Goal: Task Accomplishment & Management: Manage account settings

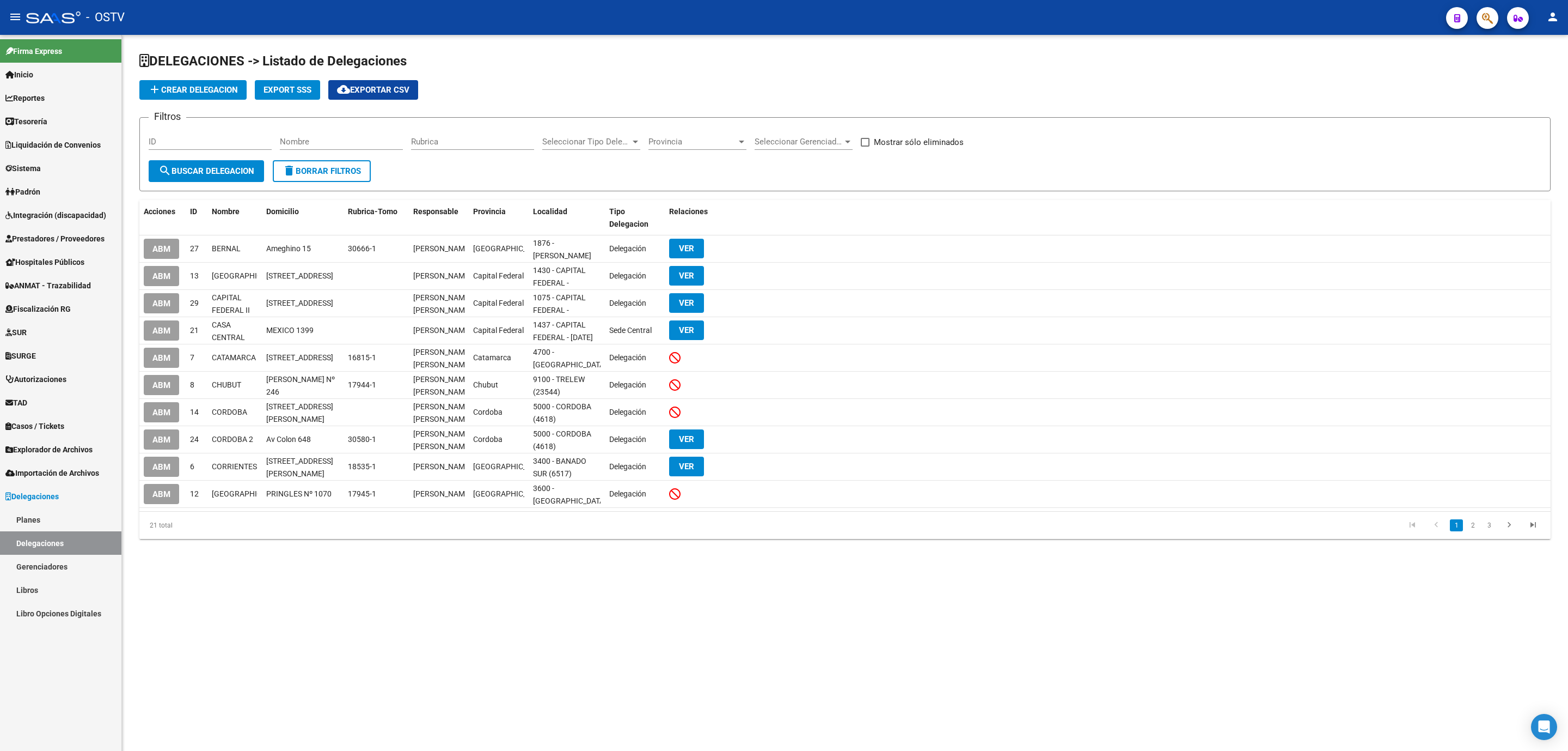
click at [27, 185] on link "Padrón" at bounding box center [61, 192] width 122 height 23
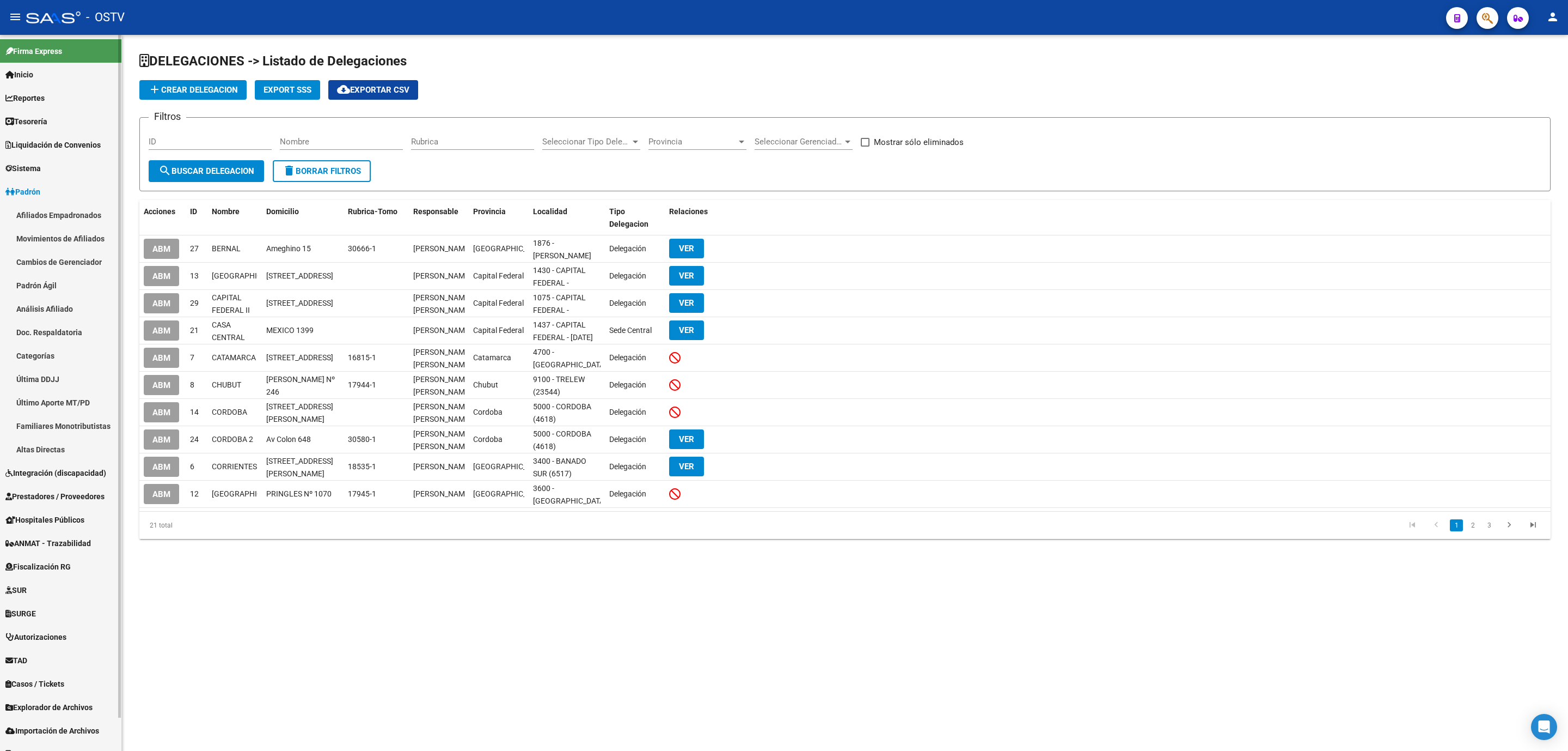
click at [28, 219] on link "Afiliados Empadronados" at bounding box center [61, 215] width 122 height 23
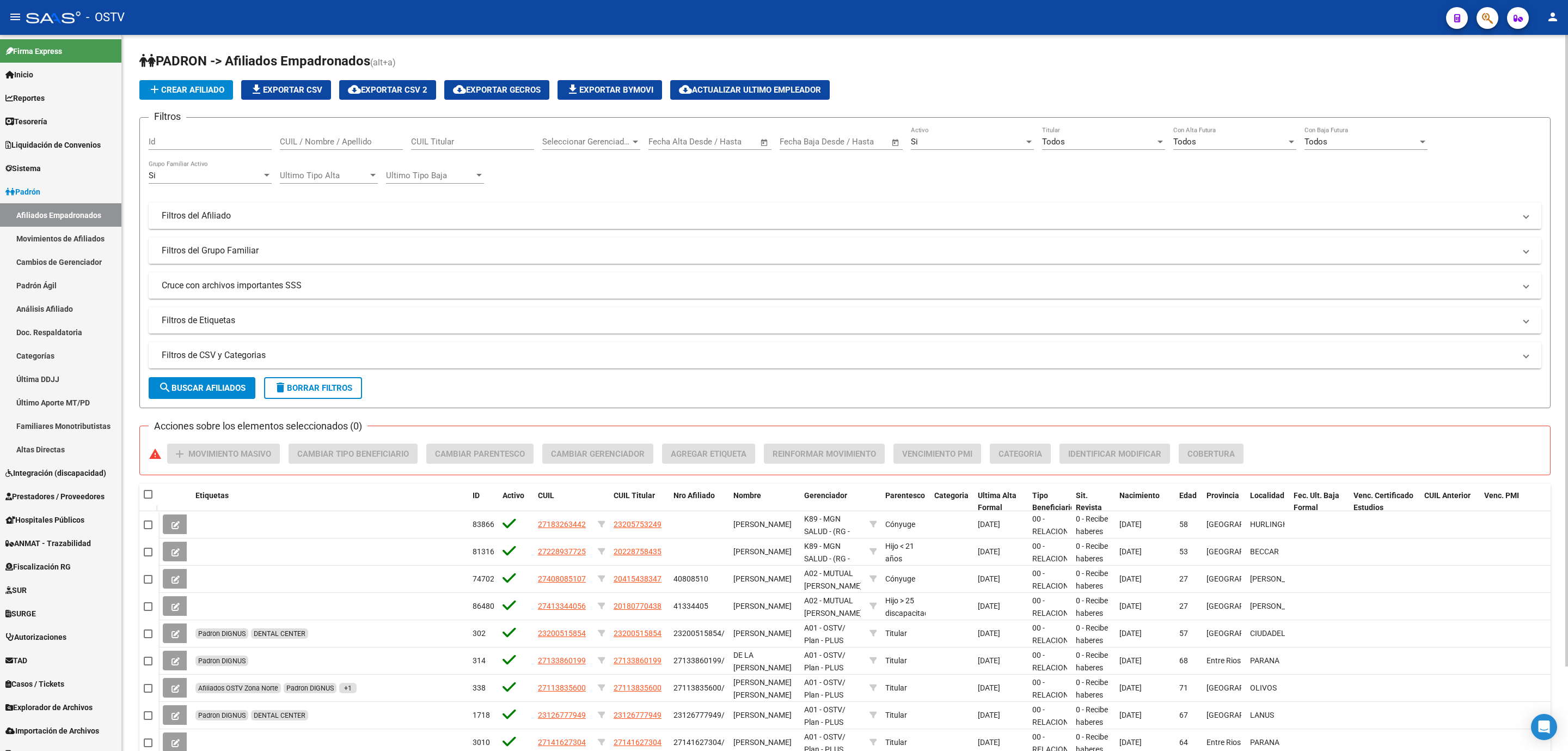
click at [129, 572] on div "PADRON -> Afiliados Empadronados (alt+a) add Crear Afiliado file_download Expor…" at bounding box center [845, 440] width 1446 height 811
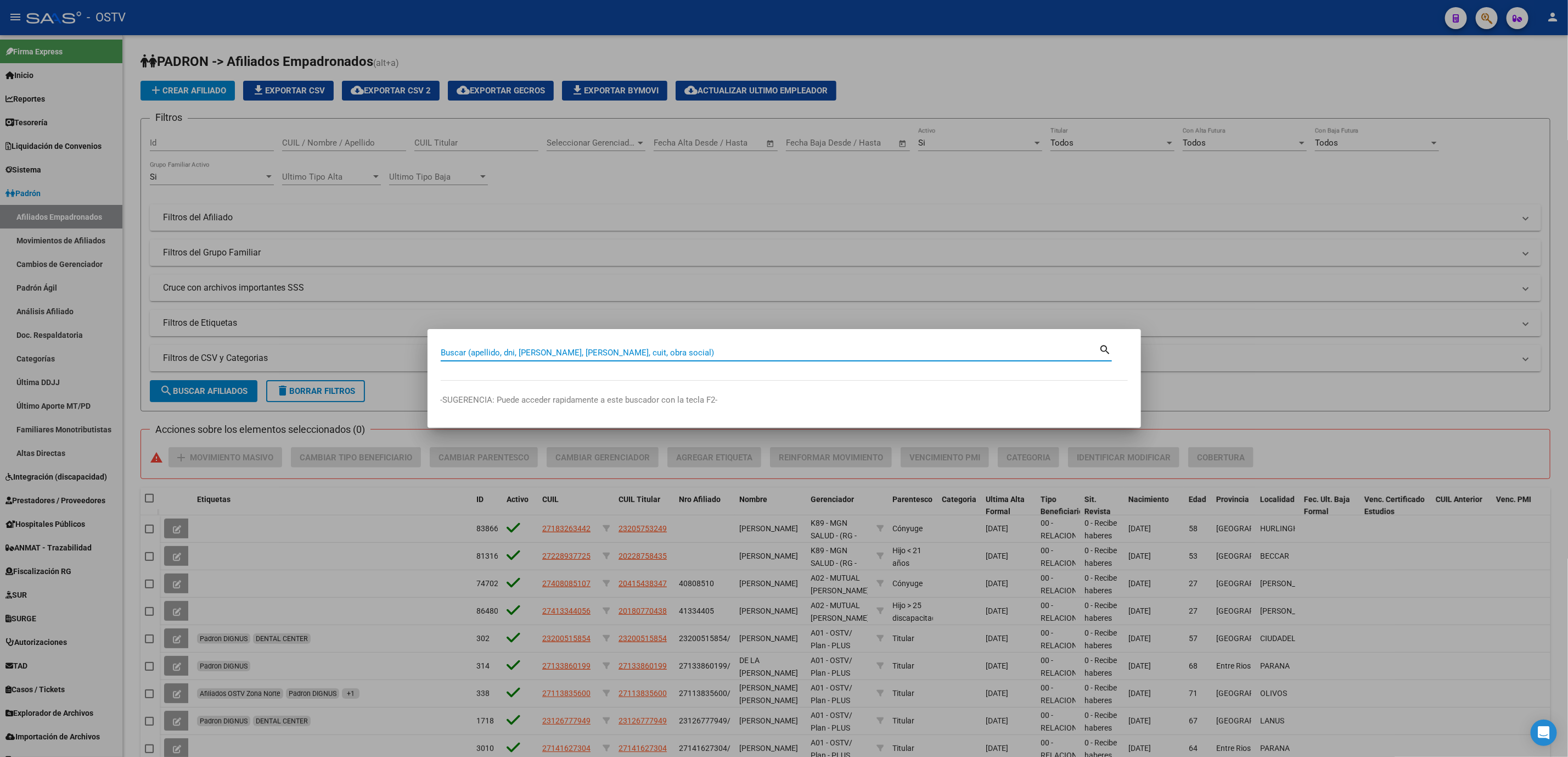
paste input "20738005"
type input "20738005"
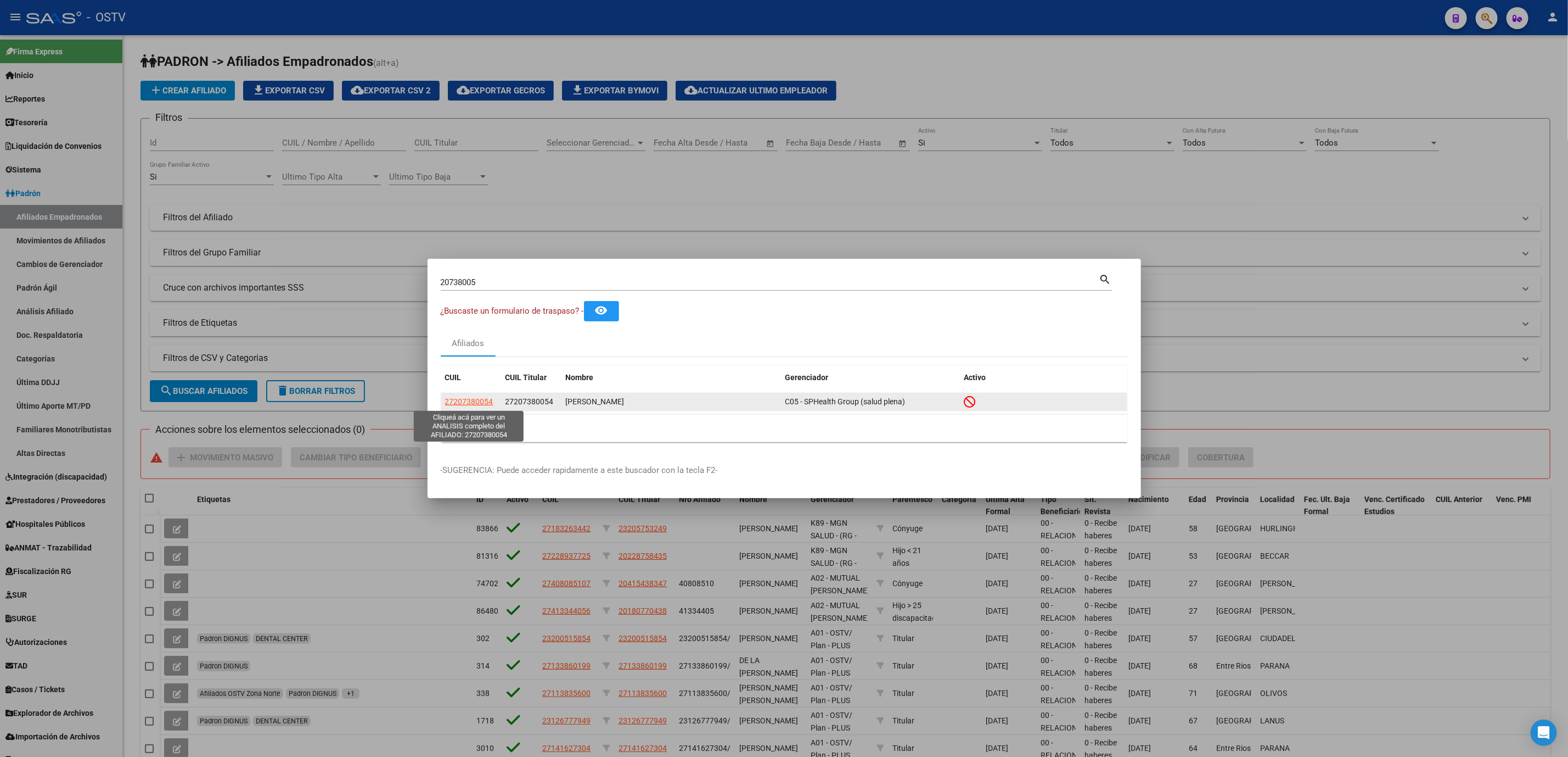
click at [478, 401] on span "27207380054" at bounding box center [470, 401] width 49 height 9
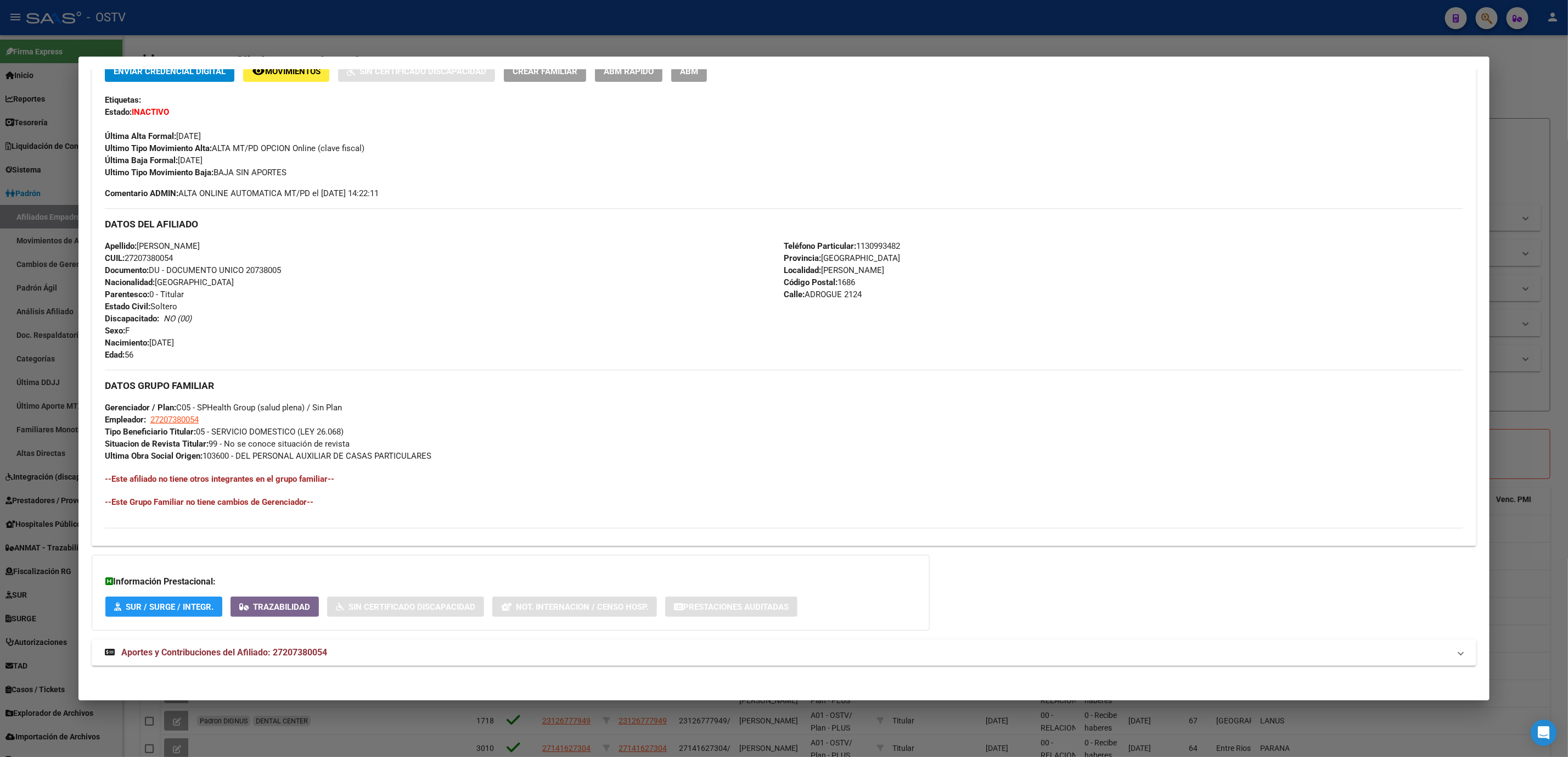
scroll to position [254, 0]
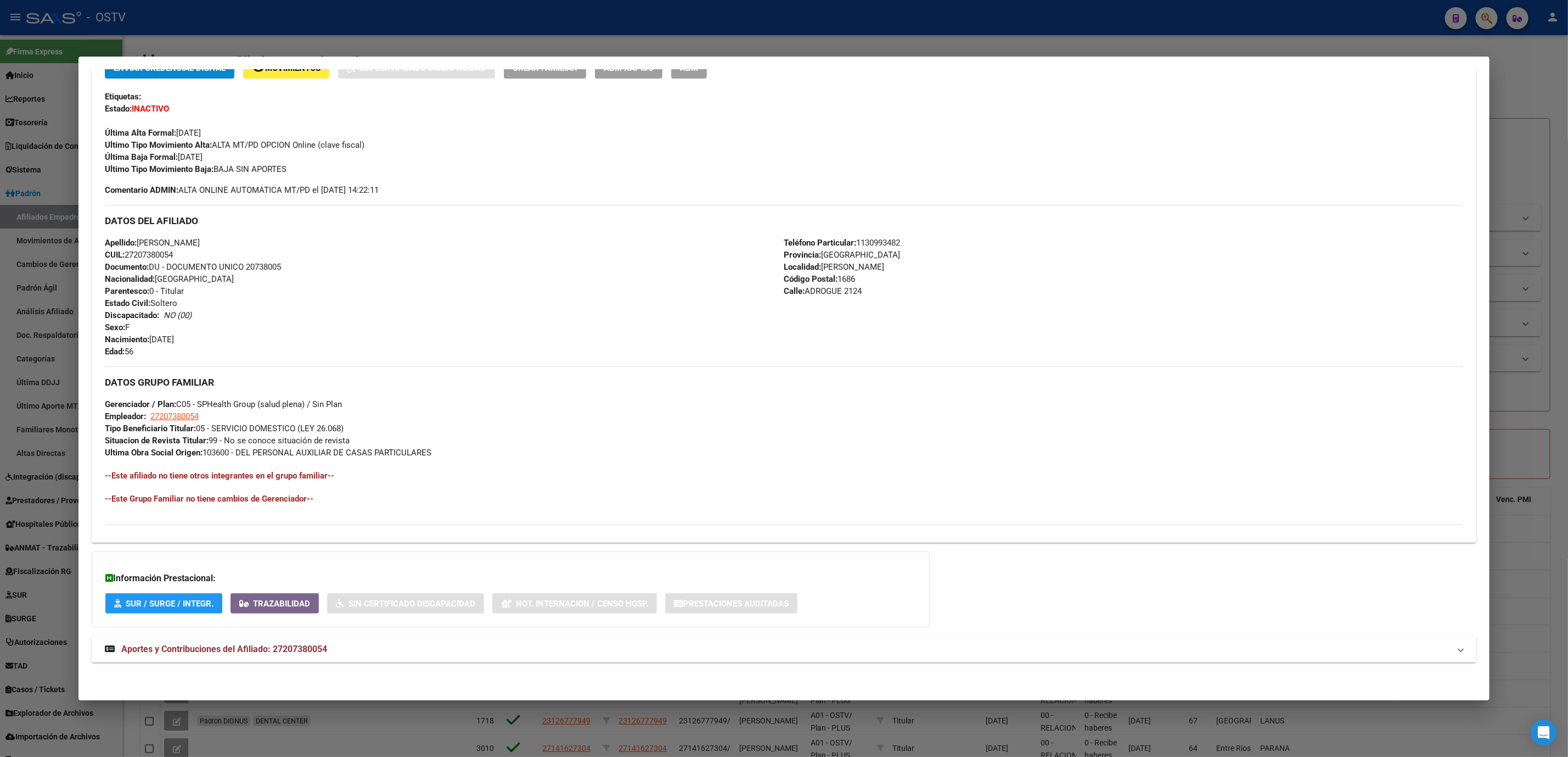
click at [211, 646] on span "Aportes y Contribuciones del Afiliado: 27207380054" at bounding box center [224, 649] width 206 height 11
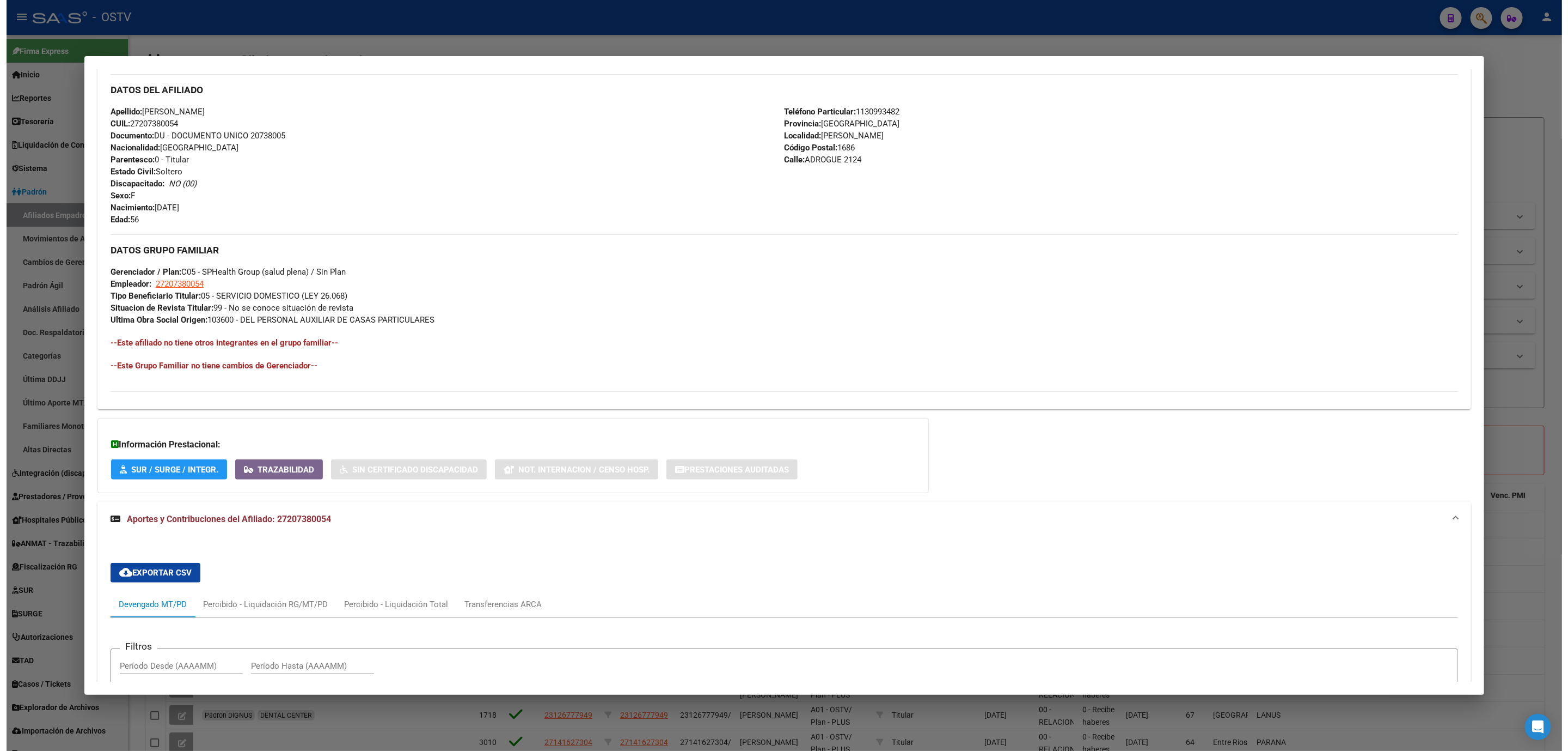
scroll to position [173, 0]
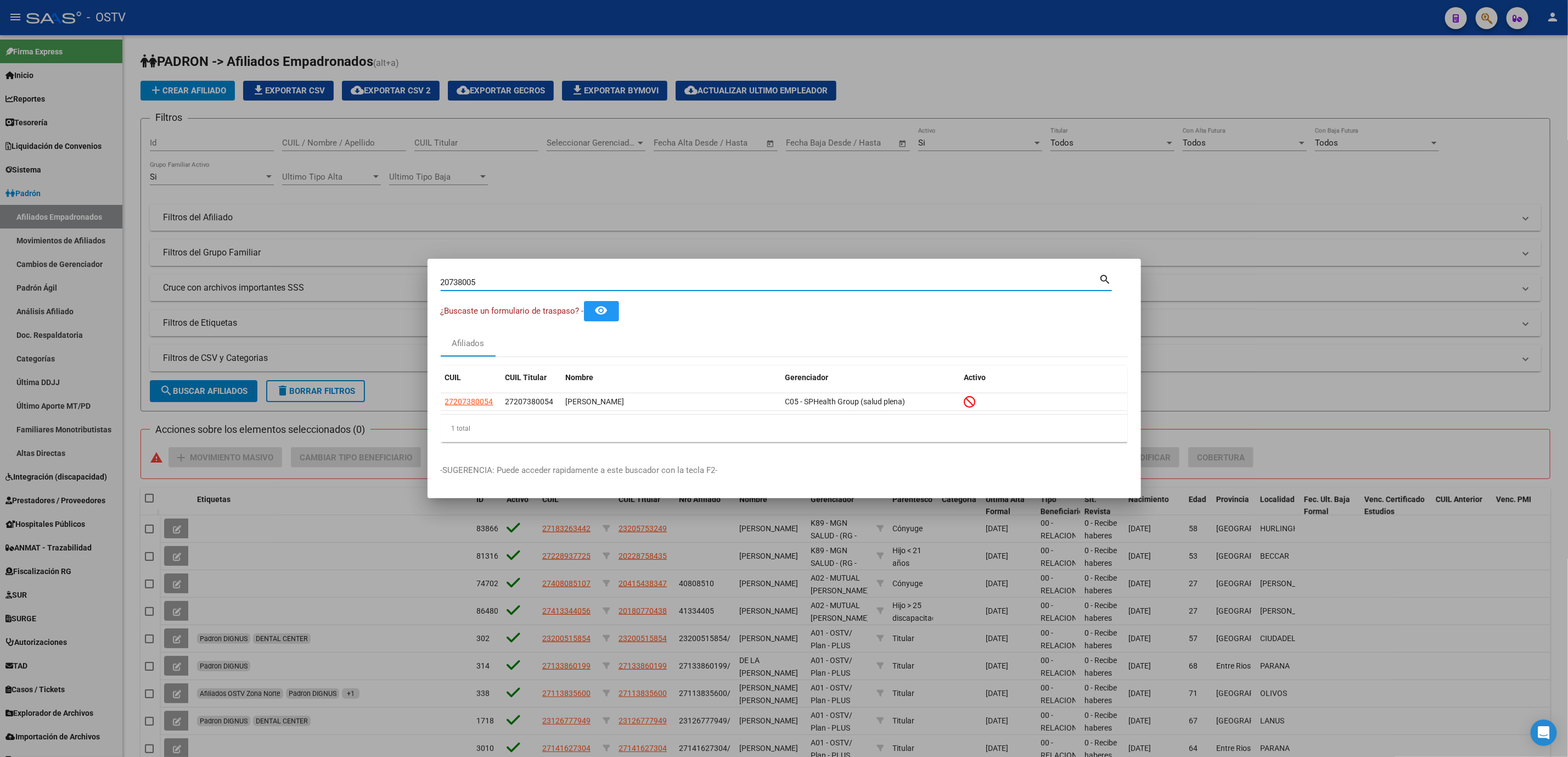
drag, startPoint x: 445, startPoint y: 279, endPoint x: 331, endPoint y: 280, distance: 114.0
click at [364, 275] on div "20738005 Buscar (apellido, dni, cuil, nro traspaso, cuit, obra social) search ¿…" at bounding box center [784, 378] width 1568 height 757
paste input "25241711"
type input "25241711"
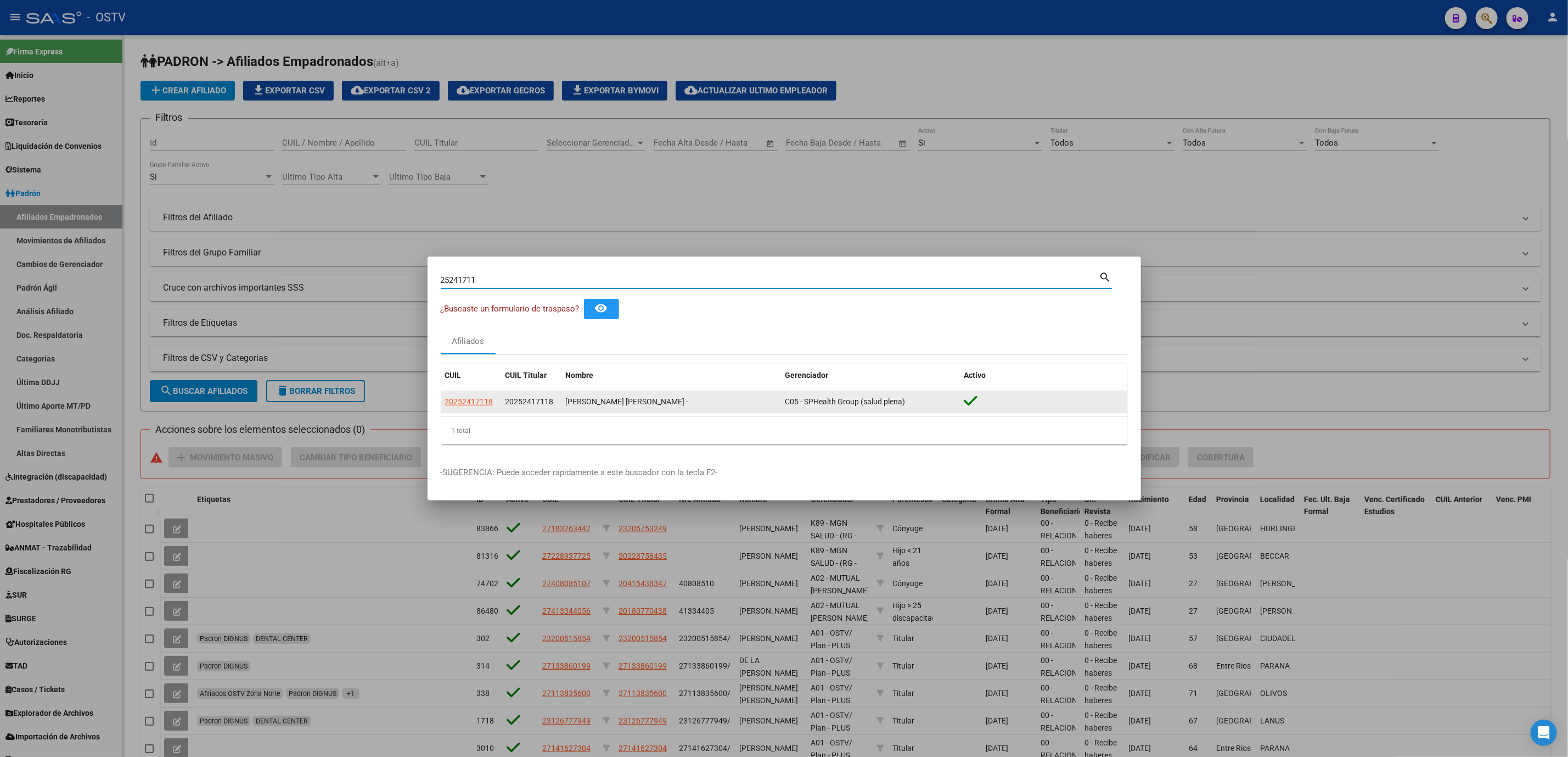
click at [456, 406] on span "20252417118" at bounding box center [470, 401] width 49 height 9
type textarea "20252417118"
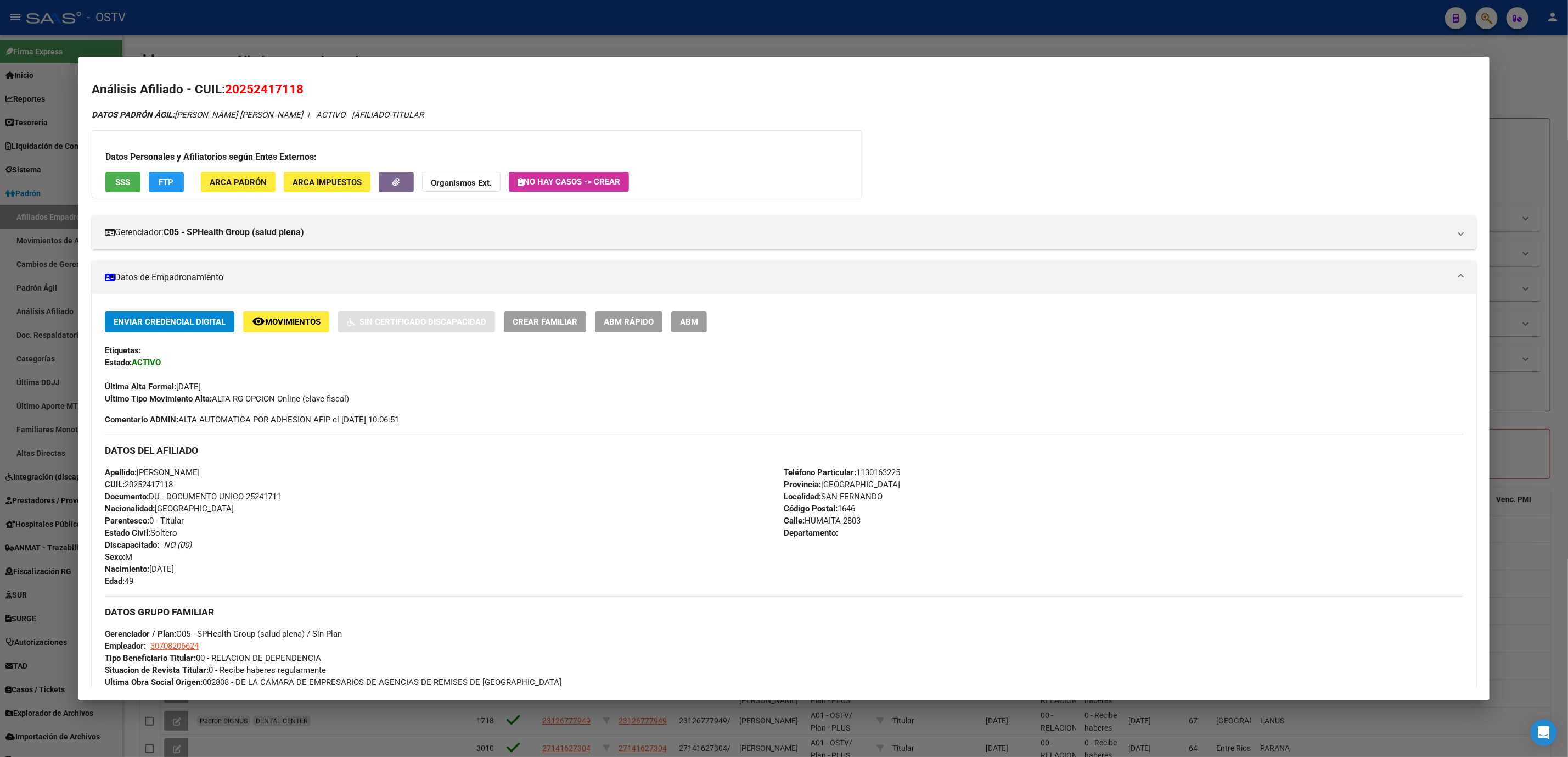
click at [678, 331] on div "Enviar Credencial Digital remove_red_eye Movimientos Sin Certificado Discapacid…" at bounding box center [783, 358] width 1358 height 93
click at [681, 328] on button "ABM" at bounding box center [689, 321] width 35 height 21
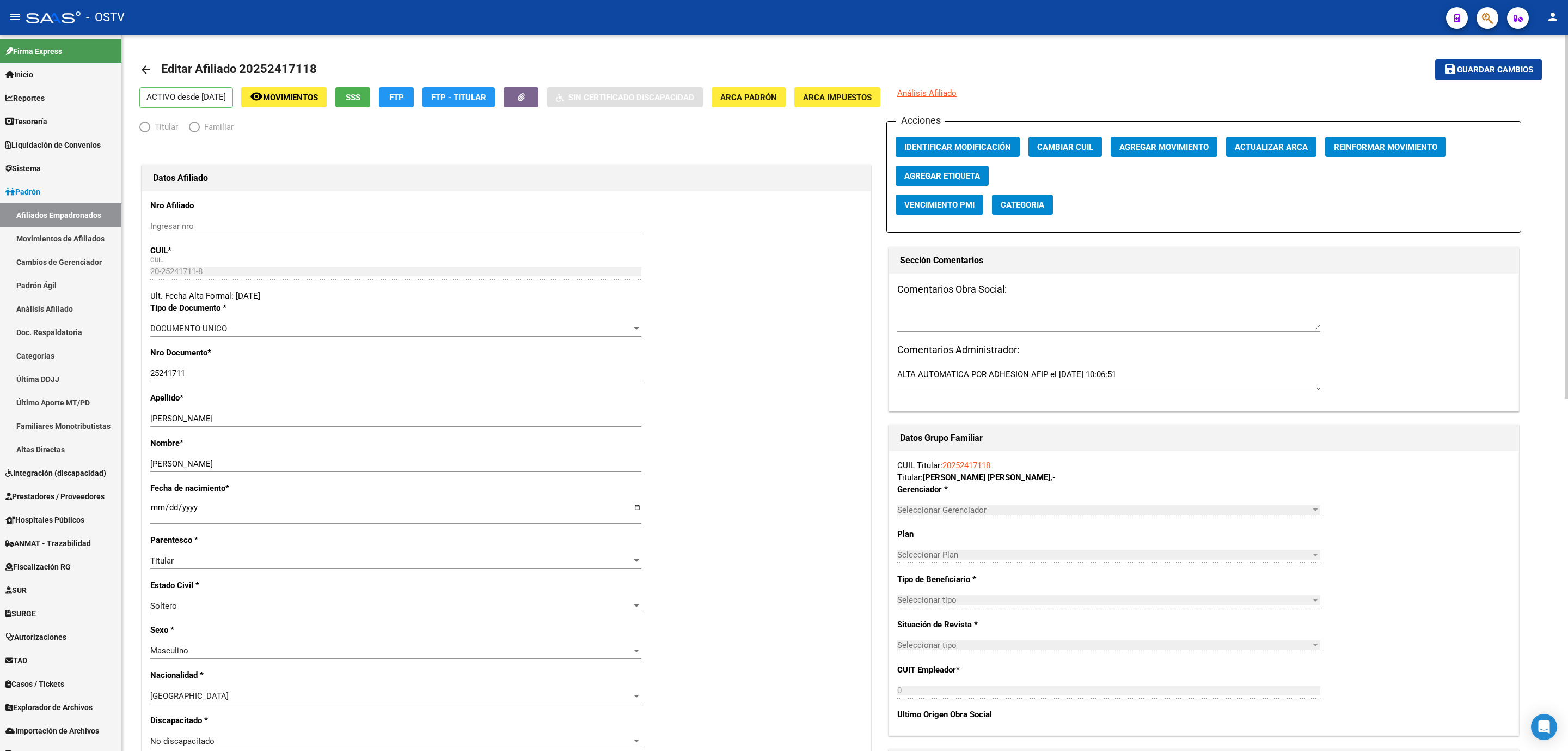
radio input "true"
type input "30-70820662-4"
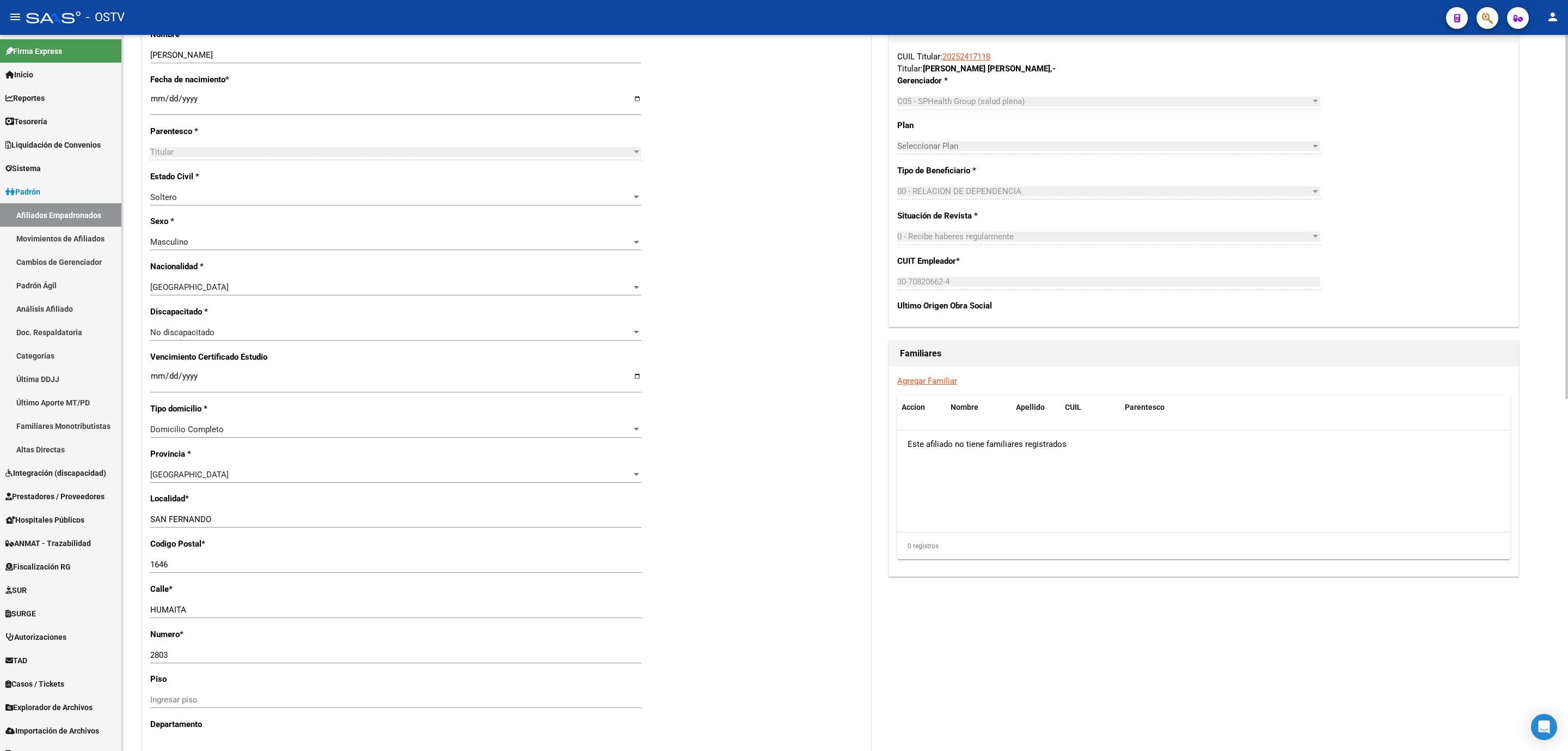
scroll to position [692, 0]
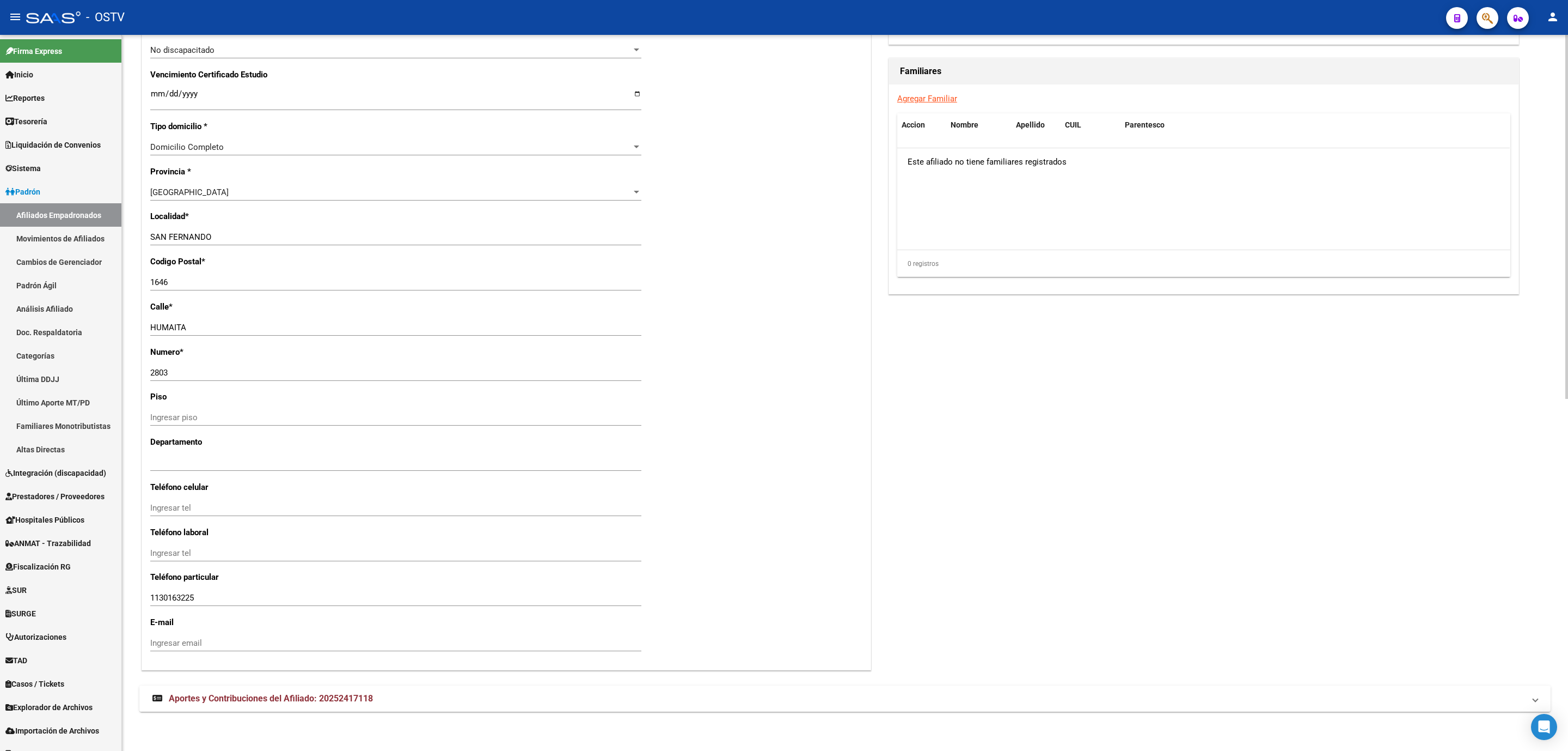
click at [246, 706] on mat-expansion-panel-header "Aportes y Contribuciones del Afiliado: 20252417118" at bounding box center [845, 698] width 1412 height 26
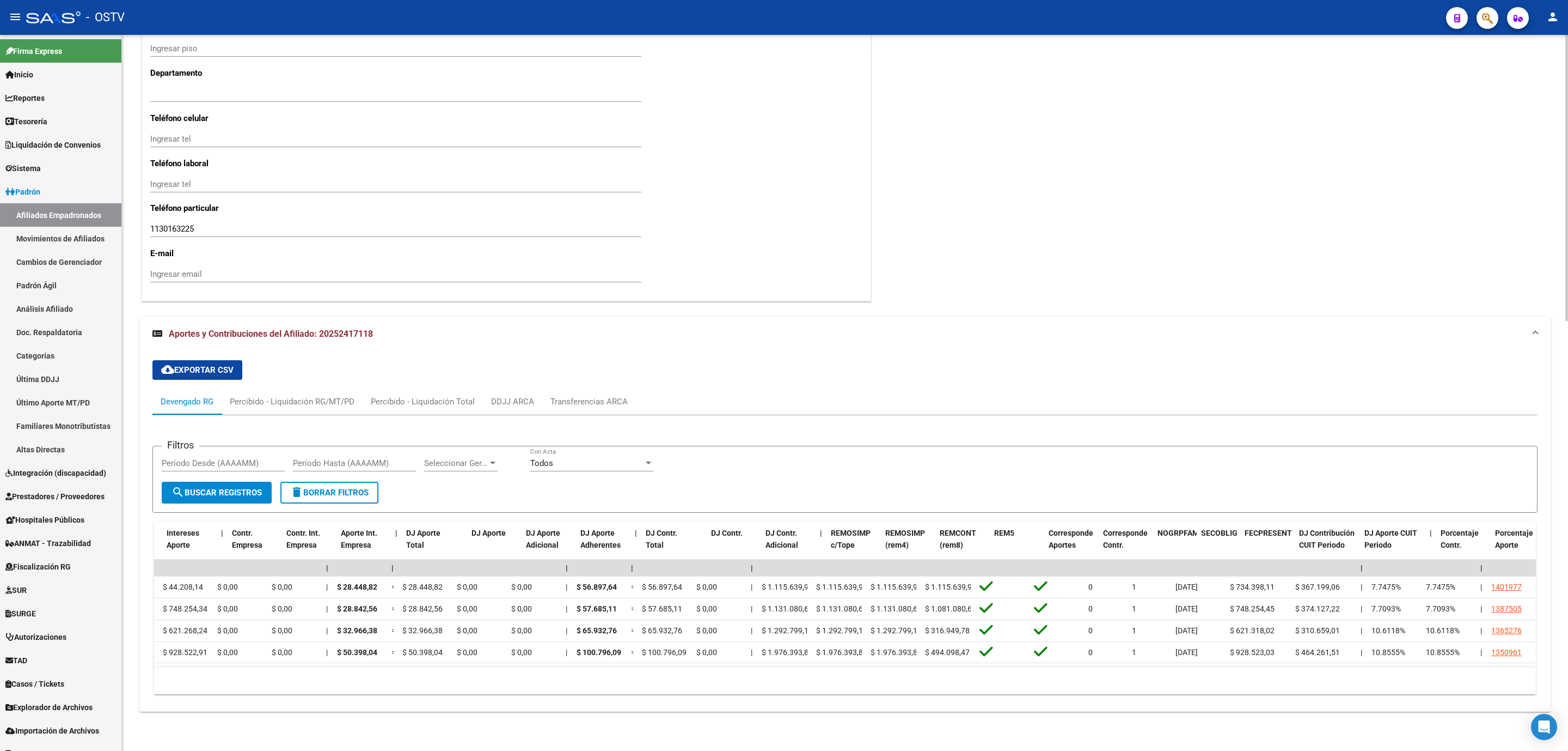
scroll to position [0, 250]
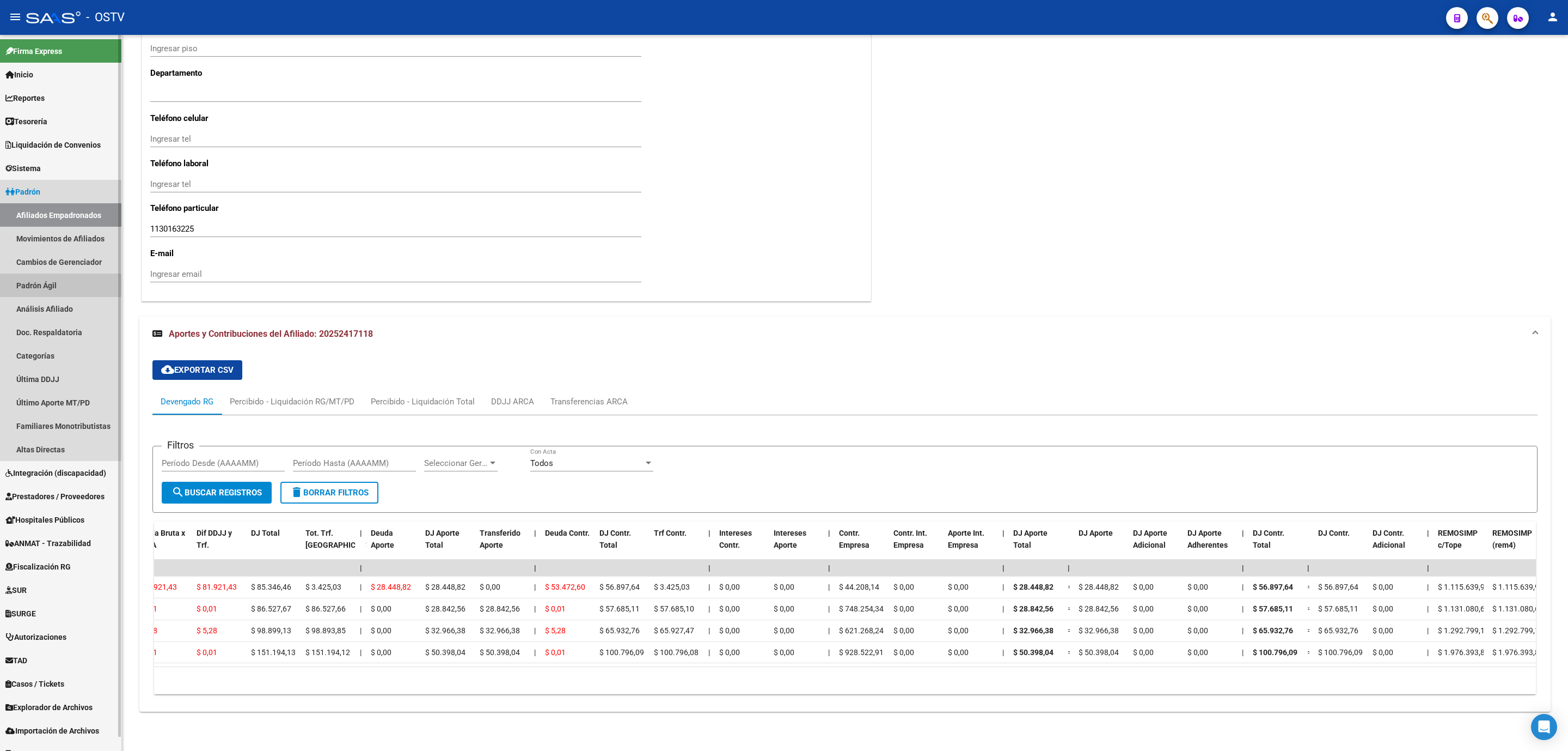
click at [32, 285] on link "Padrón Ágil" at bounding box center [61, 285] width 122 height 23
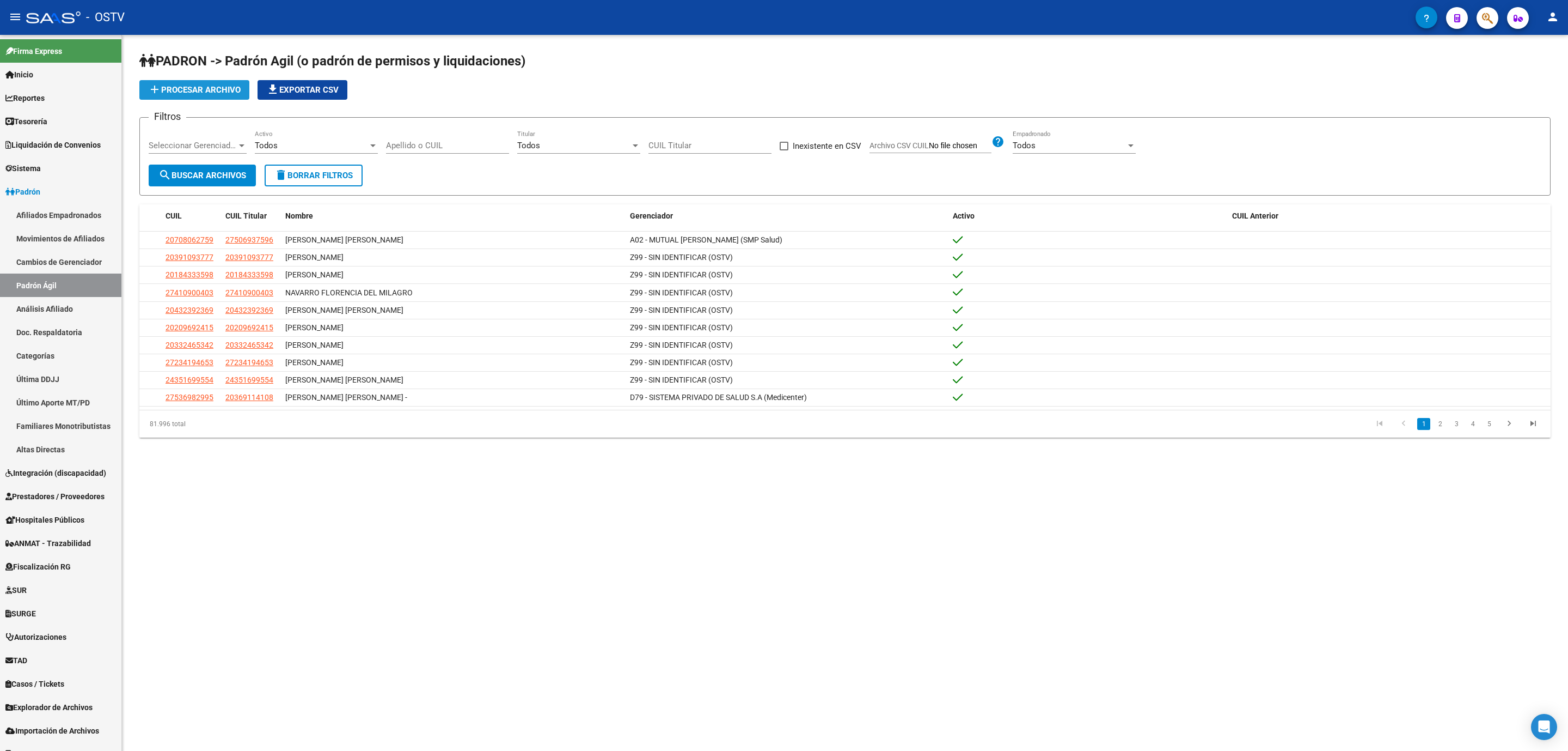
click at [192, 91] on span "add Procesar archivo" at bounding box center [195, 90] width 93 height 10
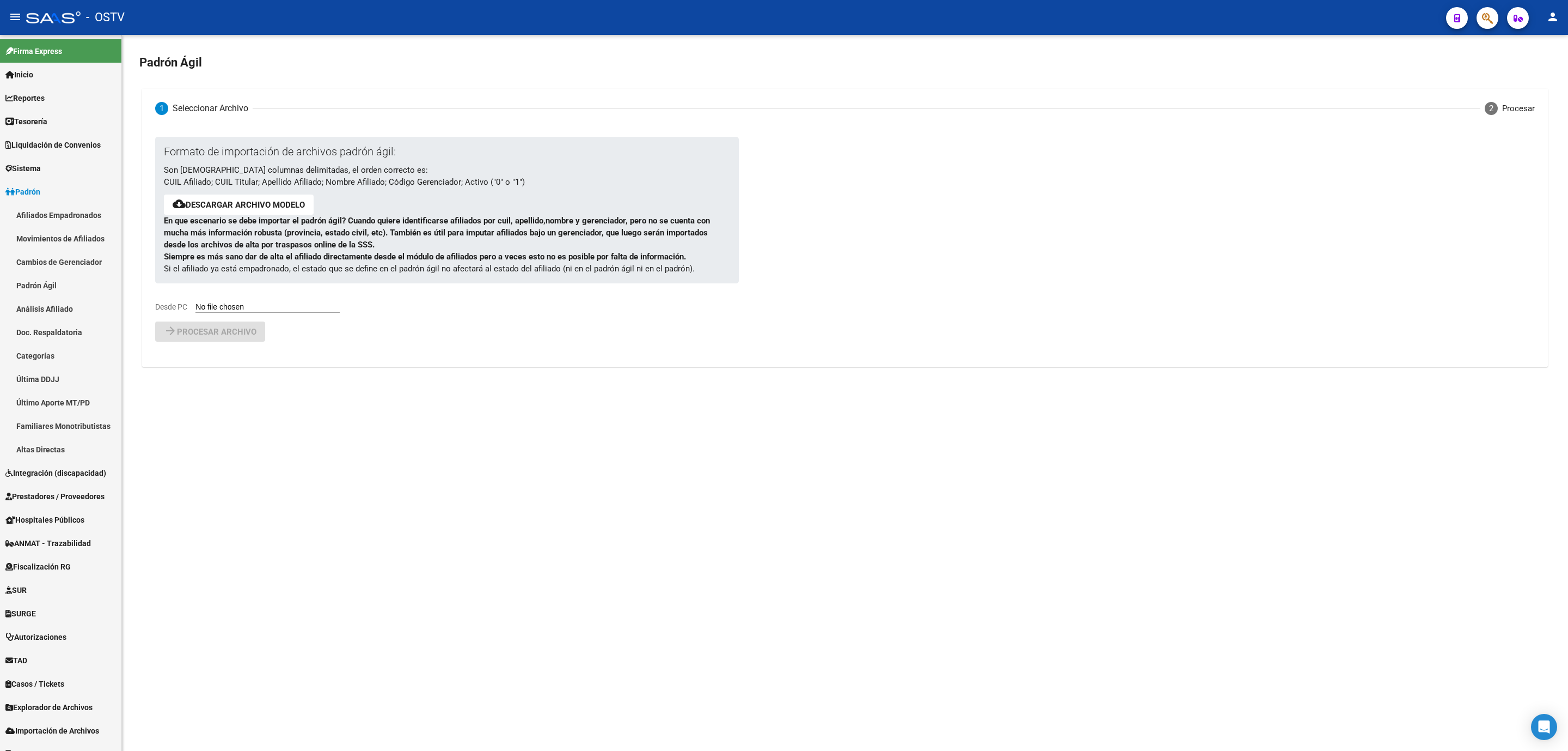
click at [282, 310] on input "Desde PC" at bounding box center [268, 307] width 145 height 11
type input "C:\fakepath\padron-agil.csv"
click at [198, 363] on span "Procesar archivo" at bounding box center [216, 360] width 80 height 10
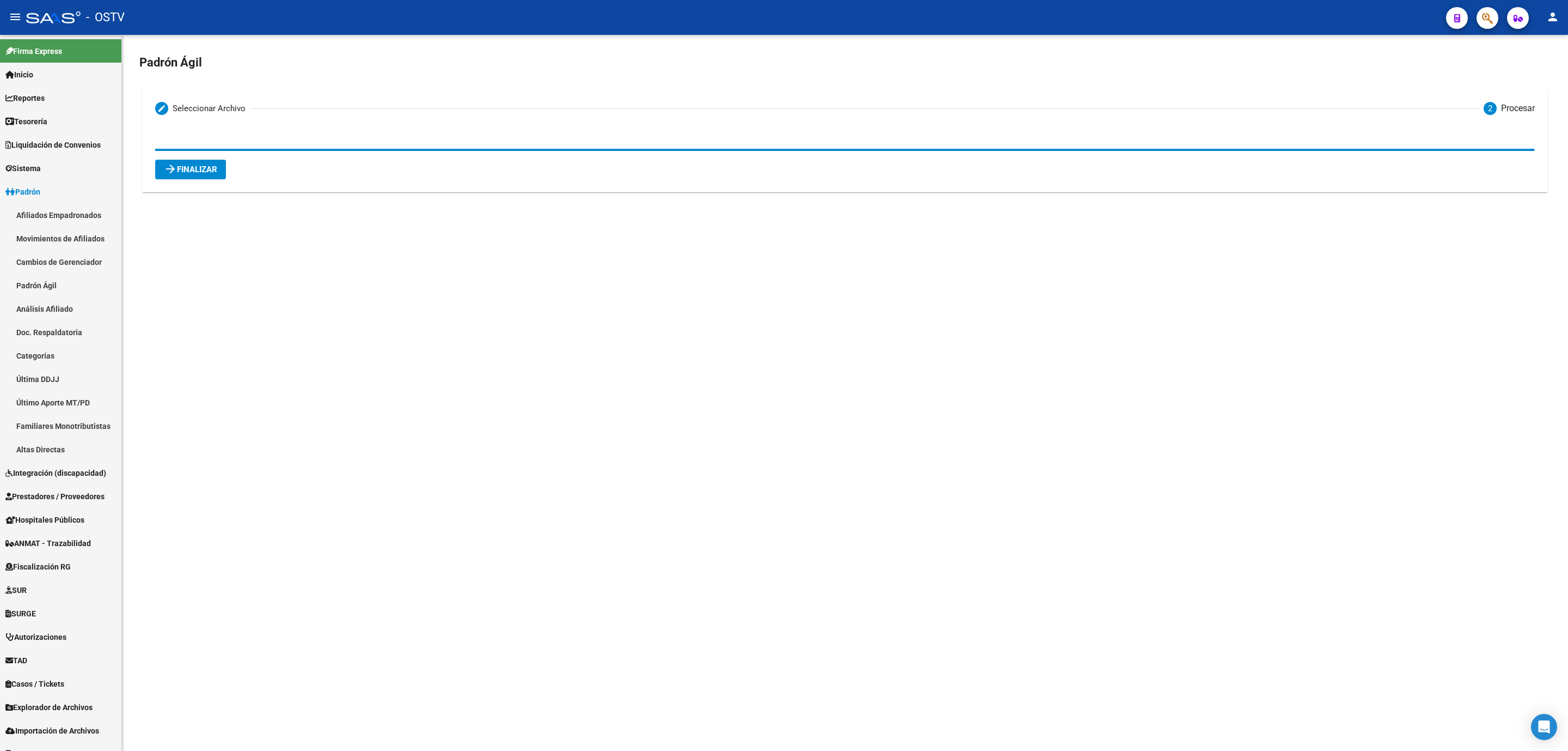
click at [179, 172] on span "arrow_forward Finalizar" at bounding box center [190, 169] width 53 height 10
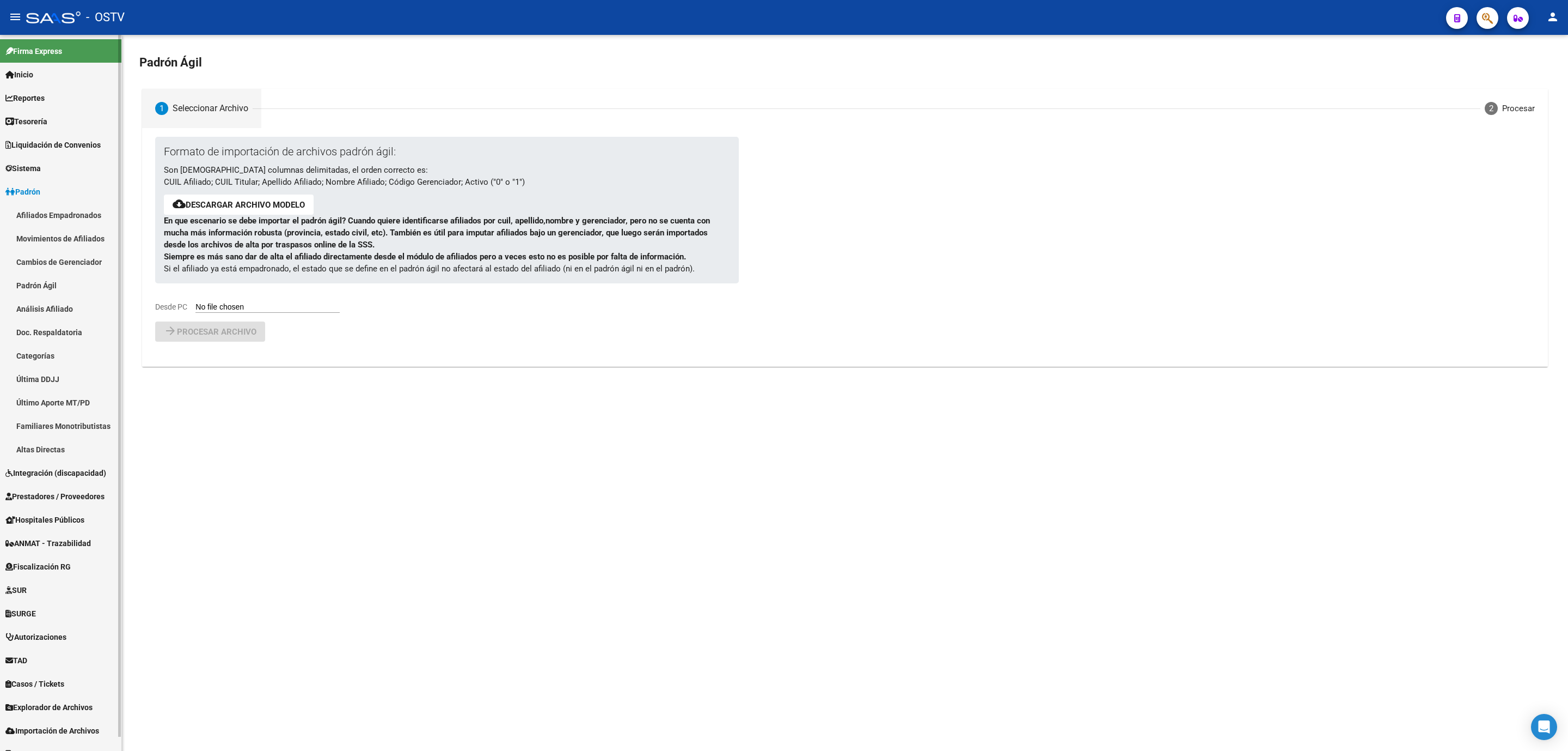
click at [69, 216] on link "Afiliados Empadronados" at bounding box center [61, 215] width 122 height 23
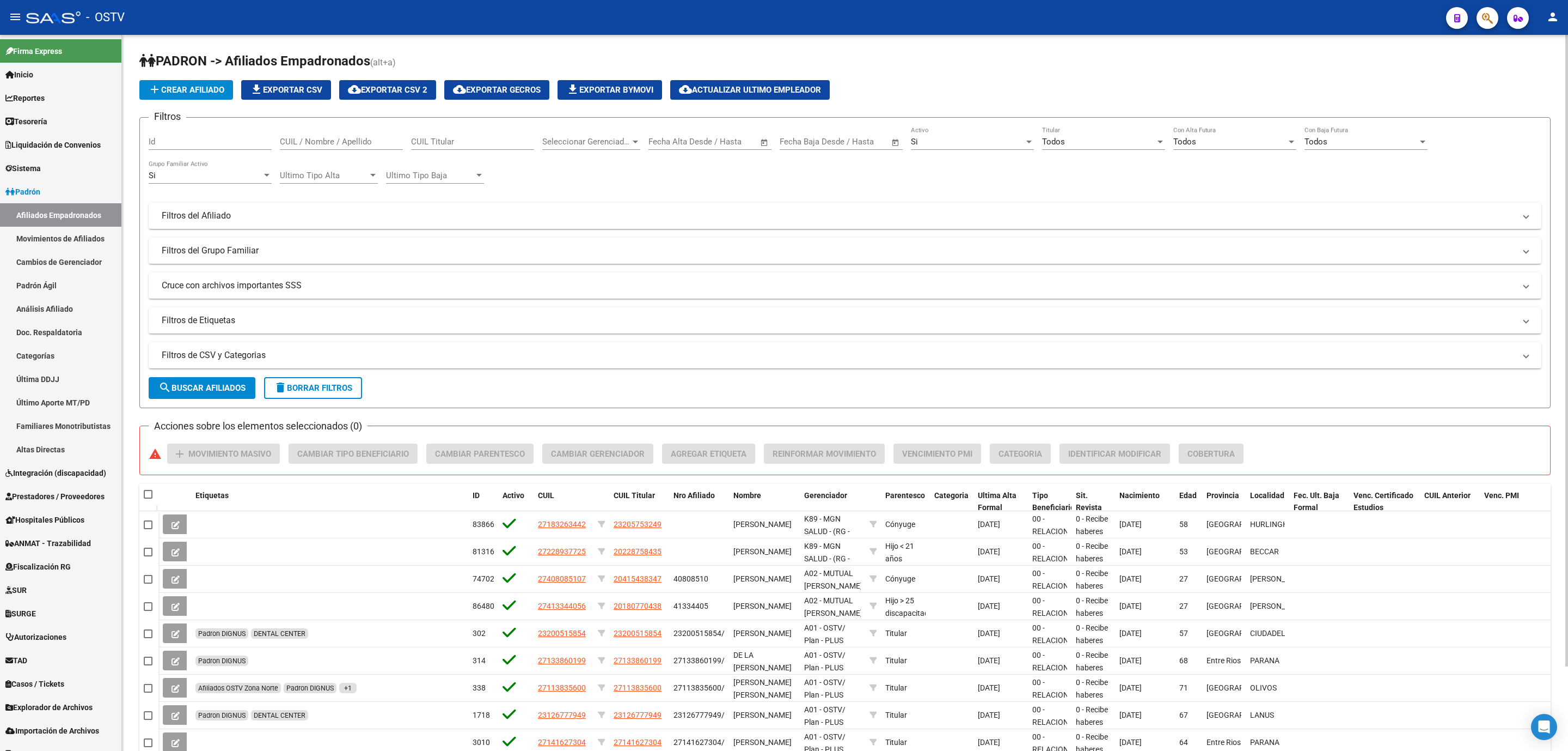
click at [134, 618] on div "PADRON -> Afiliados Empadronados (alt+a) add Crear Afiliado file_download Expor…" at bounding box center [845, 440] width 1446 height 811
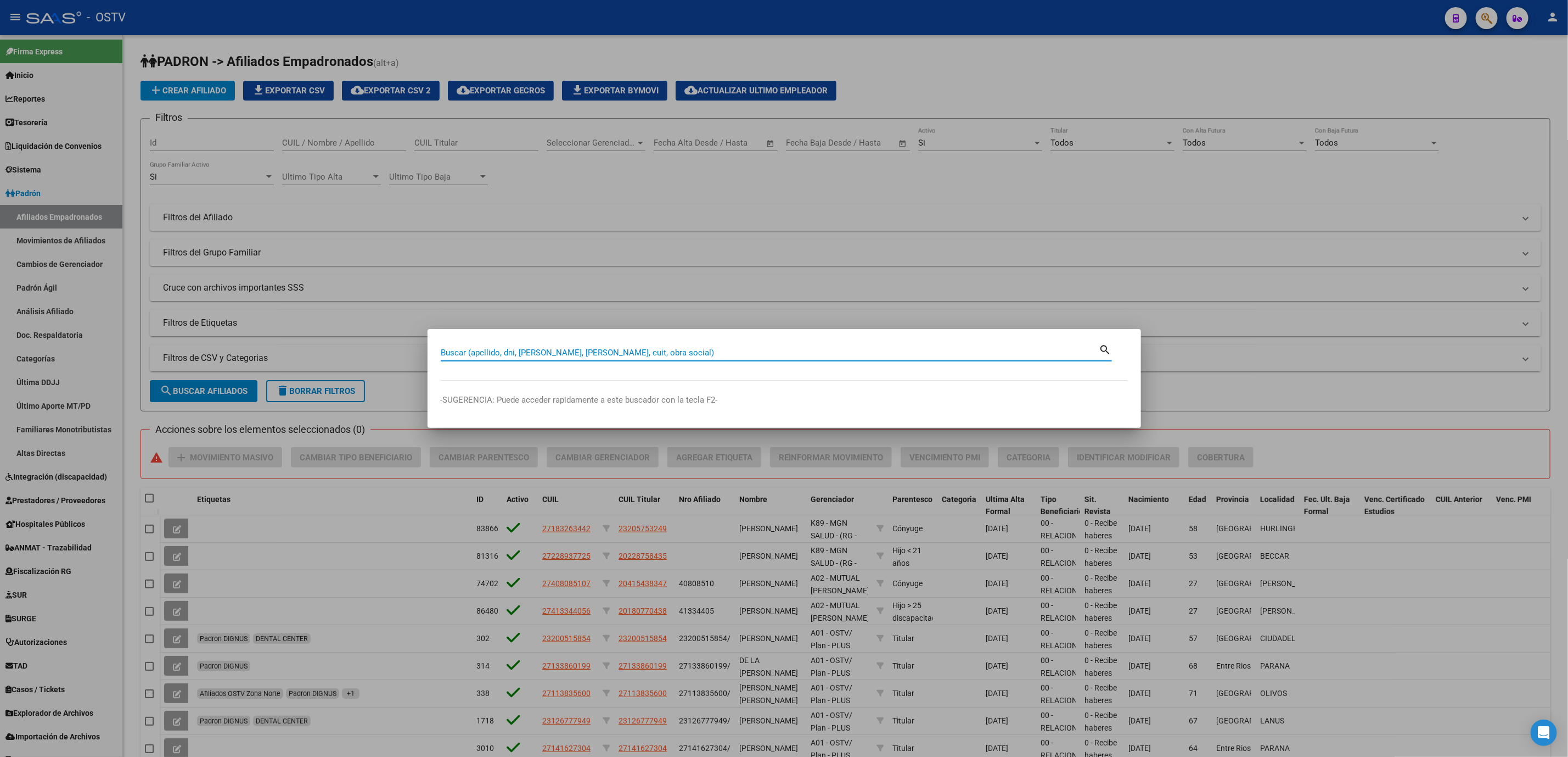
paste input "36483223"
type input "36483223"
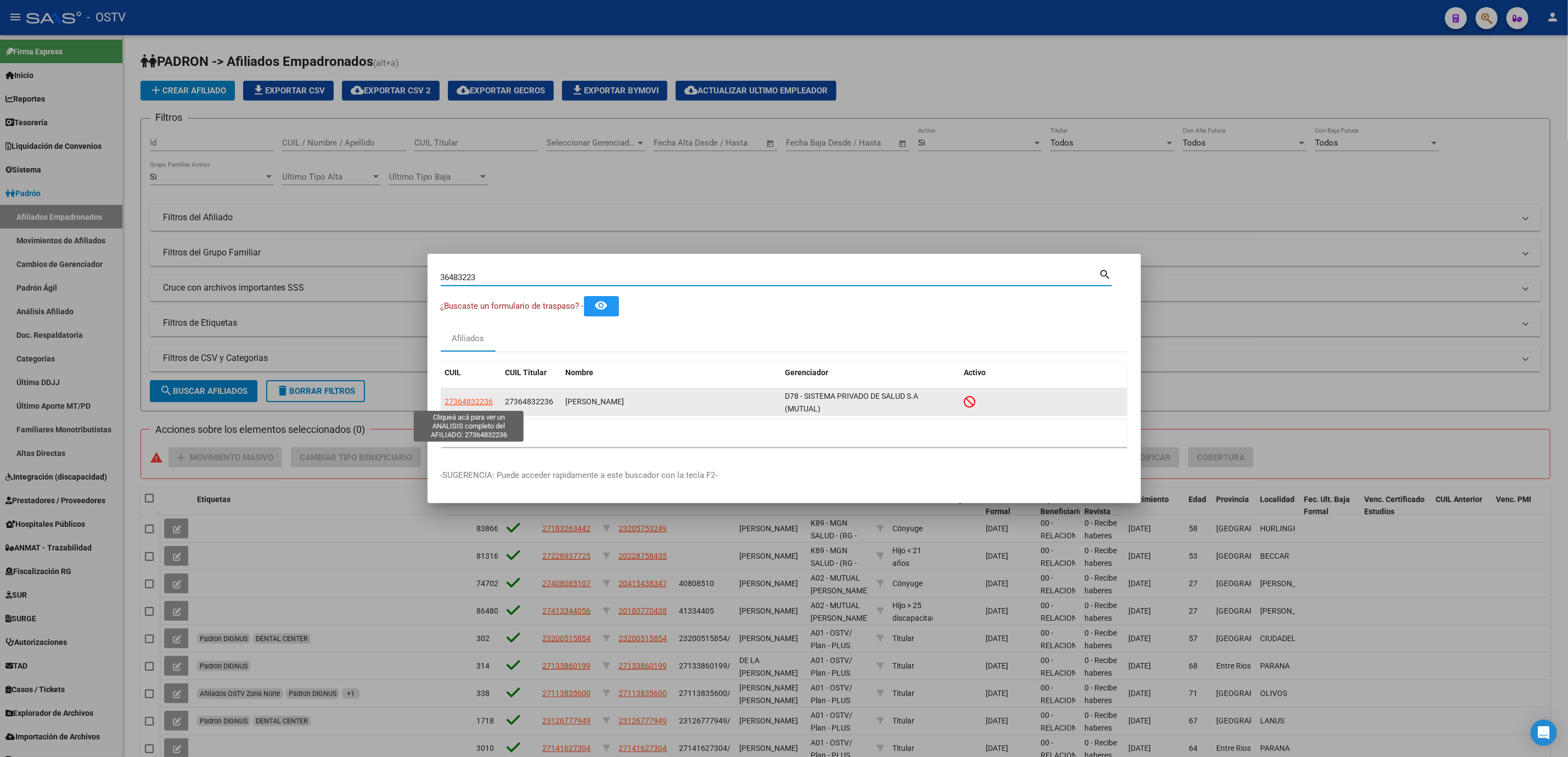
click at [478, 405] on span "27364832236" at bounding box center [470, 401] width 49 height 9
type textarea "27364832236"
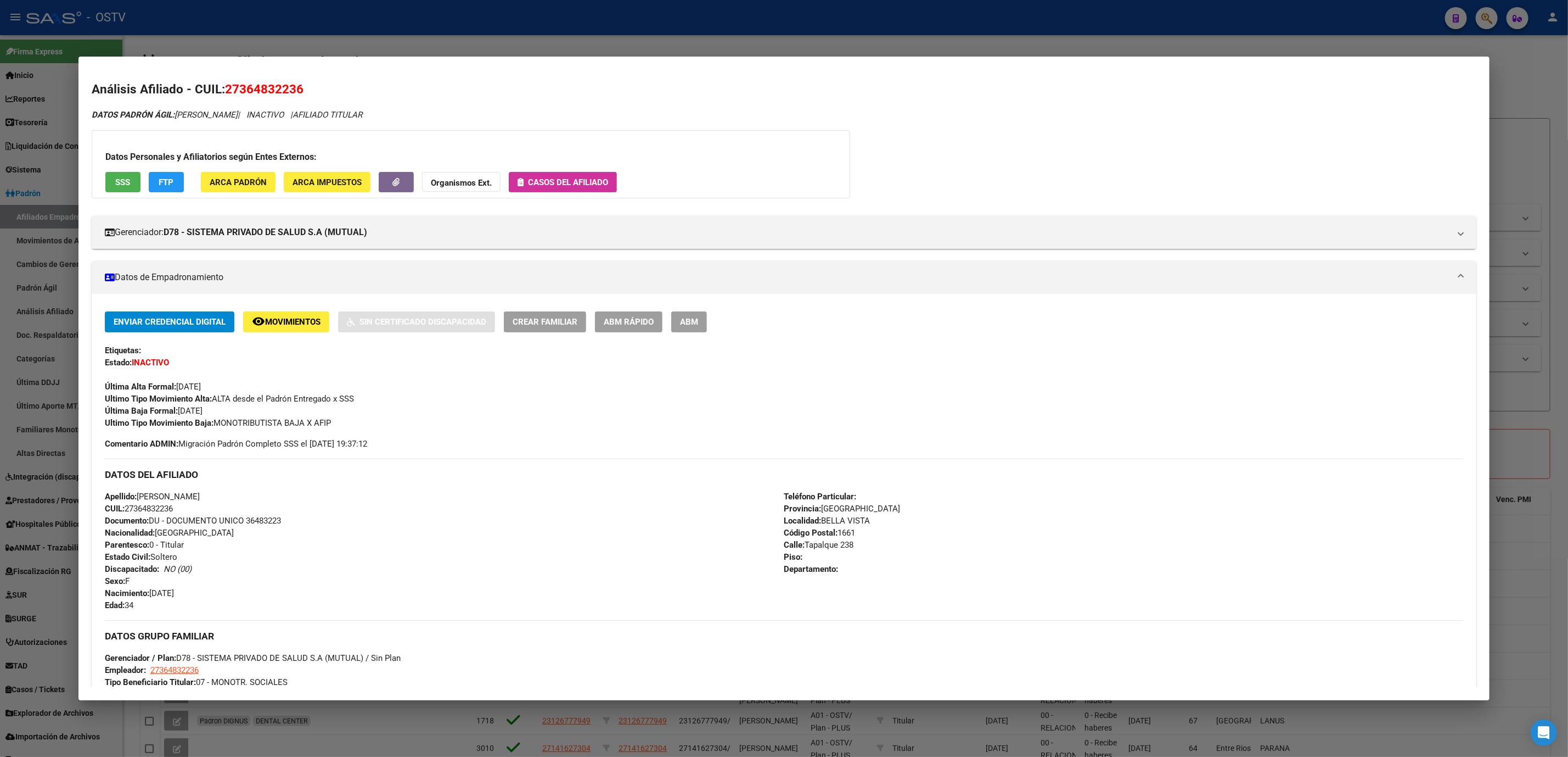
click at [683, 318] on span "ABM" at bounding box center [689, 322] width 18 height 10
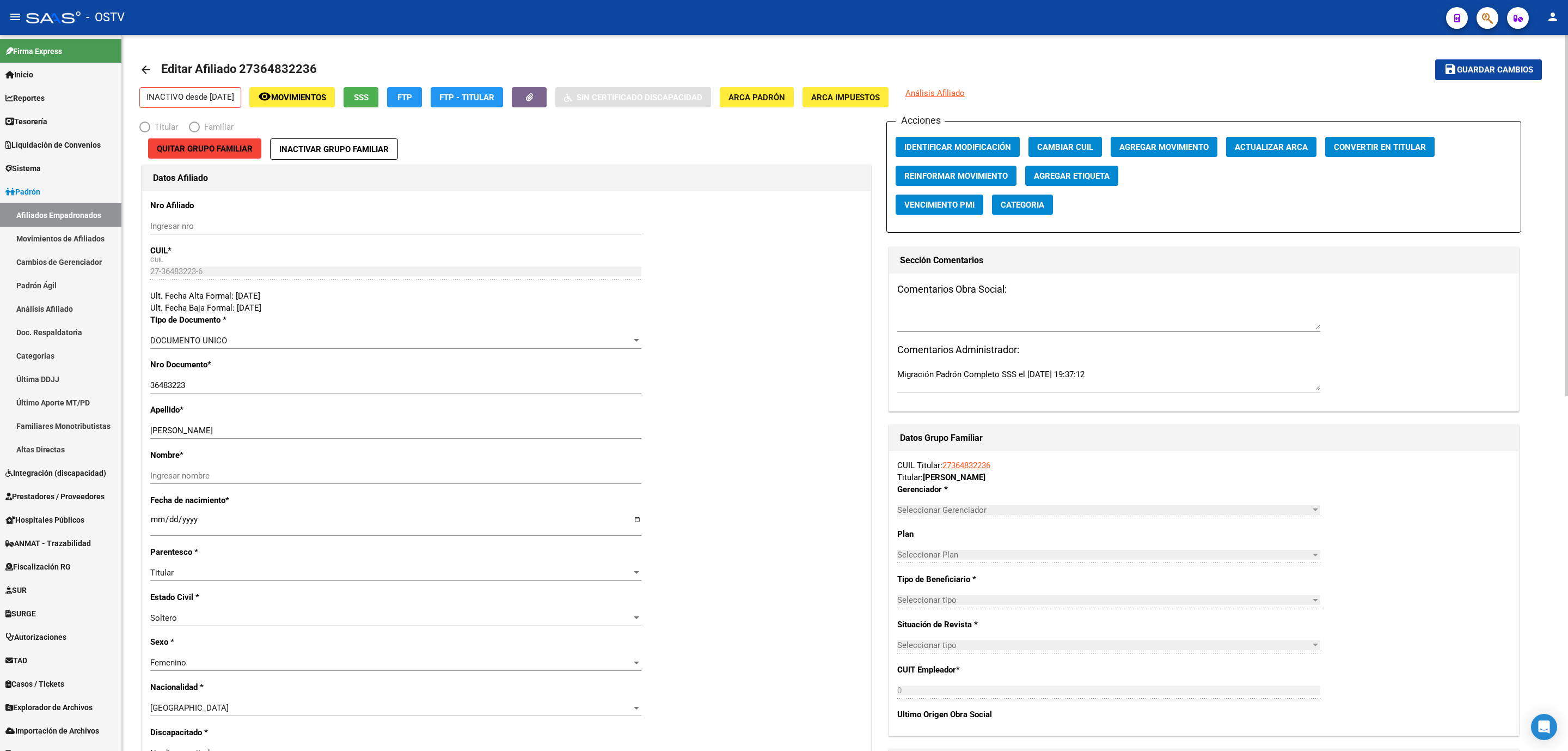
radio input "true"
type input "27-36483223-6"
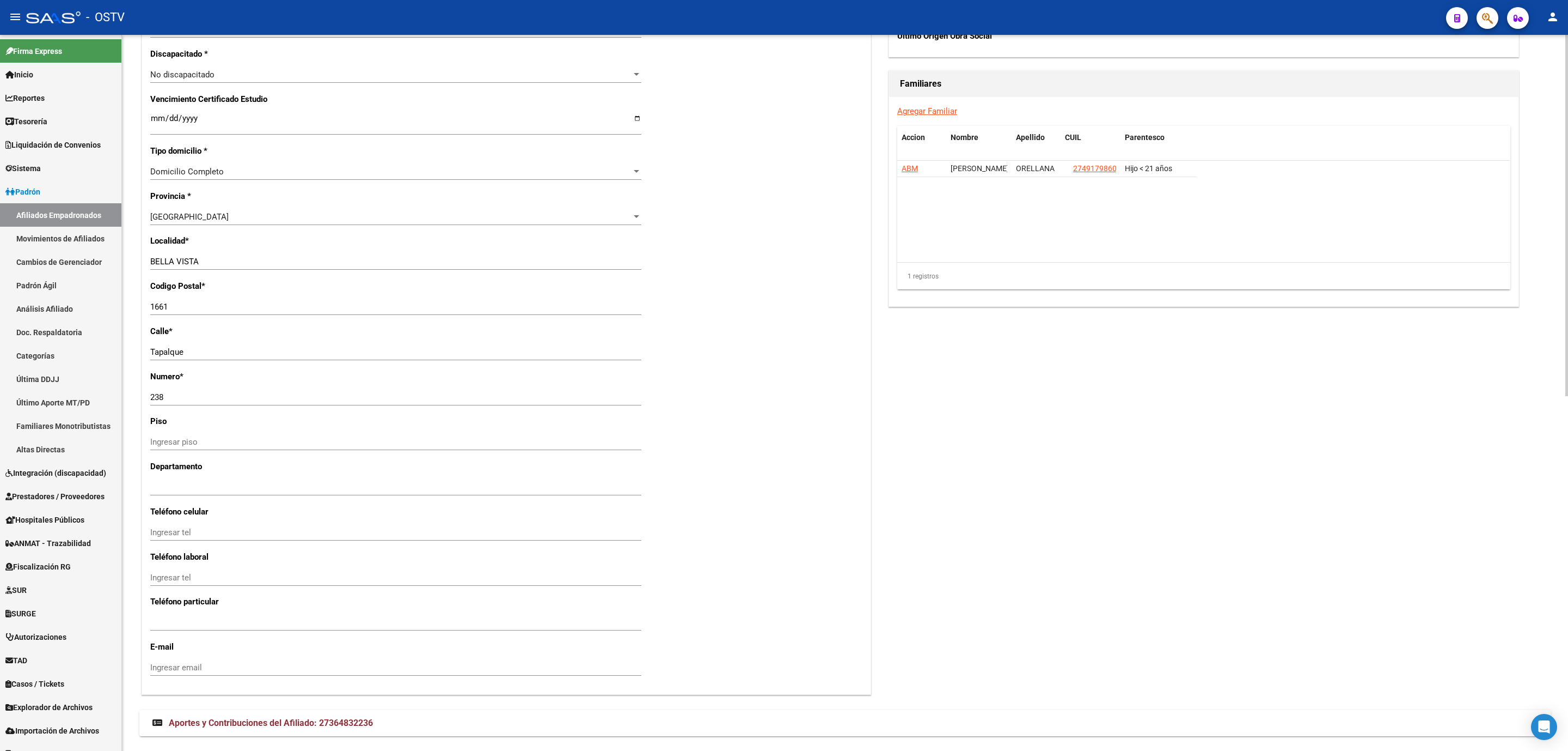
scroll to position [703, 0]
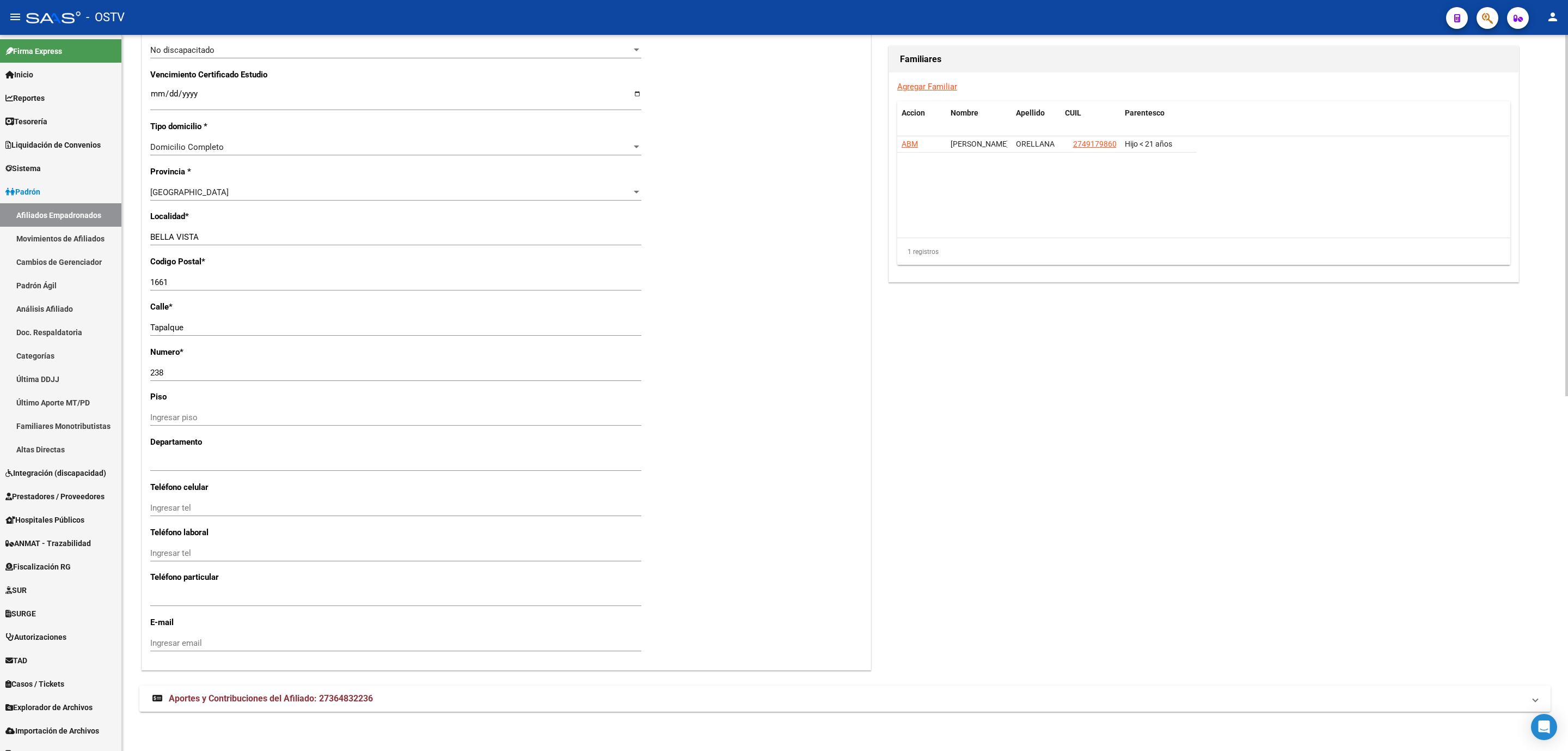
click at [232, 702] on span "Aportes y Contribuciones del Afiliado: 27364832236" at bounding box center [271, 698] width 204 height 11
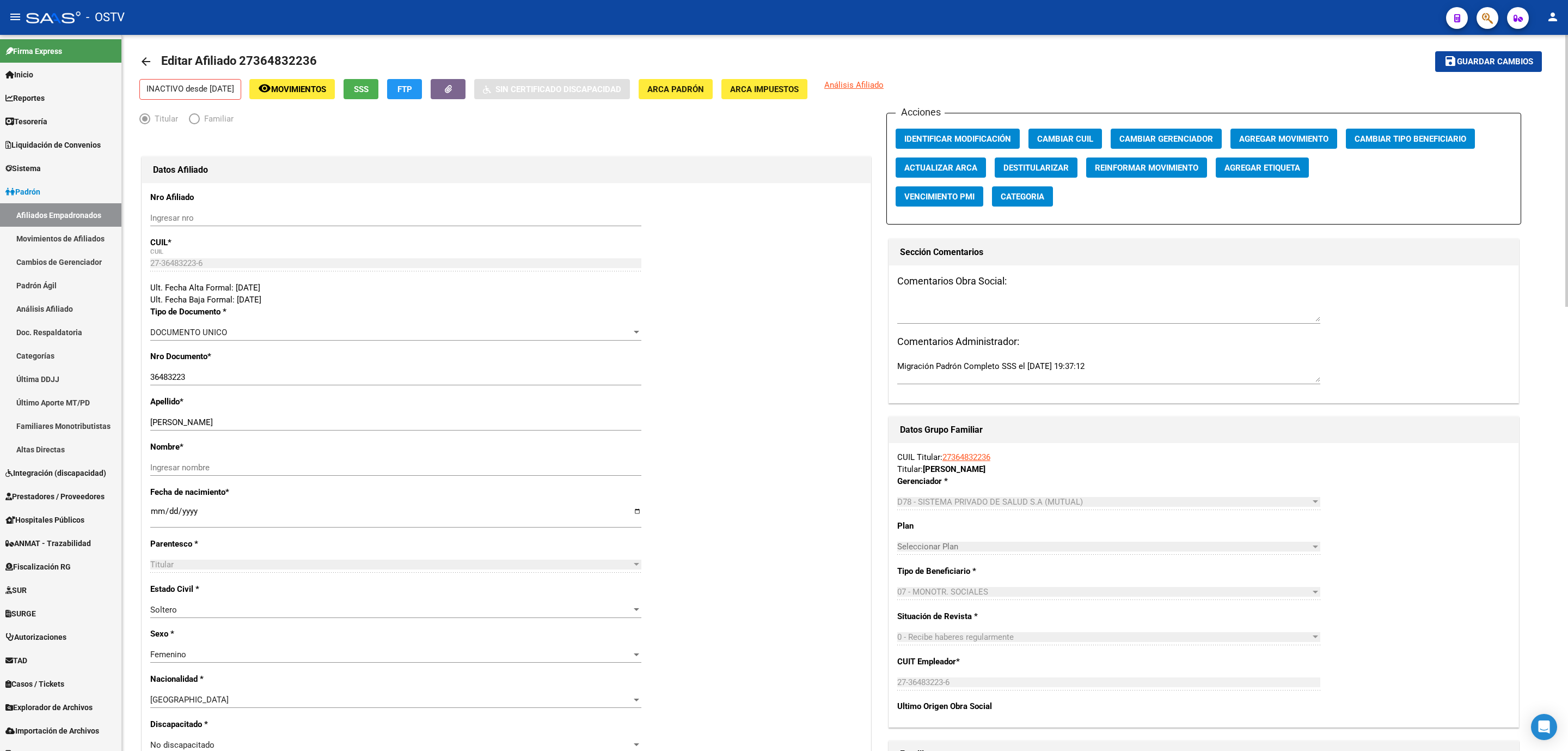
scroll to position [0, 0]
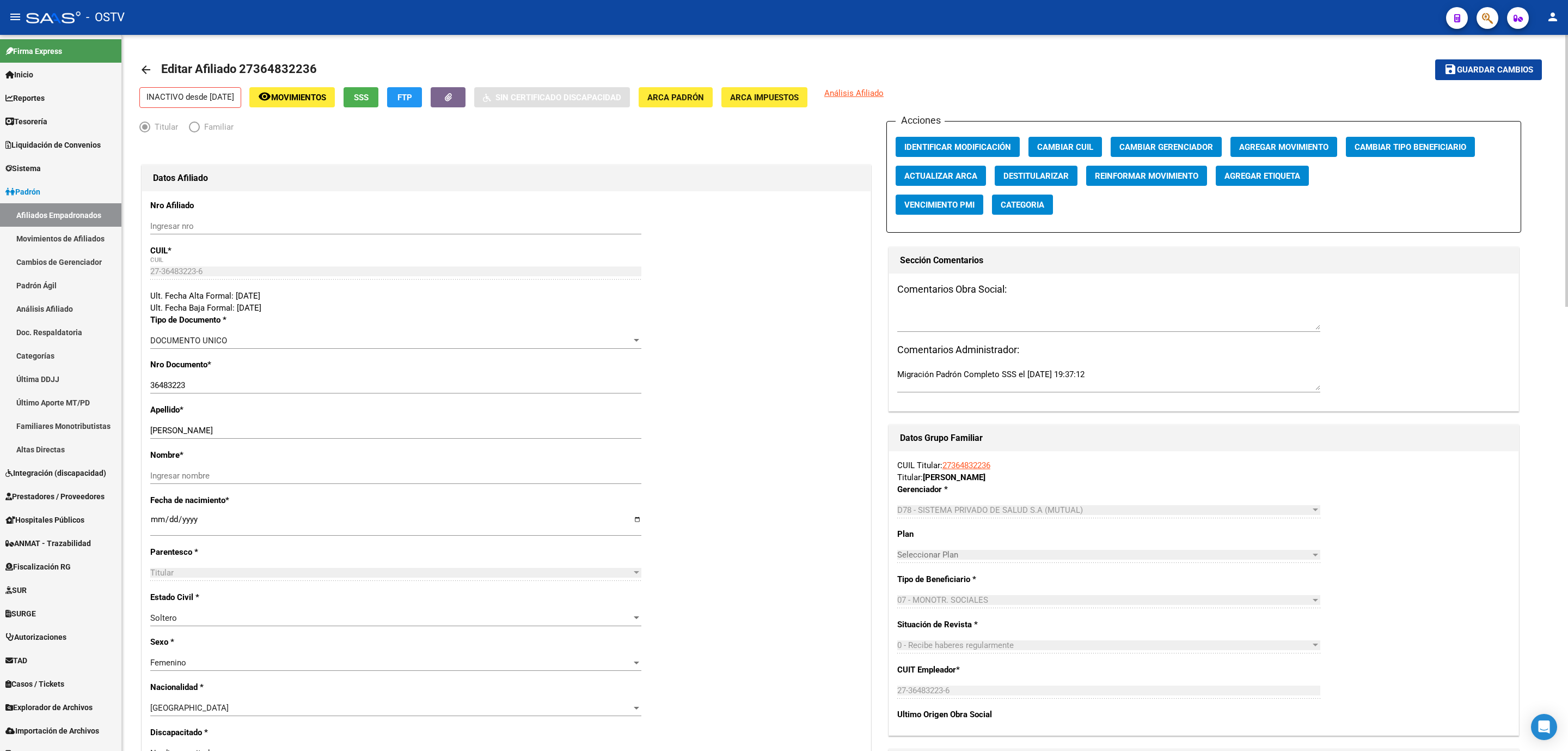
click at [379, 96] on button "SSS" at bounding box center [361, 97] width 35 height 20
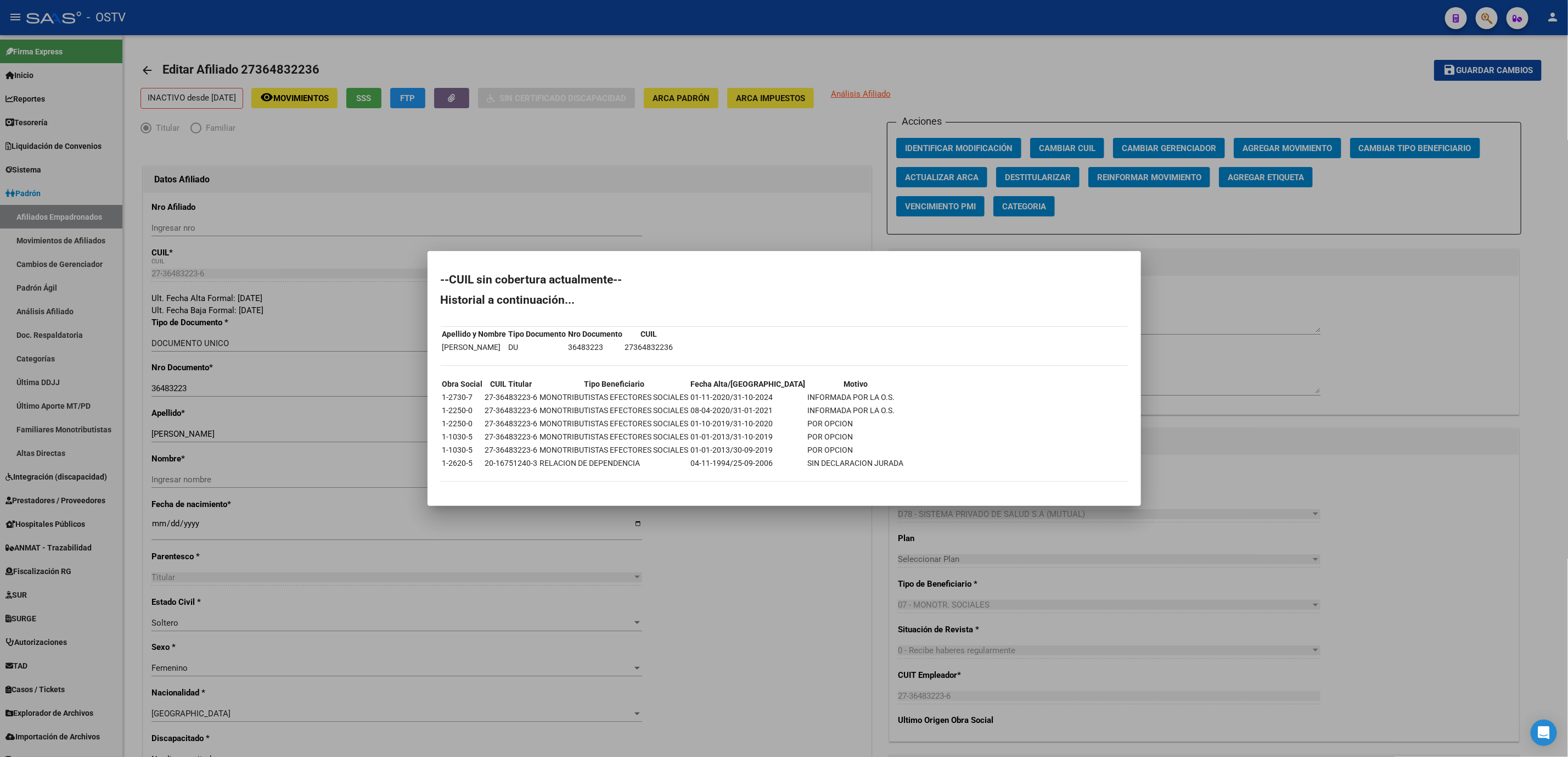
click at [129, 156] on div at bounding box center [784, 378] width 1568 height 757
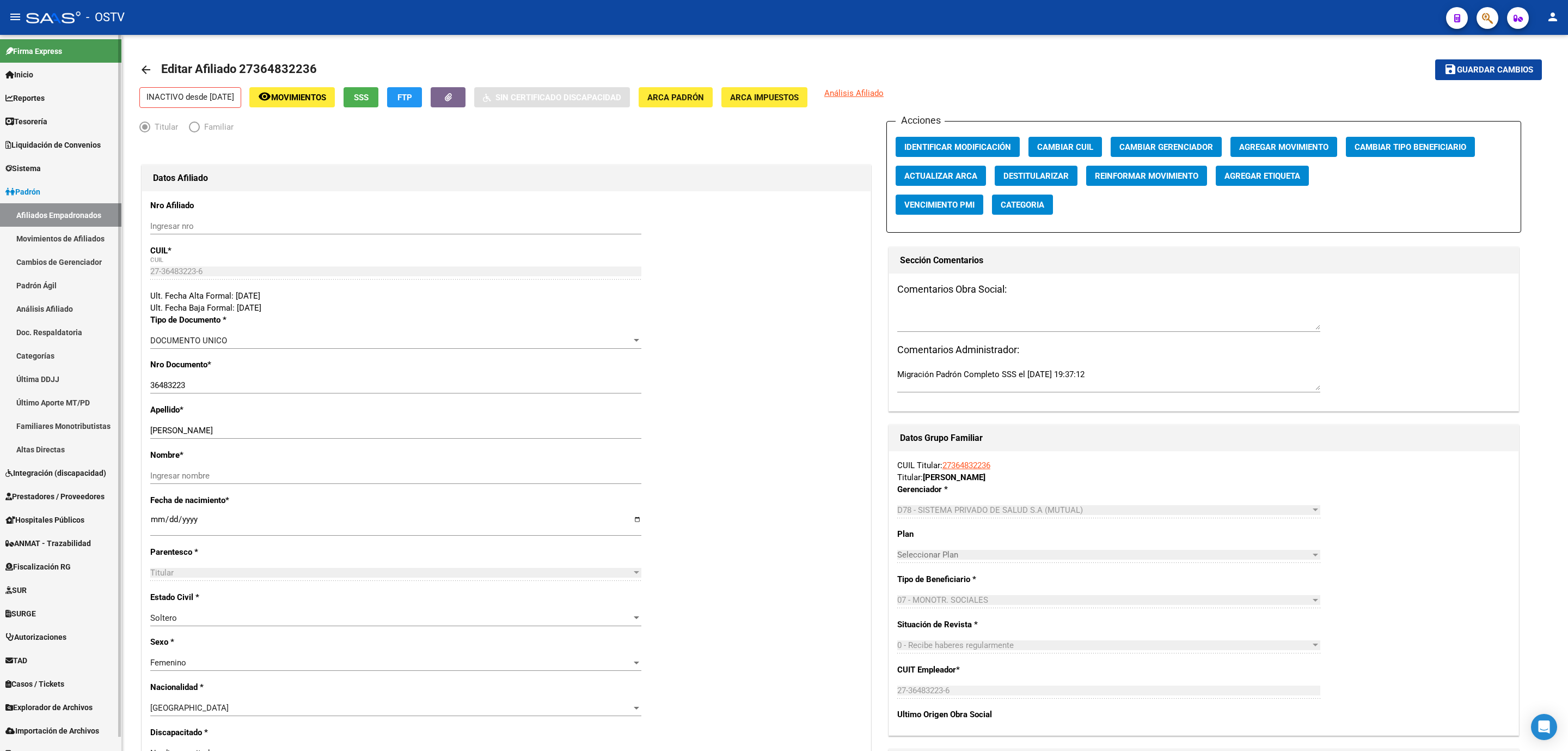
click at [51, 282] on link "Padrón Ágil" at bounding box center [61, 285] width 122 height 23
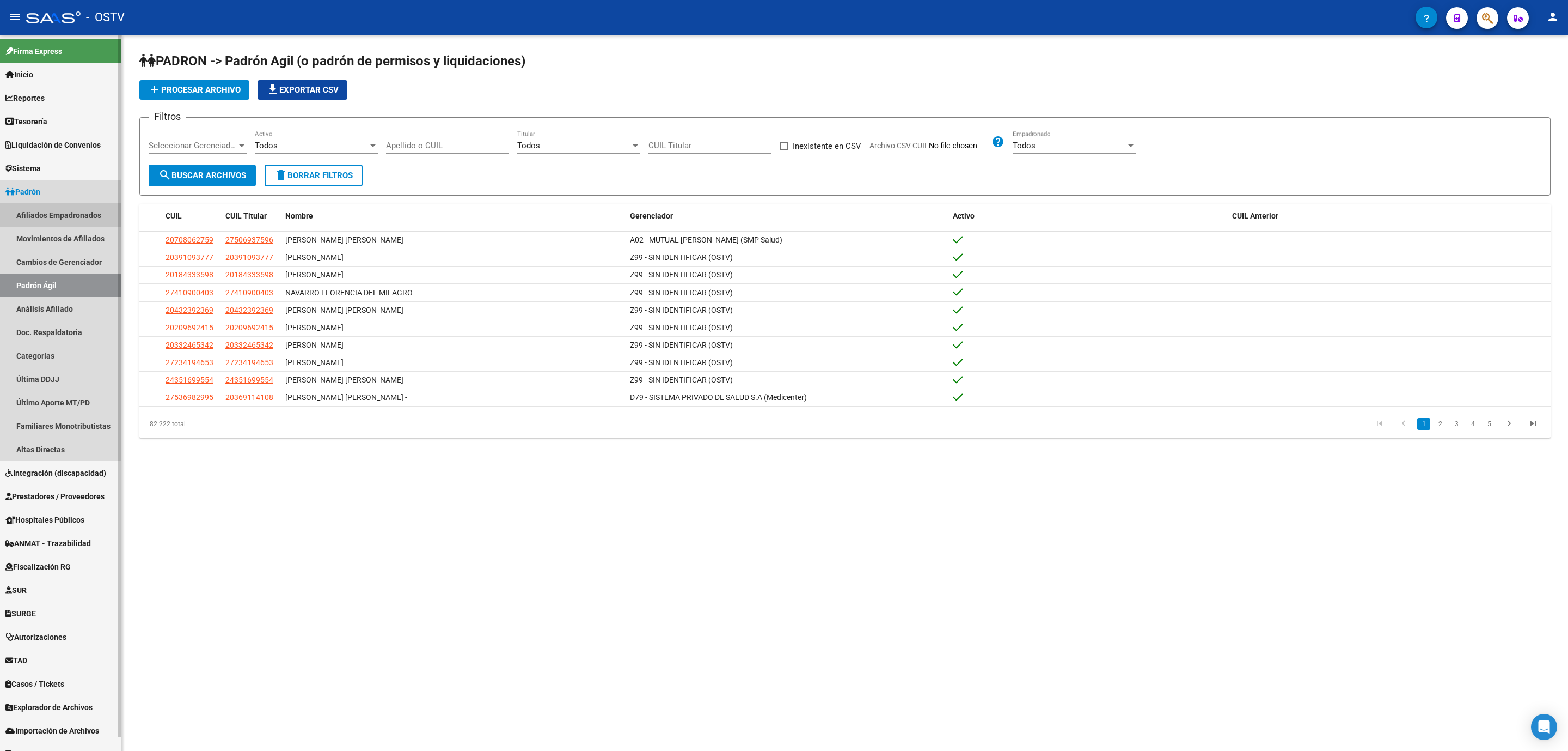
click at [57, 211] on link "Afiliados Empadronados" at bounding box center [61, 215] width 122 height 23
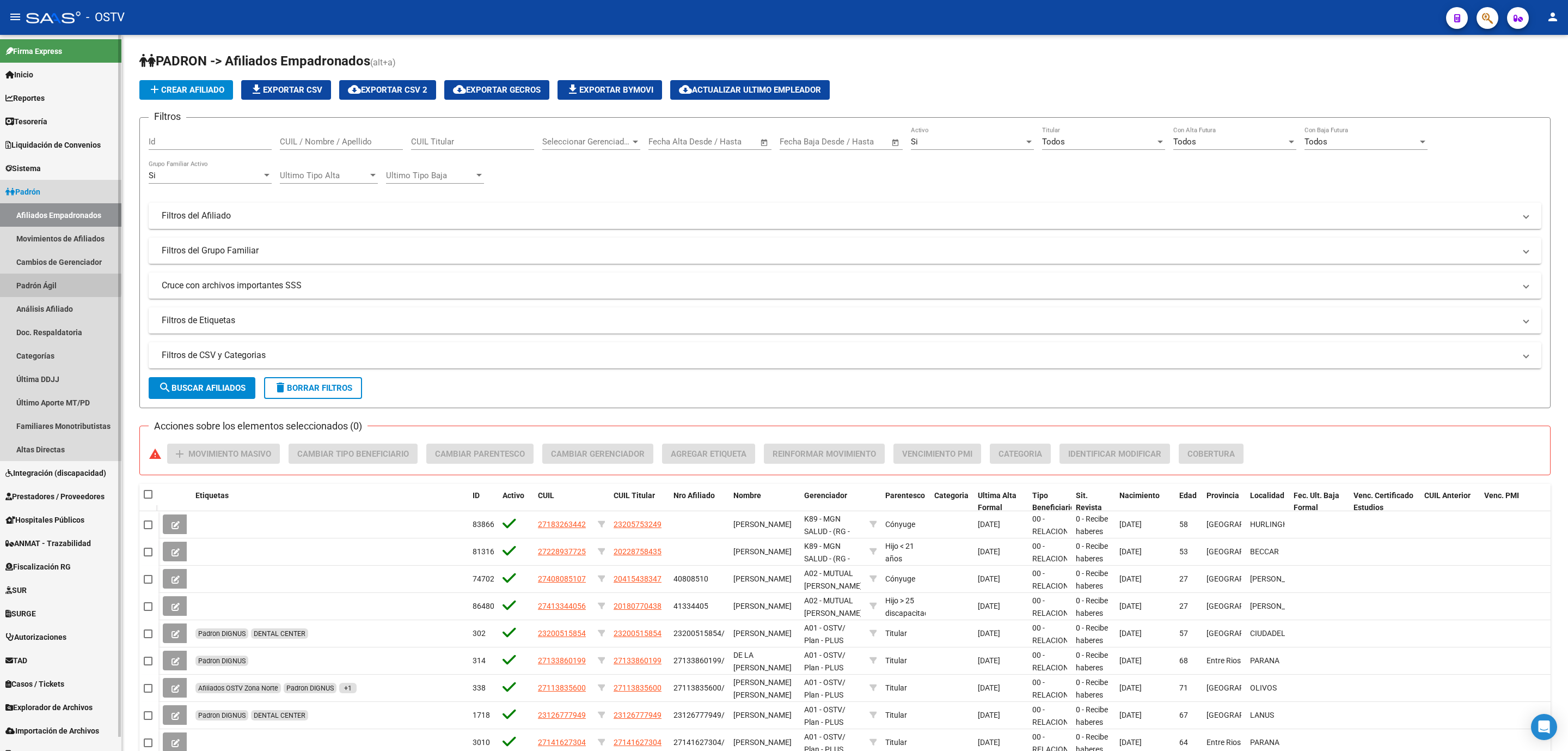
click at [46, 281] on link "Padrón Ágil" at bounding box center [61, 285] width 122 height 23
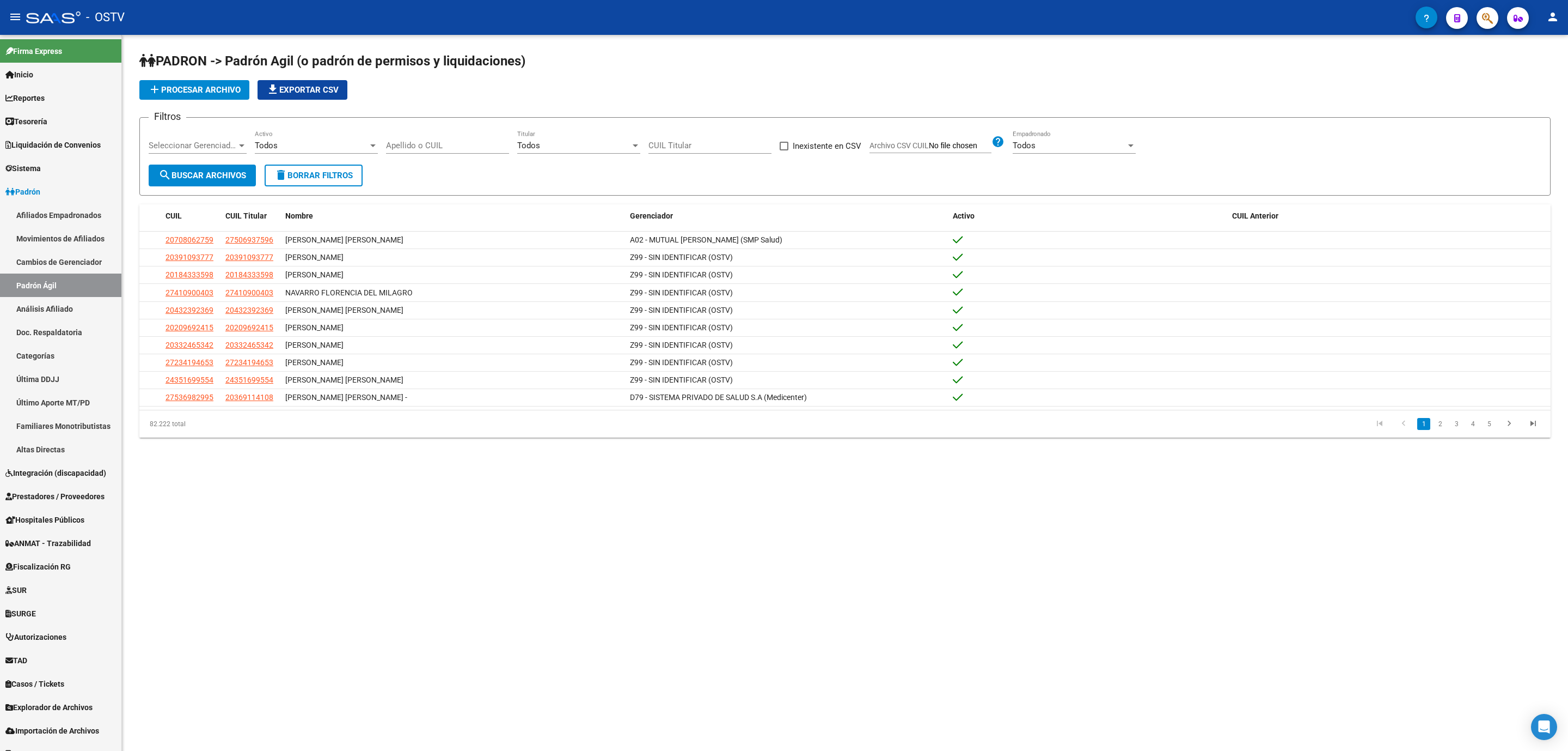
click at [934, 140] on app-file-filter "Archivo CSV CUIL help" at bounding box center [937, 143] width 135 height 16
click at [966, 147] on input "Archivo CSV CUIL" at bounding box center [960, 146] width 62 height 10
type input "C:\fakepath\AgilD7914102025.csv"
click at [219, 175] on span "search Buscar Archivos" at bounding box center [202, 176] width 88 height 10
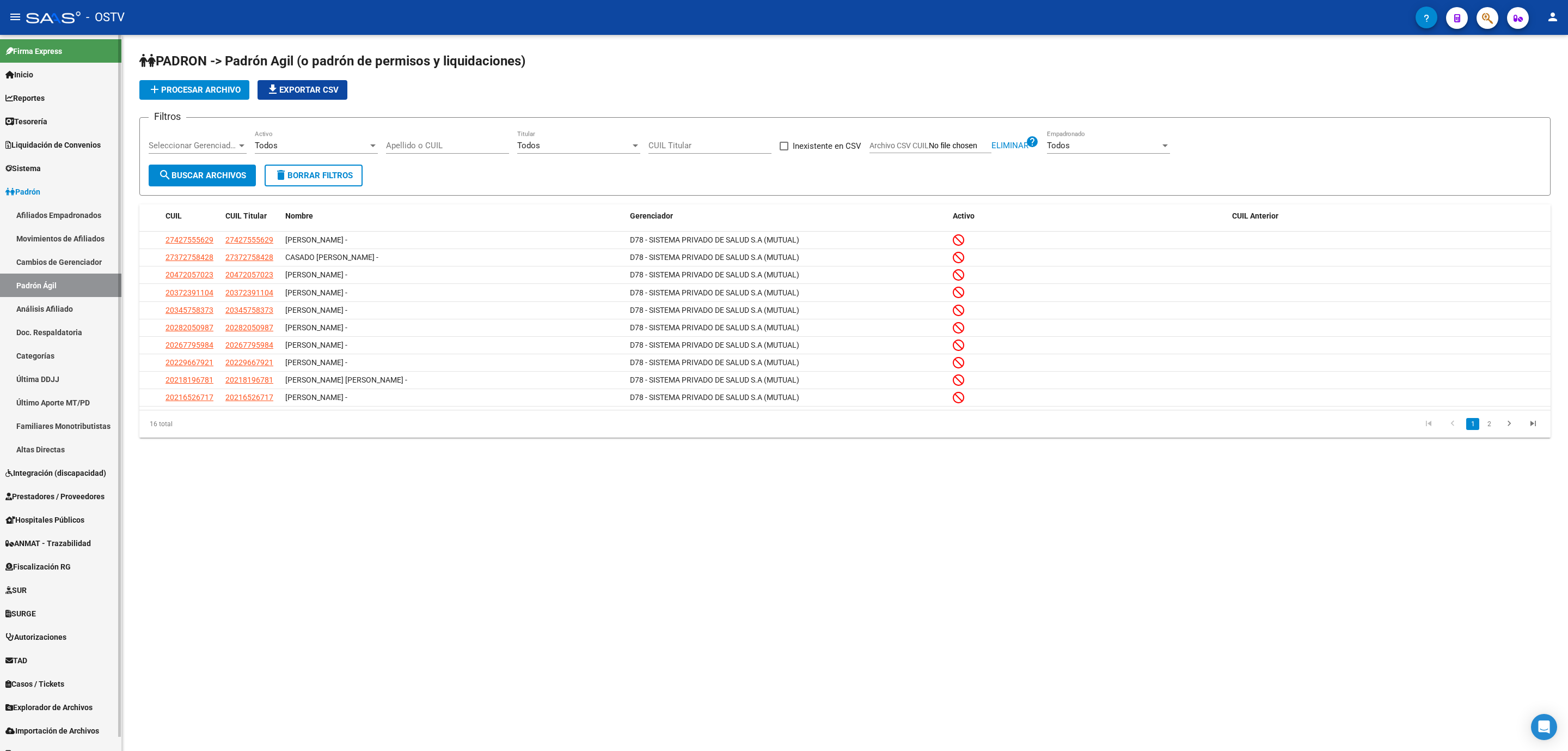
click at [64, 218] on link "Afiliados Empadronados" at bounding box center [61, 215] width 122 height 23
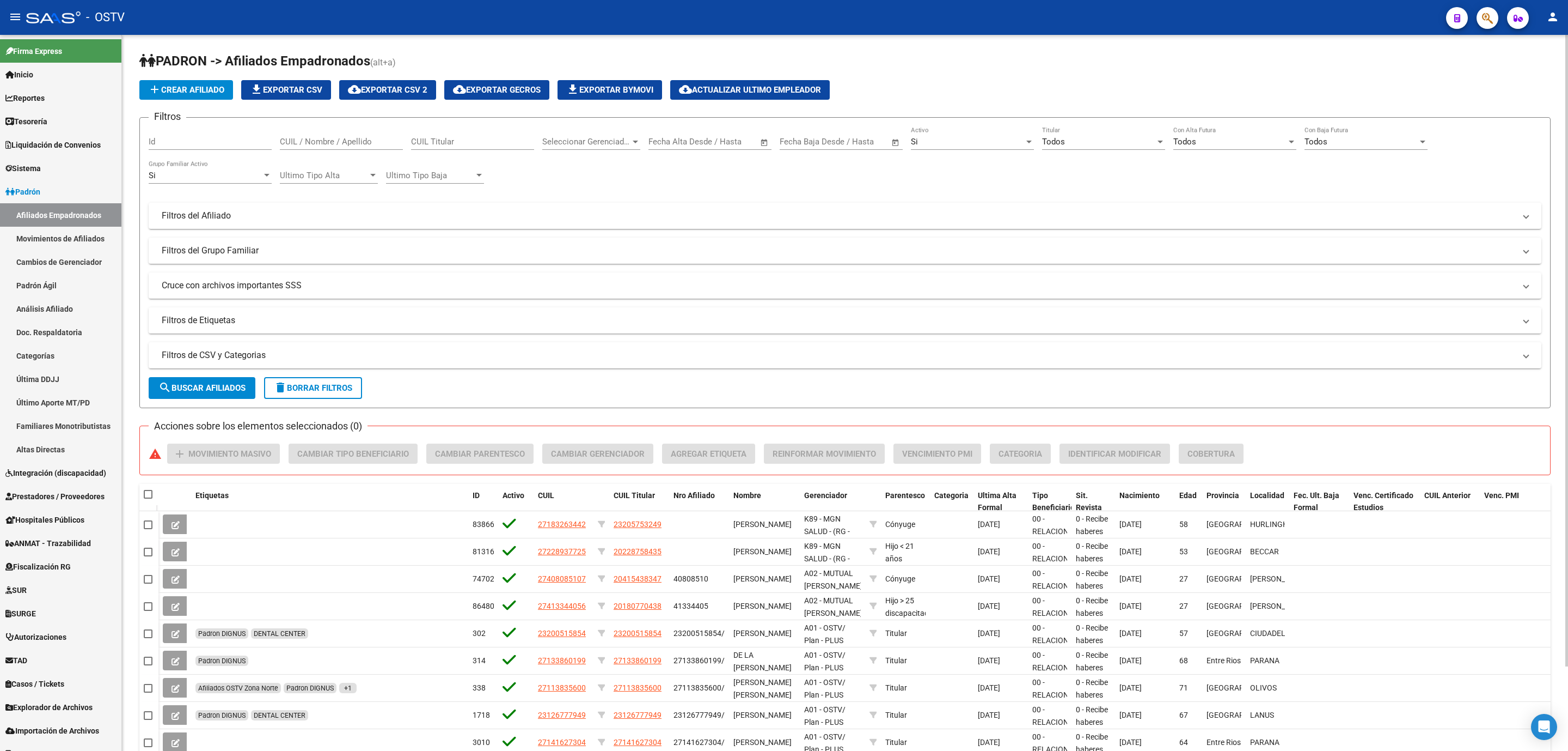
click at [599, 140] on span "Seleccionar Gerenciador" at bounding box center [586, 142] width 88 height 10
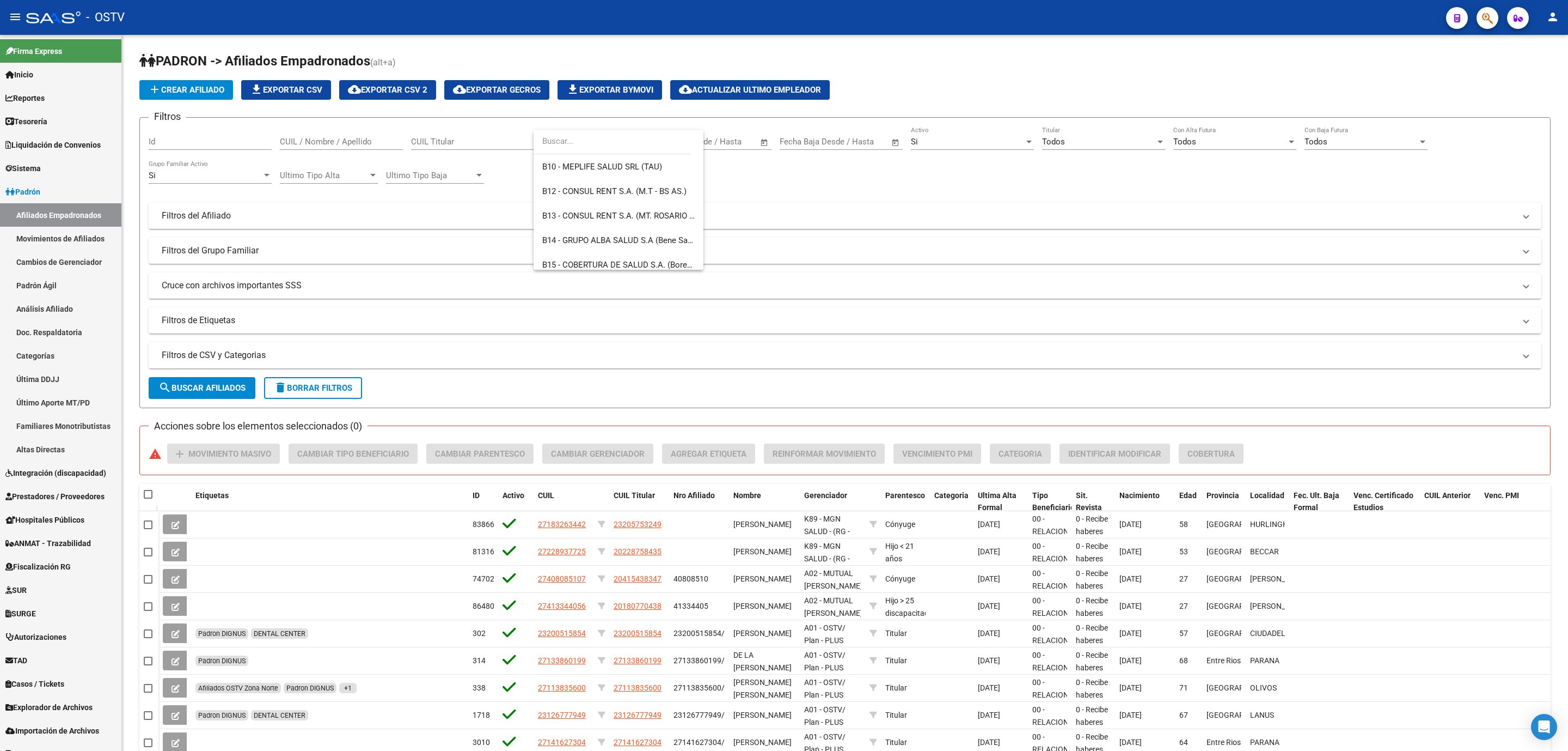
click at [140, 414] on div at bounding box center [784, 375] width 1568 height 751
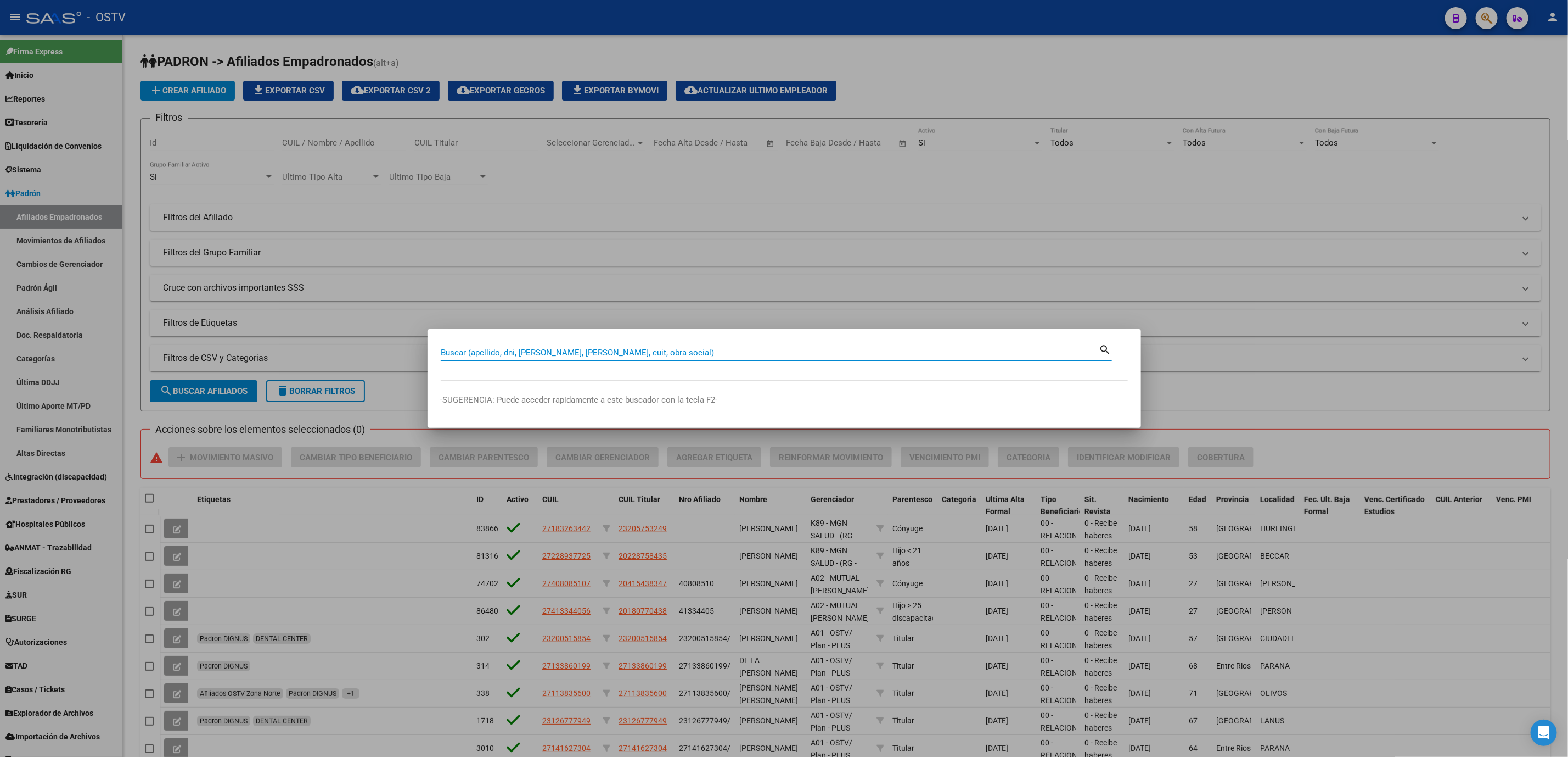
paste input "20333336279"
type input "20333336279"
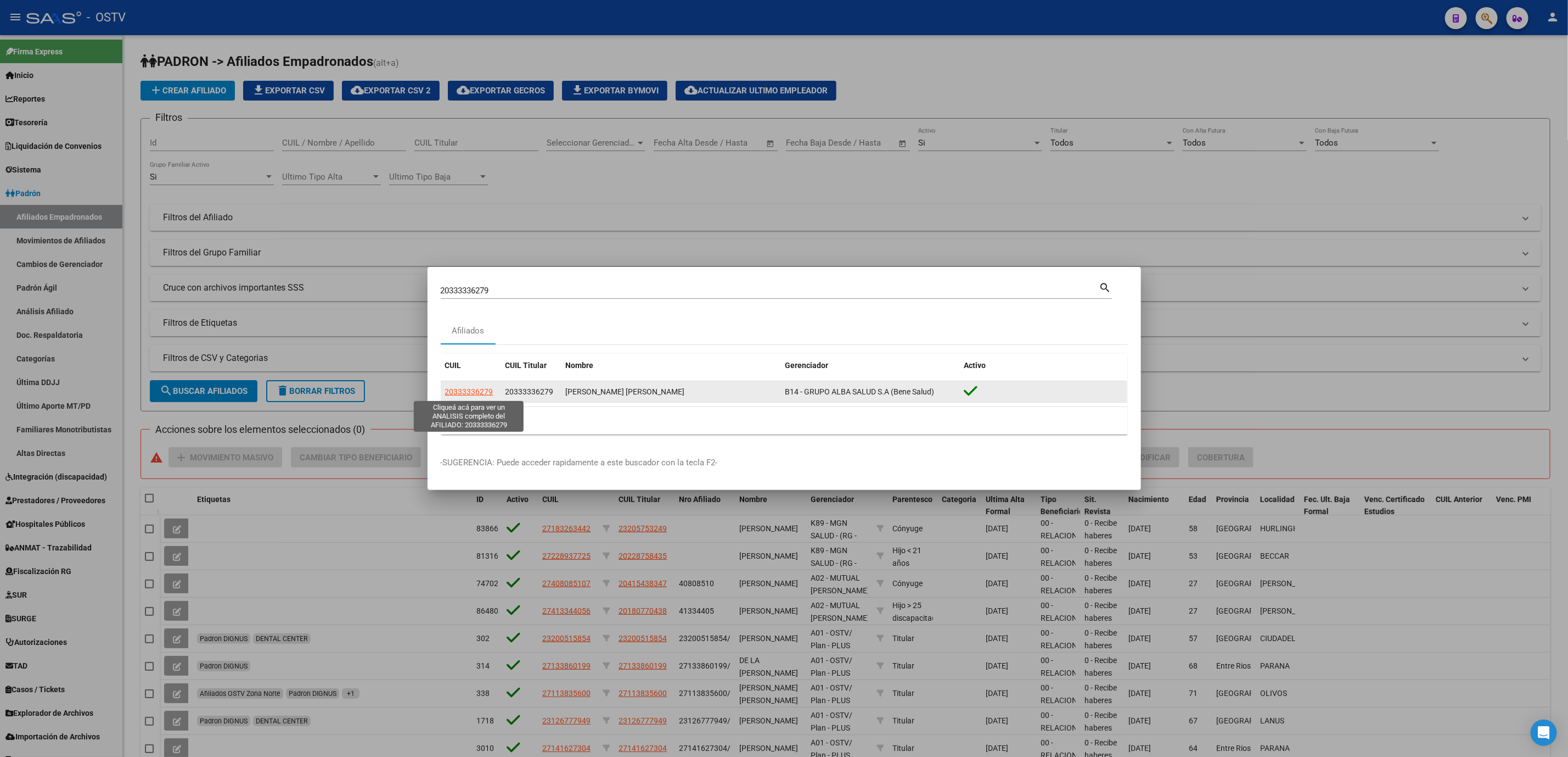
click at [476, 389] on span "20333336279" at bounding box center [470, 391] width 49 height 9
type textarea "20333336279"
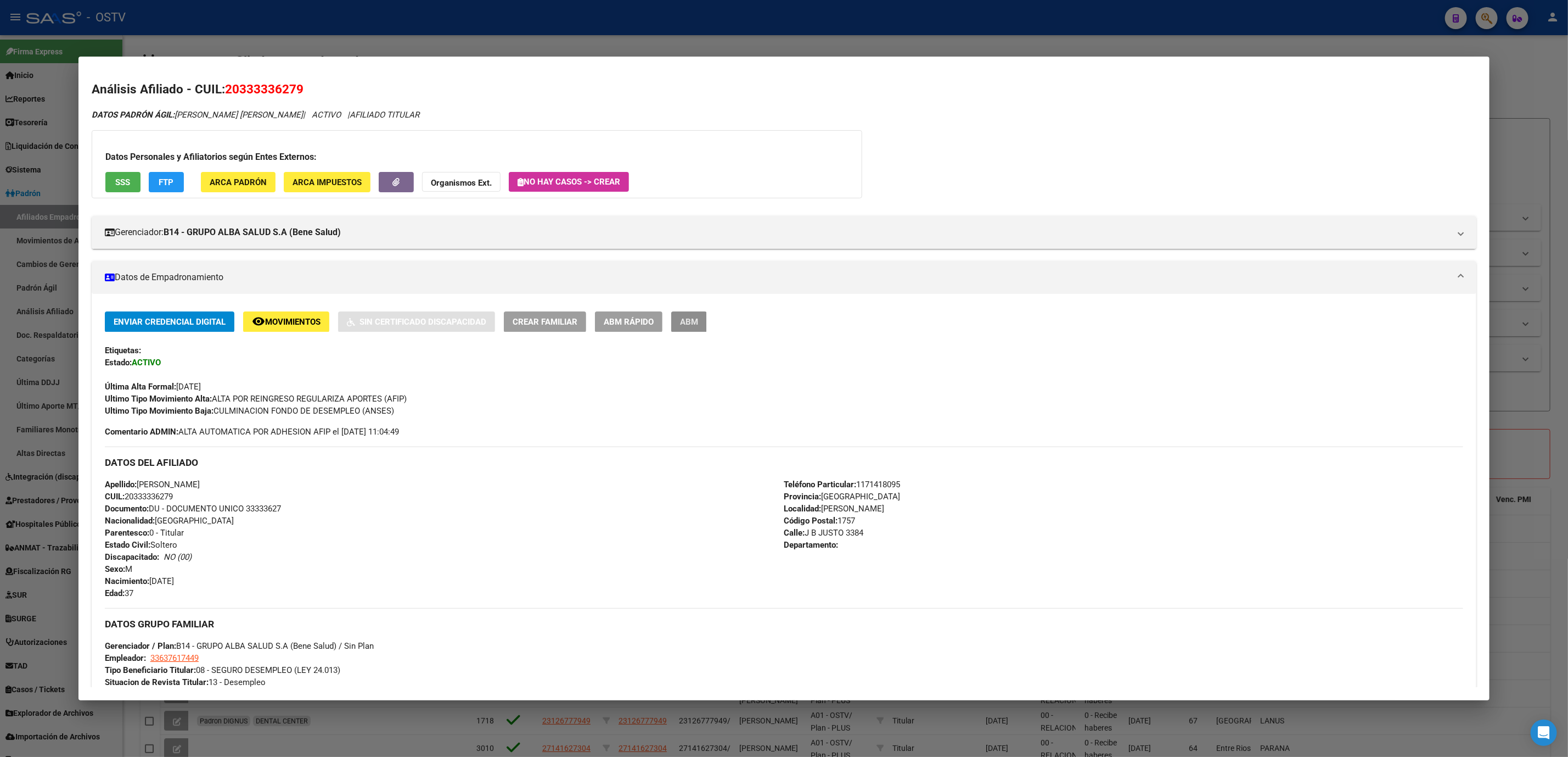
click at [691, 323] on span "ABM" at bounding box center [689, 322] width 18 height 10
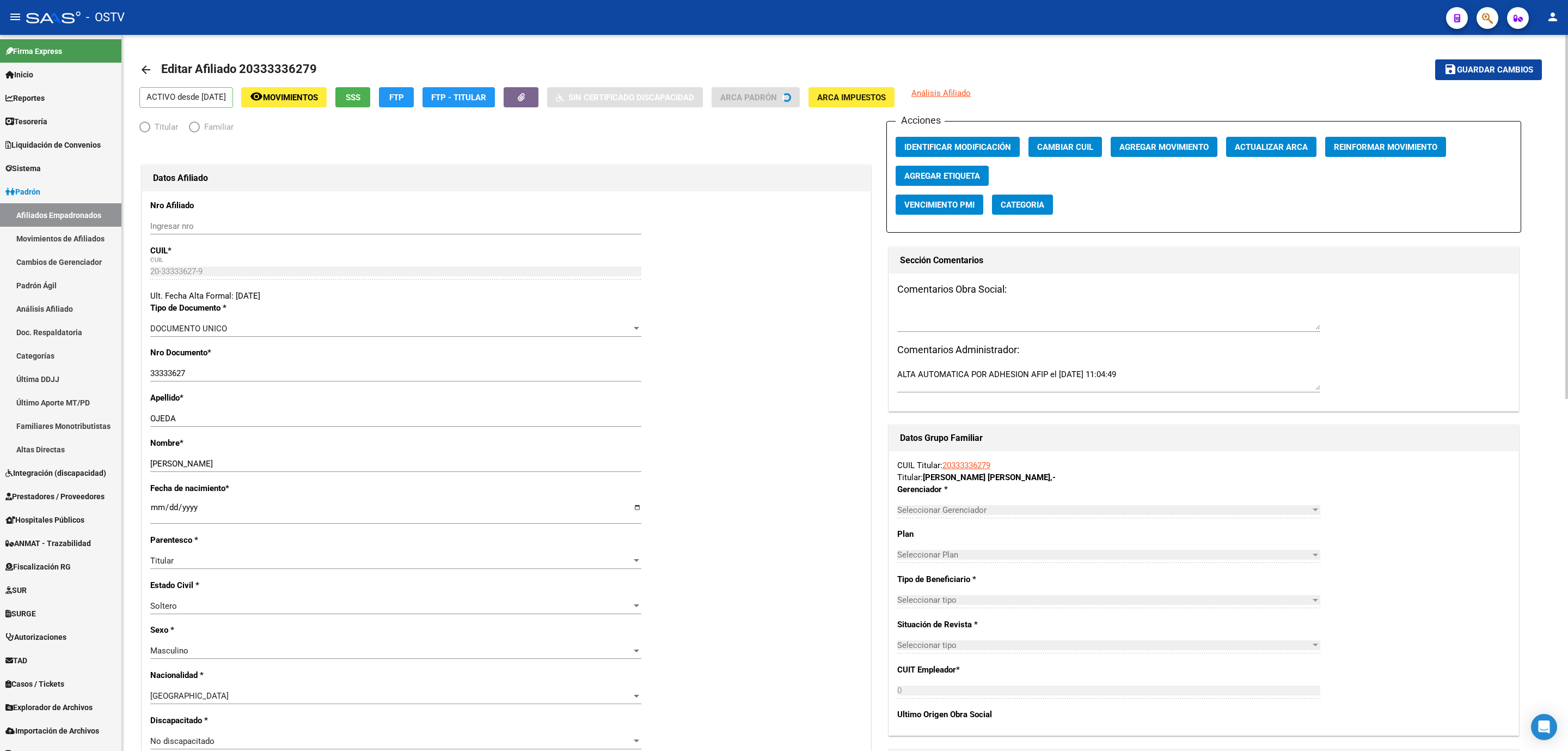
radio input "true"
type input "33-63761744-9"
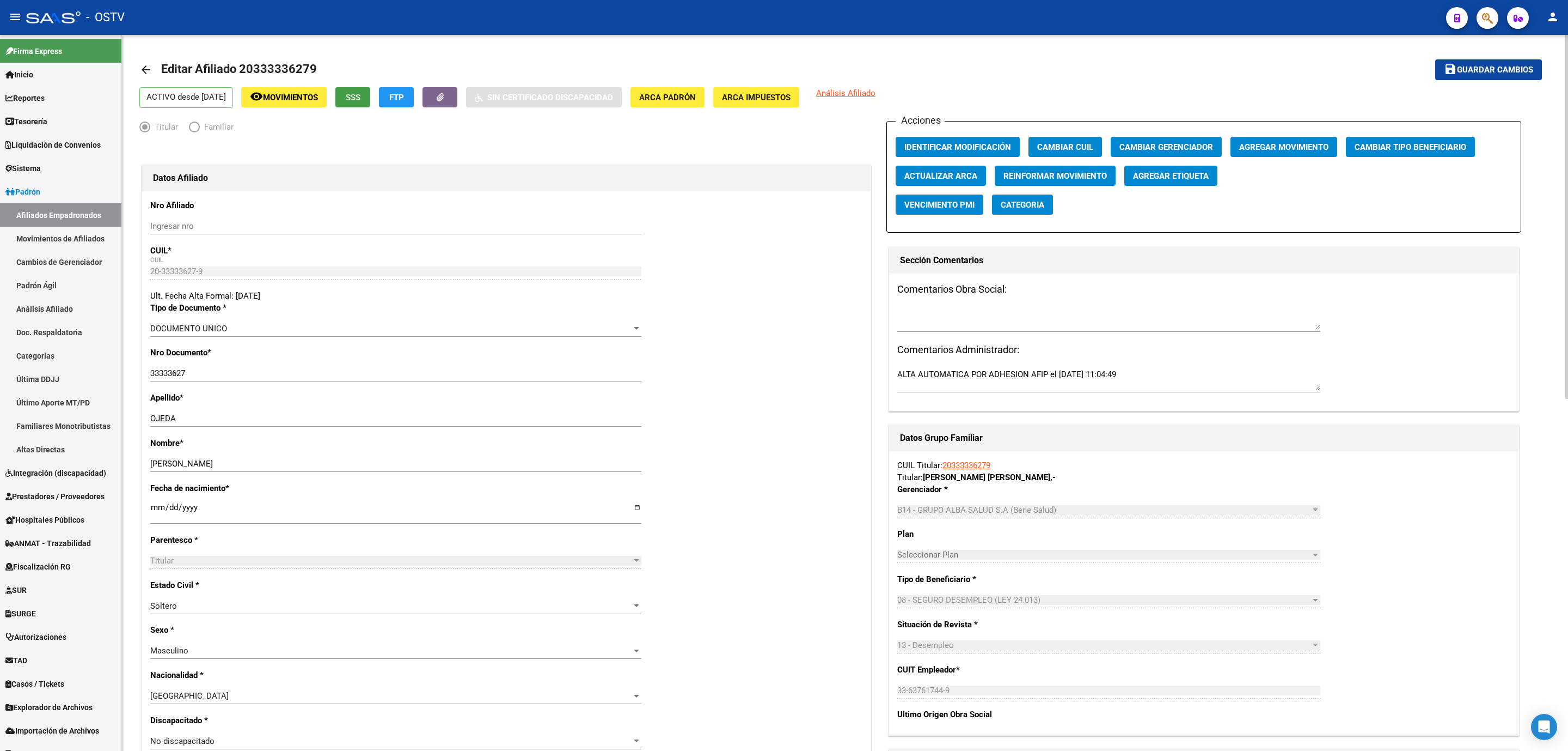
click at [360, 101] on span "SSS" at bounding box center [353, 98] width 15 height 10
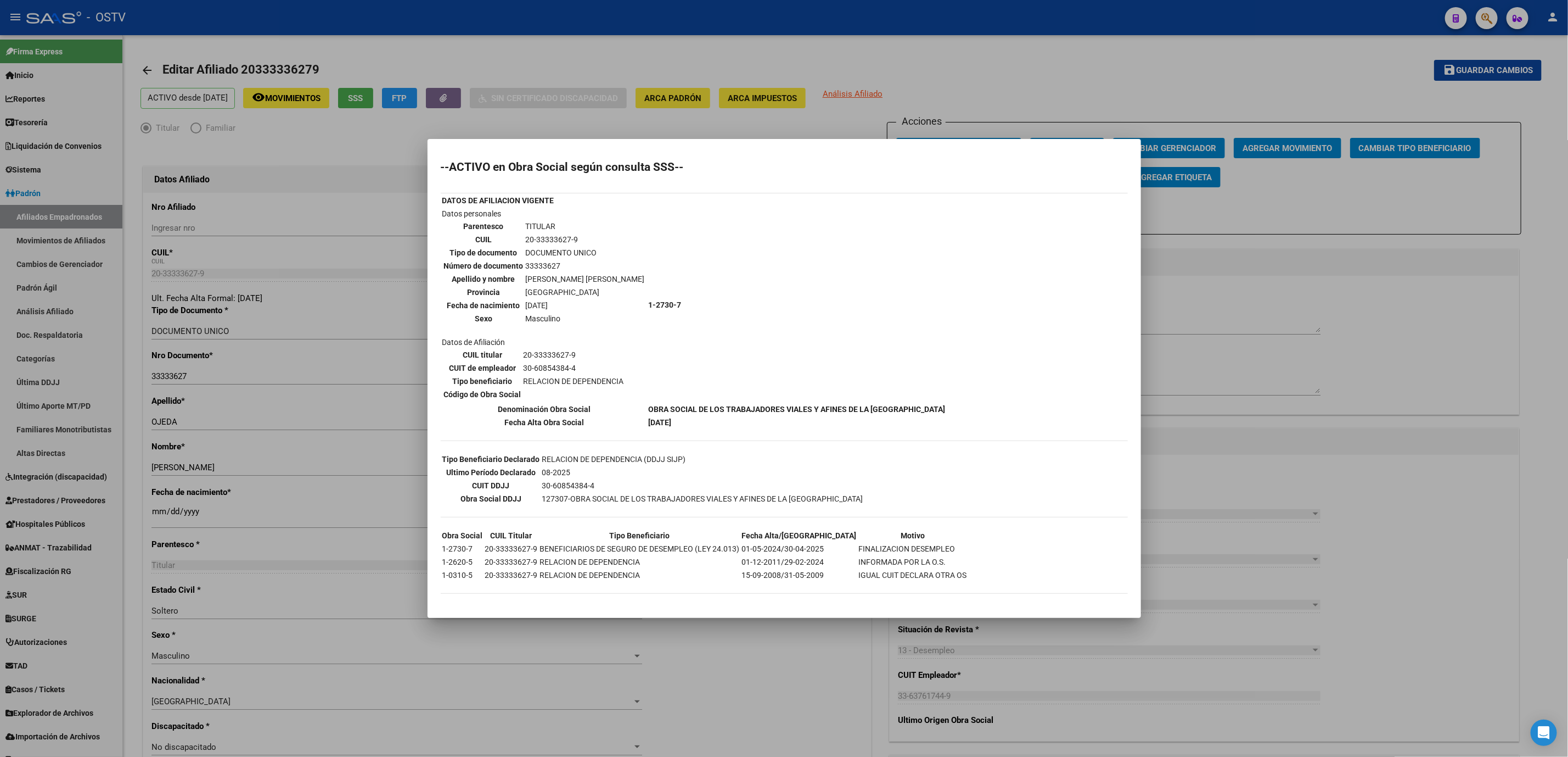
click at [704, 640] on div at bounding box center [784, 378] width 1568 height 757
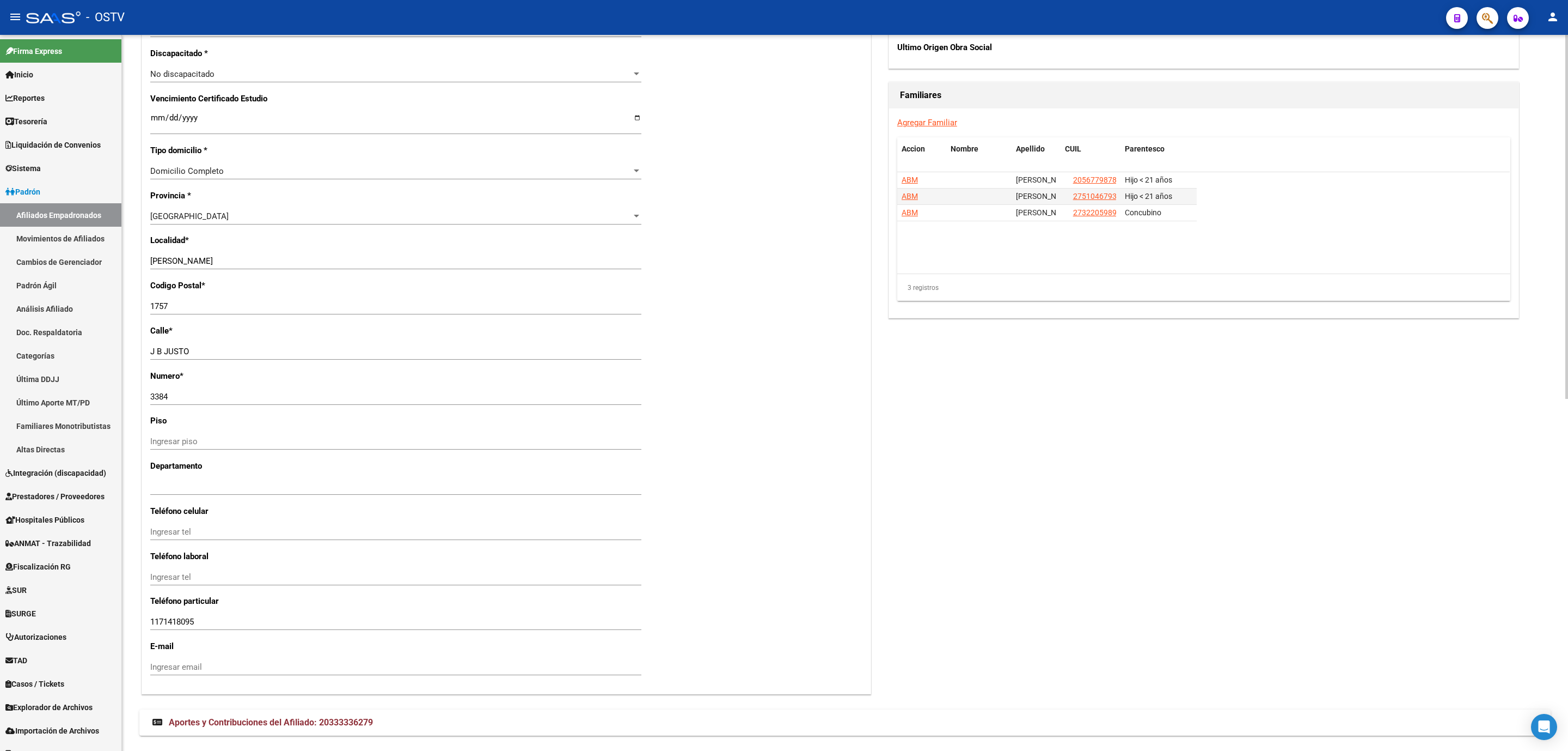
scroll to position [692, 0]
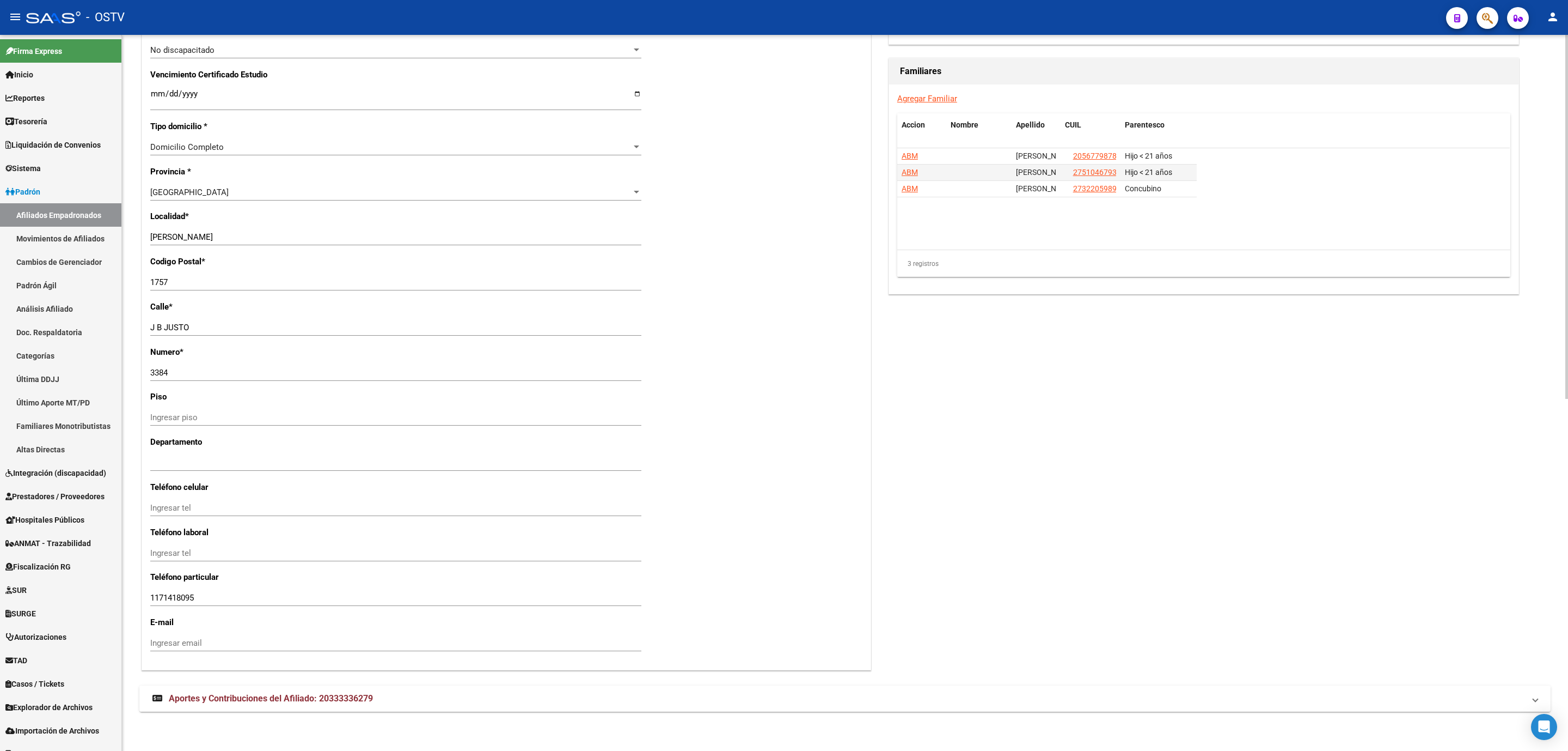
click at [373, 697] on span "Aportes y Contribuciones del Afiliado: 20333336279" at bounding box center [271, 698] width 204 height 11
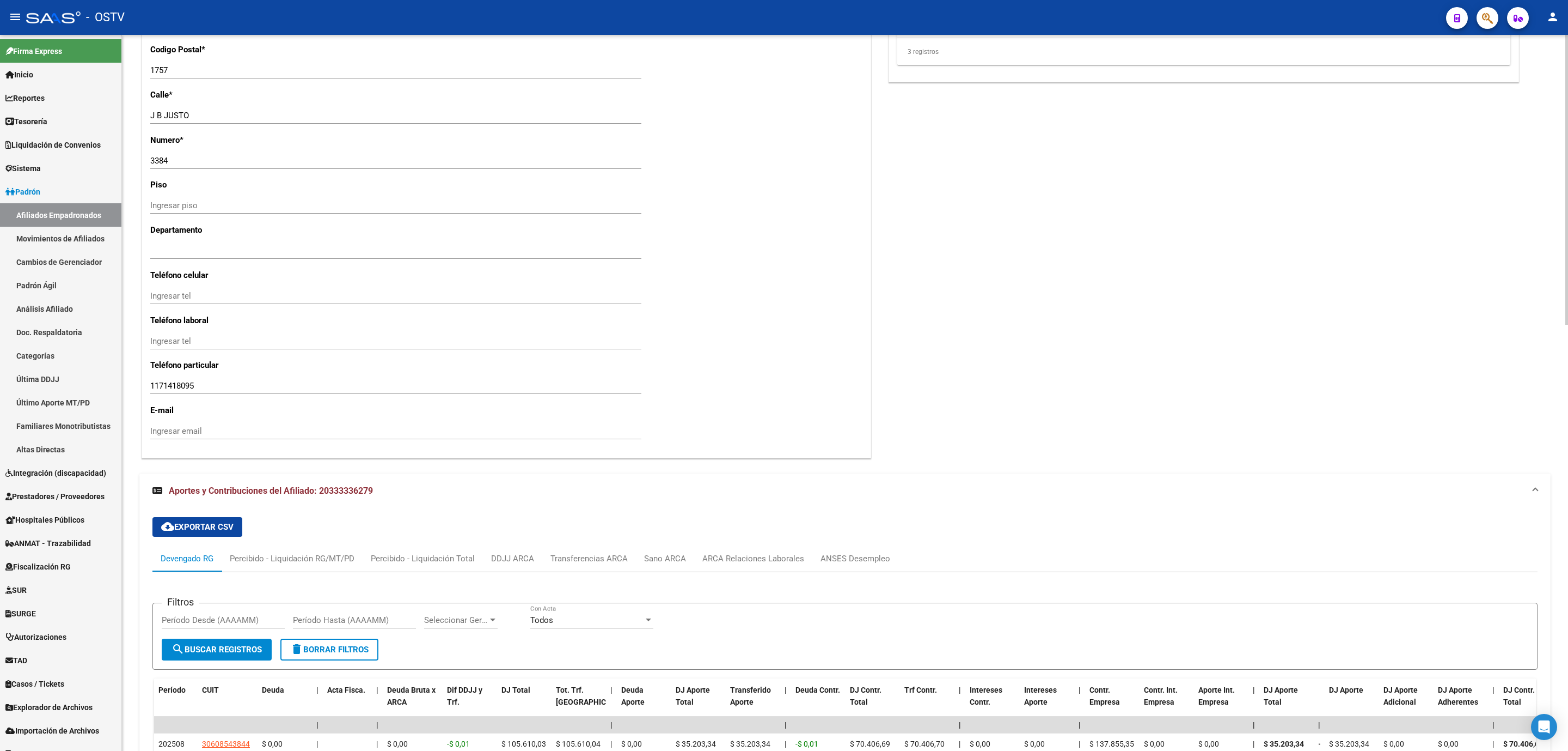
scroll to position [1053, 0]
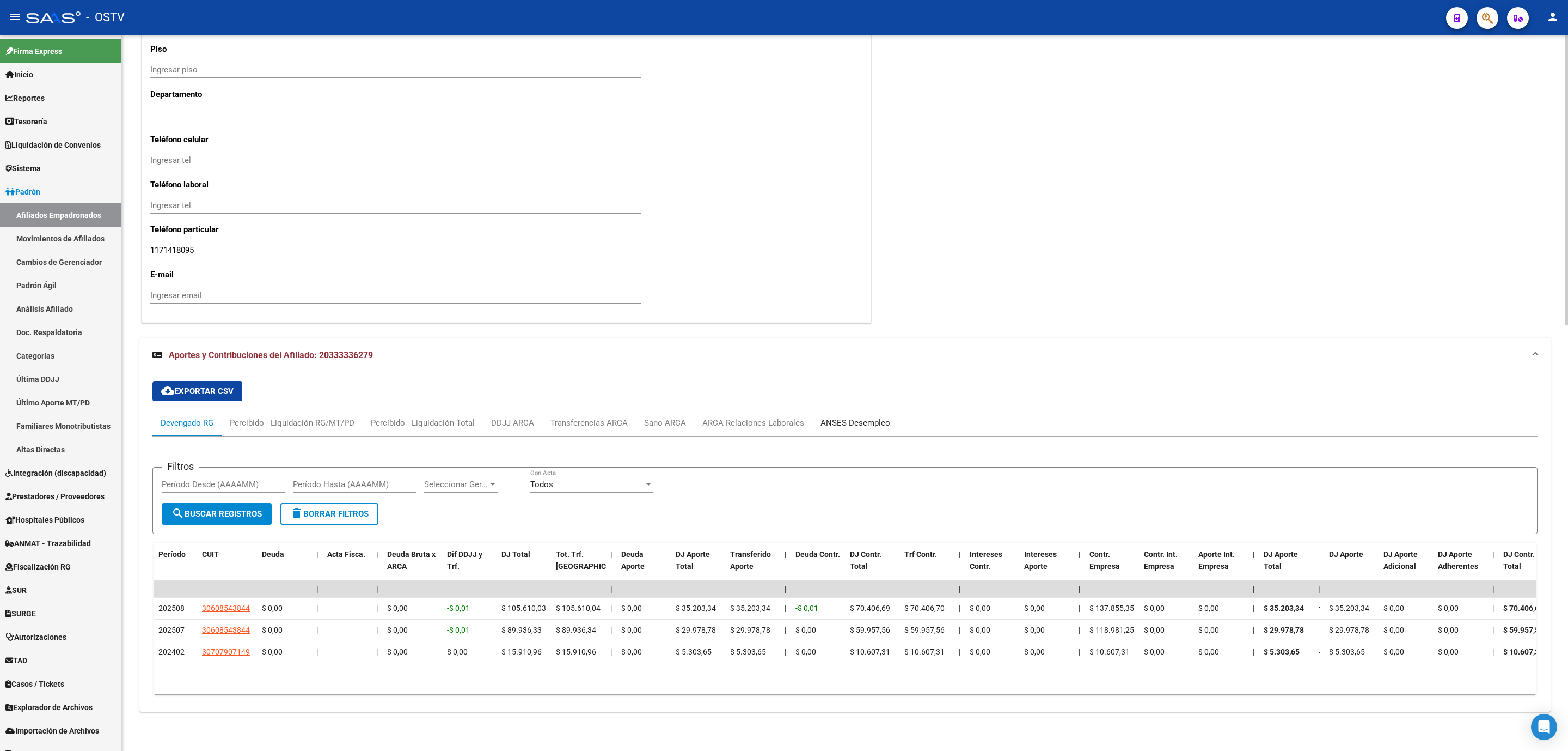
click at [837, 417] on div "ANSES Desempleo" at bounding box center [855, 422] width 70 height 12
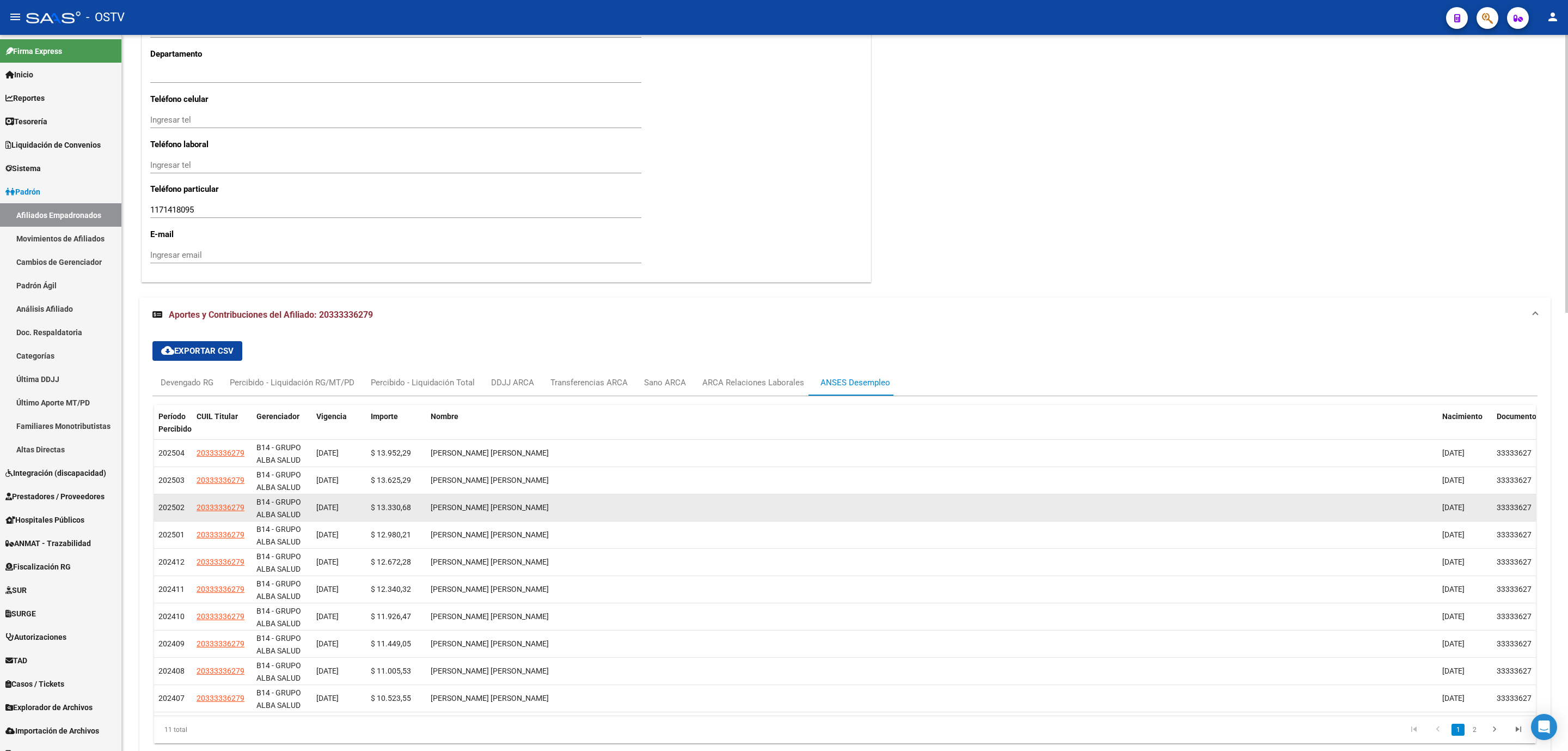
scroll to position [1129, 0]
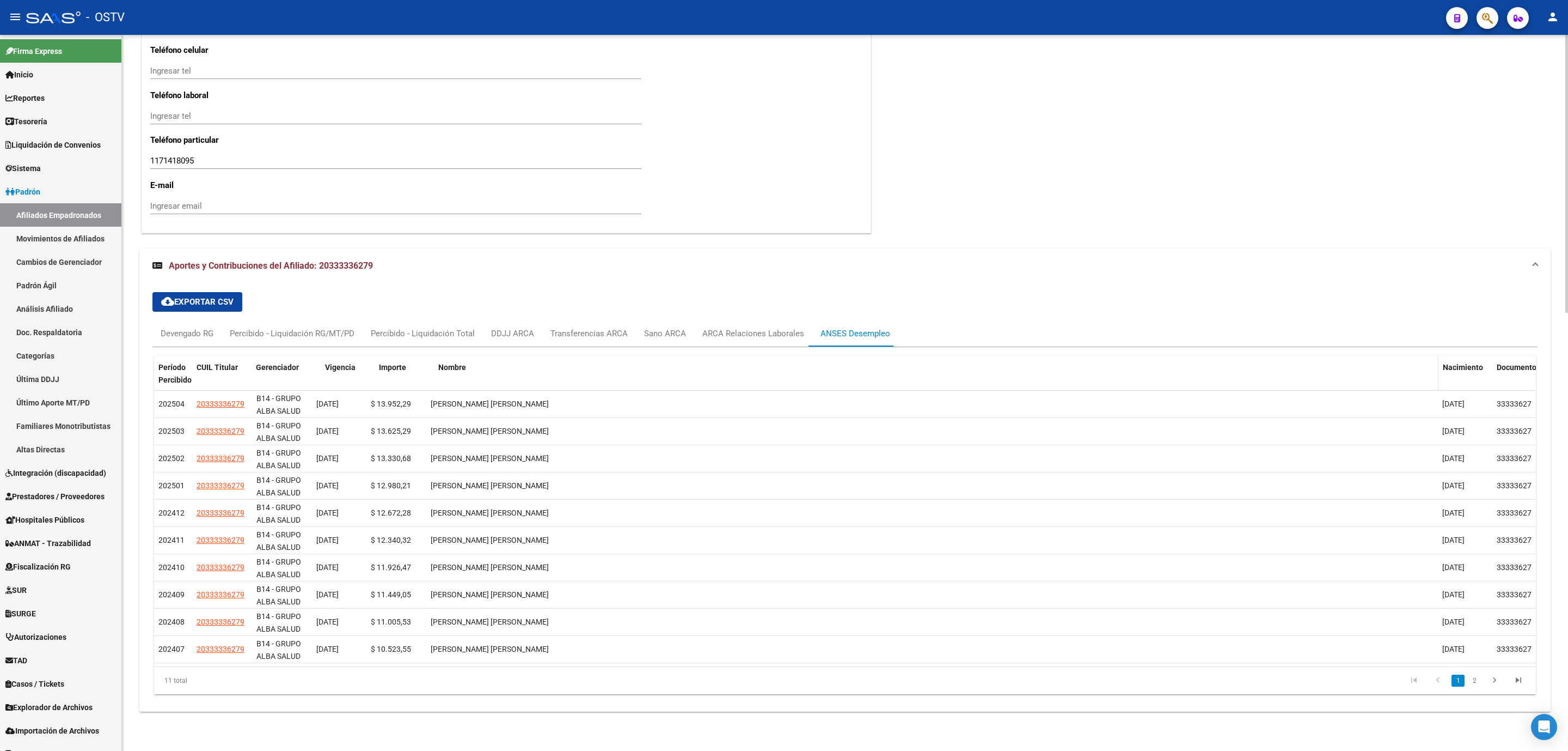
drag, startPoint x: 307, startPoint y: 370, endPoint x: 622, endPoint y: 373, distance: 315.0
click at [622, 373] on div "Período Percibido CUIL Titular Gerenciador Vigencia Importe Nombre Nacimiento D…" at bounding box center [845, 374] width 1382 height 36
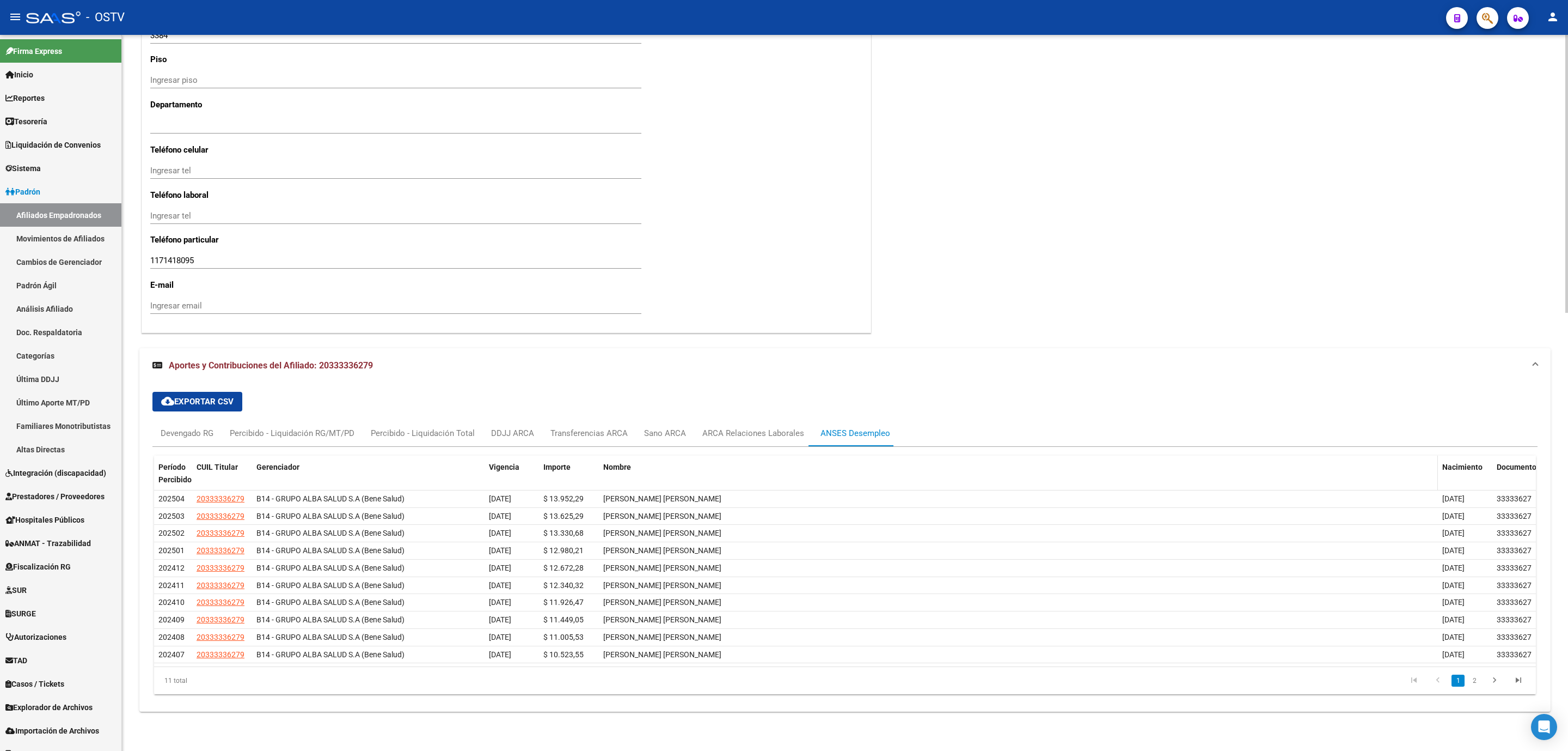
scroll to position [1033, 0]
click at [175, 430] on div "Devengado RG" at bounding box center [187, 433] width 53 height 12
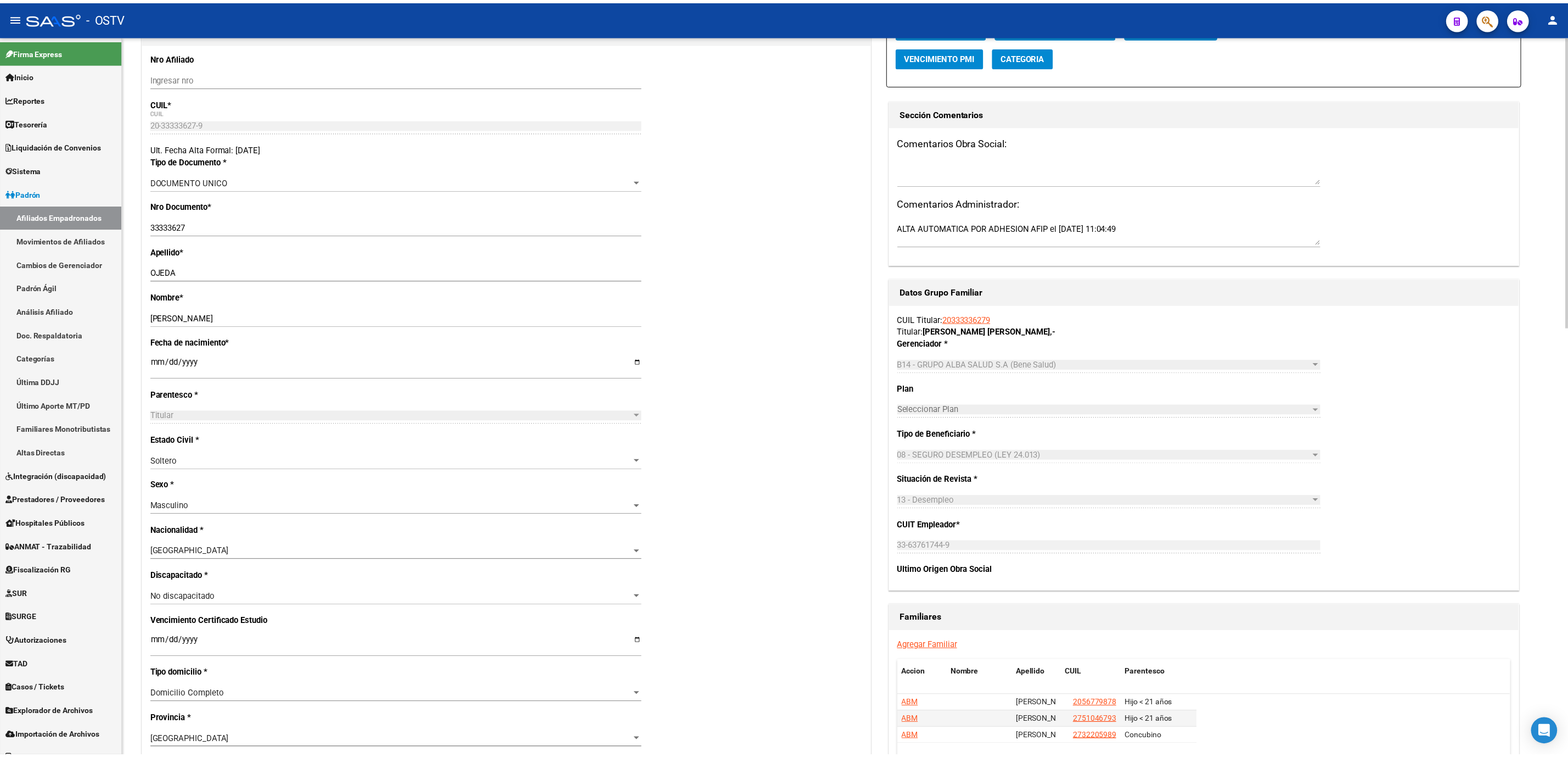
scroll to position [0, 0]
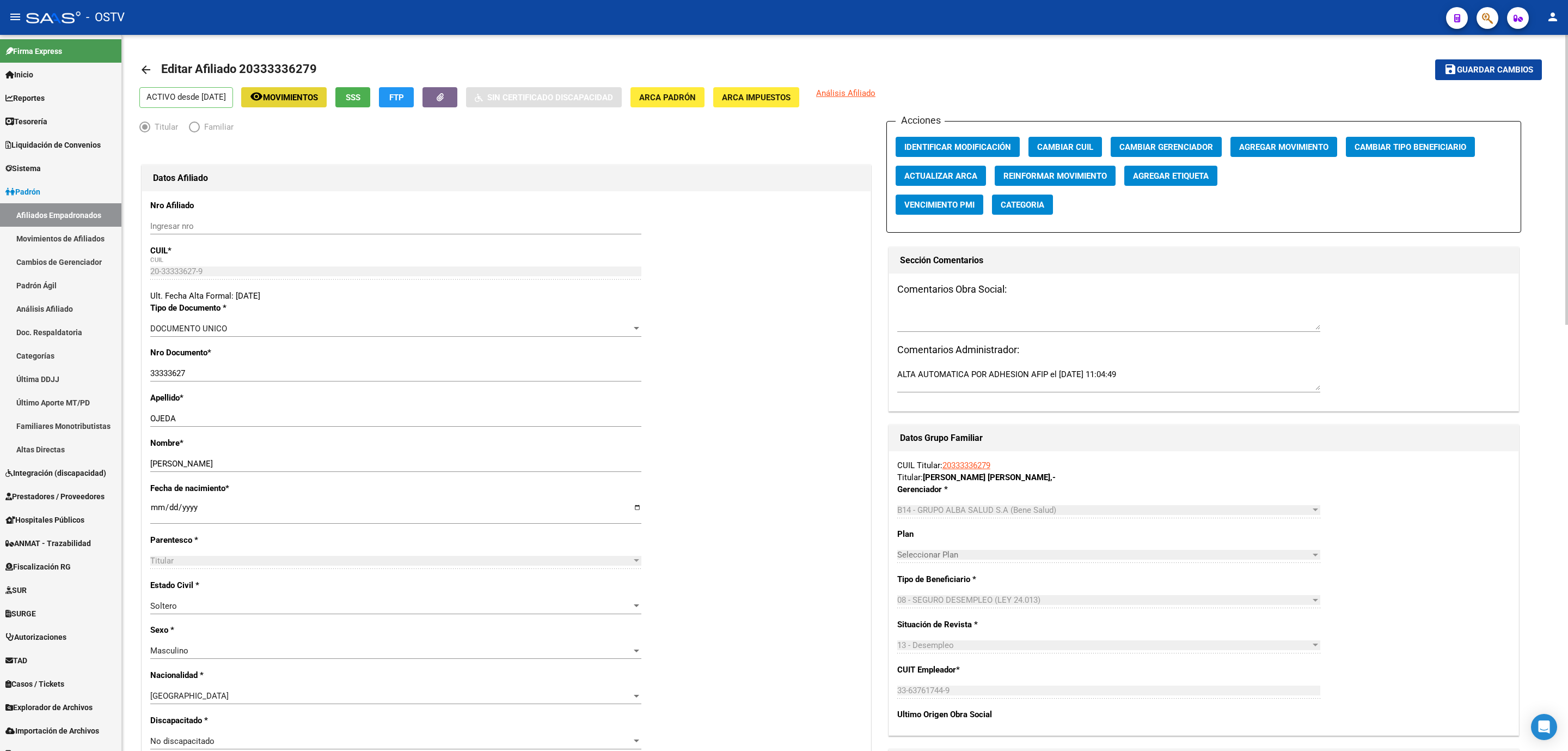
click at [305, 103] on button "remove_red_eye Movimientos" at bounding box center [284, 97] width 85 height 20
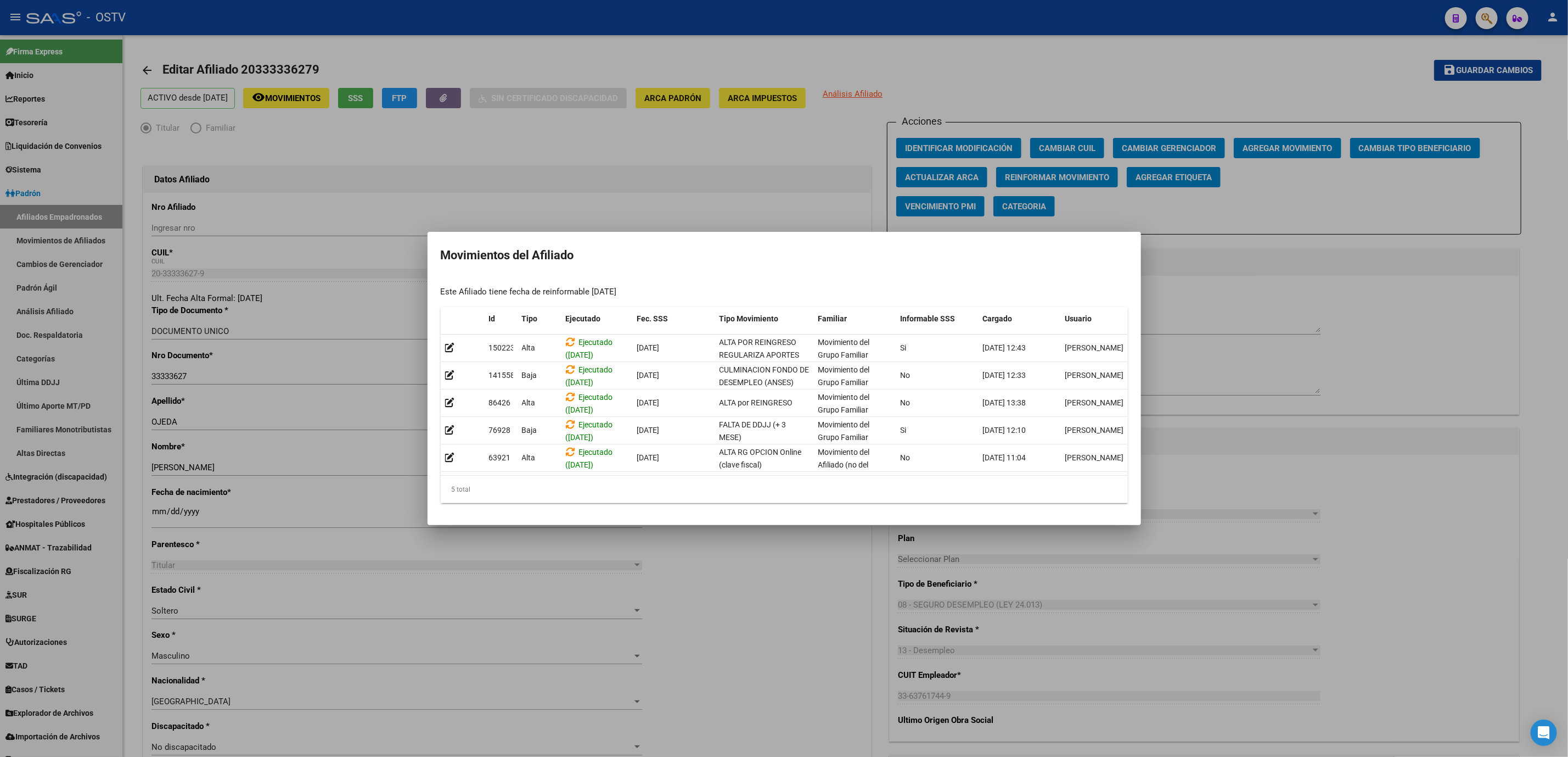
click at [128, 514] on div at bounding box center [784, 378] width 1568 height 757
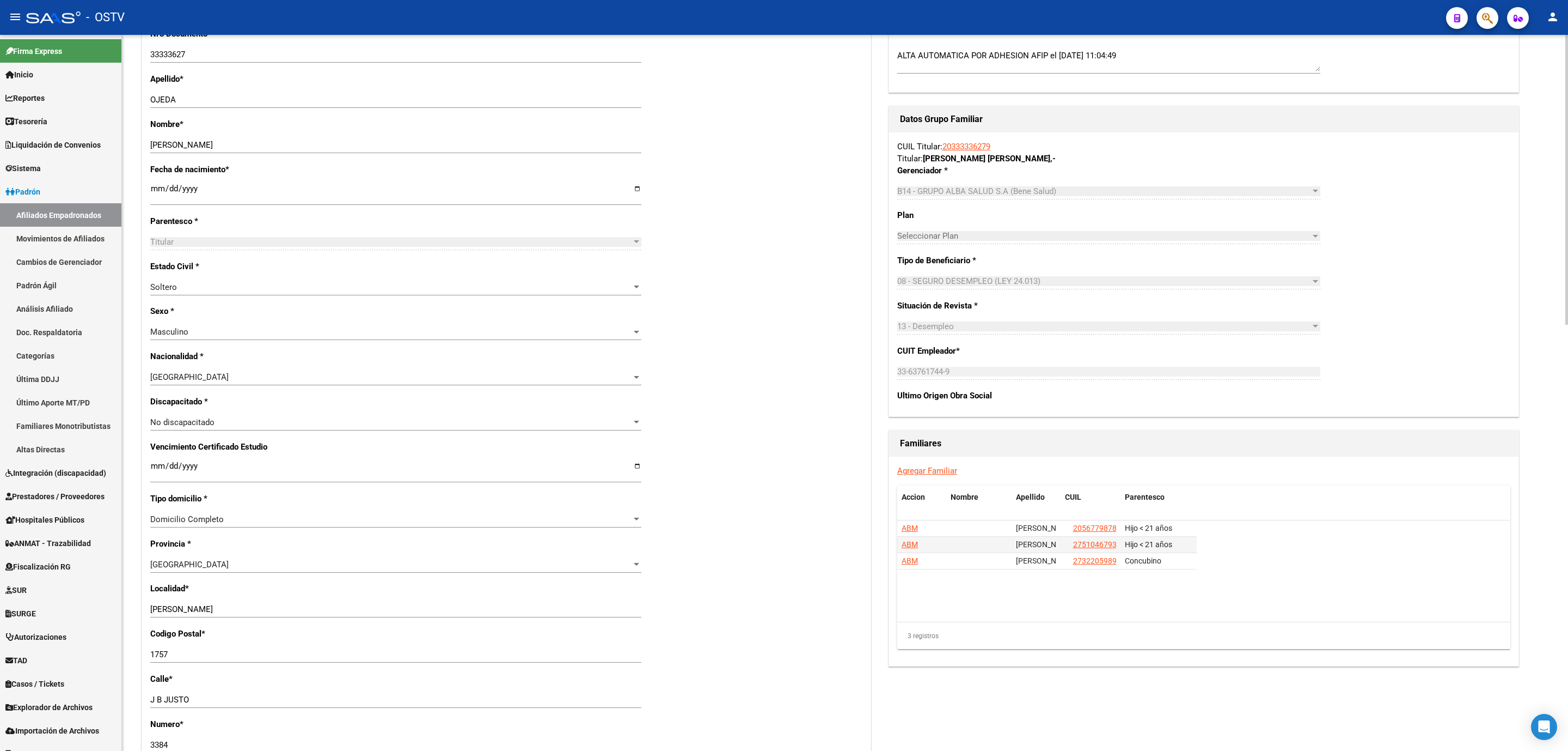
scroll to position [490, 0]
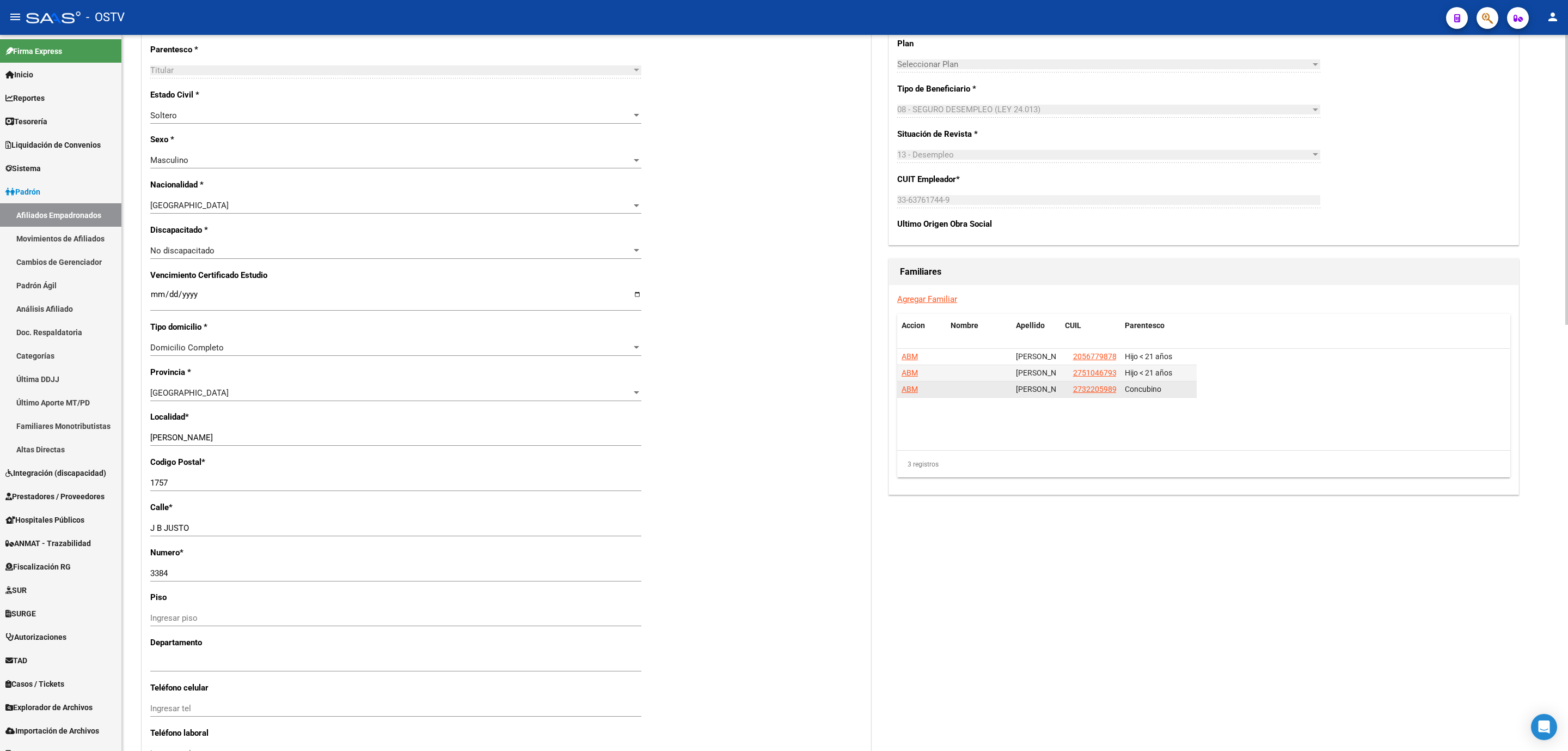
click at [910, 391] on span "ABM" at bounding box center [910, 389] width 16 height 9
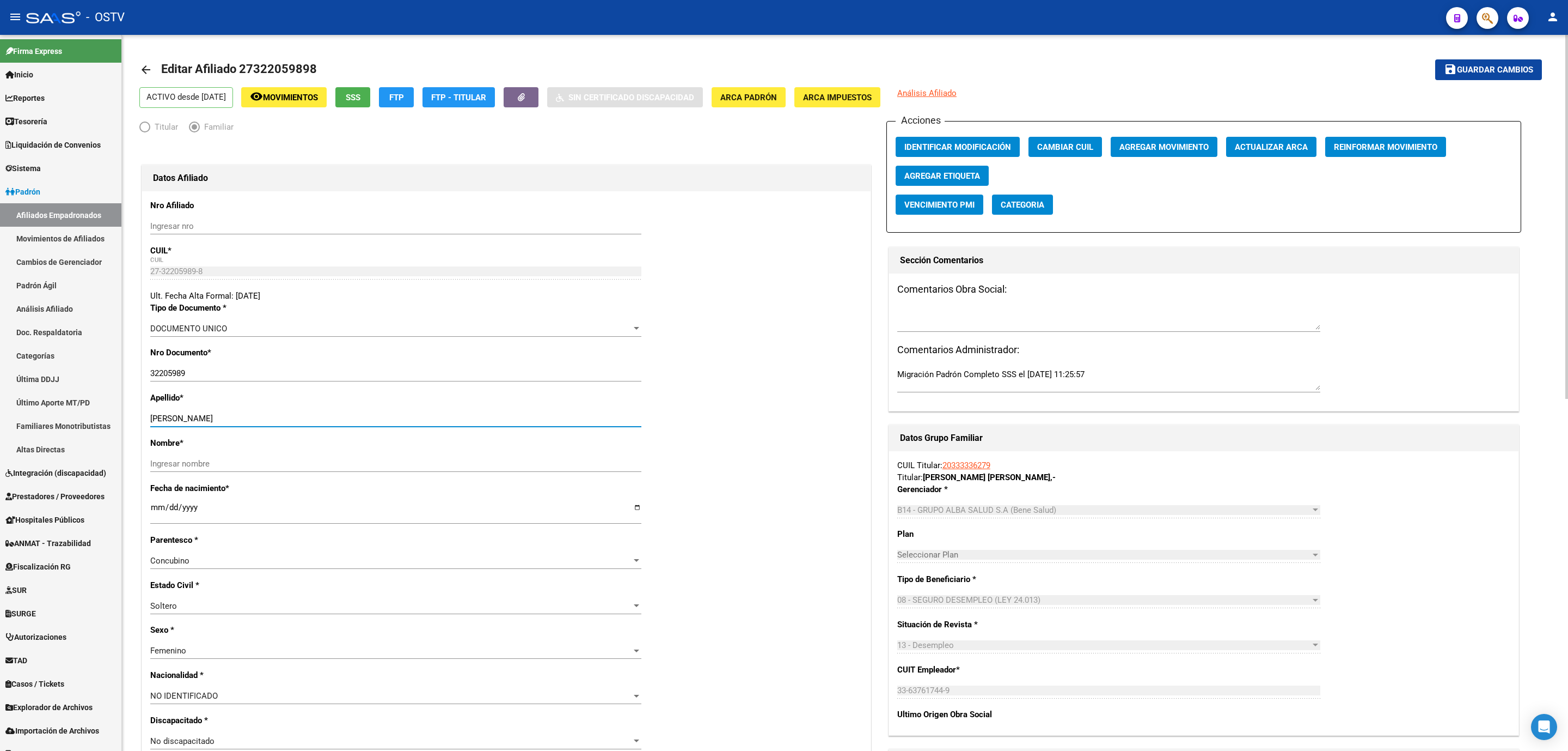
drag, startPoint x: 227, startPoint y: 420, endPoint x: 297, endPoint y: 420, distance: 70.0
click at [297, 420] on input "RUIZ DEBORA NOEMI" at bounding box center [395, 418] width 491 height 10
type input "RUIZ"
paste input "DEBORA NOEMI"
type input "DEBORA NOEMI"
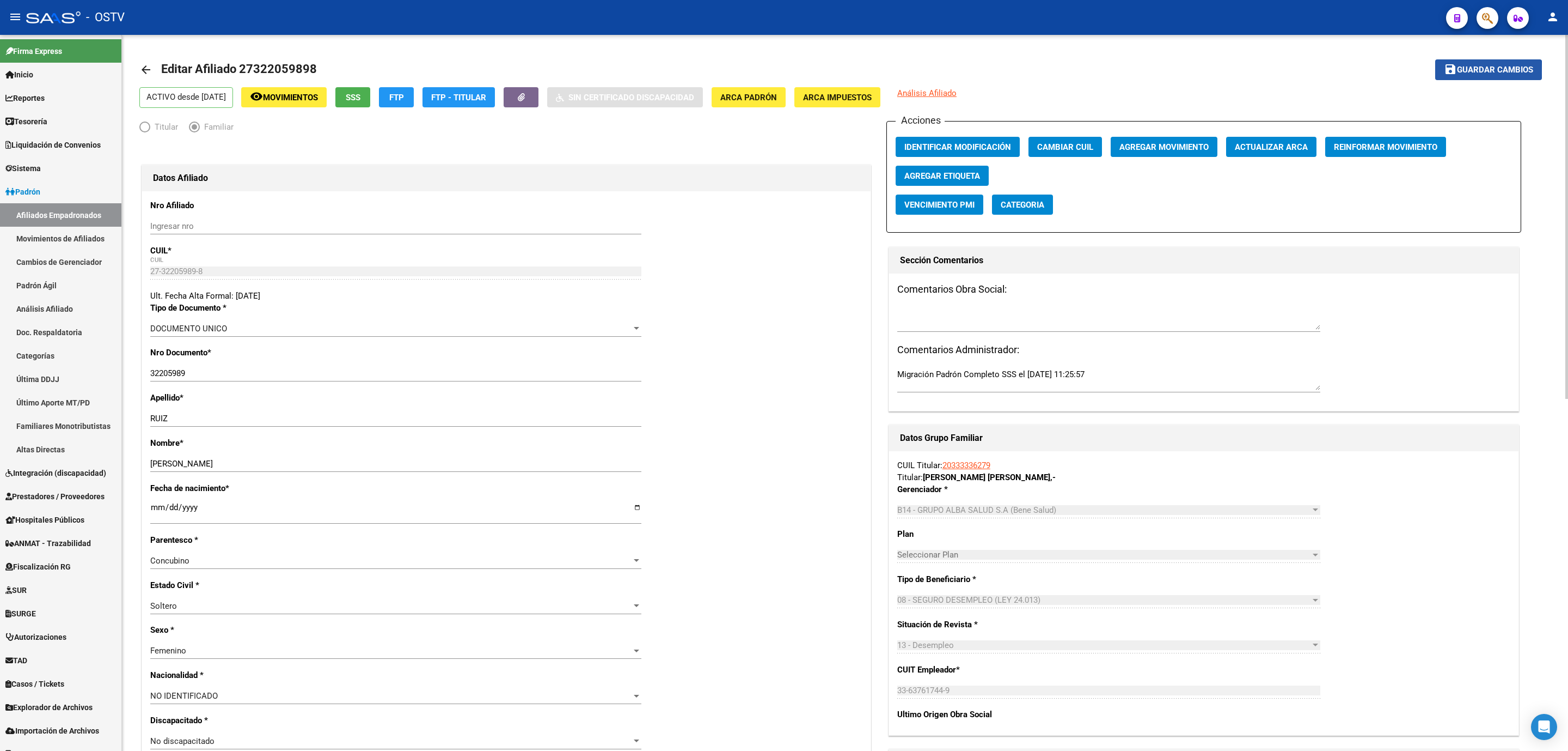
click at [1444, 72] on mat-icon "save" at bounding box center [1450, 69] width 13 height 13
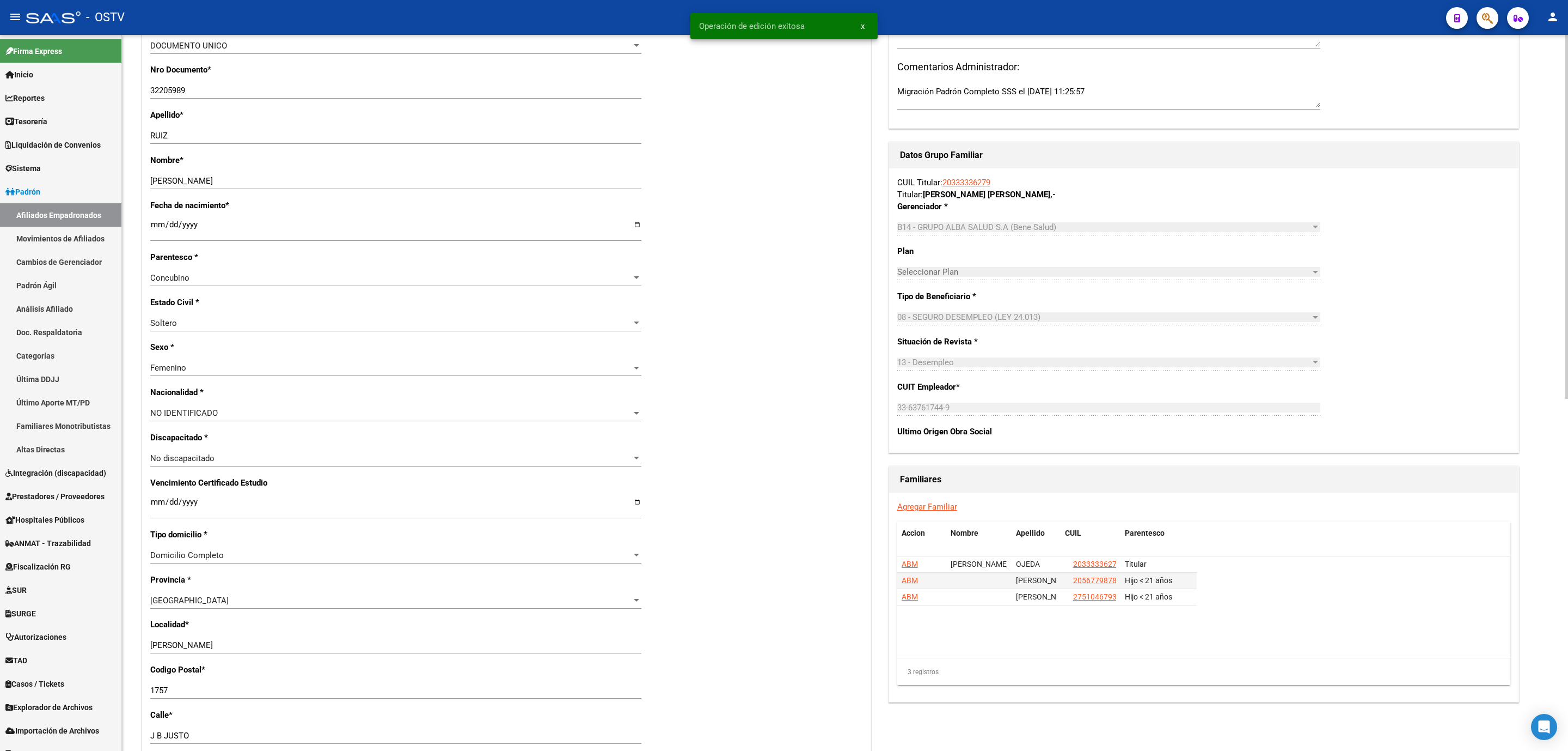
scroll to position [327, 0]
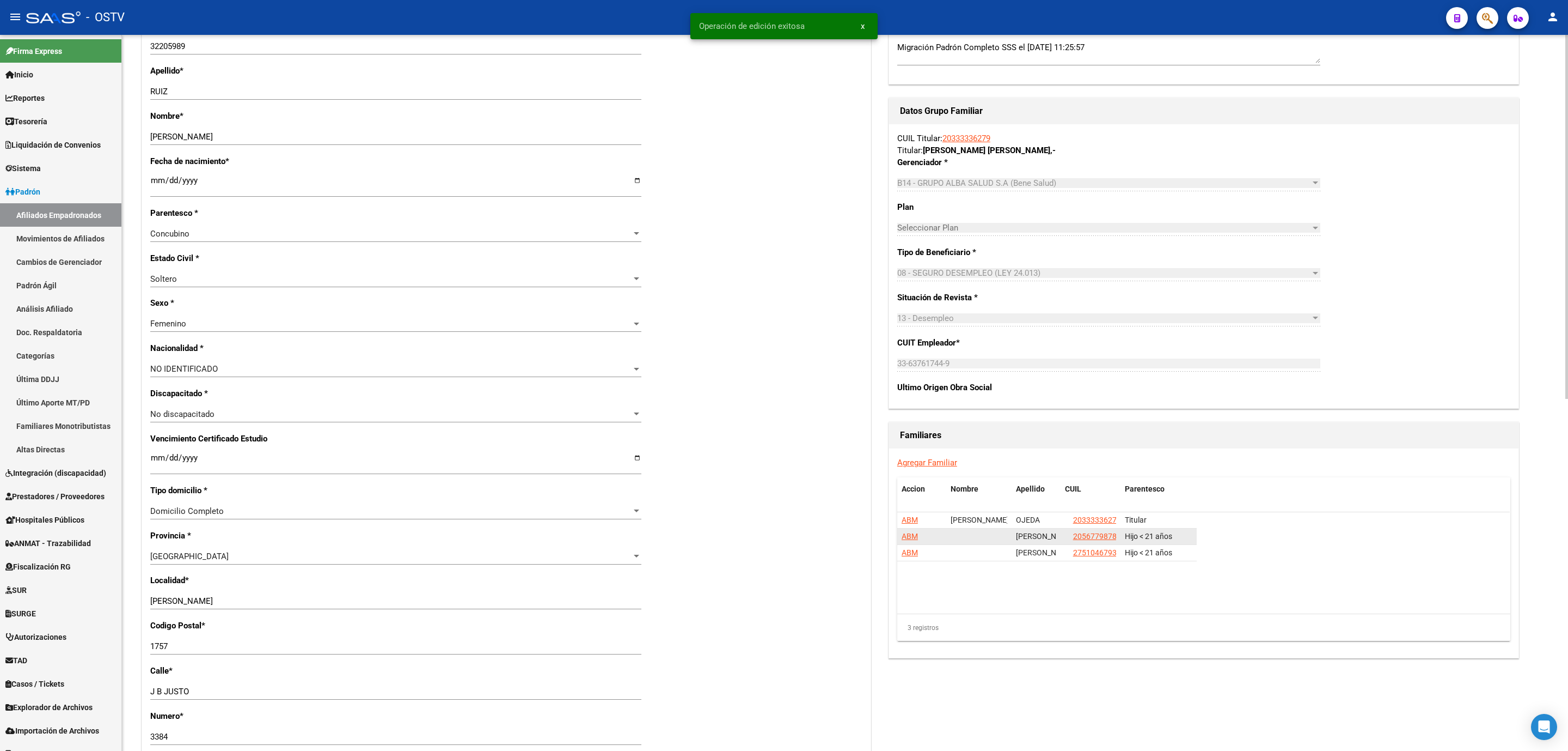
click at [907, 538] on span "ABM" at bounding box center [910, 536] width 16 height 9
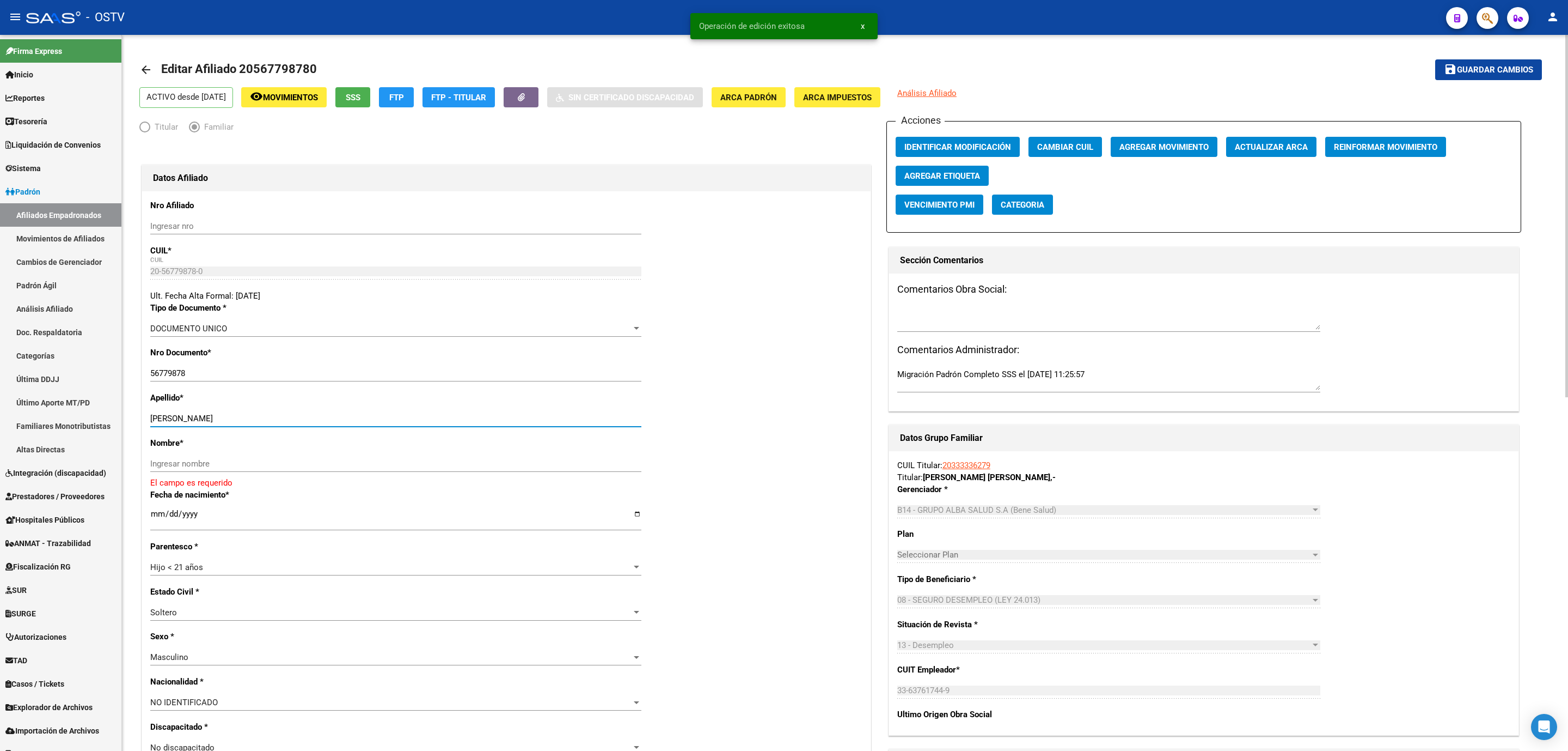
drag, startPoint x: 177, startPoint y: 418, endPoint x: 337, endPoint y: 420, distance: 160.0
click at [337, 420] on input "OJEDA NOAH BENJAMIN" at bounding box center [395, 418] width 491 height 10
type input "OJEDA"
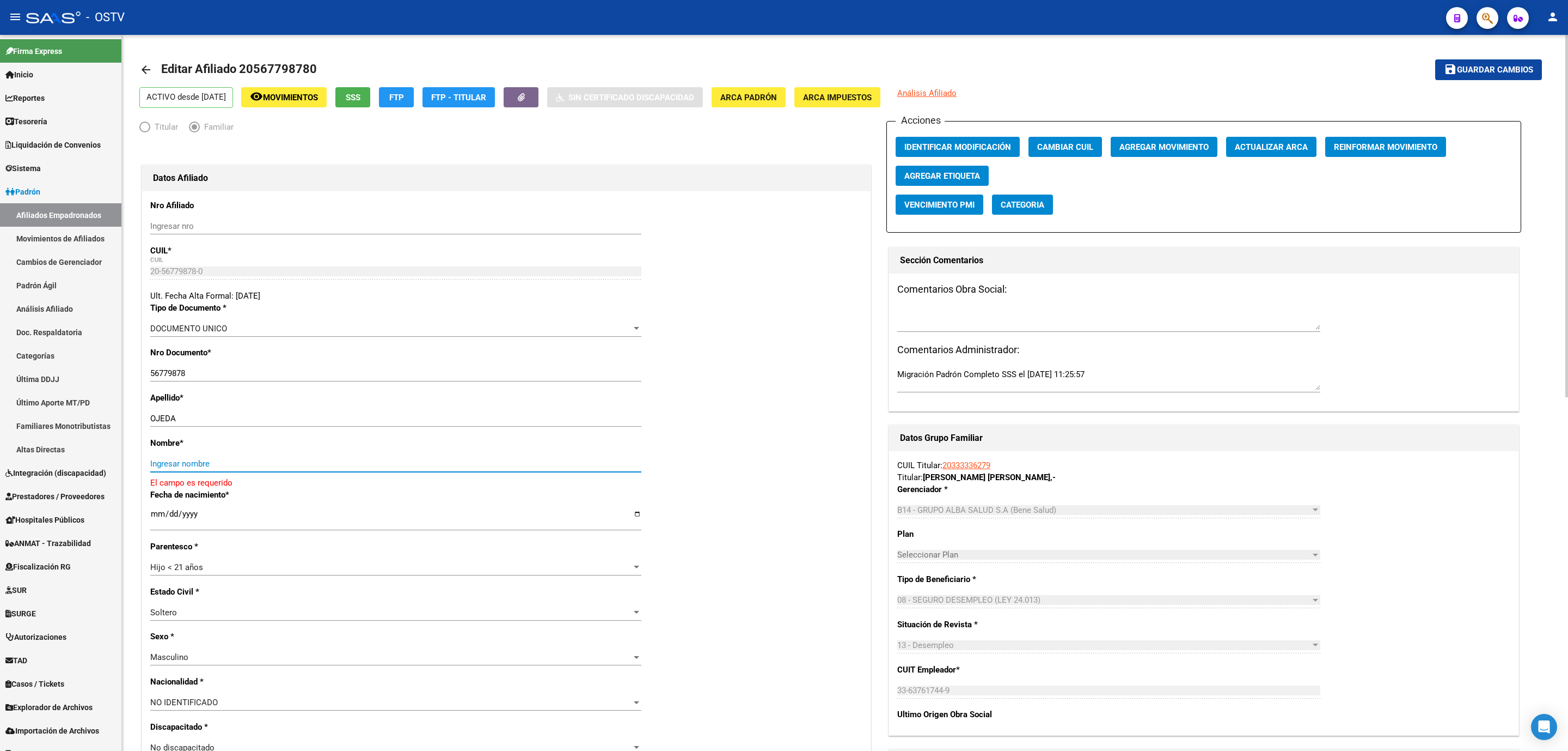
paste input "NOAH BENJAMIN"
type input "NOAH BENJAMIN"
click at [1458, 66] on span "Guardar cambios" at bounding box center [1495, 70] width 76 height 10
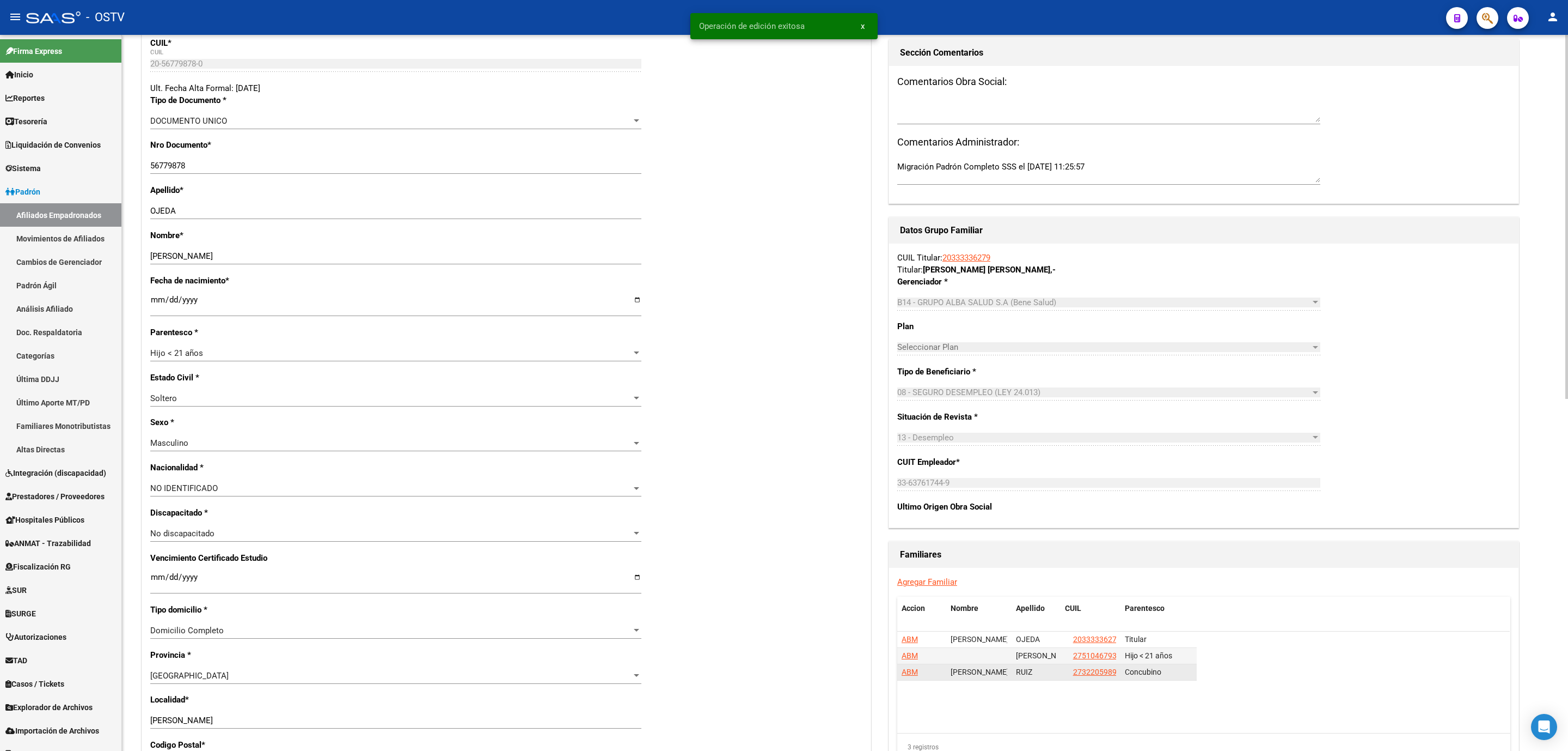
scroll to position [490, 0]
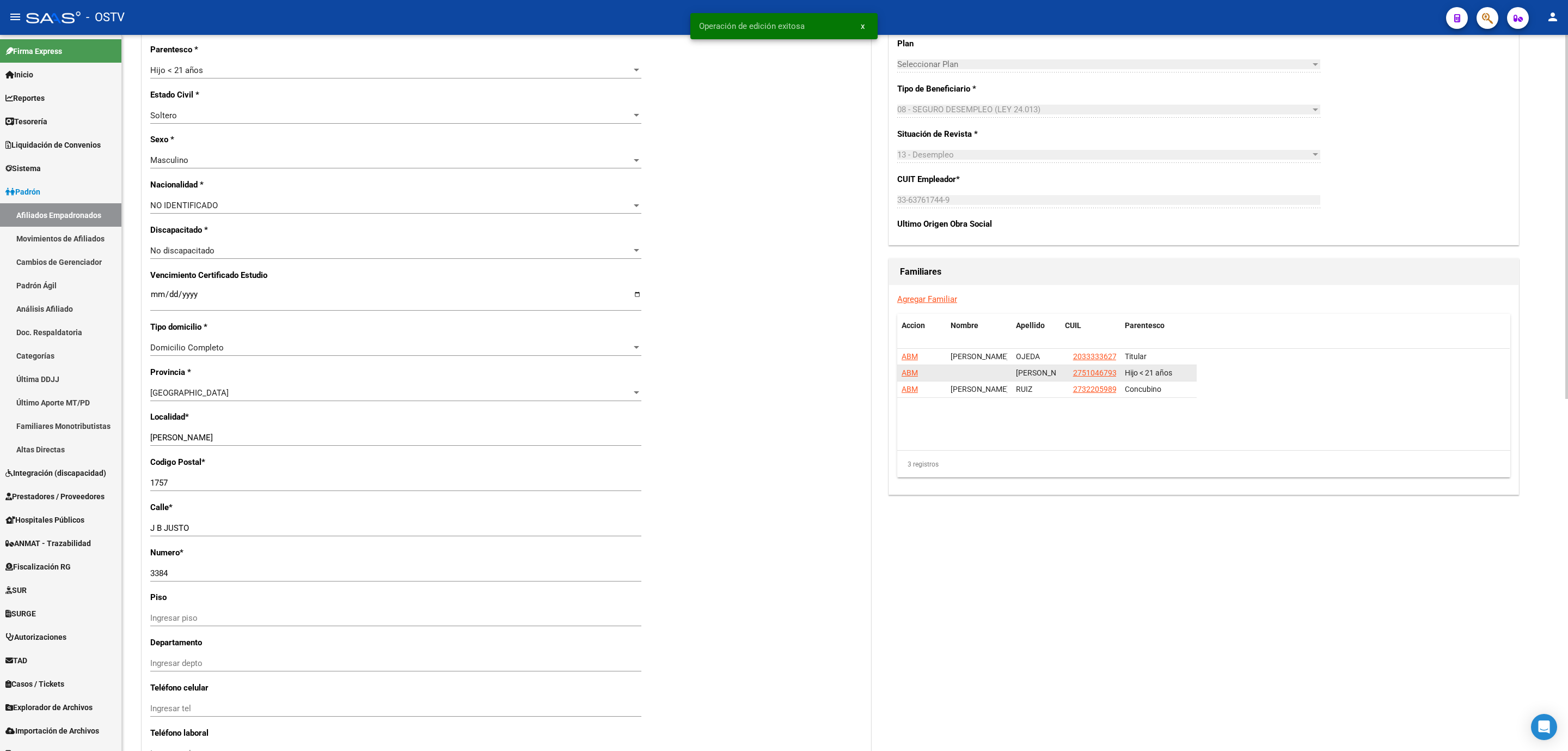
click at [909, 373] on span "ABM" at bounding box center [910, 373] width 16 height 9
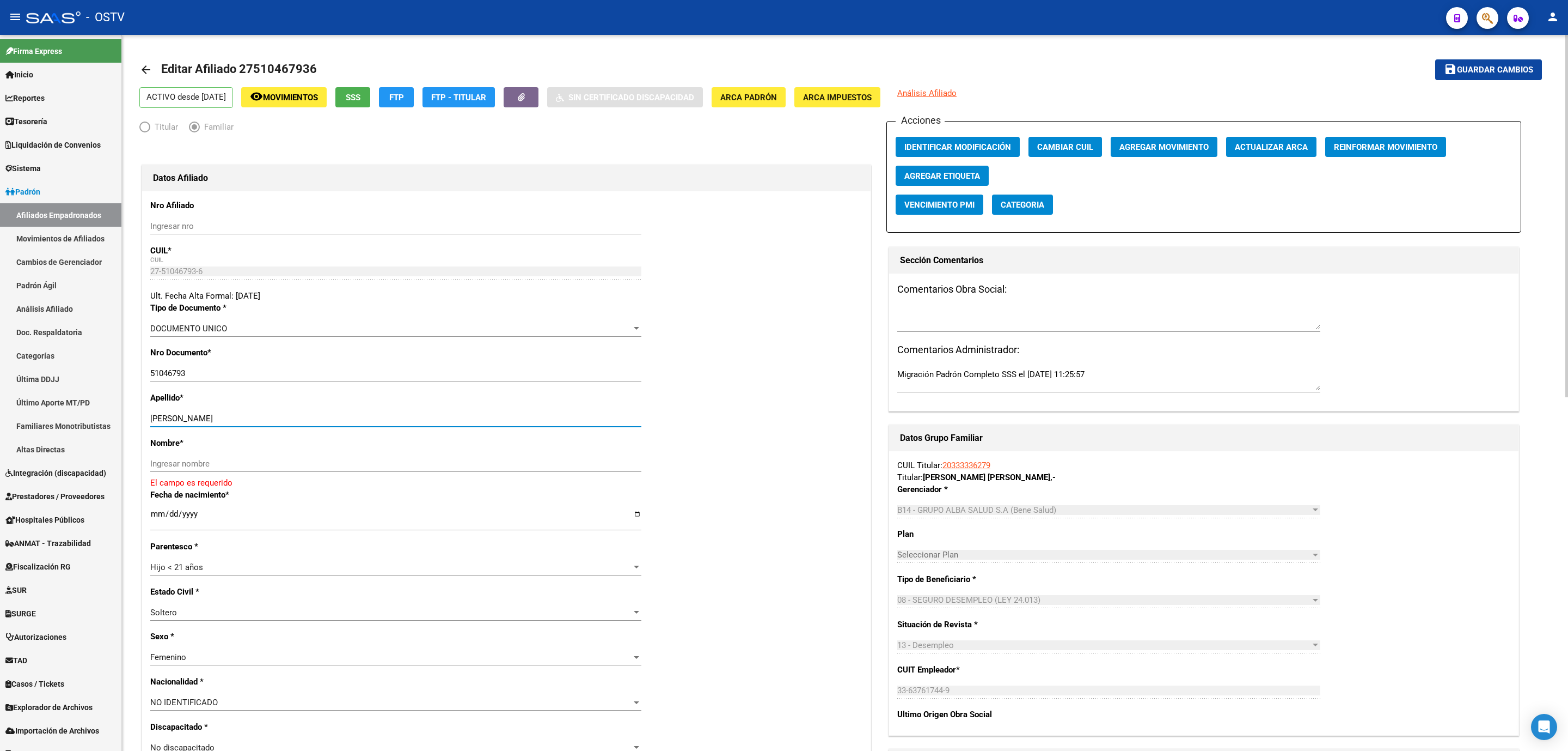
drag, startPoint x: 174, startPoint y: 414, endPoint x: 344, endPoint y: 417, distance: 170.0
click at [344, 417] on input "OJEDA LUZ ABIGAIL" at bounding box center [395, 418] width 491 height 10
type input "OJEDA"
paste input "LUZ ABIGAIL"
type input "LUZ ABIGAIL"
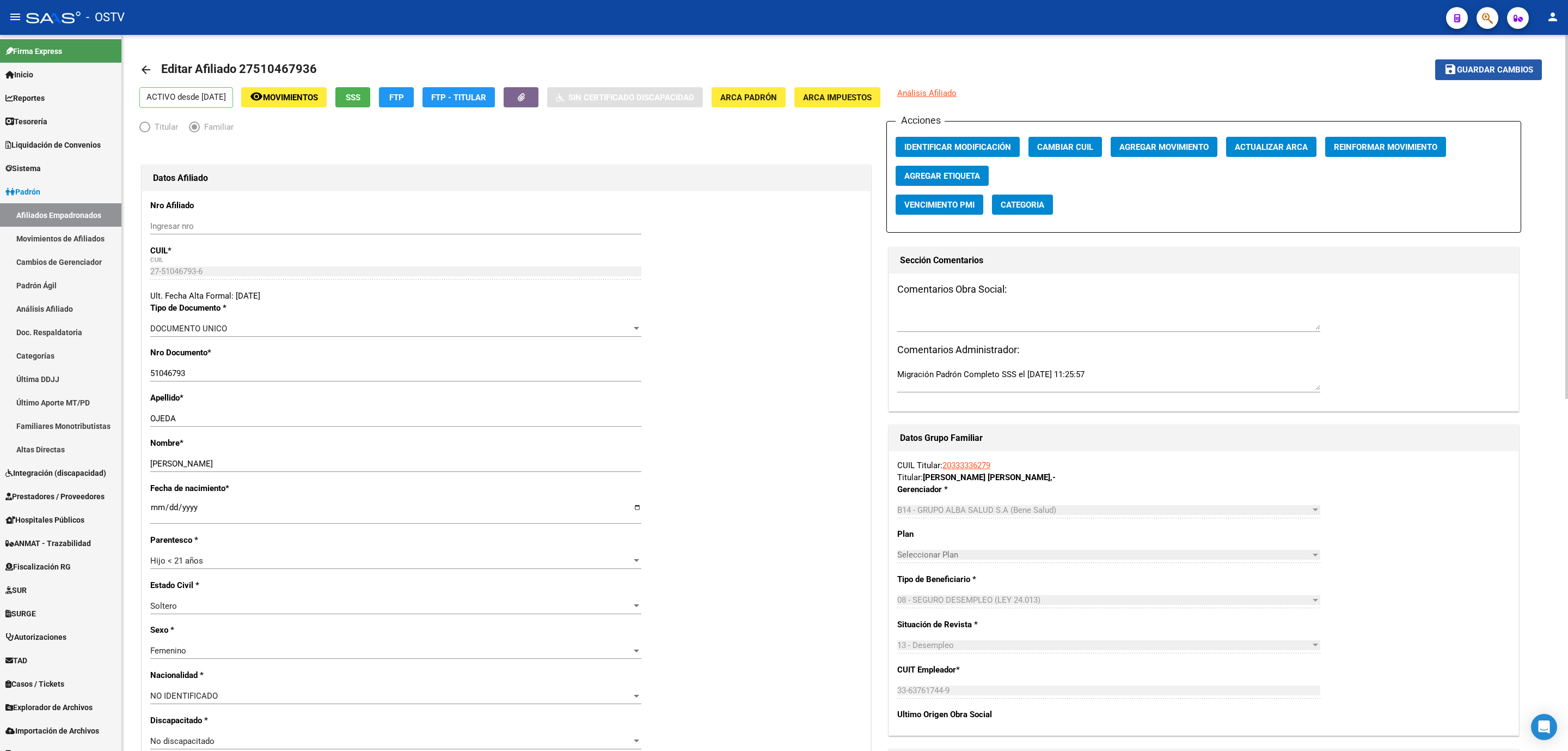
click at [1493, 71] on span "Guardar cambios" at bounding box center [1495, 70] width 76 height 10
click at [292, 99] on span "Movimientos" at bounding box center [290, 98] width 55 height 10
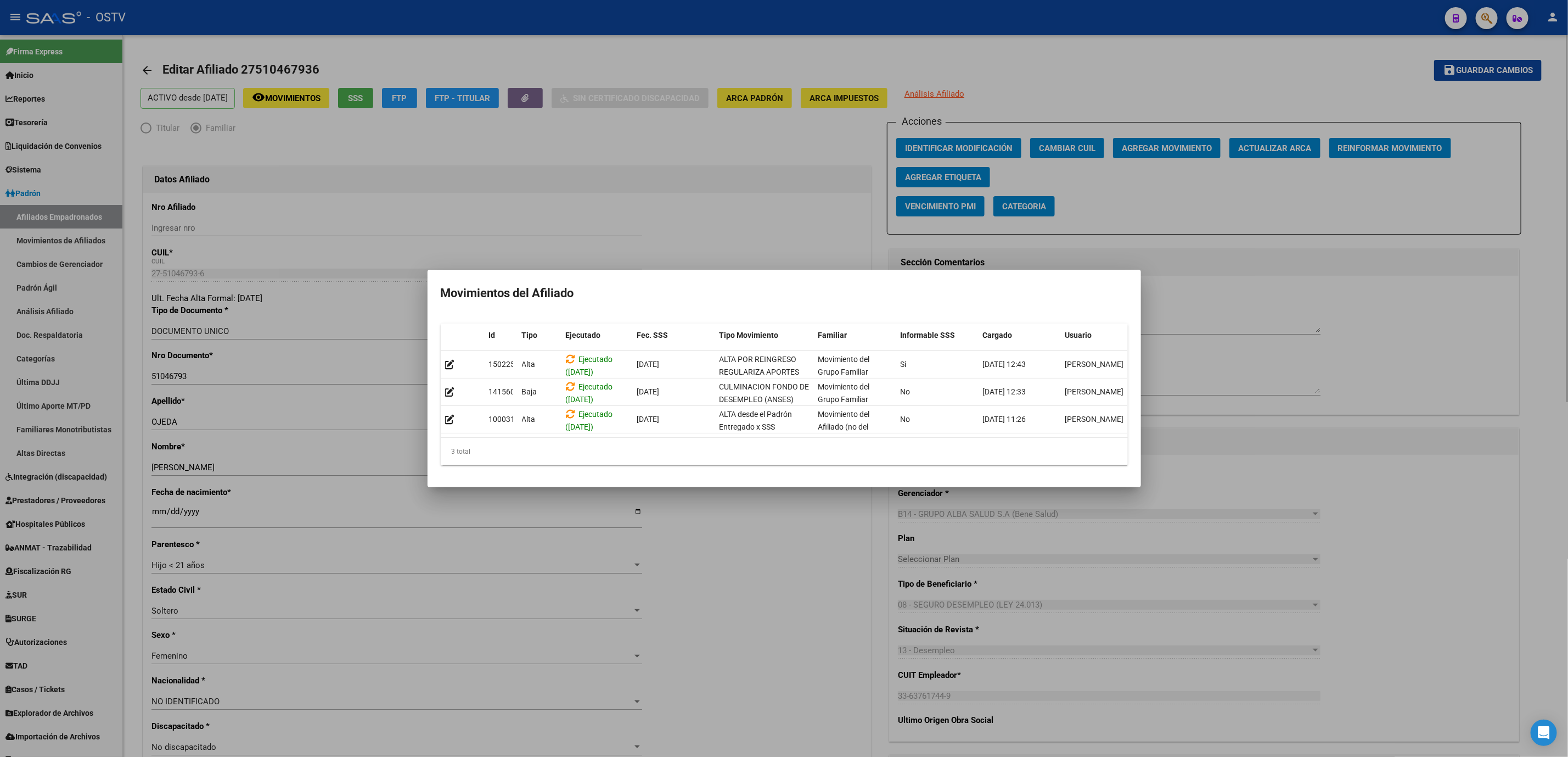
drag, startPoint x: 134, startPoint y: 440, endPoint x: 169, endPoint y: 415, distance: 43.0
click at [132, 442] on div at bounding box center [784, 378] width 1568 height 757
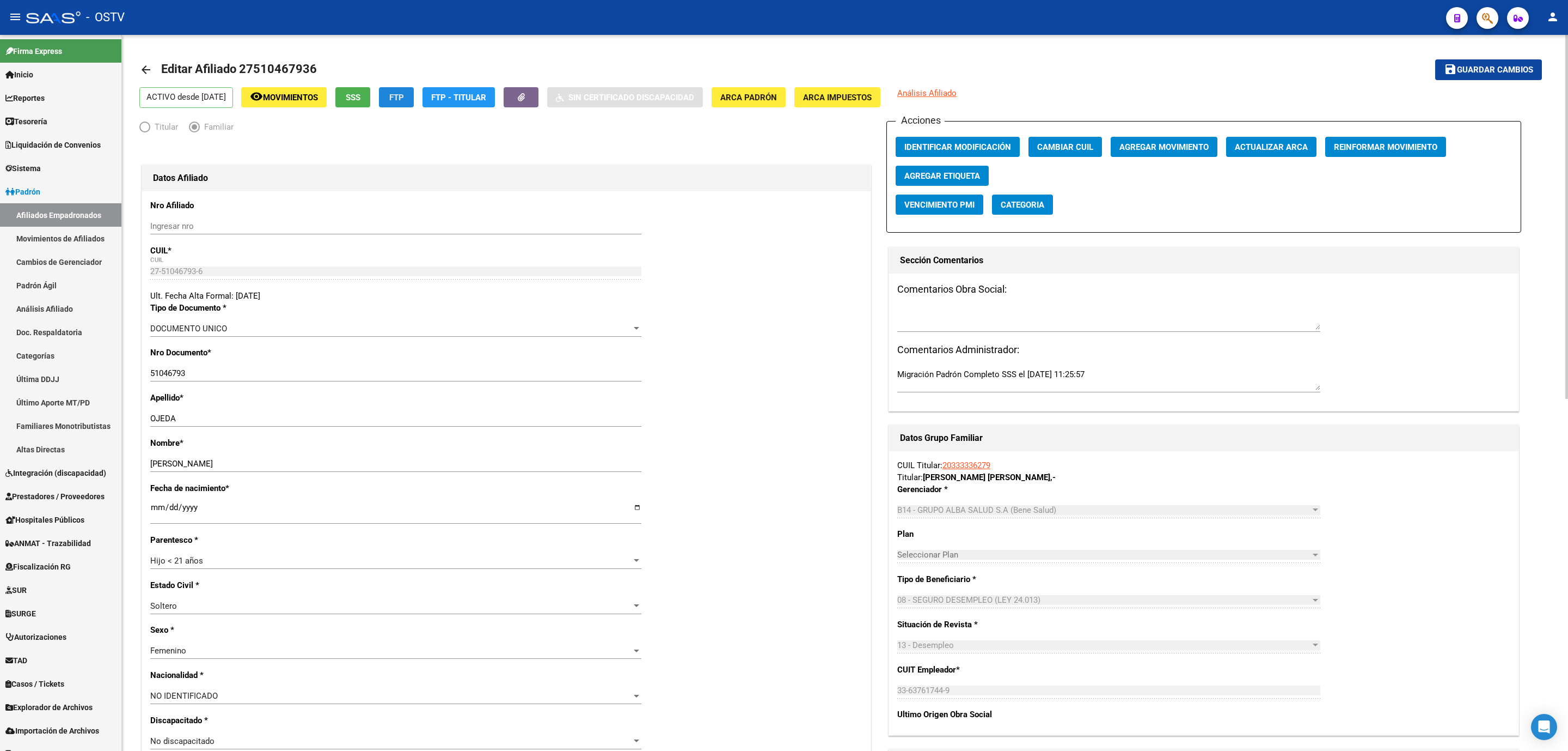
click at [414, 103] on button "FTP" at bounding box center [396, 97] width 35 height 20
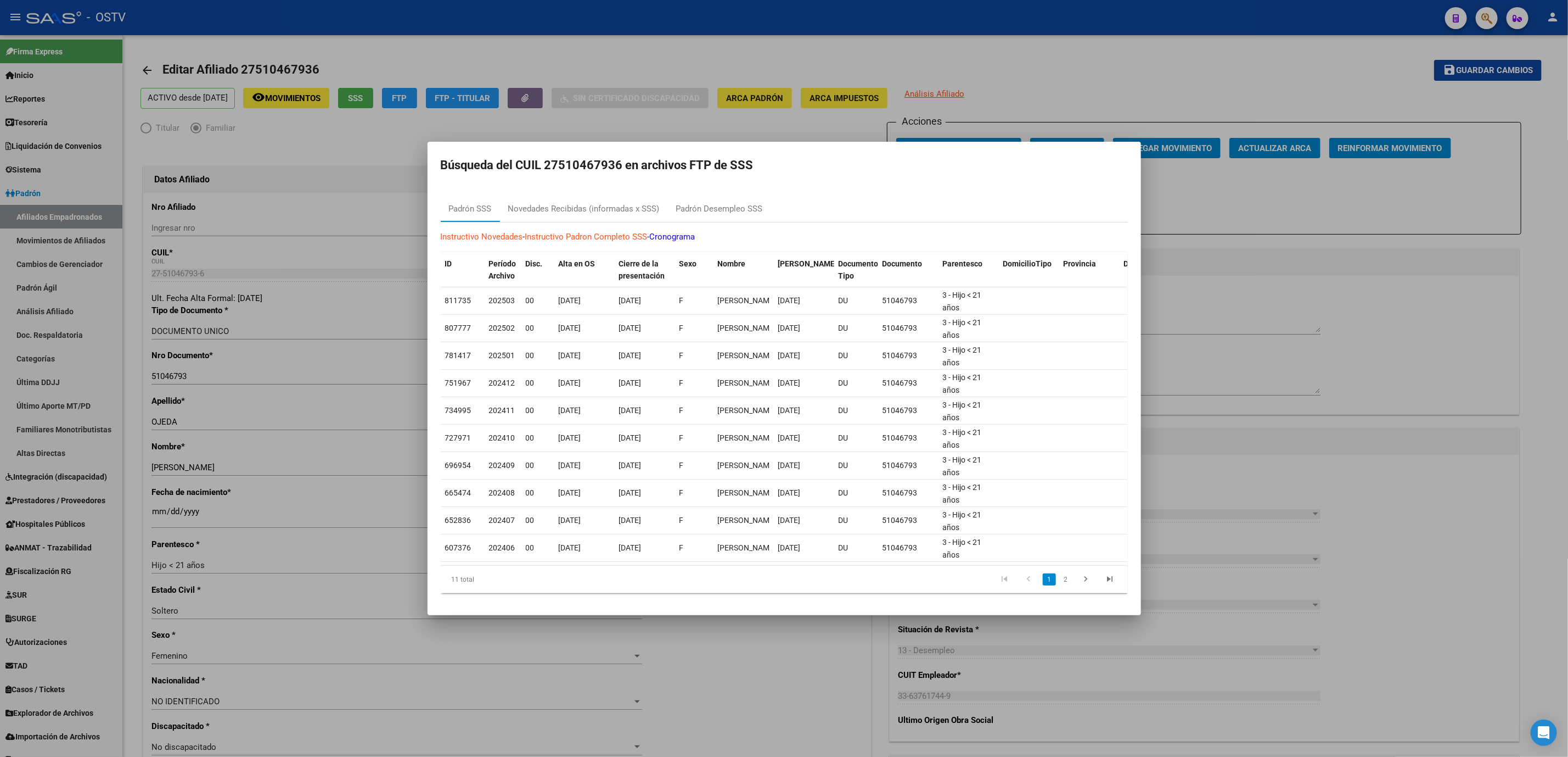
click at [754, 664] on div at bounding box center [784, 378] width 1568 height 757
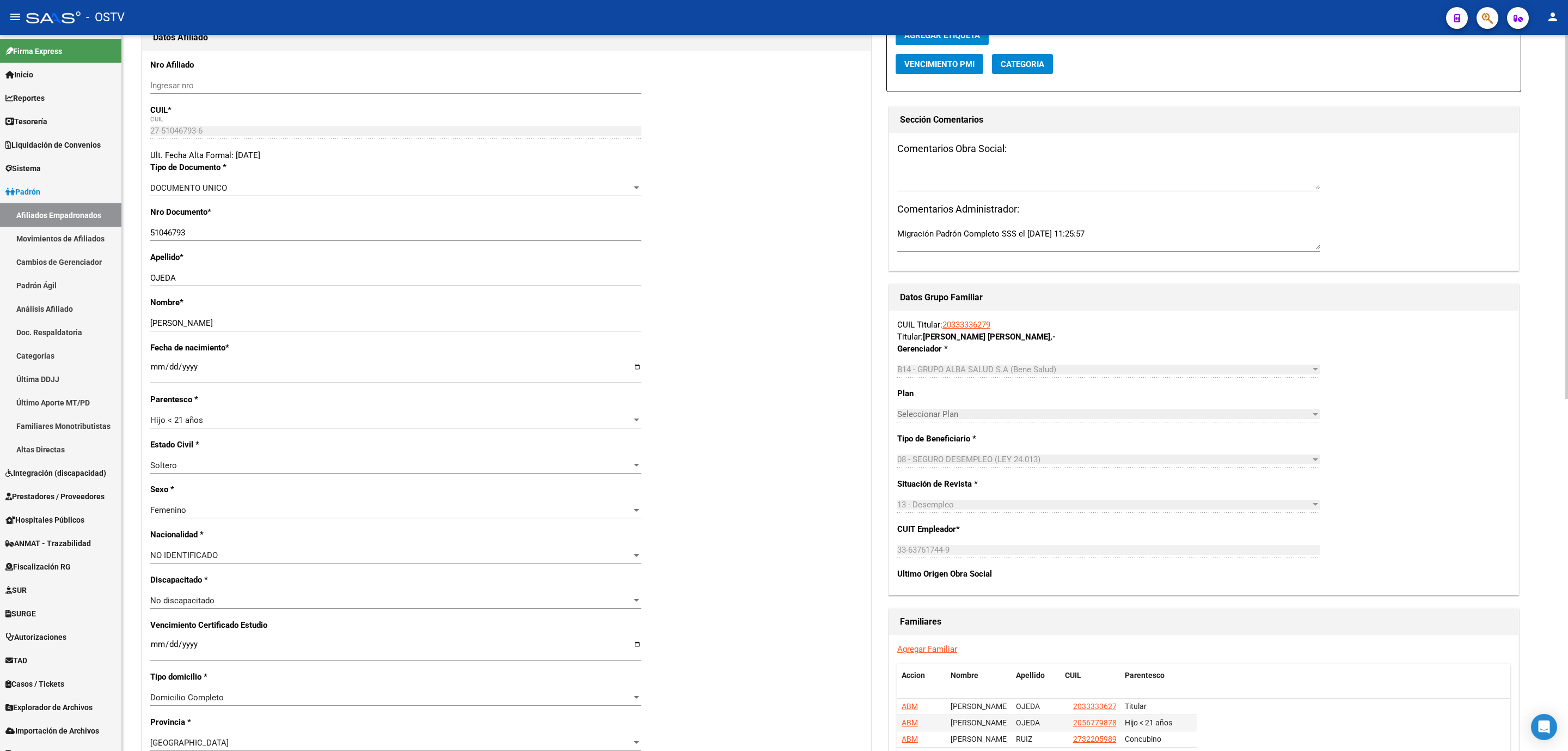
scroll to position [409, 0]
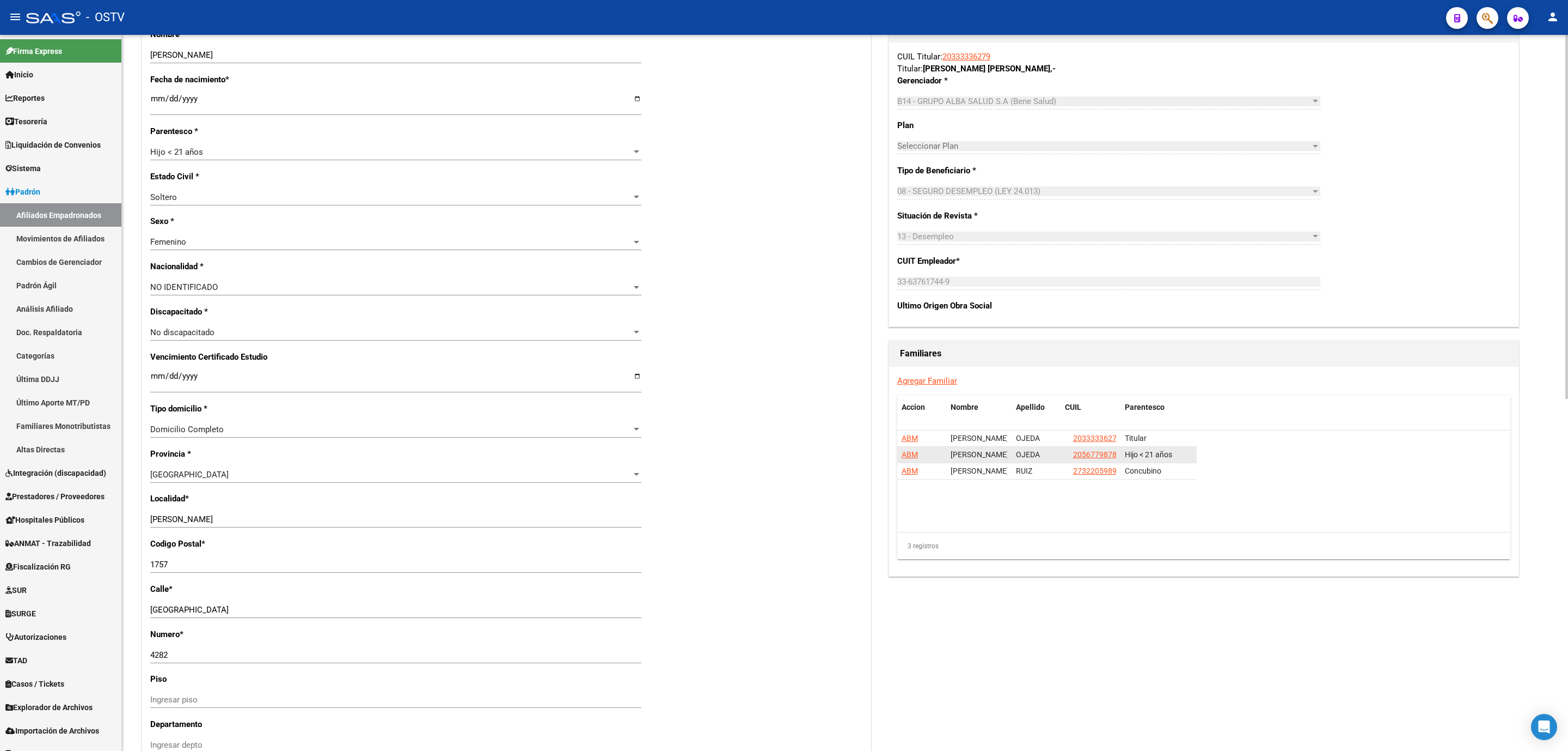
click at [908, 459] on span "ABM" at bounding box center [910, 454] width 16 height 9
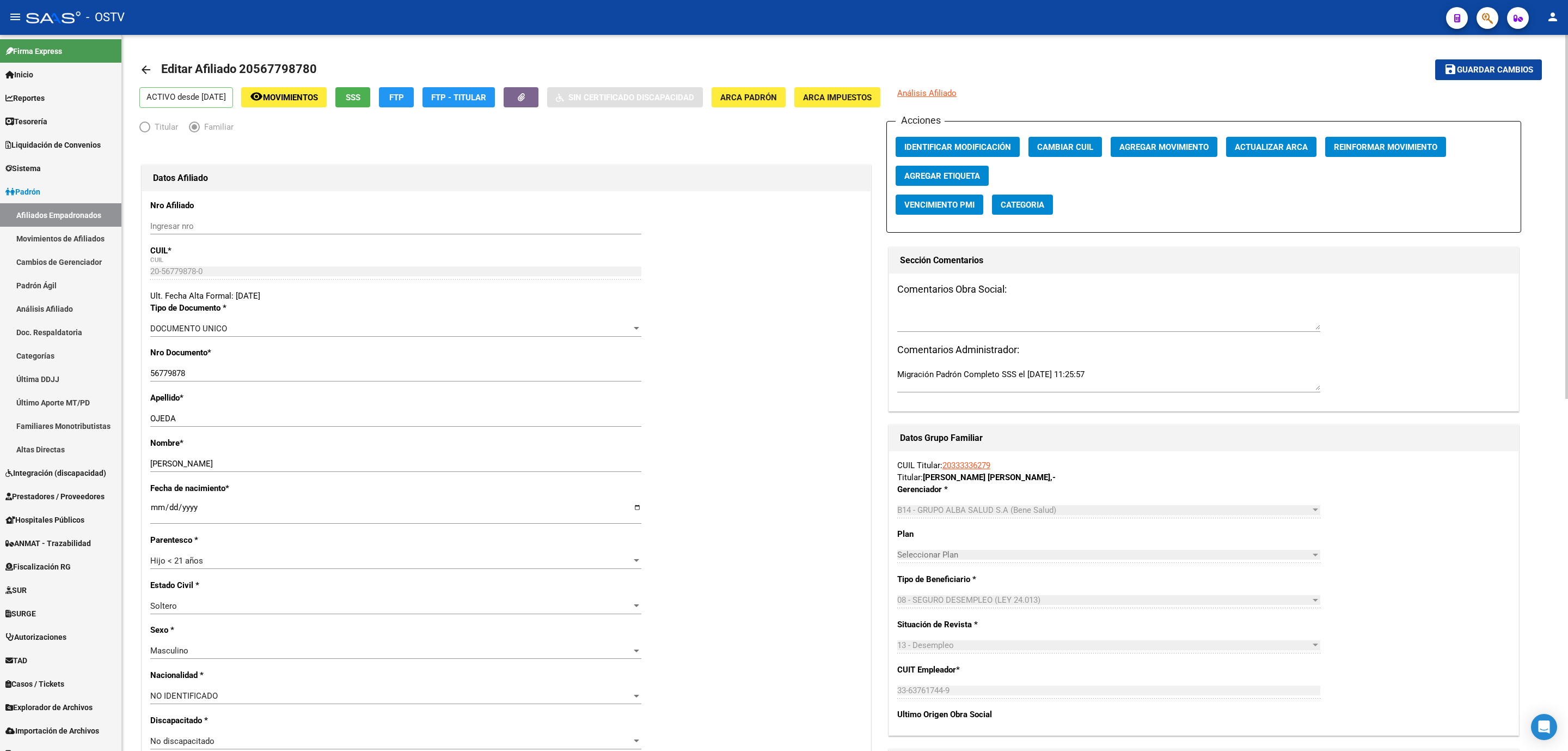
click at [301, 100] on span "Movimientos" at bounding box center [290, 98] width 55 height 10
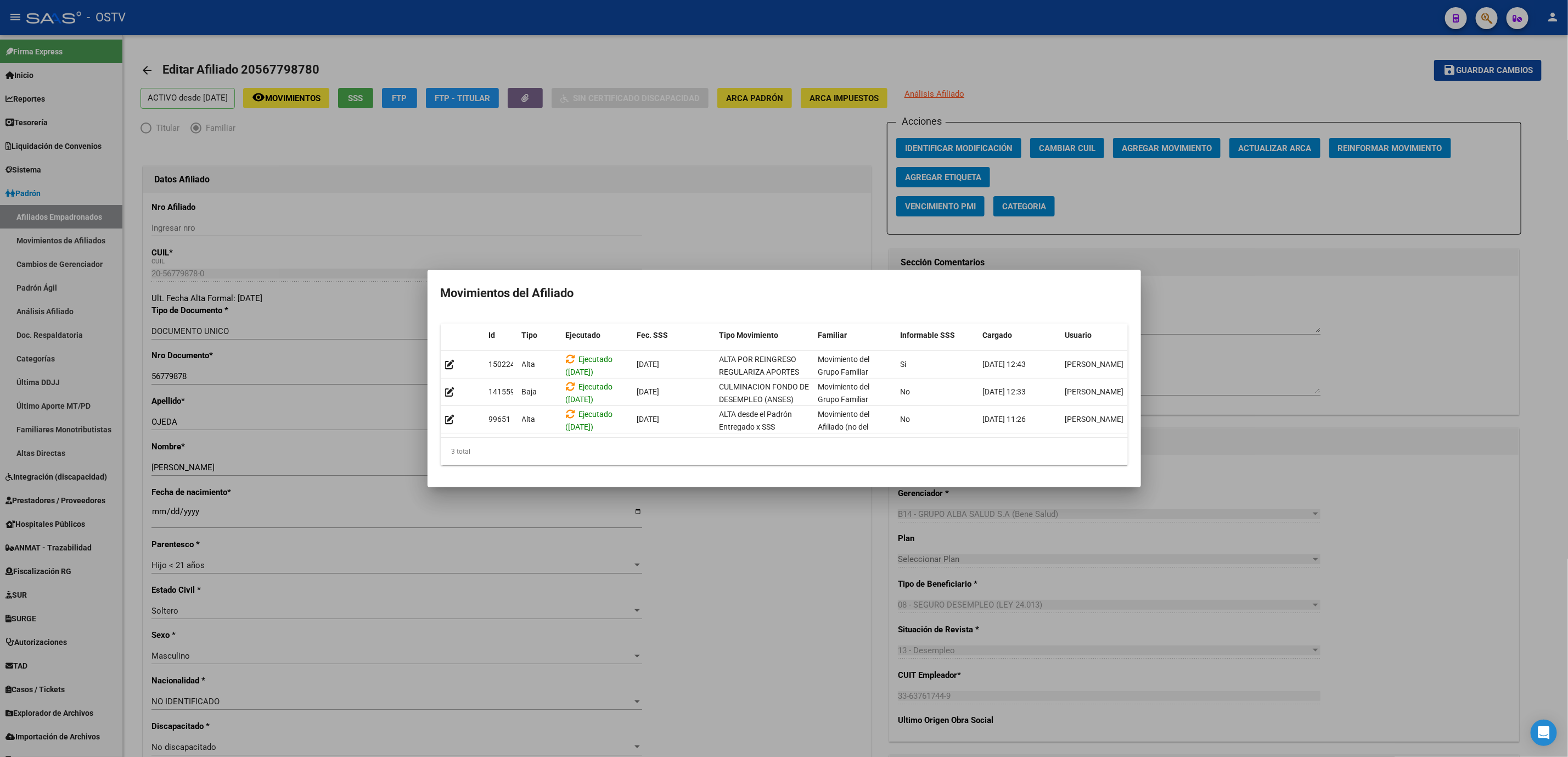
click at [697, 532] on div at bounding box center [784, 378] width 1568 height 757
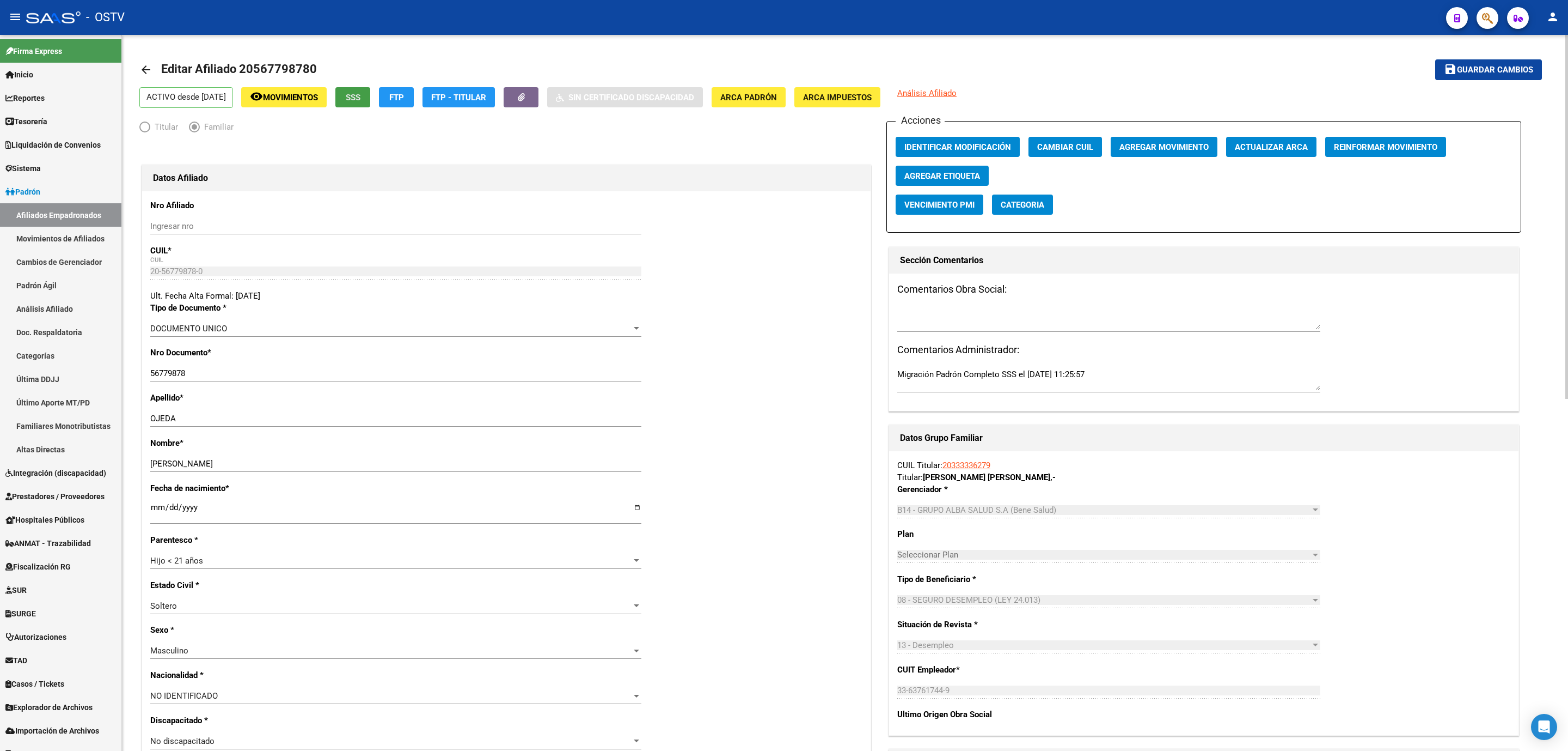
click at [360, 97] on span "SSS" at bounding box center [353, 98] width 15 height 10
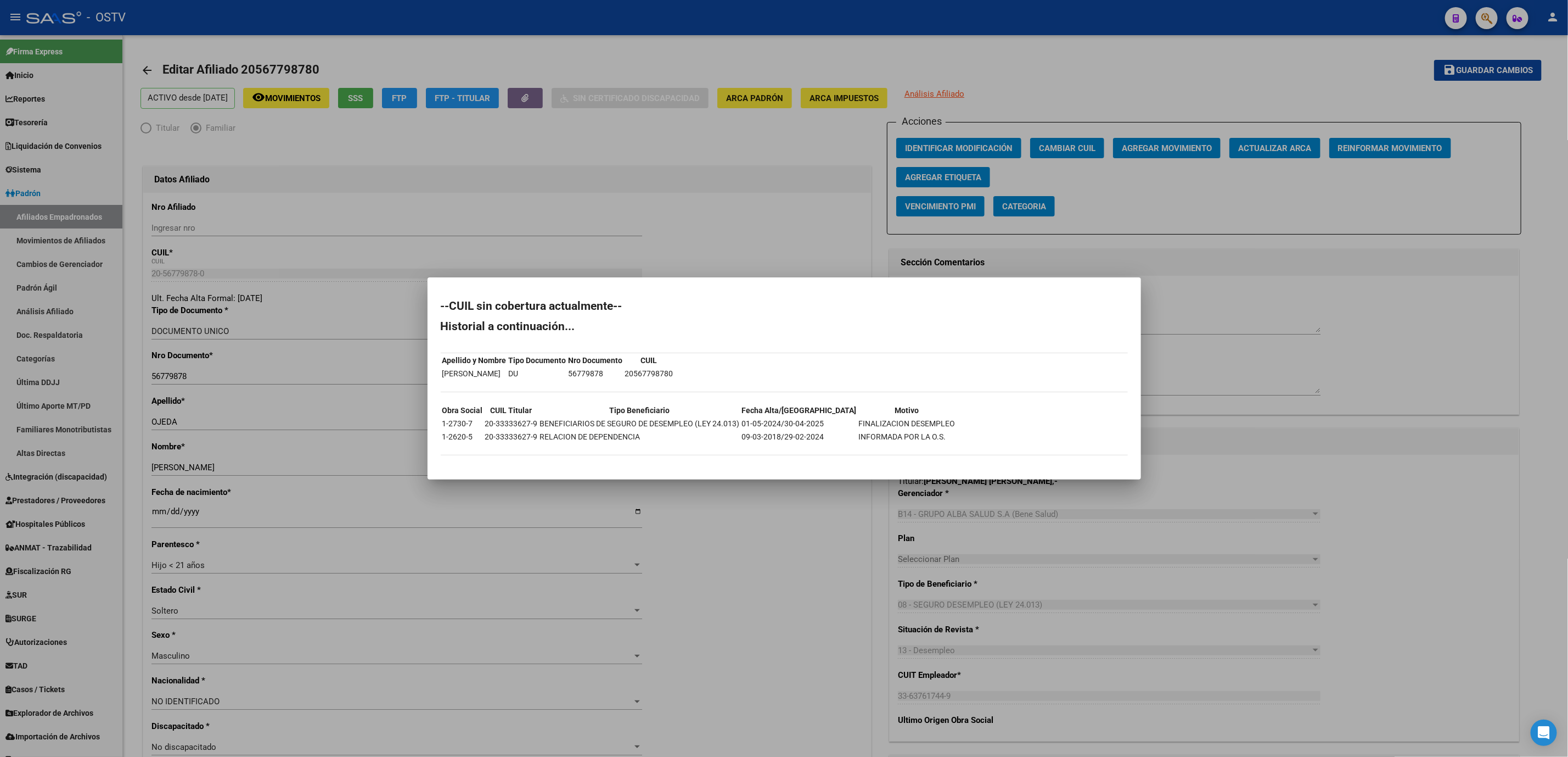
click at [772, 553] on div at bounding box center [784, 378] width 1568 height 757
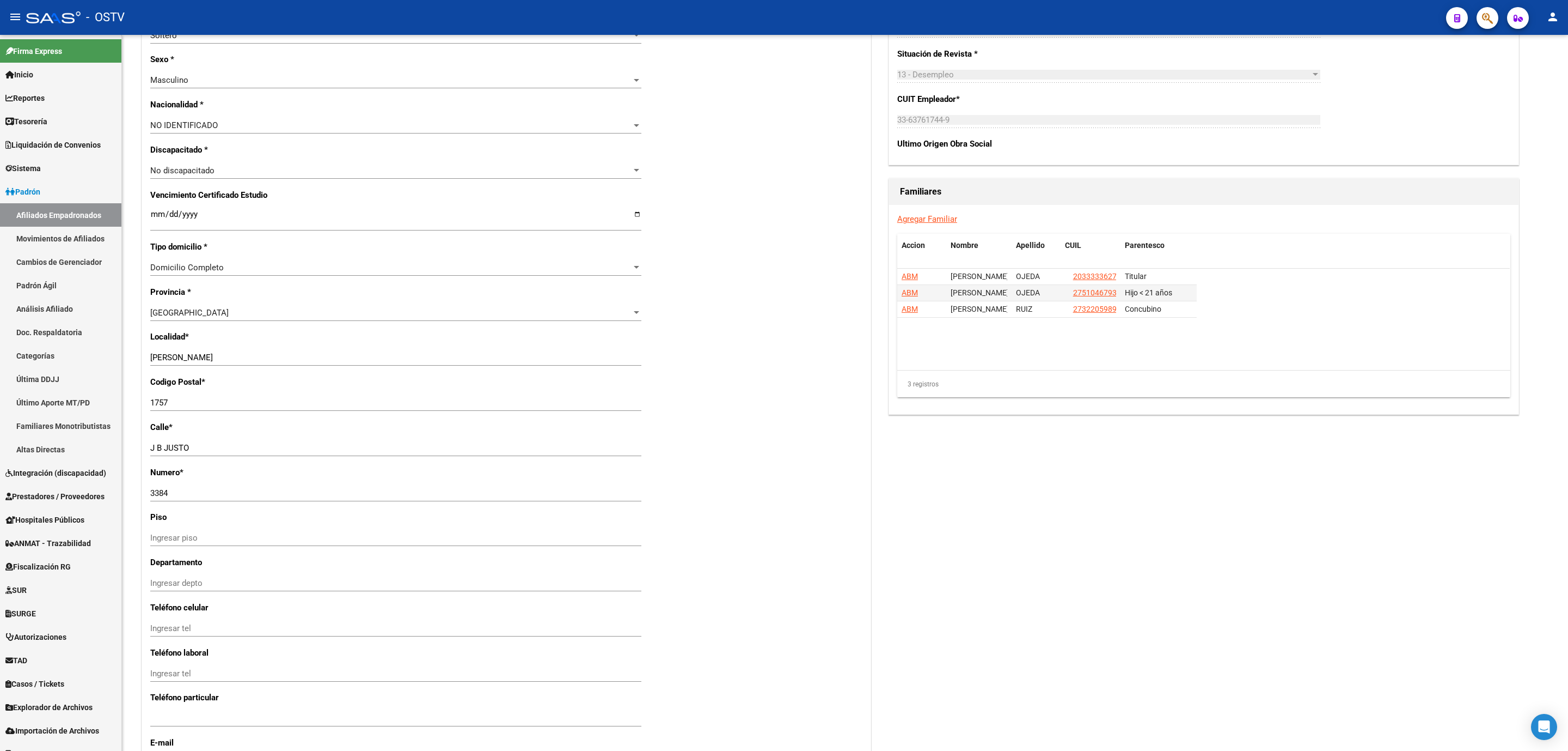
scroll to position [572, 0]
click at [904, 293] on span "ABM" at bounding box center [910, 291] width 16 height 9
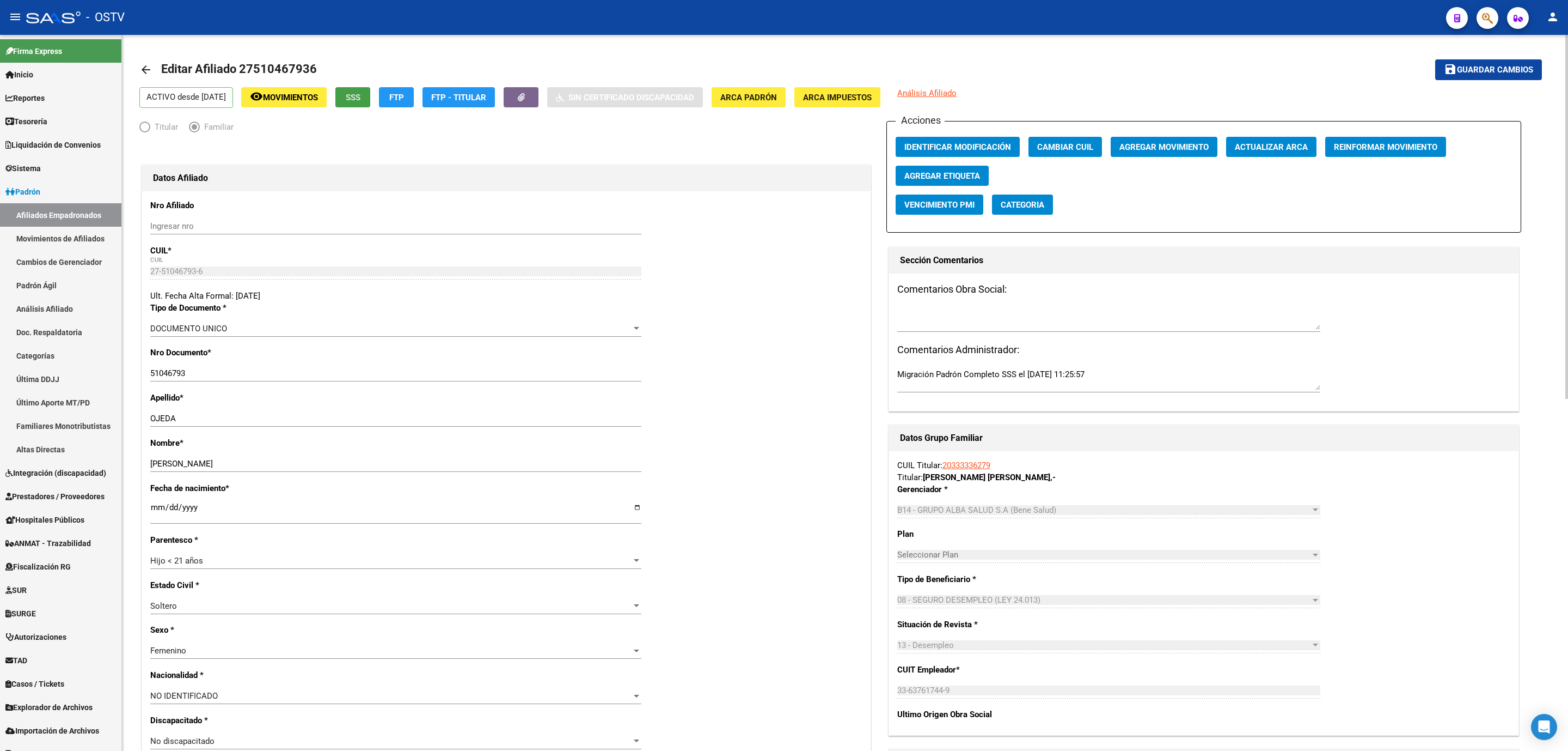
click at [363, 90] on button "SSS" at bounding box center [353, 97] width 35 height 20
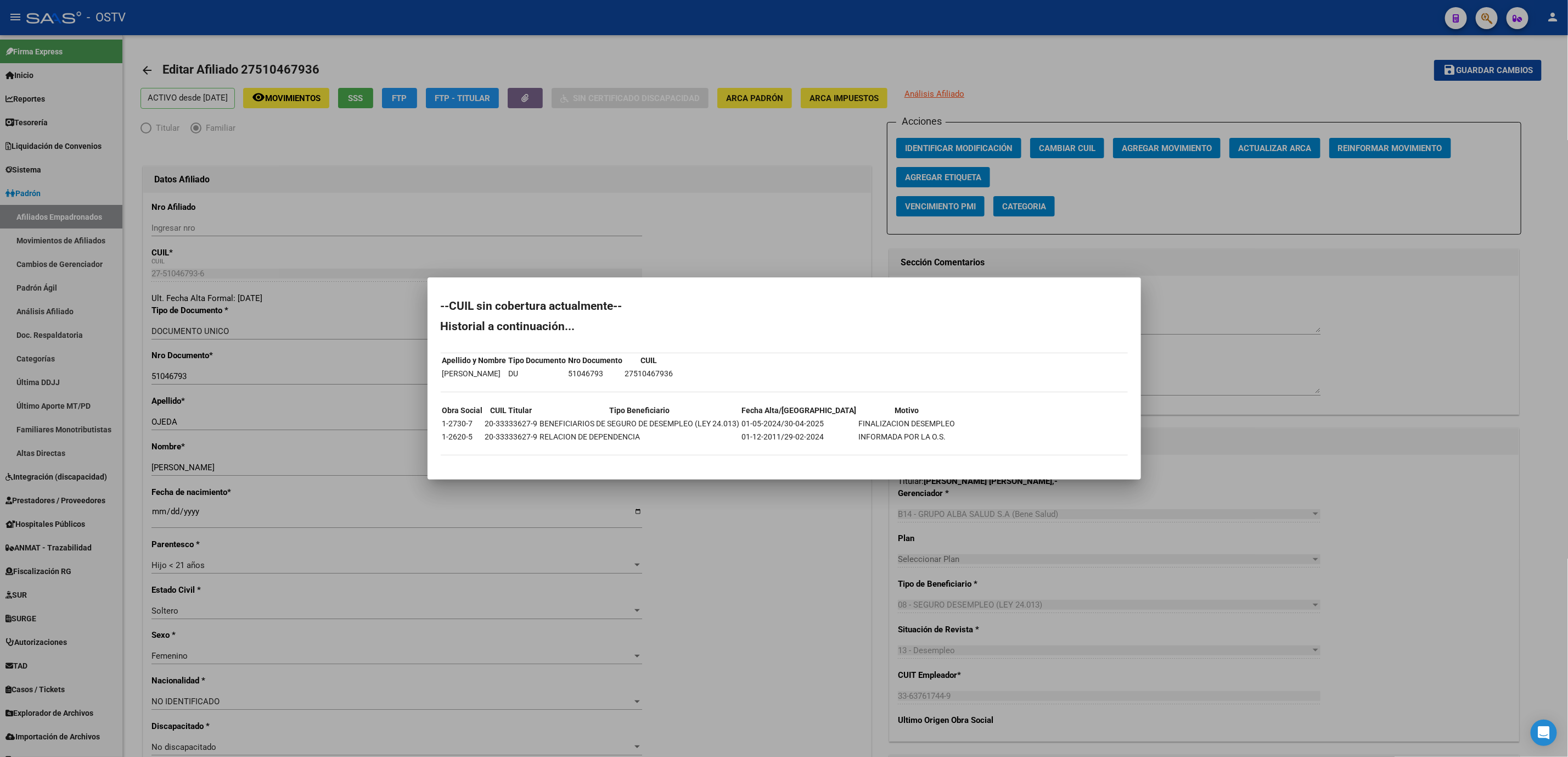
click at [730, 561] on div at bounding box center [784, 378] width 1568 height 757
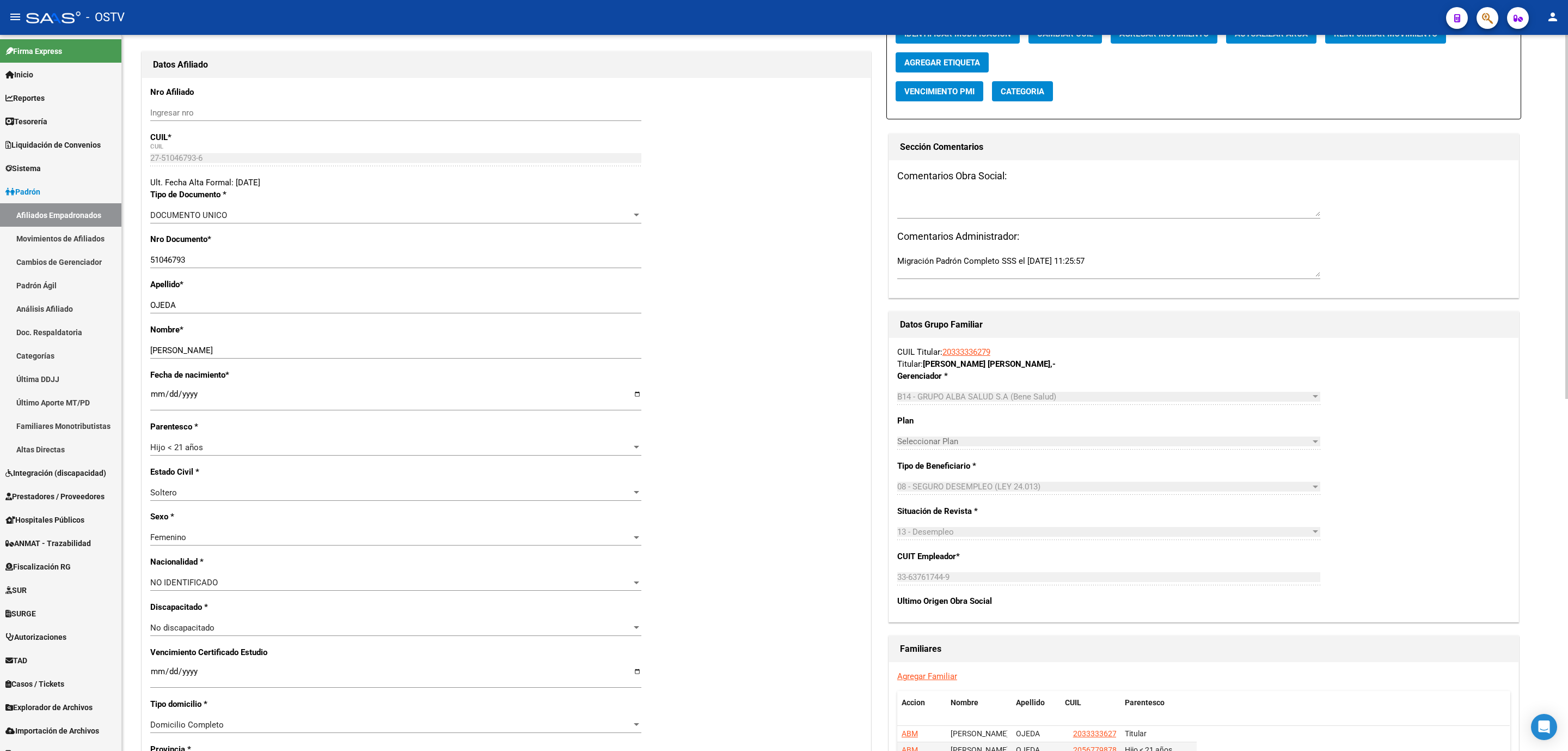
scroll to position [409, 0]
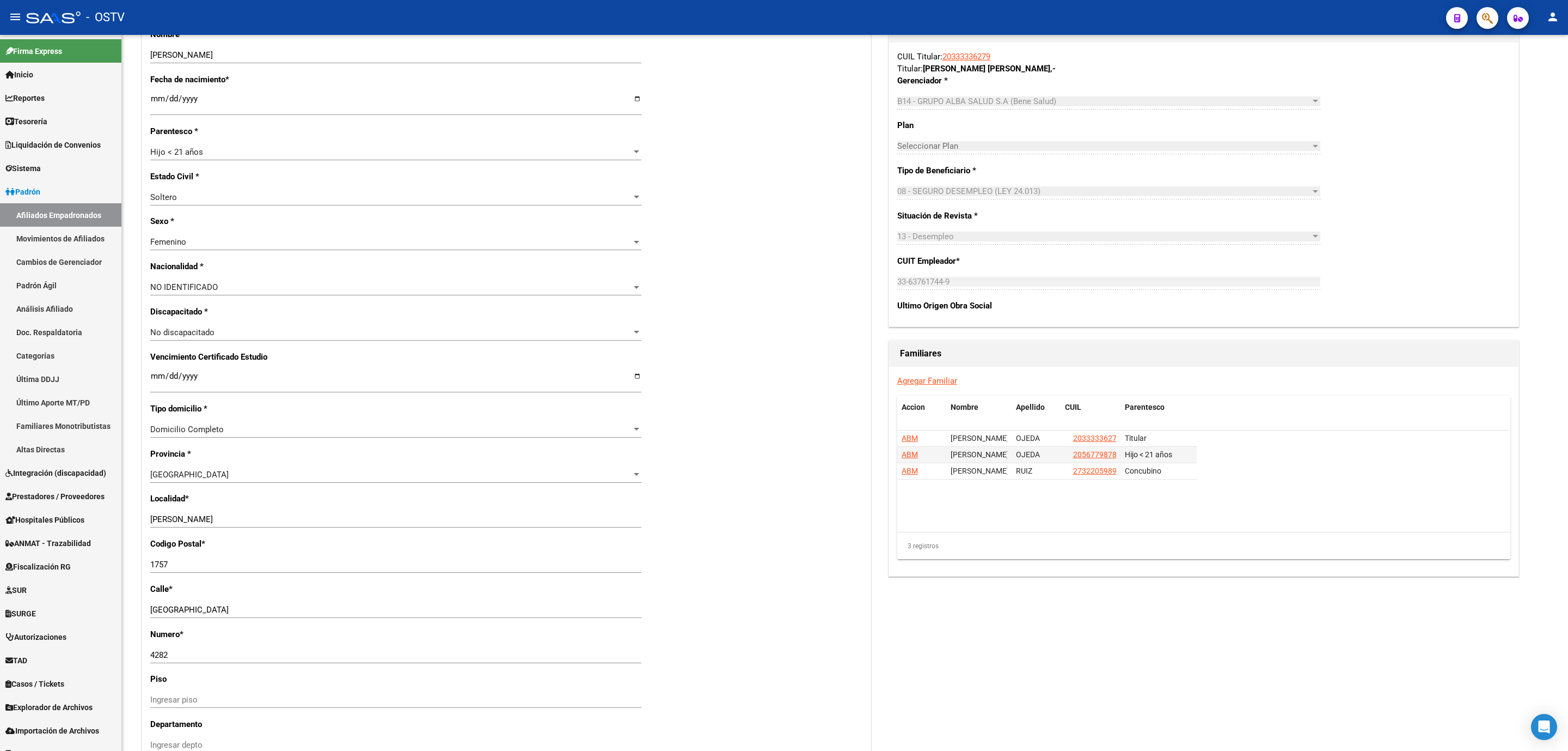
drag, startPoint x: 913, startPoint y: 475, endPoint x: 904, endPoint y: 476, distance: 9.1
click at [912, 475] on span "ABM" at bounding box center [910, 470] width 16 height 9
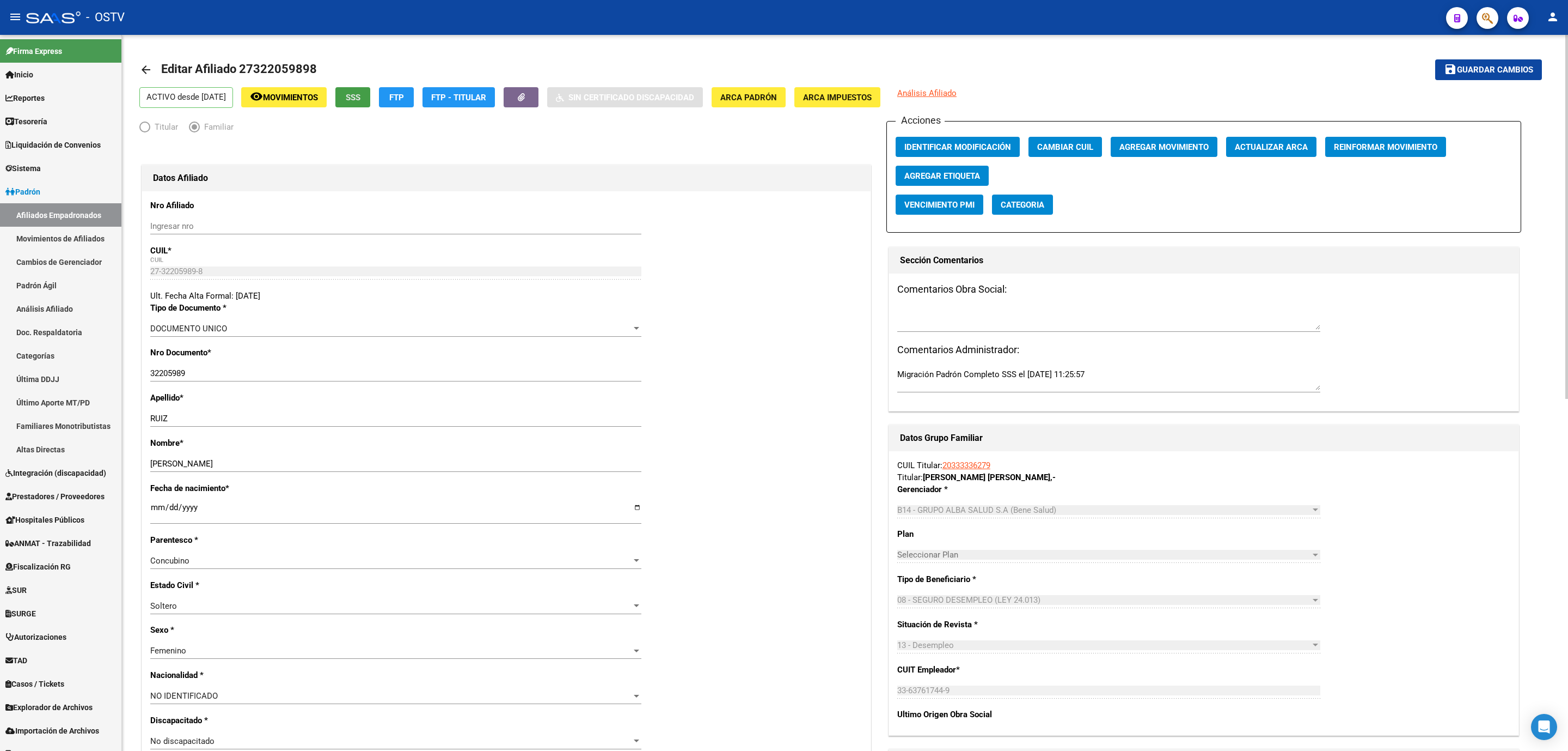
click at [365, 88] on button "SSS" at bounding box center [353, 97] width 35 height 20
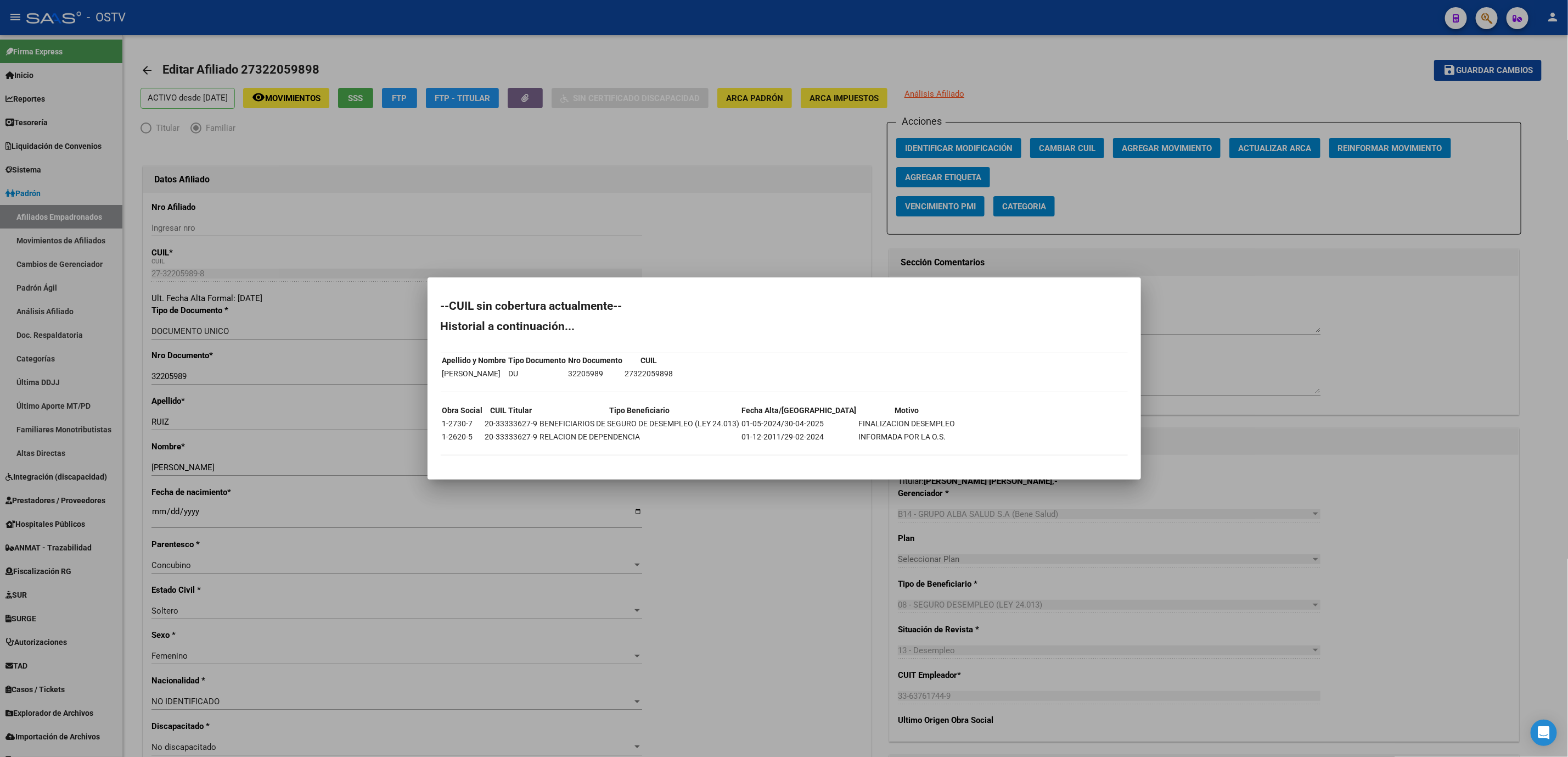
drag, startPoint x: 678, startPoint y: 374, endPoint x: 632, endPoint y: 376, distance: 46.0
click at [632, 376] on td "27322059898" at bounding box center [649, 373] width 49 height 12
copy td "27322059898"
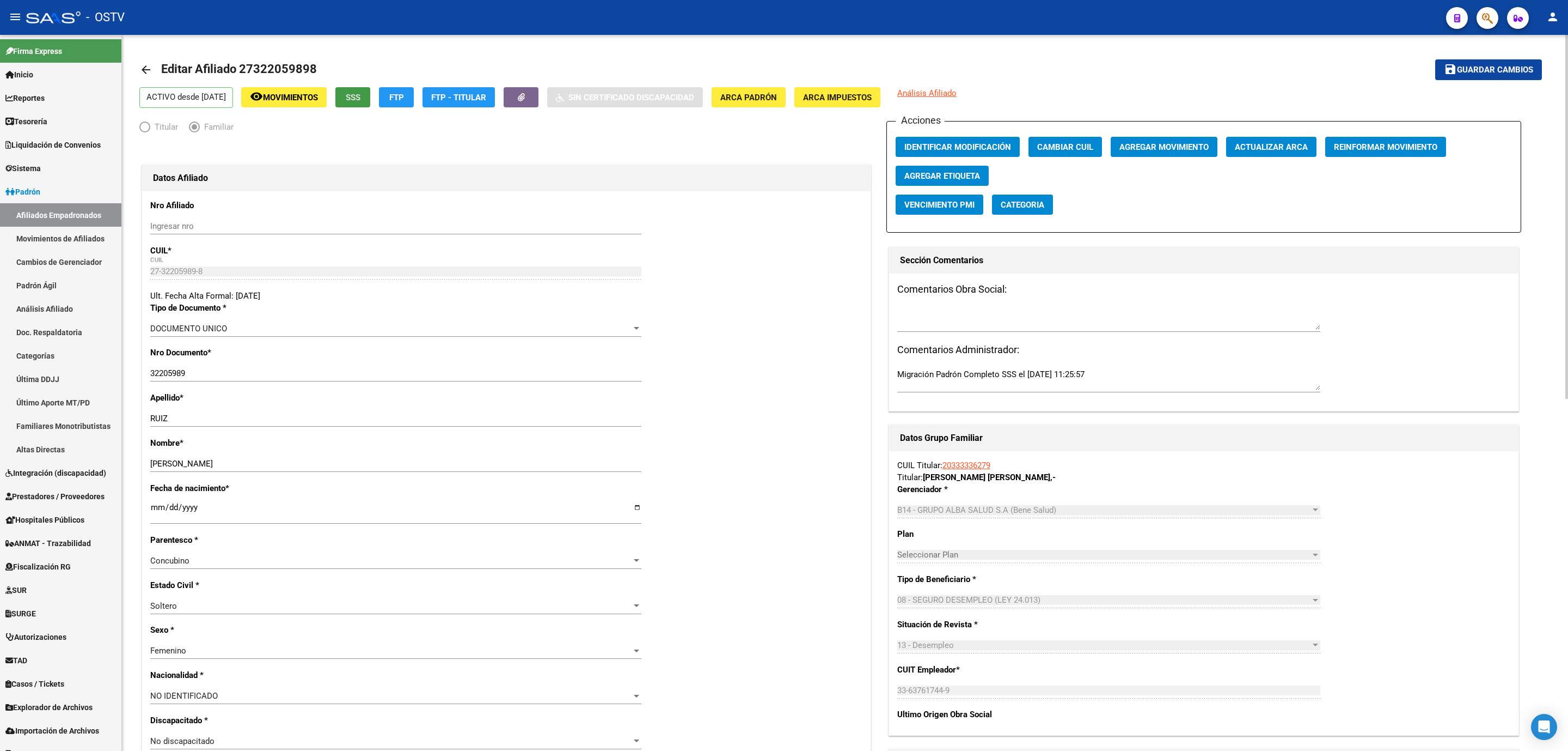
click at [133, 358] on div "arrow_back Editar Afiliado 27322059898 save Guardar cambios ACTIVO desde 01/07/…" at bounding box center [845, 738] width 1446 height 1407
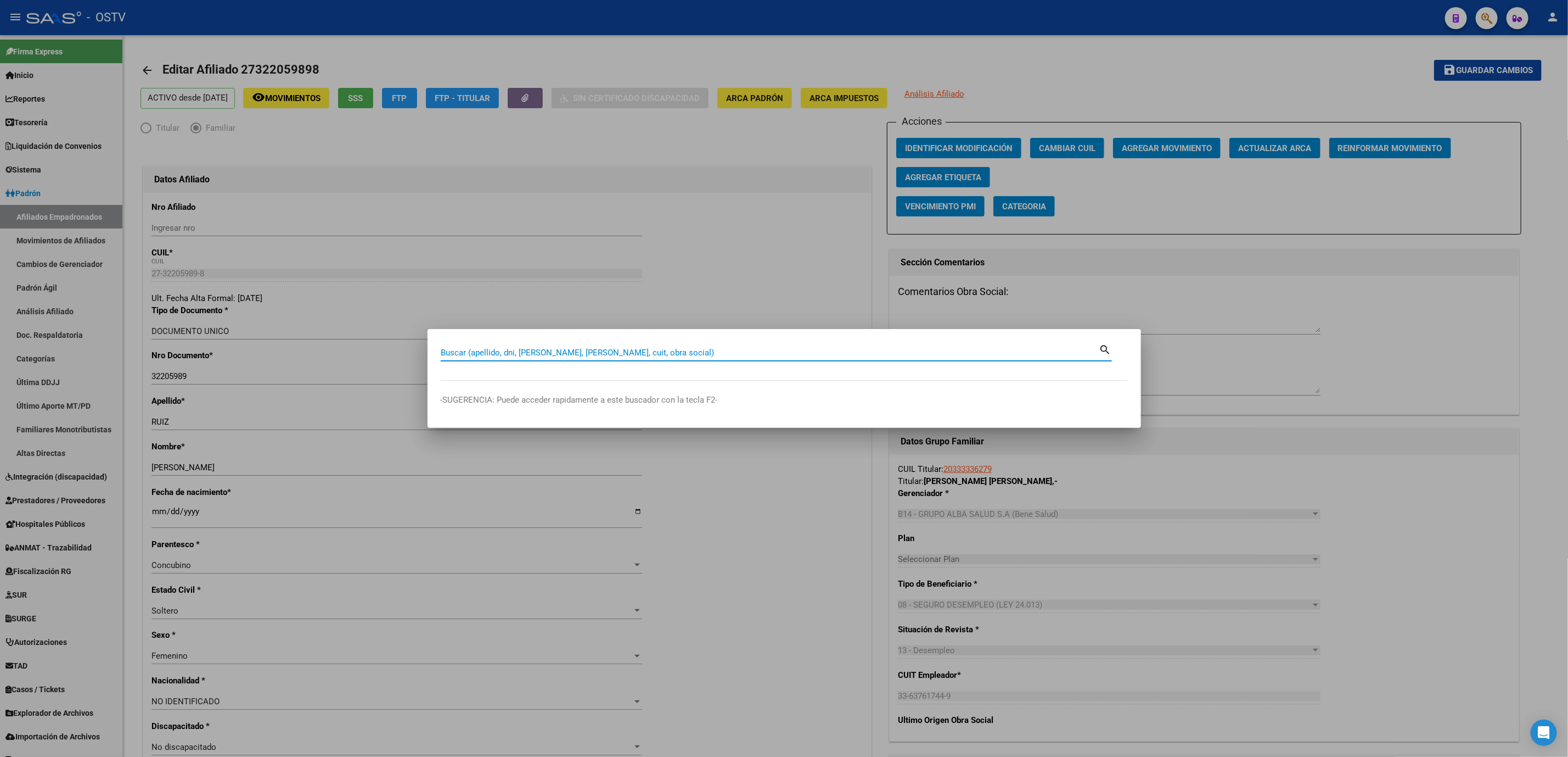
paste input "20391140058"
type input "20391140058"
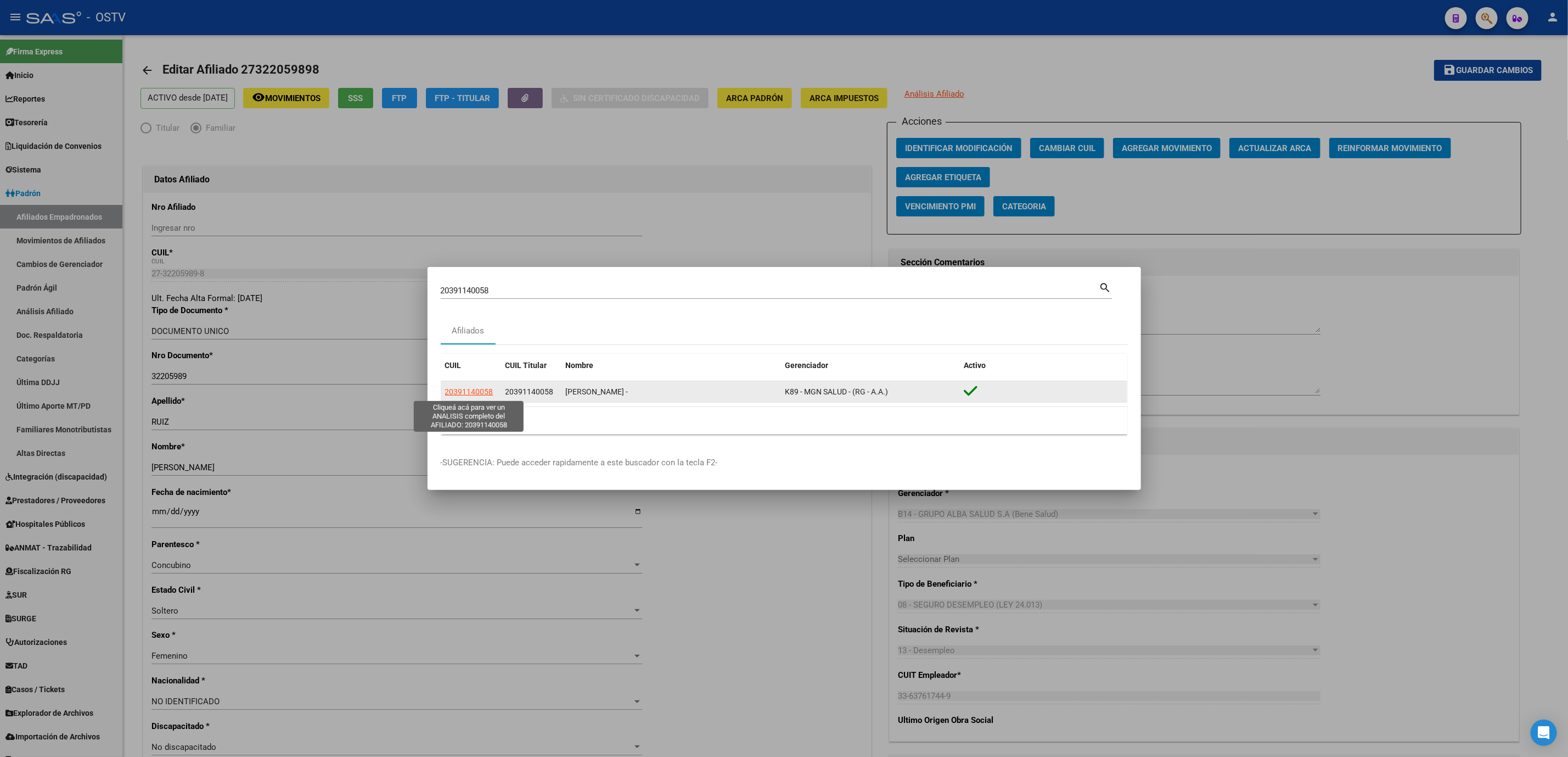
click at [481, 394] on span "20391140058" at bounding box center [470, 391] width 49 height 9
type textarea "20391140058"
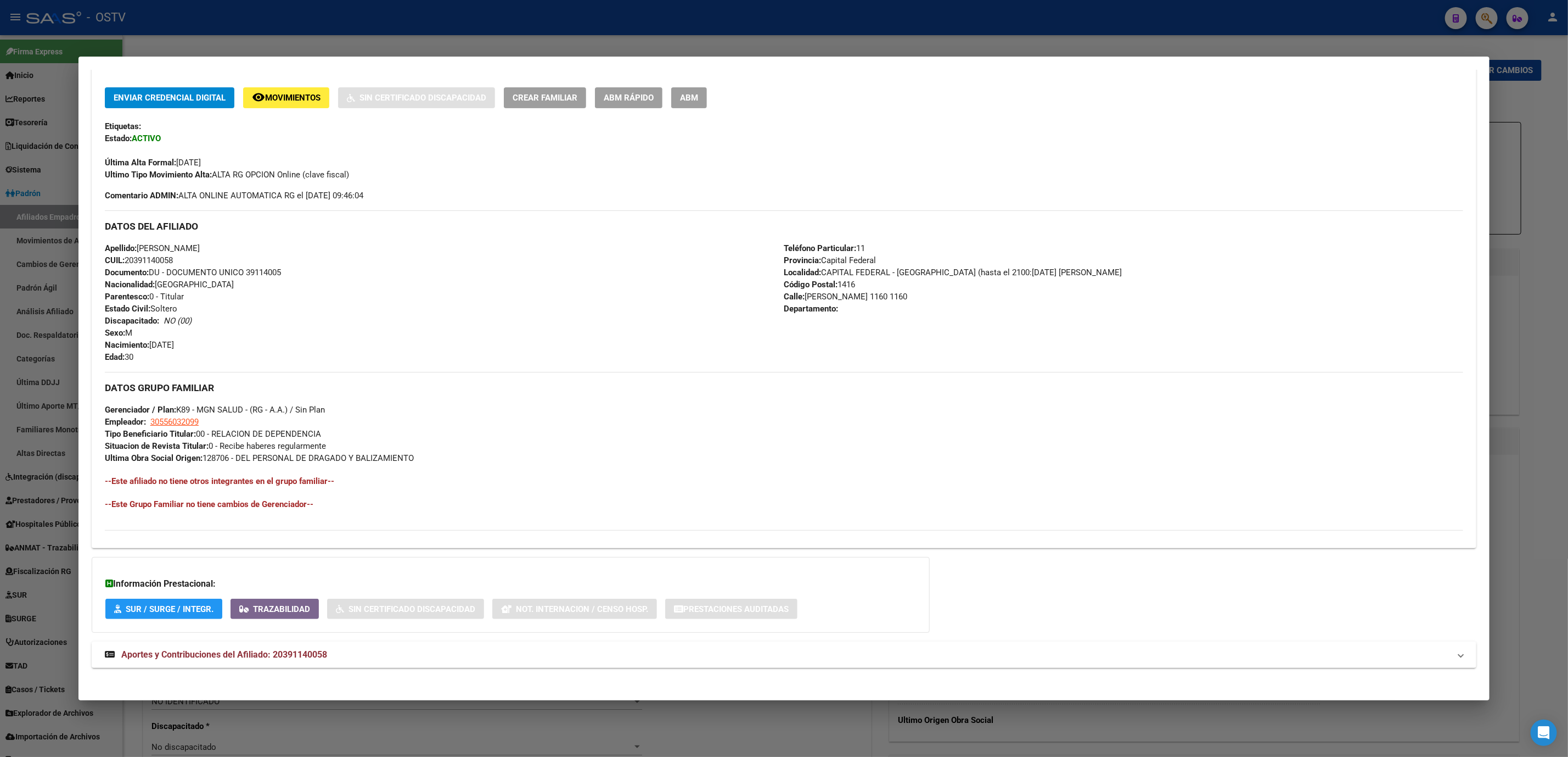
scroll to position [231, 0]
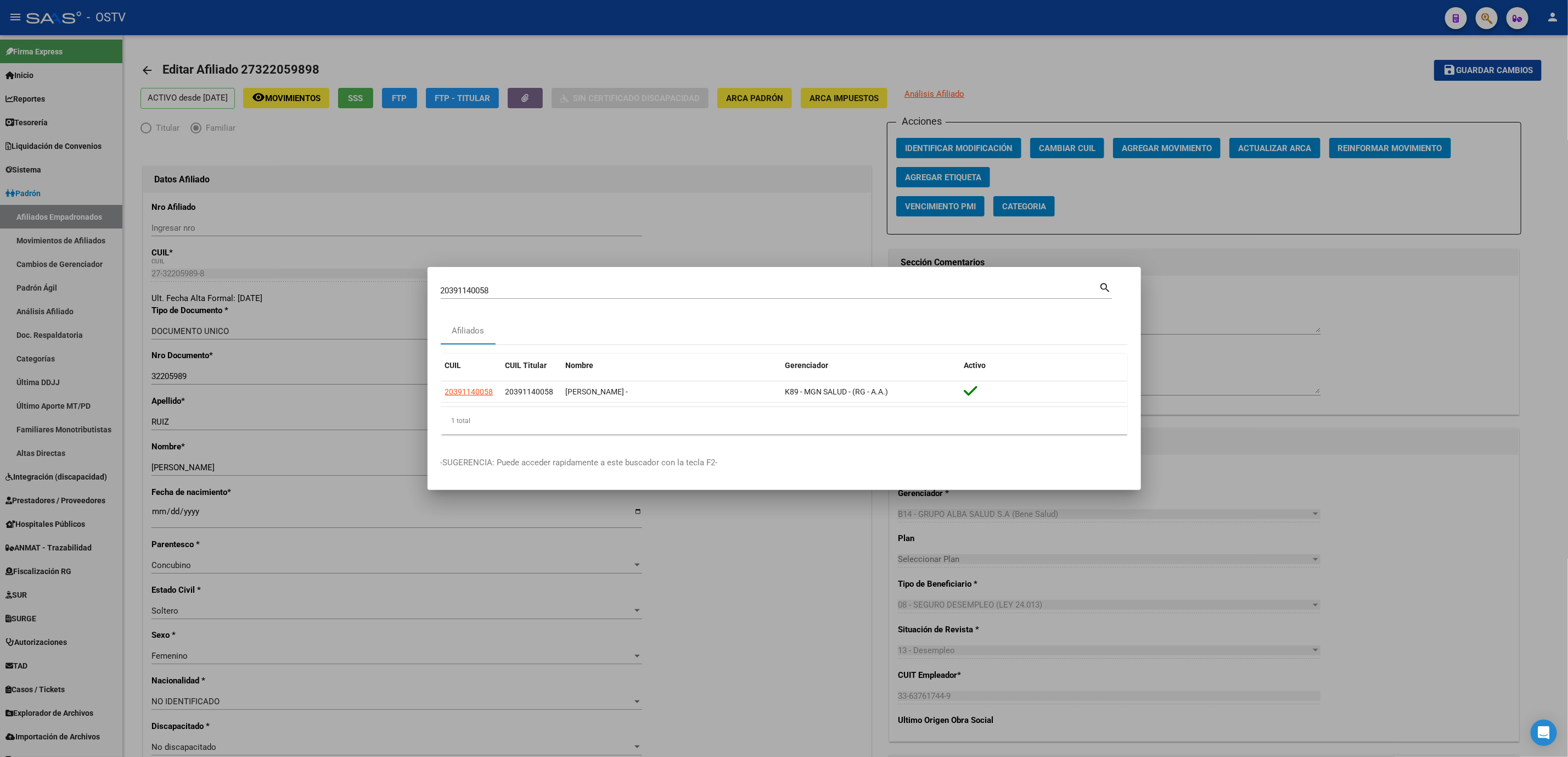
drag, startPoint x: 501, startPoint y: 293, endPoint x: 266, endPoint y: 279, distance: 235.4
click at [300, 282] on div "20391140058 Buscar (apellido, dni, cuil, nro traspaso, cuit, obra social) searc…" at bounding box center [784, 378] width 1568 height 757
paste input "20273474855"
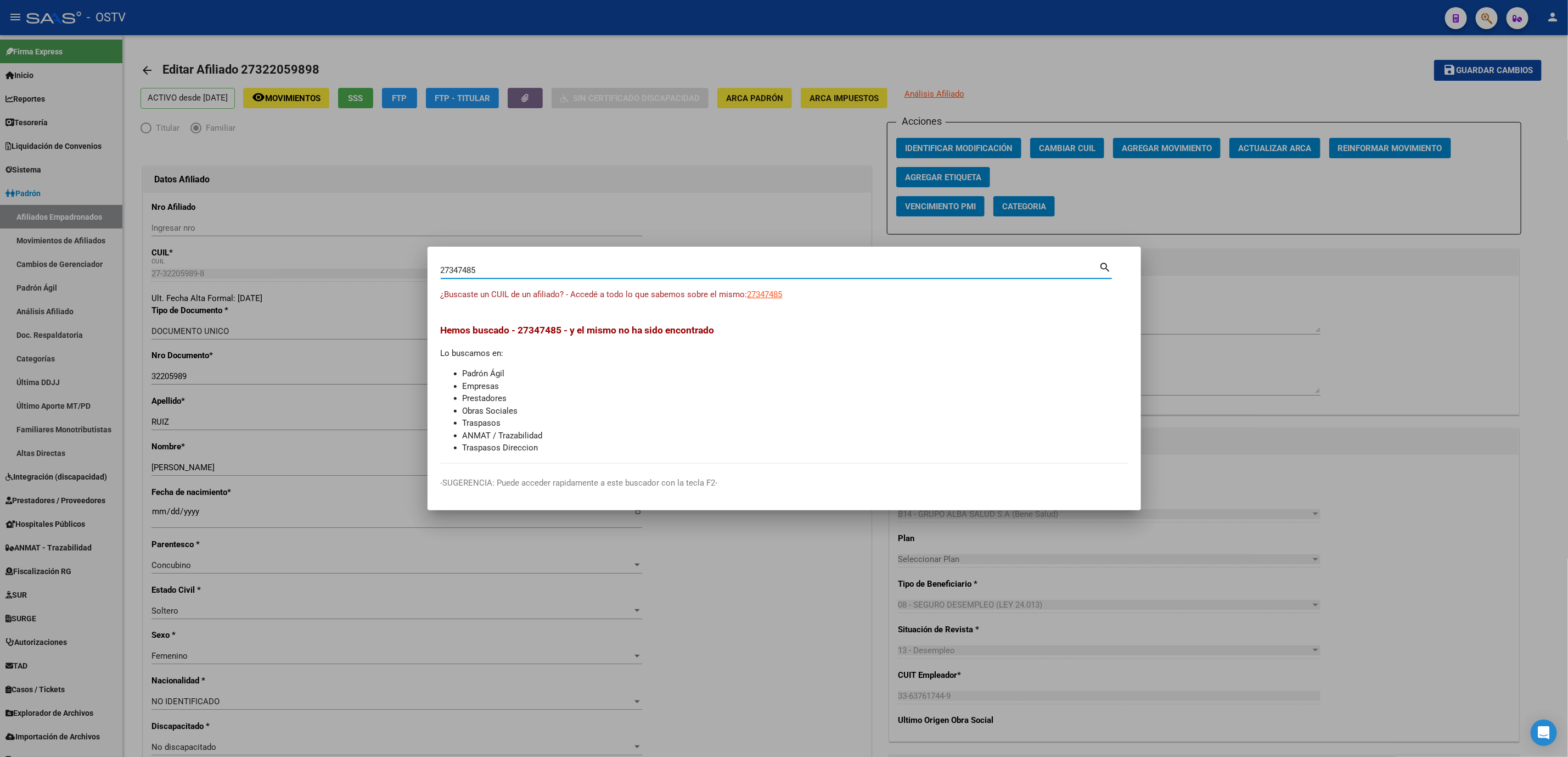
type input "27347485"
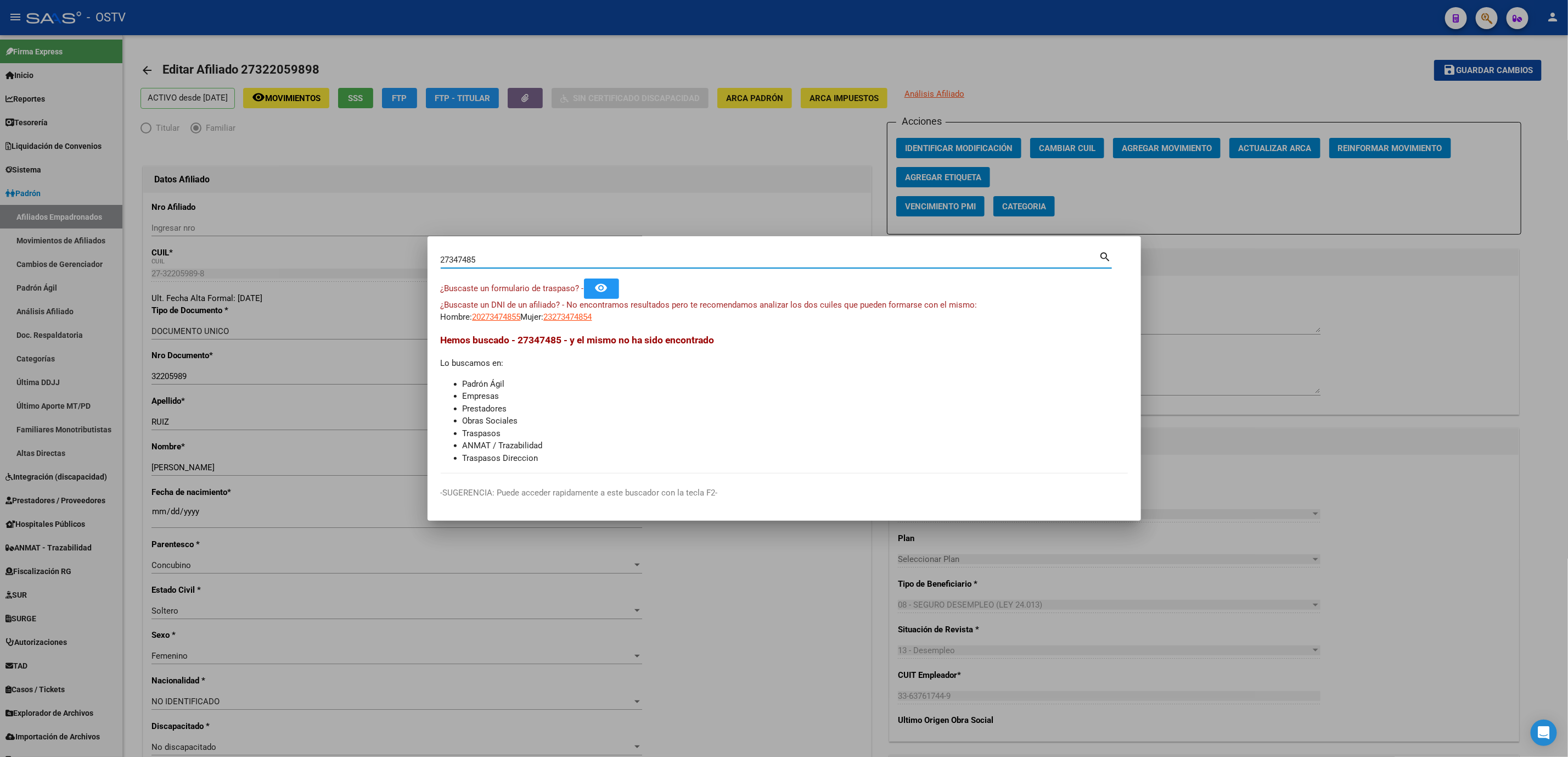
drag, startPoint x: 488, startPoint y: 261, endPoint x: 71, endPoint y: 264, distance: 417.0
click at [330, 261] on div "27347485 Buscar (apellido, dni, cuil, nro traspaso, cuit, obra social) search ¿…" at bounding box center [784, 378] width 1568 height 757
paste input "20356342101"
type input "20356342101"
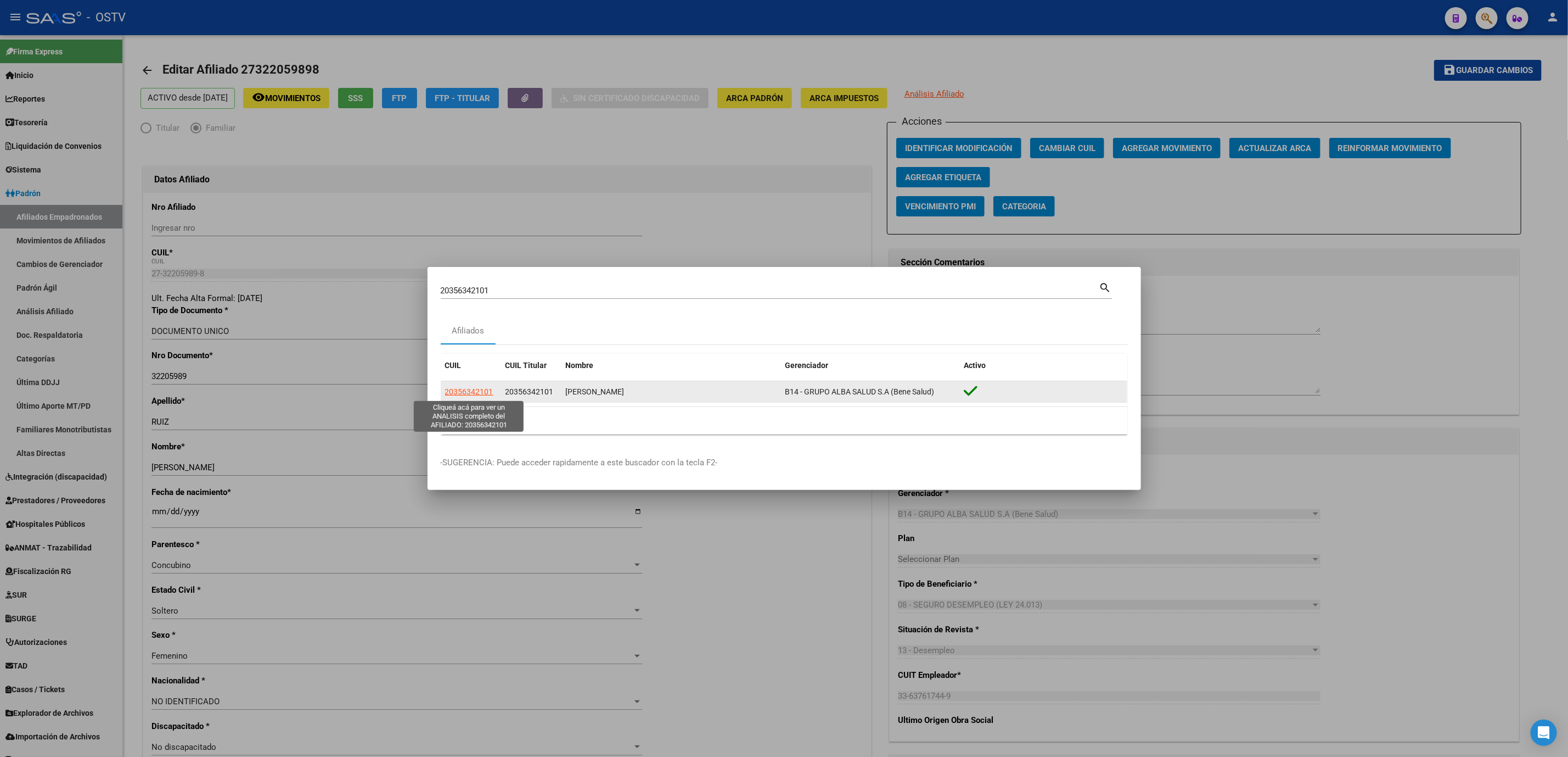
click at [468, 391] on span "20356342101" at bounding box center [470, 391] width 49 height 9
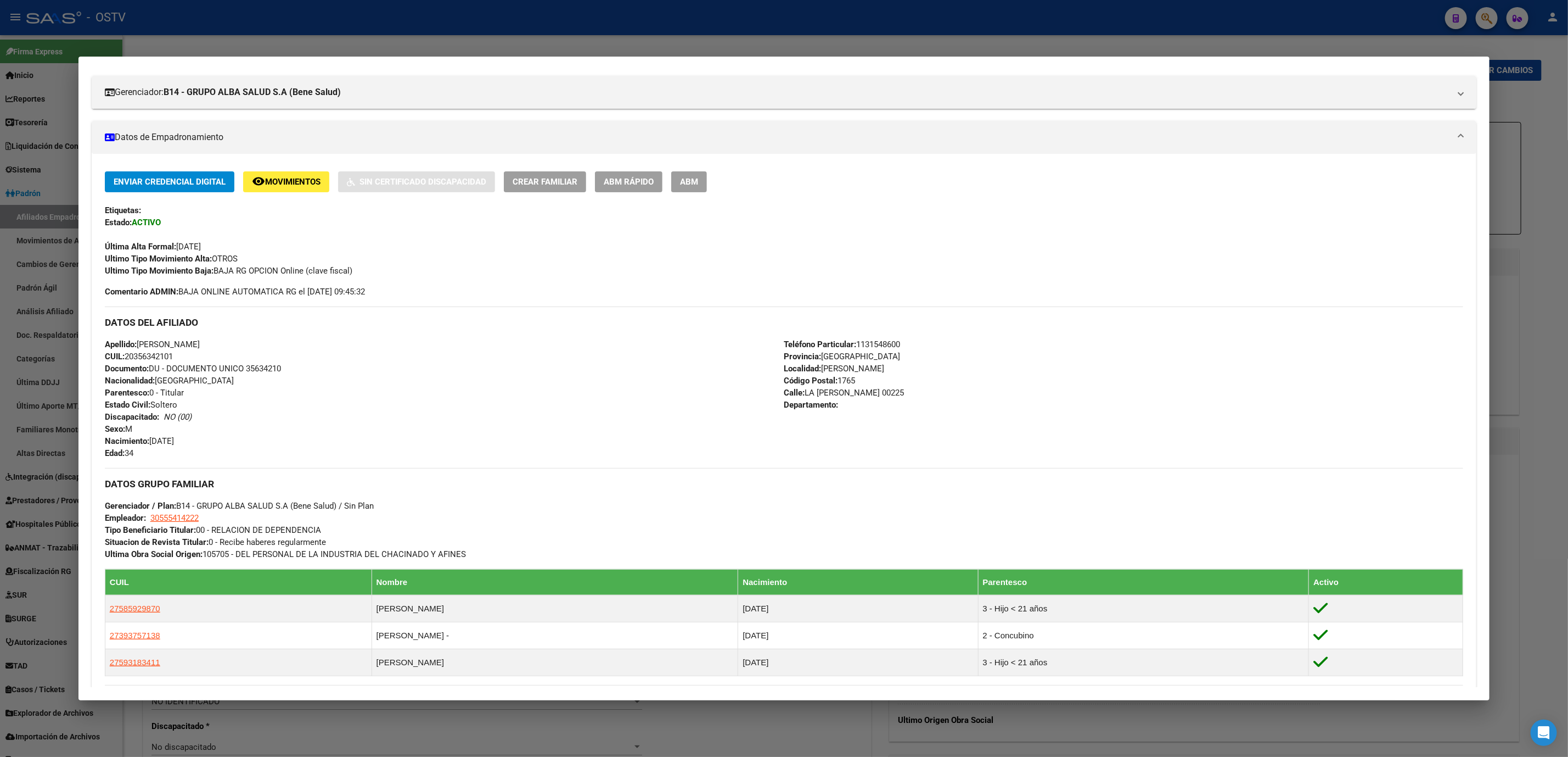
scroll to position [76, 0]
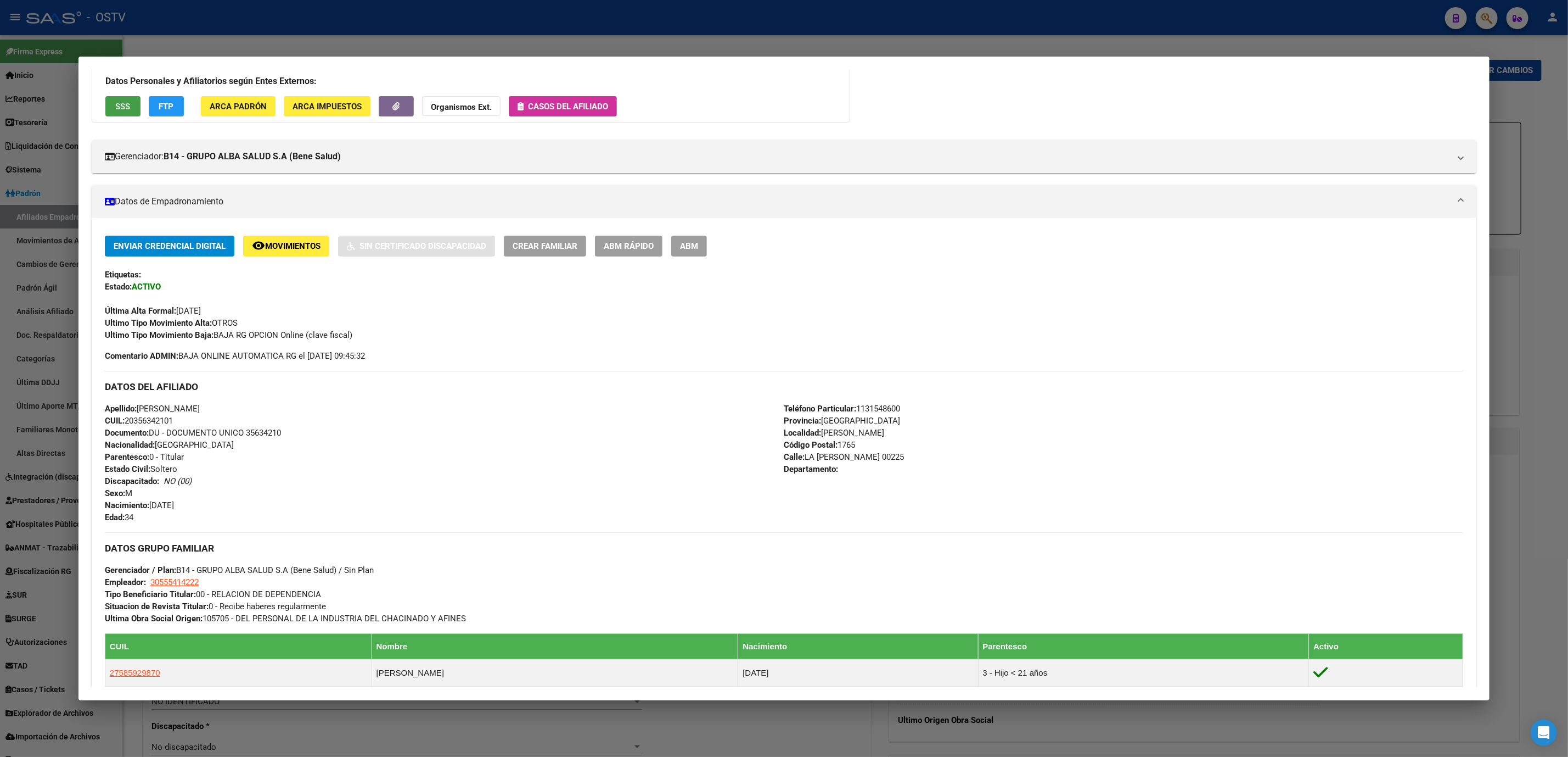
click at [115, 108] on span "SSS" at bounding box center [123, 107] width 15 height 10
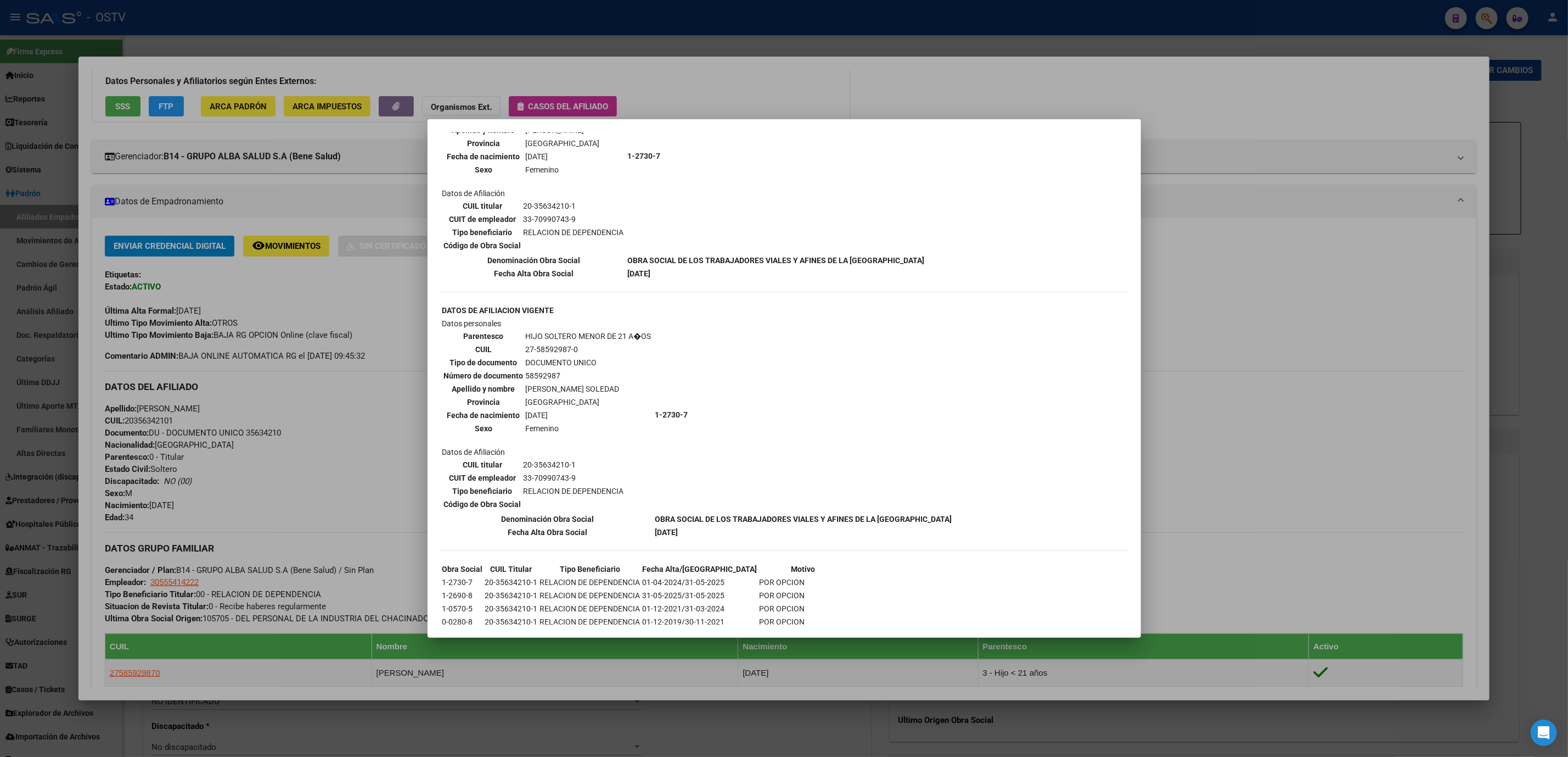
scroll to position [499, 0]
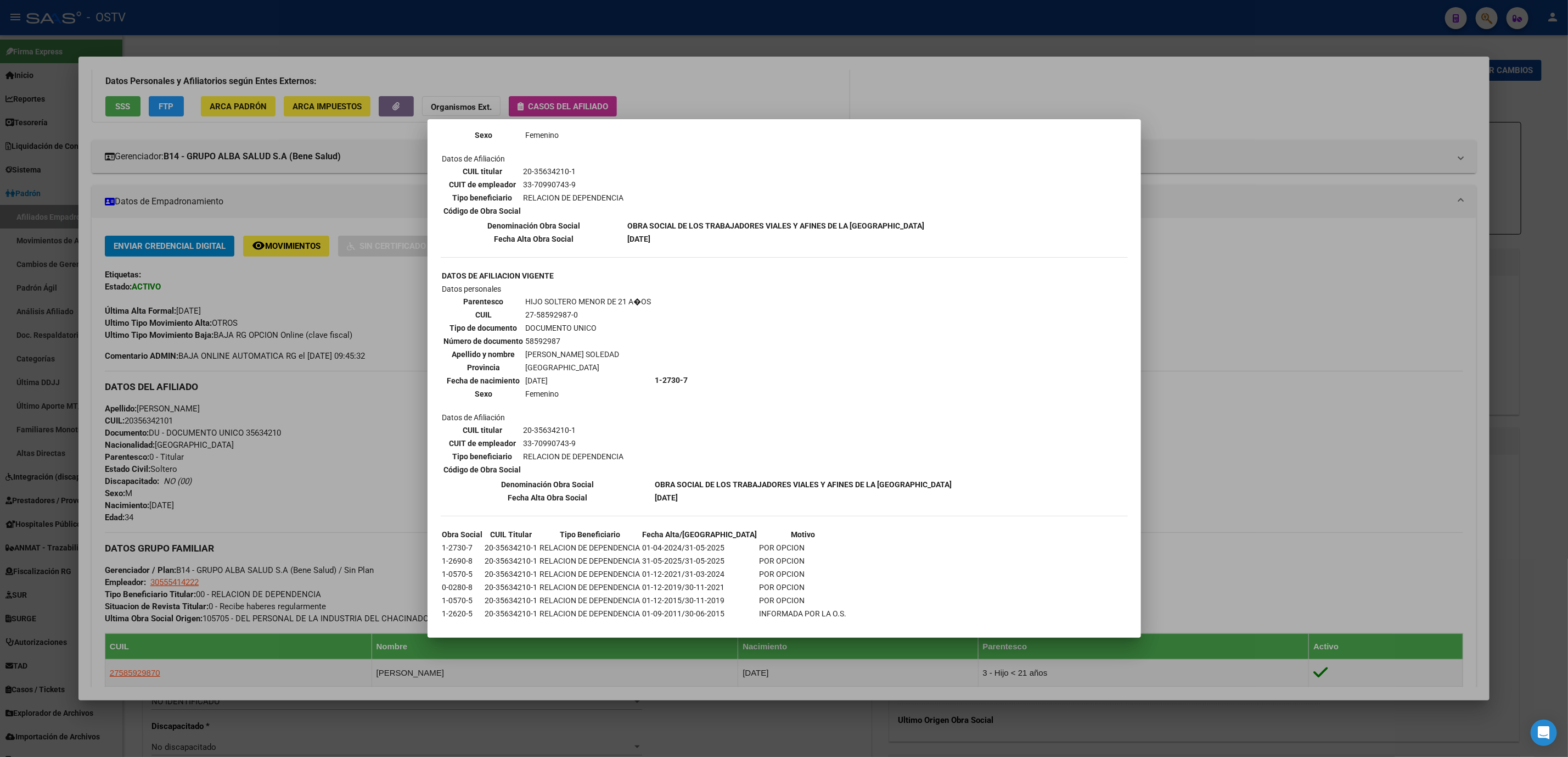
click at [349, 524] on div at bounding box center [784, 378] width 1568 height 757
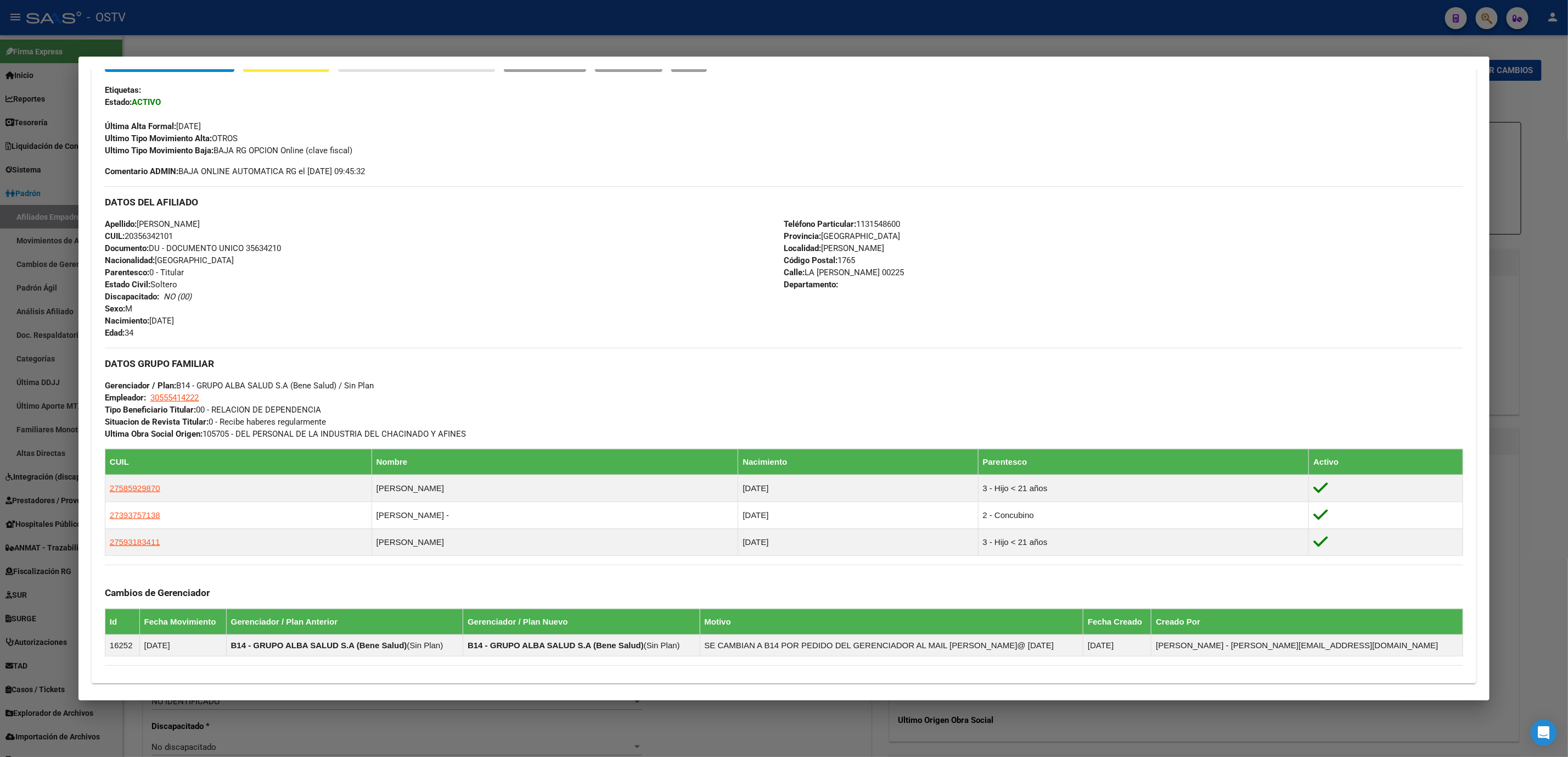
scroll to position [405, 0]
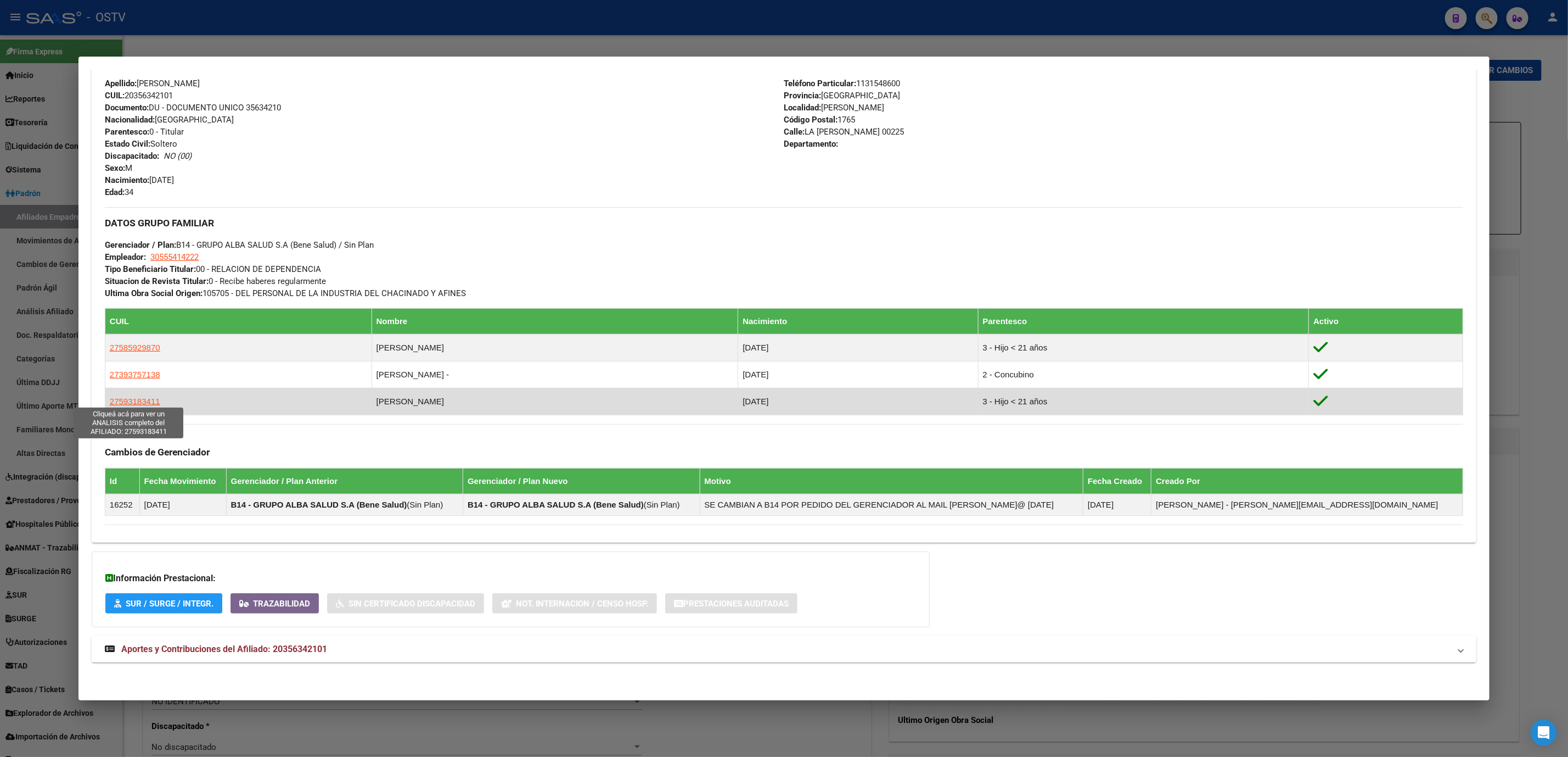
click at [138, 398] on span "27593183411" at bounding box center [135, 401] width 50 height 9
type textarea "27593183411"
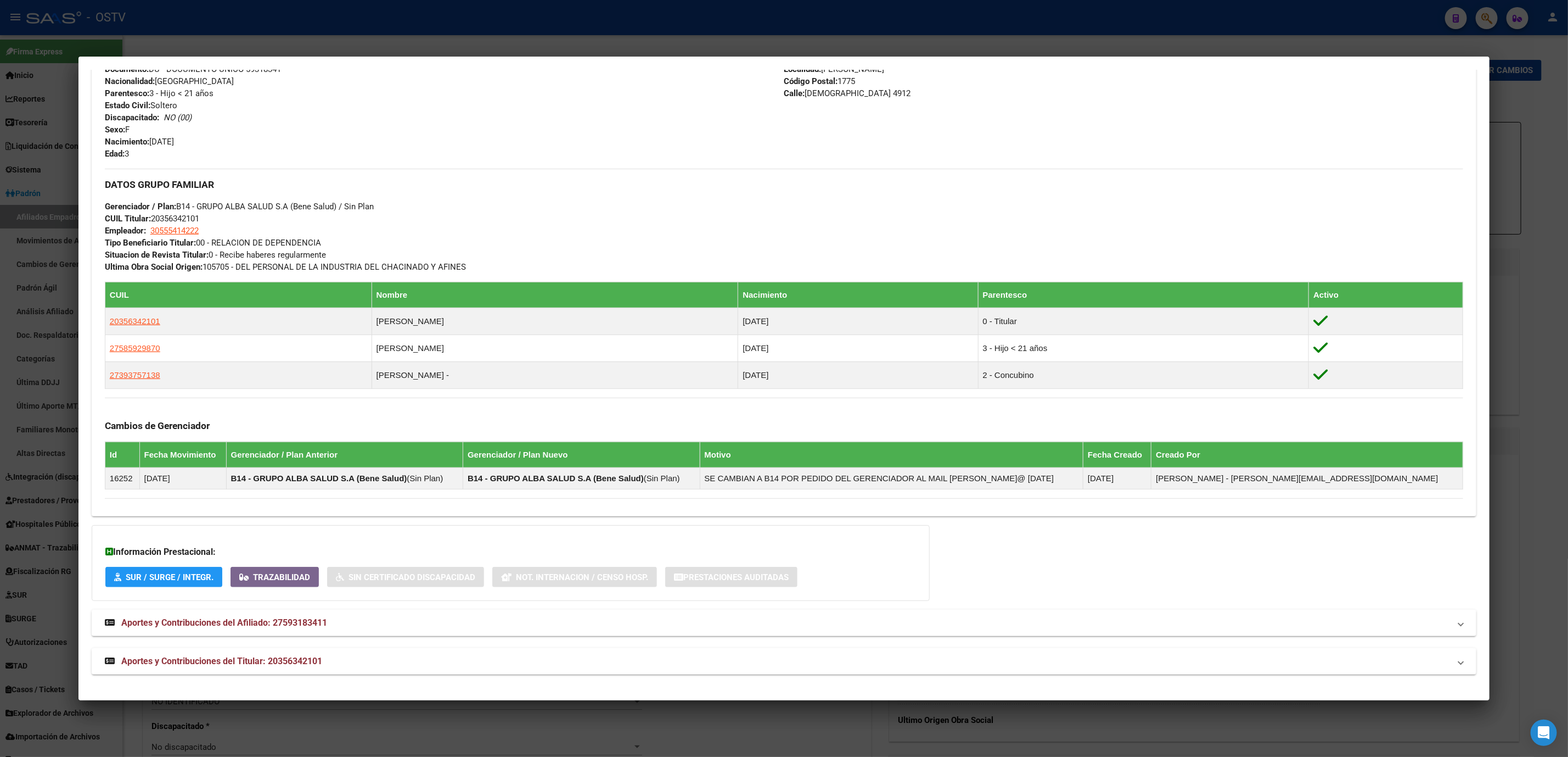
scroll to position [0, 0]
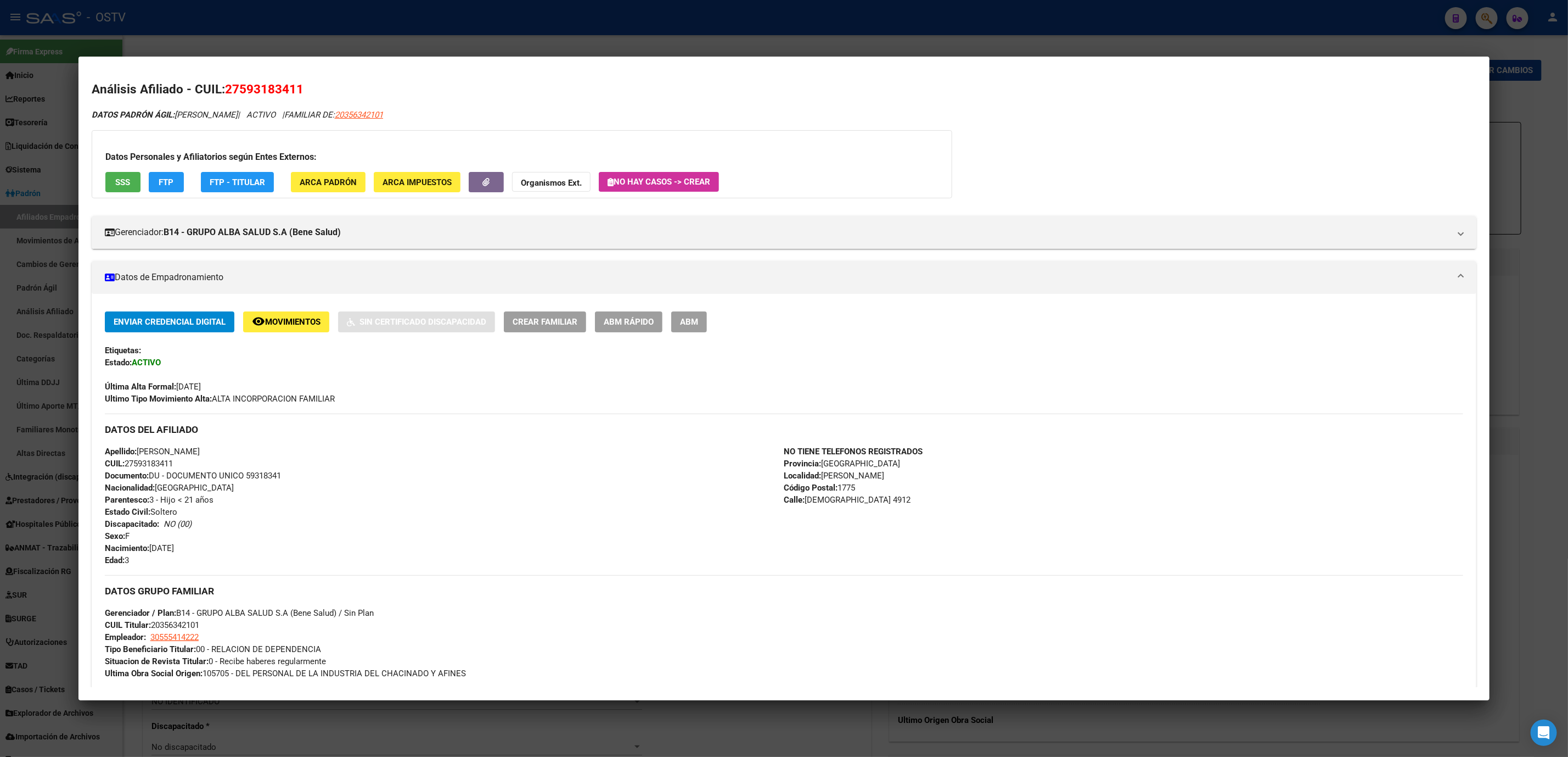
click at [265, 320] on span "Movimientos" at bounding box center [293, 322] width 55 height 10
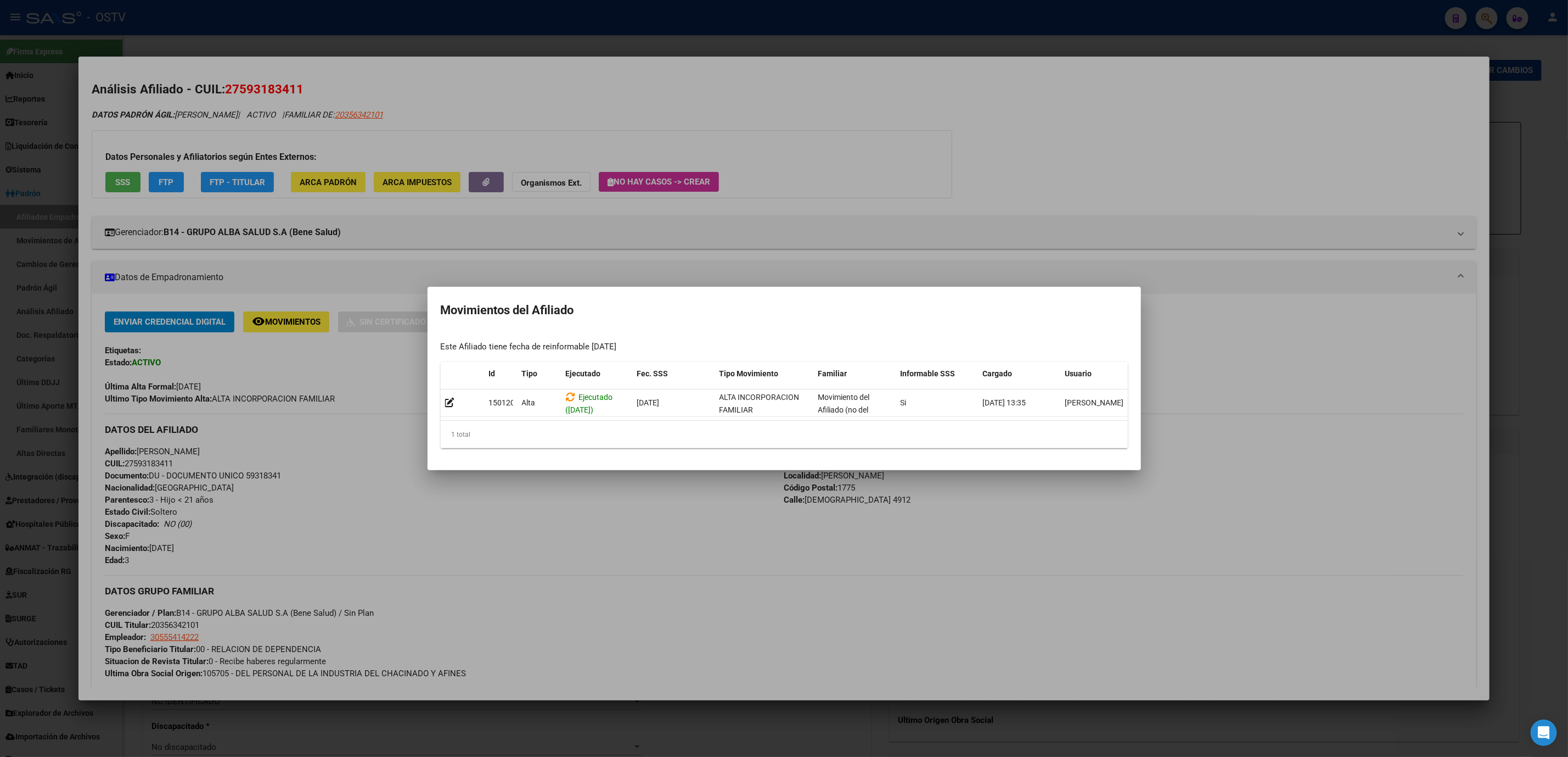
click at [588, 537] on div at bounding box center [784, 378] width 1568 height 757
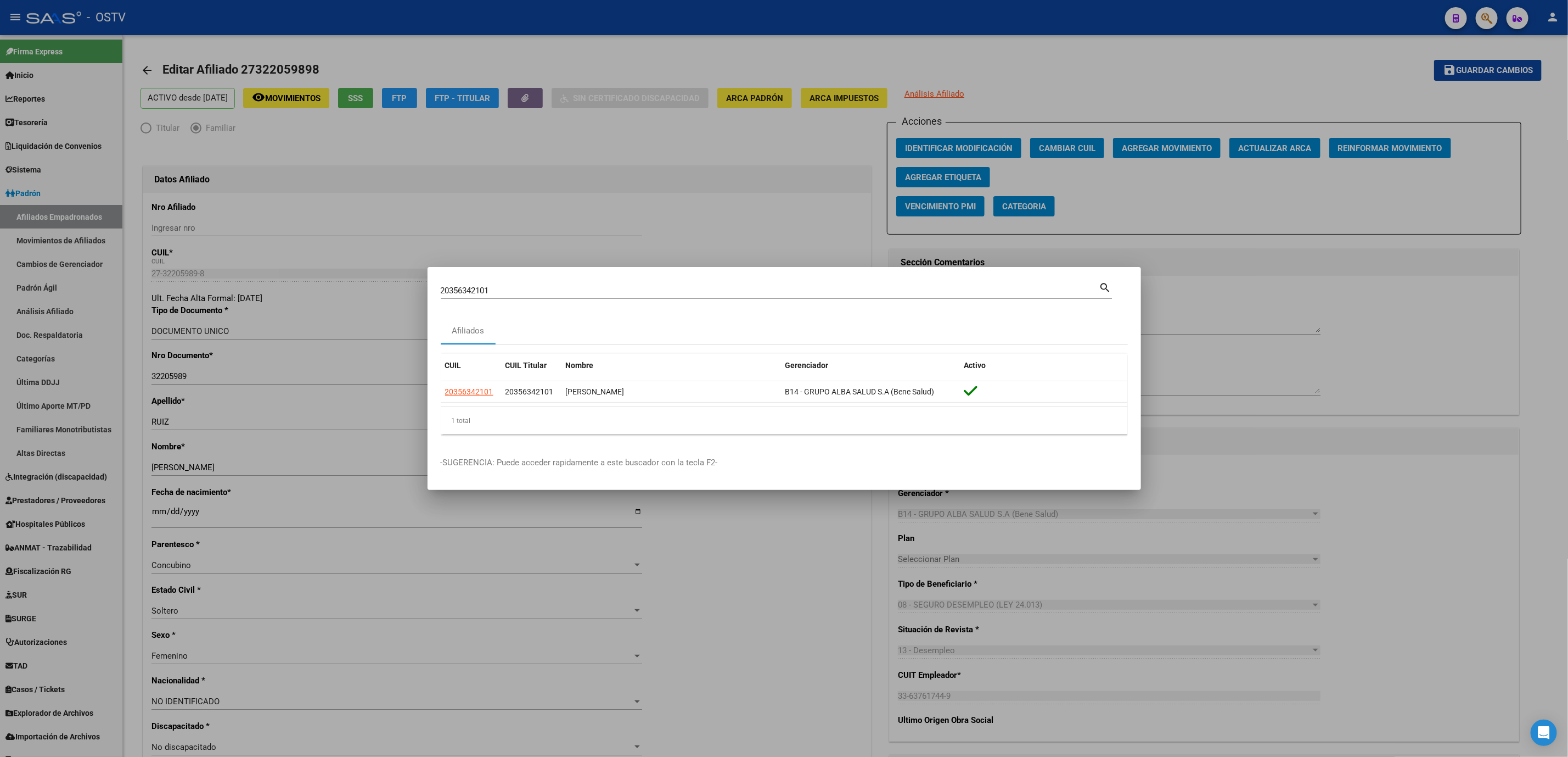
click at [389, 290] on div "20356342101 Buscar (apellido, dni, cuil, nro traspaso, cuit, obra social) searc…" at bounding box center [784, 378] width 1568 height 757
paste input "20277801001"
type input "20277801001"
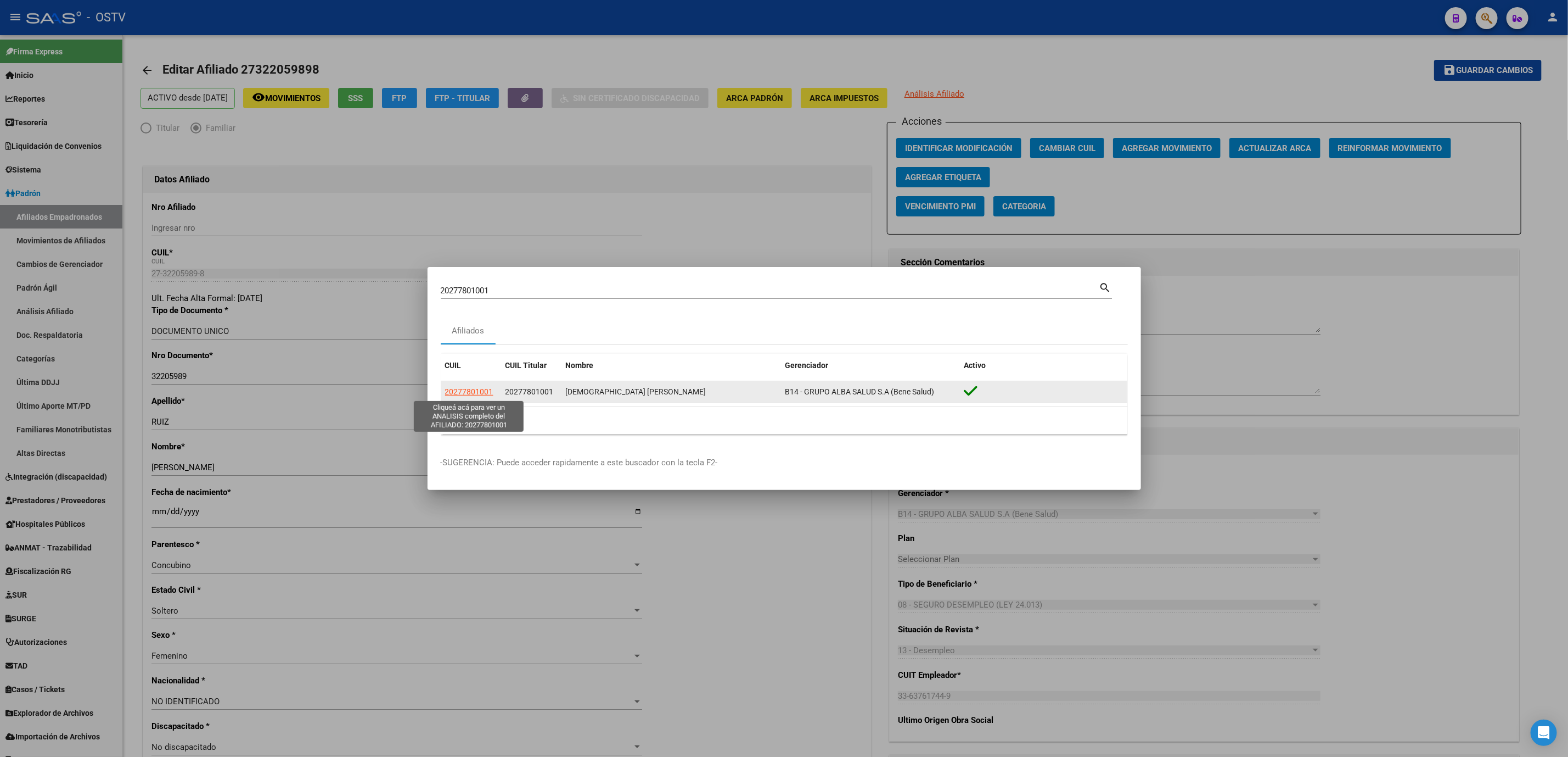
click at [453, 391] on span "20277801001" at bounding box center [470, 391] width 49 height 9
type textarea "20277801001"
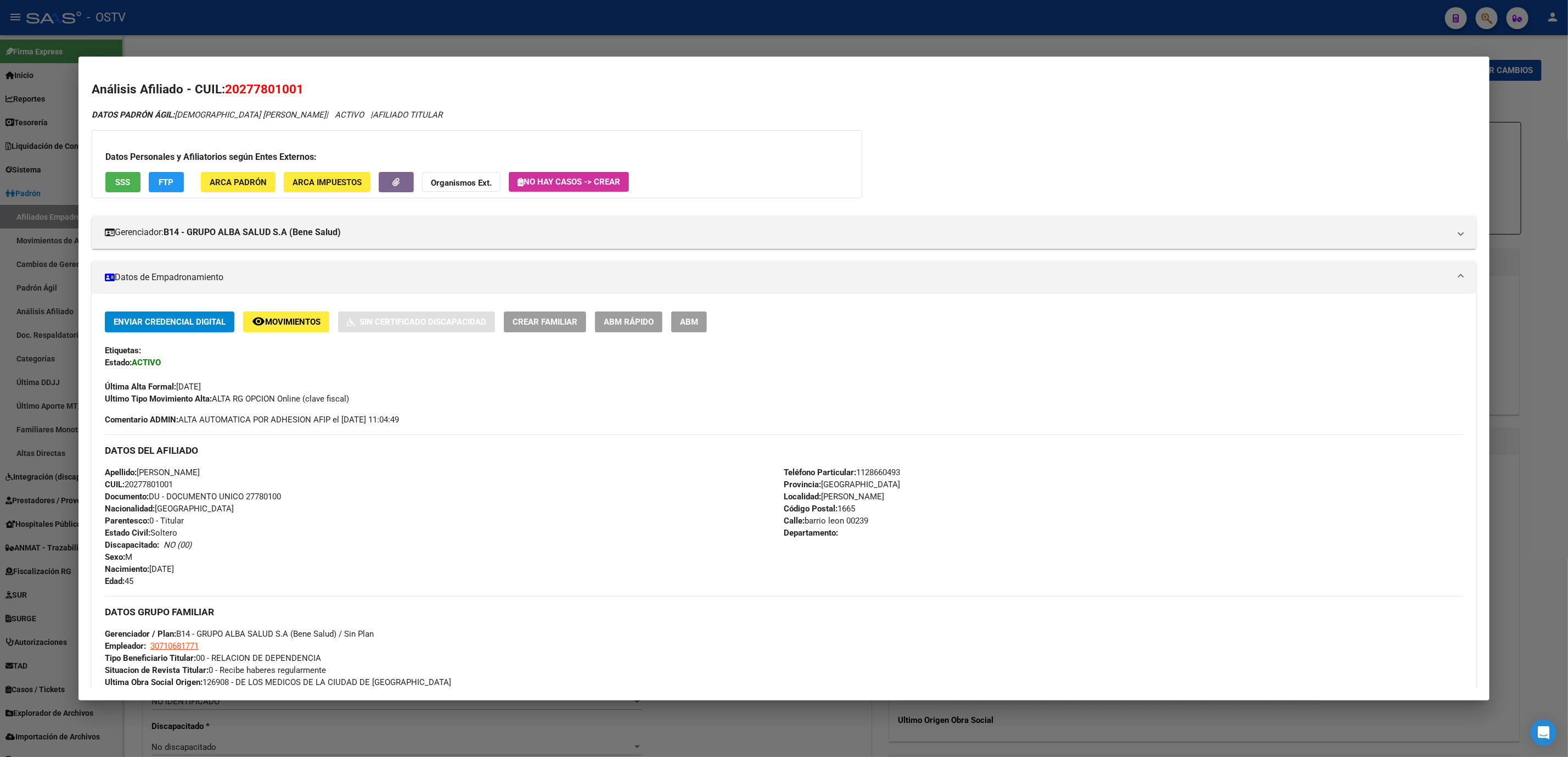
click at [109, 180] on button "SSS" at bounding box center [123, 182] width 35 height 21
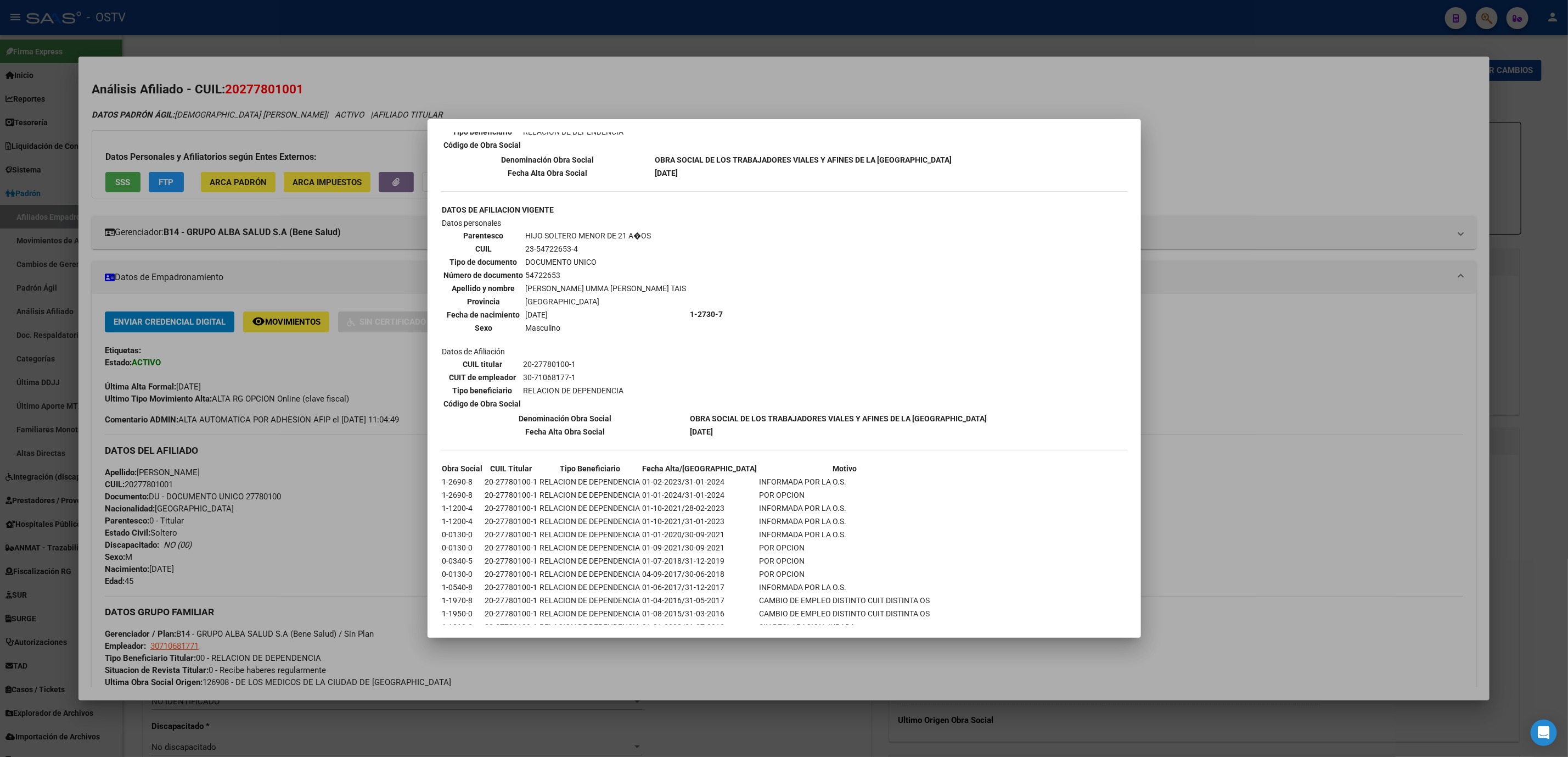
scroll to position [576, 0]
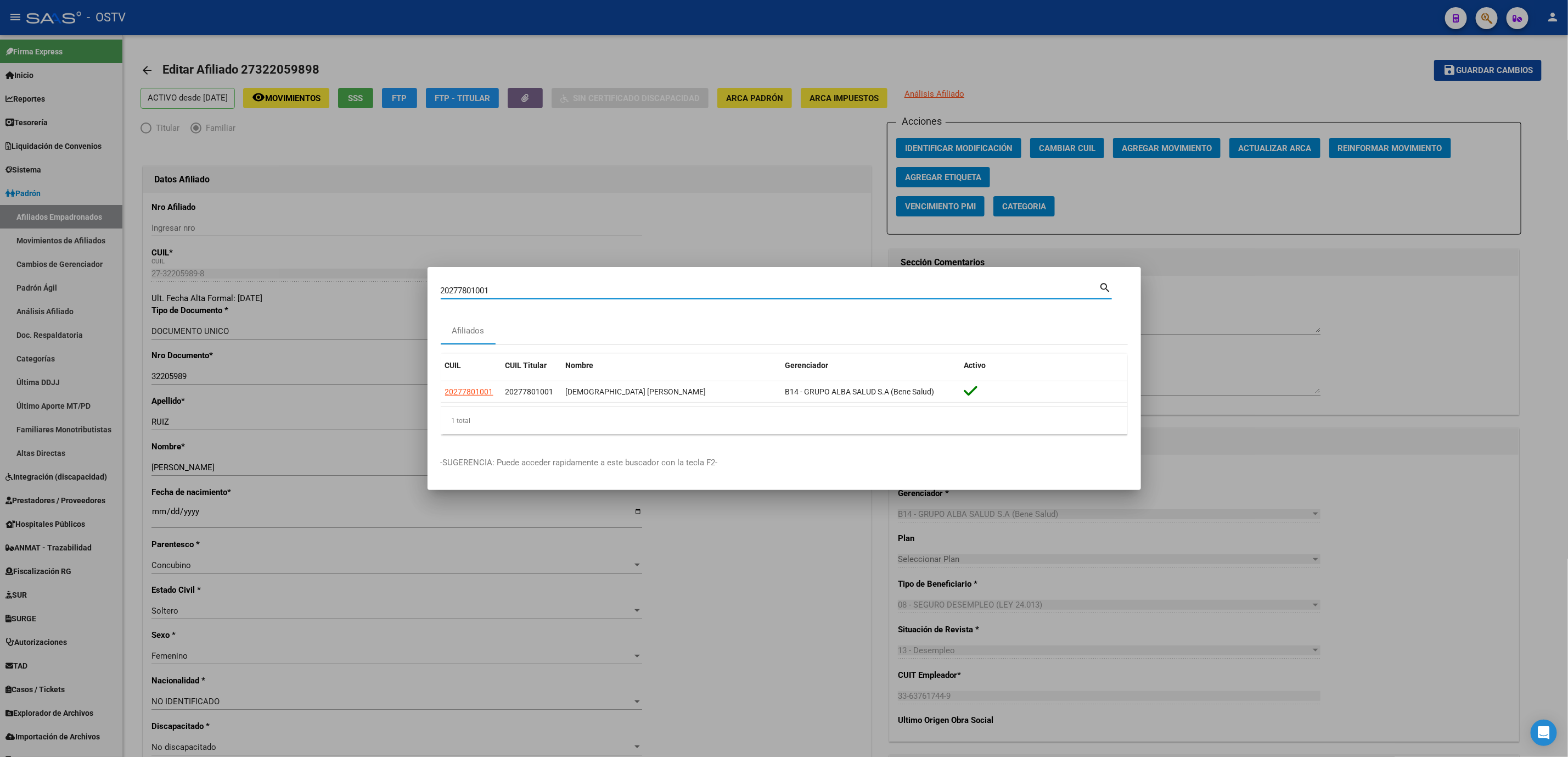
drag, startPoint x: 499, startPoint y: 292, endPoint x: 67, endPoint y: 222, distance: 437.6
click at [252, 266] on div "20277801001 Buscar (apellido, dni, cuil, nro traspaso, cuit, obra social) searc…" at bounding box center [784, 378] width 1568 height 757
paste input "20295401185"
type input "20295401185"
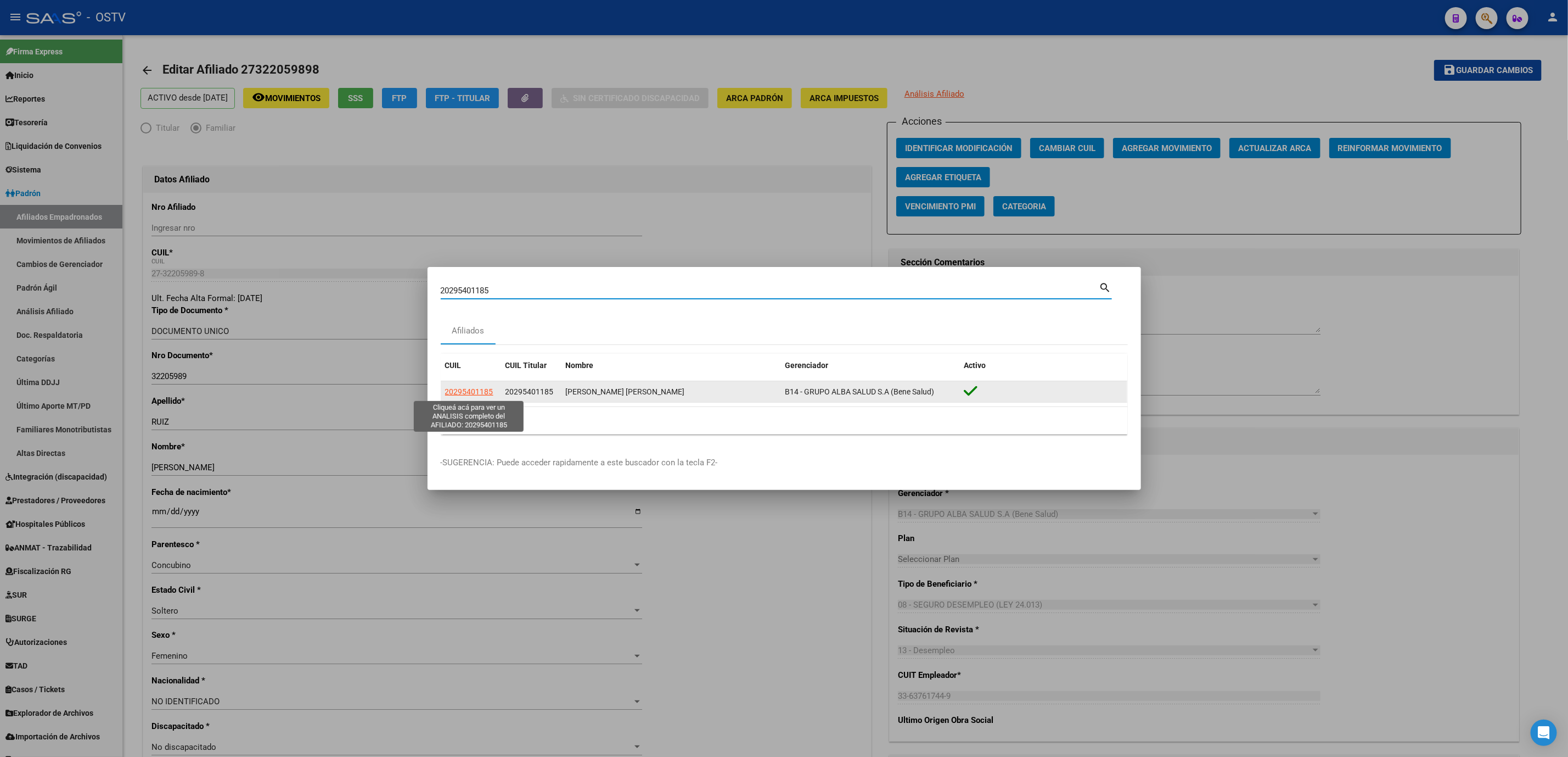
click at [461, 392] on span "20295401185" at bounding box center [470, 391] width 49 height 9
type textarea "20295401185"
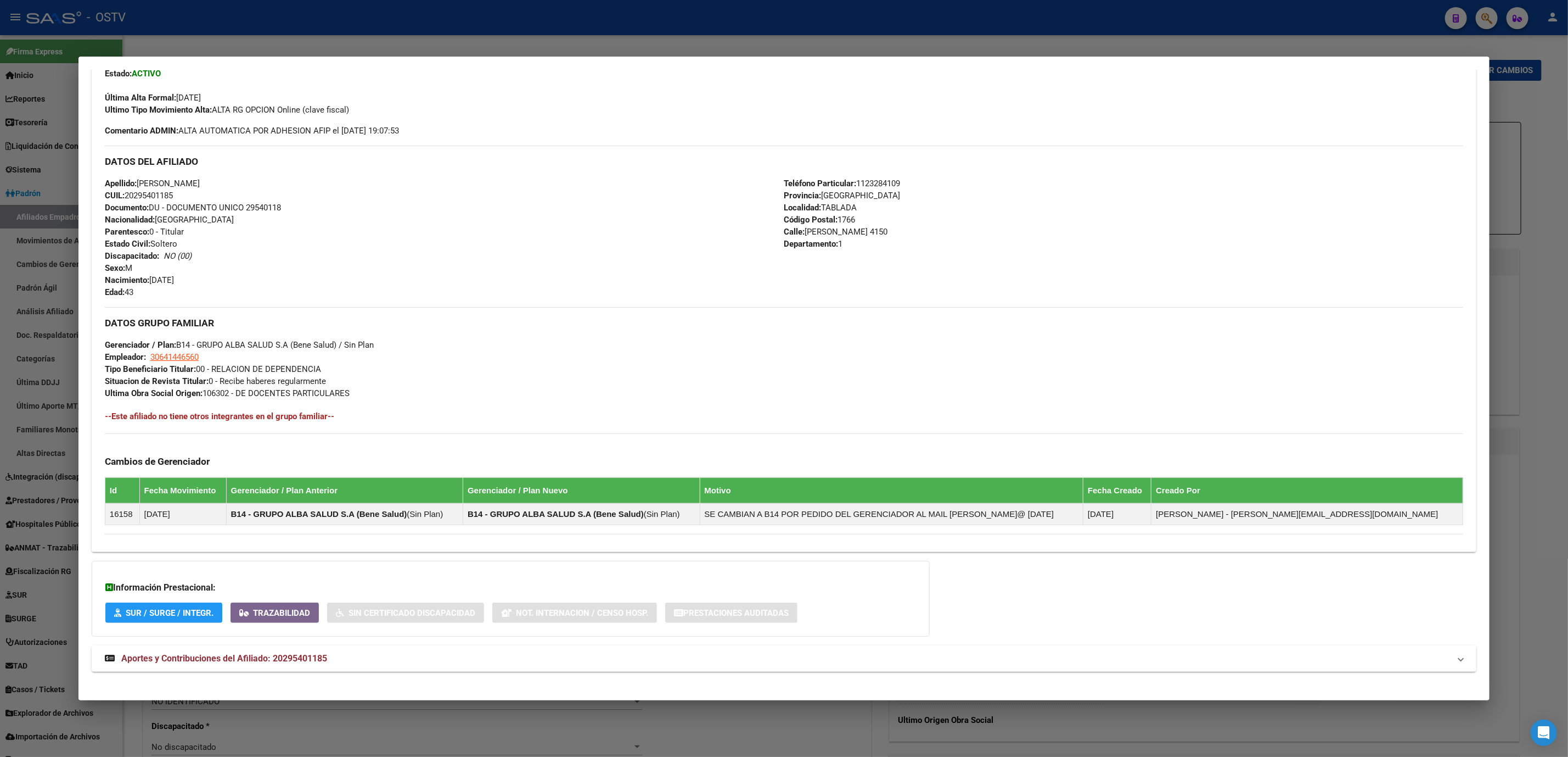
scroll to position [300, 0]
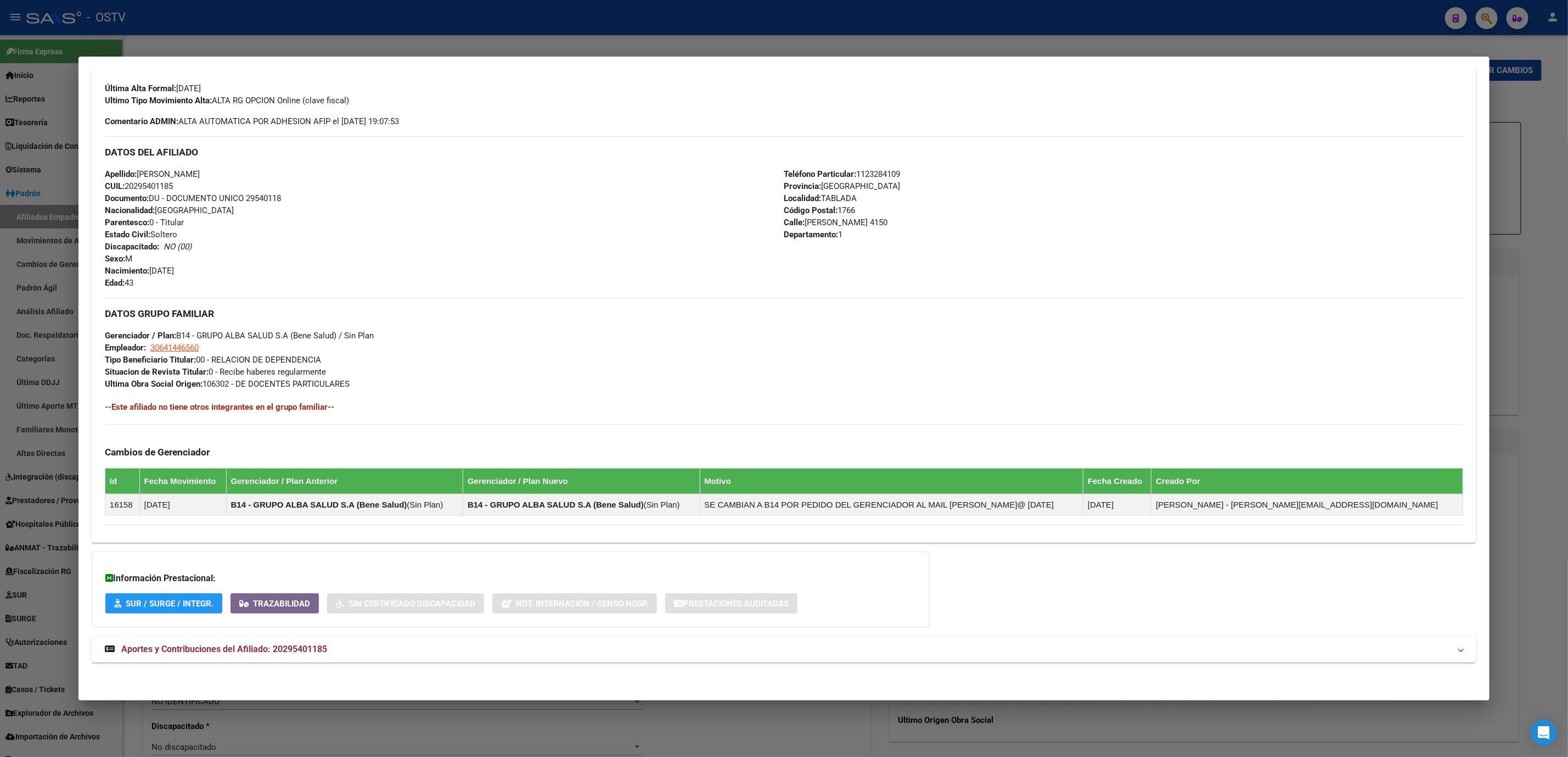
click at [277, 649] on span "Aportes y Contribuciones del Afiliado: 20295401185" at bounding box center [224, 649] width 206 height 11
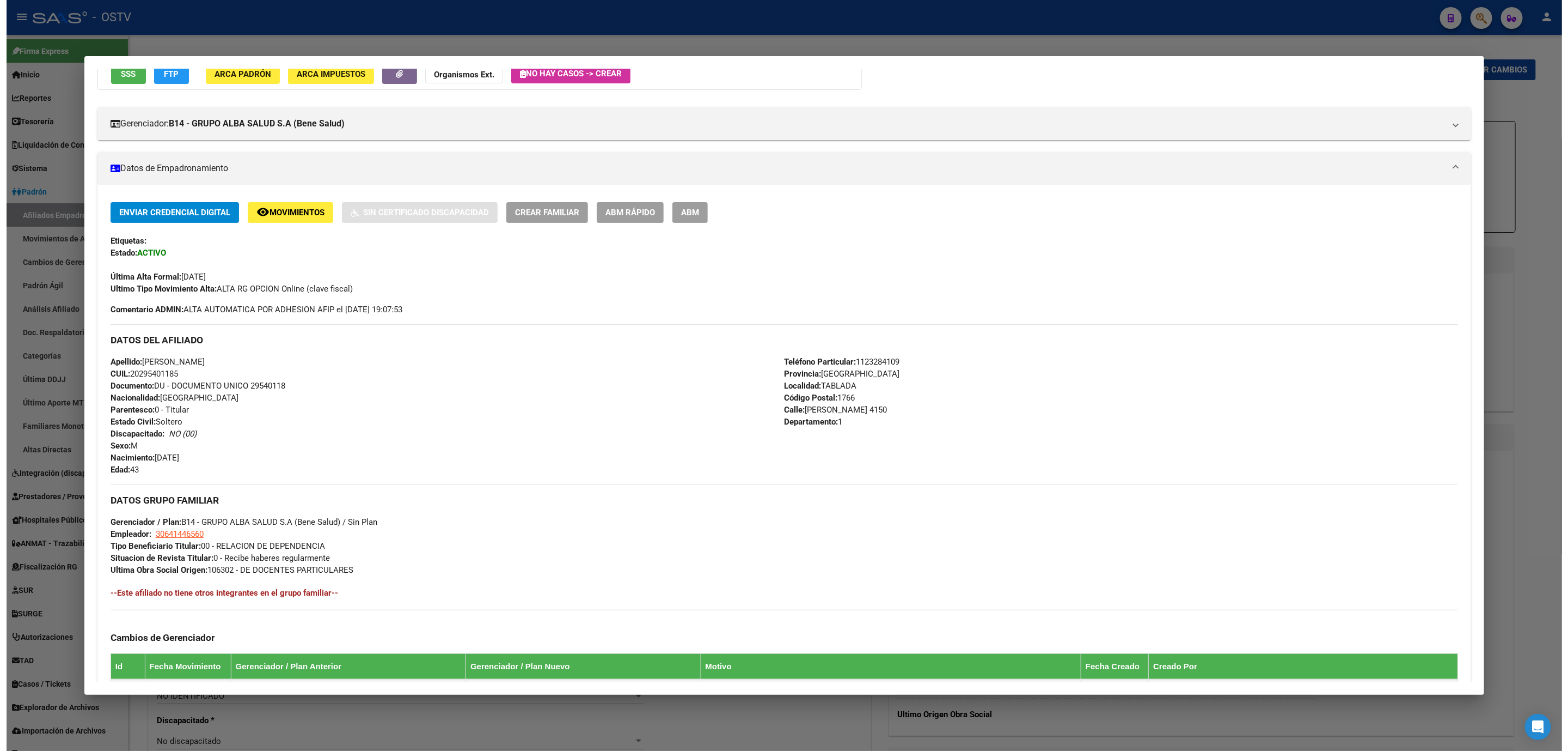
scroll to position [85, 0]
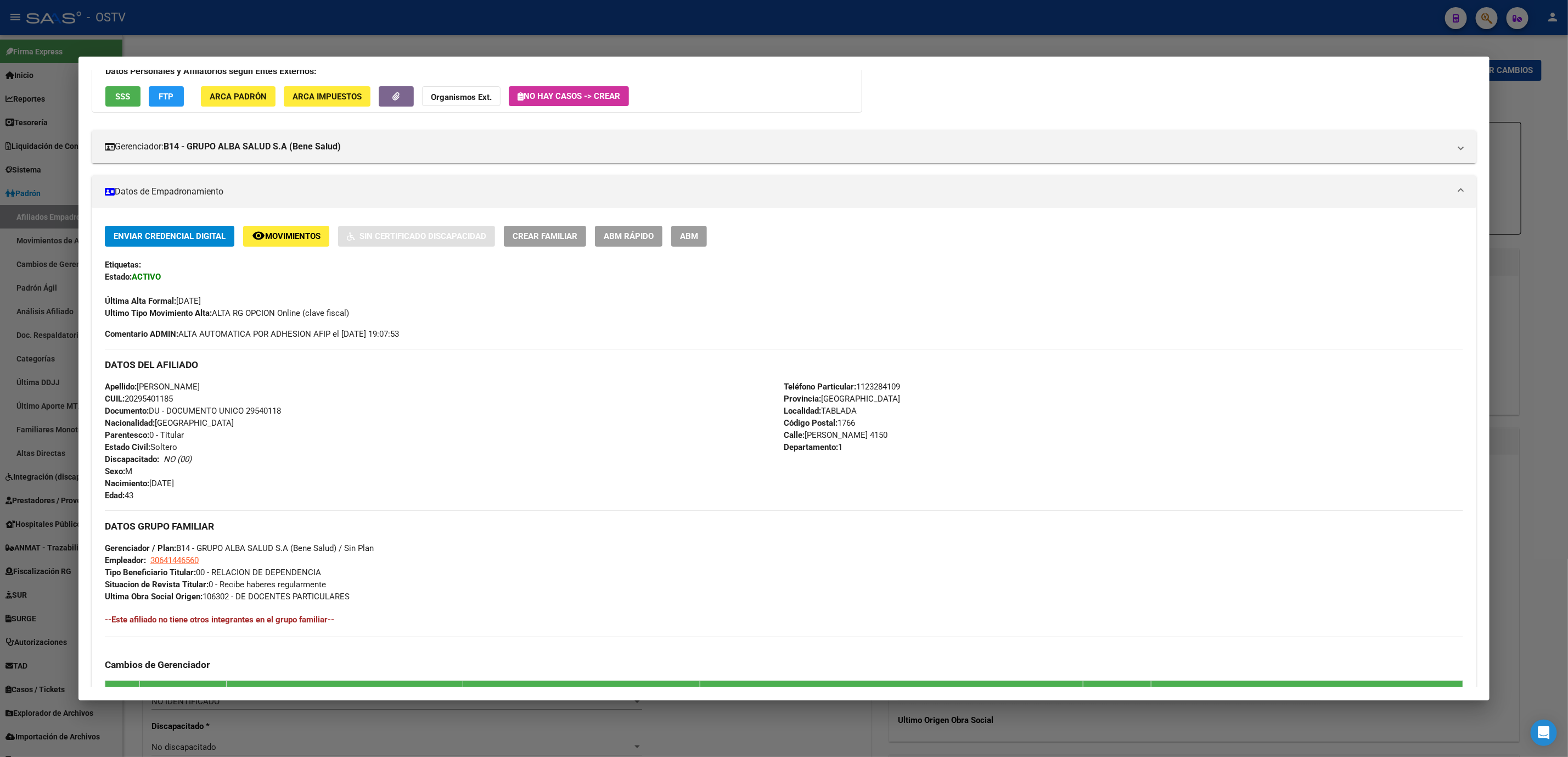
click at [685, 234] on span "ABM" at bounding box center [689, 237] width 18 height 10
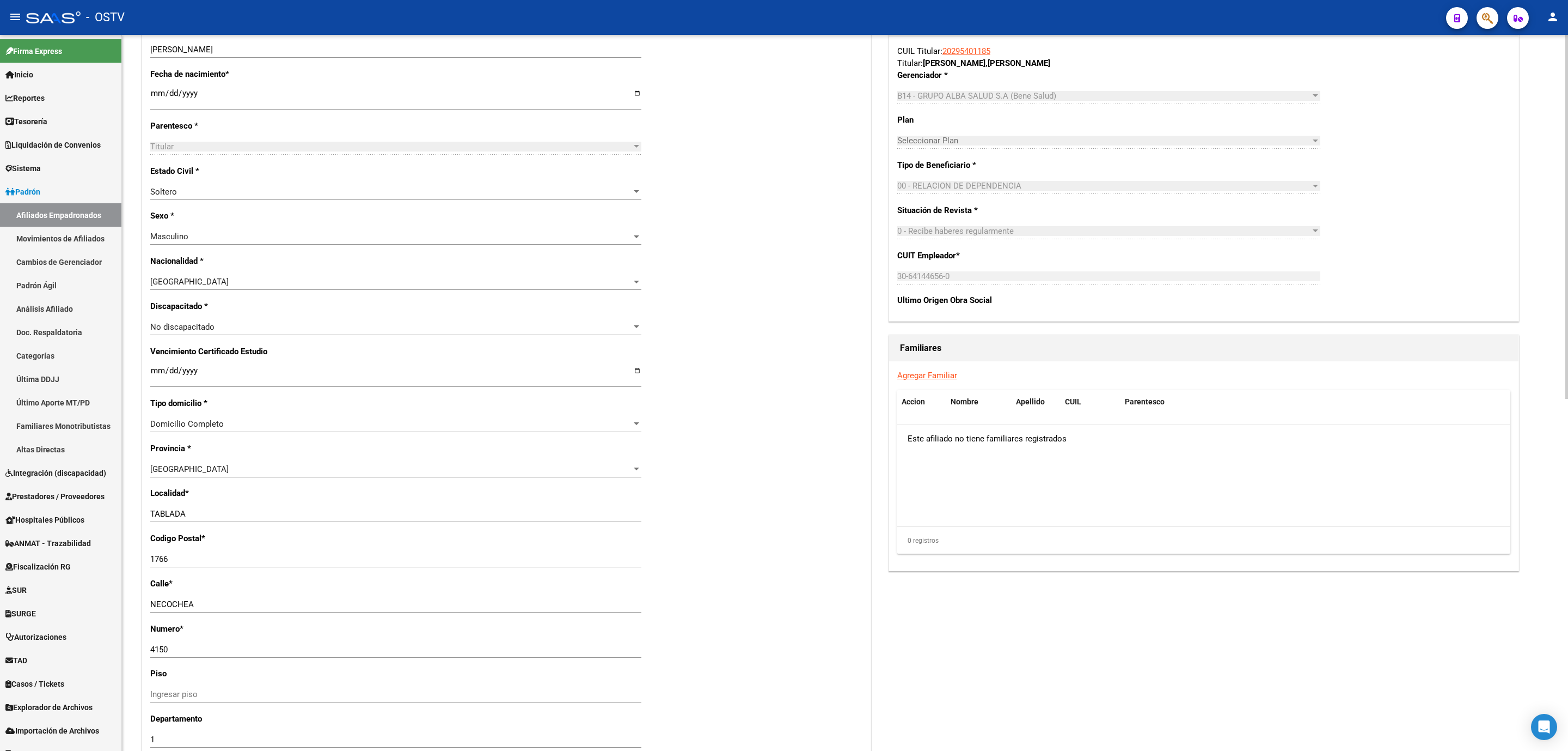
scroll to position [282, 0]
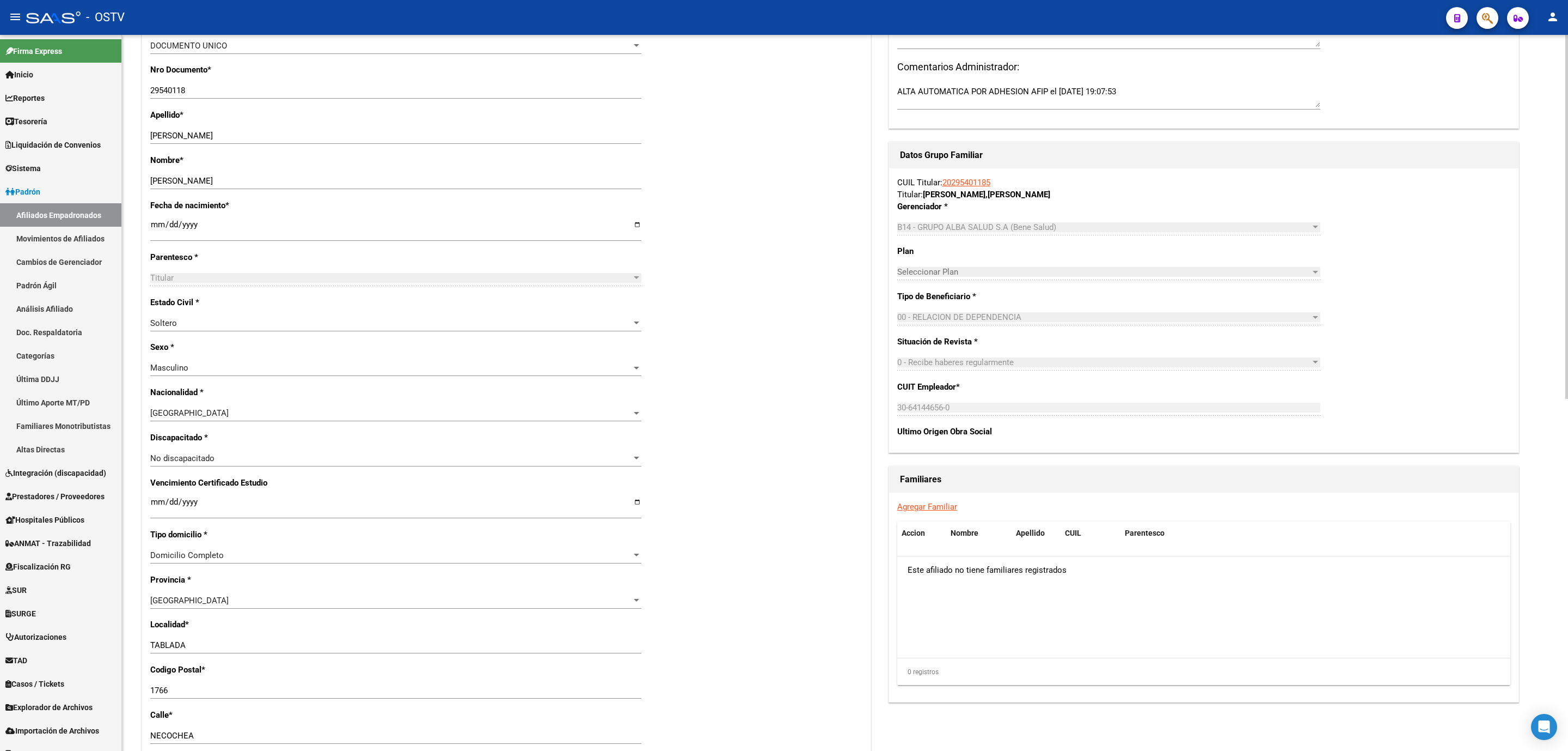
click at [911, 504] on link "Agregar Familiar" at bounding box center [927, 507] width 60 height 10
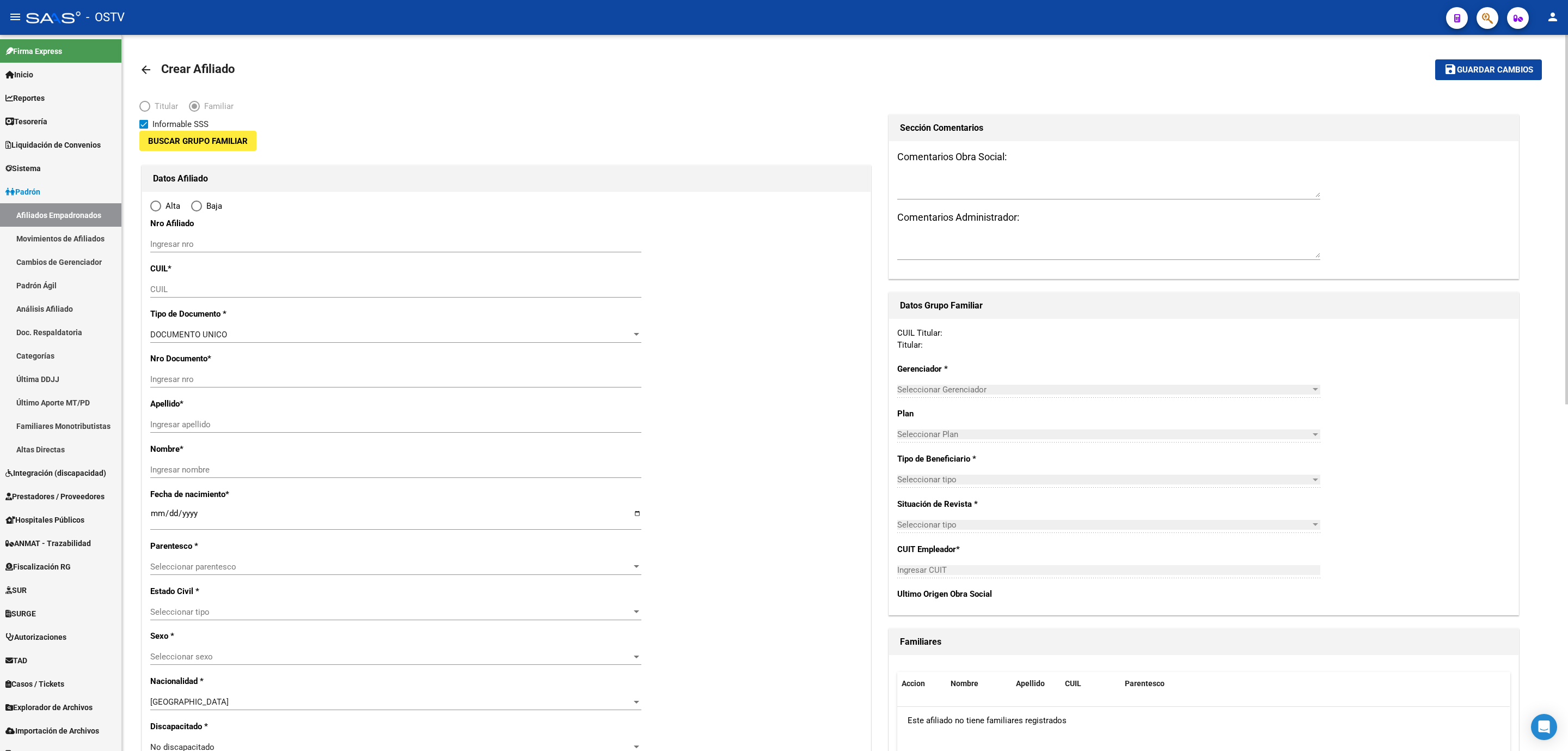
type input "30-64144656-0"
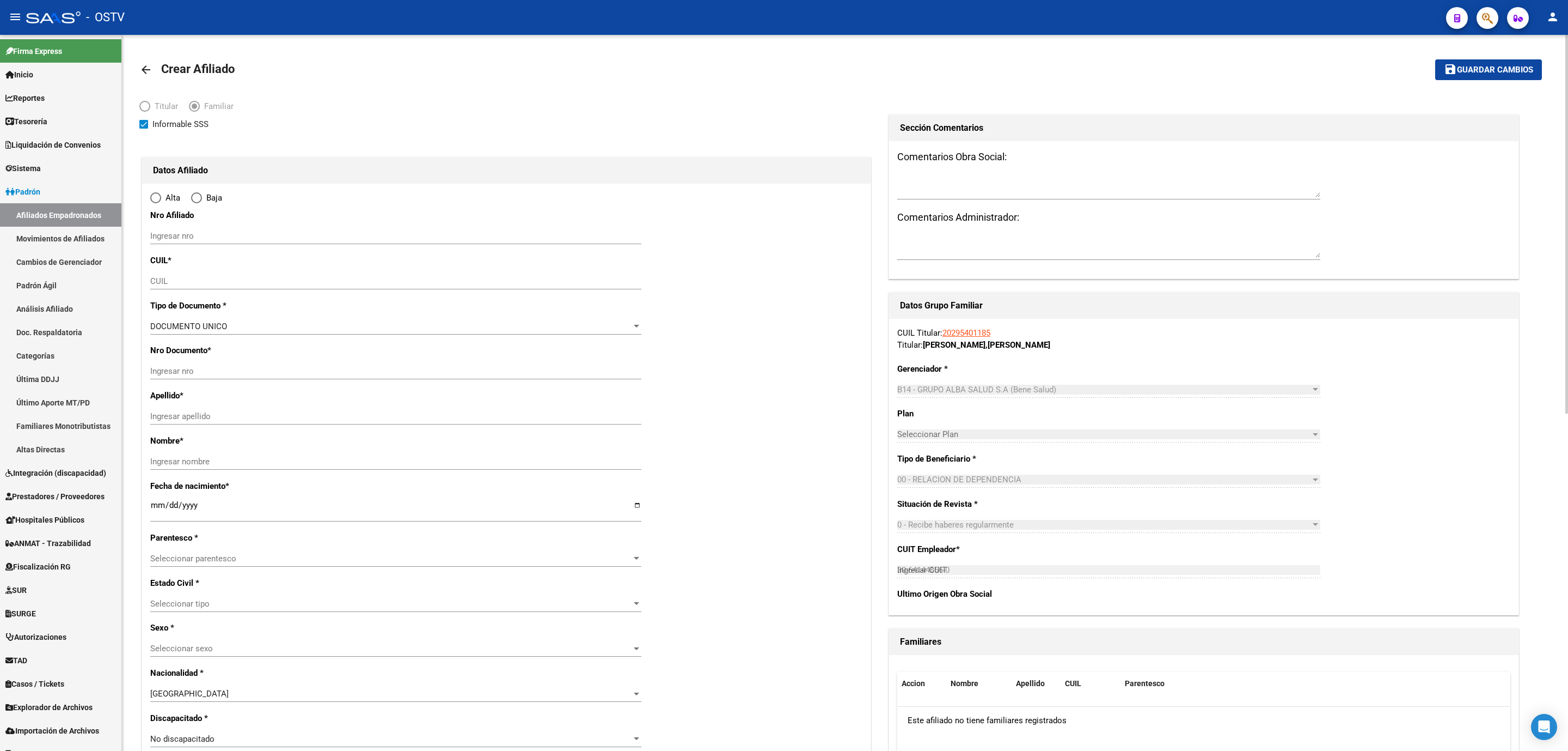
radio input "true"
type input "TABLADA"
type input "1766"
type input "NECOCHEA"
type input "4150"
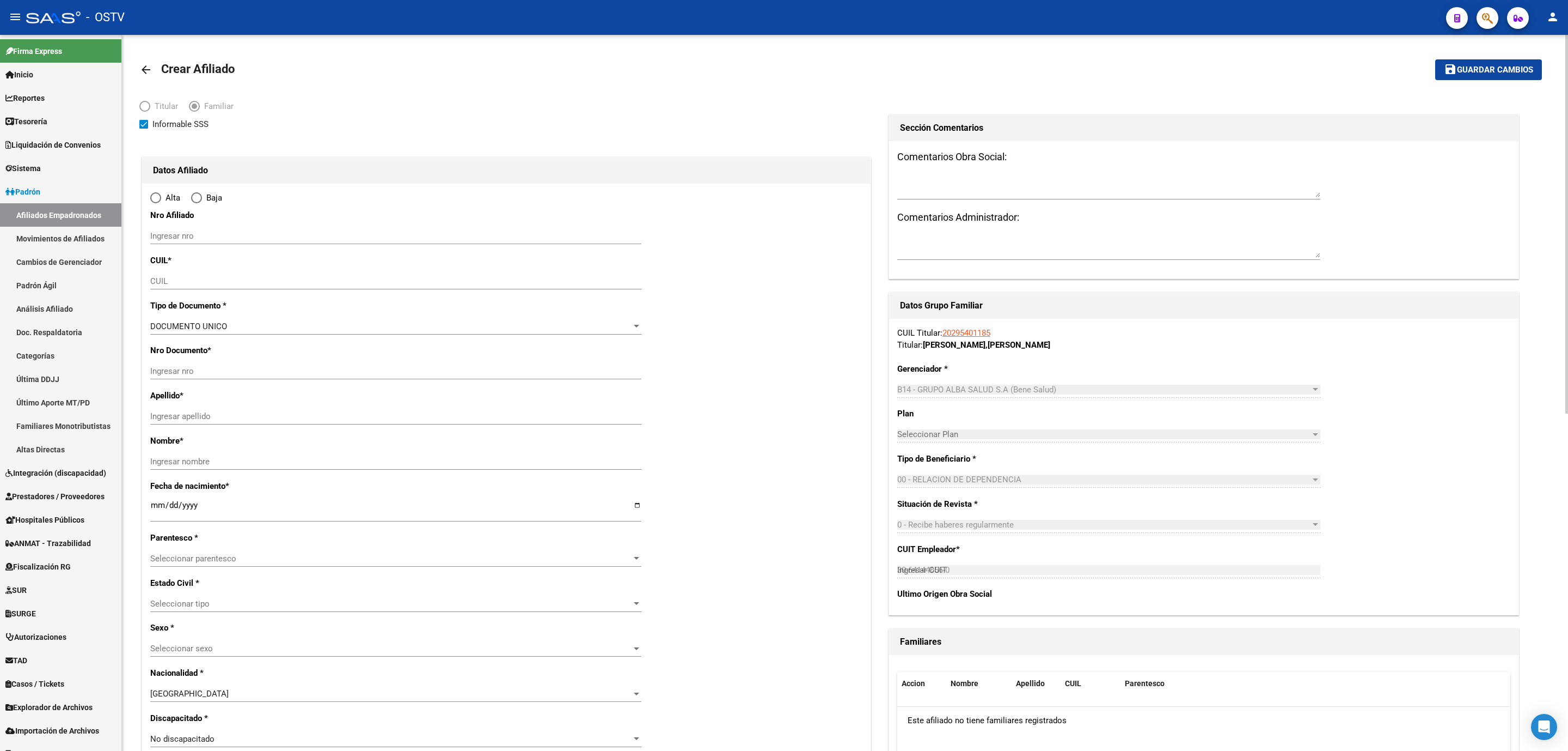
type input "1"
type input "30-64144656-0"
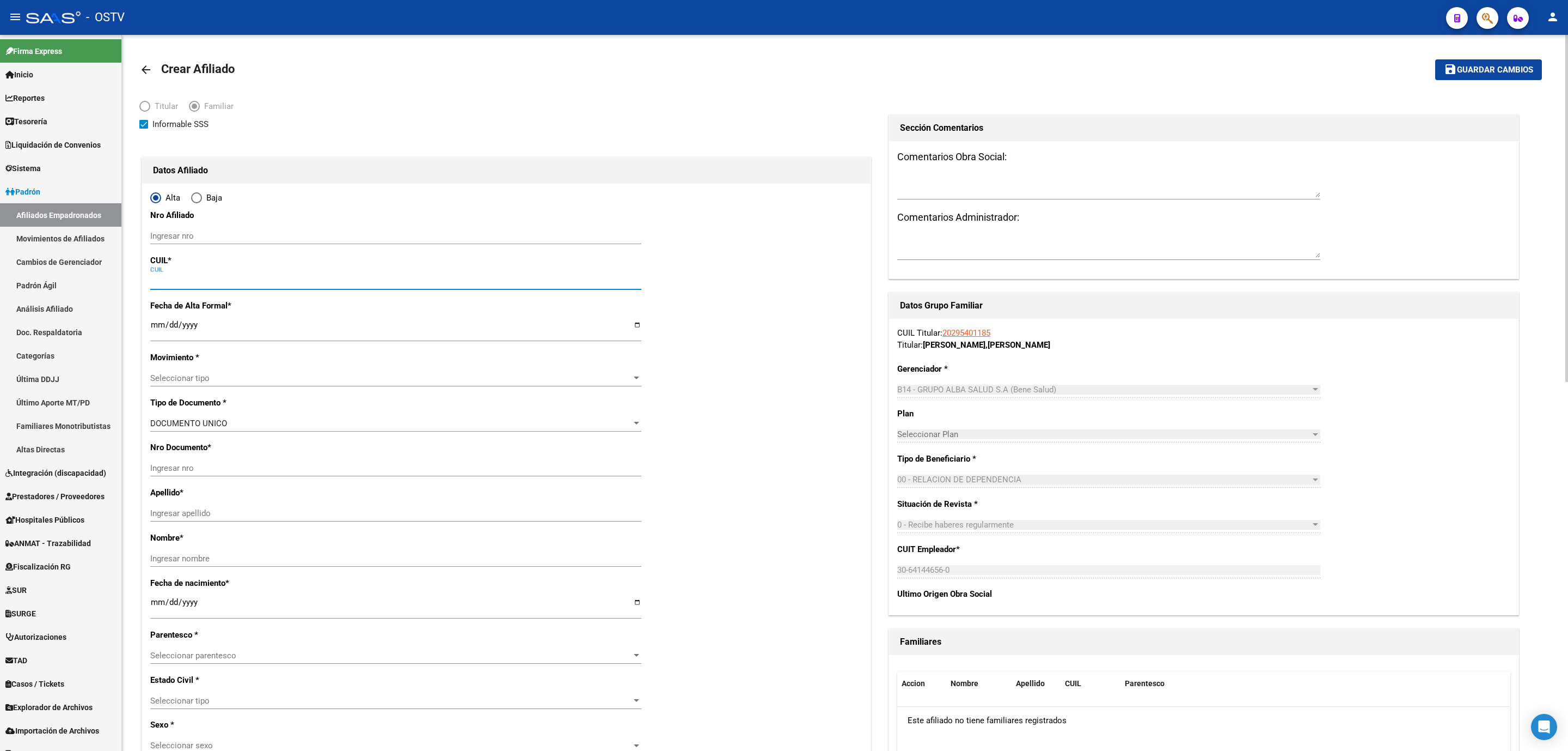
paste input "27-37272166-4"
type input "27-37272166-4"
type input "37272166"
type input "BARON"
type input "BARBARA BEATRIZ"
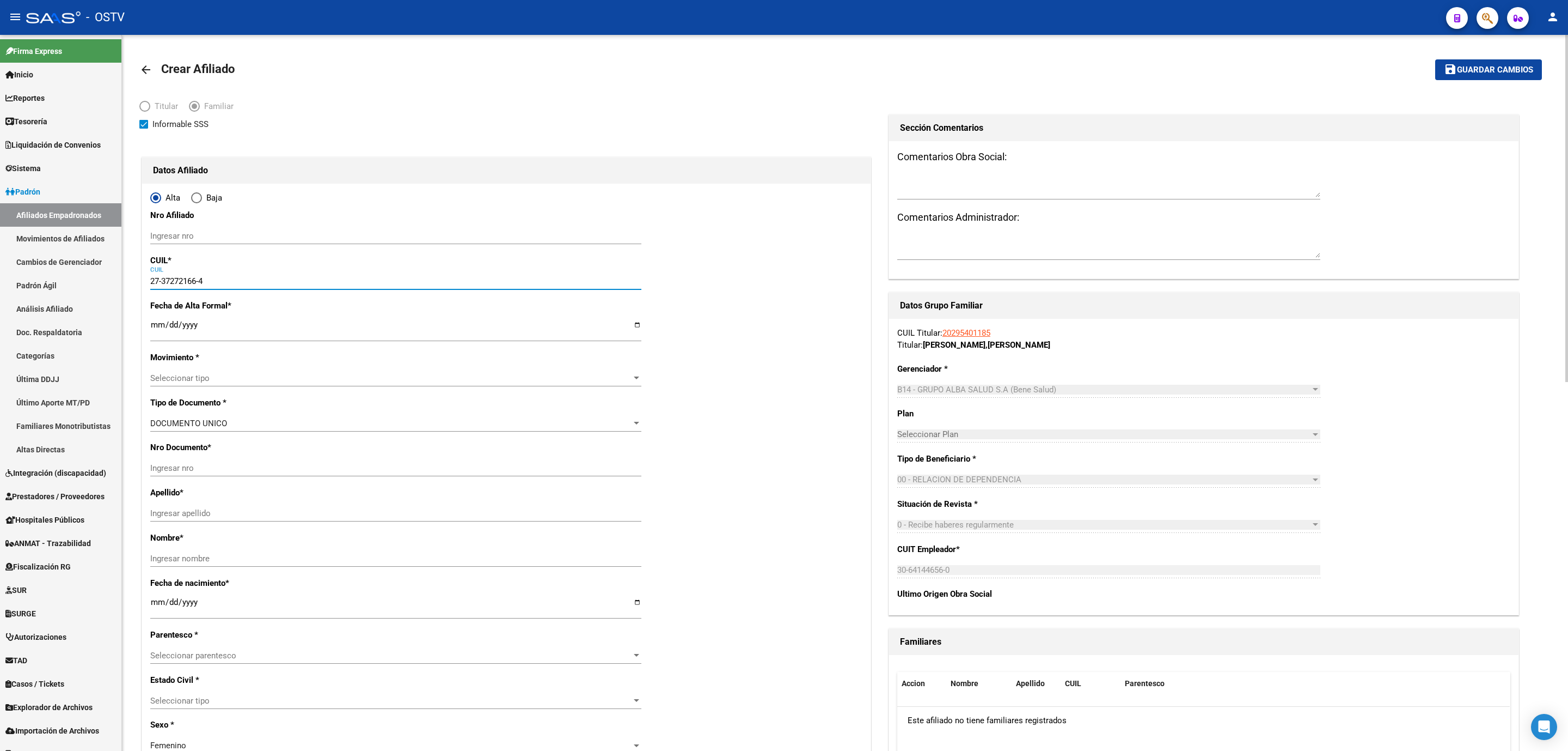
type input "1992-12-22"
type input "LUJAN"
type input "6700"
type input "SALTA E PEDRO GOYENA"
type input "27-37272166-4"
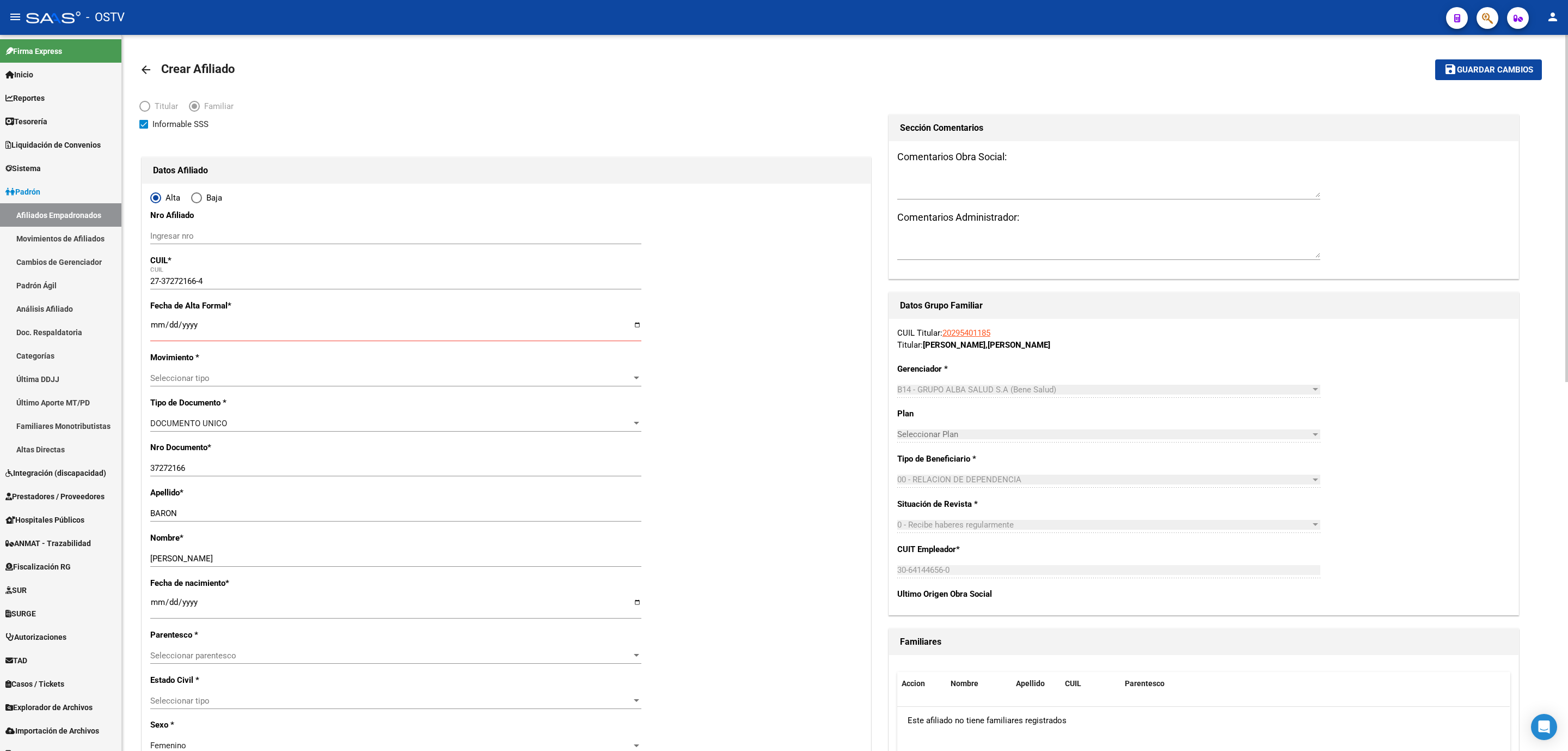
click at [956, 336] on link "20295401185" at bounding box center [967, 333] width 48 height 10
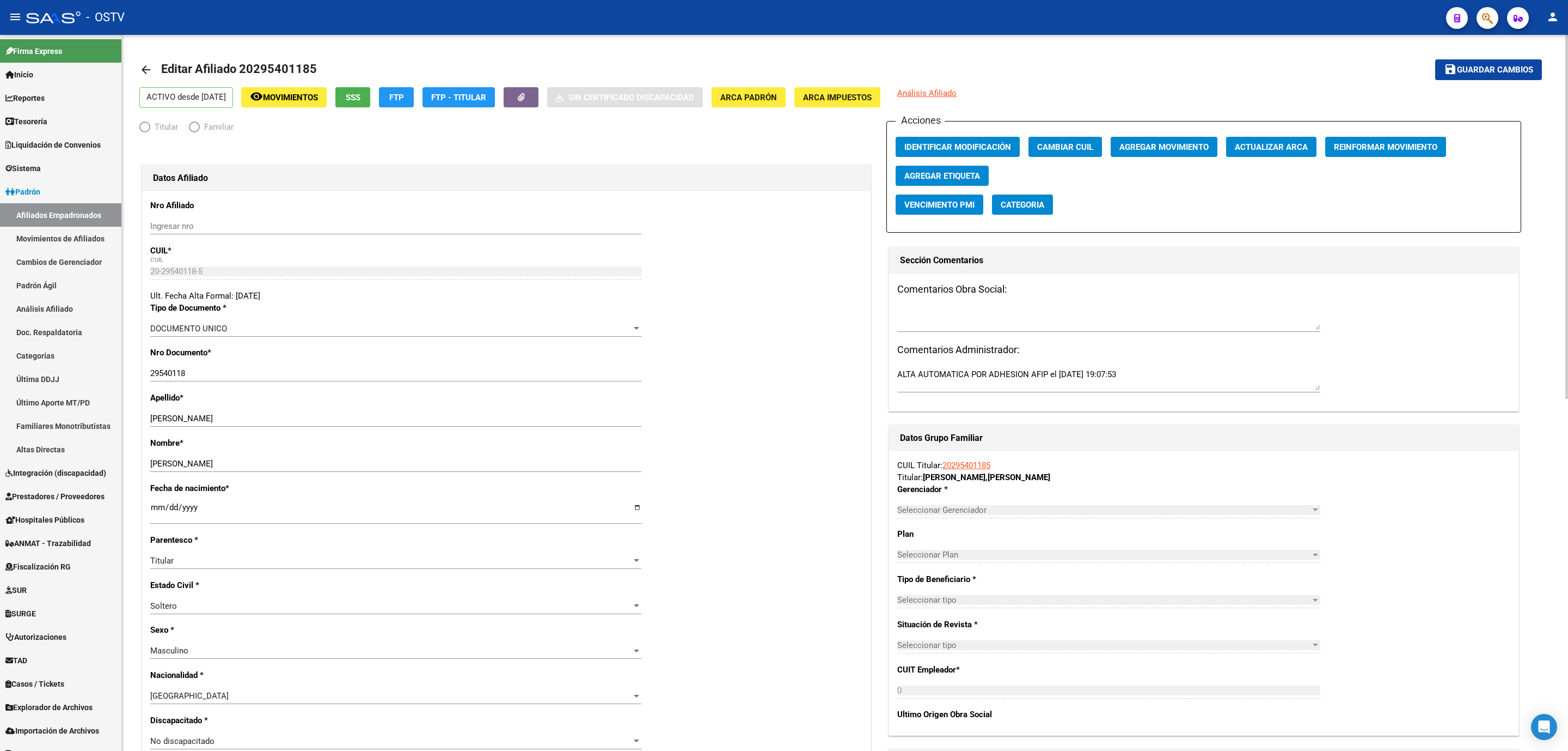
radio input "true"
type input "30-64144656-0"
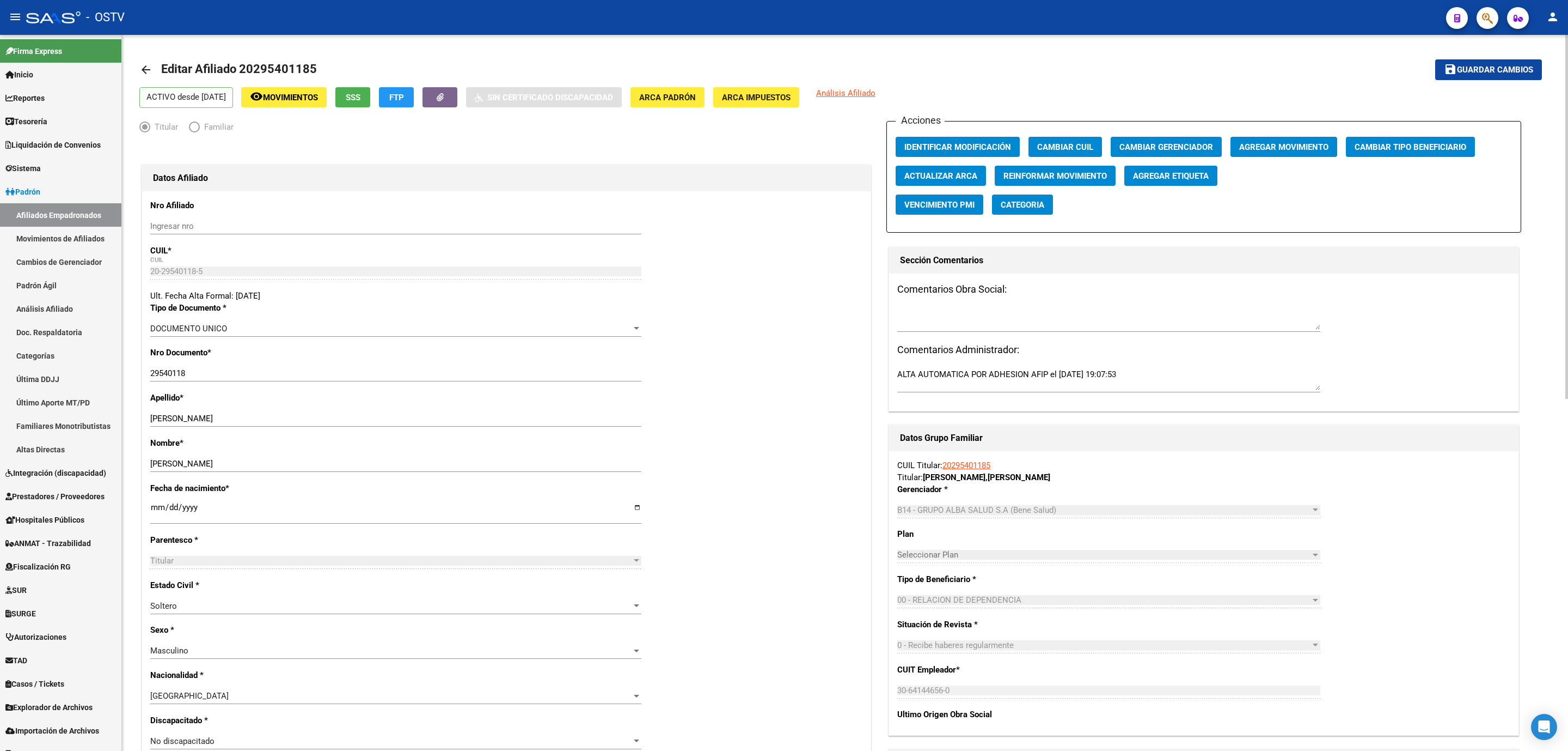
click at [301, 93] on span "Movimientos" at bounding box center [290, 98] width 55 height 10
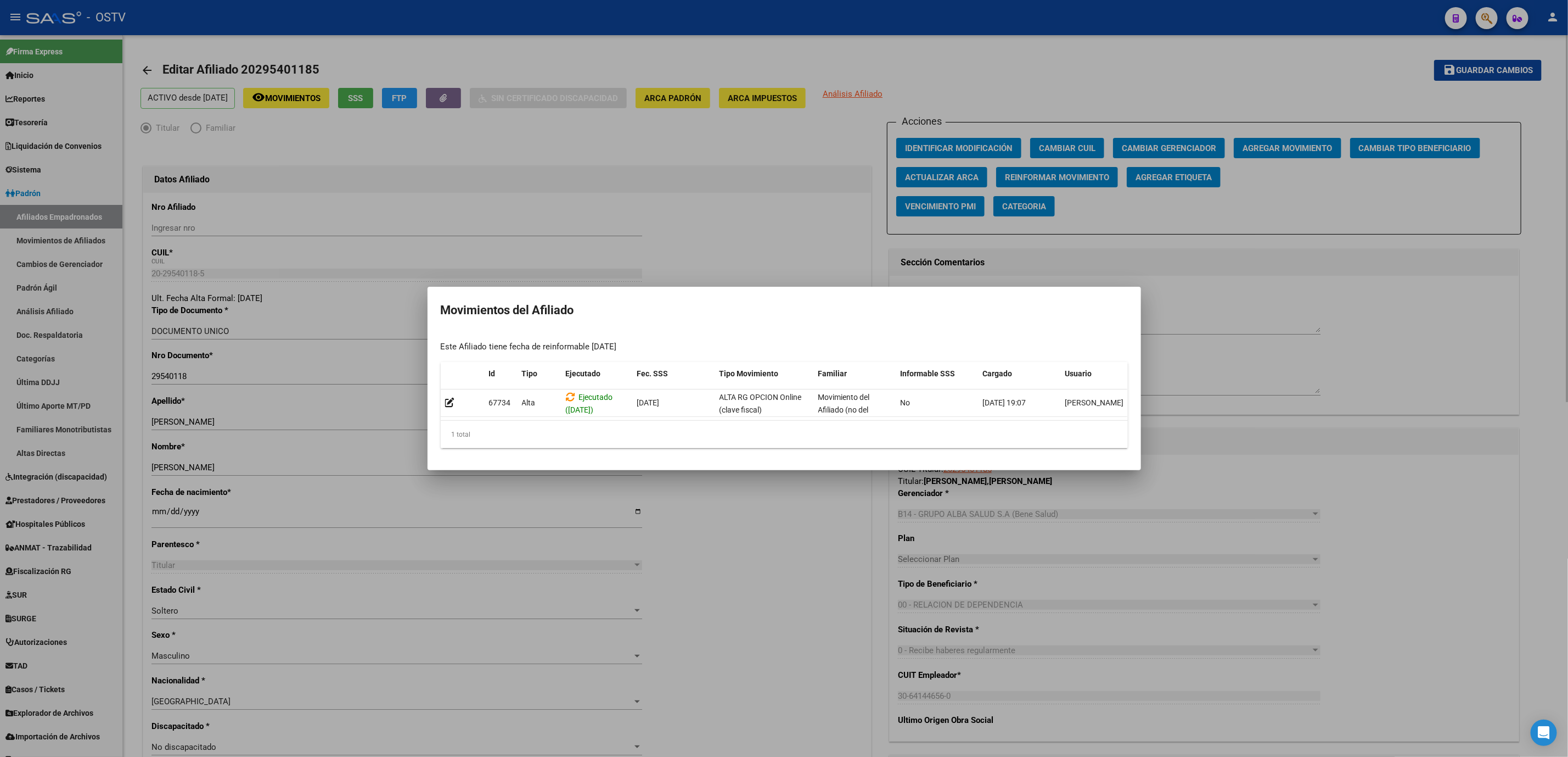
drag, startPoint x: 699, startPoint y: 491, endPoint x: 711, endPoint y: 513, distance: 25.1
click at [699, 492] on div at bounding box center [784, 378] width 1568 height 757
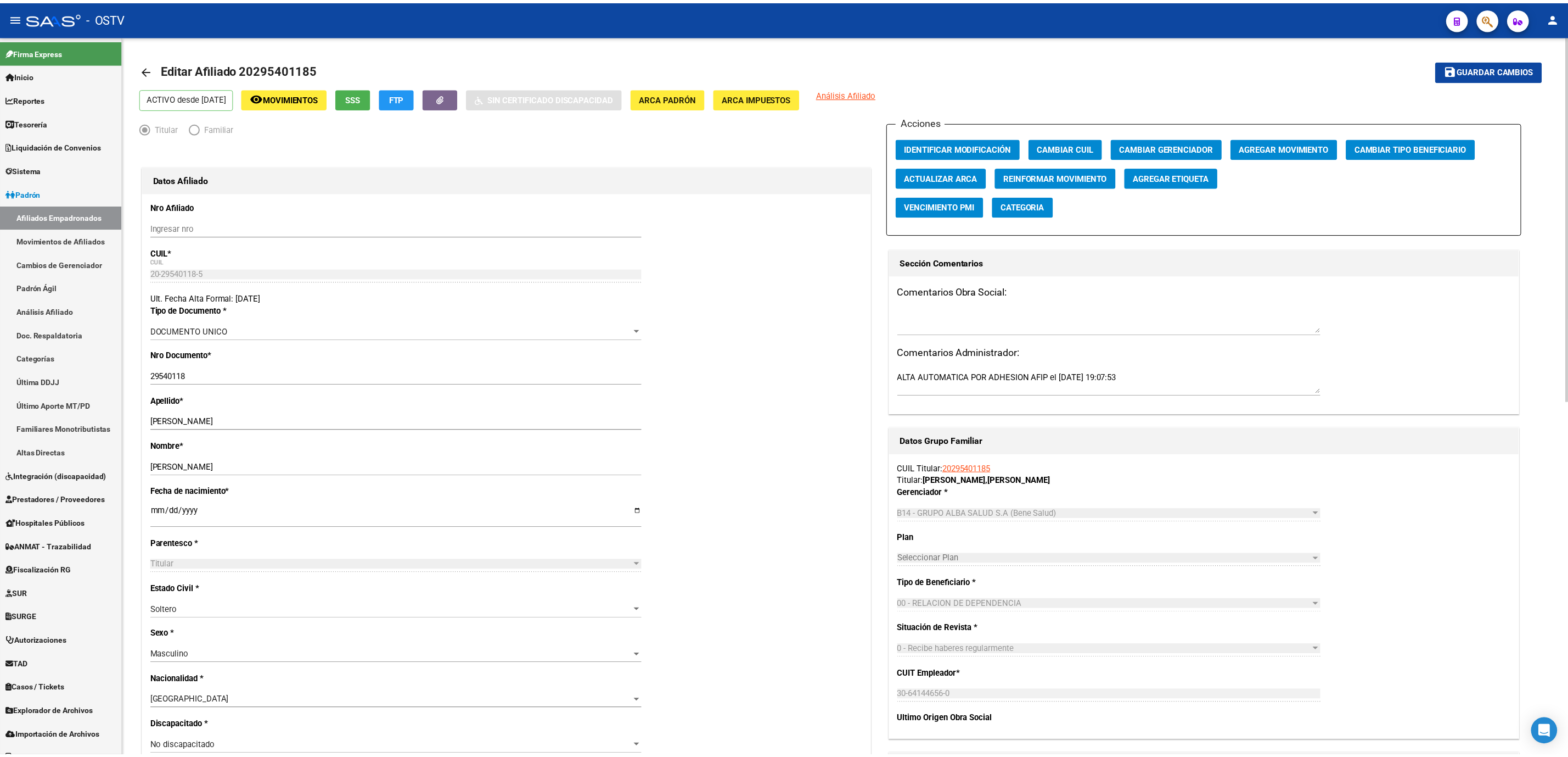
scroll to position [494, 0]
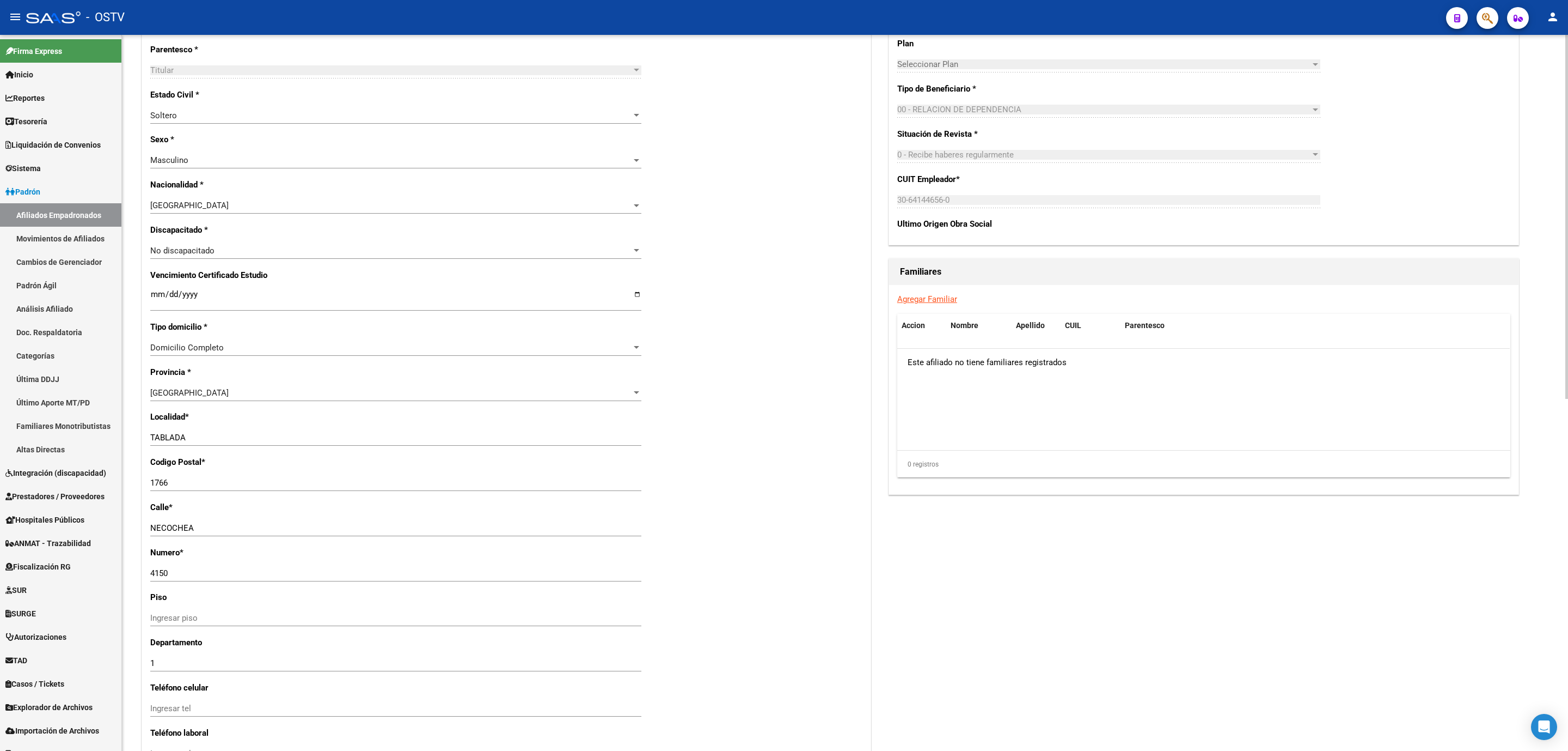
click at [123, 213] on div "arrow_back Editar Afiliado 20295401185 save Guardar cambios ACTIVO desde 01/03/…" at bounding box center [845, 248] width 1446 height 1407
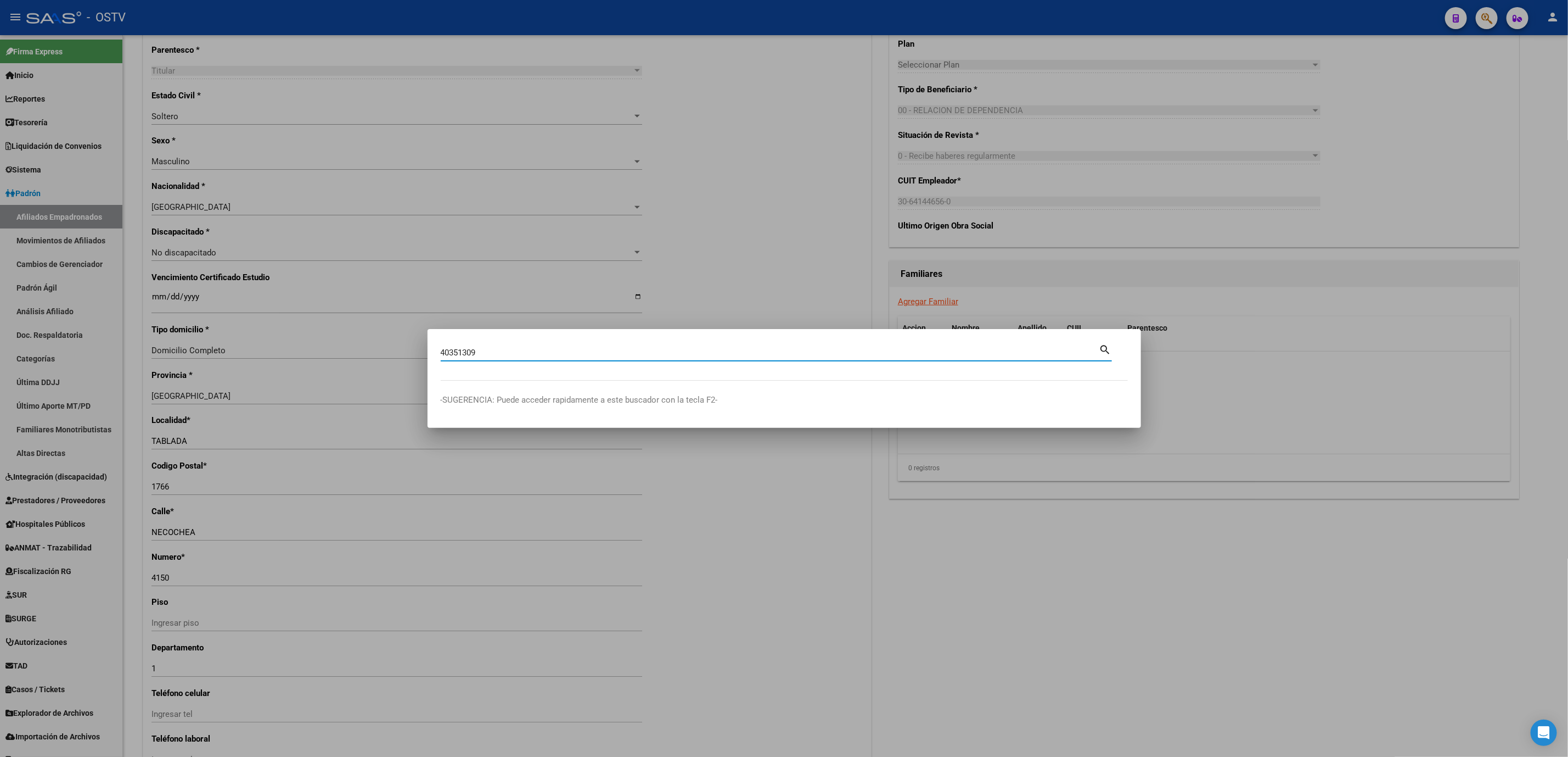
type input "40351309"
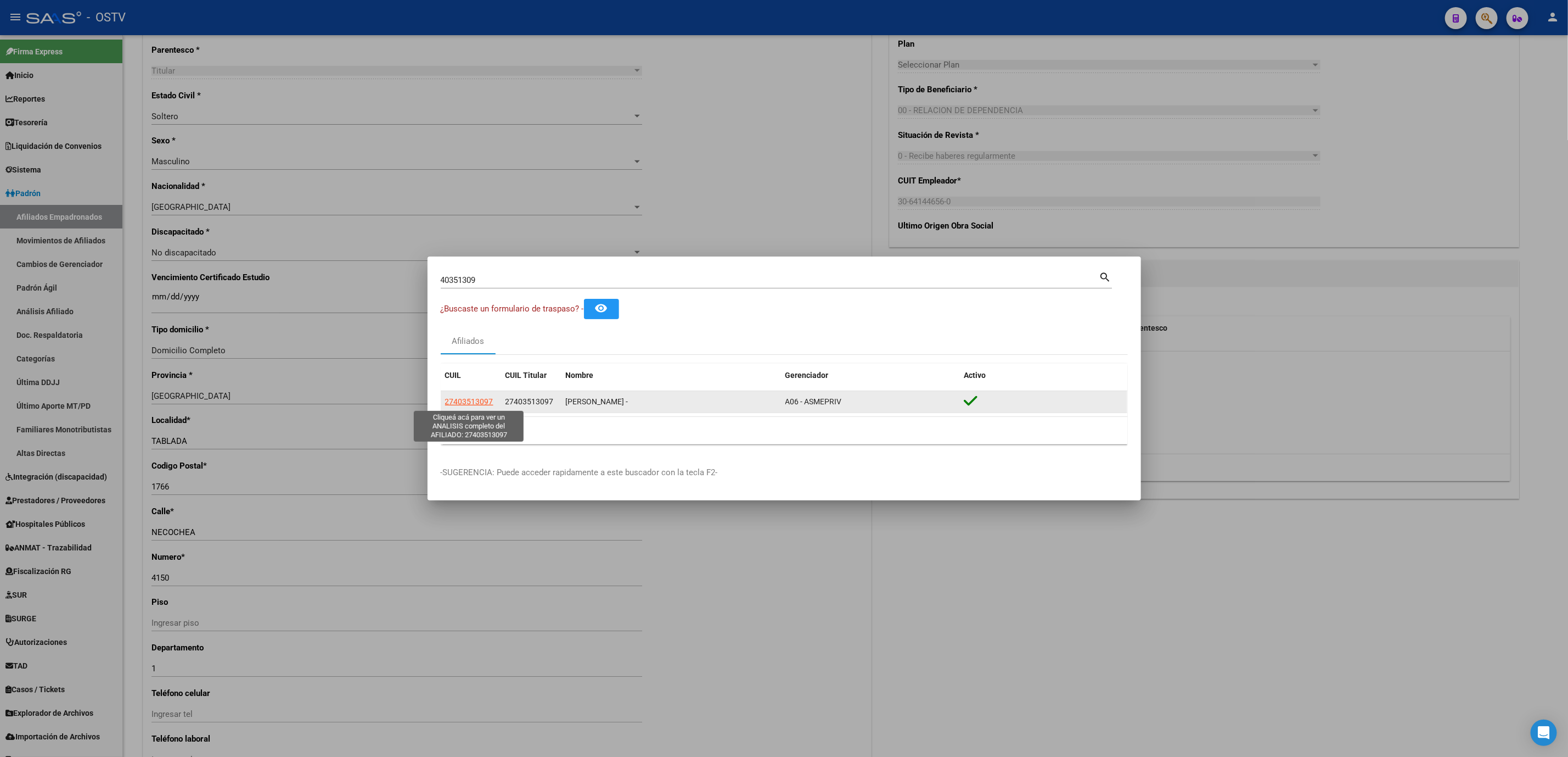
click at [476, 401] on span "27403513097" at bounding box center [470, 401] width 49 height 9
type textarea "27403513097"
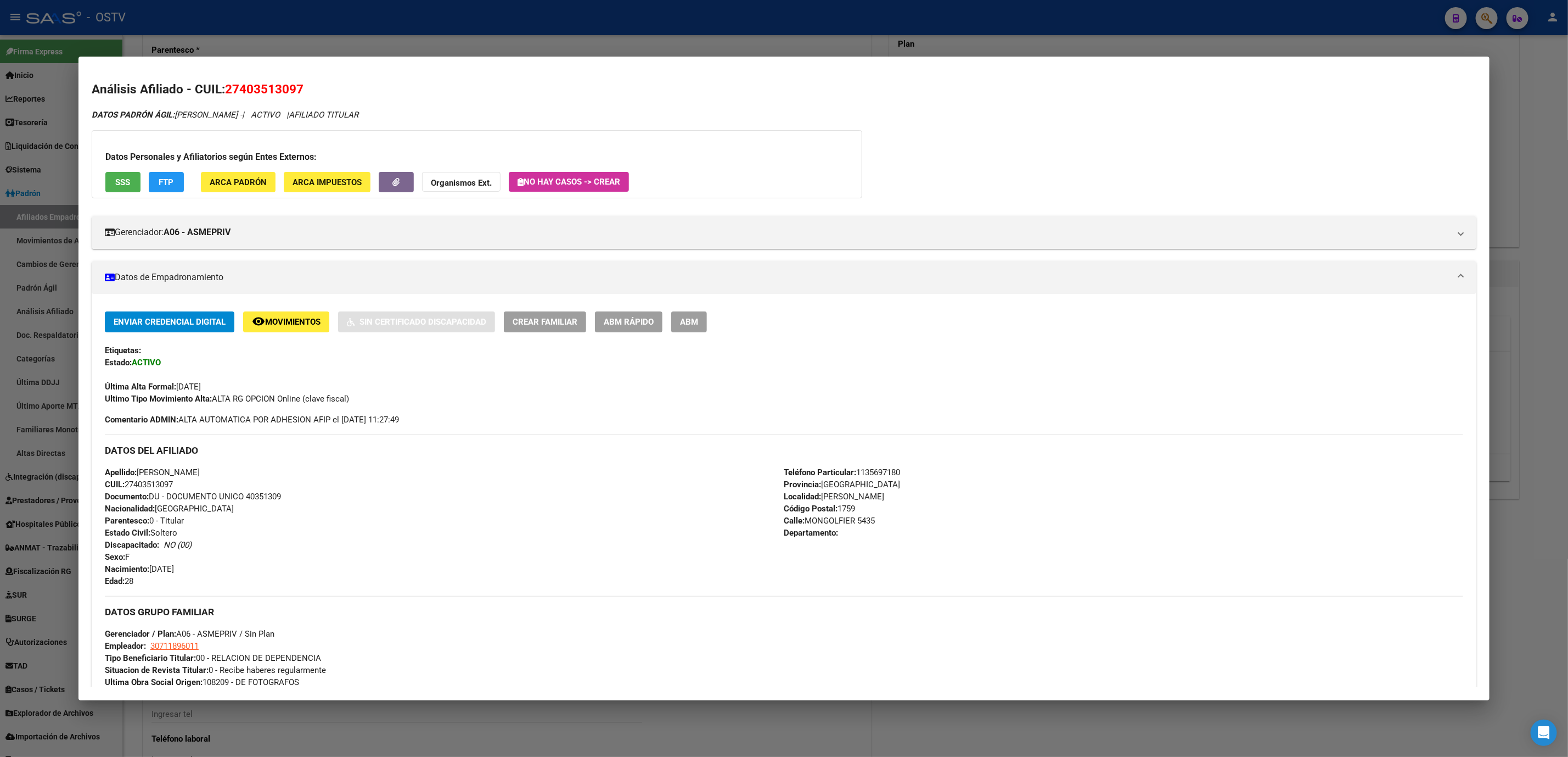
click at [697, 318] on button "ABM" at bounding box center [689, 321] width 35 height 21
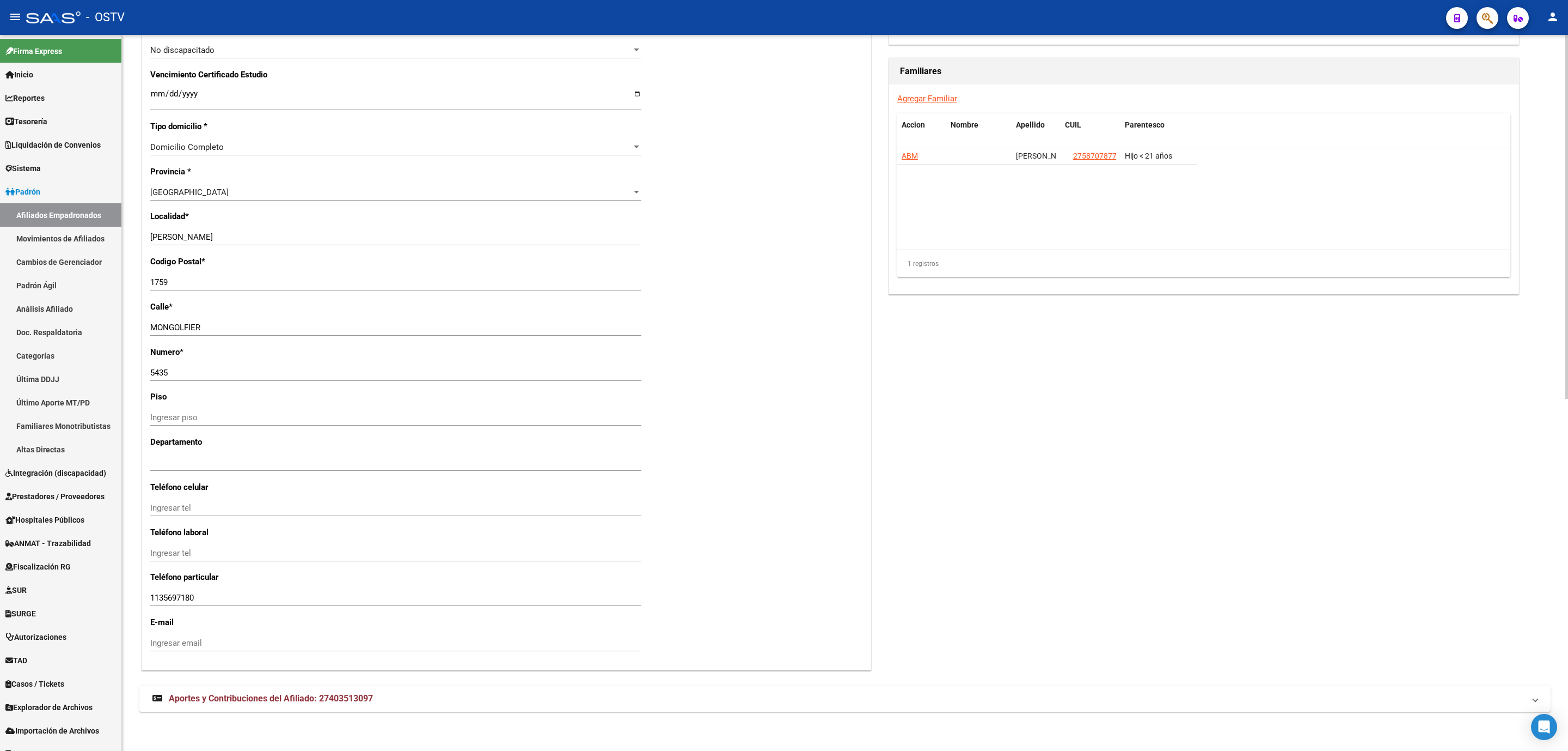
click at [262, 702] on span "Aportes y Contribuciones del Afiliado: 27403513097" at bounding box center [271, 698] width 204 height 11
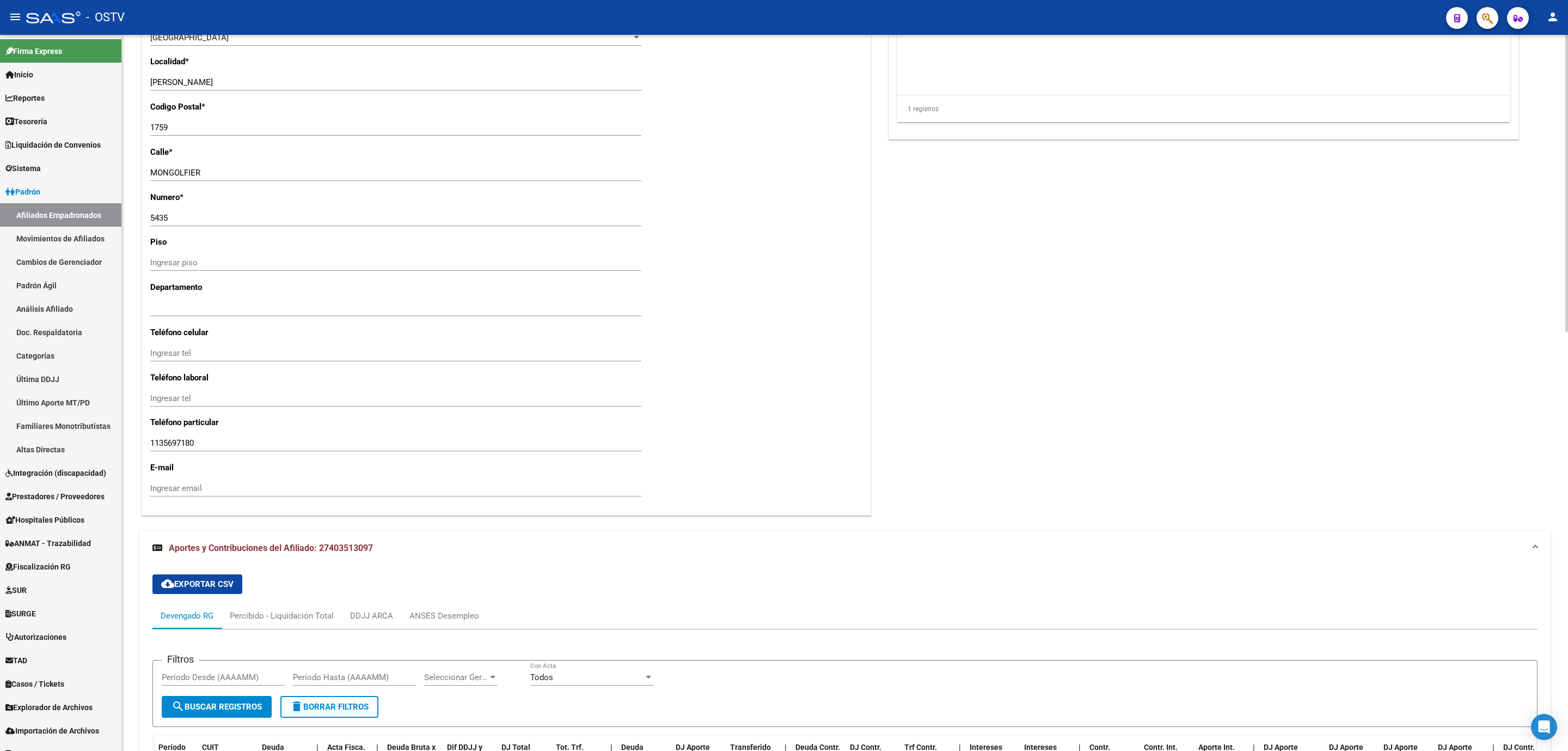
scroll to position [1009, 0]
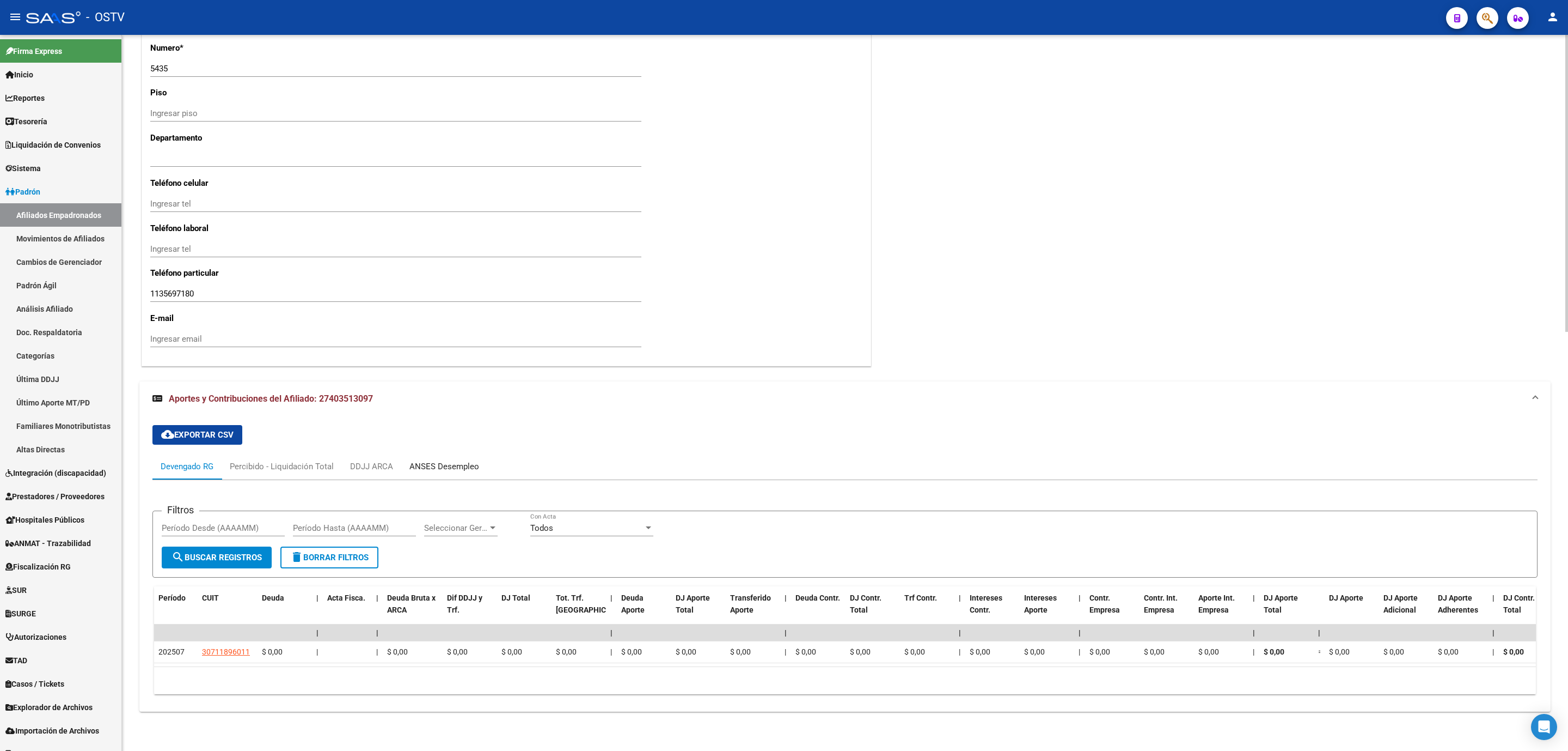
click at [446, 460] on div "ANSES Desempleo" at bounding box center [444, 466] width 70 height 12
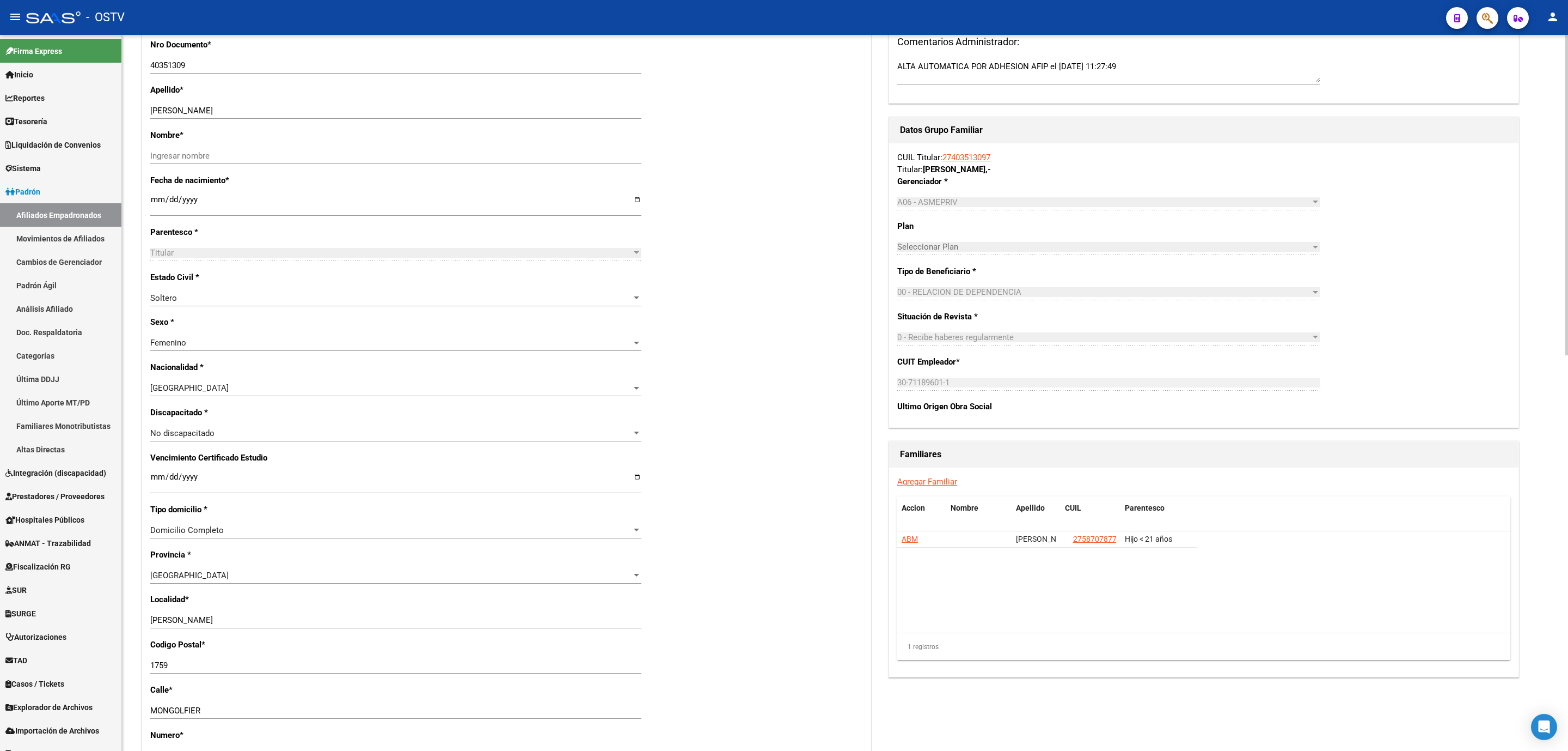
scroll to position [231, 0]
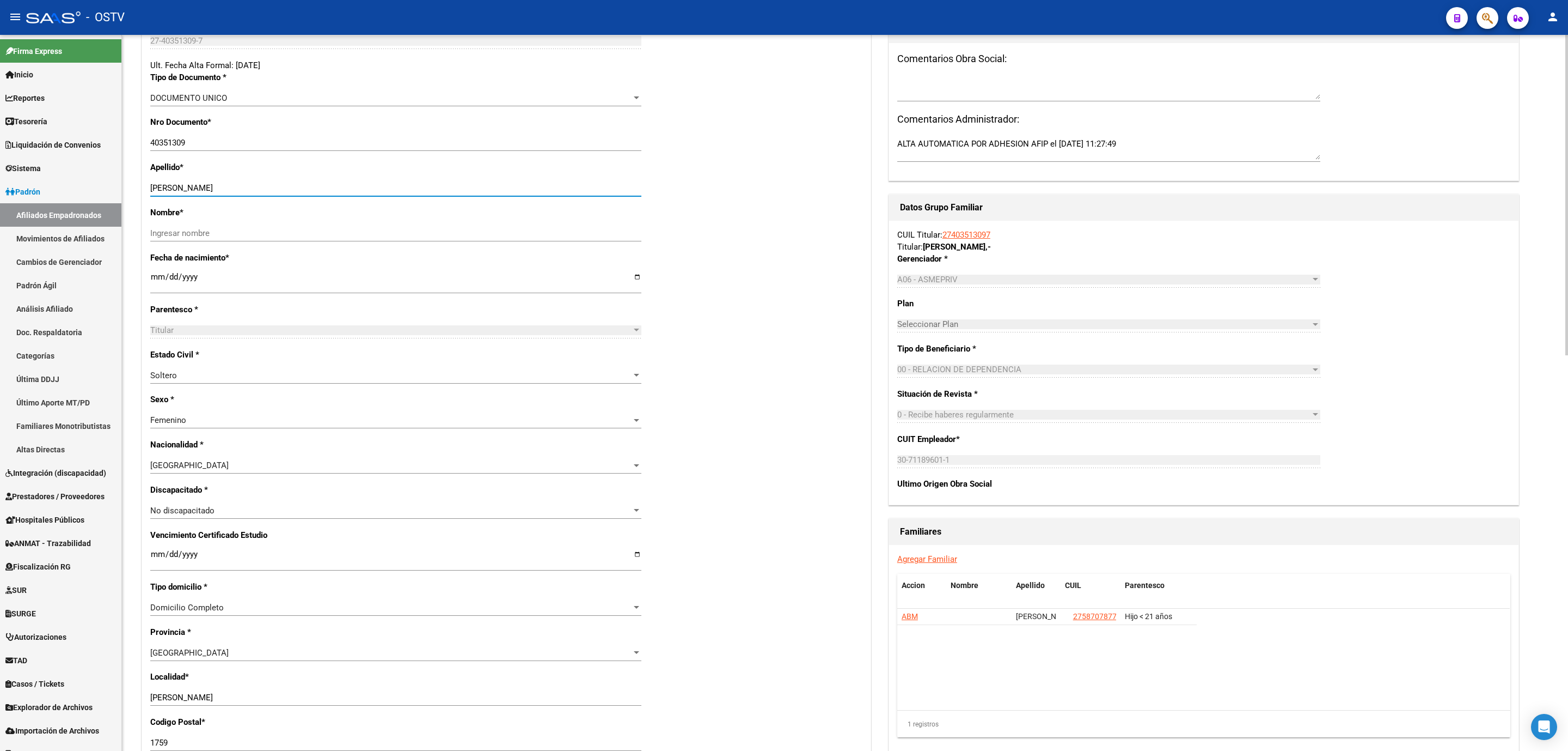
drag, startPoint x: 180, startPoint y: 187, endPoint x: 255, endPoint y: 192, distance: 75.2
click at [255, 192] on input "SCHER AGUSTINA AILEN" at bounding box center [395, 188] width 491 height 10
type input "SCHER"
paste input "AGUSTINA AILEN"
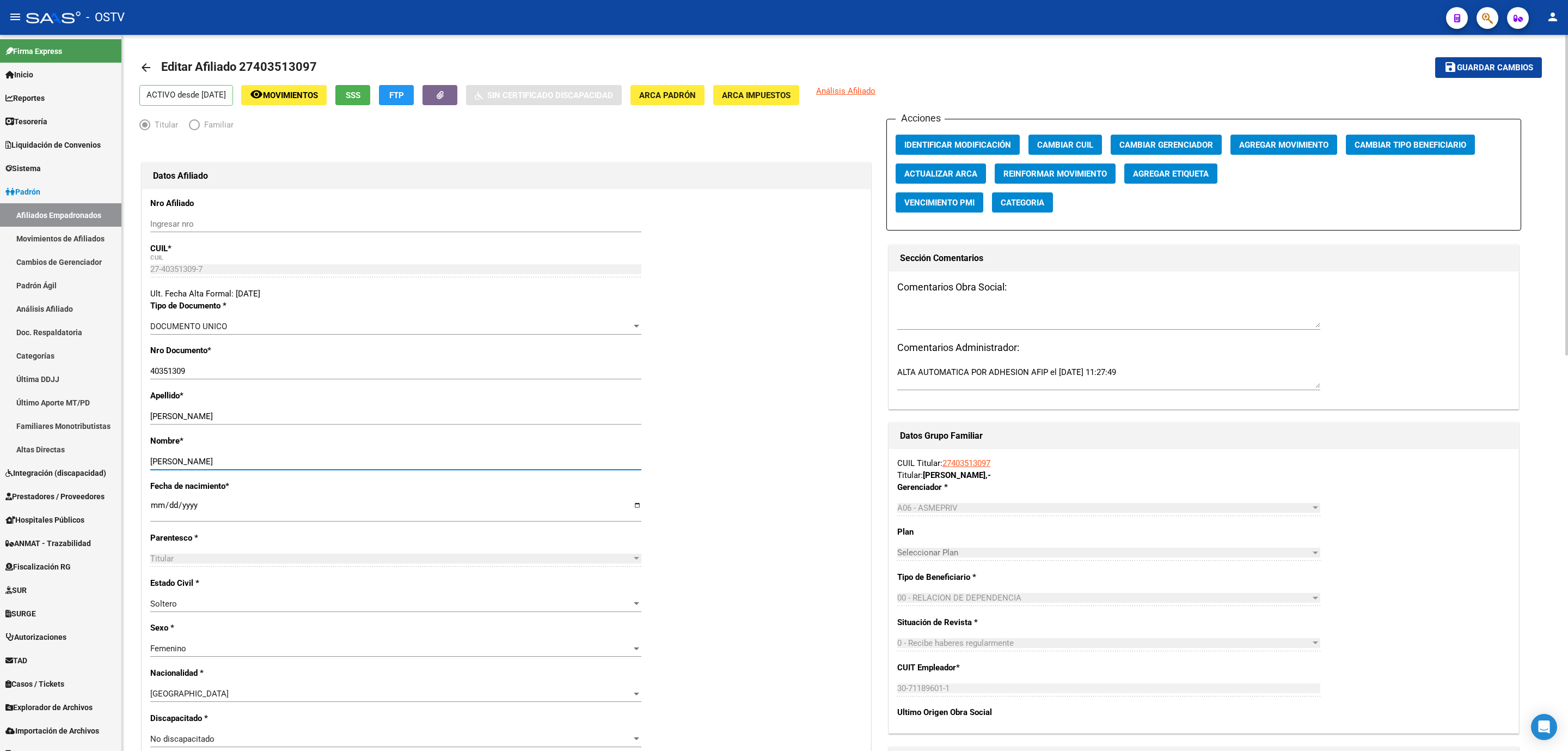
scroll to position [0, 0]
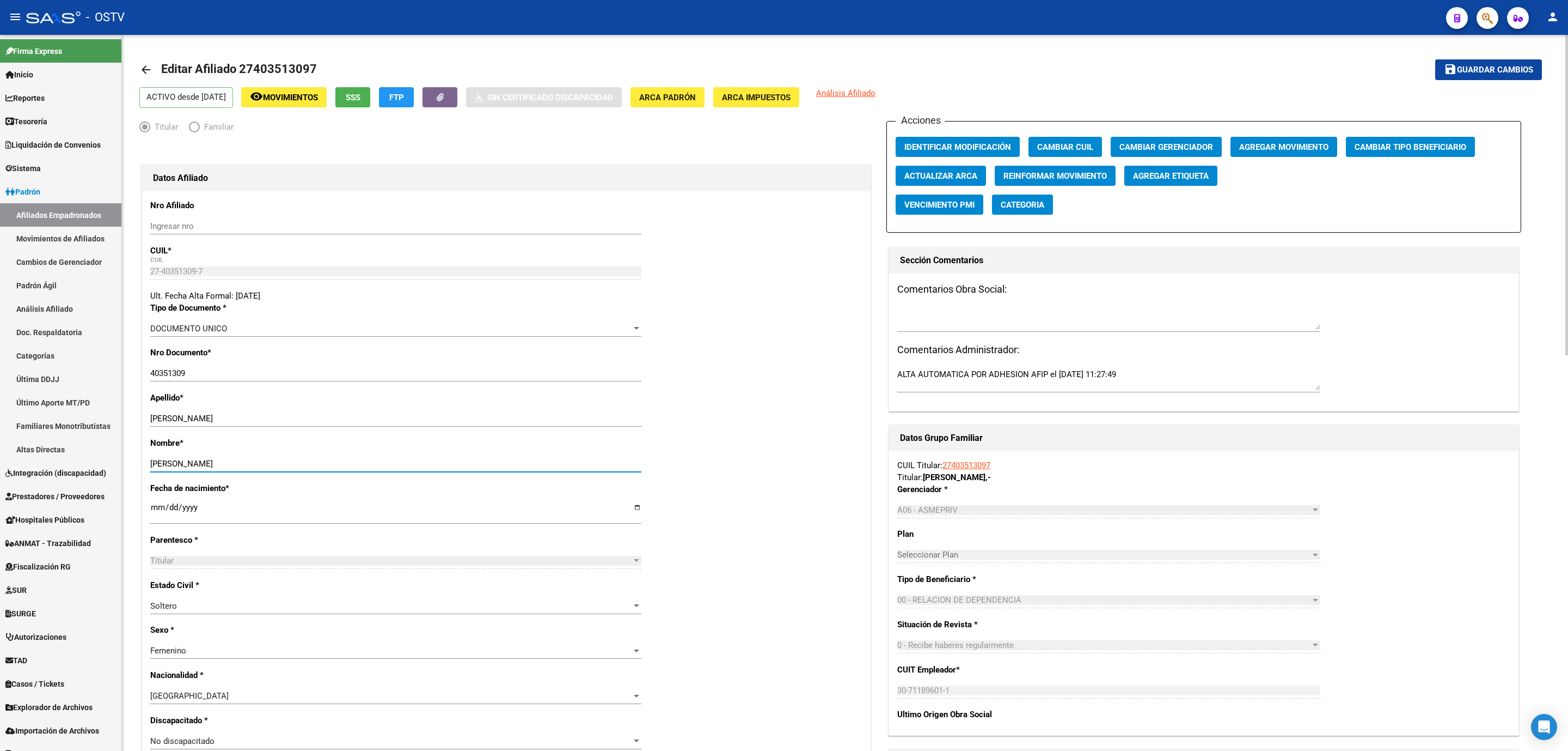
type input "AGUSTINA AILEN"
click at [1467, 67] on span "Guardar cambios" at bounding box center [1495, 70] width 76 height 10
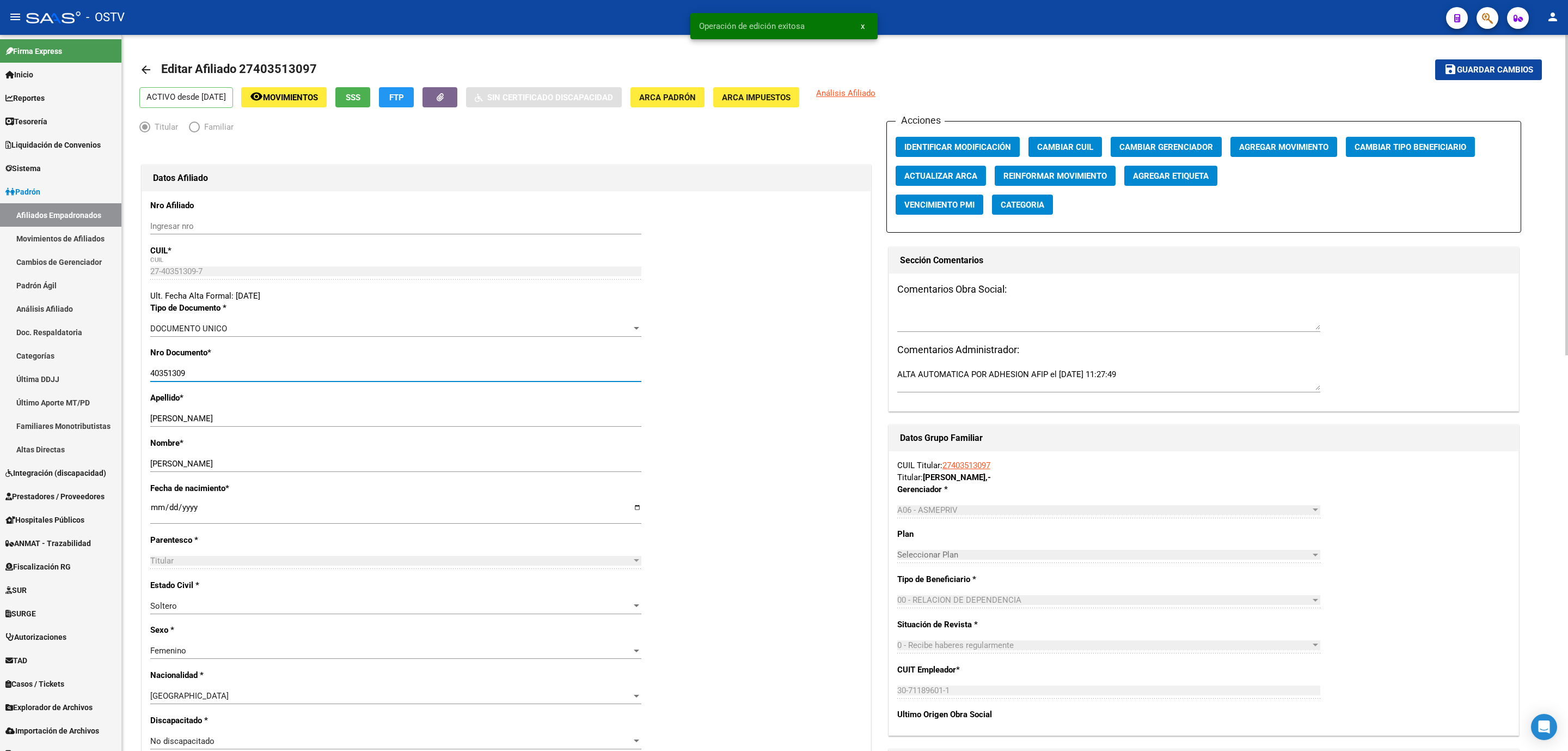
drag, startPoint x: 188, startPoint y: 379, endPoint x: 152, endPoint y: 378, distance: 36.0
click at [152, 378] on input "40351309" at bounding box center [395, 373] width 491 height 10
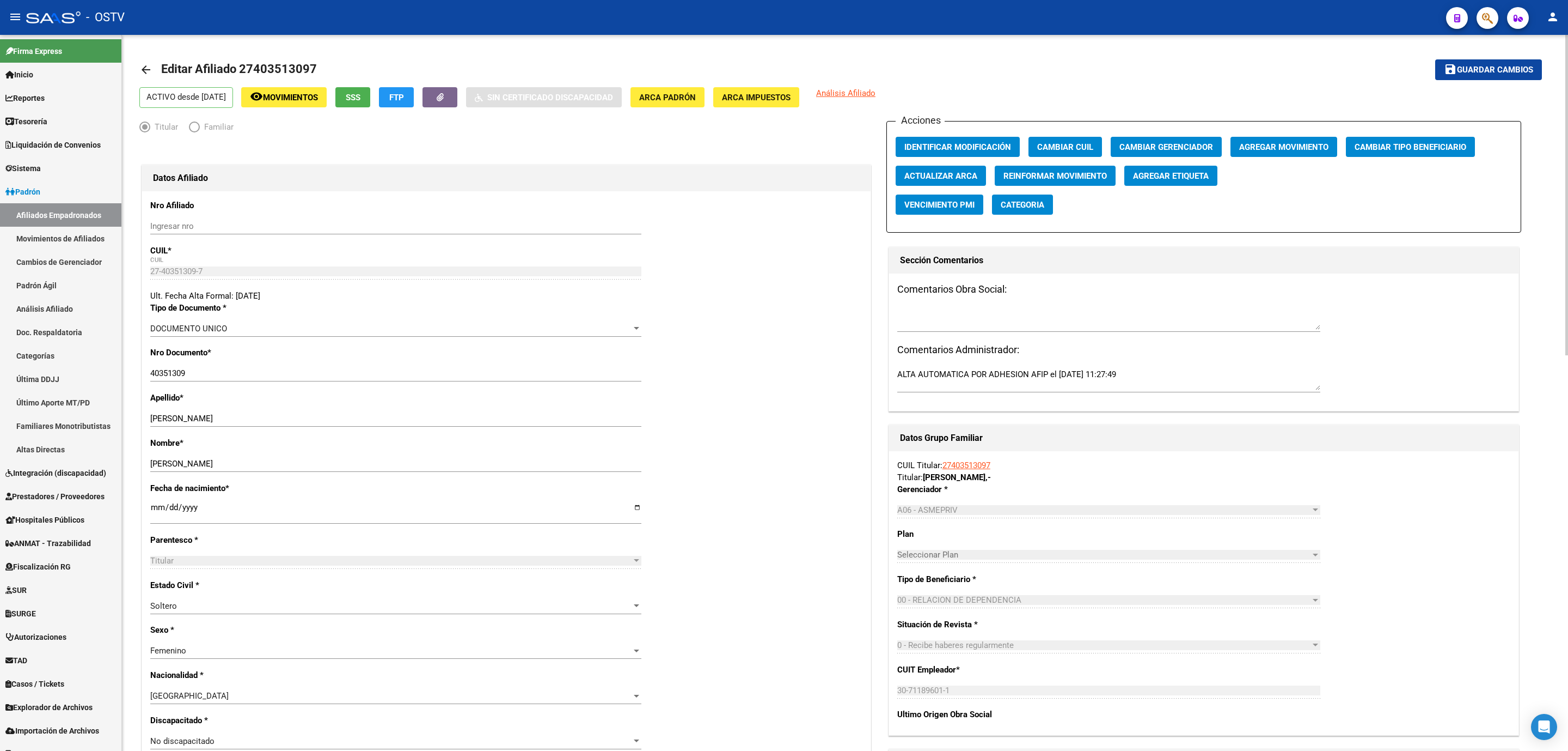
drag, startPoint x: 324, startPoint y: 72, endPoint x: 242, endPoint y: 71, distance: 82.0
click at [242, 71] on mat-toolbar-row "arrow_back Editar Afiliado 27403513097" at bounding box center [690, 70] width 1101 height 35
copy h1 "27403513097"
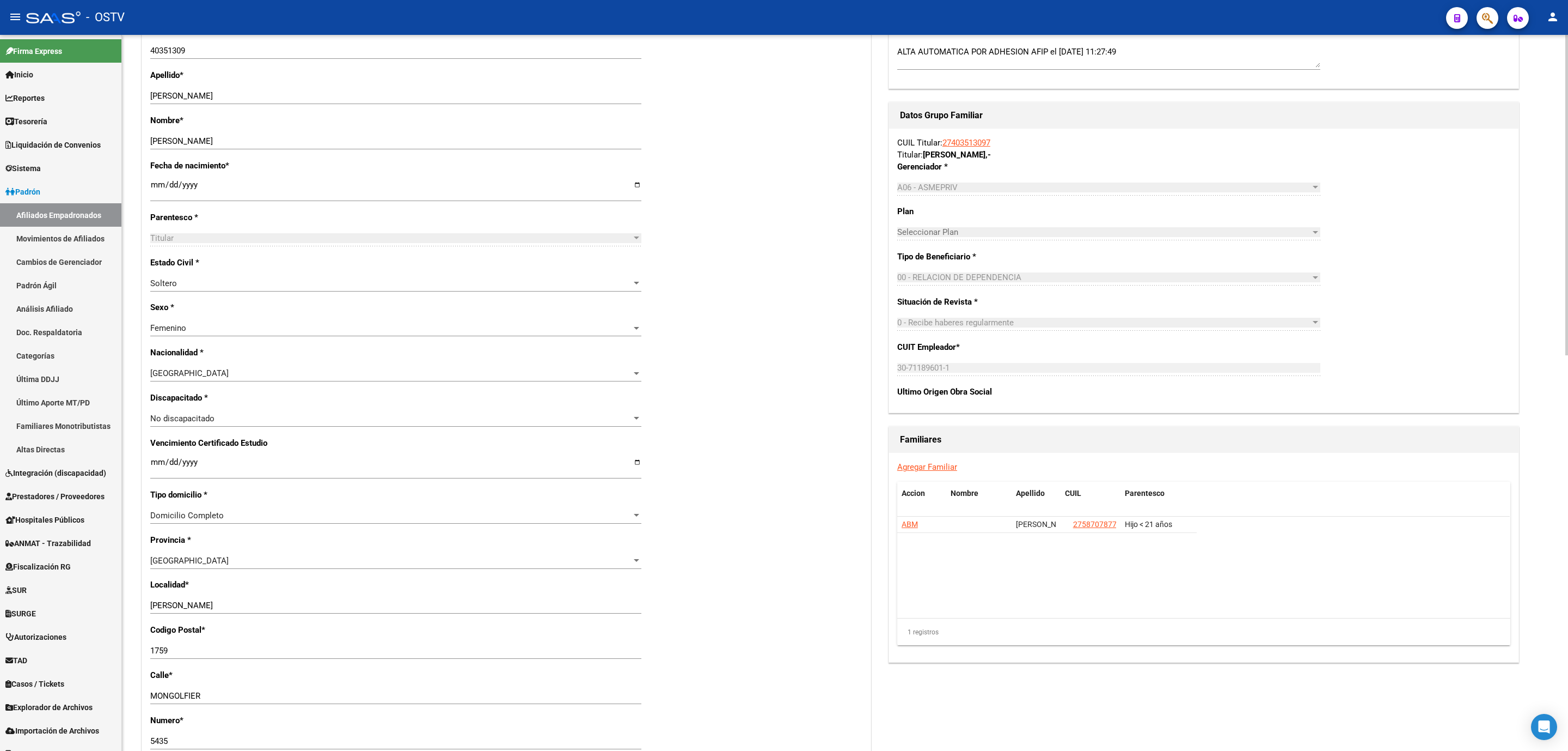
scroll to position [736, 0]
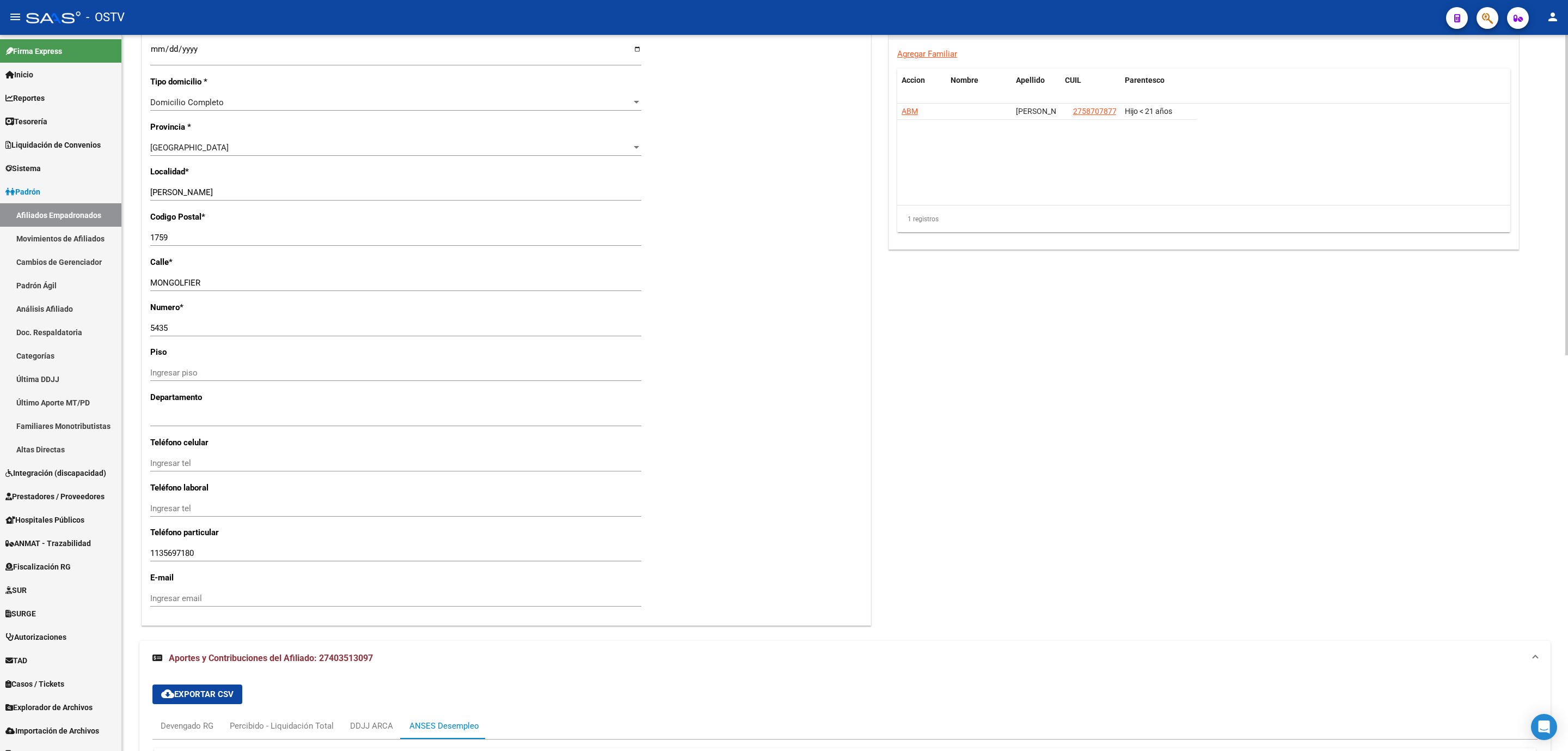
click at [340, 668] on mat-expansion-panel-header "Aportes y Contribuciones del Afiliado: 27403513097" at bounding box center [845, 658] width 1412 height 35
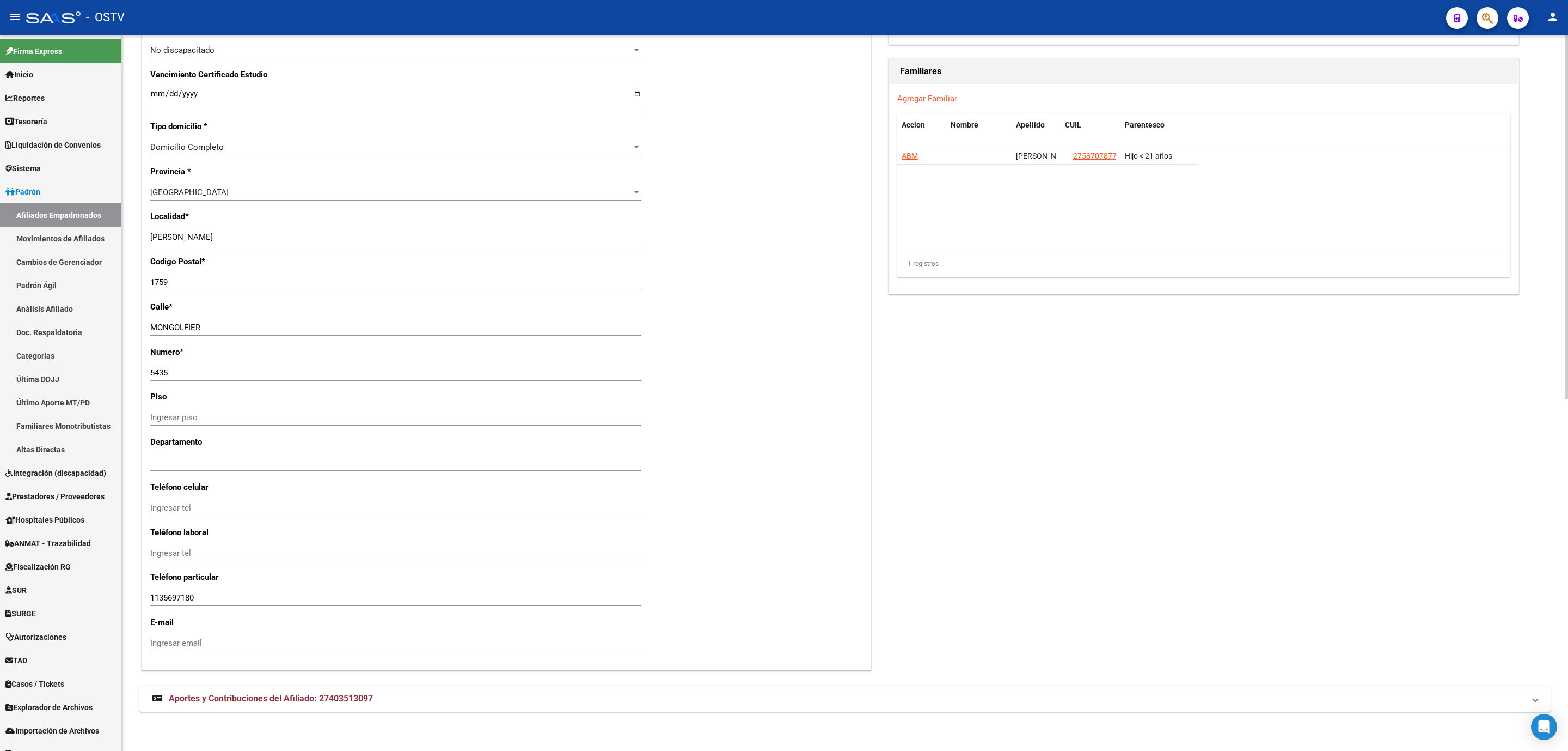
click at [340, 695] on span "Aportes y Contribuciones del Afiliado: 27403513097" at bounding box center [271, 698] width 204 height 11
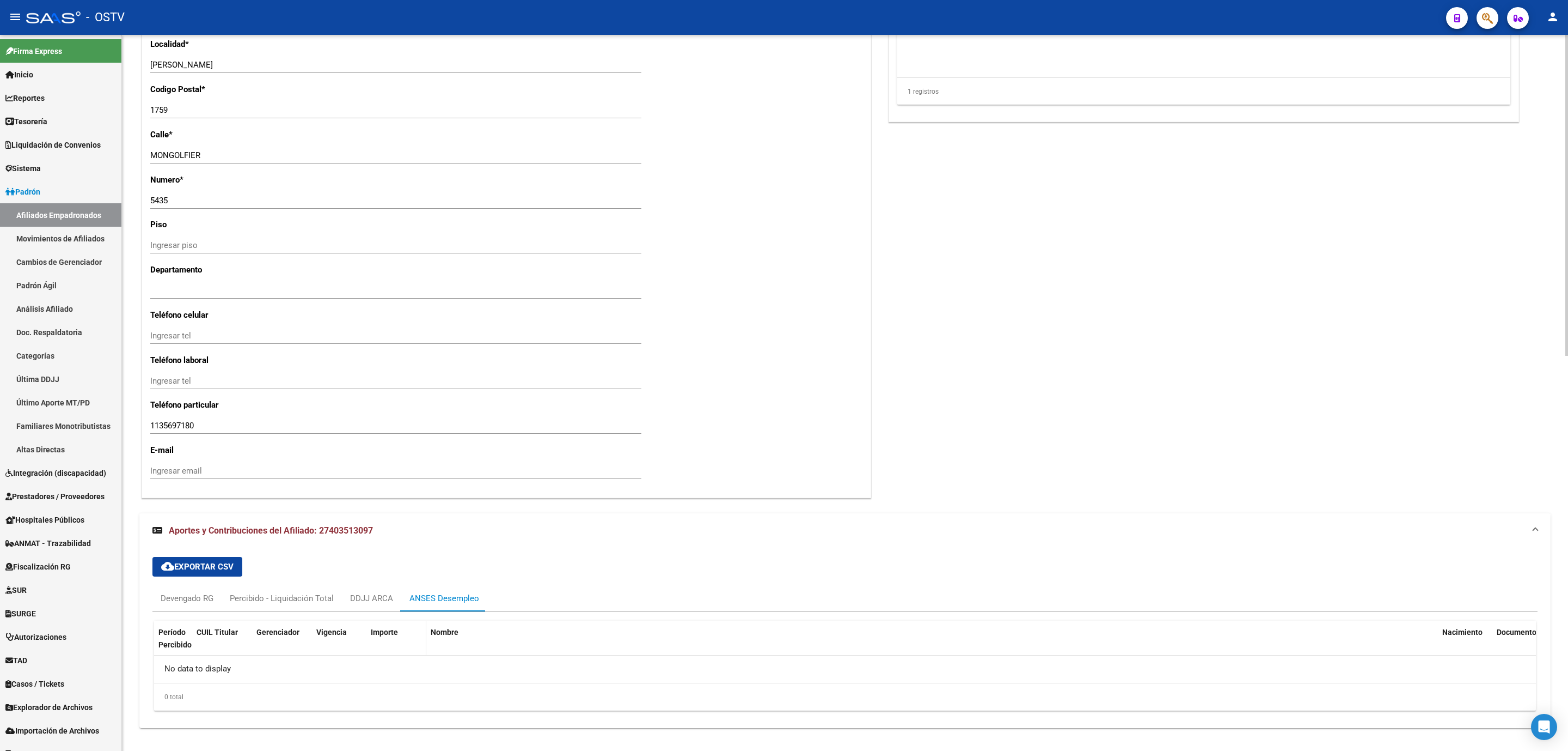
scroll to position [880, 0]
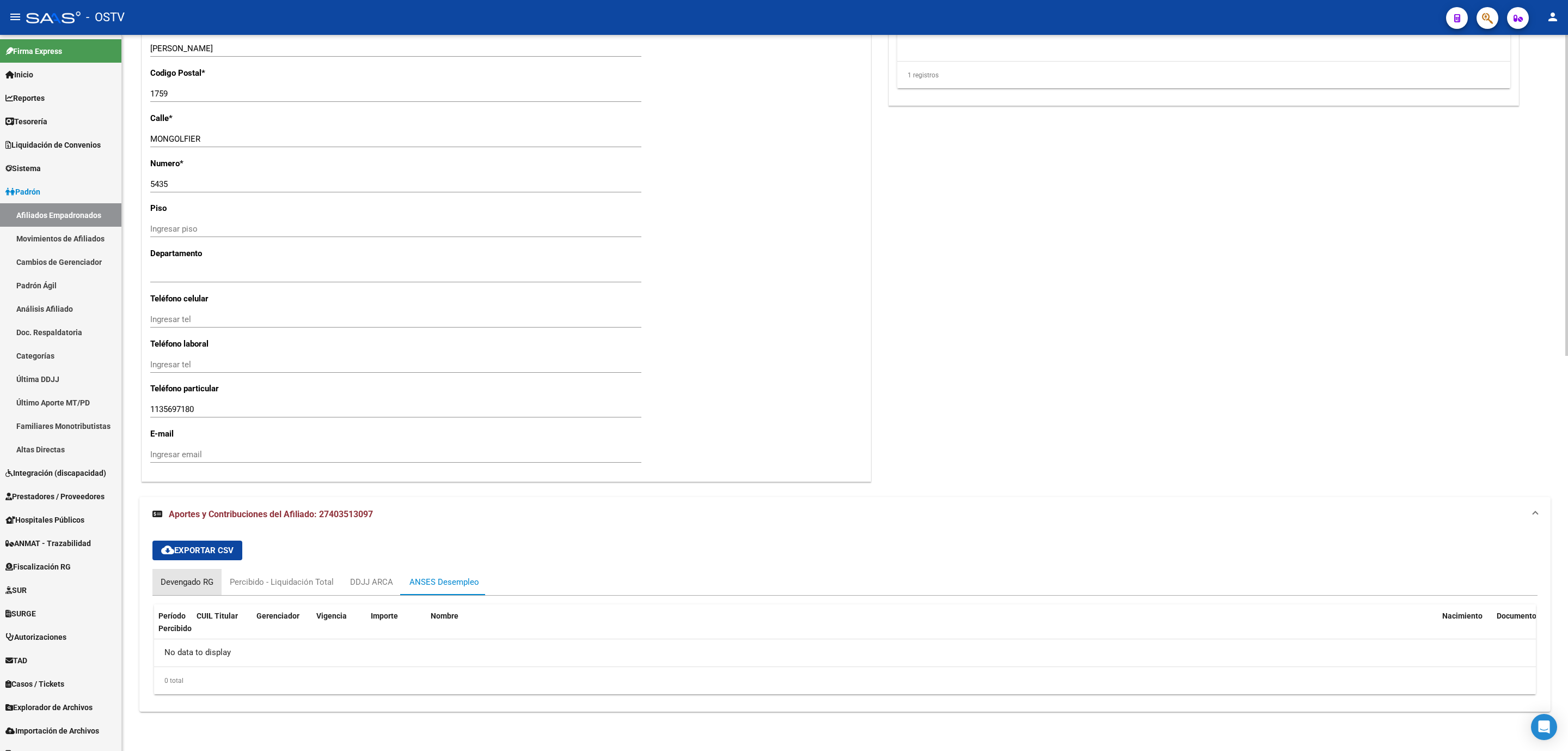
click at [166, 586] on div "Devengado RG" at bounding box center [187, 582] width 53 height 12
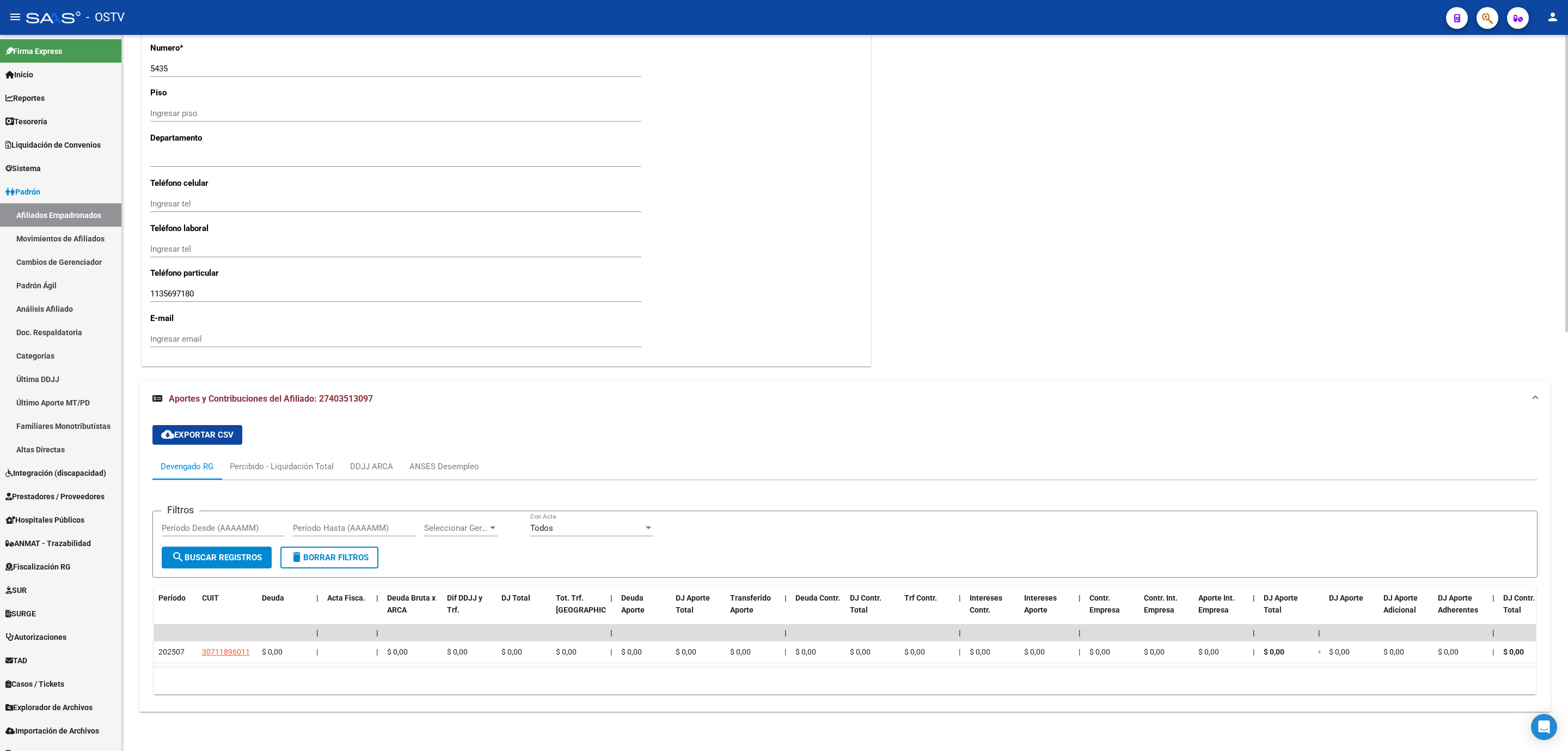
scroll to position [1009, 0]
click at [439, 460] on div "ANSES Desempleo" at bounding box center [444, 466] width 70 height 12
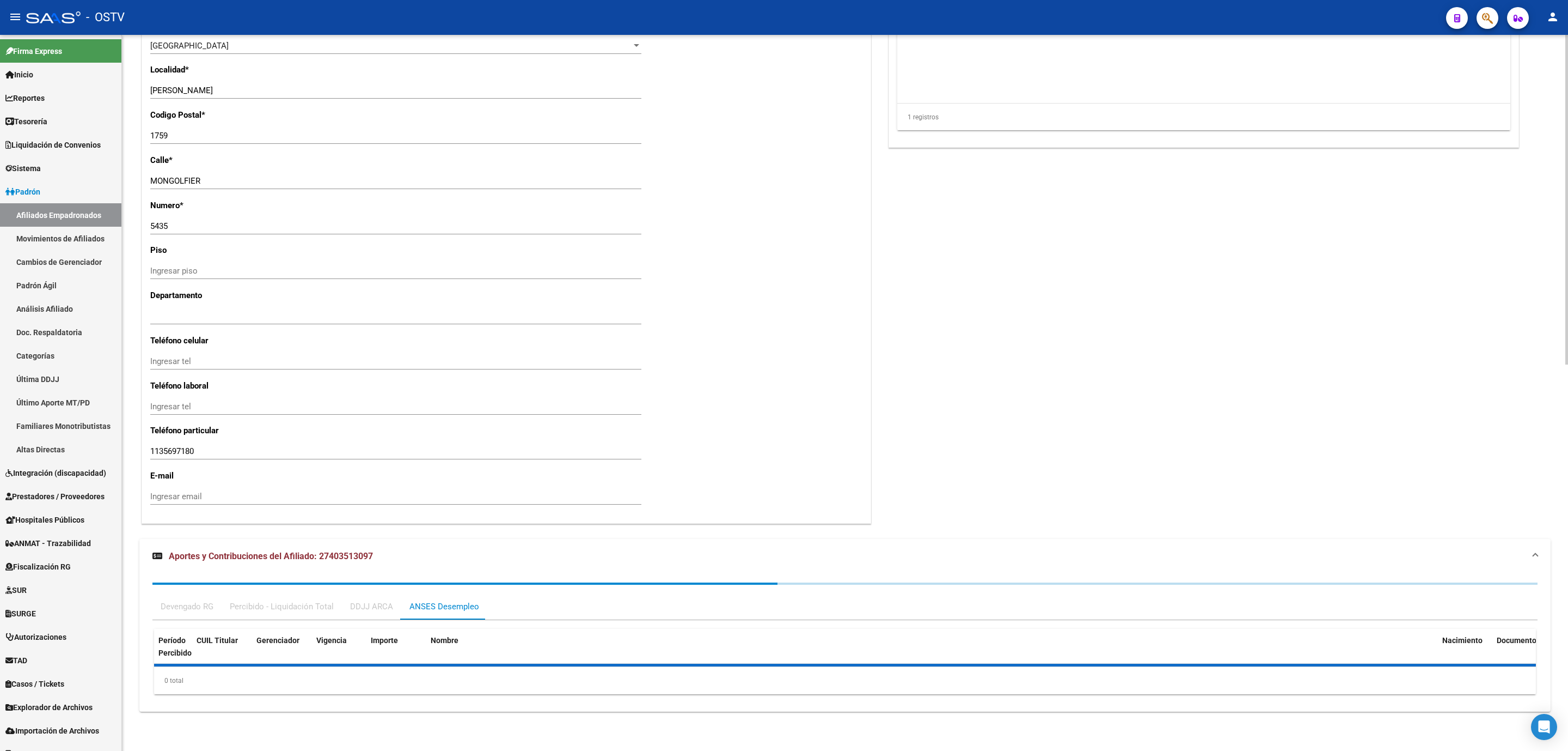
scroll to position [885, 0]
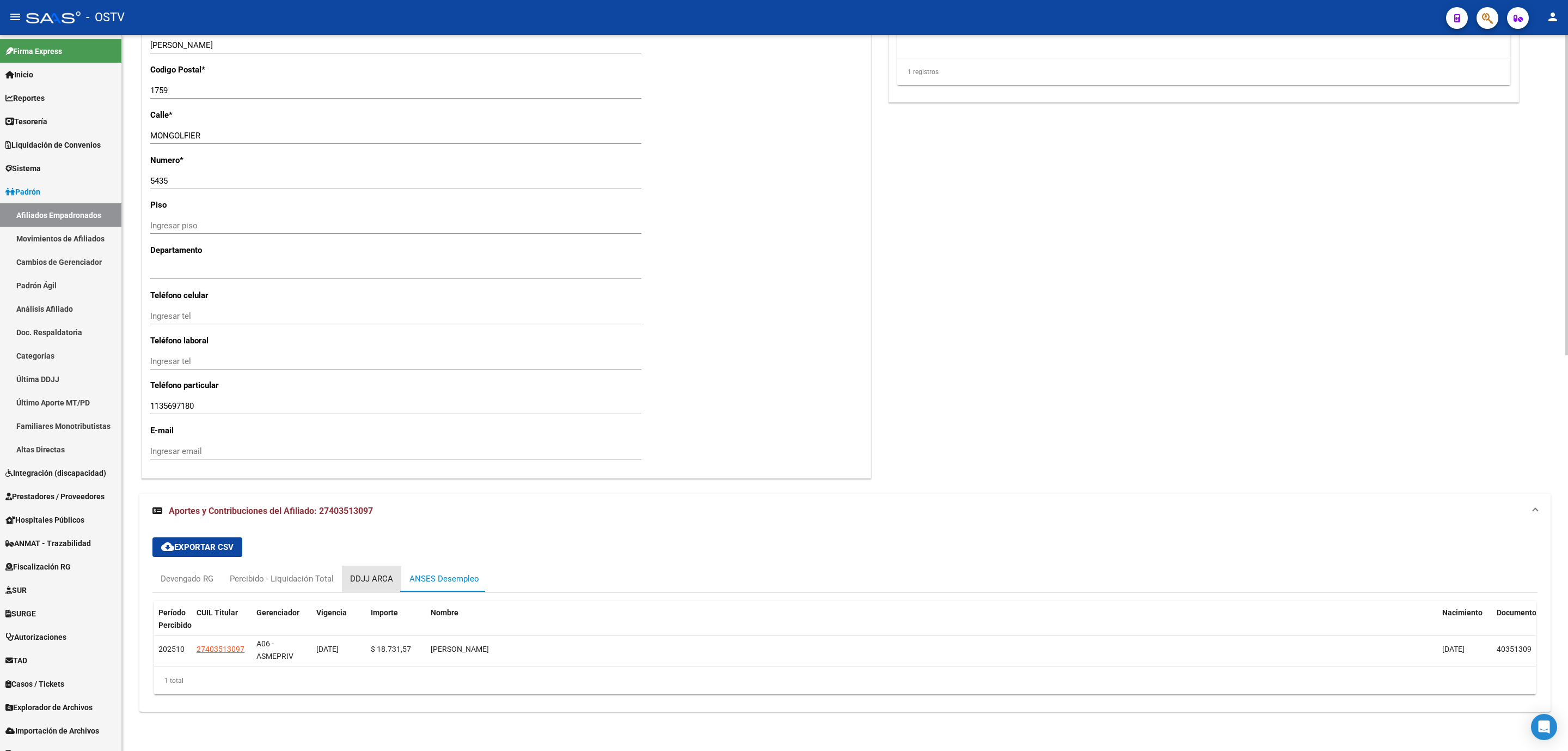
click at [369, 574] on div "DDJJ ARCA" at bounding box center [372, 578] width 43 height 12
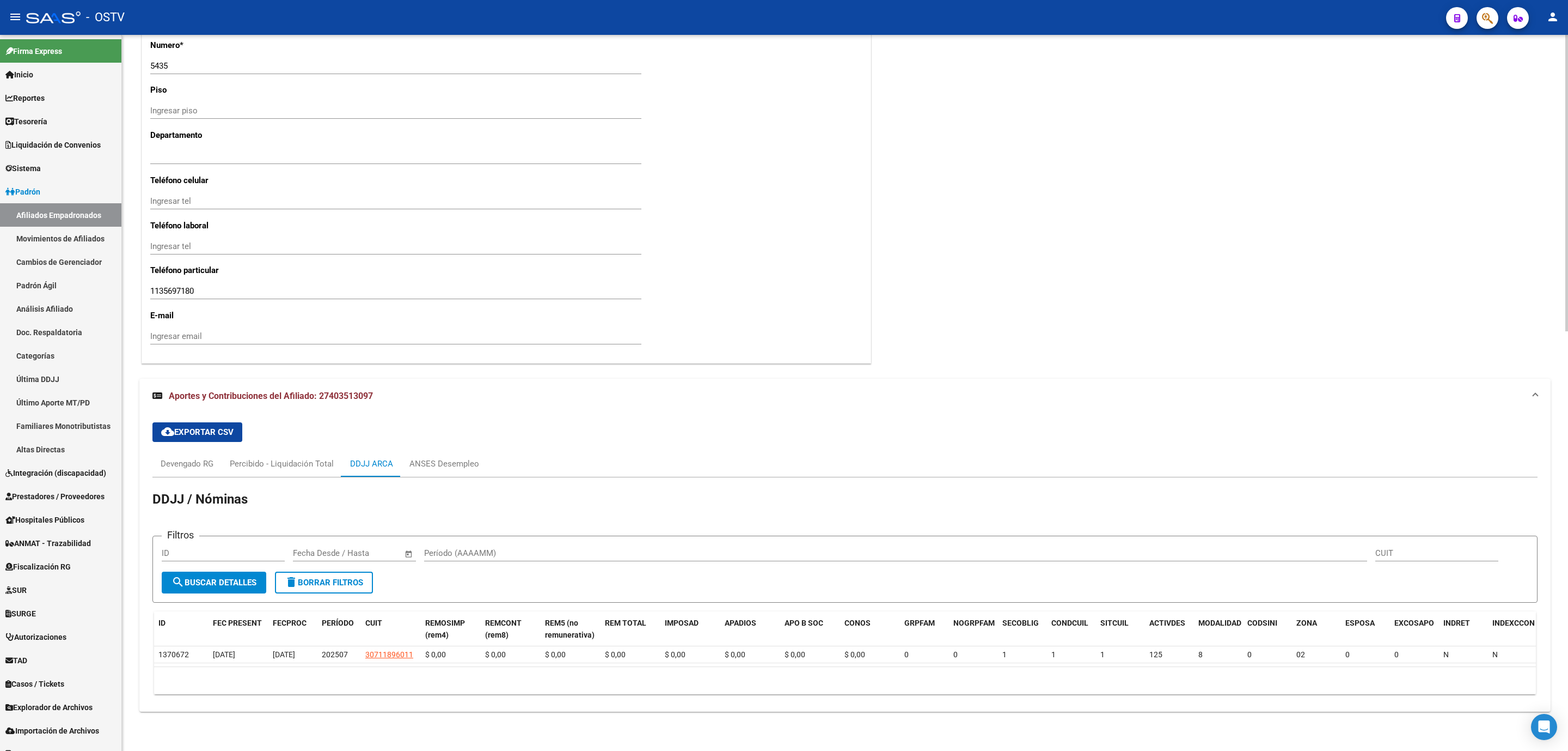
scroll to position [1012, 0]
click at [271, 457] on div "Percibido - Liquidación Total" at bounding box center [282, 463] width 104 height 12
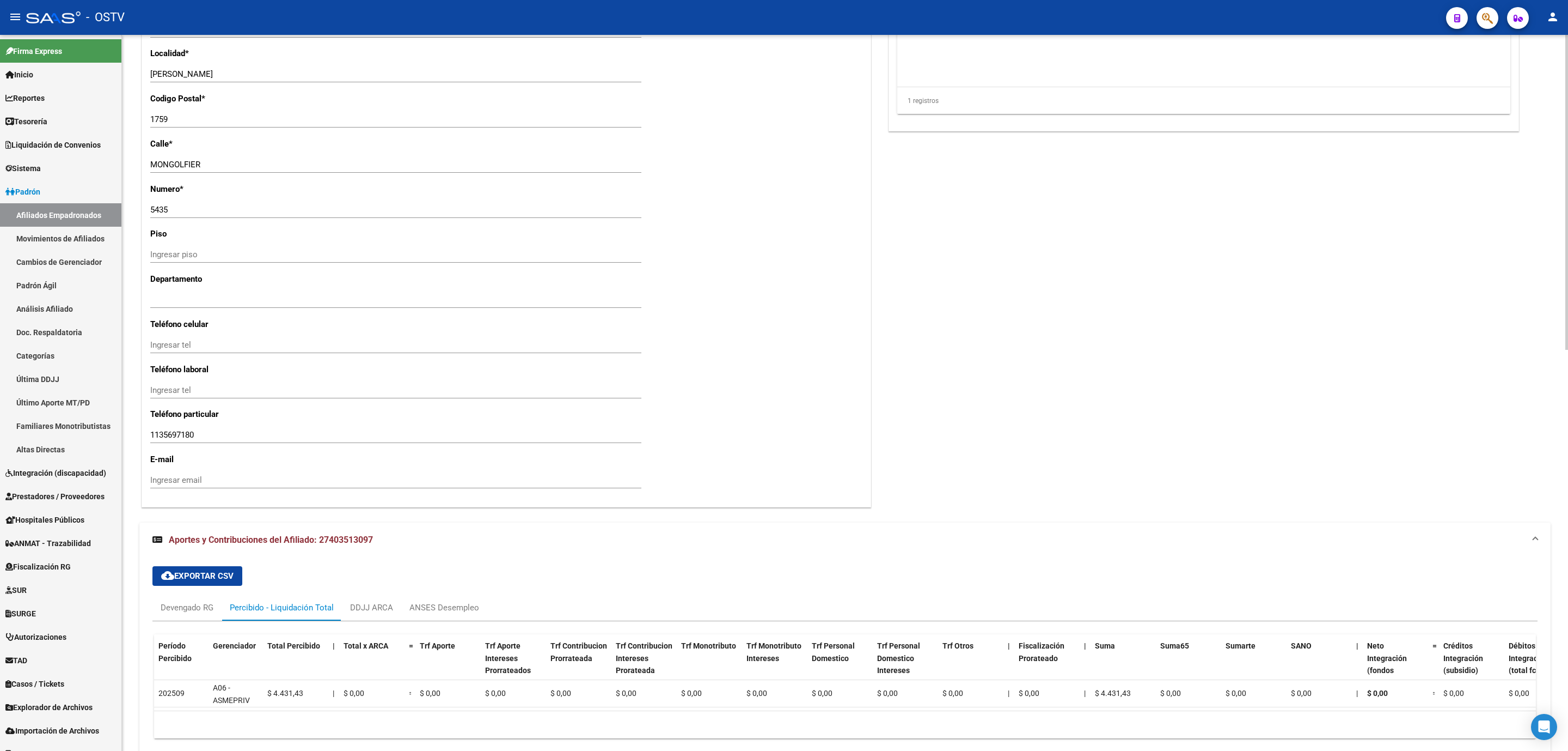
scroll to position [912, 0]
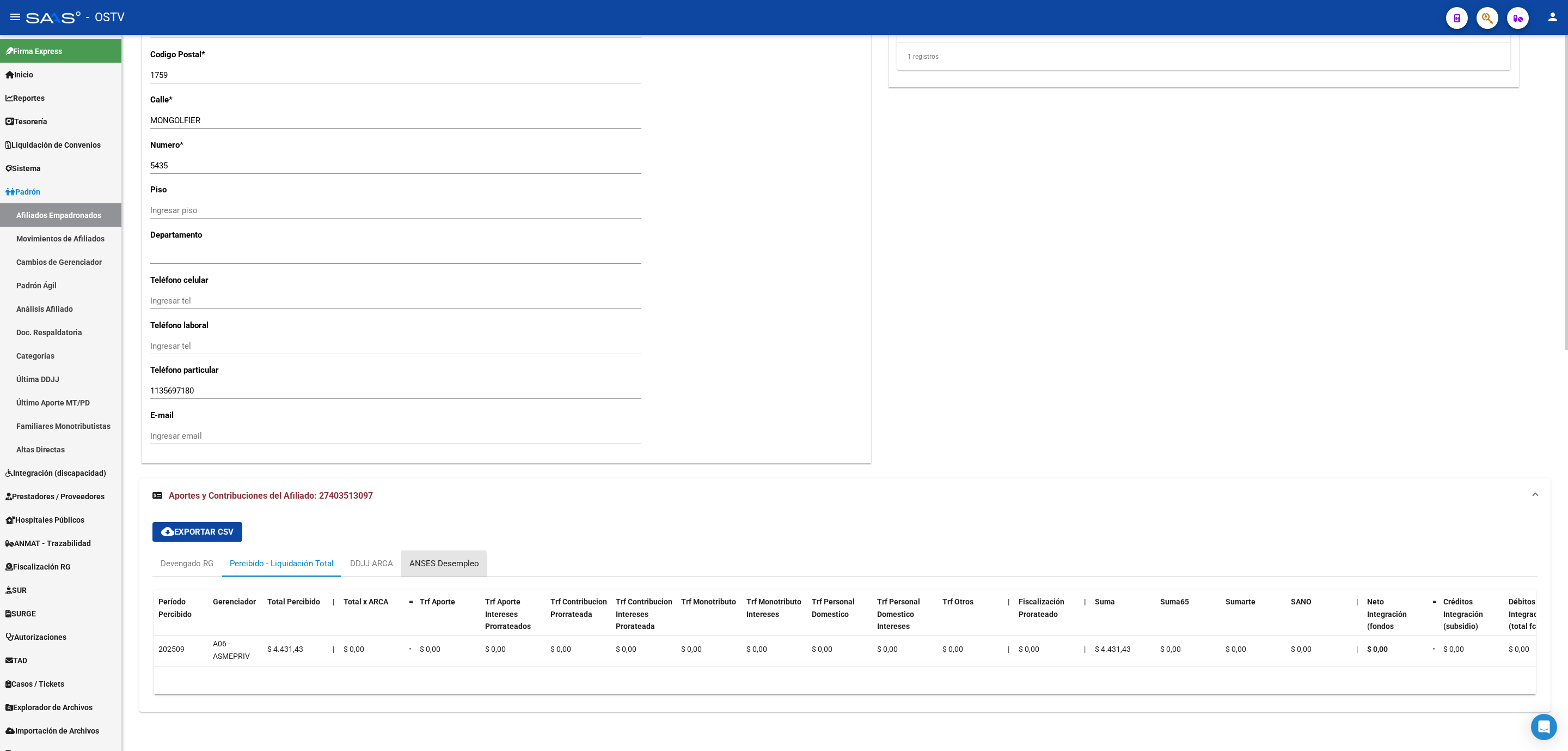
click at [426, 558] on div "ANSES Desempleo" at bounding box center [444, 563] width 70 height 12
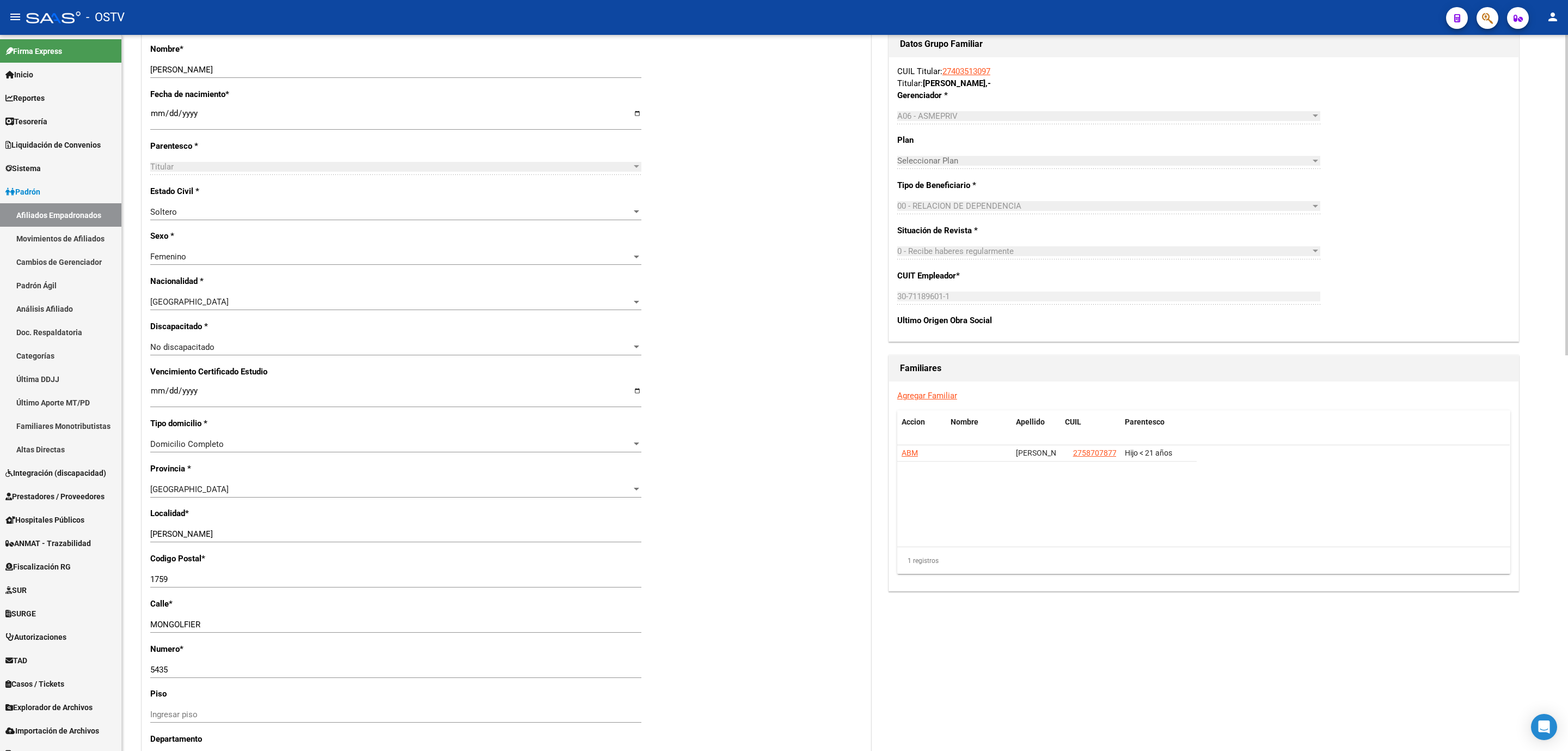
scroll to position [0, 0]
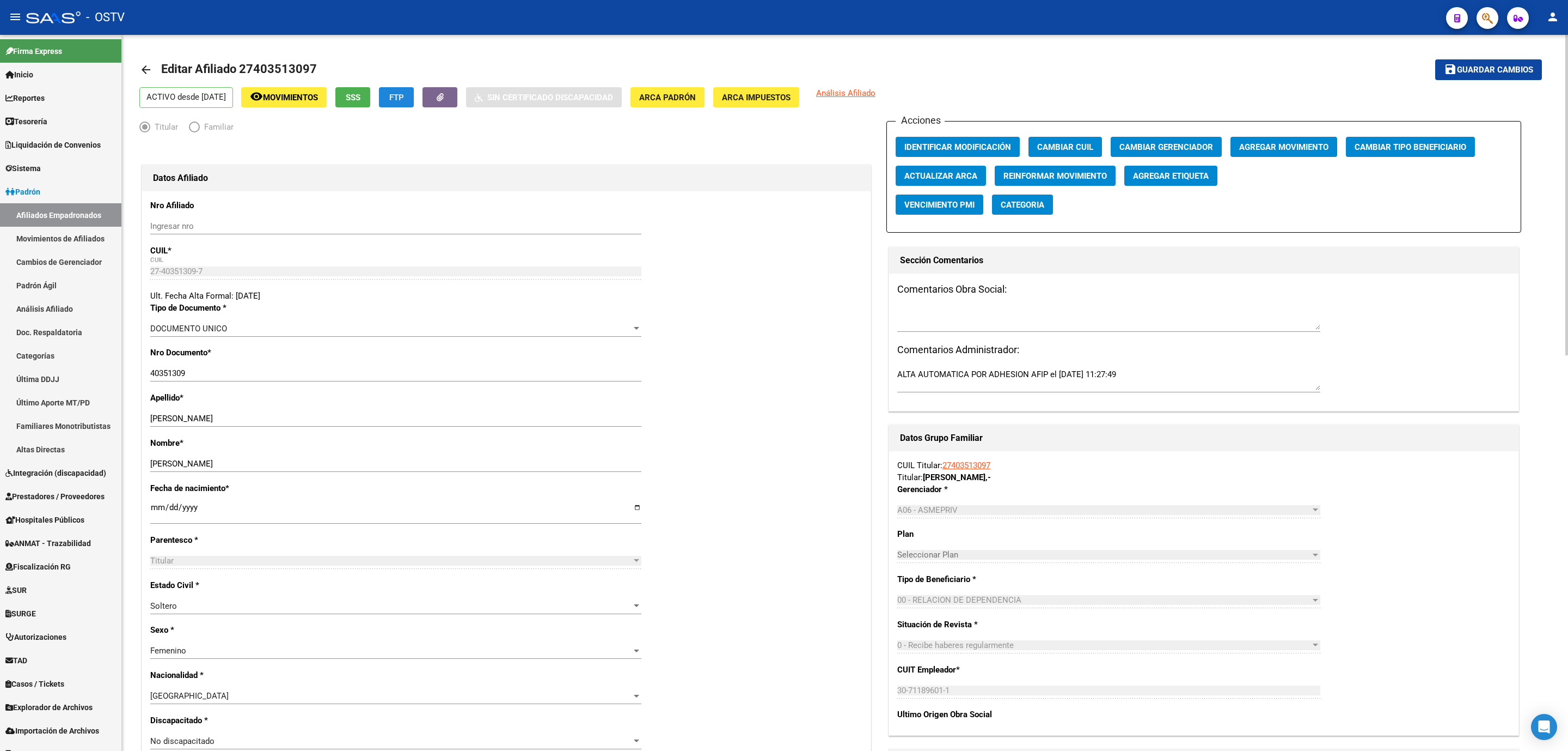
click at [412, 103] on button "FTP" at bounding box center [396, 97] width 35 height 20
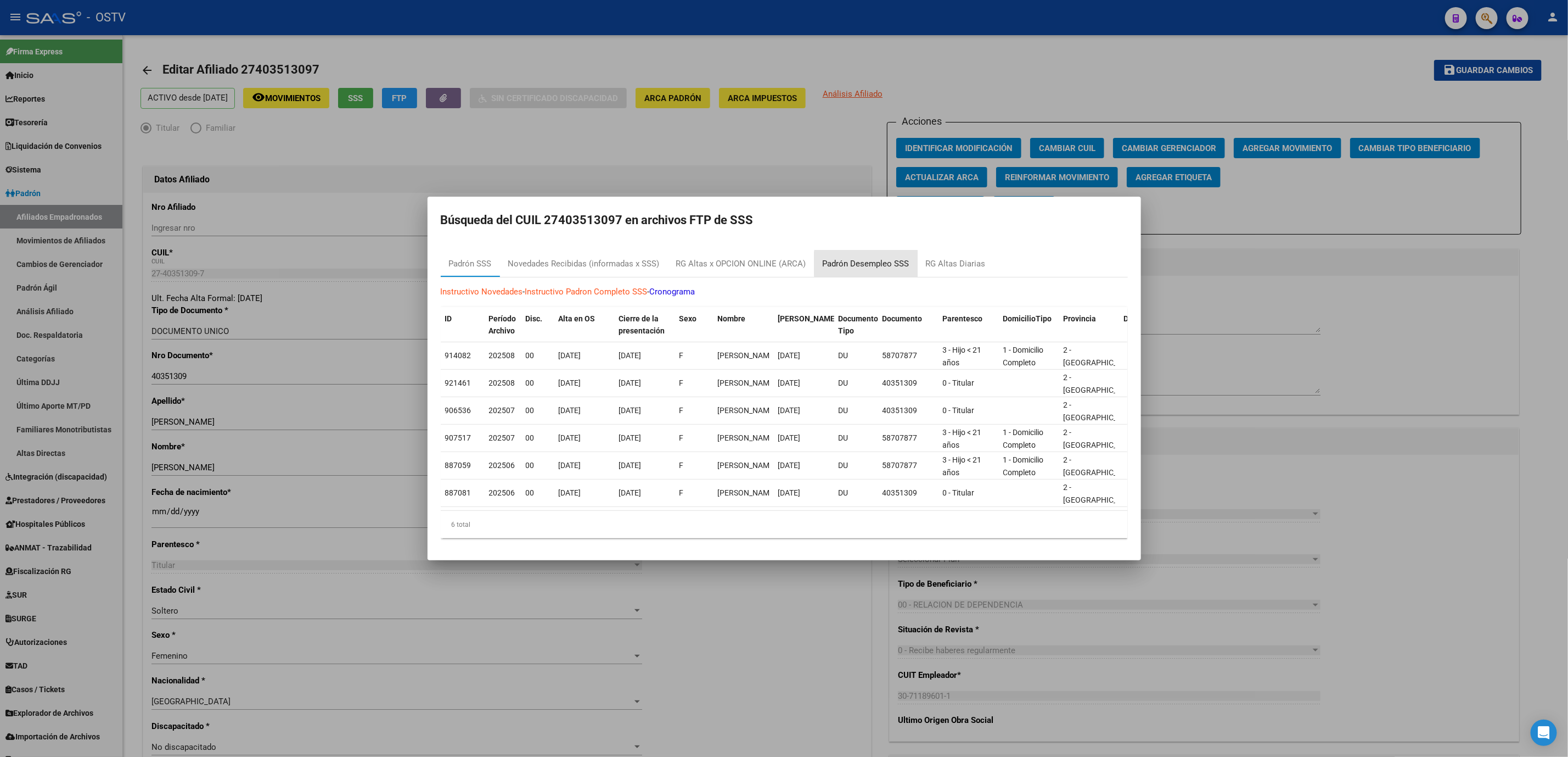
click at [879, 257] on div "Padrón Desempleo SSS" at bounding box center [866, 264] width 87 height 12
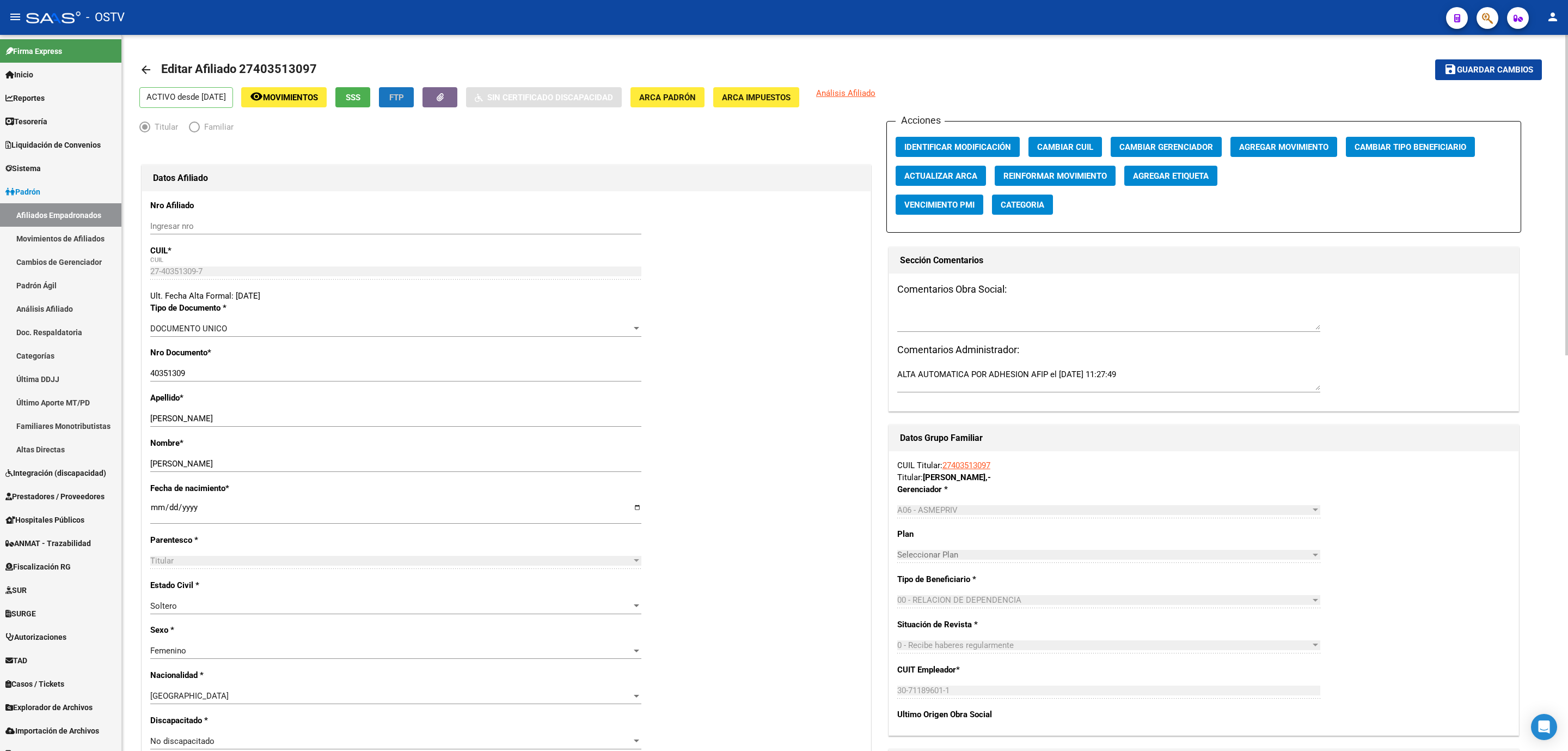
click at [404, 99] on span "FTP" at bounding box center [397, 98] width 15 height 10
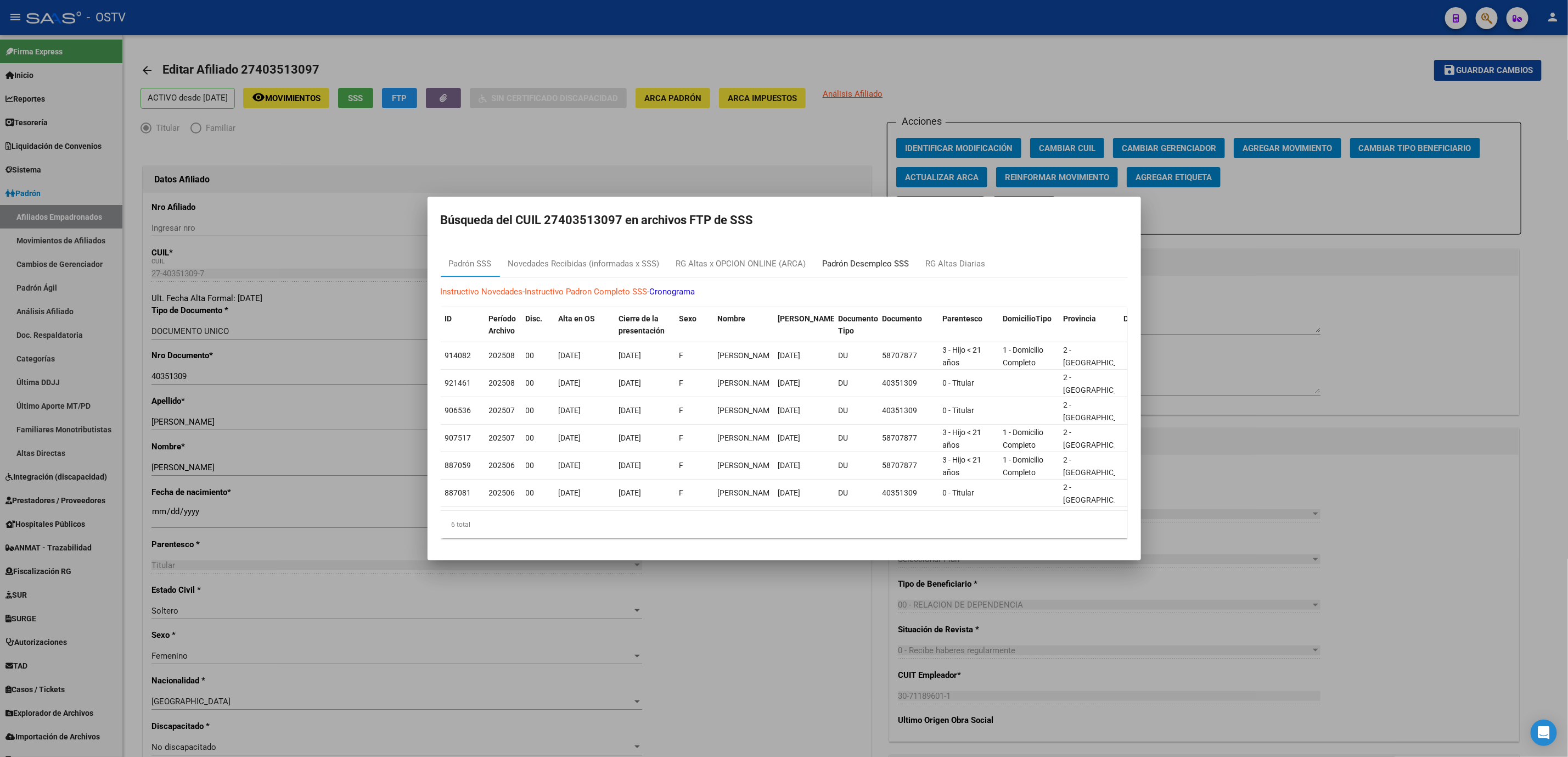
click at [862, 257] on div "Padrón Desempleo SSS" at bounding box center [866, 264] width 87 height 12
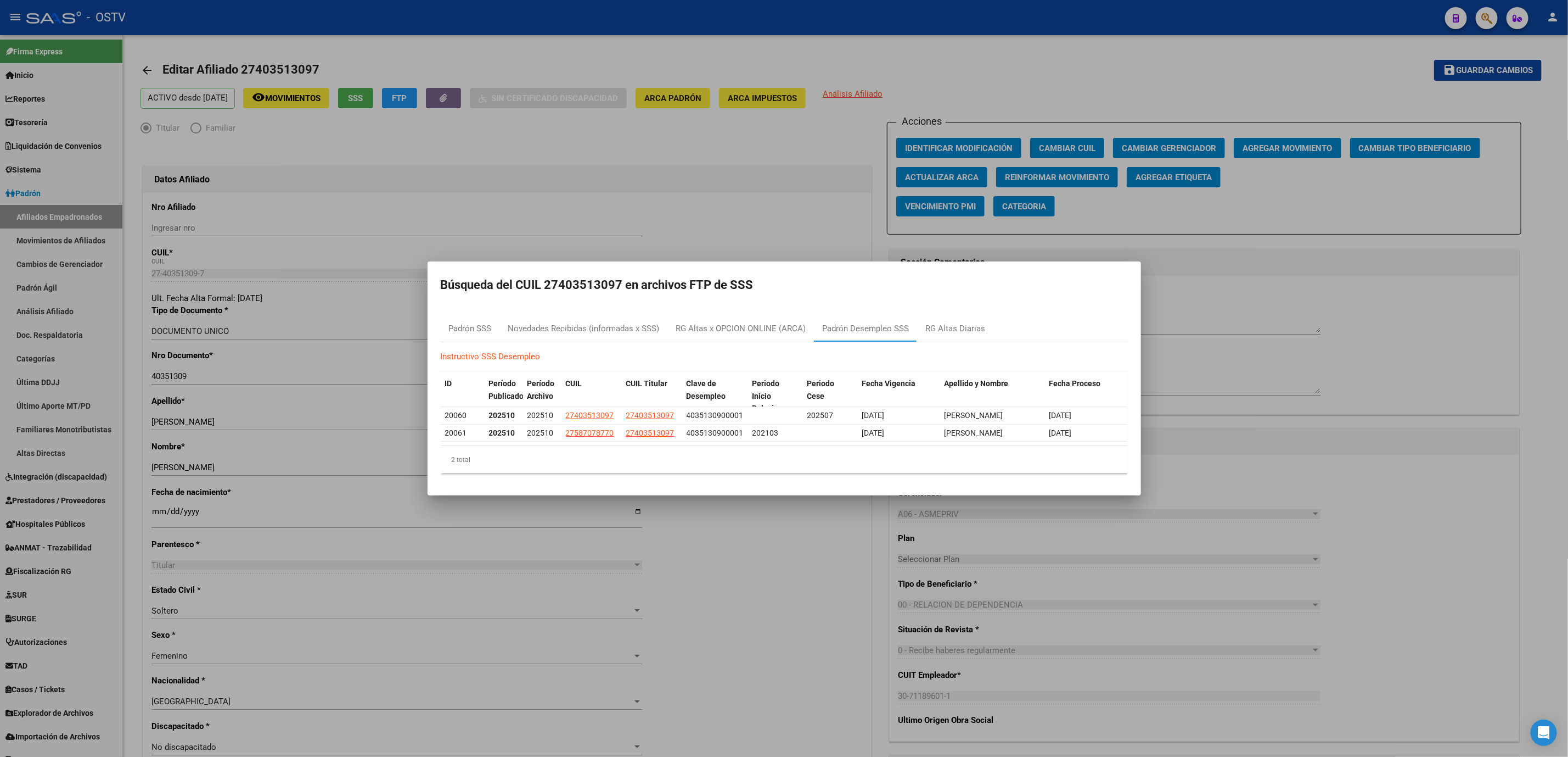
click at [244, 260] on div at bounding box center [784, 378] width 1568 height 757
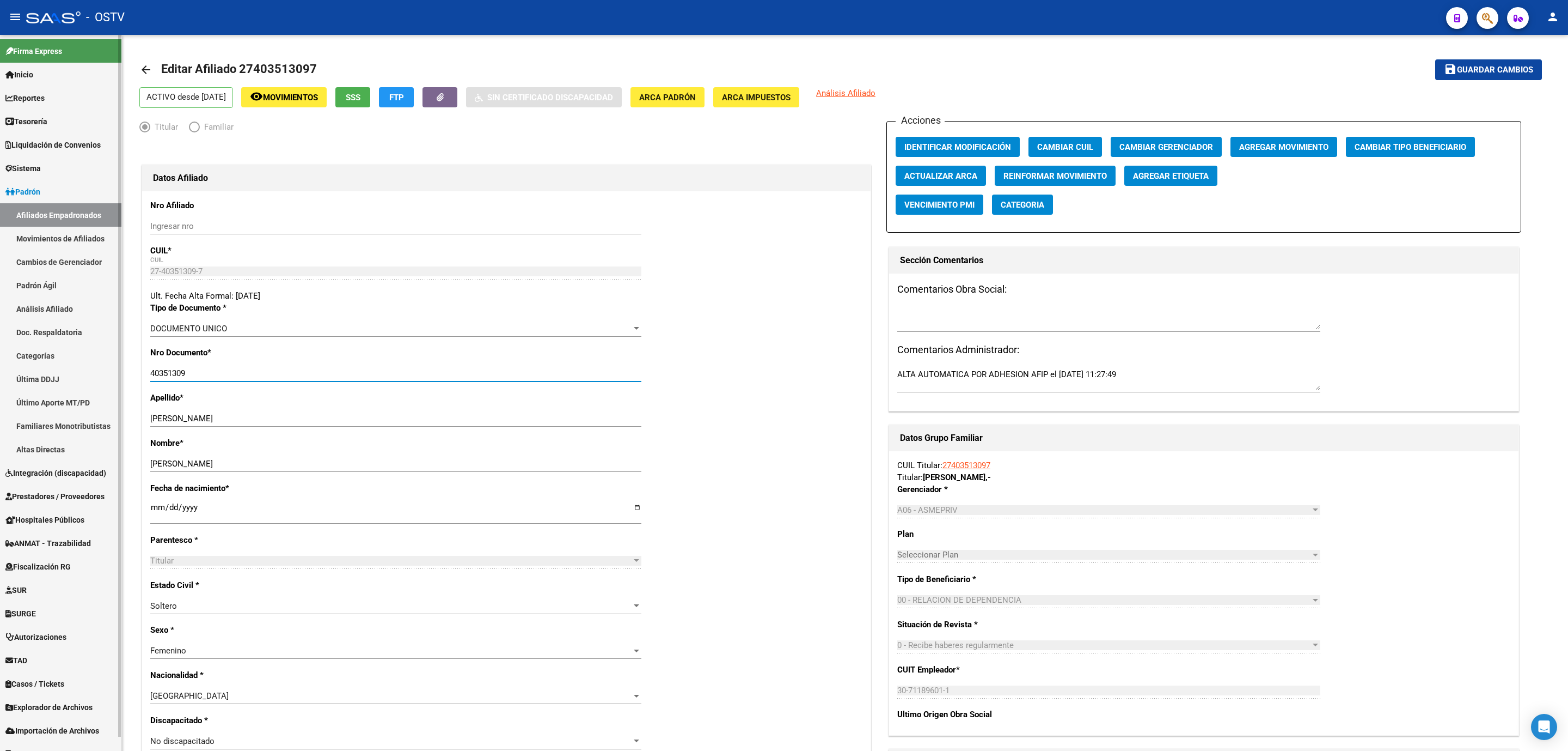
drag, startPoint x: 195, startPoint y: 373, endPoint x: 117, endPoint y: 371, distance: 78.0
click at [117, 371] on mat-sidenav-container "Firma Express Inicio Calendario SSS Instructivos Contacto OS Reportes Tablero d…" at bounding box center [784, 392] width 1568 height 716
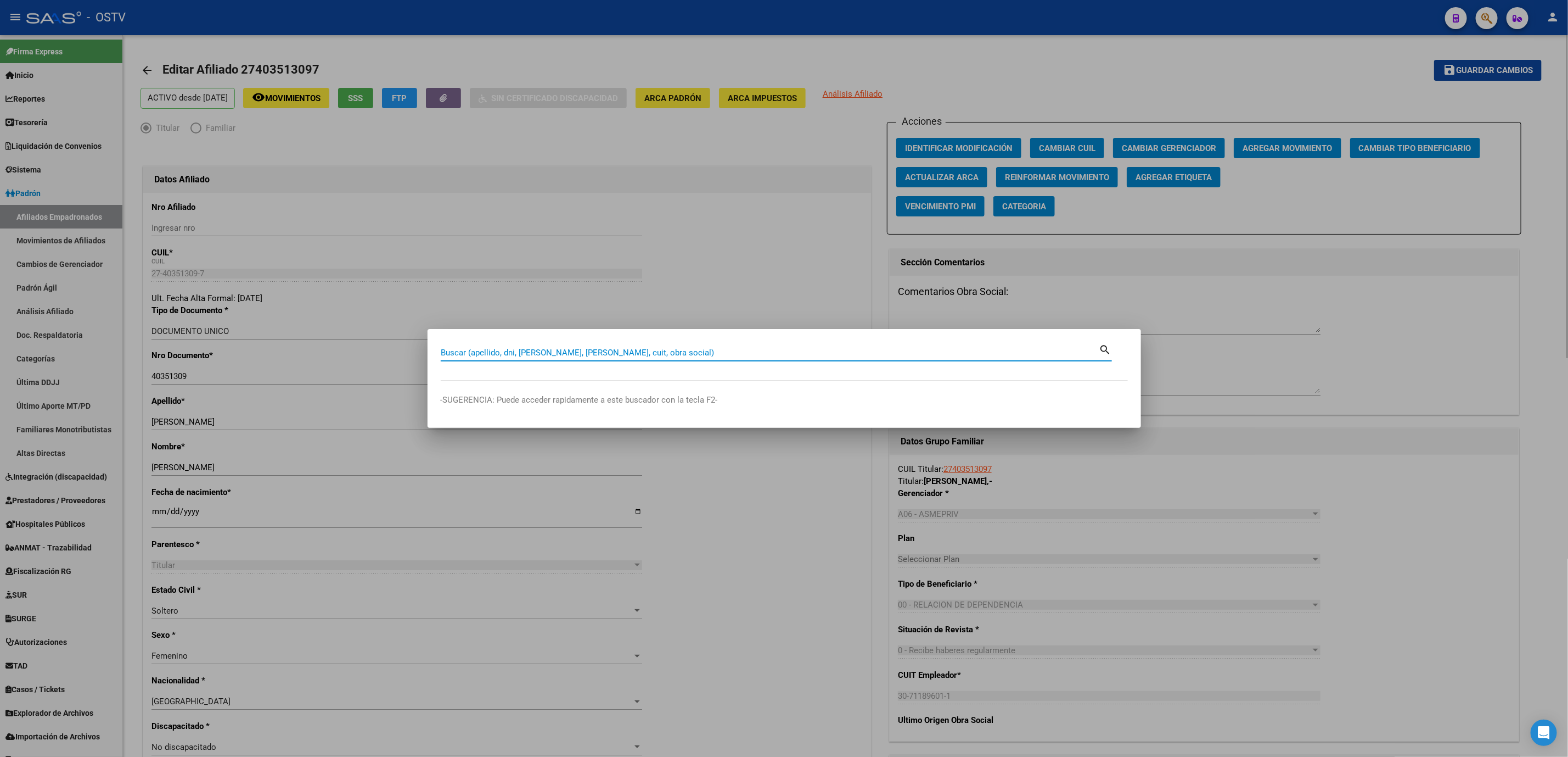
paste input "40351309"
type input "40351309"
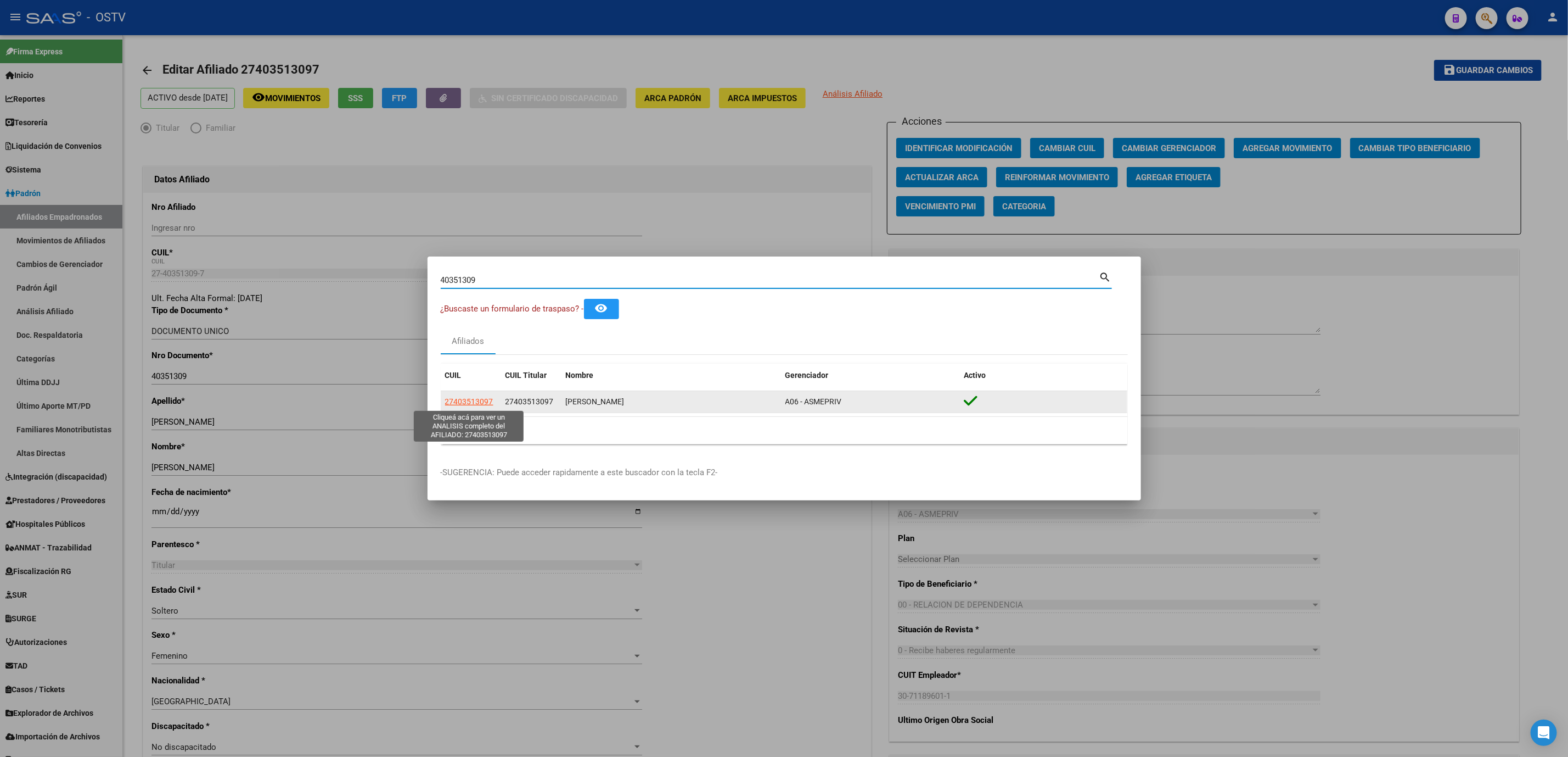
click at [458, 399] on span "27403513097" at bounding box center [470, 401] width 49 height 9
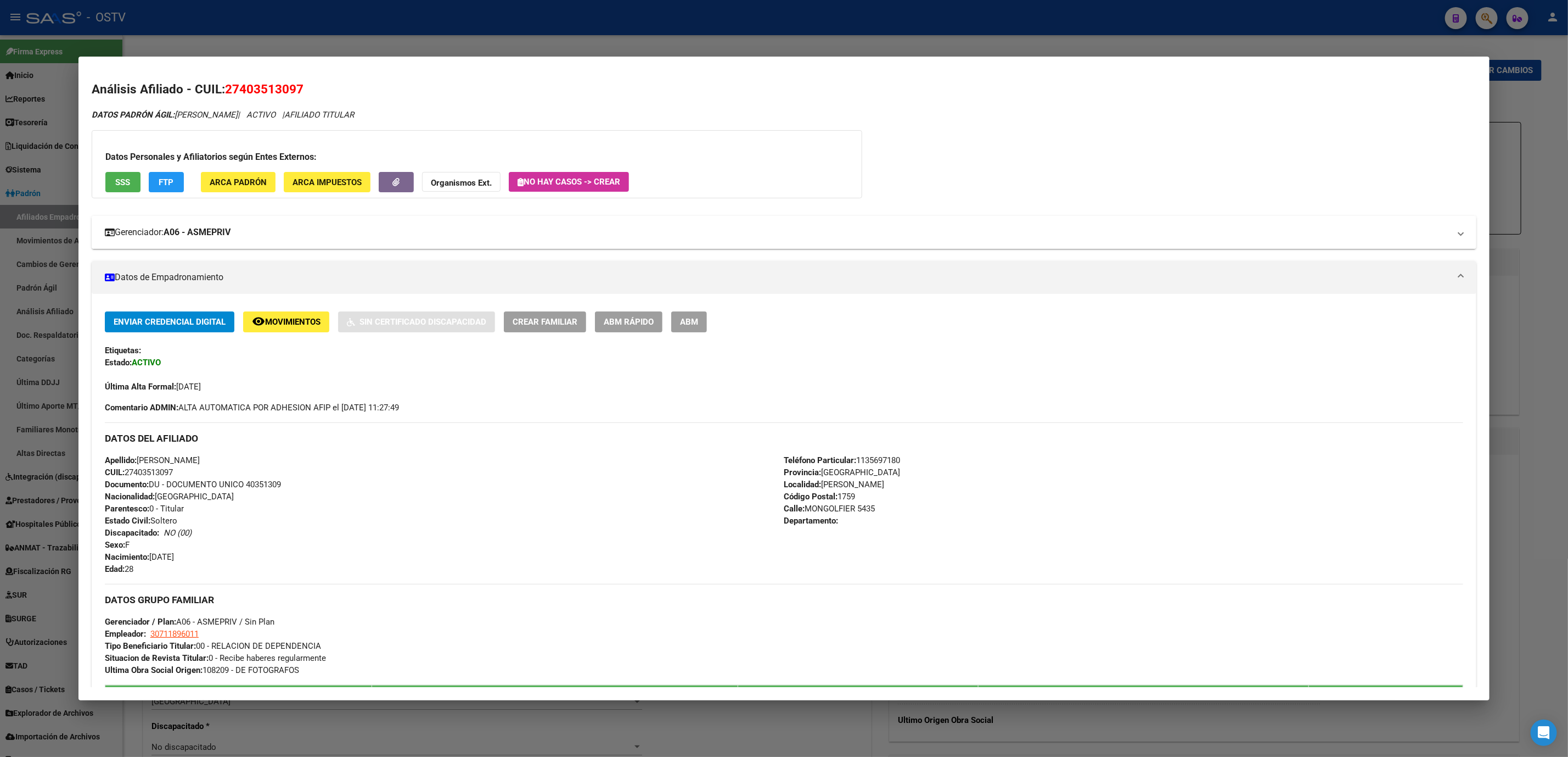
click at [229, 221] on mat-expansion-panel-header "Gerenciador: A06 - ASMEPRIV" at bounding box center [784, 232] width 1385 height 33
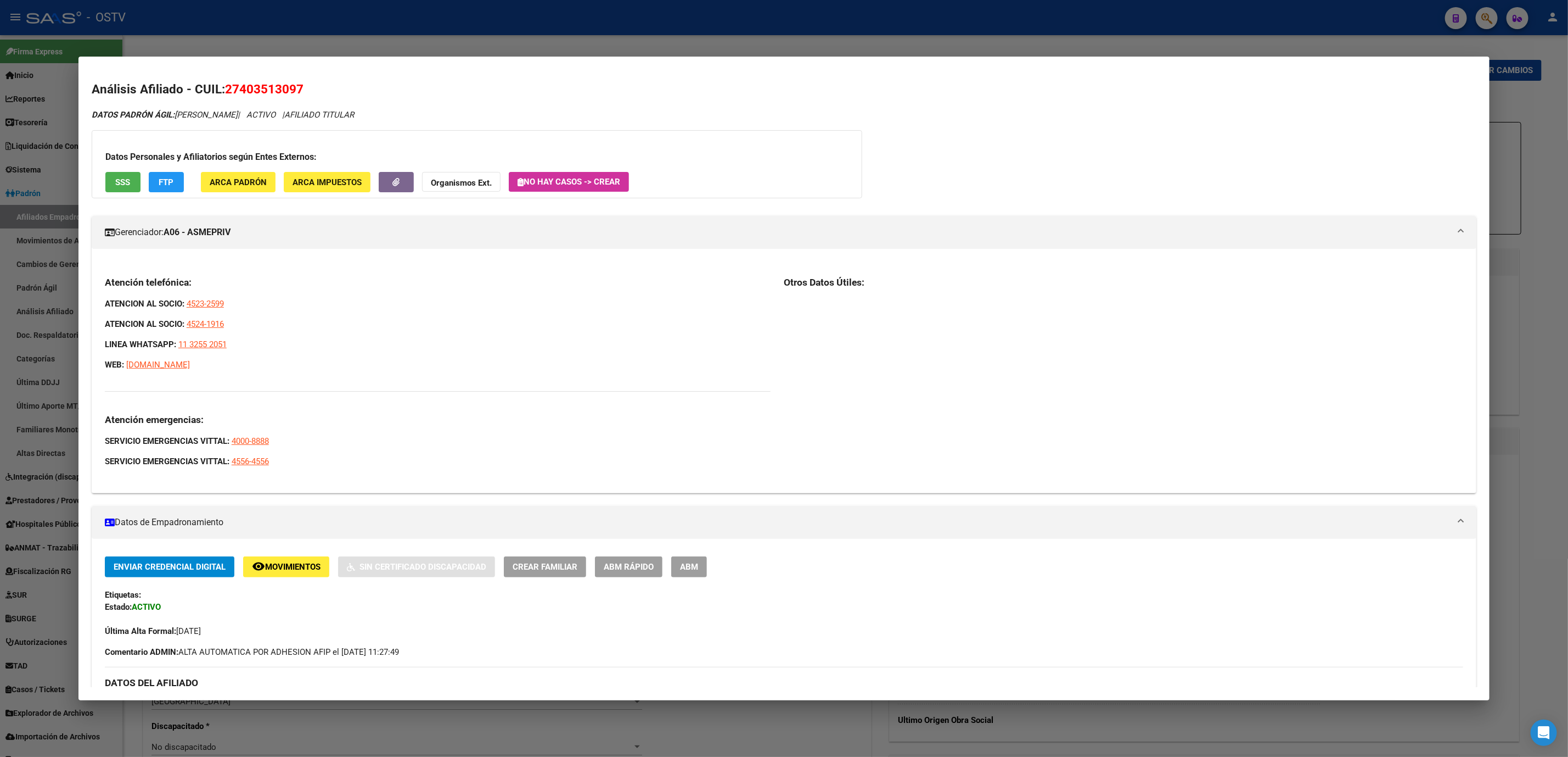
drag, startPoint x: 95, startPoint y: 274, endPoint x: 271, endPoint y: 373, distance: 201.9
click at [271, 373] on div "Atención telefónica: ATENCION AL SOCIO: 4523-2599 ATENCION AL SOCIO: 4524-1916 …" at bounding box center [784, 375] width 1385 height 218
copy div "Atención telefónica: ATENCION AL SOCIO: 4523-2599 ATENCION AL SOCIO: 4524-1916 …"
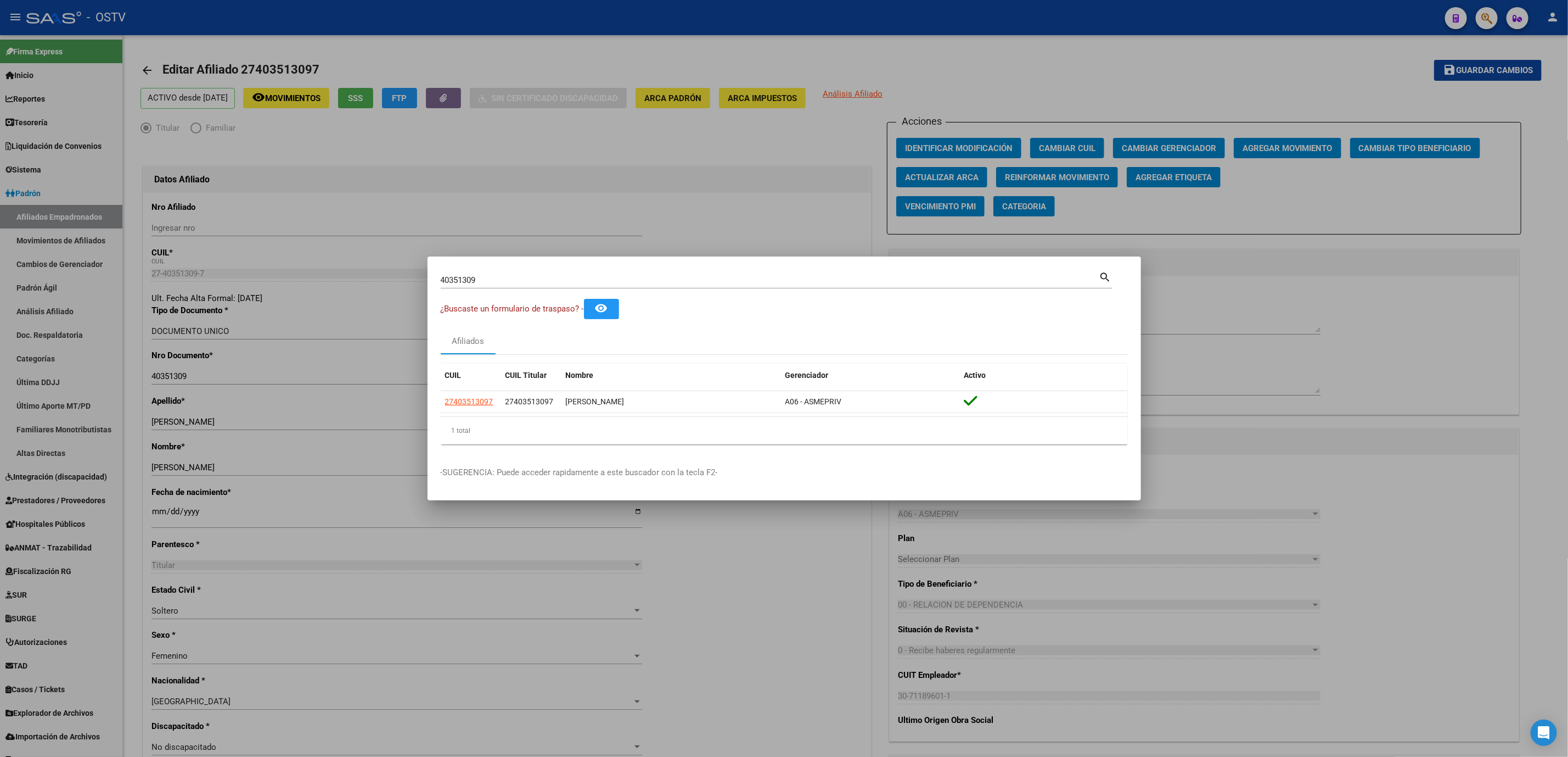
drag, startPoint x: 484, startPoint y: 283, endPoint x: 187, endPoint y: 256, distance: 298.2
click at [225, 262] on div "40351309 Buscar (apellido, dni, cuil, nro traspaso, cuit, obra social) search ¿…" at bounding box center [784, 378] width 1568 height 757
paste input "13.195.702"
type input "13195702"
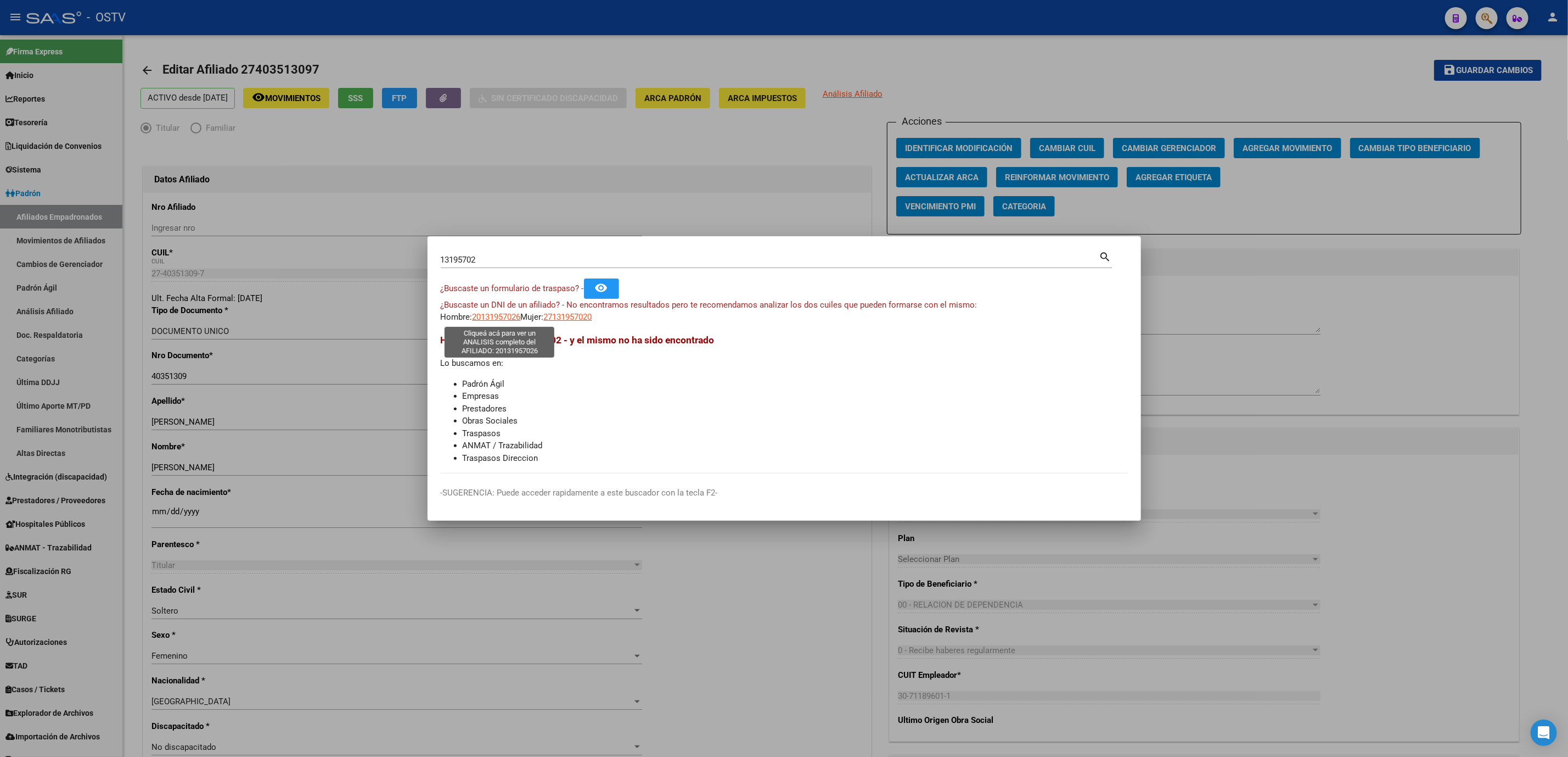
click at [501, 317] on span "20131957026" at bounding box center [497, 317] width 49 height 10
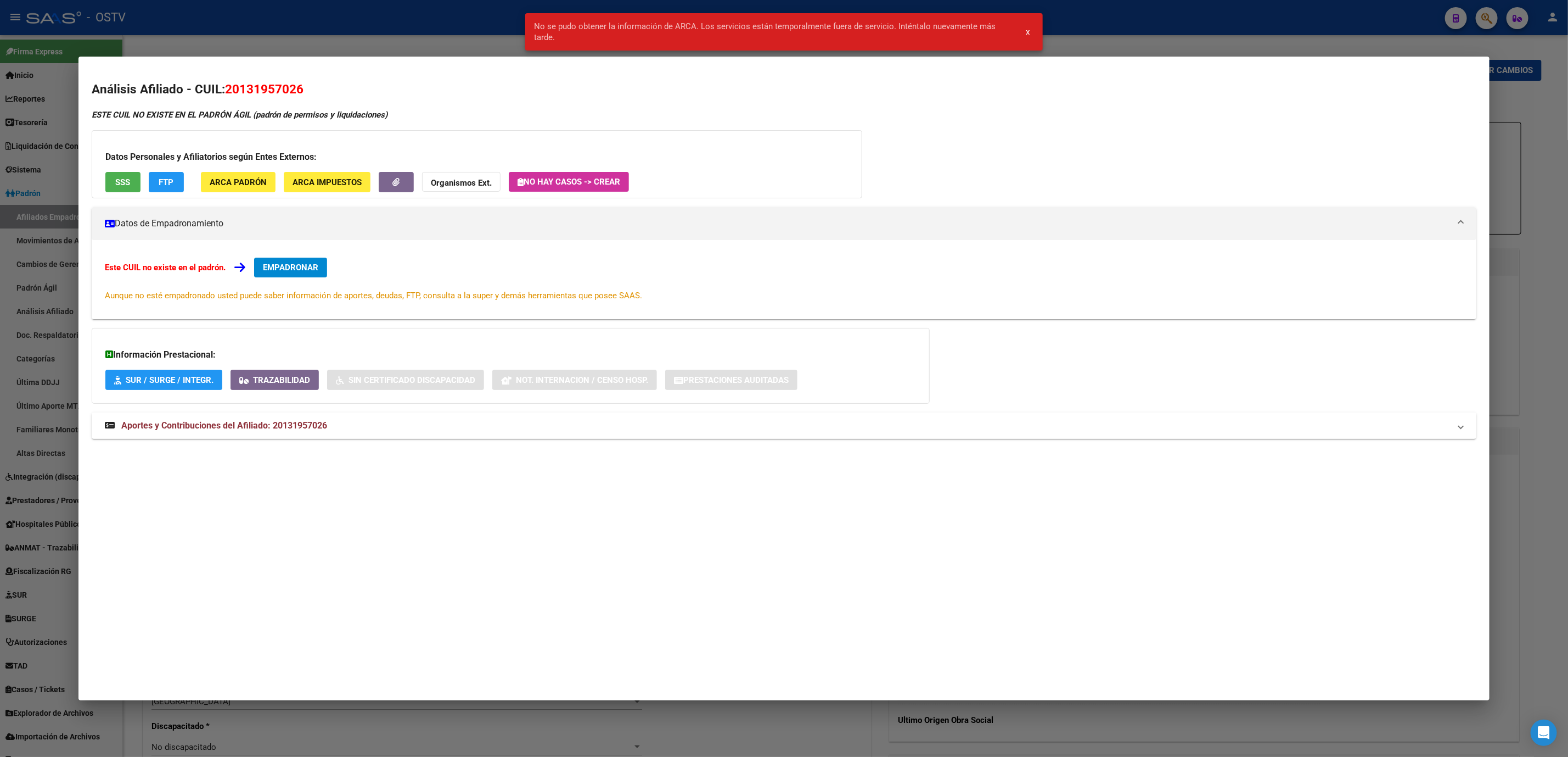
click at [229, 426] on span "Aportes y Contribuciones del Afiliado: 20131957026" at bounding box center [224, 425] width 206 height 11
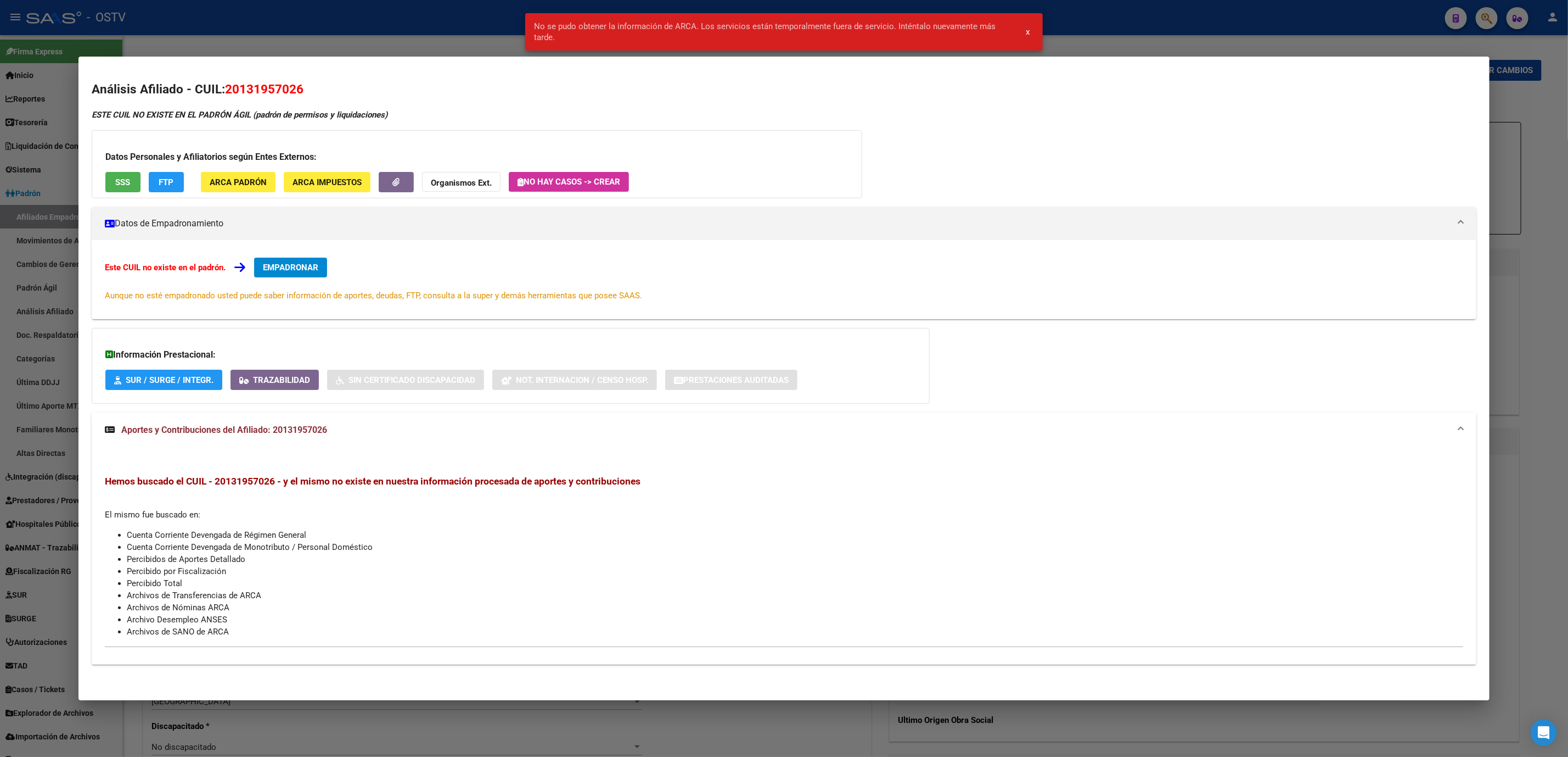
drag, startPoint x: 234, startPoint y: 86, endPoint x: 288, endPoint y: 86, distance: 54.0
click at [288, 86] on span "20131957026" at bounding box center [264, 88] width 78 height 14
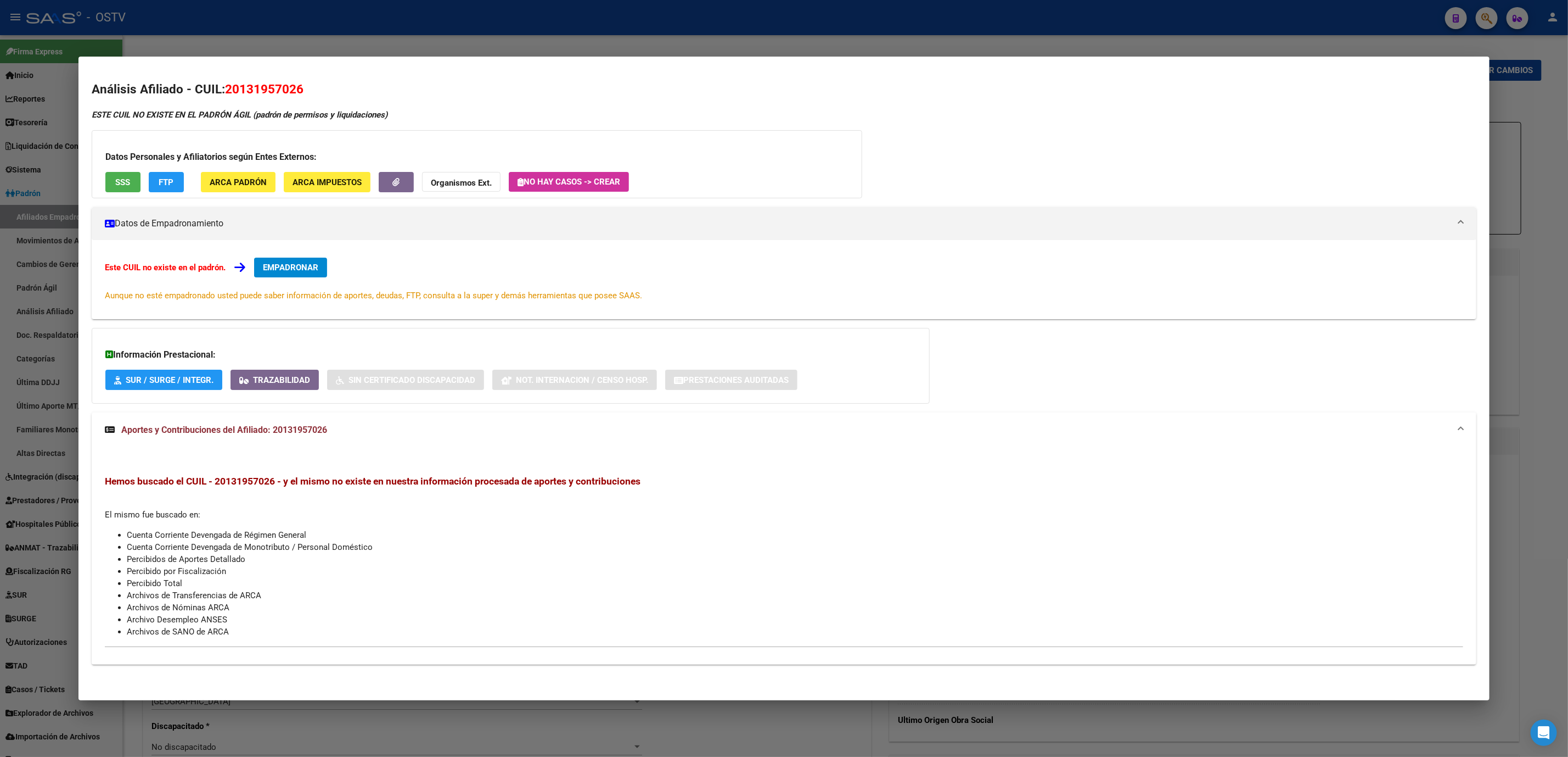
copy span "13195702"
click at [302, 710] on div at bounding box center [784, 378] width 1568 height 757
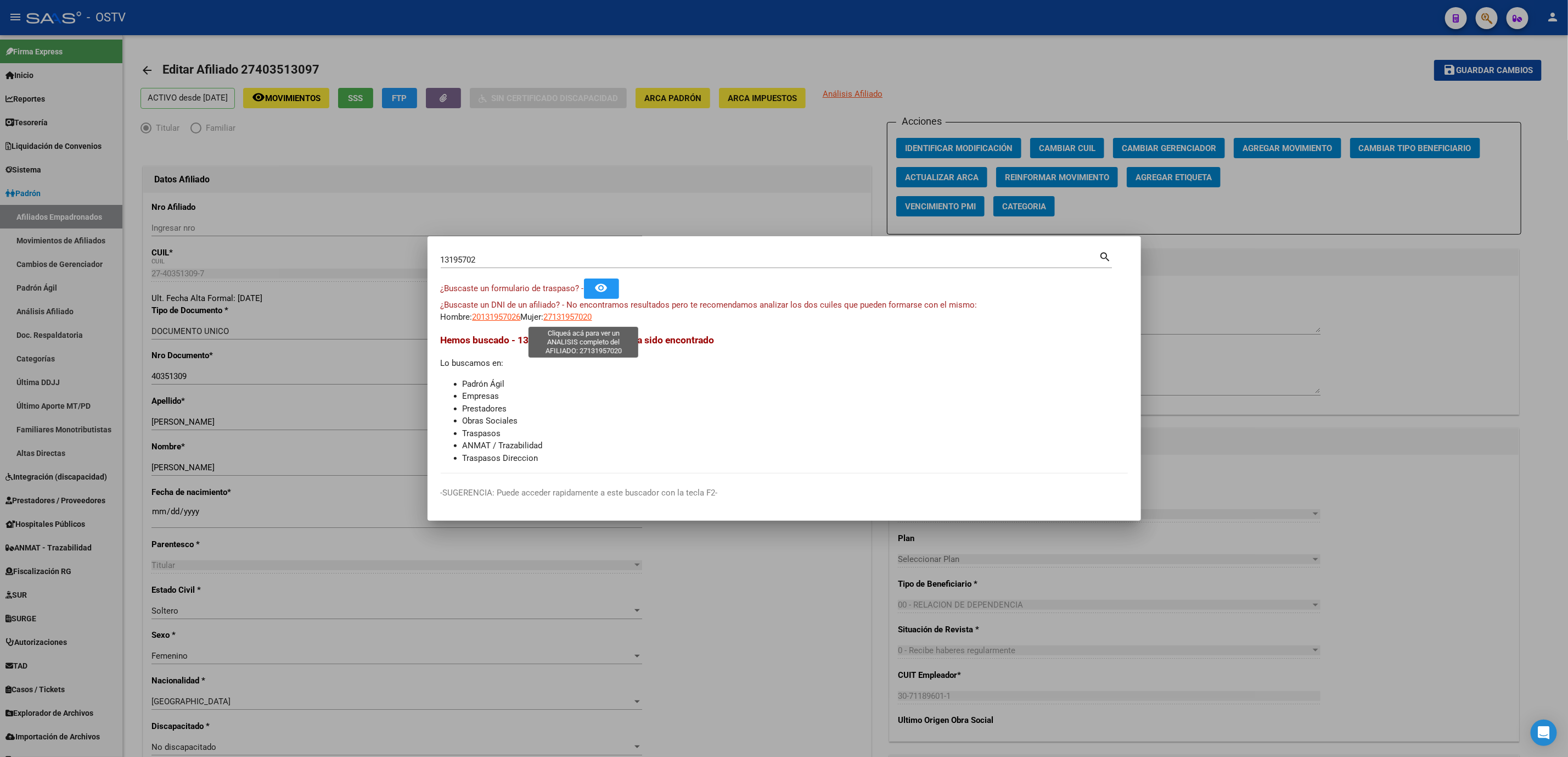
click at [588, 313] on span "27131957020" at bounding box center [568, 317] width 49 height 10
type textarea "27131957020"
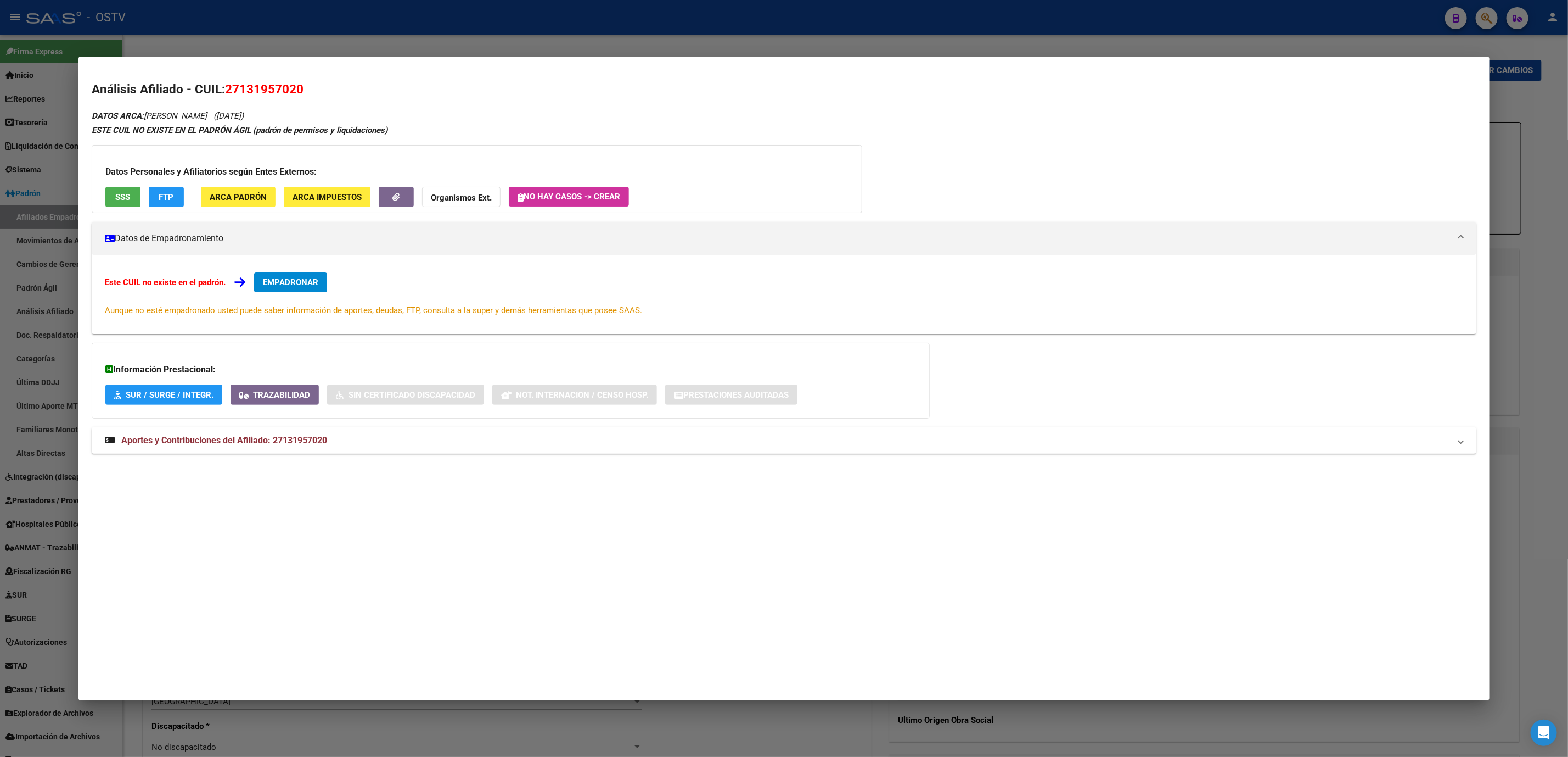
click at [225, 438] on span "Aportes y Contribuciones del Afiliado: 27131957020" at bounding box center [224, 440] width 206 height 11
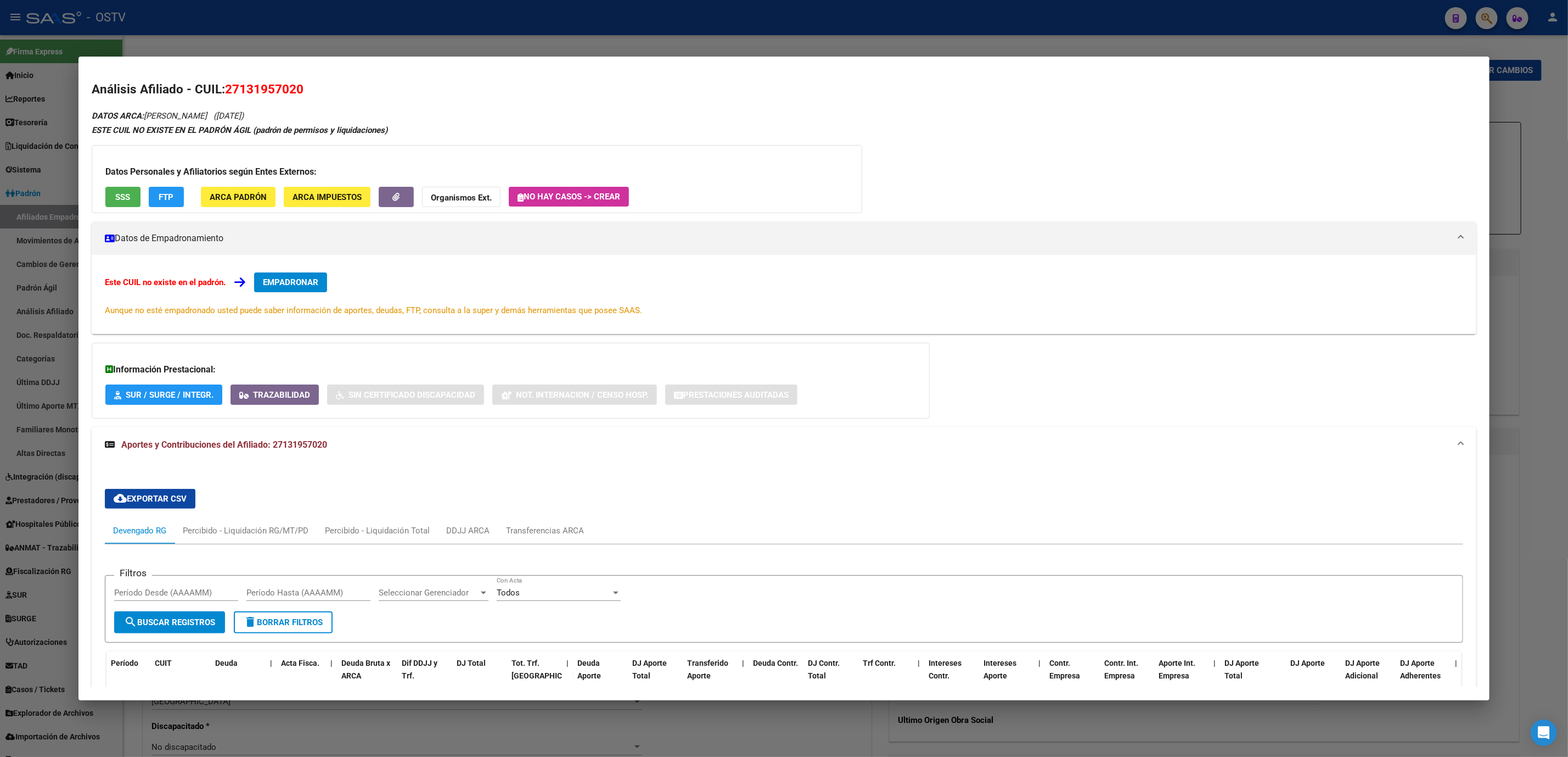
click at [162, 194] on span "FTP" at bounding box center [166, 197] width 15 height 10
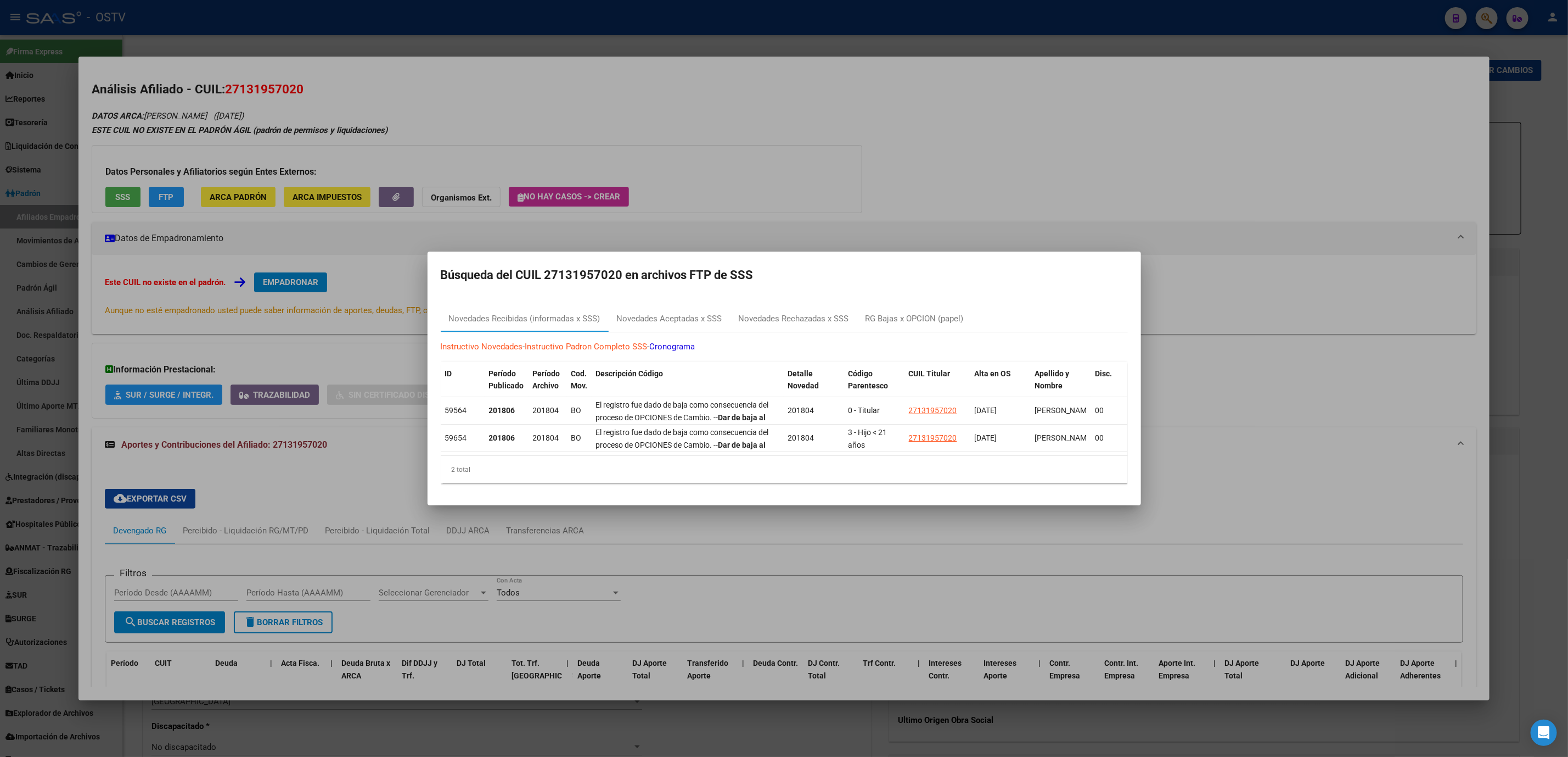
click at [573, 540] on div at bounding box center [784, 378] width 1568 height 757
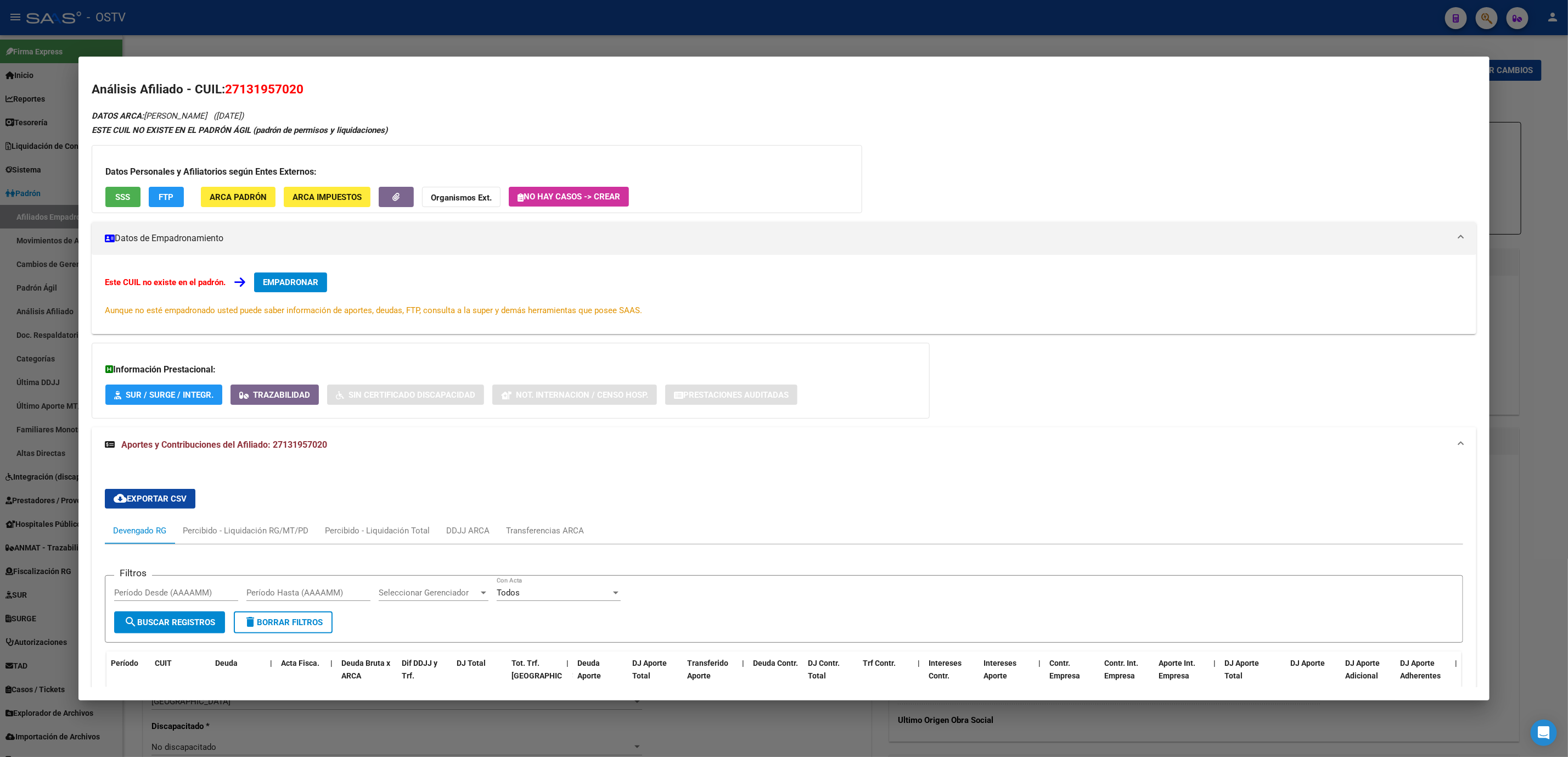
click at [125, 199] on span "SSS" at bounding box center [123, 197] width 15 height 10
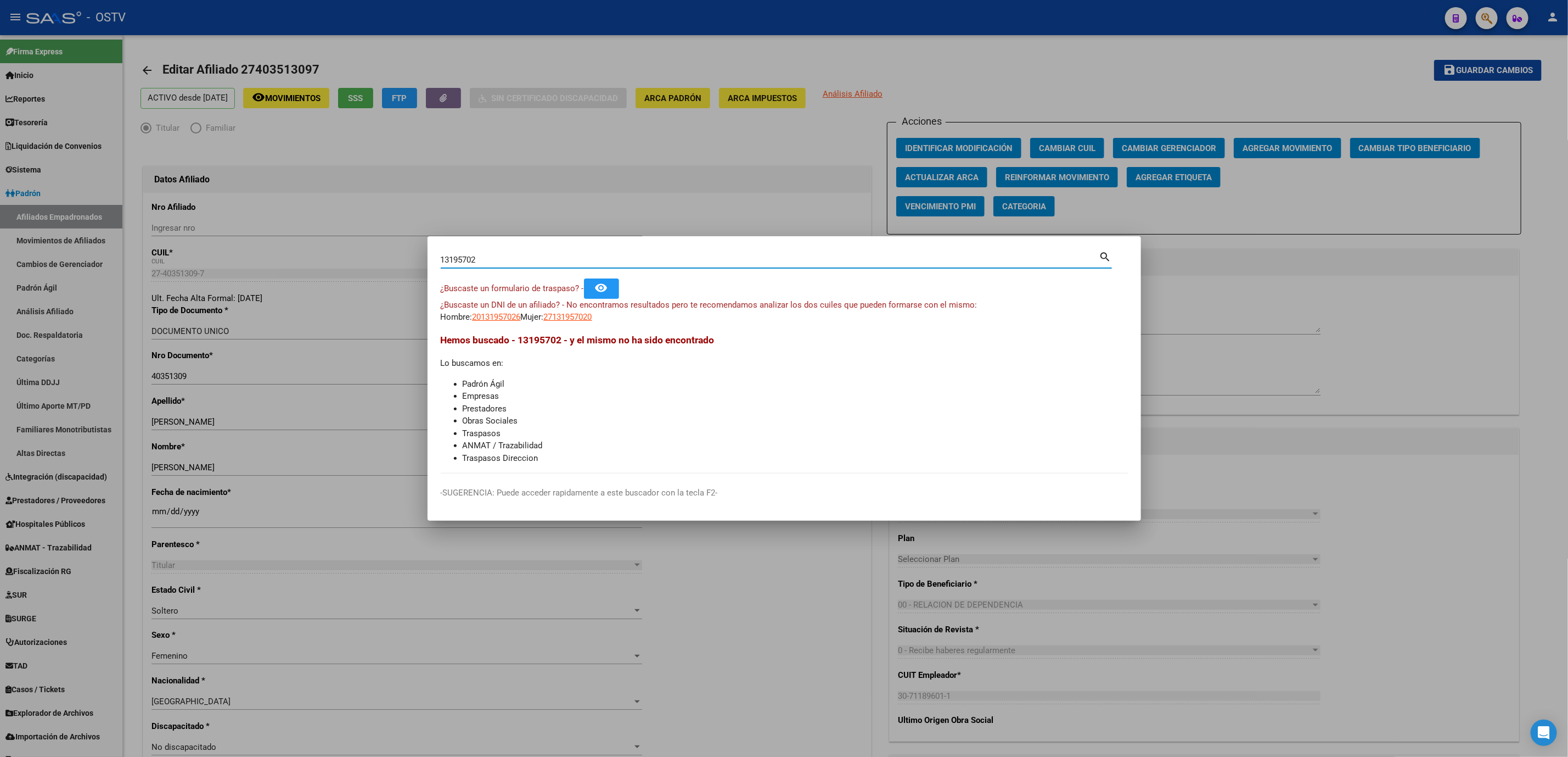
drag, startPoint x: 514, startPoint y: 262, endPoint x: 0, endPoint y: 224, distance: 515.4
click at [242, 238] on div "13195702 Buscar (apellido, dni, cuil, nro traspaso, cuit, obra social) search ¿…" at bounding box center [784, 378] width 1568 height 757
paste input "33247955"
type input "33247955"
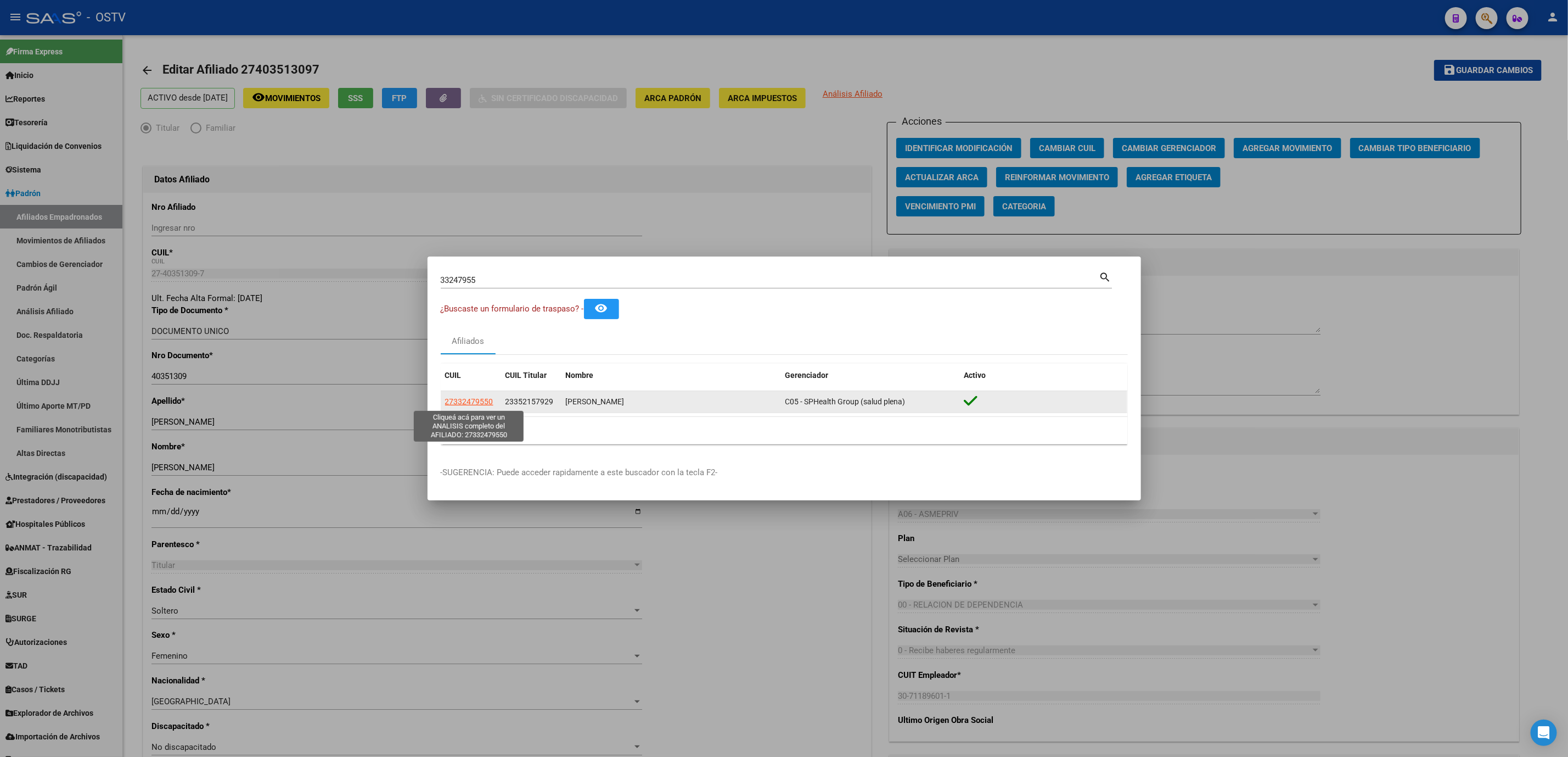
click at [478, 399] on span "27332479550" at bounding box center [470, 401] width 49 height 9
type textarea "27332479550"
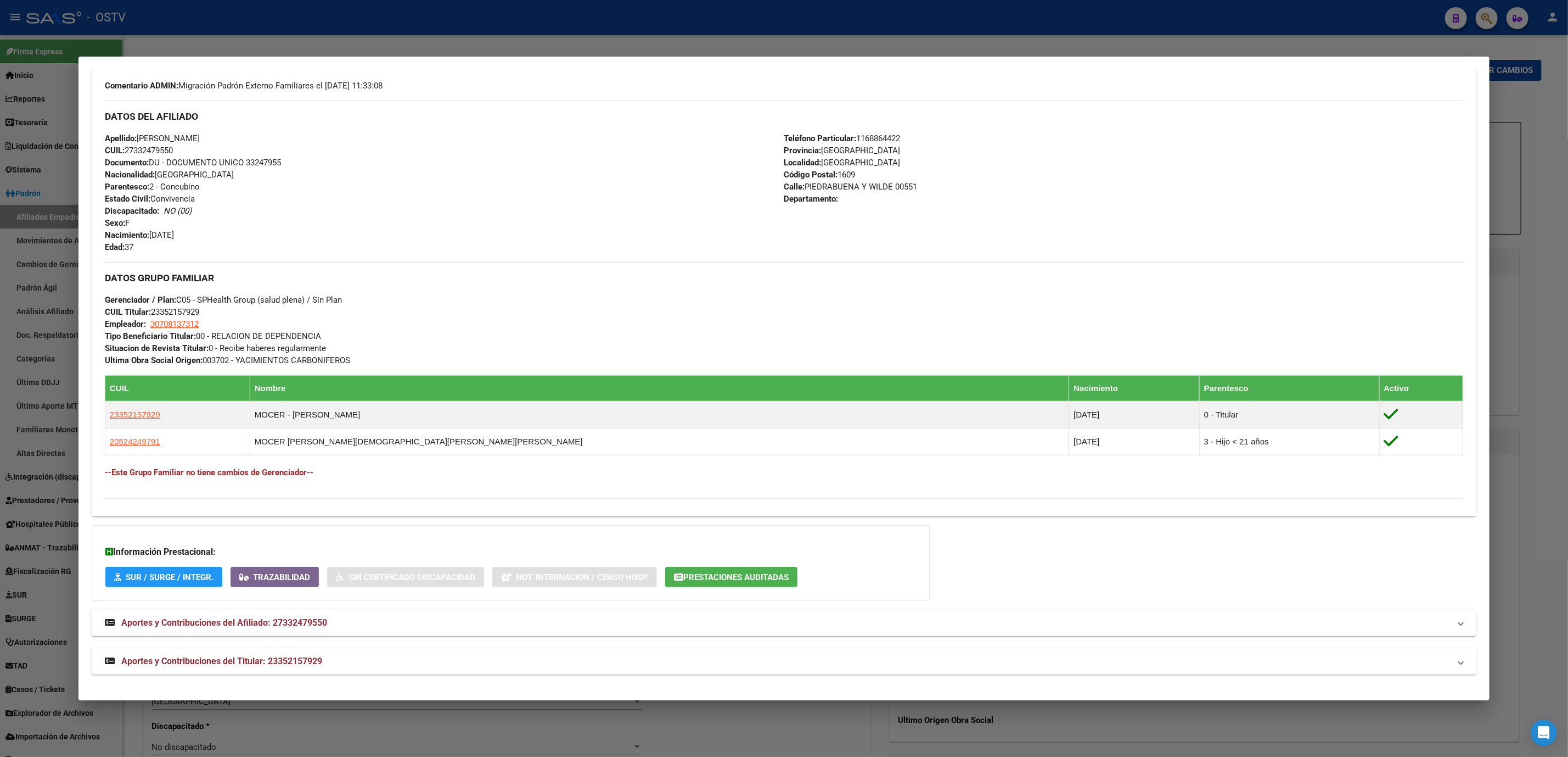
scroll to position [336, 0]
click at [209, 658] on span "Aportes y Contribuciones del Titular: 23352157929" at bounding box center [222, 660] width 201 height 11
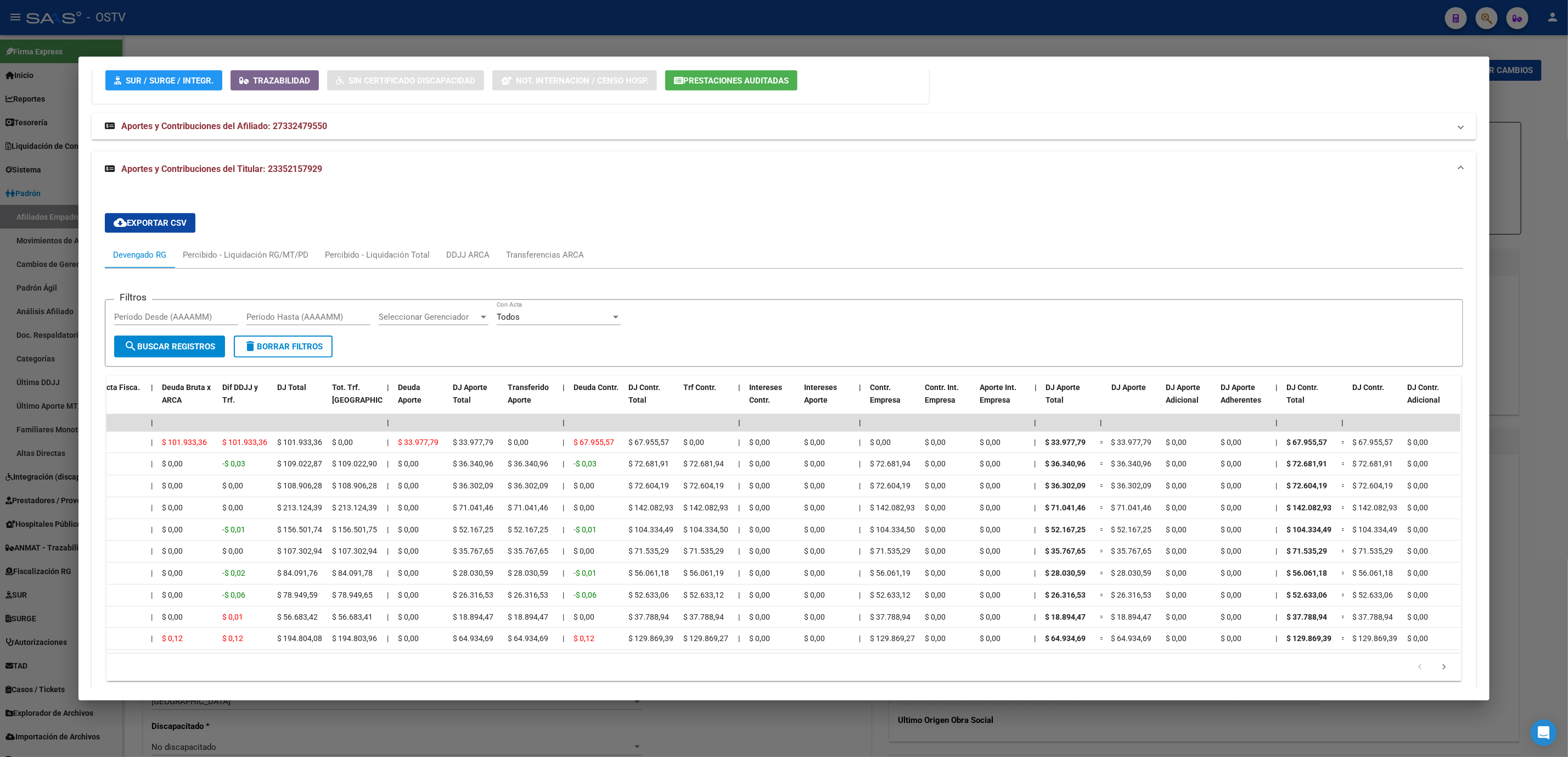
scroll to position [0, 0]
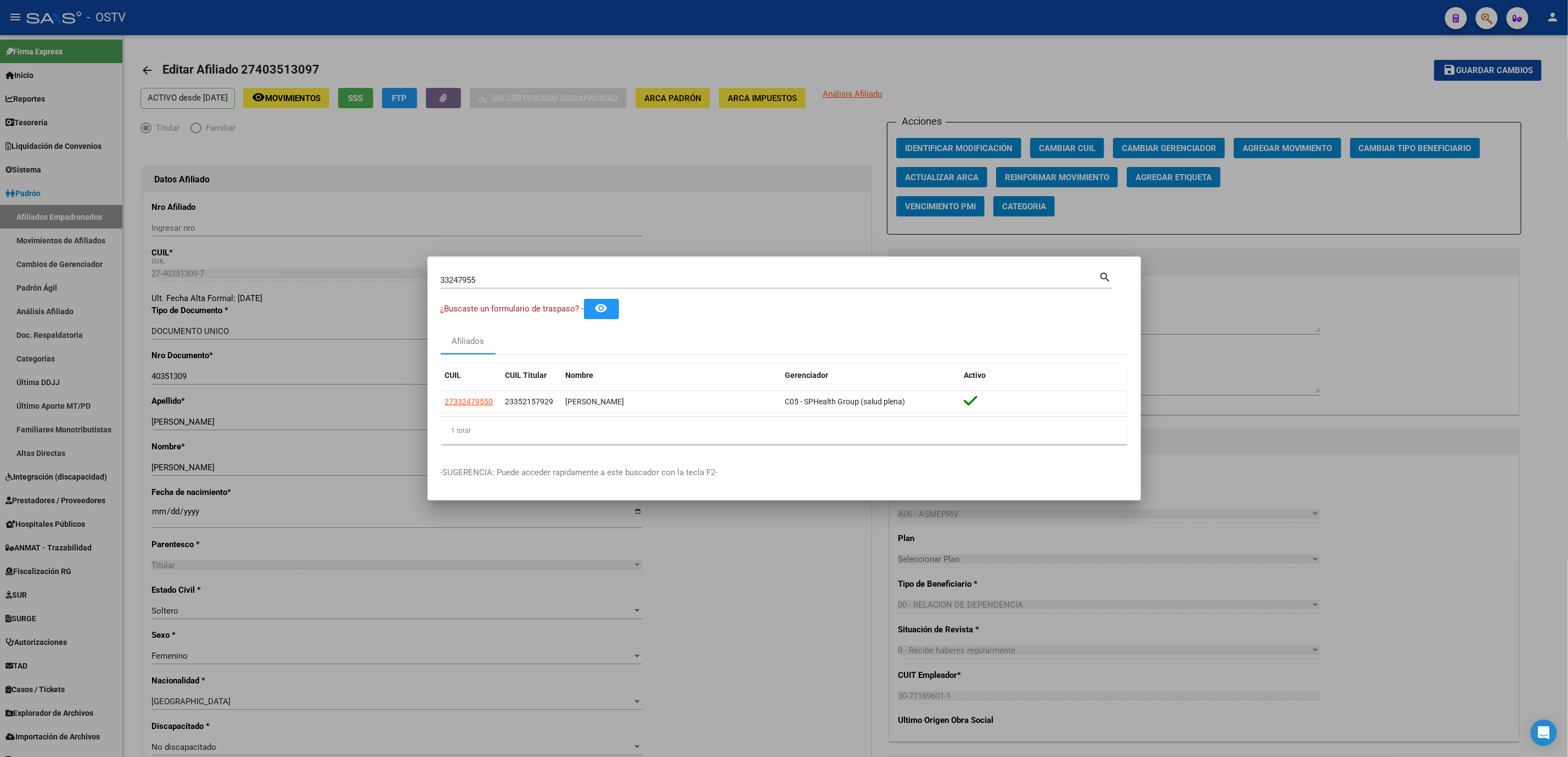
click at [494, 285] on div "33247955 Buscar (apellido, dni, cuil, nro traspaso, cuit, obra social)" at bounding box center [770, 280] width 659 height 16
drag, startPoint x: 494, startPoint y: 283, endPoint x: 354, endPoint y: 282, distance: 140.0
click at [362, 282] on div "33247955 Buscar (apellido, dni, cuil, nro traspaso, cuit, obra social) search ¿…" at bounding box center [784, 378] width 1568 height 757
paste input "20295401185"
type input "20295401185"
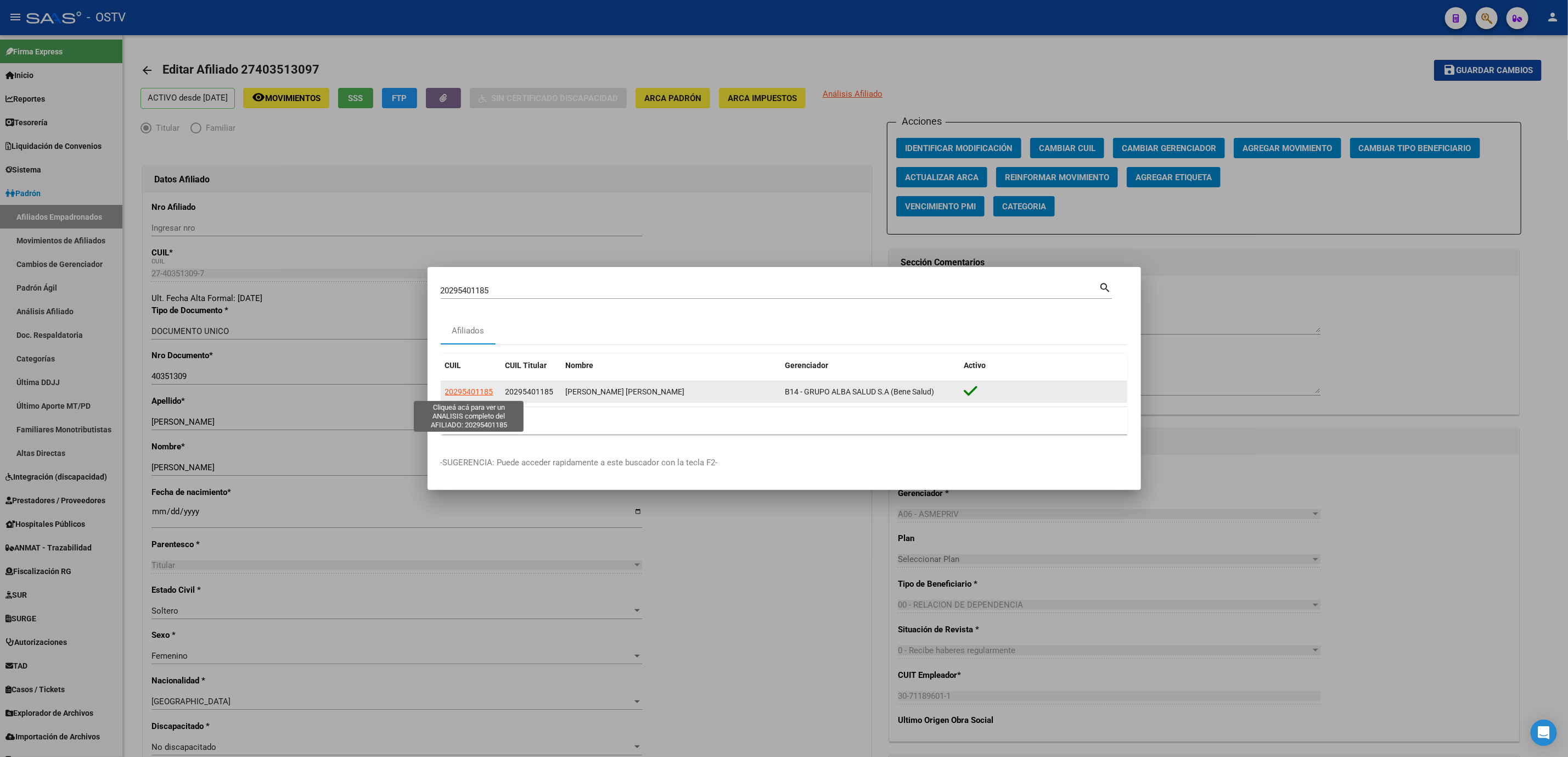
click at [483, 387] on span "20295401185" at bounding box center [470, 391] width 49 height 9
type textarea "20295401185"
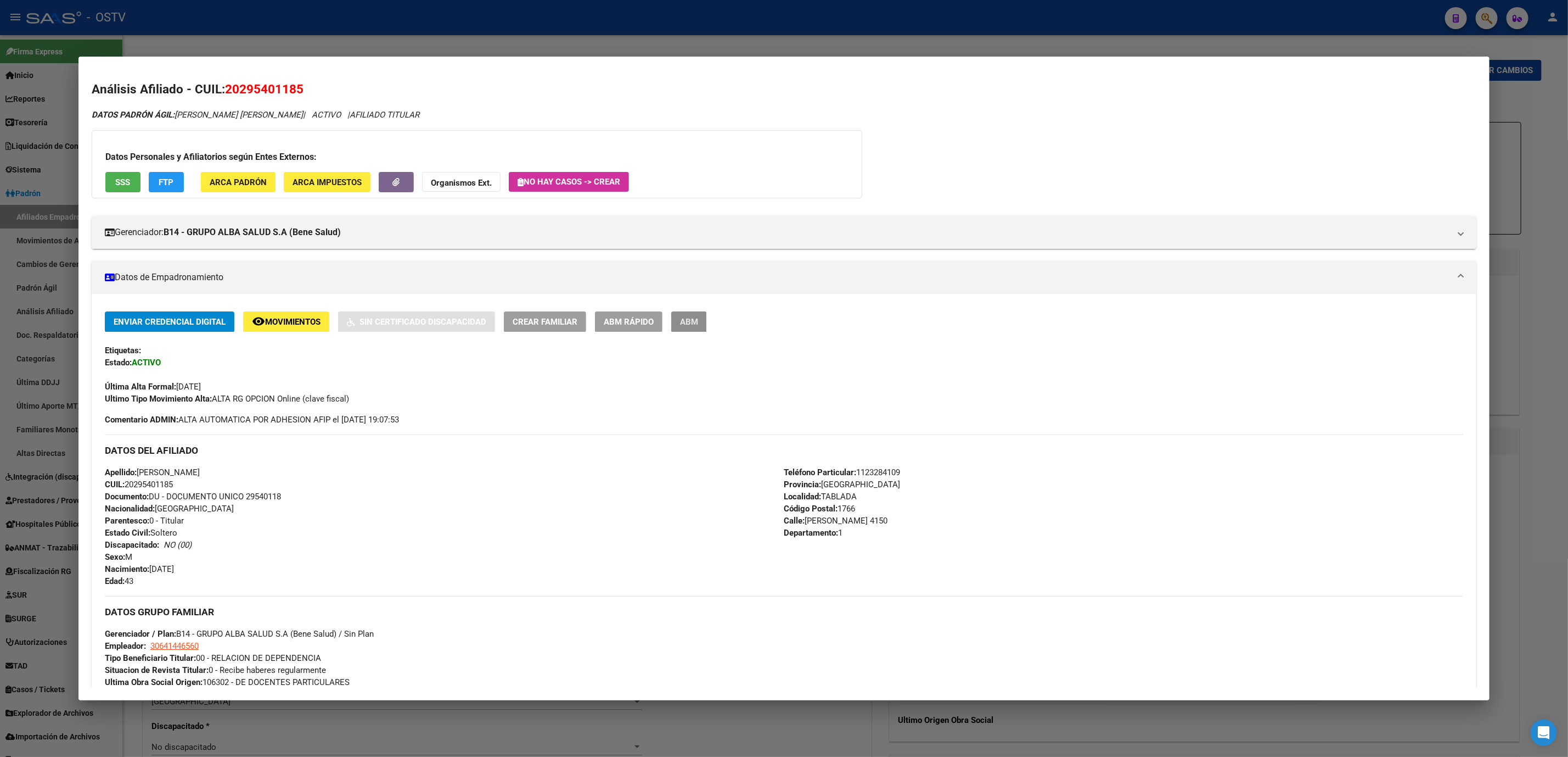
click at [680, 320] on span "ABM" at bounding box center [689, 322] width 18 height 10
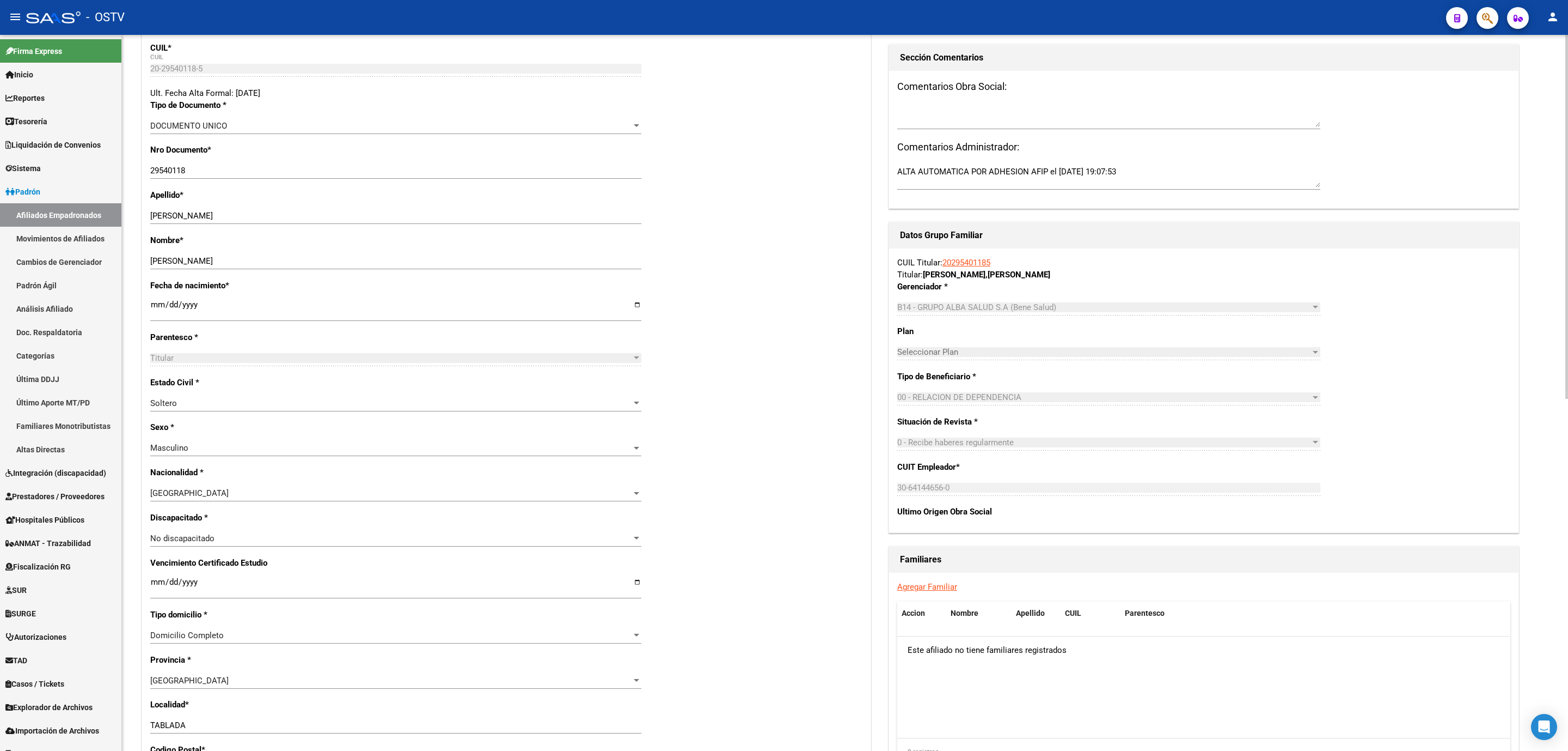
scroll to position [409, 0]
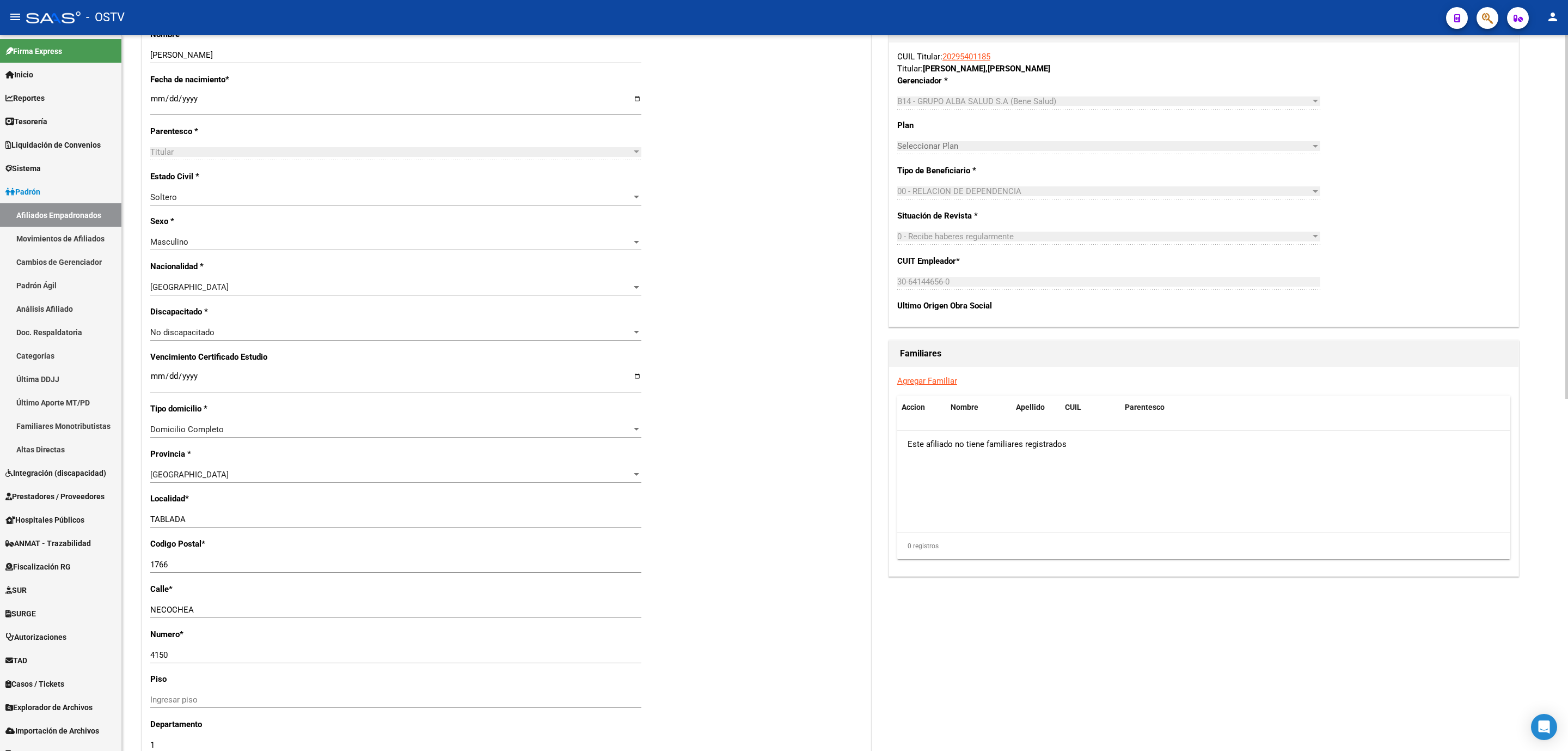
click at [948, 381] on link "Agregar Familiar" at bounding box center [927, 381] width 60 height 10
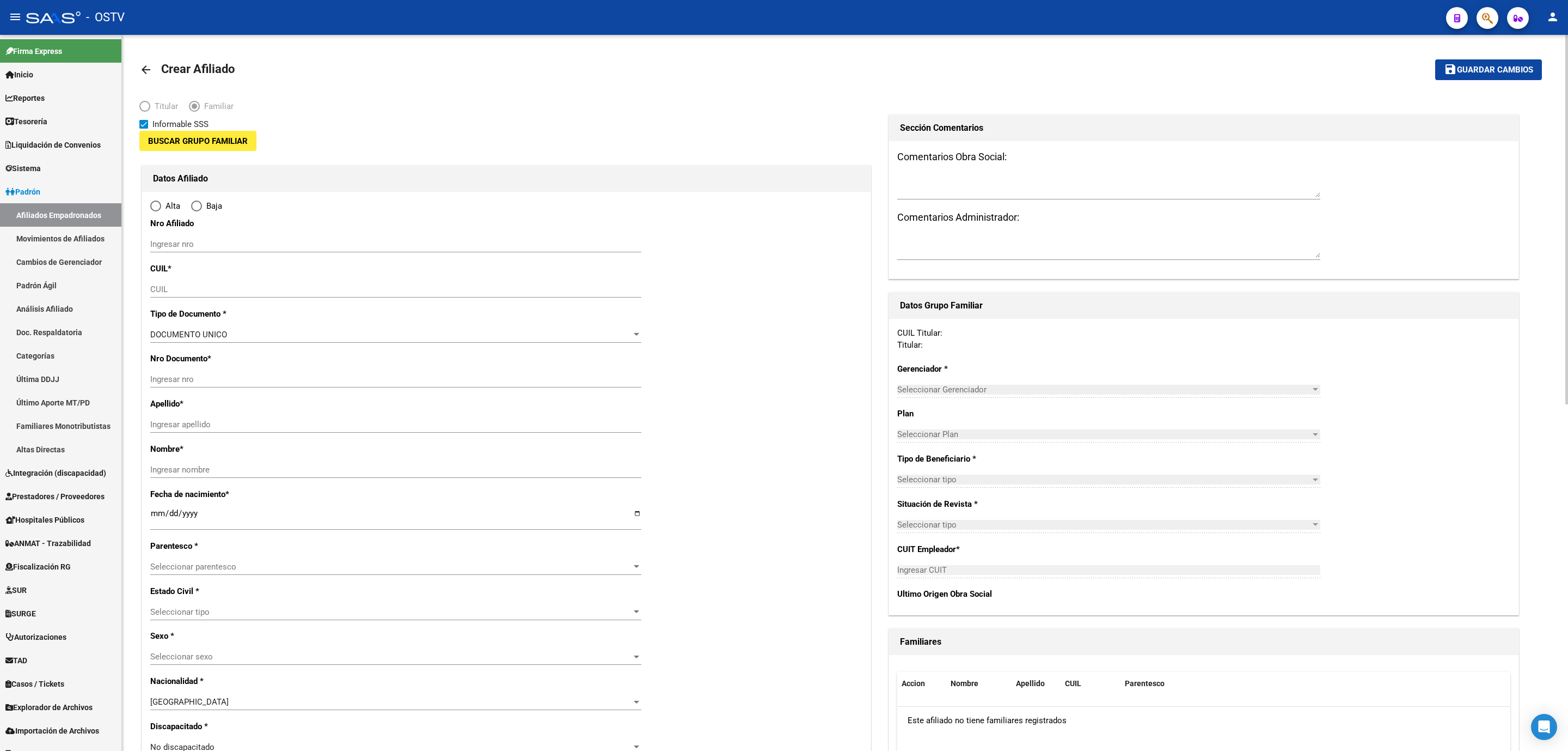
type input "30-64144656-0"
type input "TABLADA"
type input "1766"
type input "NECOCHEA"
type input "4150"
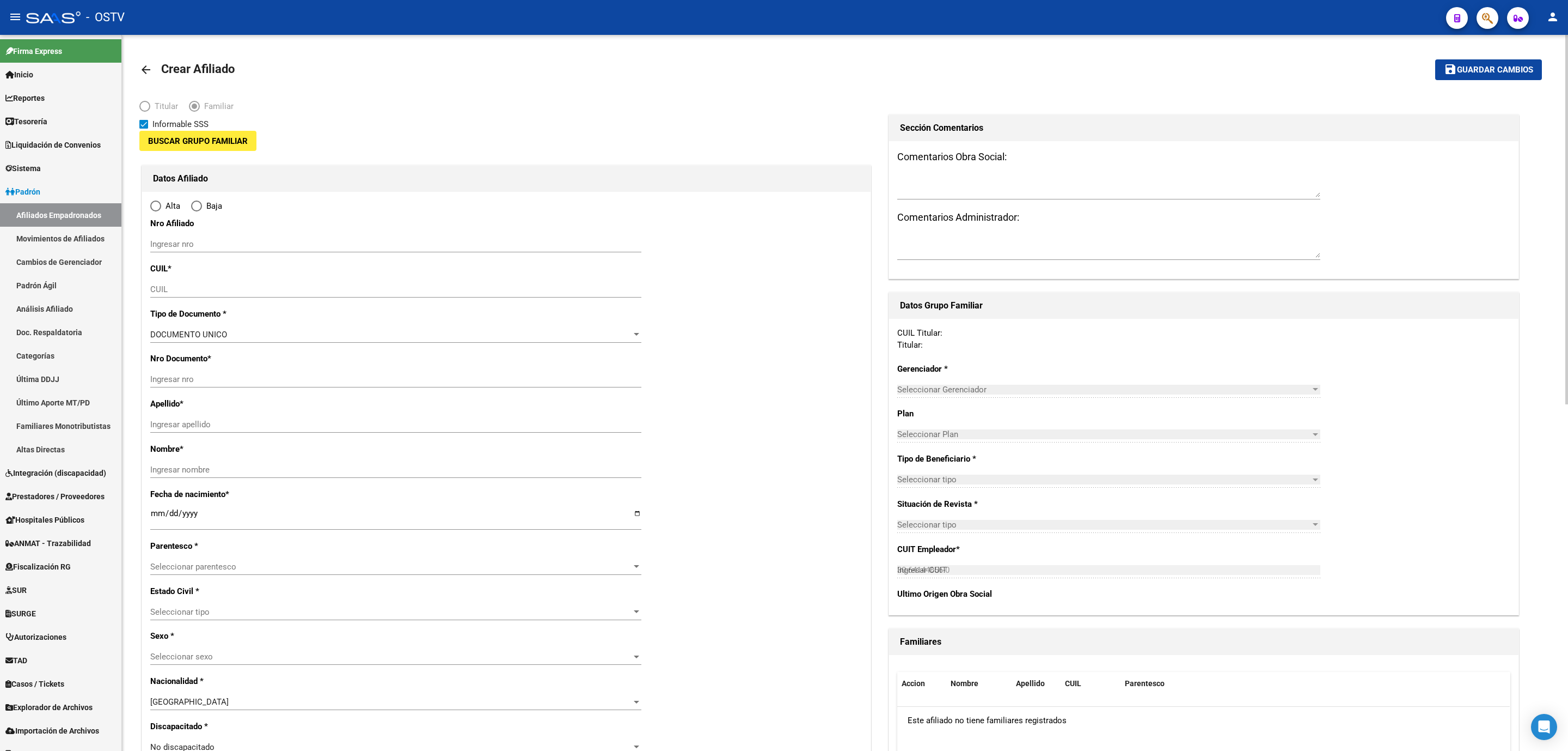
type input "1"
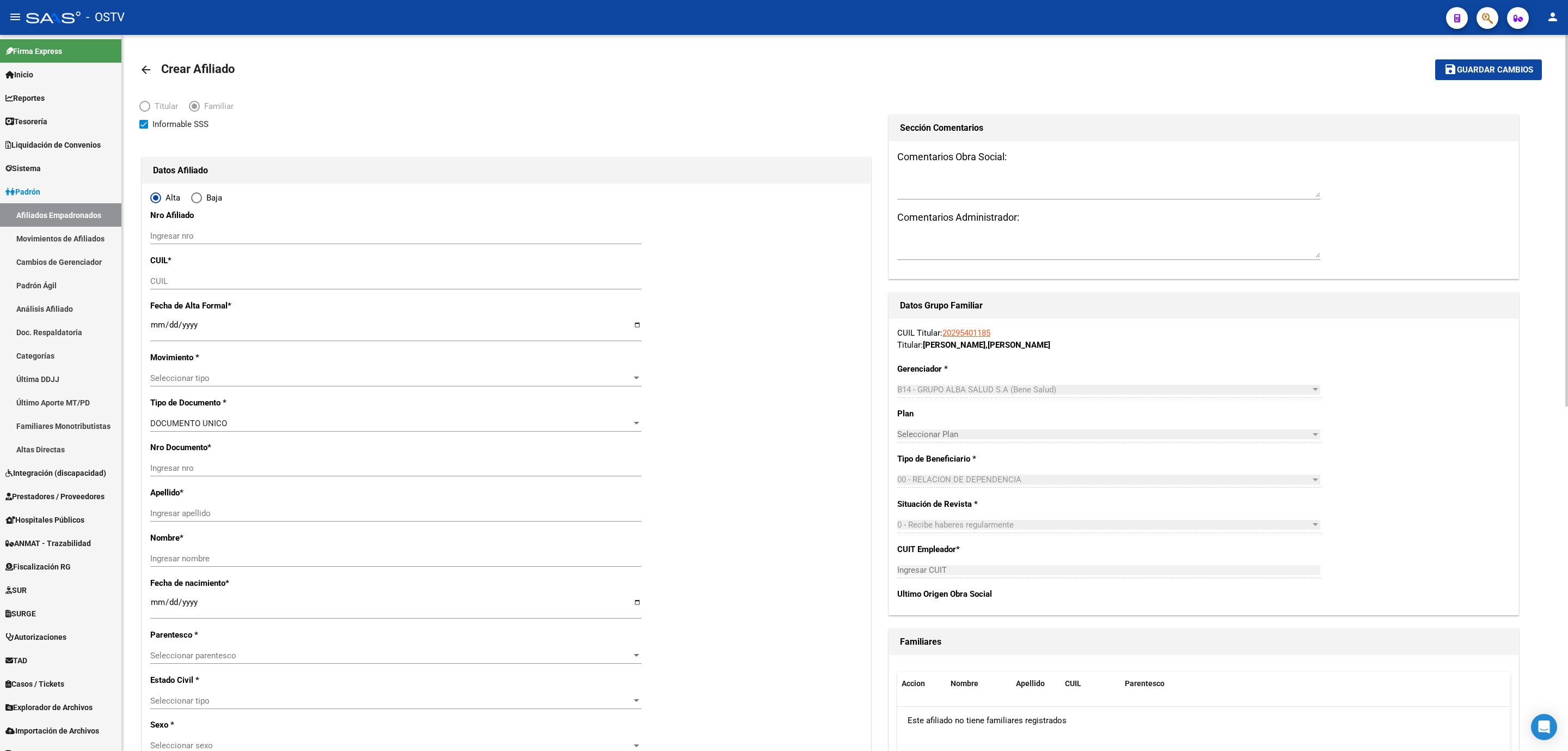
radio input "true"
type input "30-64144656-0"
paste input "20-29540118-5"
type input "20-29540118-5"
type input "29540118"
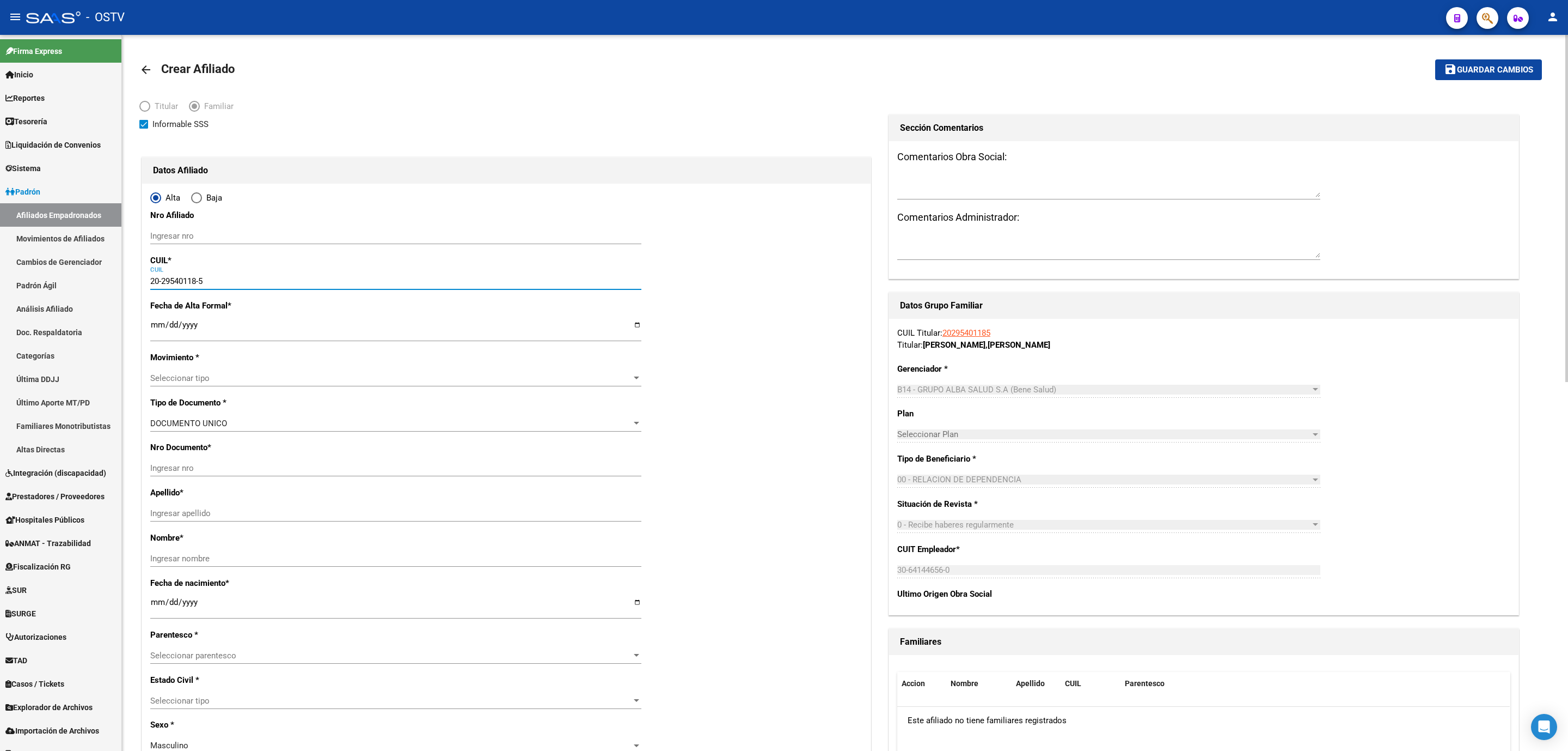
type input "SERVIDIO"
type input "LUIS ALBERTO"
type input "1982-06-08"
type input "CABA"
type input "1440"
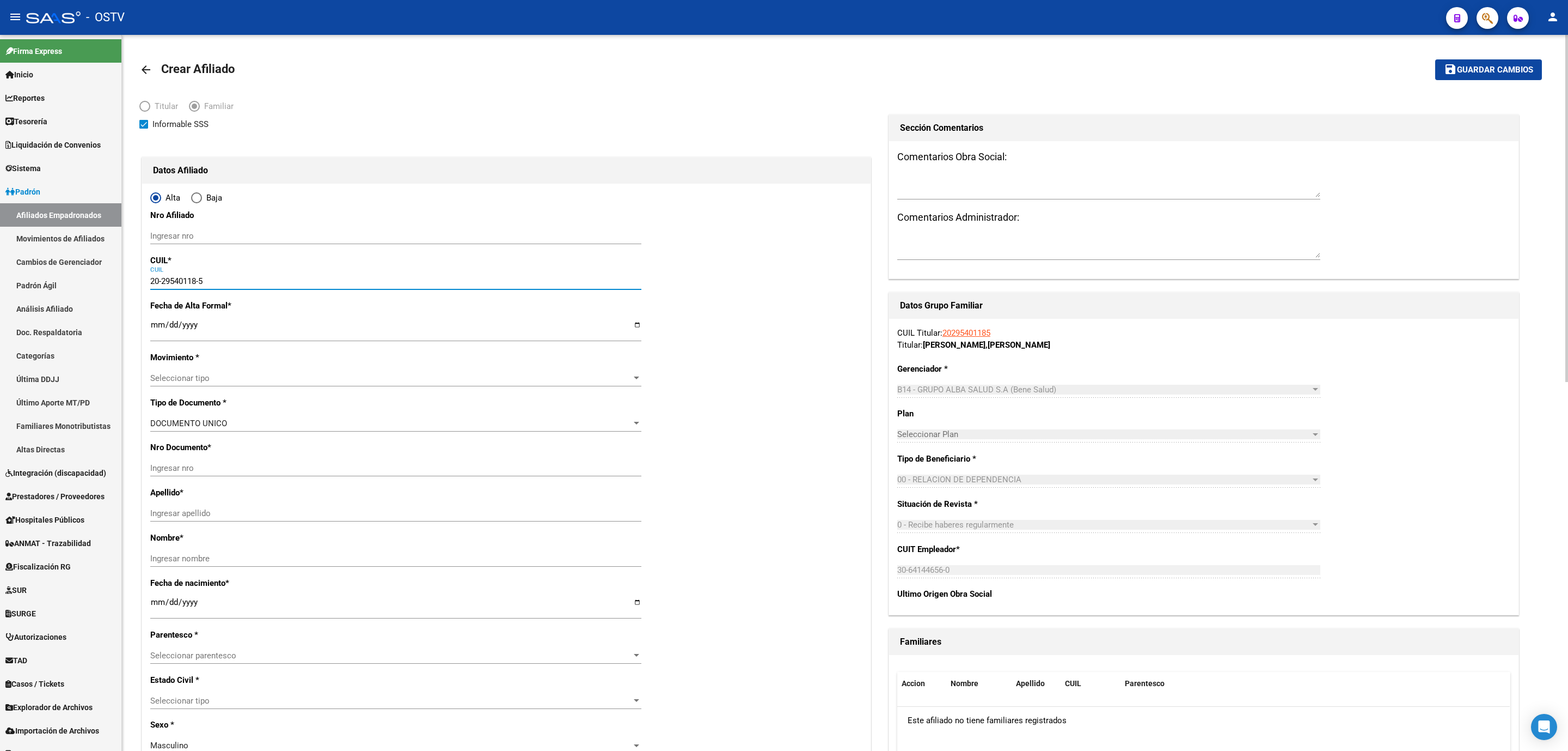
type input "CAFAYATE"
type input "1430"
type input "20-29540118-5"
click at [76, 216] on link "Afiliados Empadronados" at bounding box center [61, 215] width 122 height 23
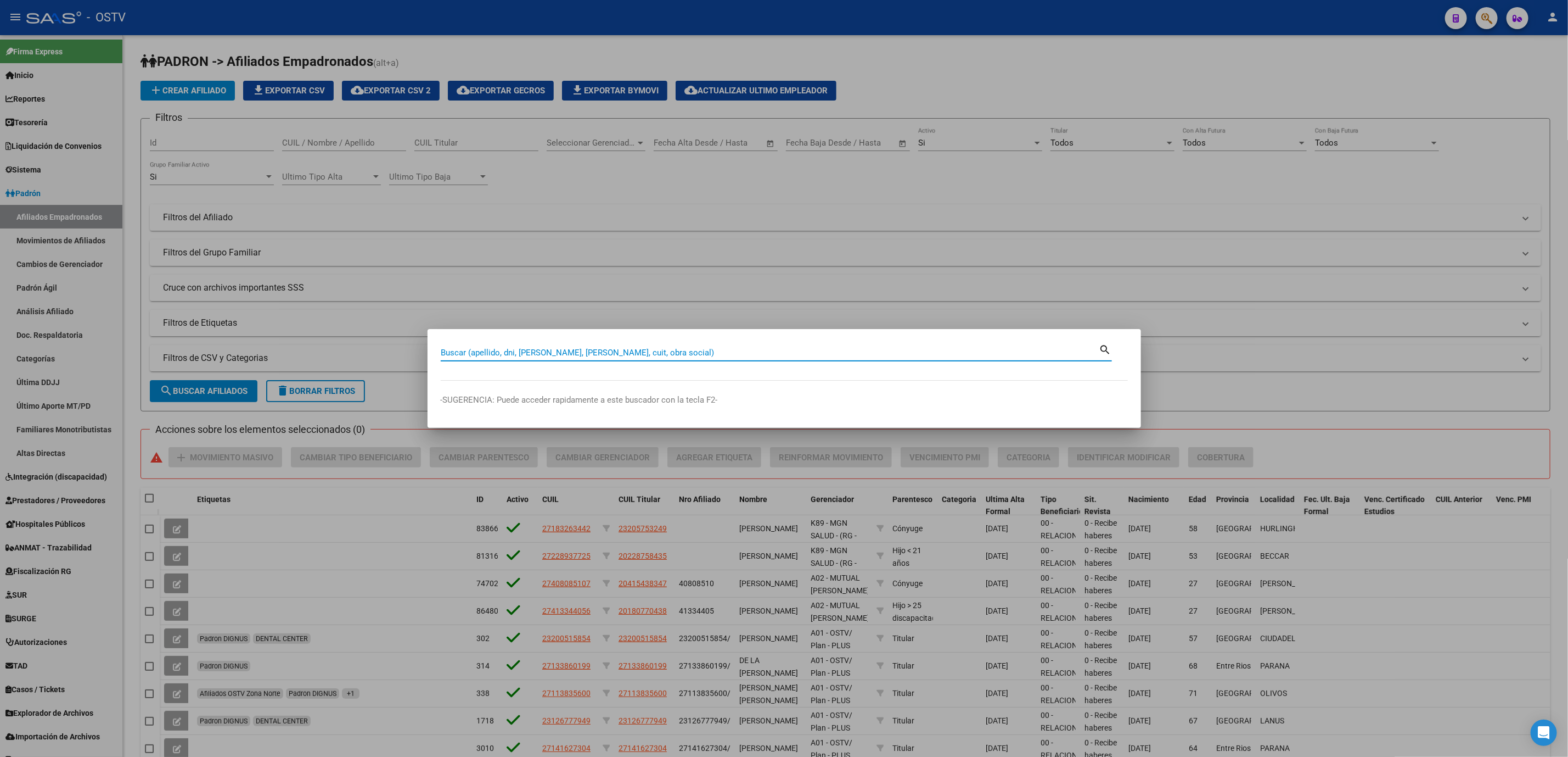
paste input "20295401185"
type input "20295401185"
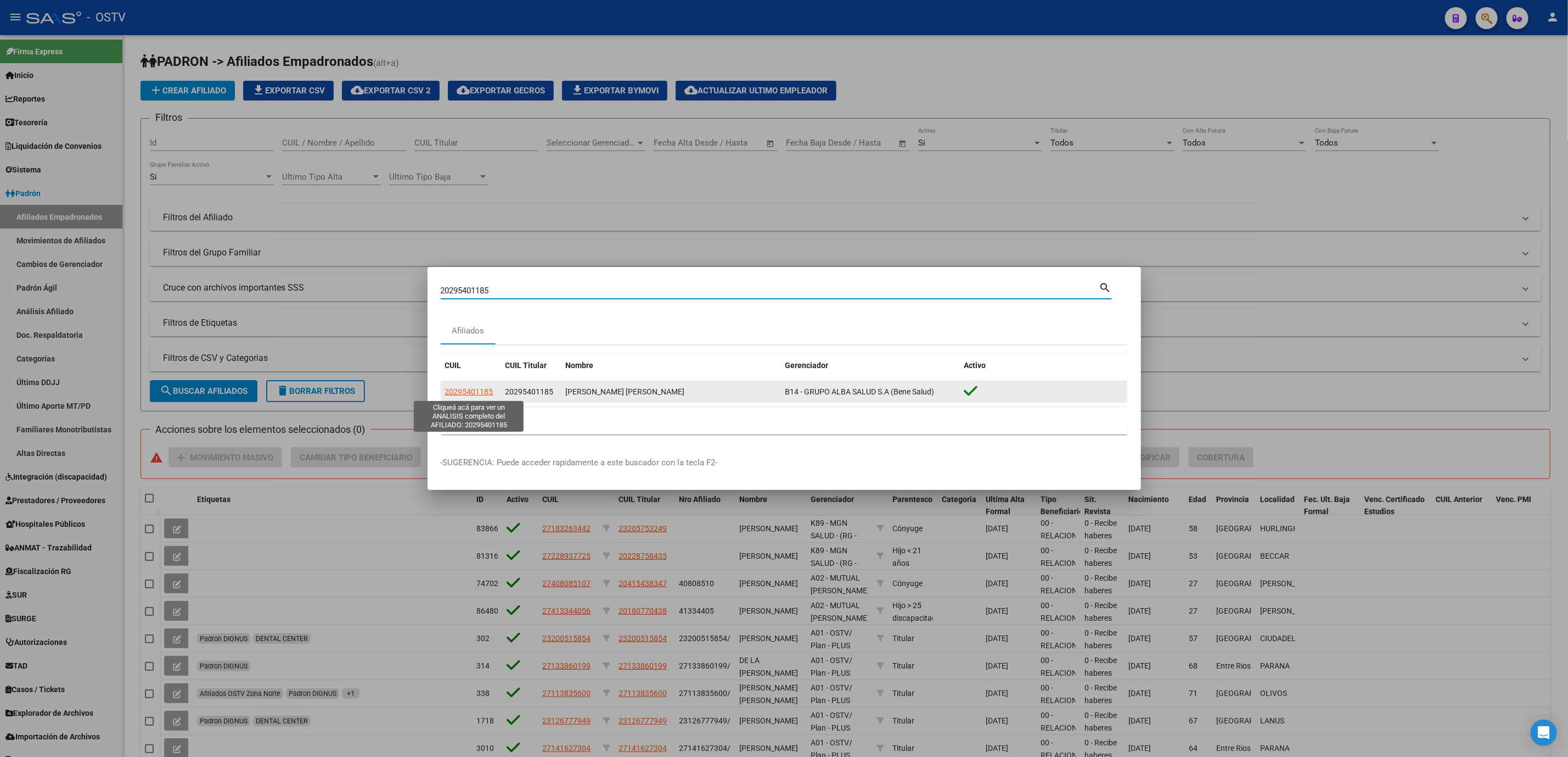
click at [470, 388] on span "20295401185" at bounding box center [470, 391] width 49 height 9
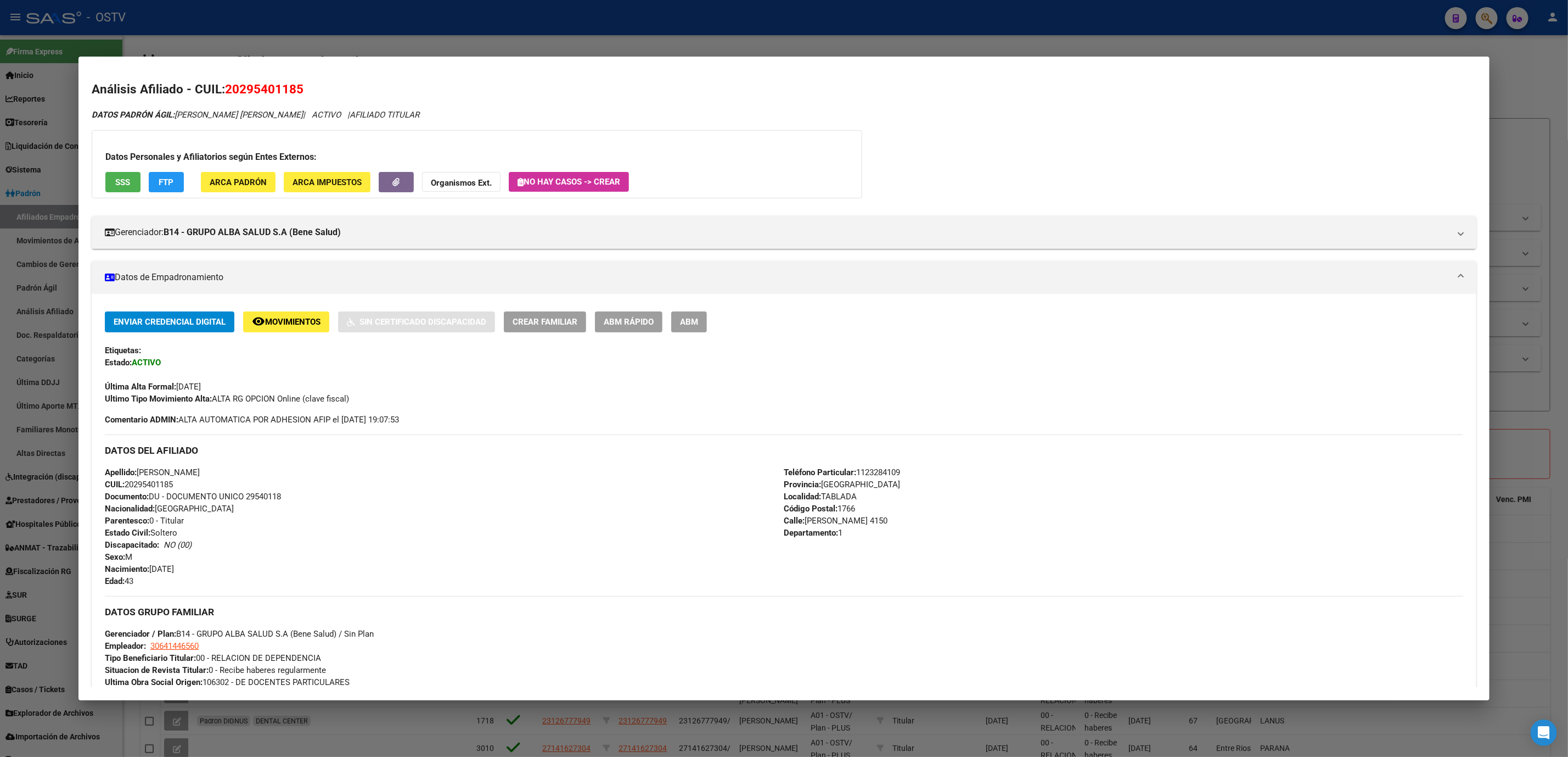
click at [680, 330] on button "ABM" at bounding box center [689, 321] width 35 height 21
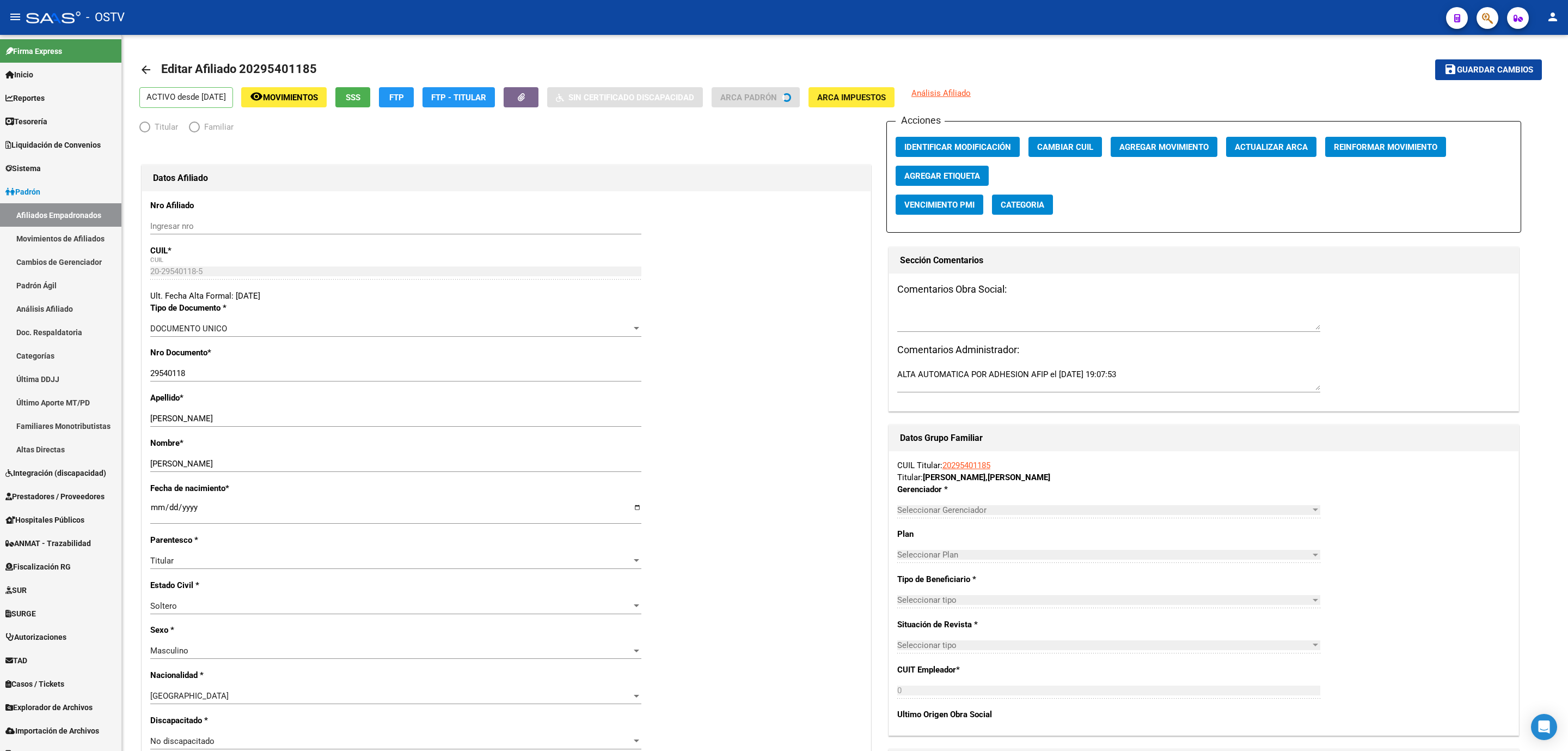
radio input "true"
type input "30-64144656-0"
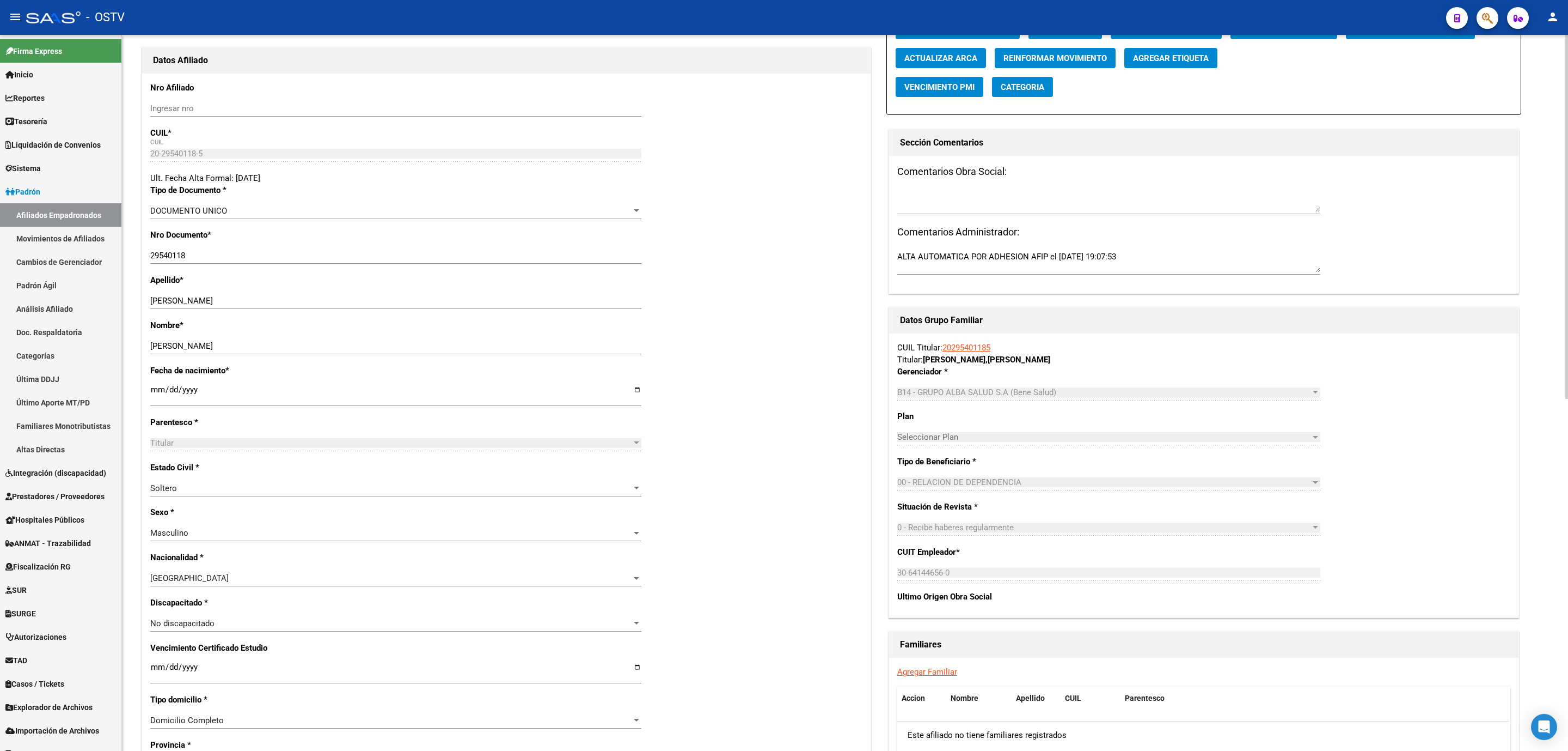
scroll to position [245, 0]
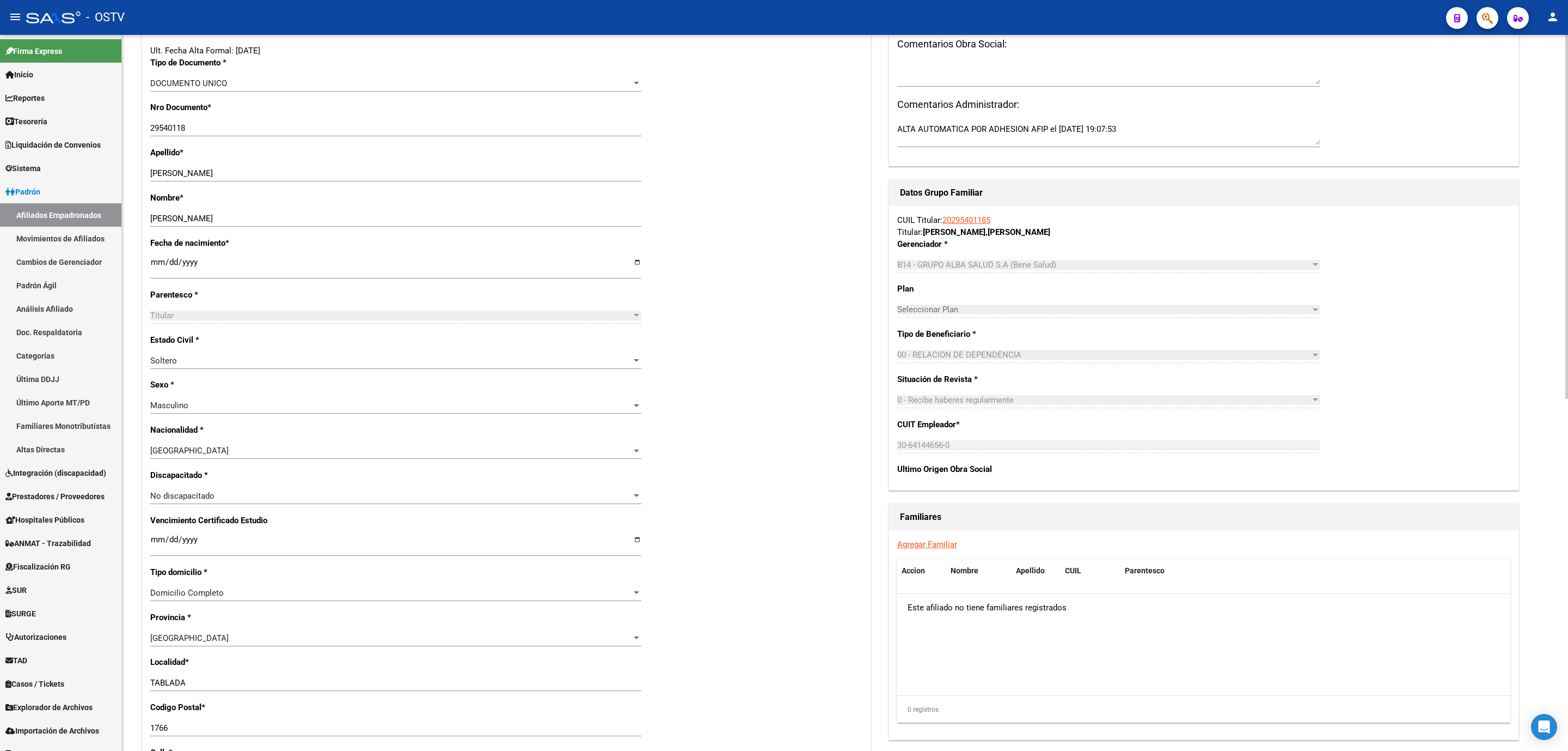
click at [909, 545] on link "Agregar Familiar" at bounding box center [927, 545] width 60 height 10
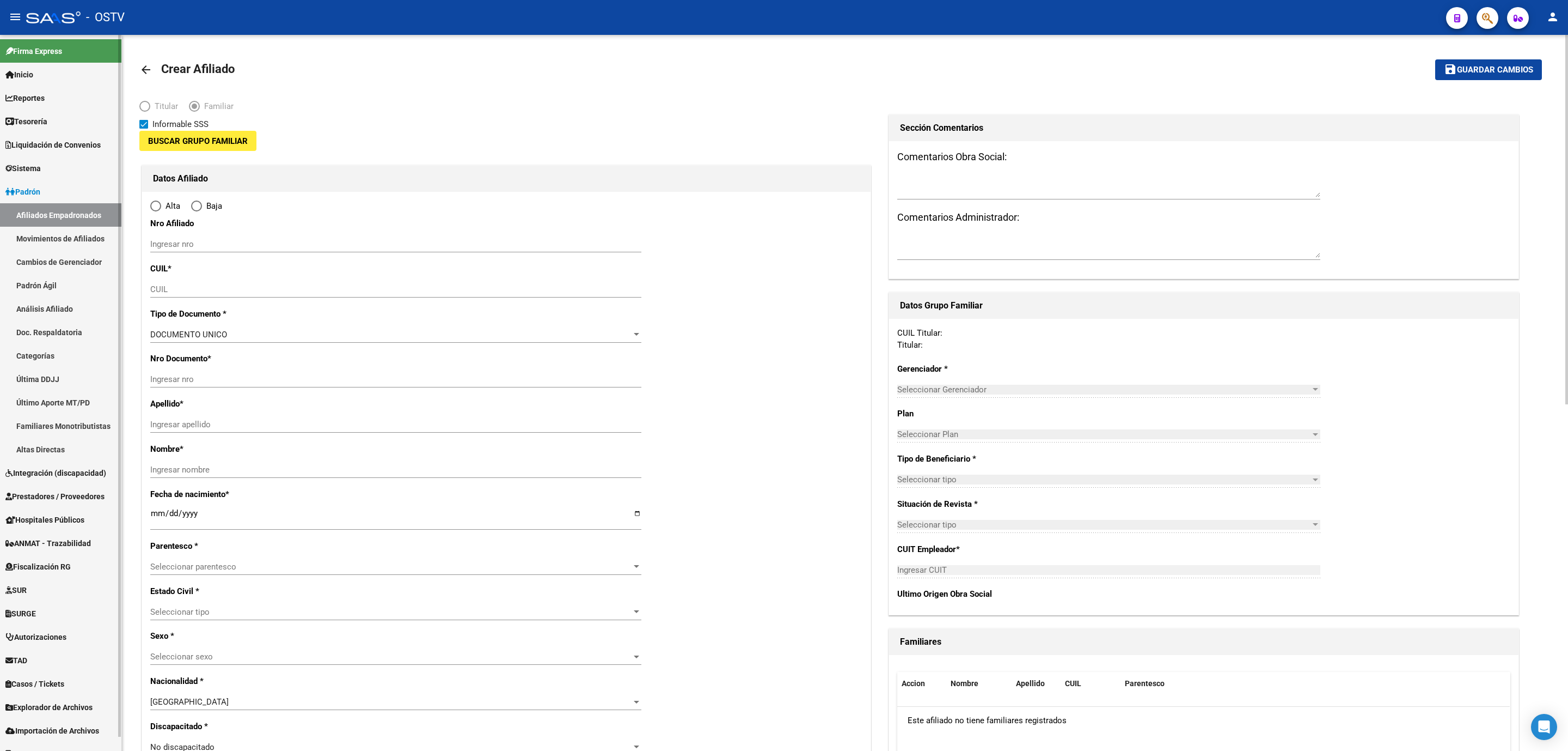
type input "30-64144656-0"
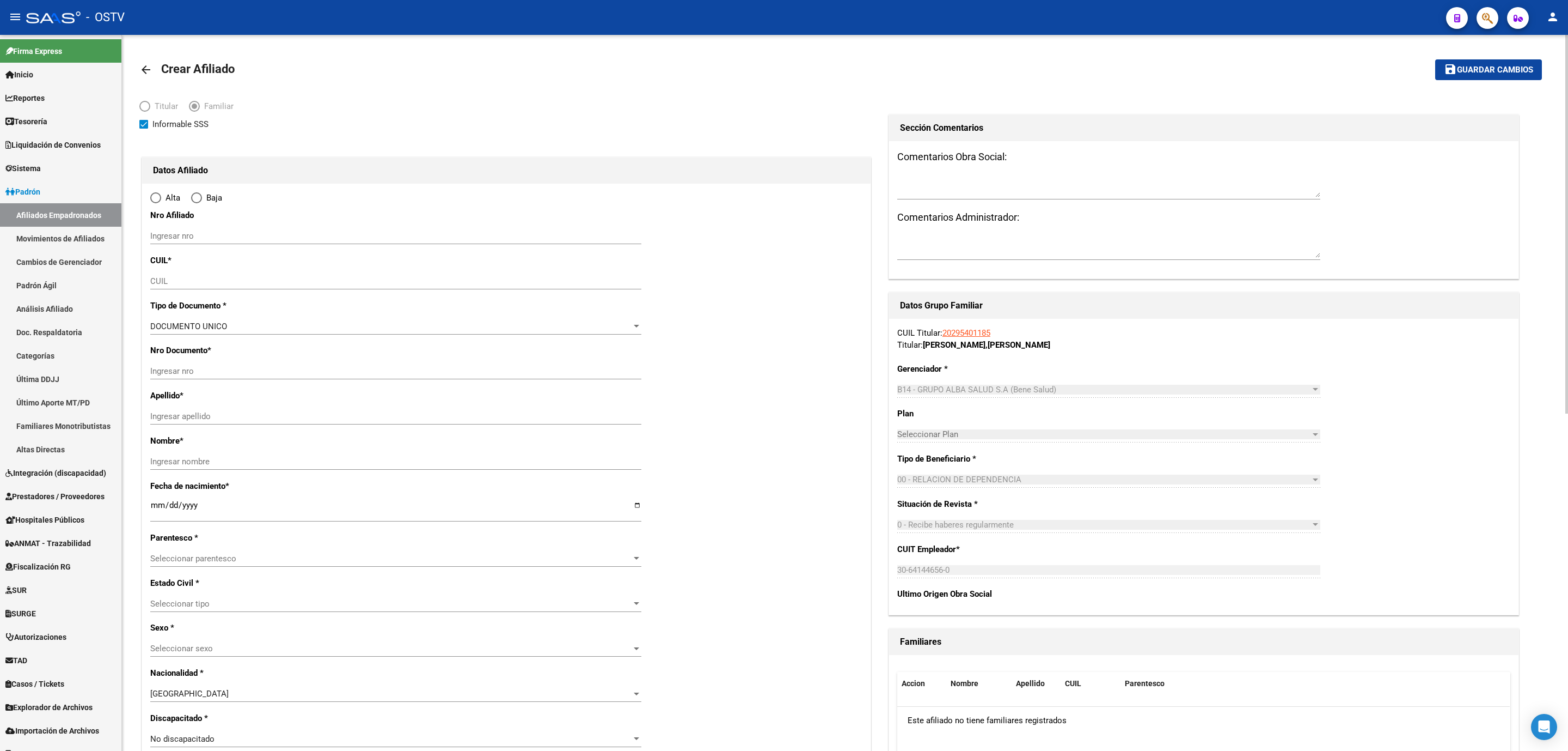
type input "TABLADA"
type input "1766"
type input "NECOCHEA"
type input "4150"
type input "1"
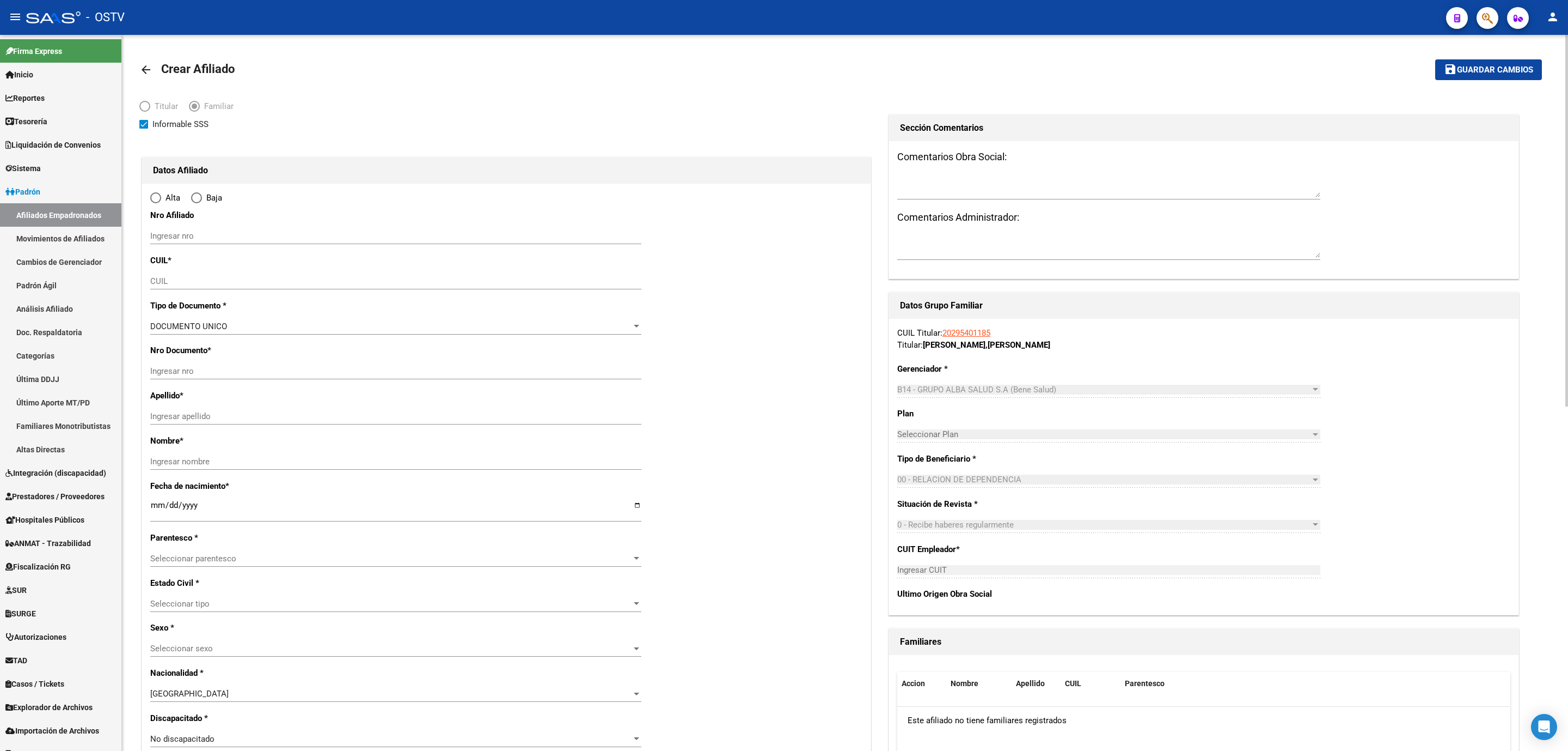
radio input "true"
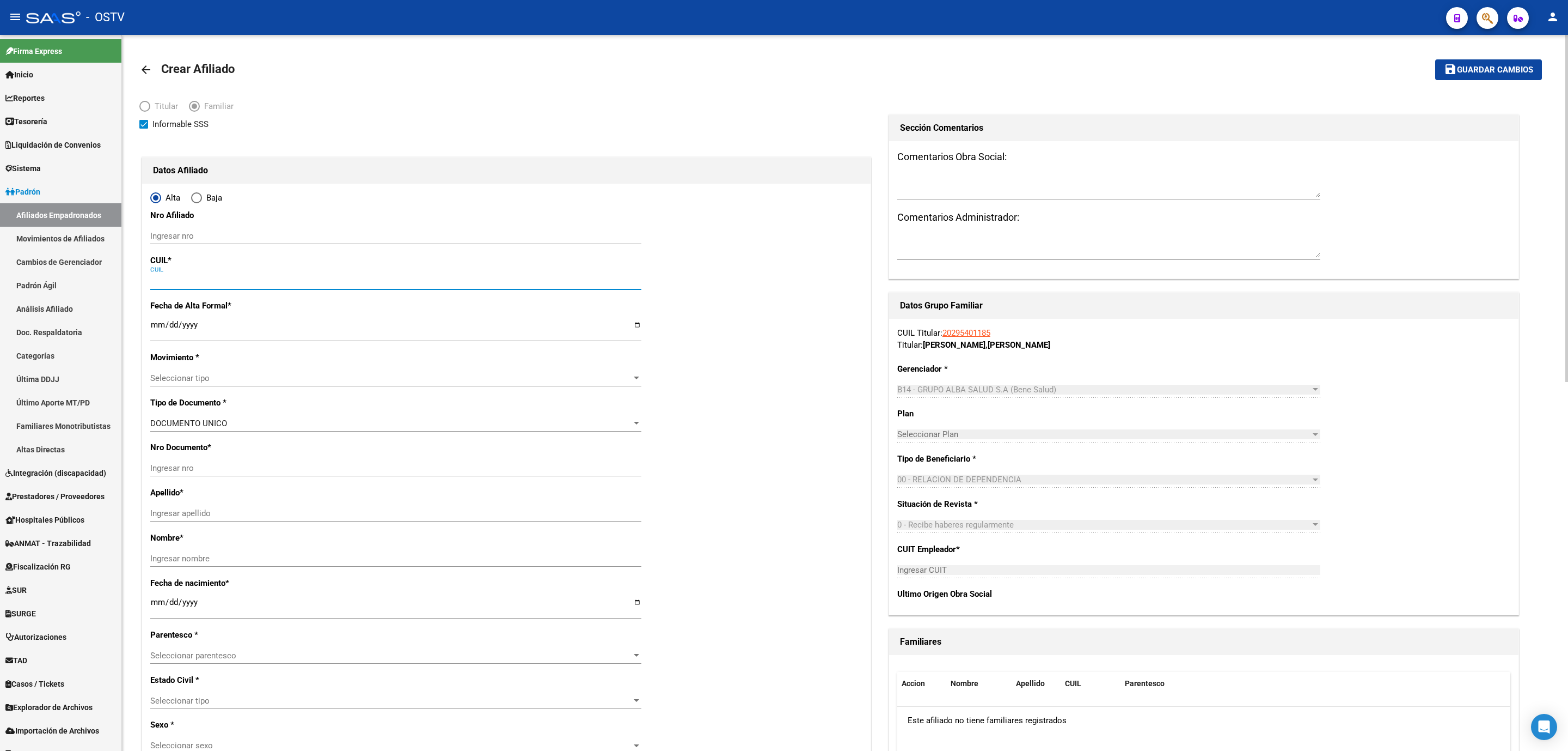
type input "30-64144656-0"
paste input "27-37272166-4"
type input "27-37272166-4"
type input "37272166"
type input "BARON"
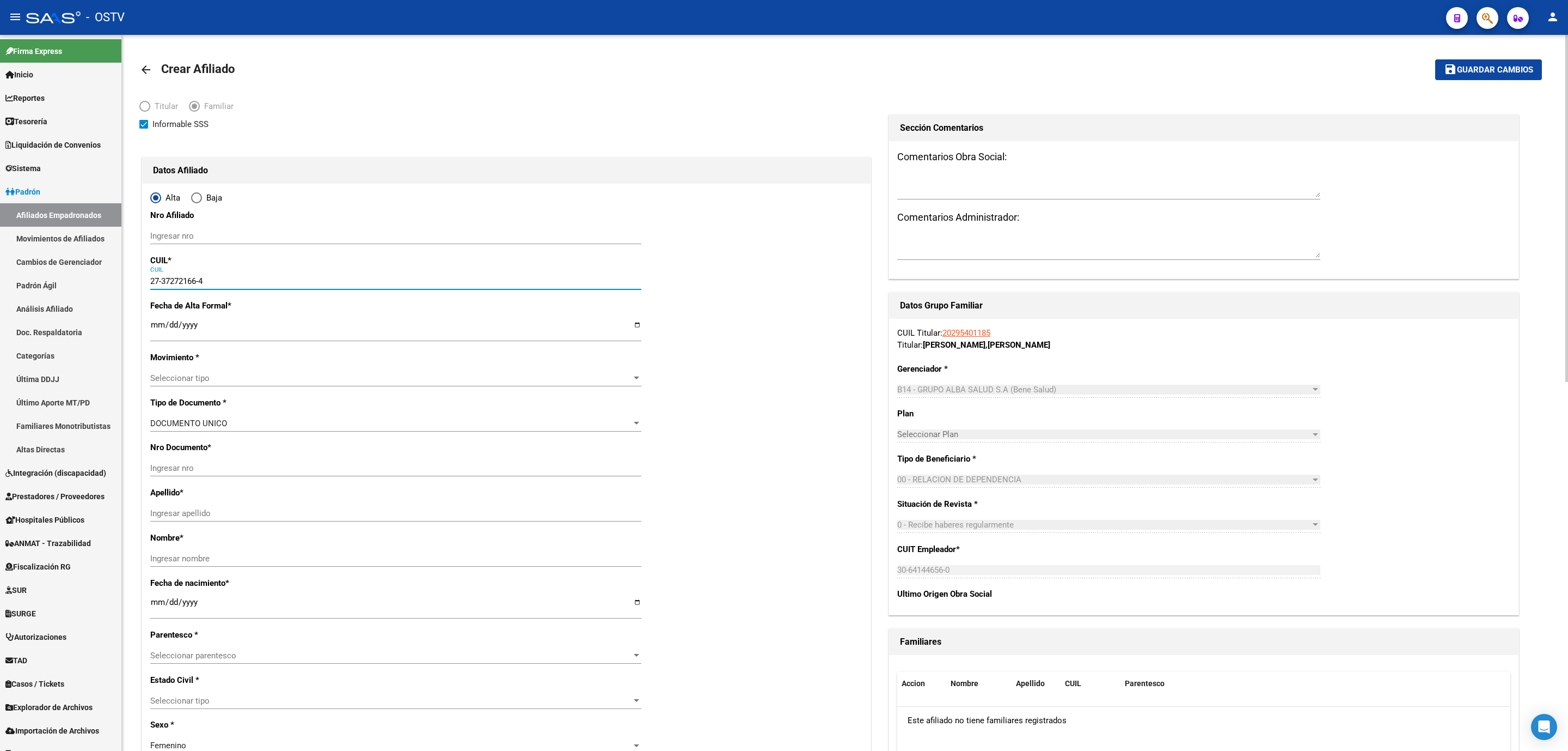
type input "BARBARA BEATRIZ"
type input "1992-12-22"
type input "LUJAN"
type input "6700"
type input "SALTA E PEDRO GOYENA"
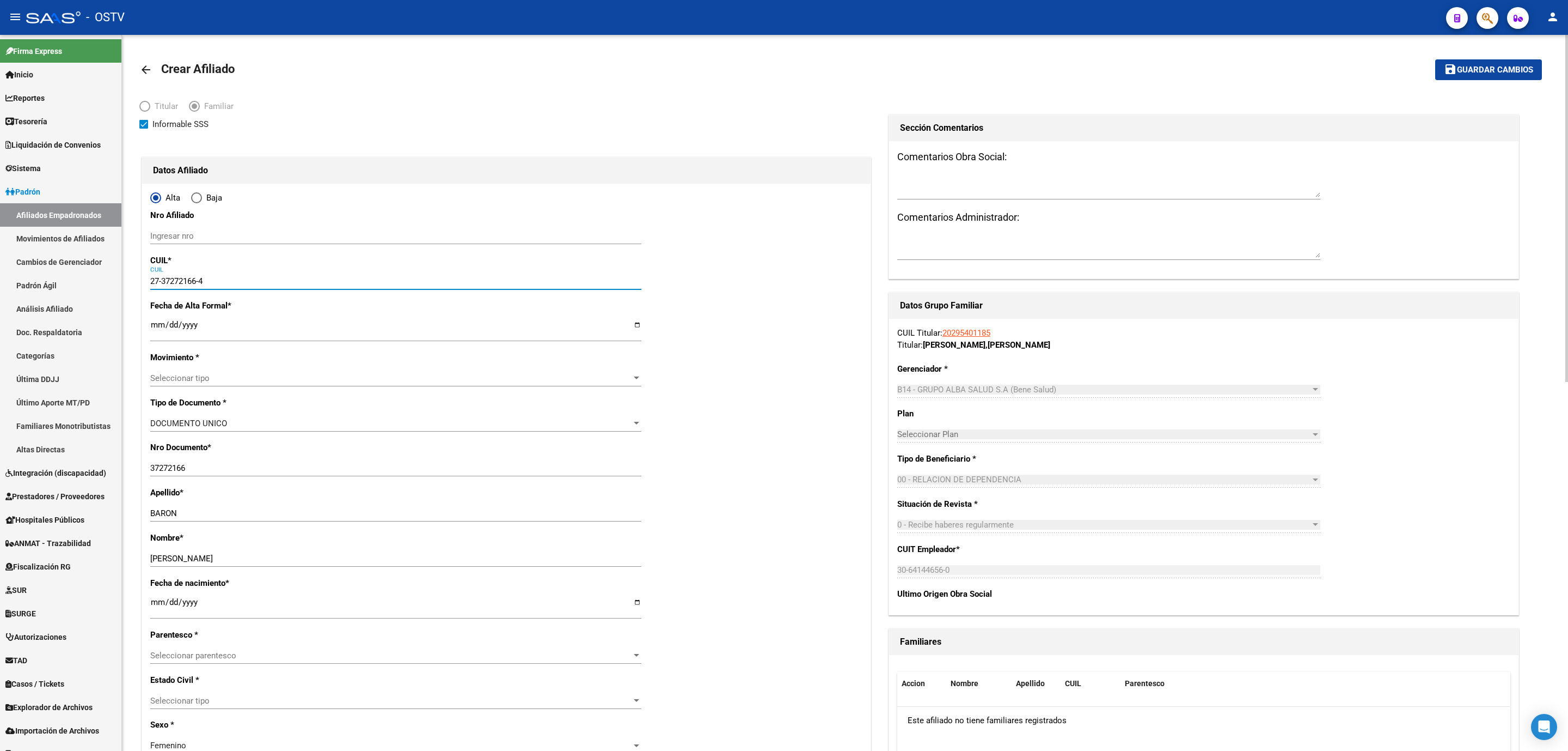
type input "27-37272166-4"
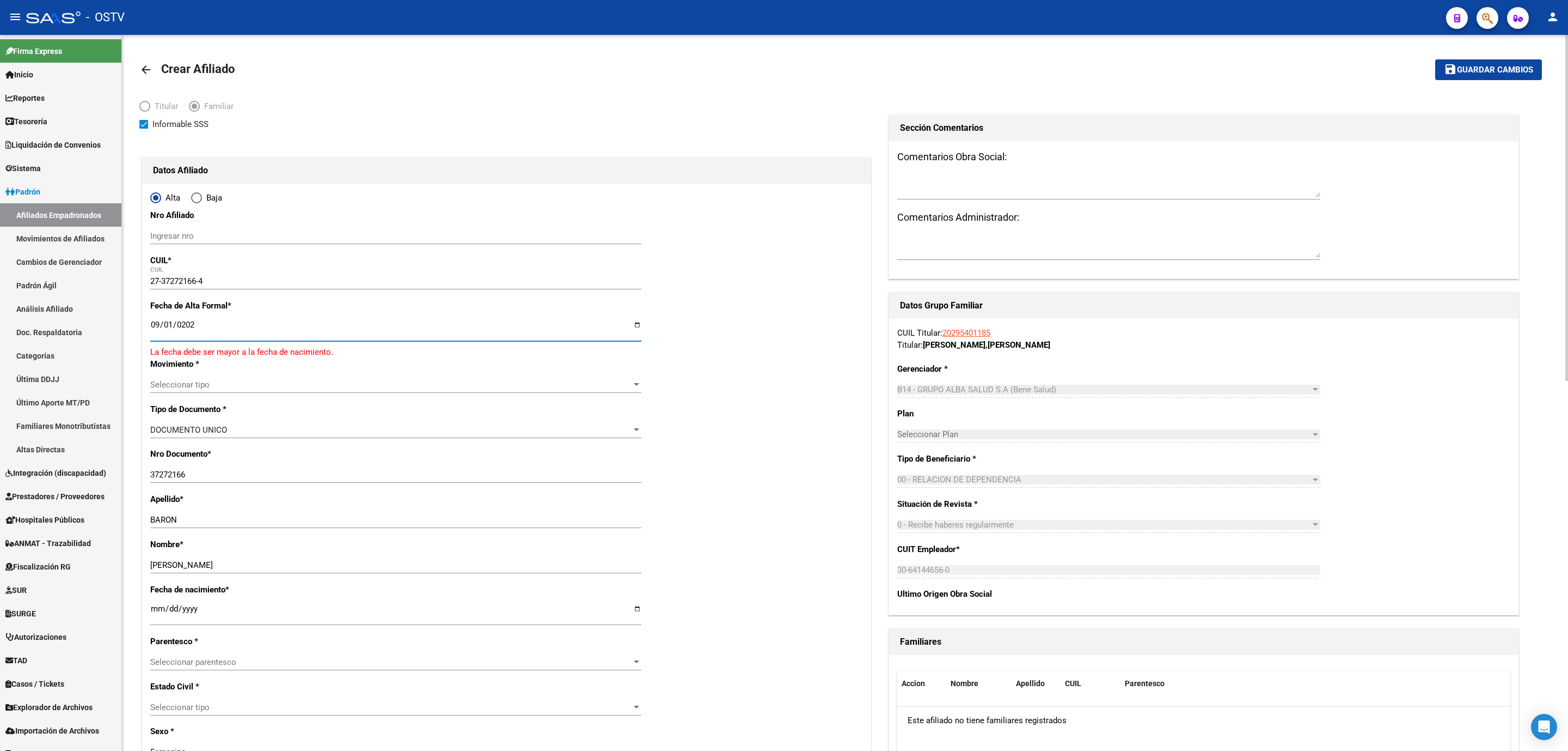
type input "2025-09-01"
click at [1466, 74] on span "Guardar cambios" at bounding box center [1495, 70] width 76 height 10
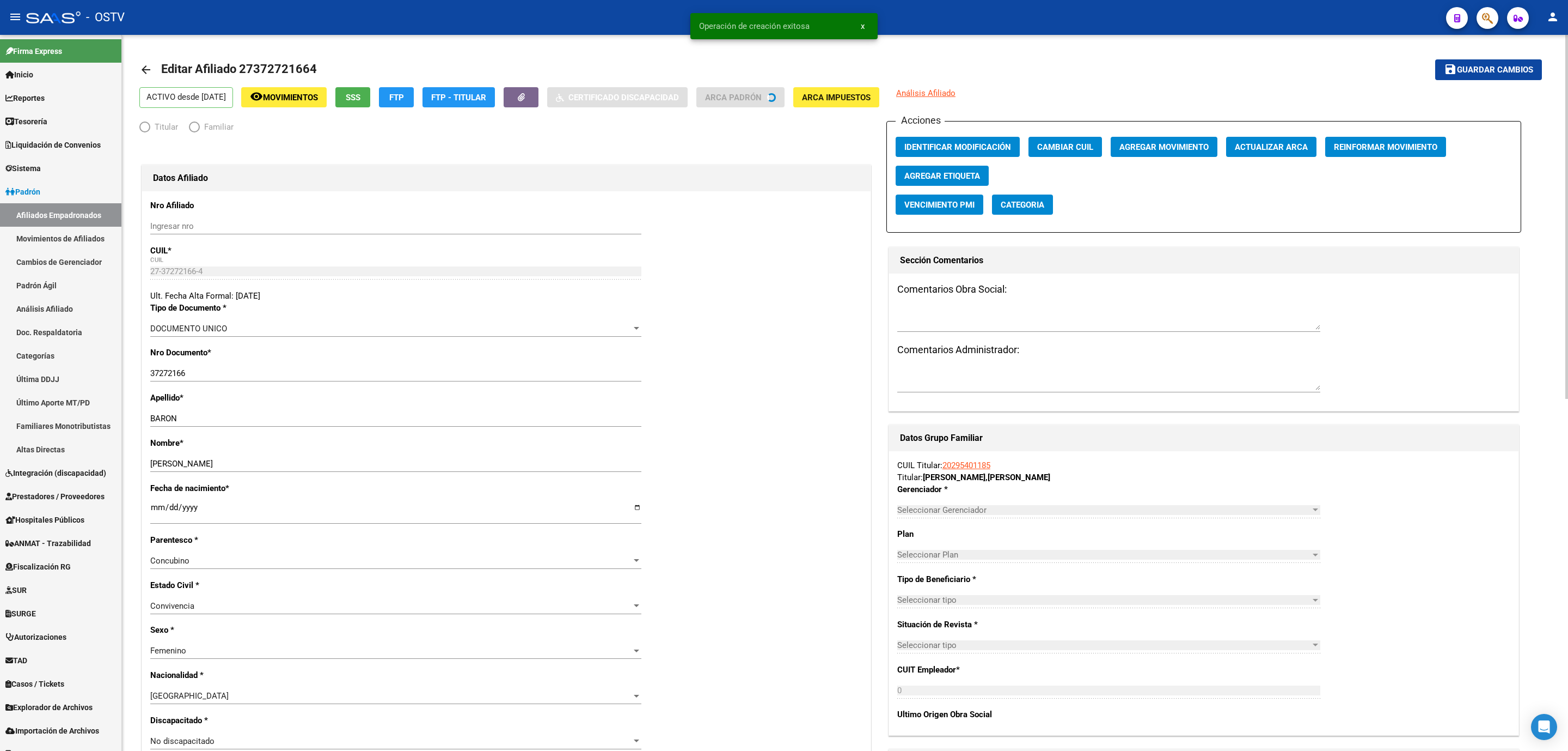
radio input "true"
type input "30-64144656-0"
click at [80, 231] on link "Movimientos de Afiliados" at bounding box center [61, 239] width 122 height 23
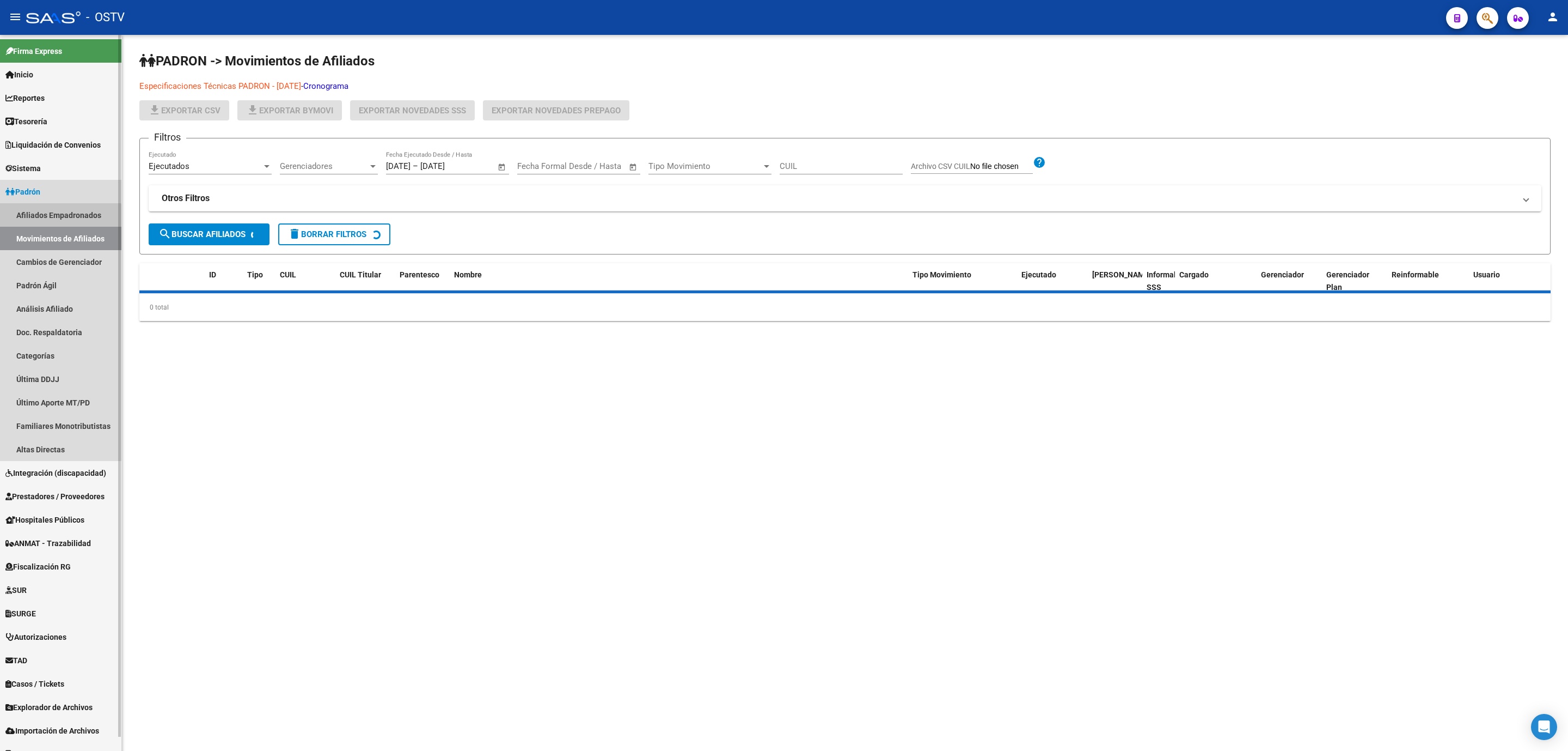
click at [59, 216] on link "Afiliados Empadronados" at bounding box center [61, 215] width 122 height 23
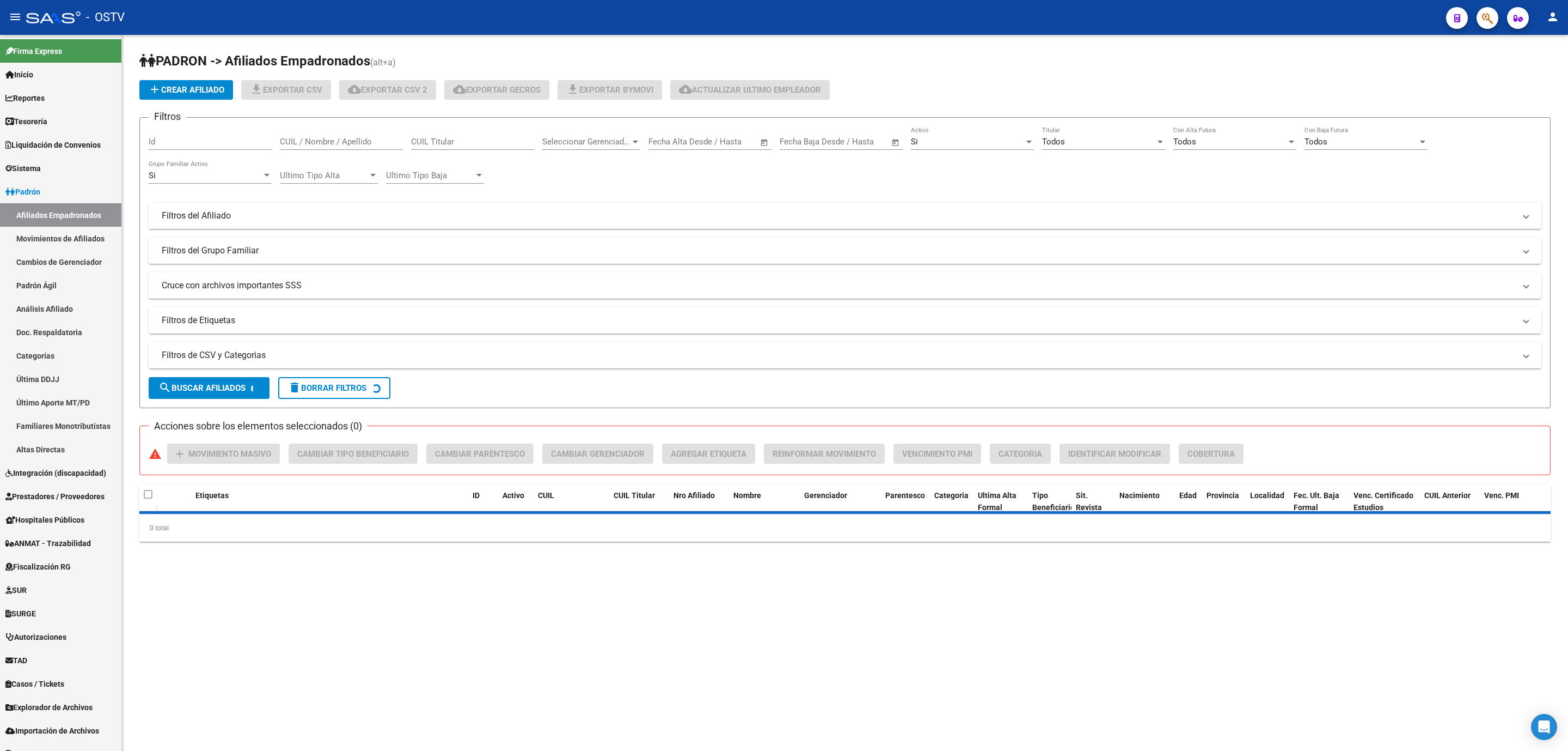
click at [219, 370] on form "Filtros Id CUIL / Nombre / Apellido CUIL Titular Seleccionar Gerenciador Selecc…" at bounding box center [845, 263] width 1412 height 291
click at [224, 365] on mat-expansion-panel-header "Filtros de CSV y Categorias" at bounding box center [845, 355] width 1393 height 26
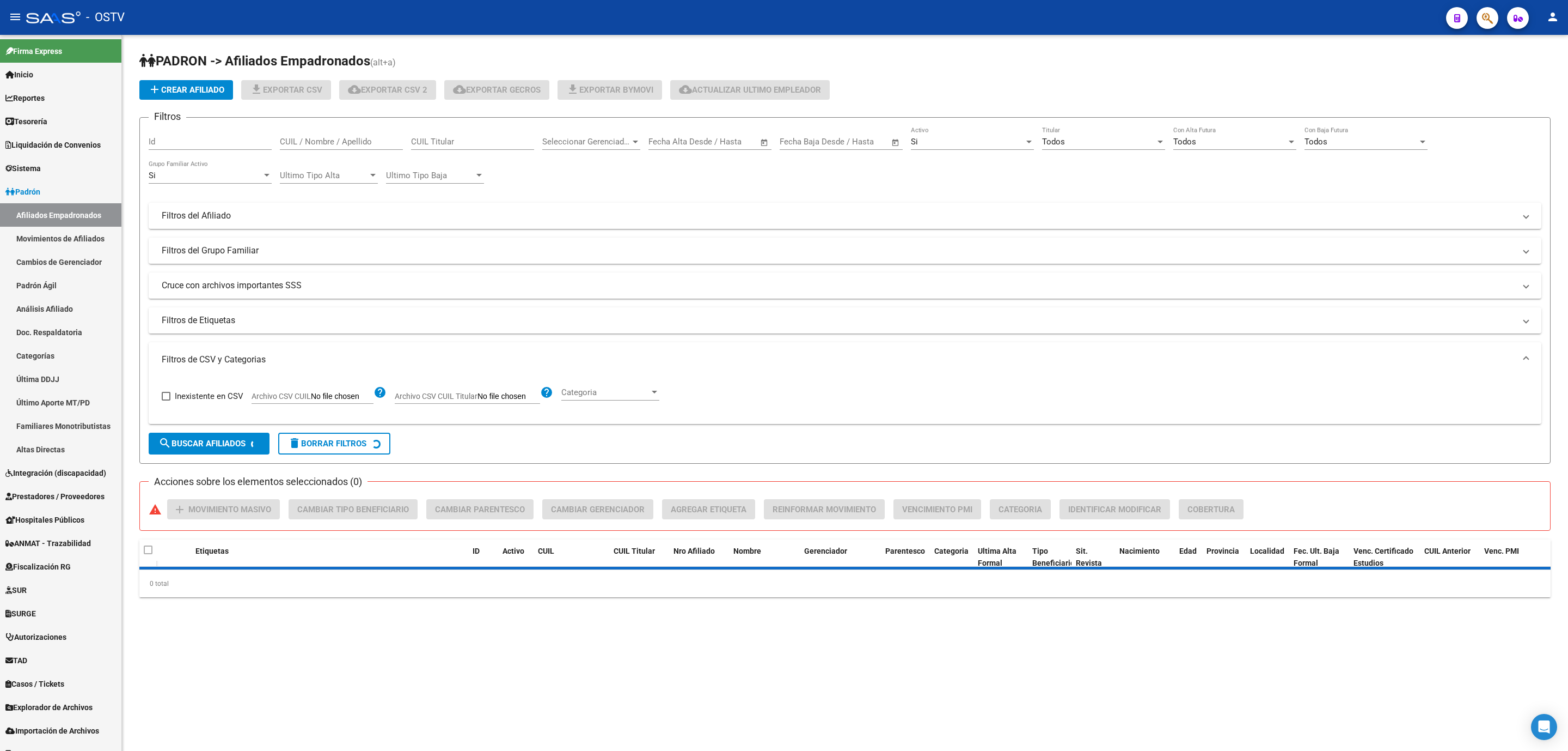
click at [347, 396] on input "Archivo CSV CUIL" at bounding box center [342, 397] width 62 height 10
type input "C:\fakepath\B14Novedades14102025.csv"
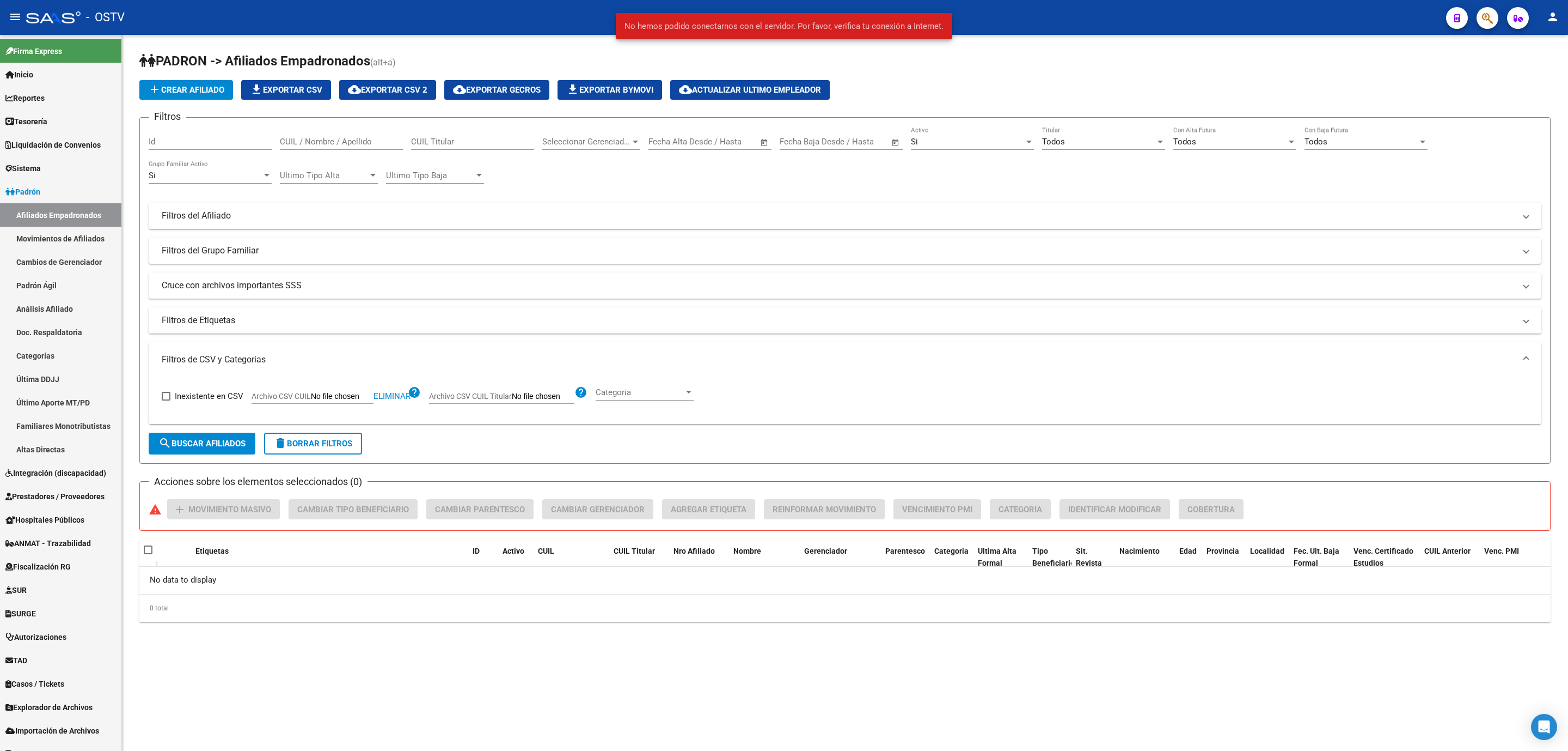
click at [313, 439] on span "delete Borrar Filtros" at bounding box center [313, 444] width 78 height 10
click at [389, 399] on span "Eliminar" at bounding box center [392, 396] width 37 height 10
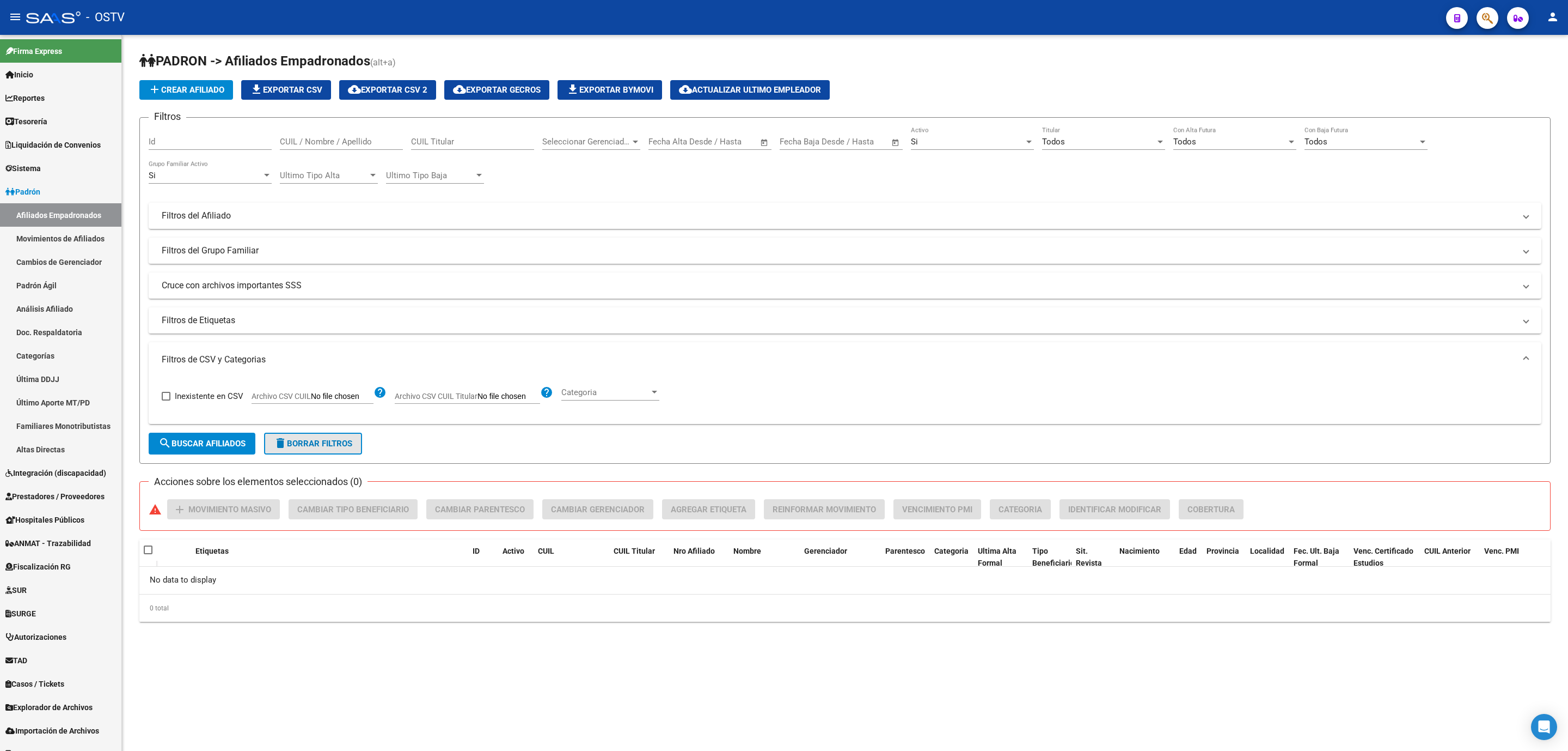
click at [310, 450] on button "delete Borrar Filtros" at bounding box center [313, 443] width 98 height 22
click at [342, 401] on input "Archivo CSV CUIL" at bounding box center [342, 397] width 62 height 10
type input "C:\fakepath\B14Novedades14102025.csv"
click at [208, 447] on span "search Buscar Afiliados" at bounding box center [201, 444] width 87 height 10
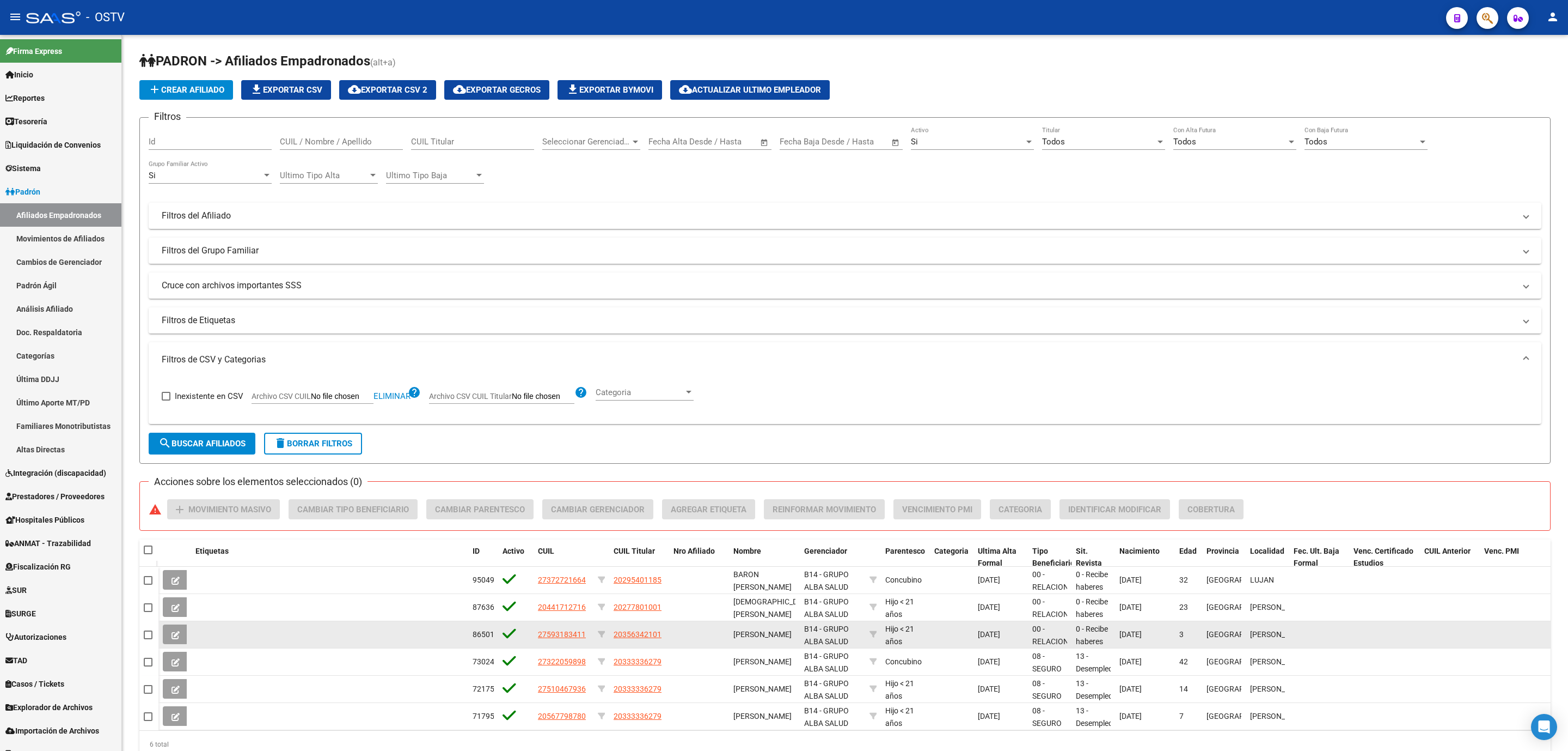
scroll to position [43, 0]
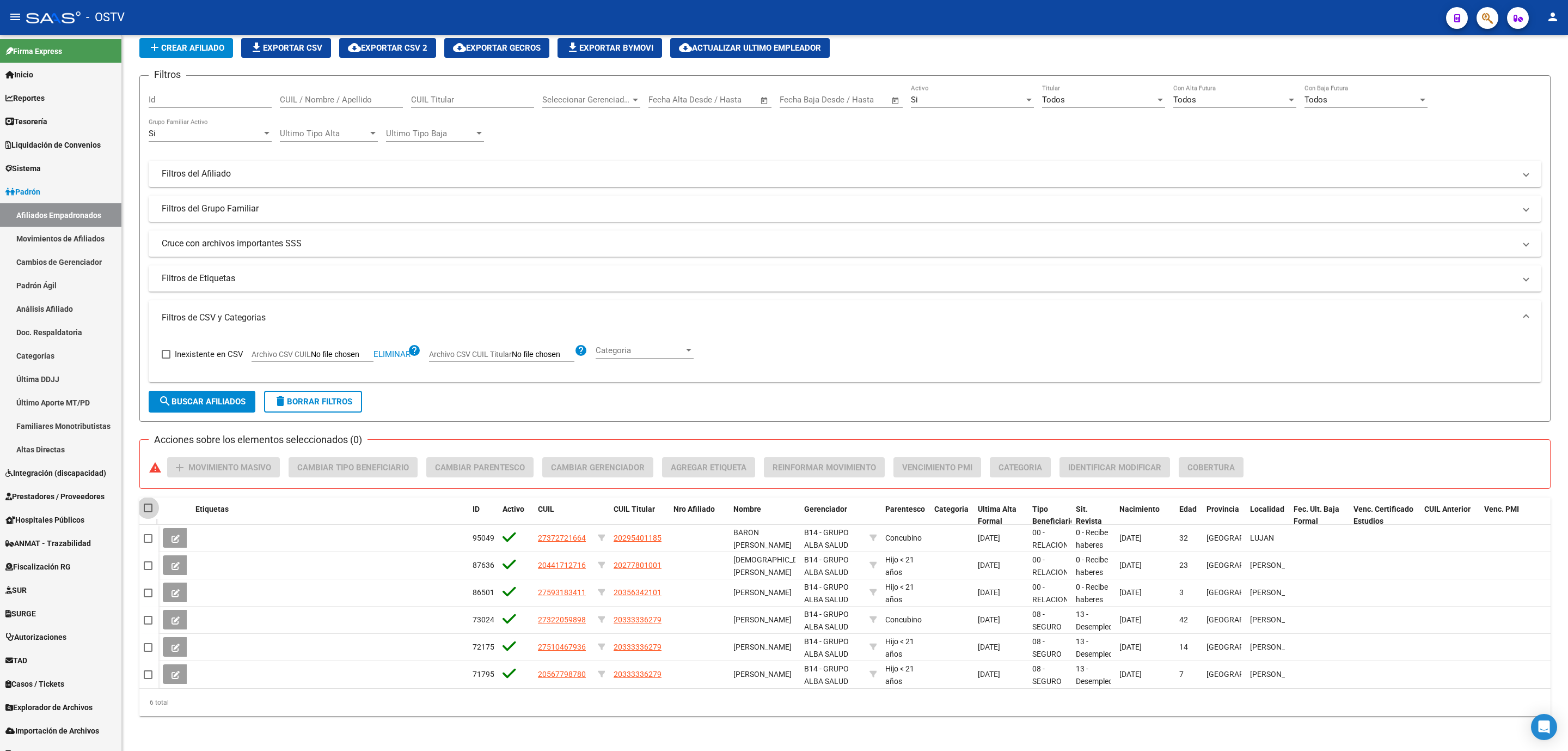
click at [149, 511] on span at bounding box center [148, 507] width 9 height 9
click at [148, 512] on input "checkbox" at bounding box center [148, 512] width 1 height 1
checkbox input "true"
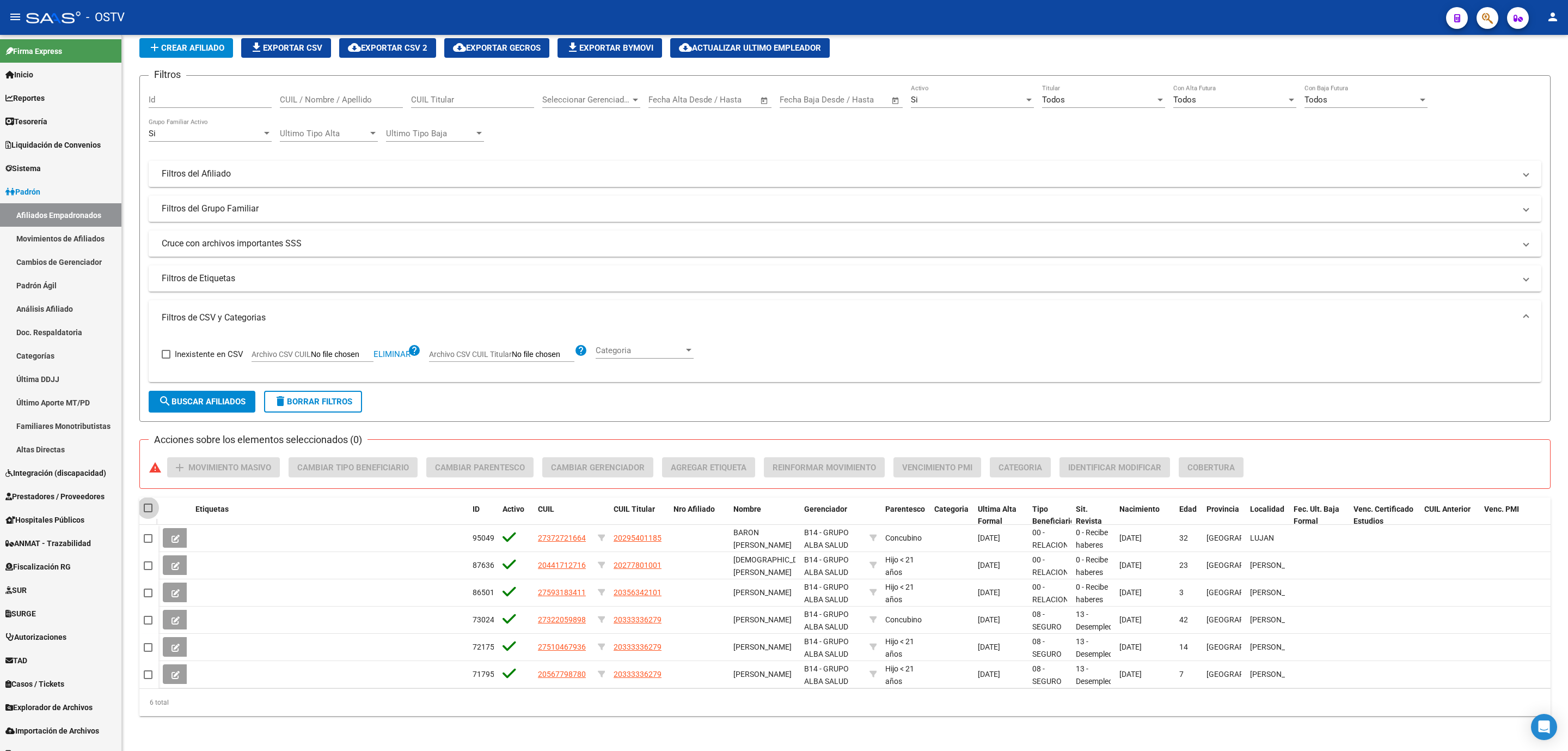
checkbox input "true"
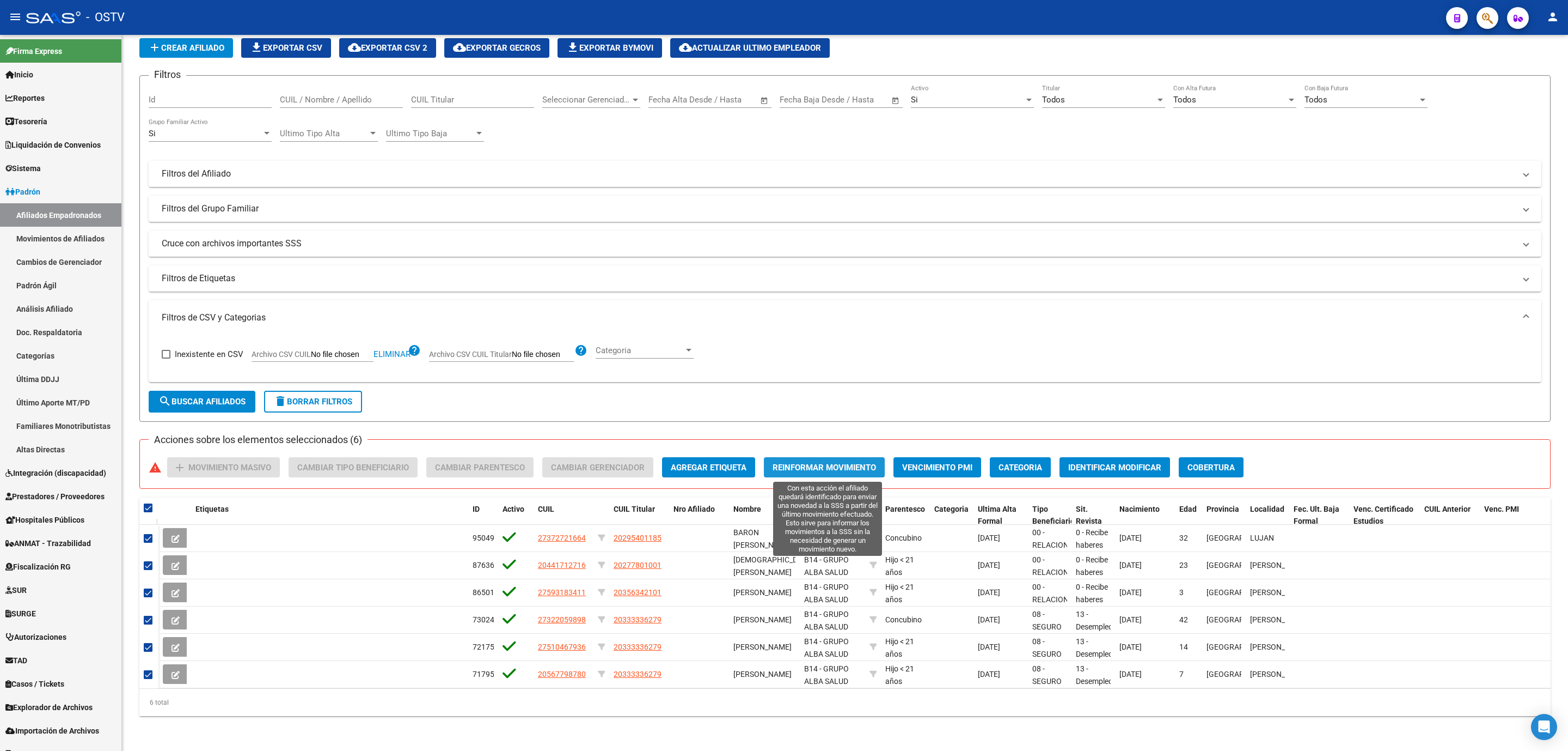
click at [832, 471] on span "Reinformar Movimiento" at bounding box center [824, 467] width 103 height 10
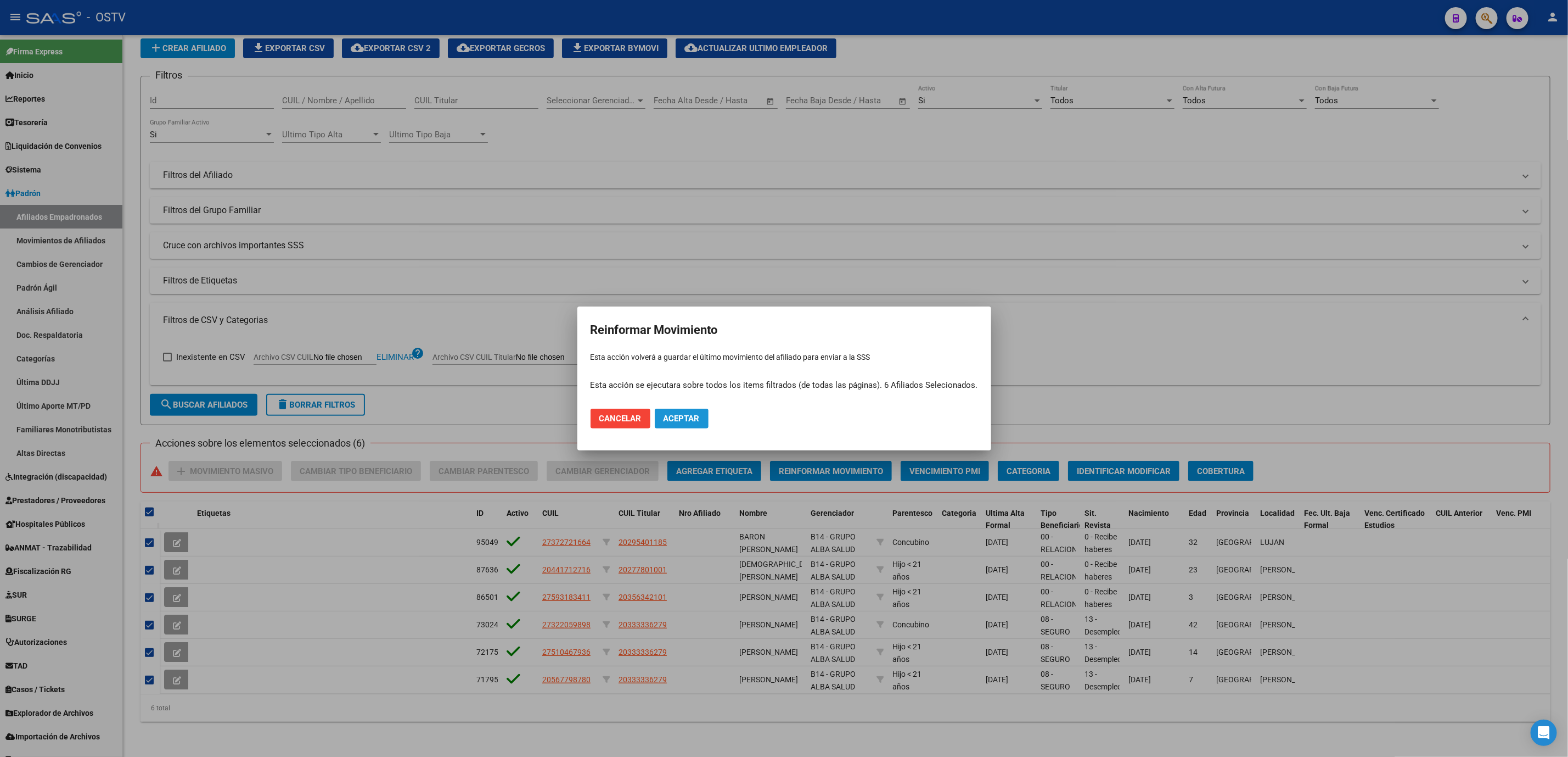
click at [688, 417] on span "Aceptar" at bounding box center [682, 419] width 36 height 10
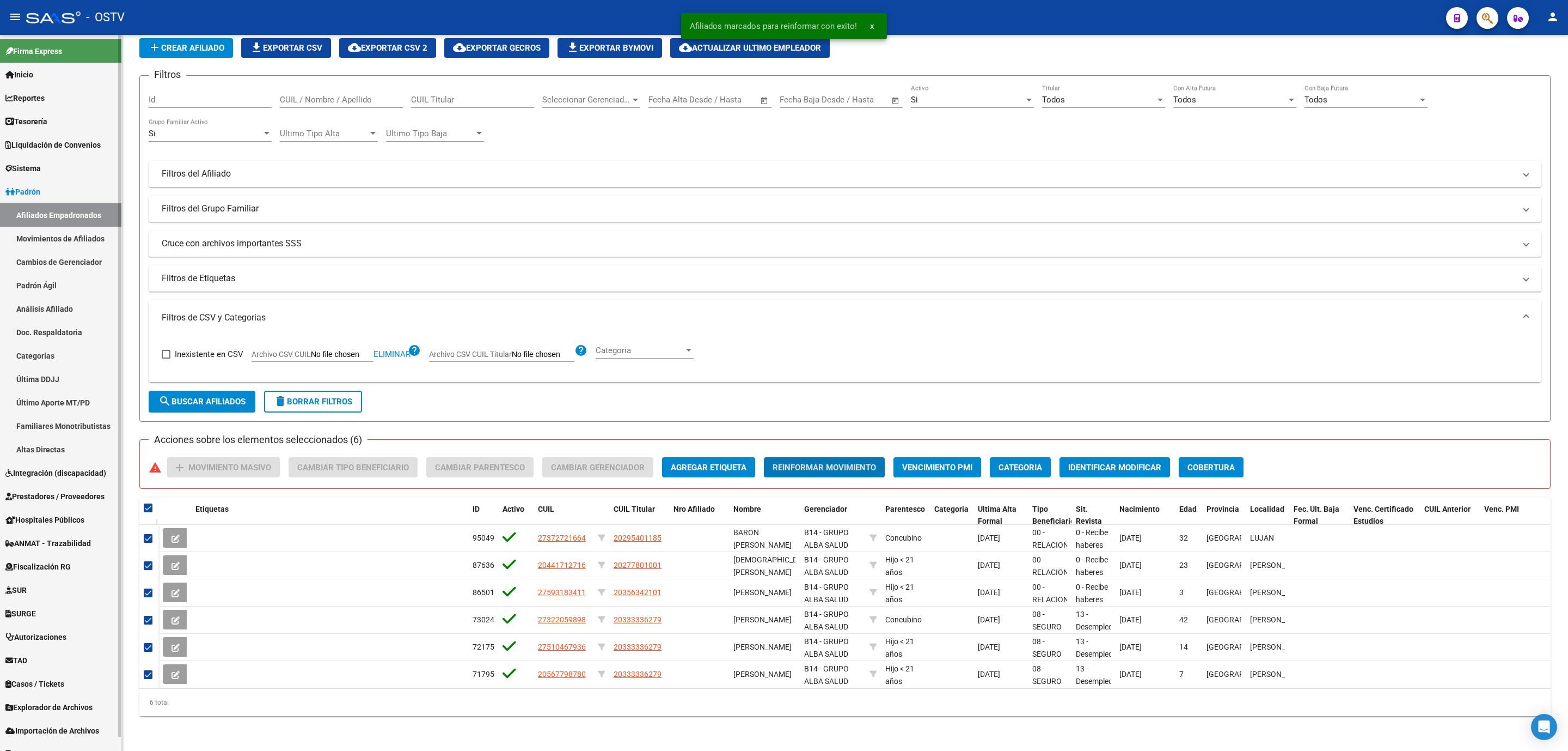
click at [69, 242] on link "Movimientos de Afiliados" at bounding box center [61, 239] width 122 height 23
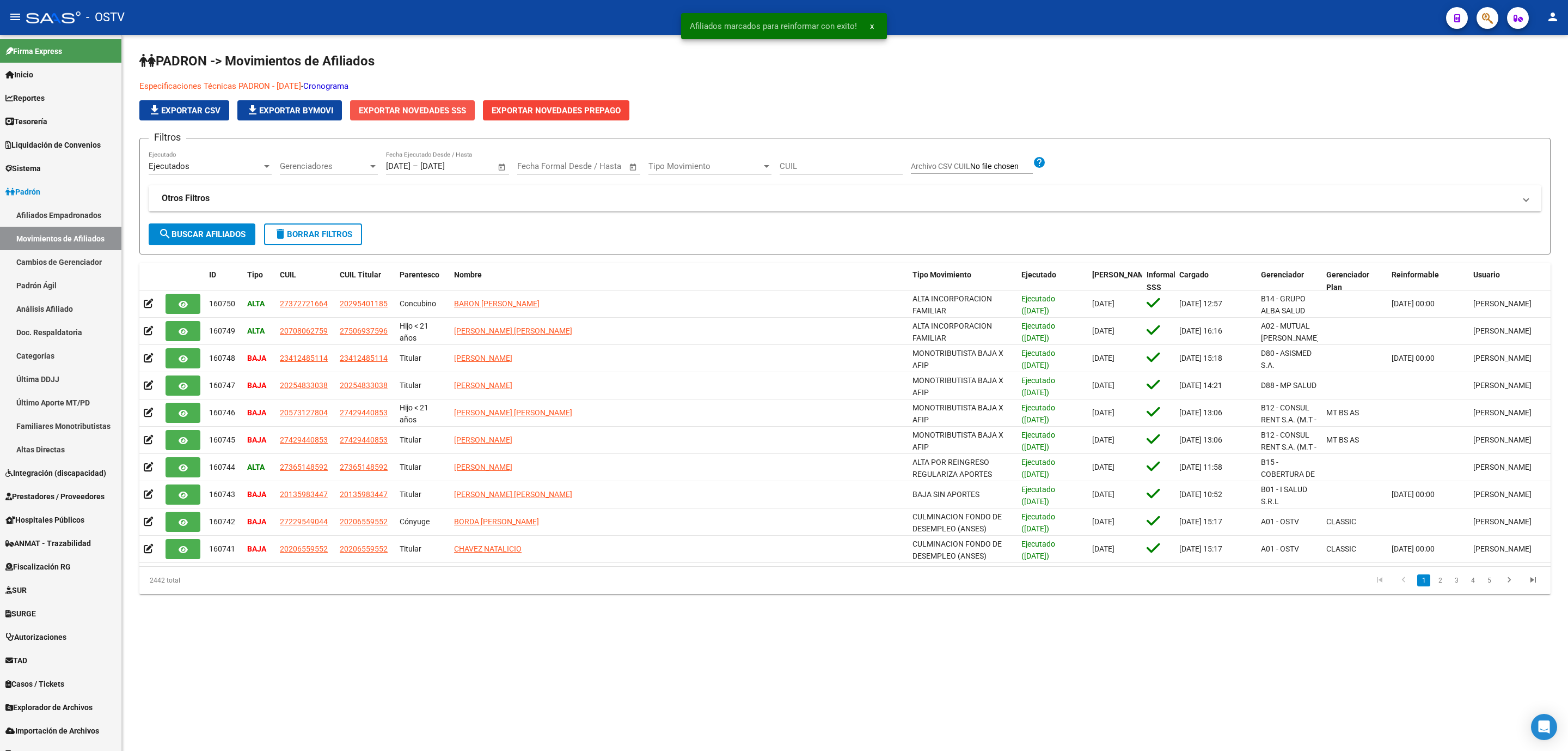
click at [376, 109] on span "Exportar Novedades SSS" at bounding box center [413, 111] width 107 height 10
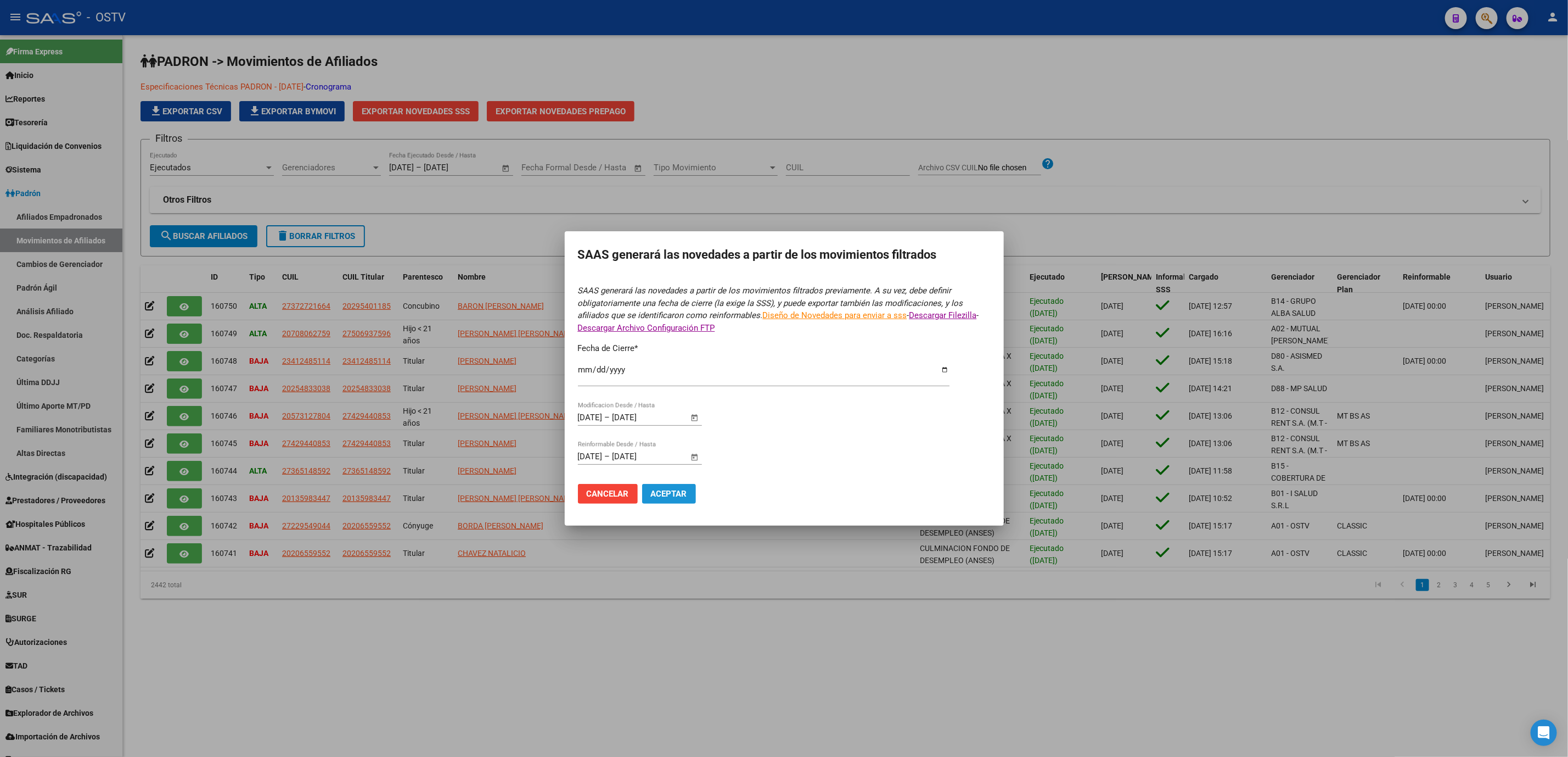
click at [670, 498] on span "Aceptar" at bounding box center [669, 493] width 36 height 10
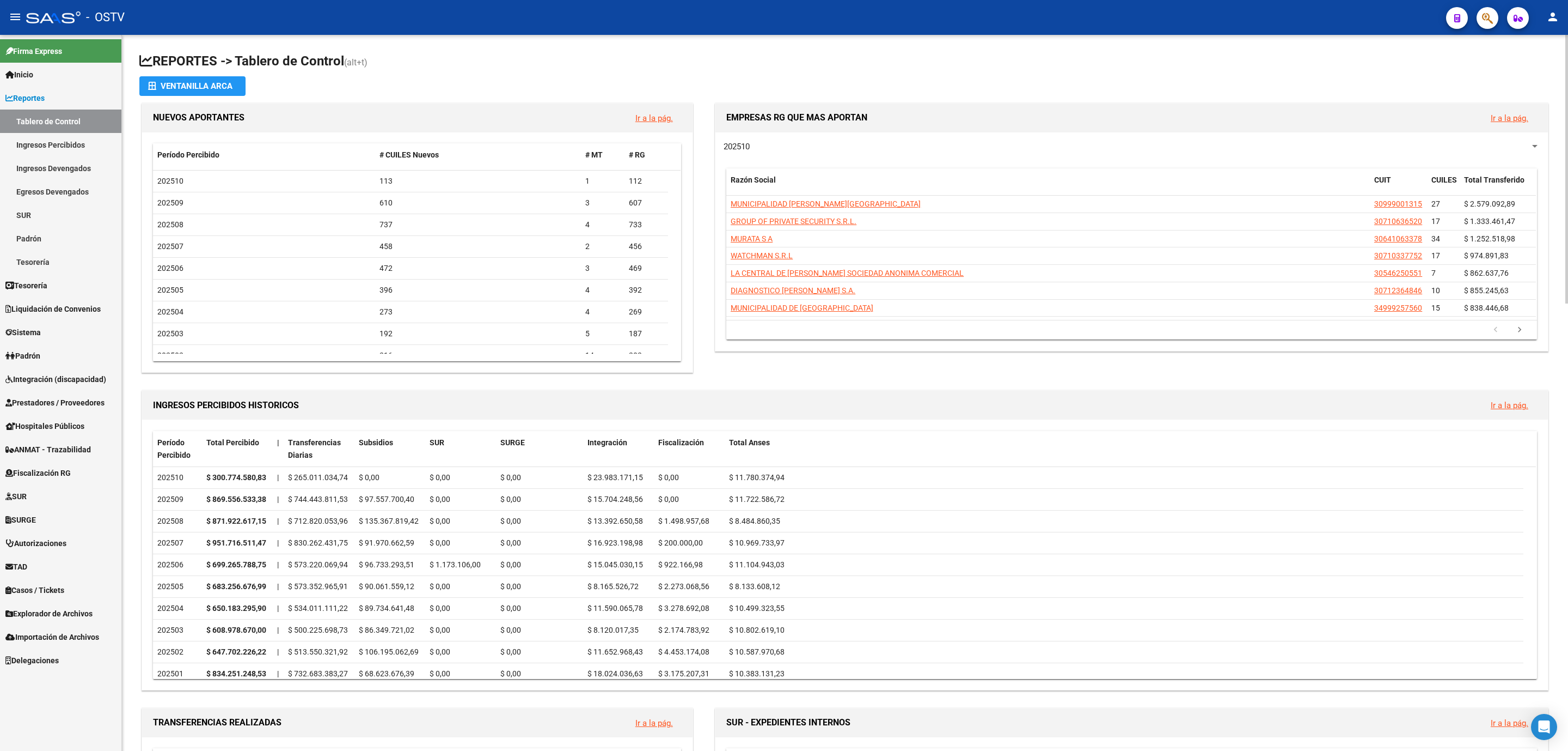
click at [142, 407] on div "INGRESOS PERCIBIDOS HISTORICOS Ir a la pág." at bounding box center [845, 405] width 1406 height 29
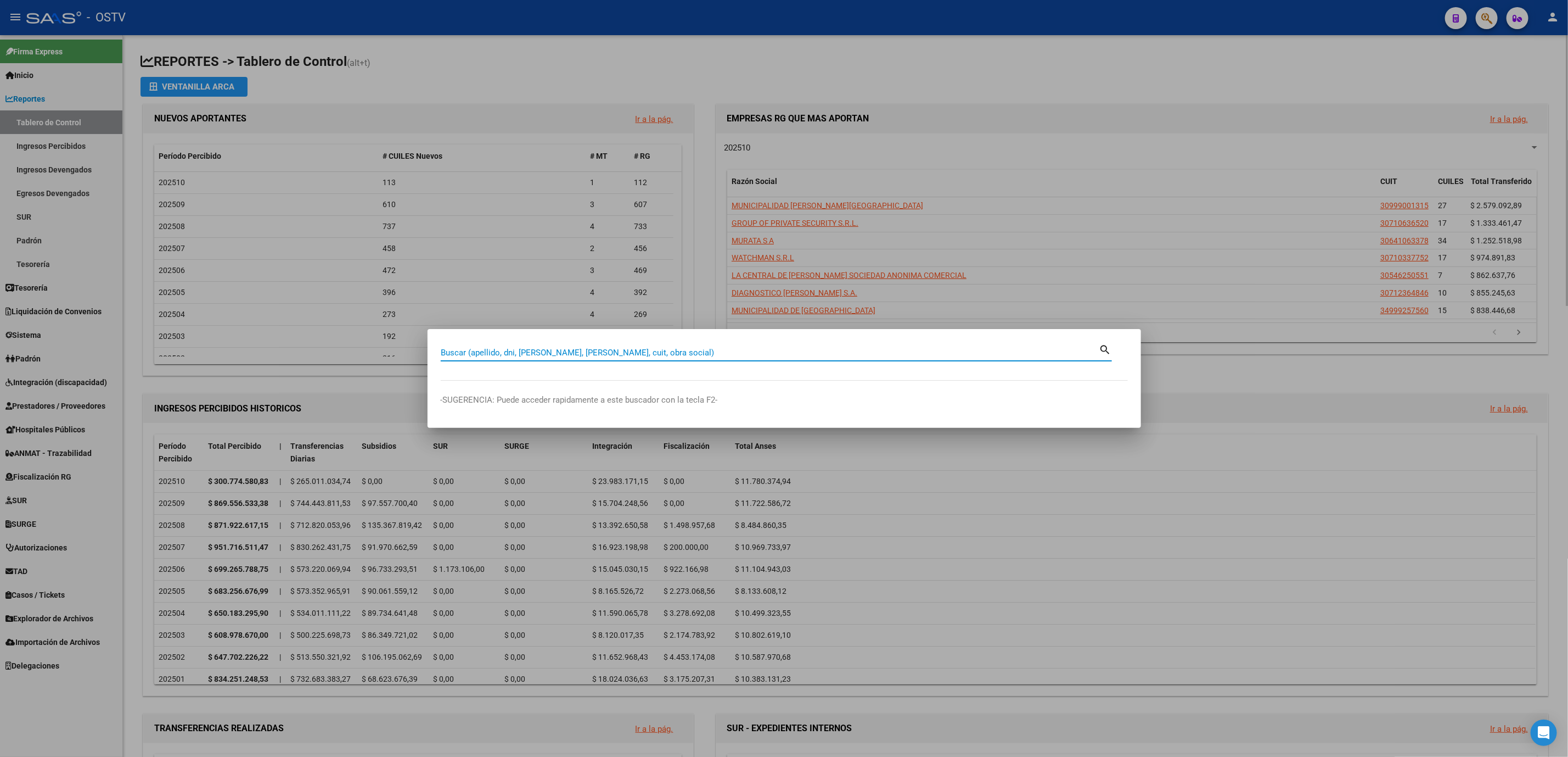
paste input "33333627"
type input "33333627"
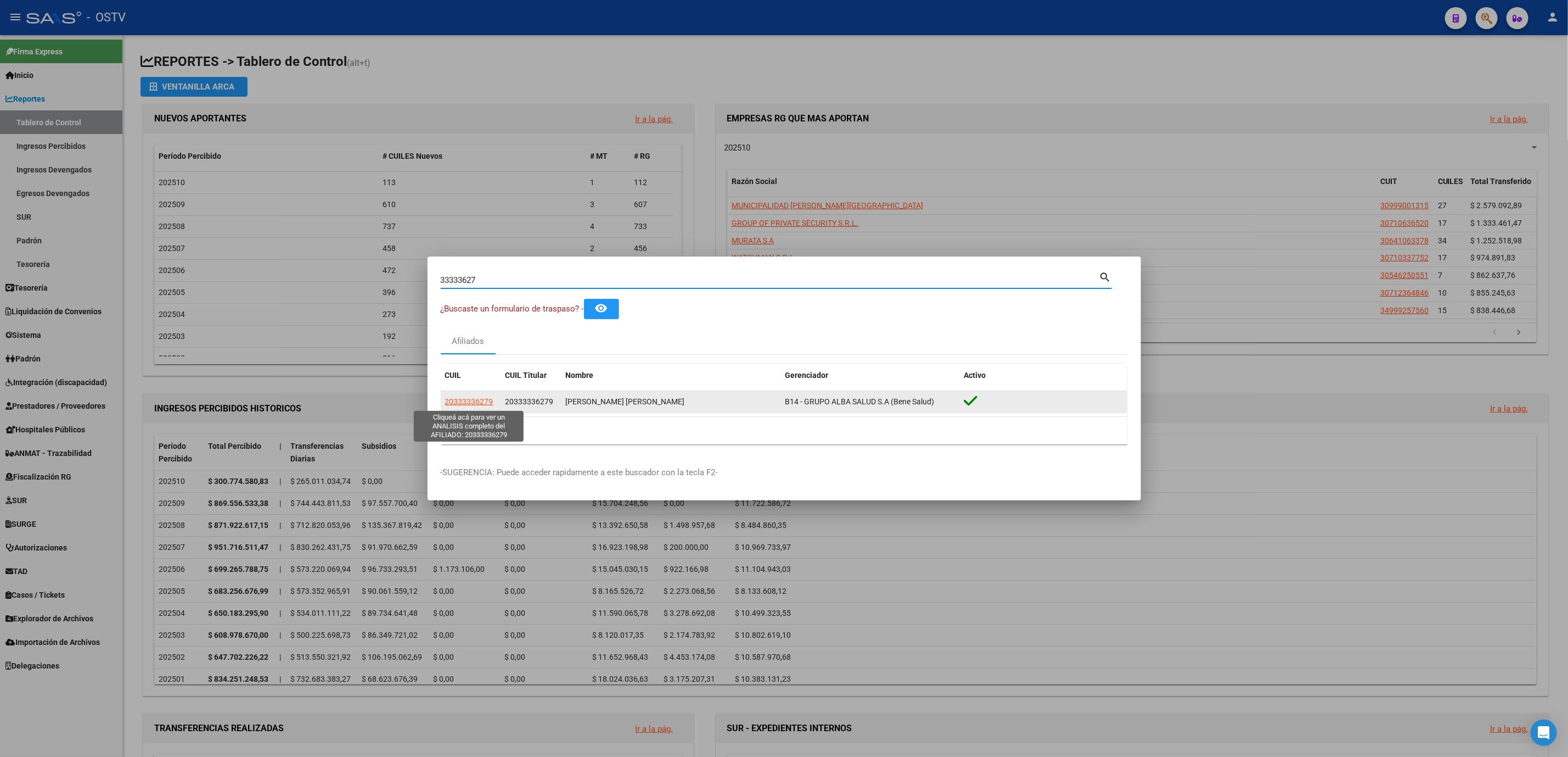
click at [470, 402] on span "20333336279" at bounding box center [470, 401] width 49 height 9
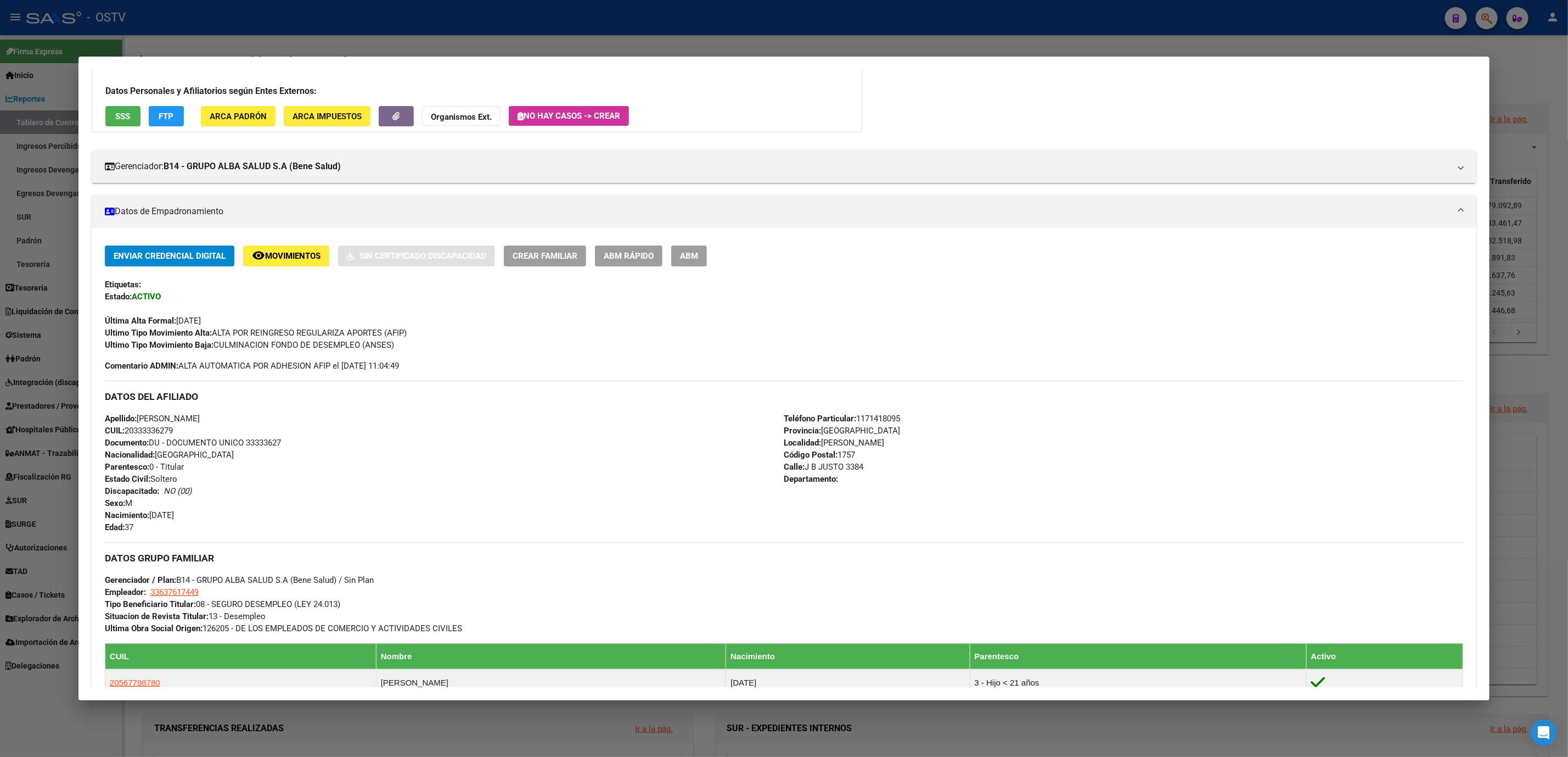
scroll to position [405, 0]
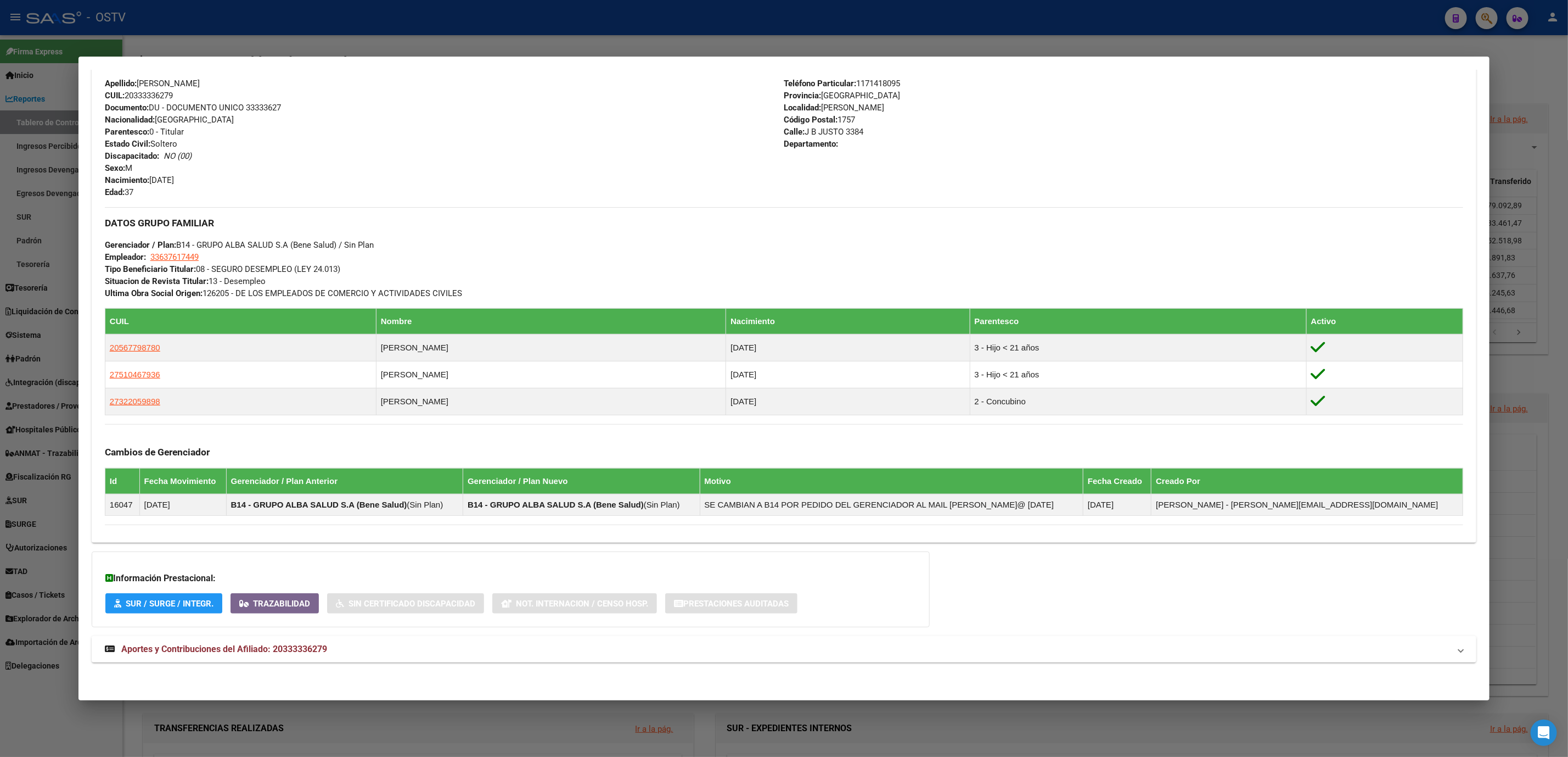
click at [300, 653] on span "Aportes y Contribuciones del Afiliado: 20333336279" at bounding box center [224, 649] width 206 height 11
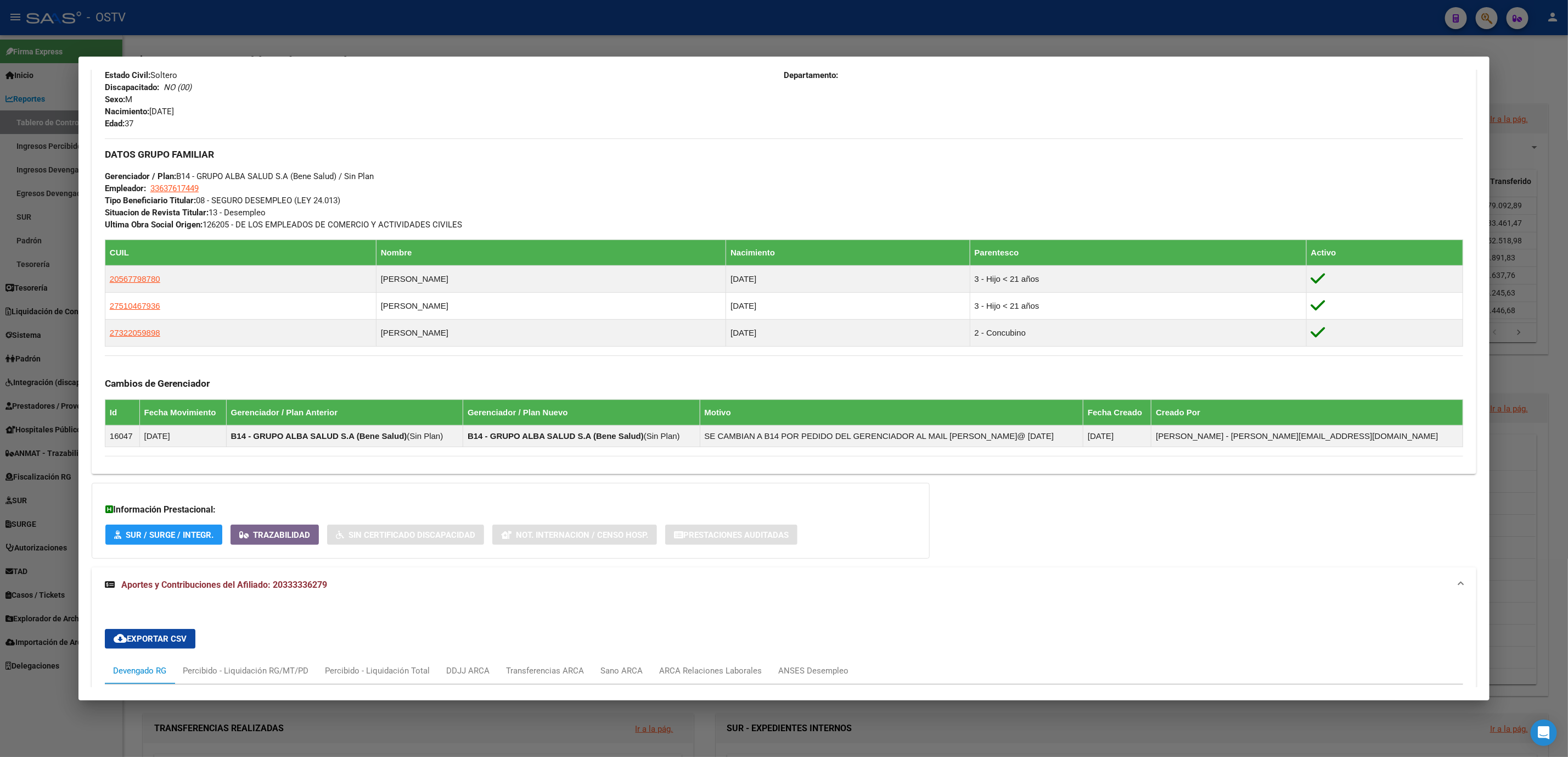
scroll to position [681, 0]
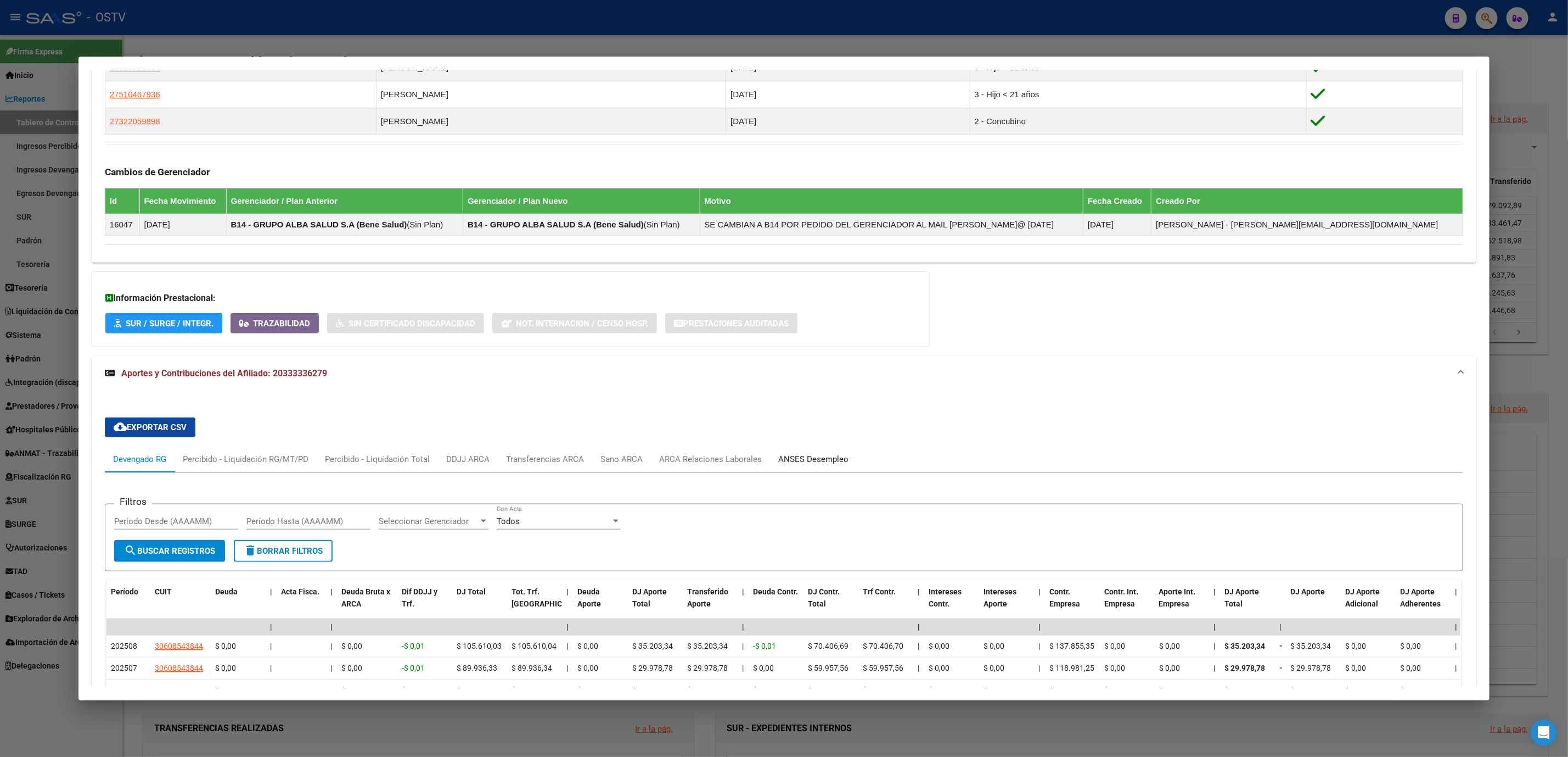
click at [792, 472] on div "ANSES Desempleo" at bounding box center [813, 459] width 87 height 26
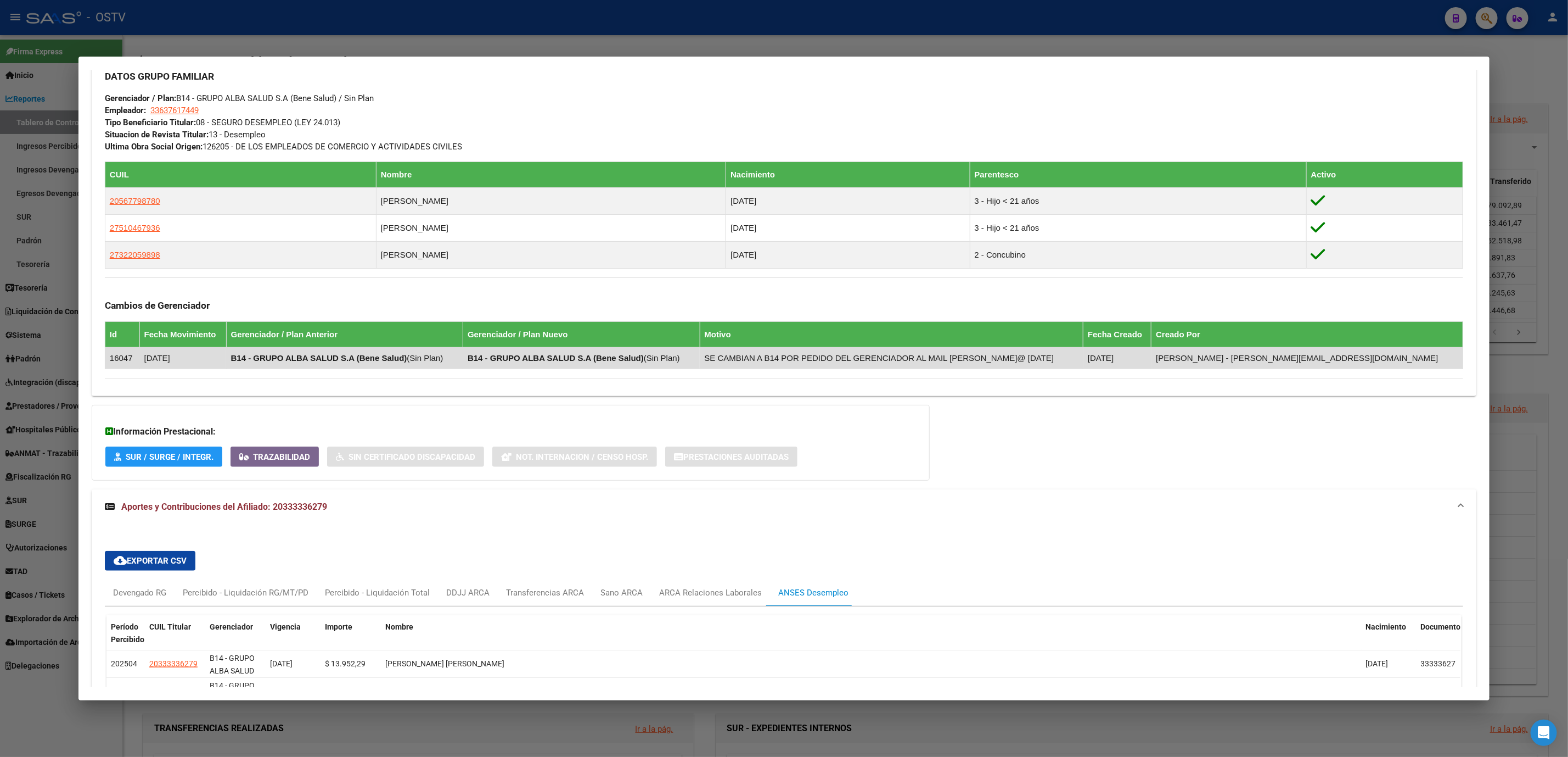
scroll to position [708, 0]
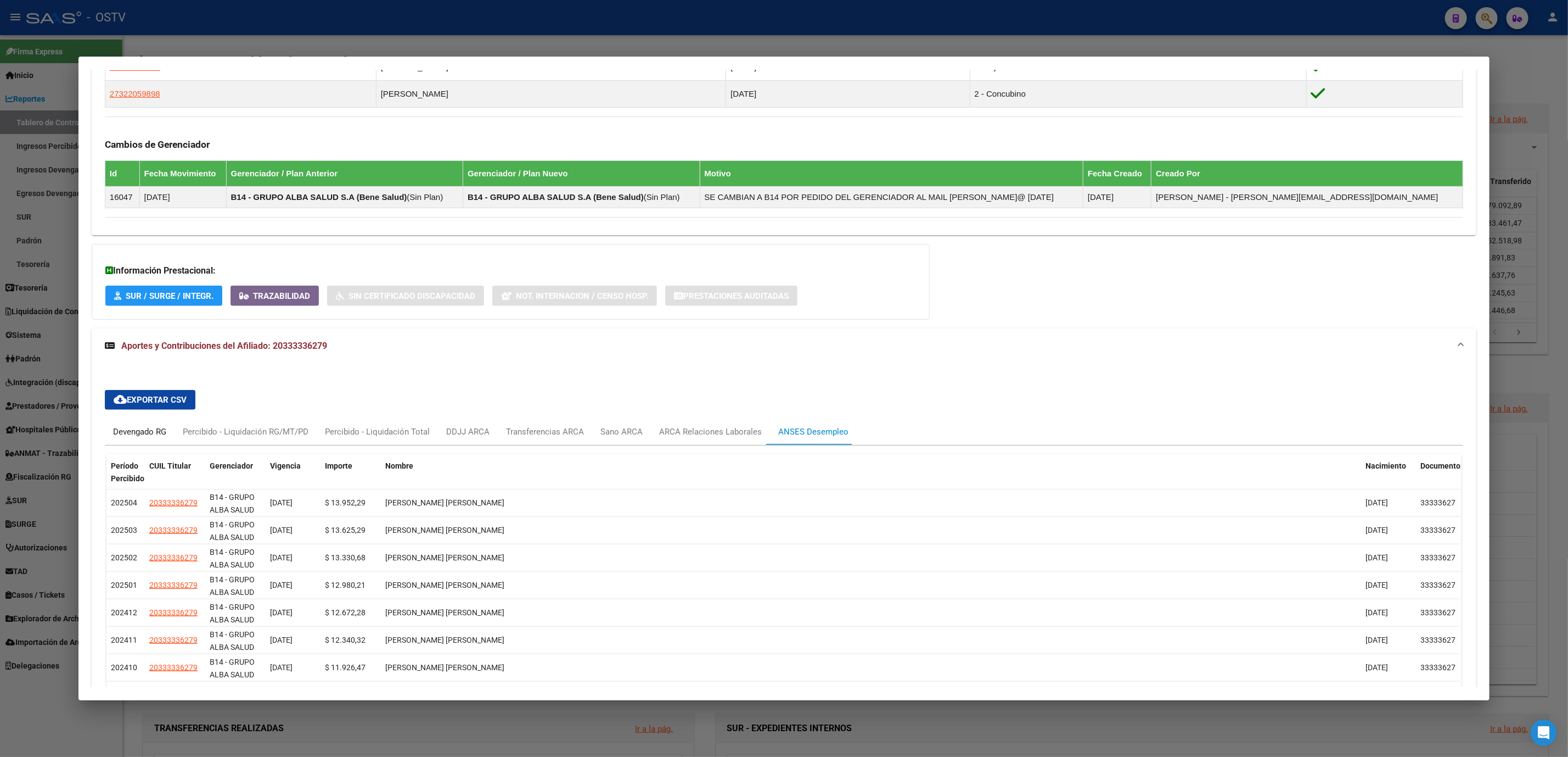
click at [130, 434] on div "Devengado RG" at bounding box center [139, 431] width 53 height 12
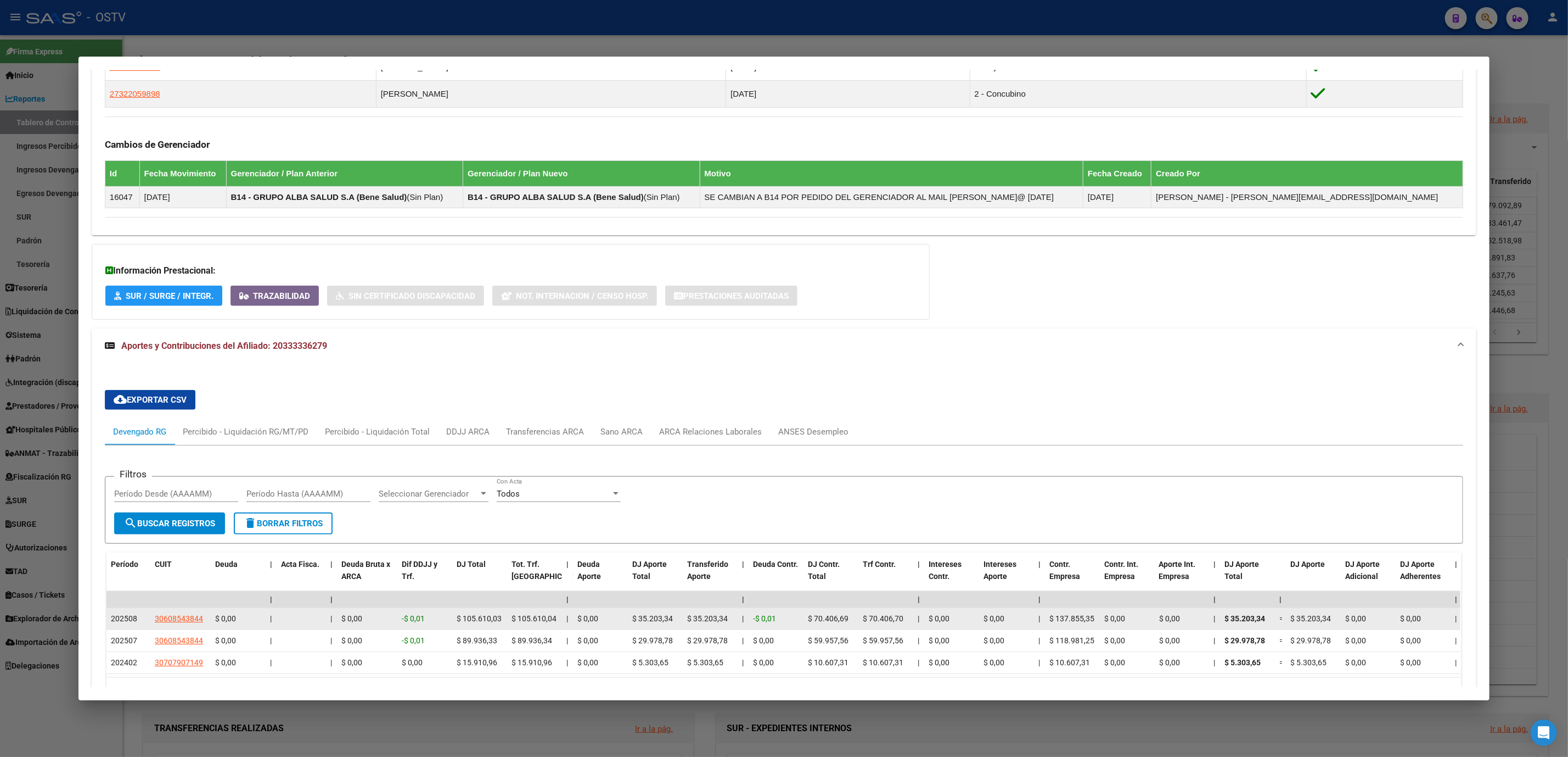
drag, startPoint x: 143, startPoint y: 621, endPoint x: 197, endPoint y: 624, distance: 54.1
click at [197, 624] on div "202508 30608543844 $ 0,00 | | $ 0,00 -$ 0,01 $ 105.610,03 $ 105.610,04 | $ 0,00…" at bounding box center [1270, 619] width 2327 height 22
copy div "30608543844"
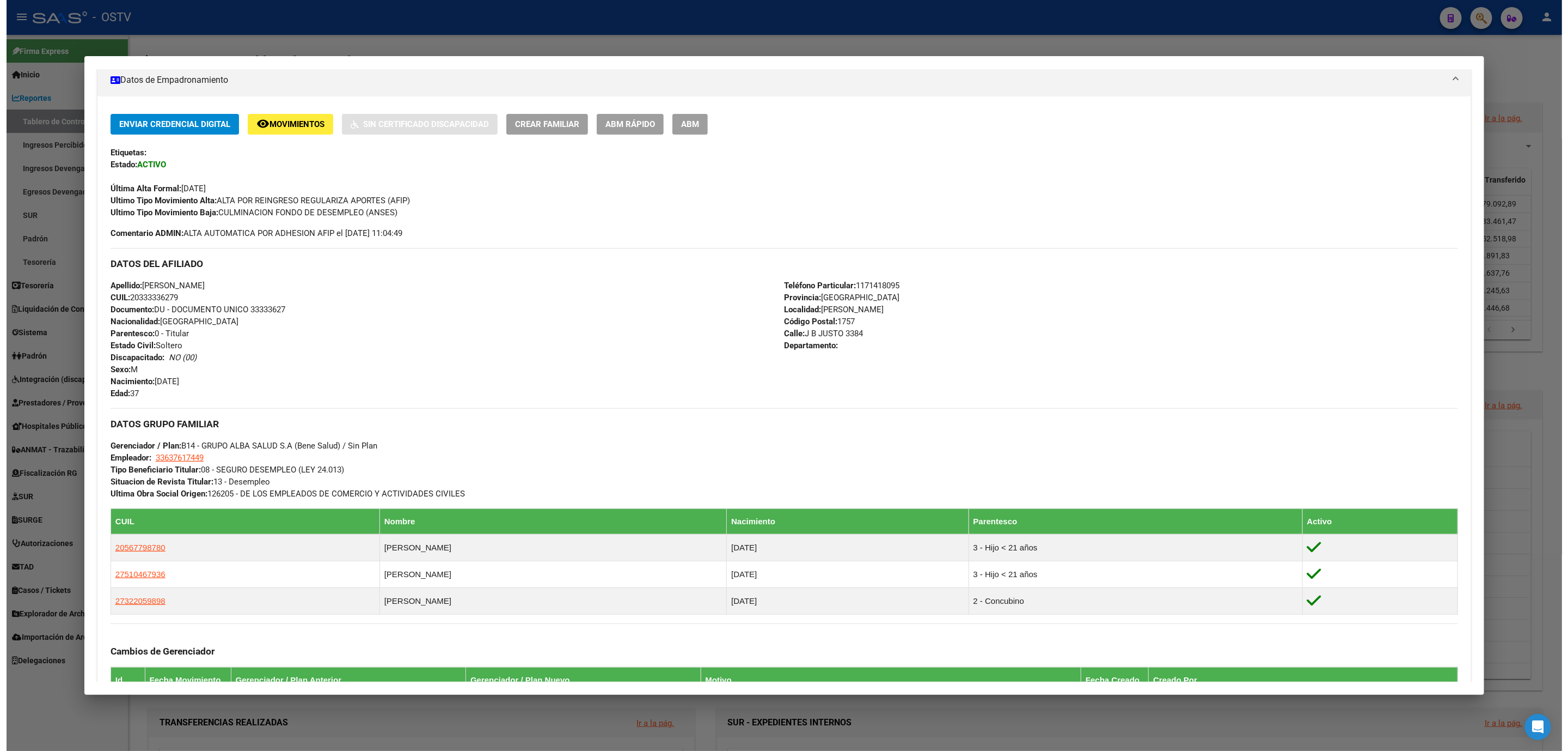
scroll to position [0, 0]
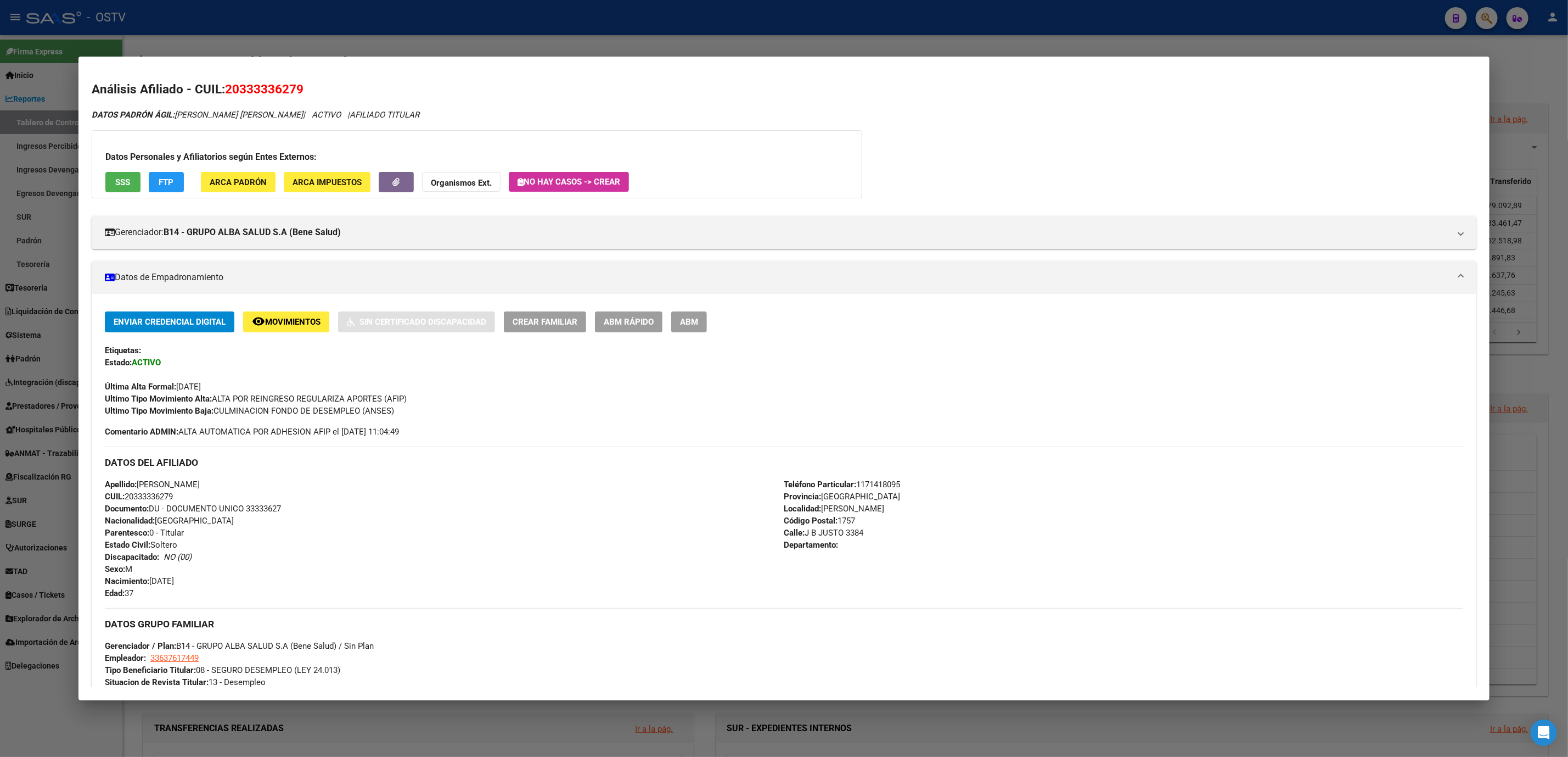
click at [108, 178] on button "SSS" at bounding box center [123, 182] width 35 height 21
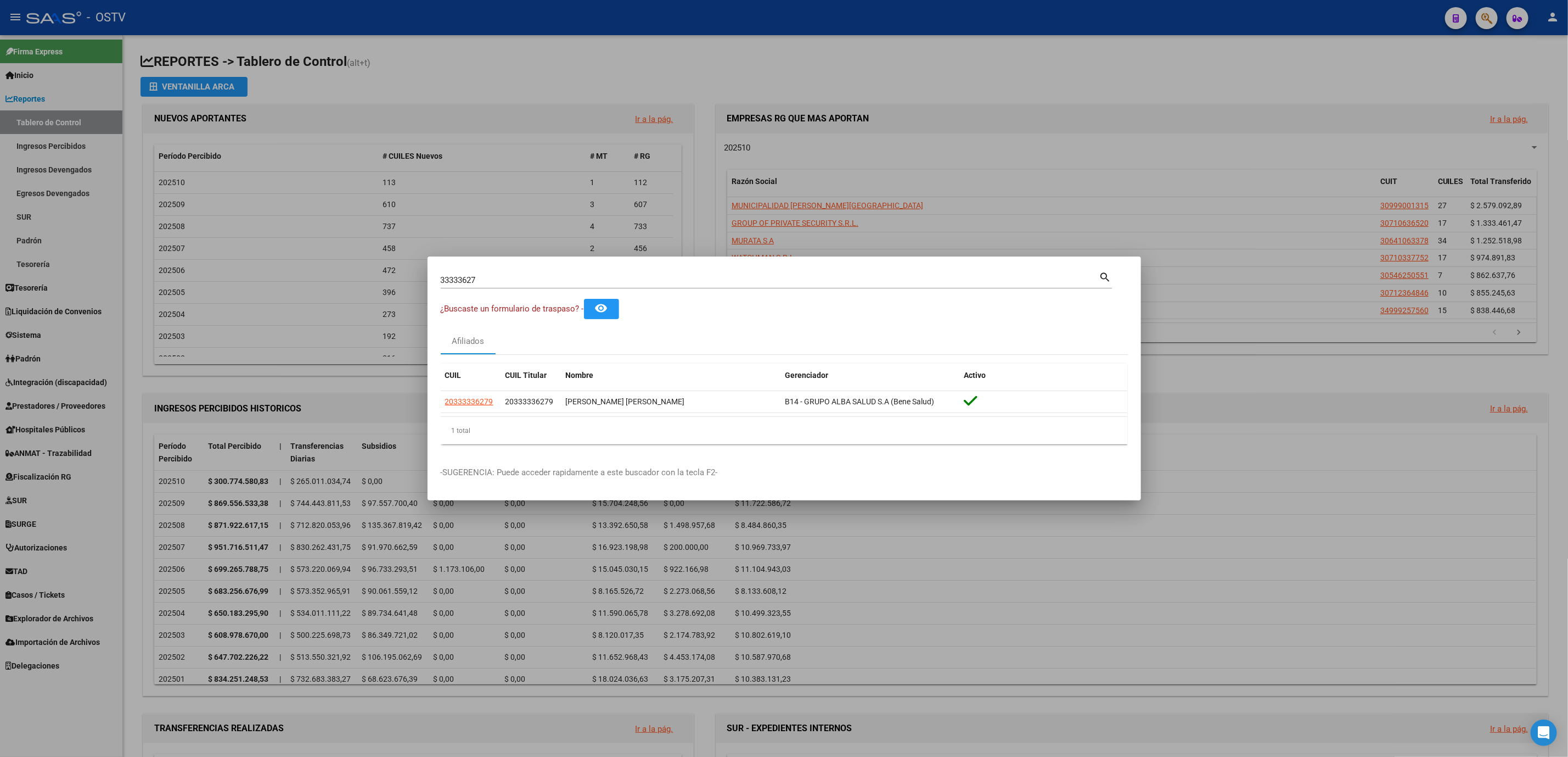
drag, startPoint x: 483, startPoint y: 279, endPoint x: 135, endPoint y: 259, distance: 348.6
click at [427, 279] on div "33333627 Buscar (apellido, dni, cuil, nro traspaso, cuit, obra social) search ¿…" at bounding box center [784, 378] width 1568 height 757
type input "40351309"
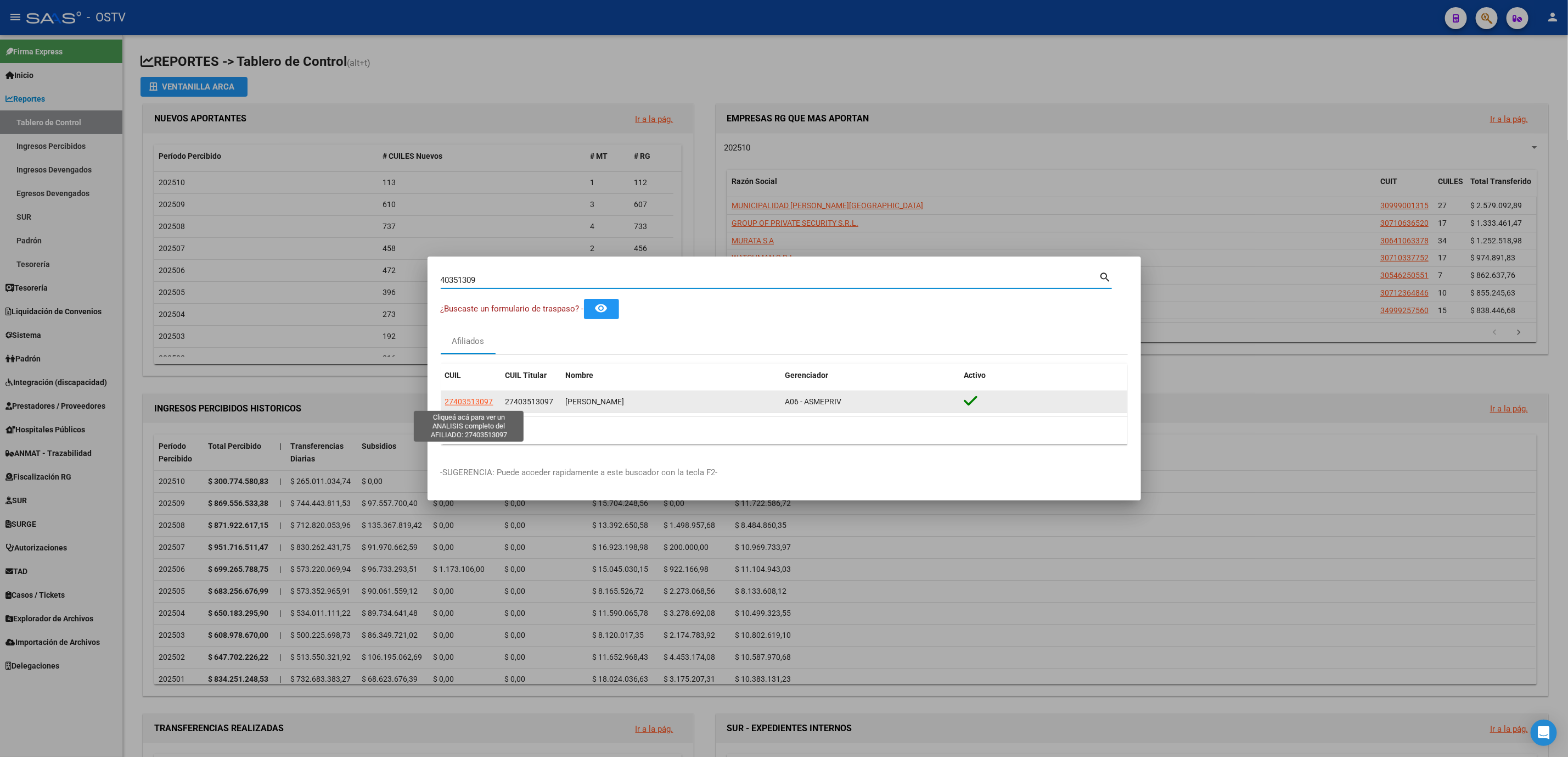
click at [458, 402] on span "27403513097" at bounding box center [470, 401] width 49 height 9
type textarea "27403513097"
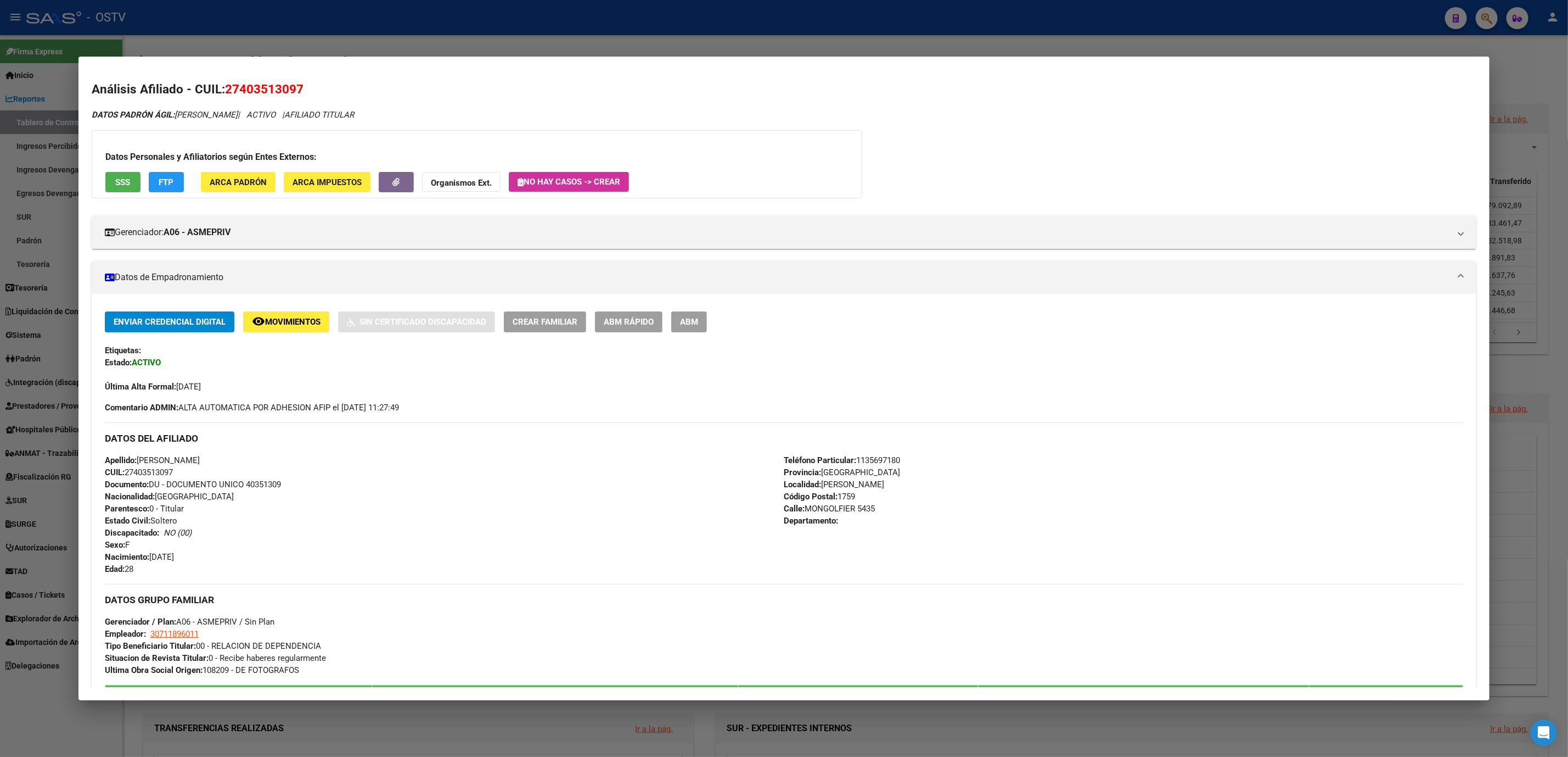
click at [690, 325] on span "ABM" at bounding box center [689, 322] width 18 height 10
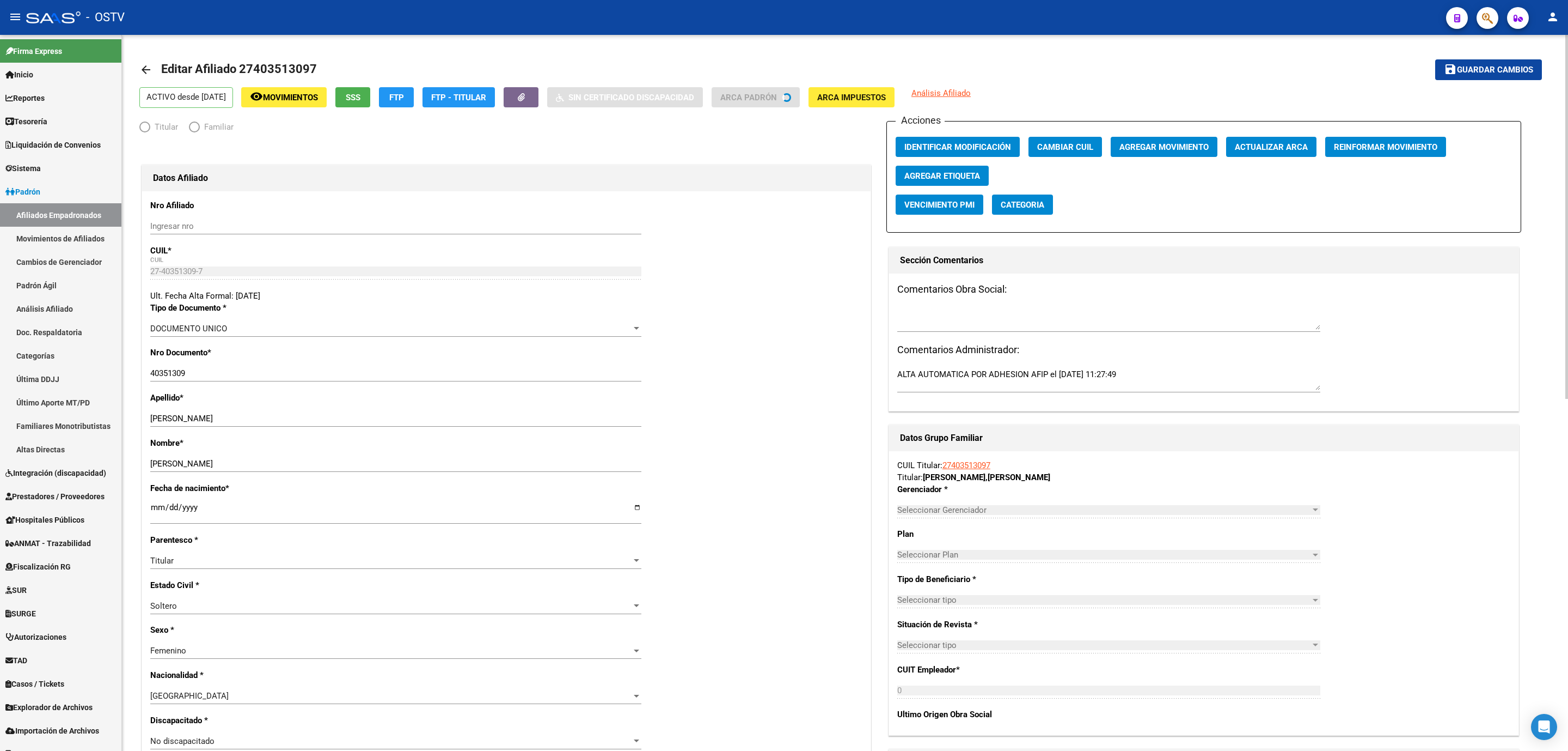
radio input "true"
type input "30-71189601-1"
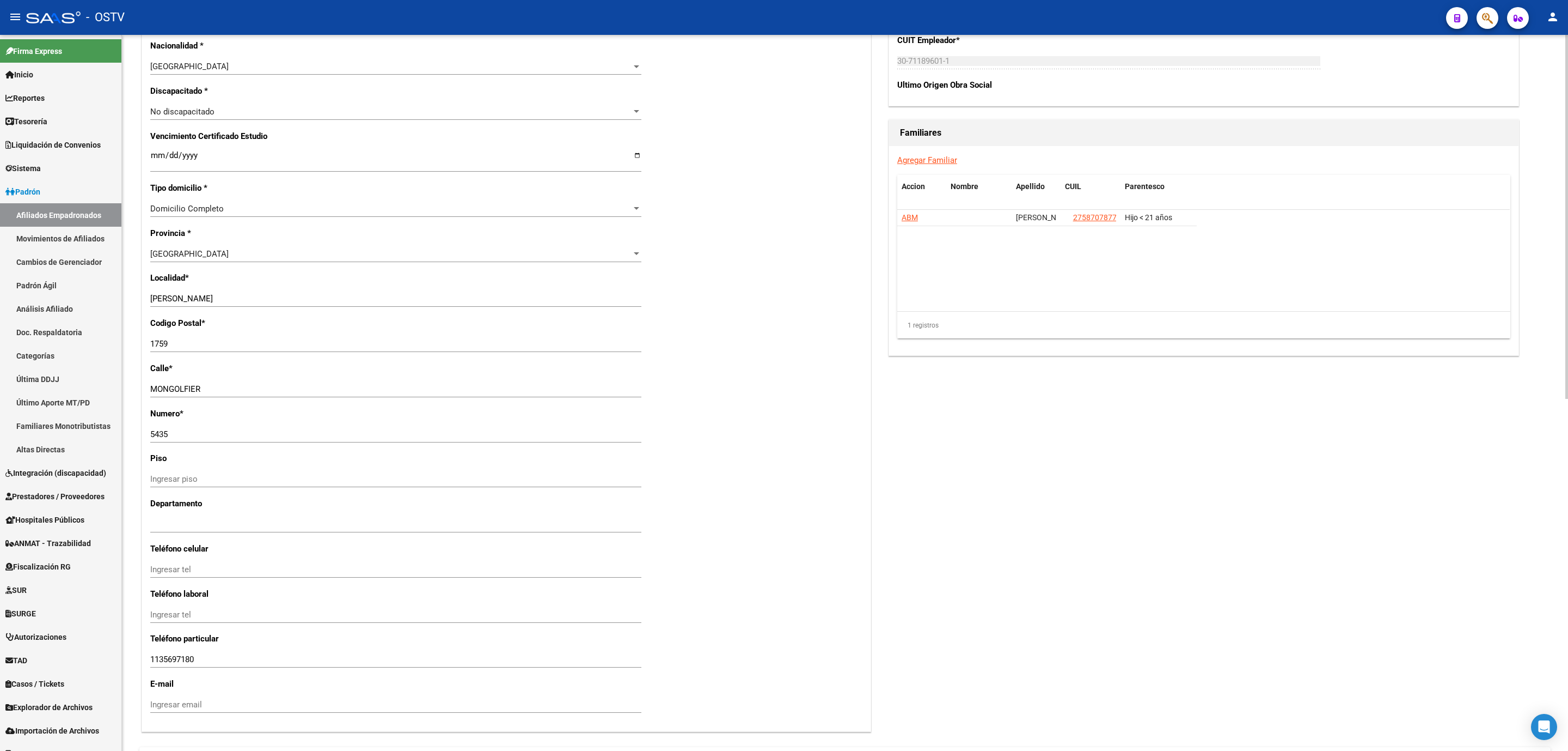
scroll to position [692, 0]
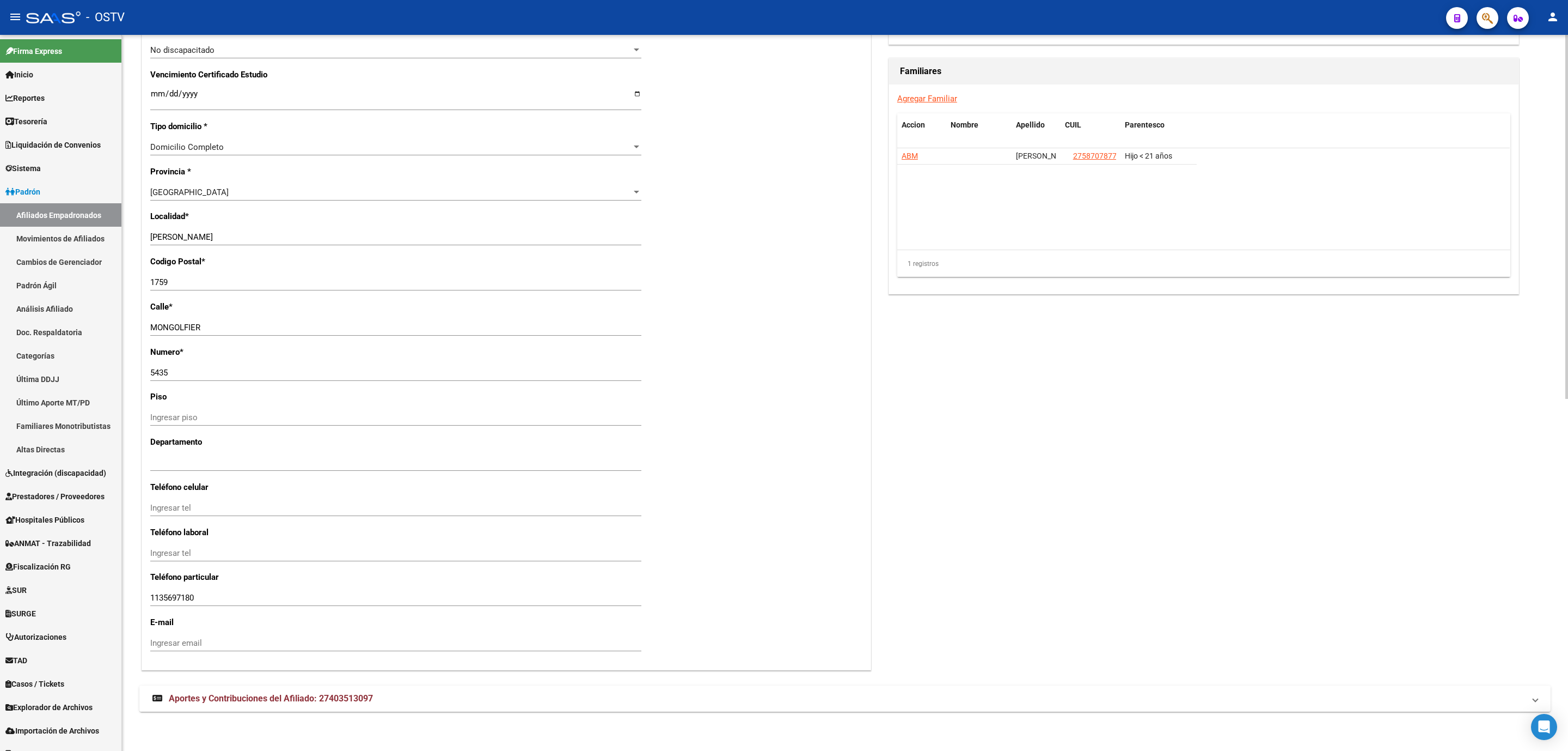
click at [281, 689] on mat-expansion-panel-header "Aportes y Contribuciones del Afiliado: 27403513097" at bounding box center [845, 698] width 1412 height 26
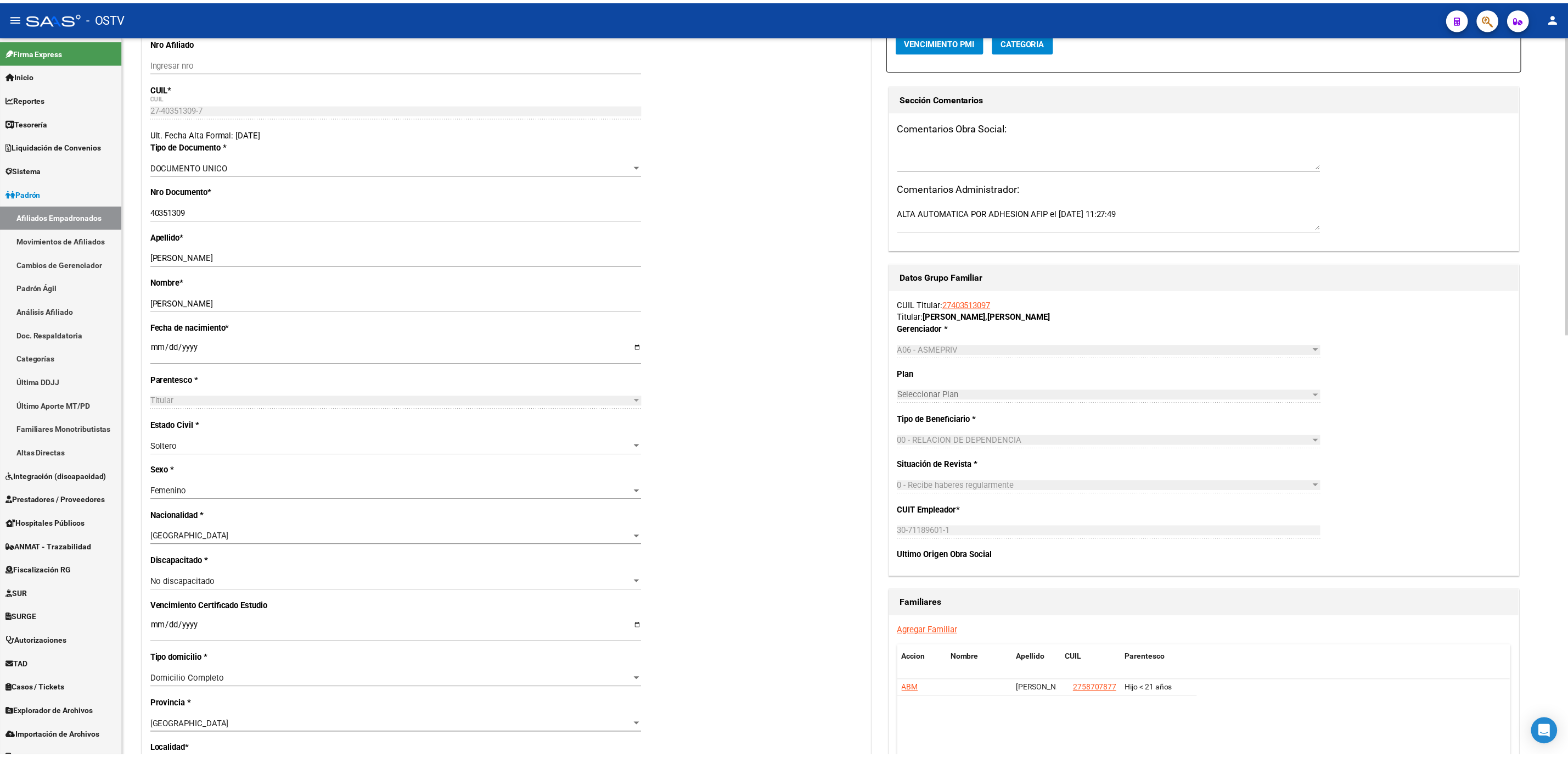
scroll to position [0, 0]
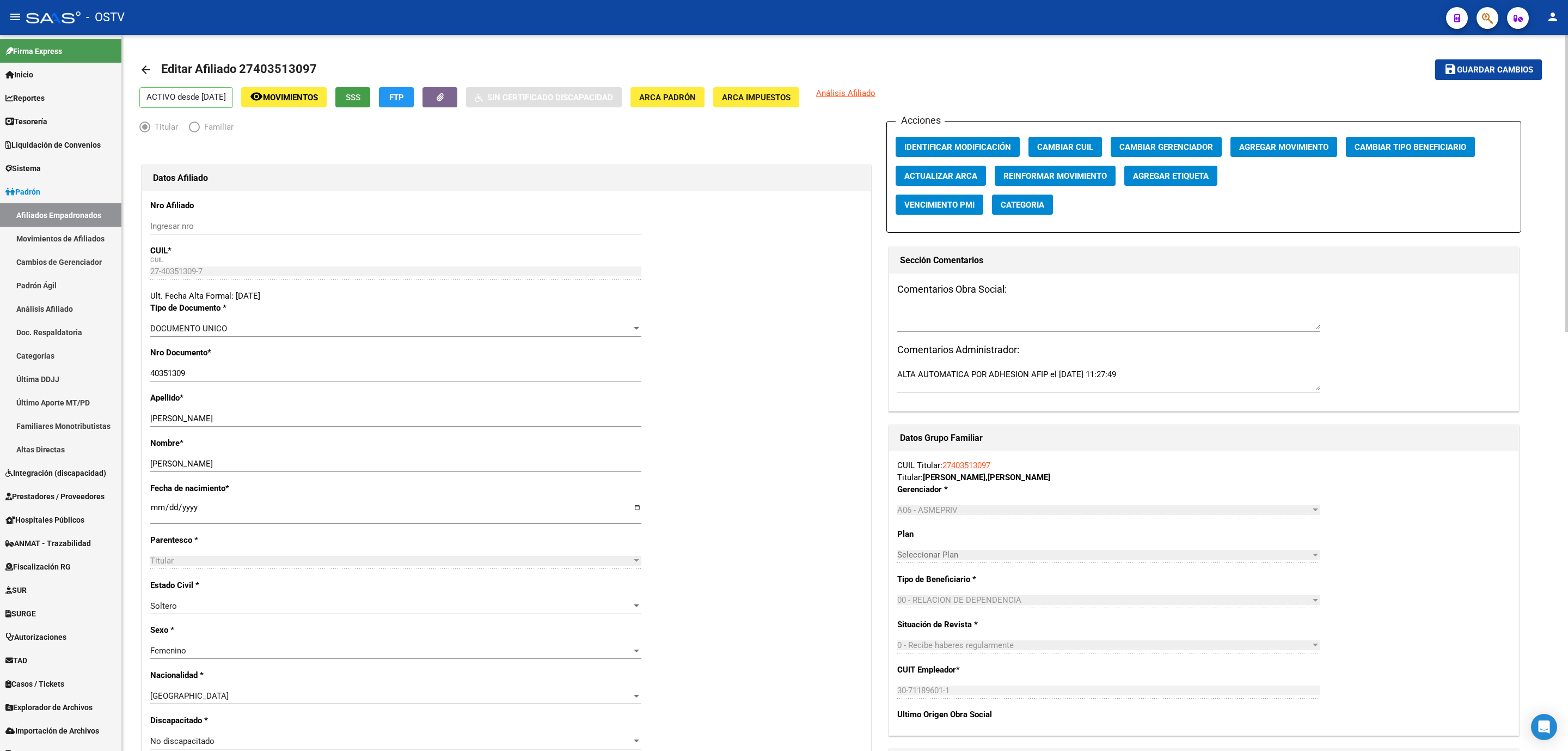
click at [360, 101] on span "SSS" at bounding box center [353, 98] width 15 height 10
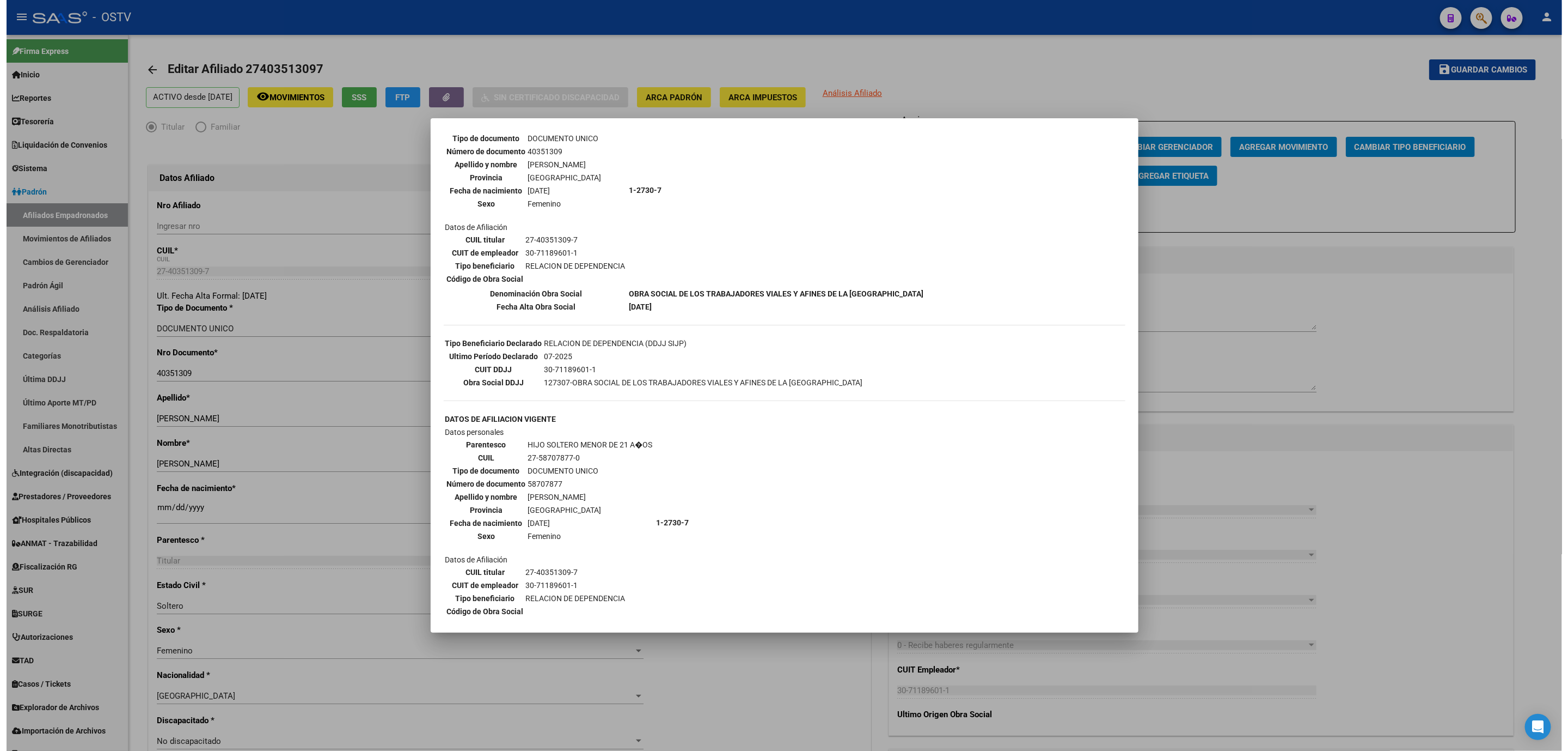
scroll to position [244, 0]
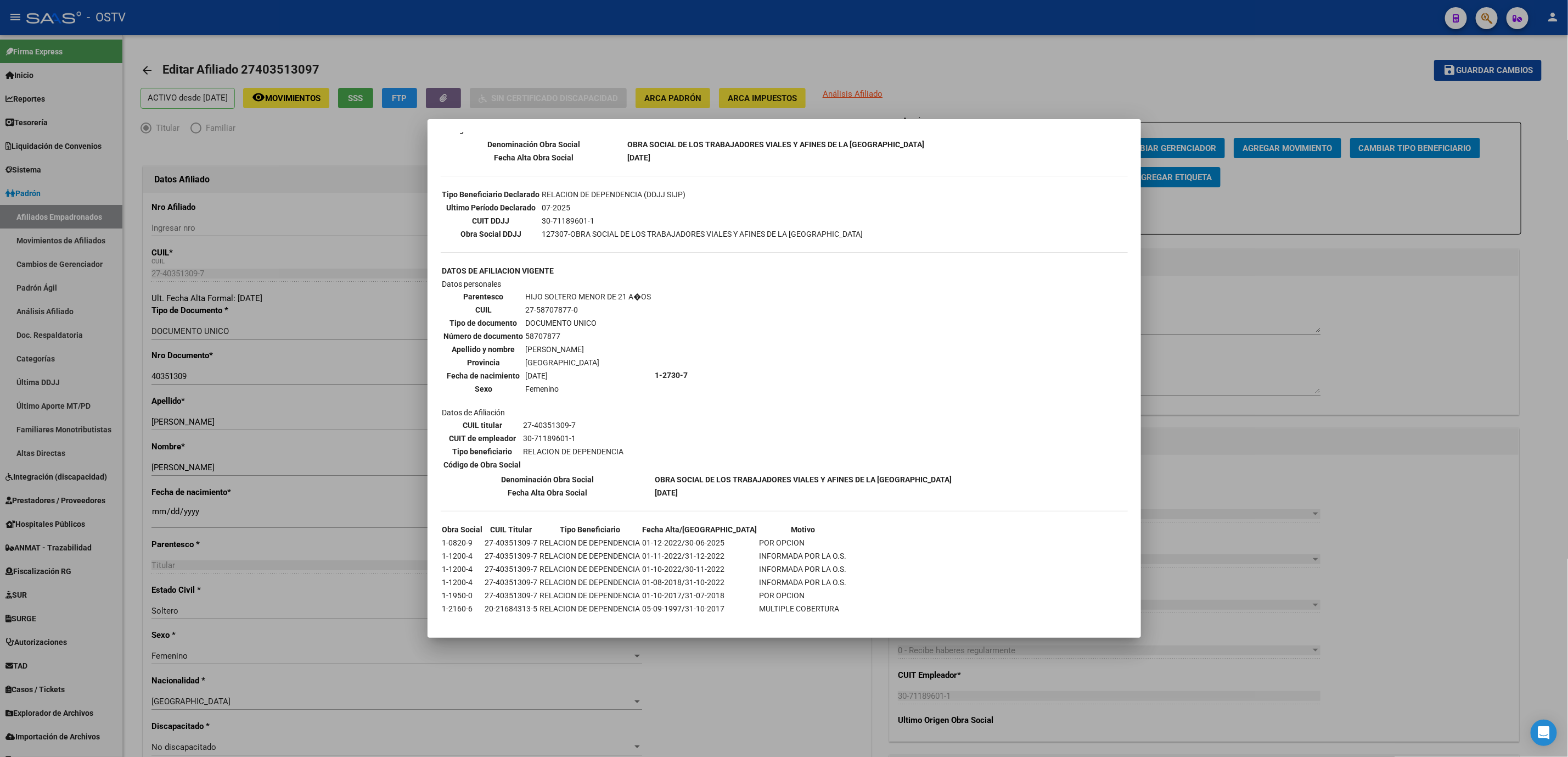
click at [389, 546] on div at bounding box center [784, 378] width 1568 height 757
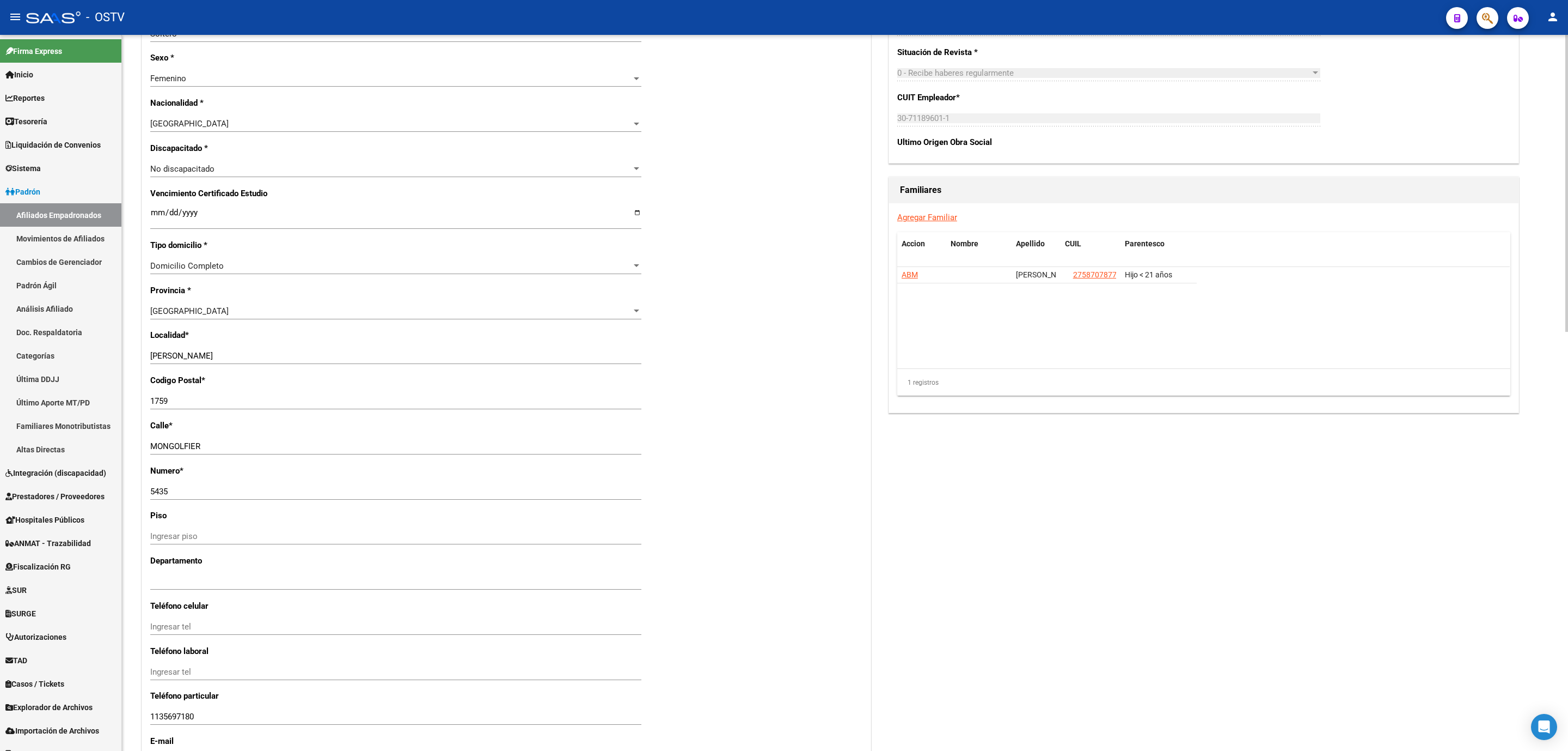
scroll to position [981, 0]
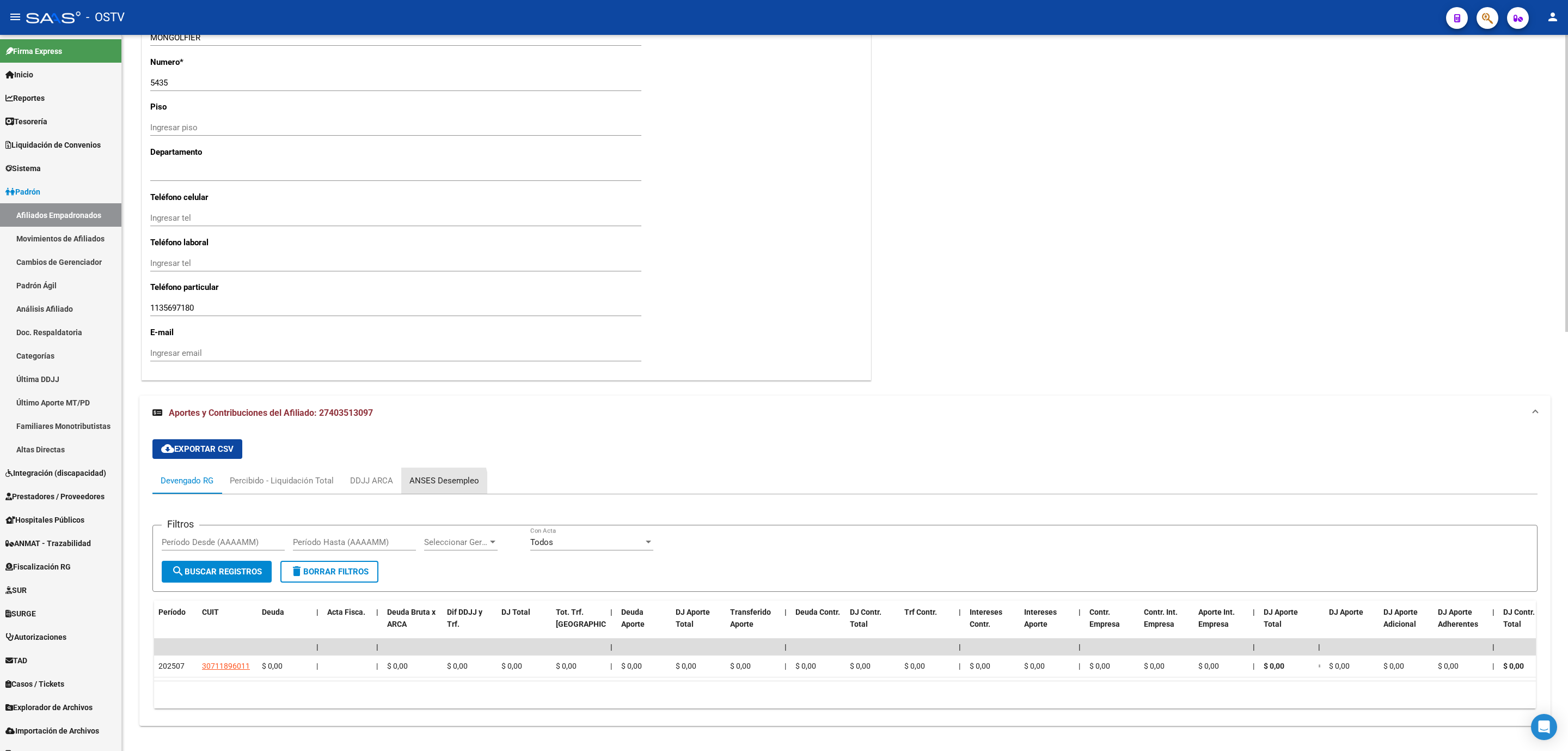
click at [435, 484] on div "ANSES Desempleo" at bounding box center [444, 480] width 70 height 12
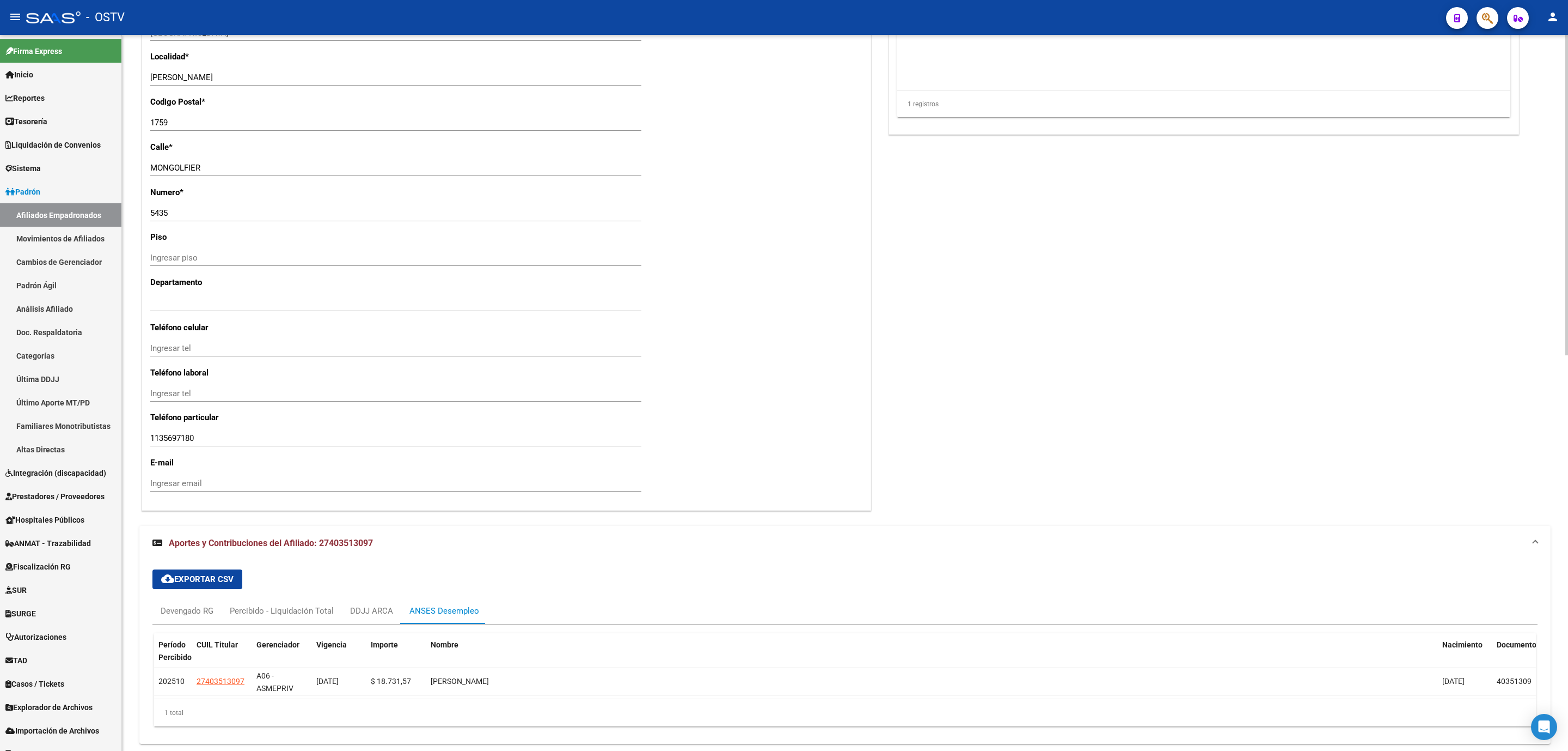
scroll to position [885, 0]
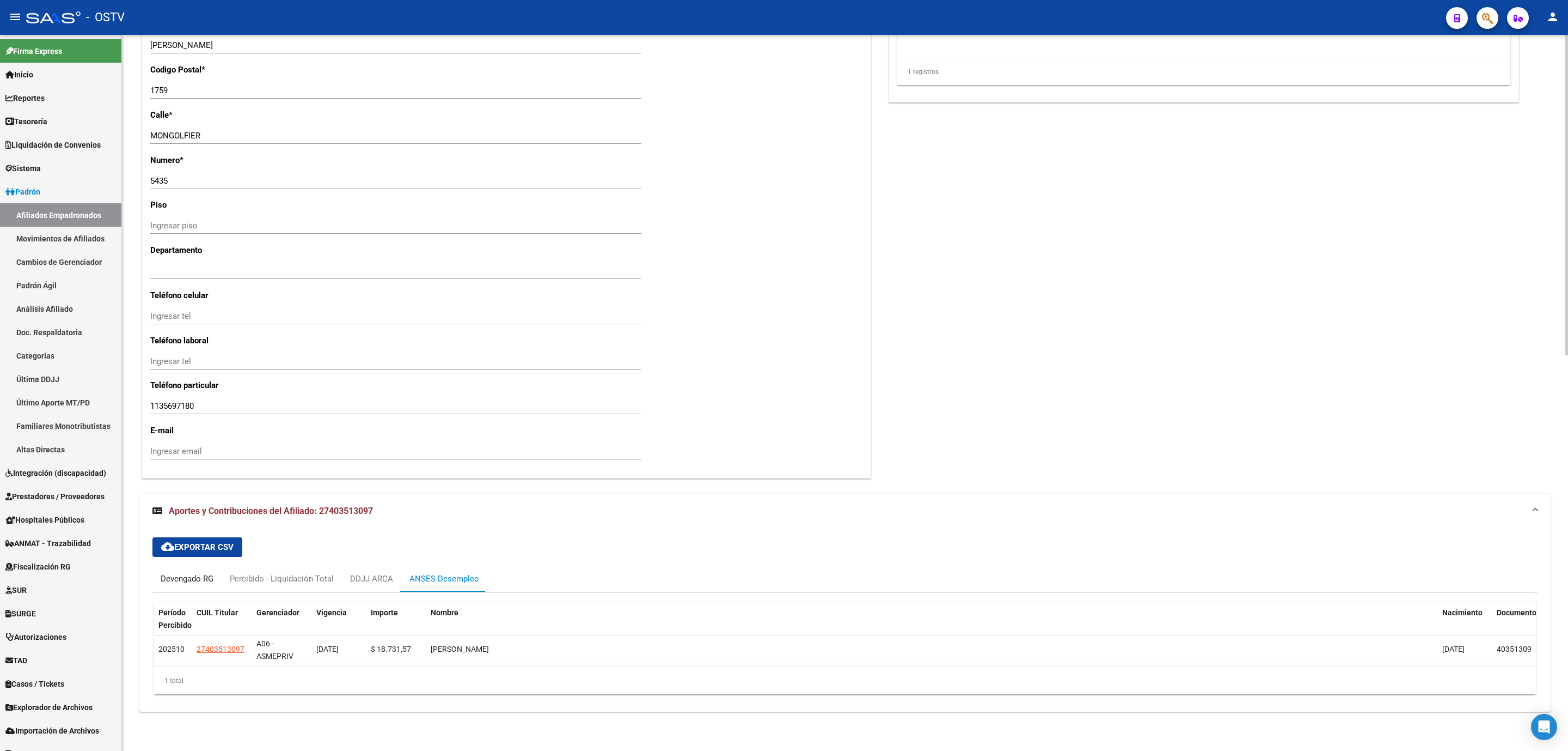
click at [196, 584] on div "Devengado RG" at bounding box center [187, 579] width 69 height 26
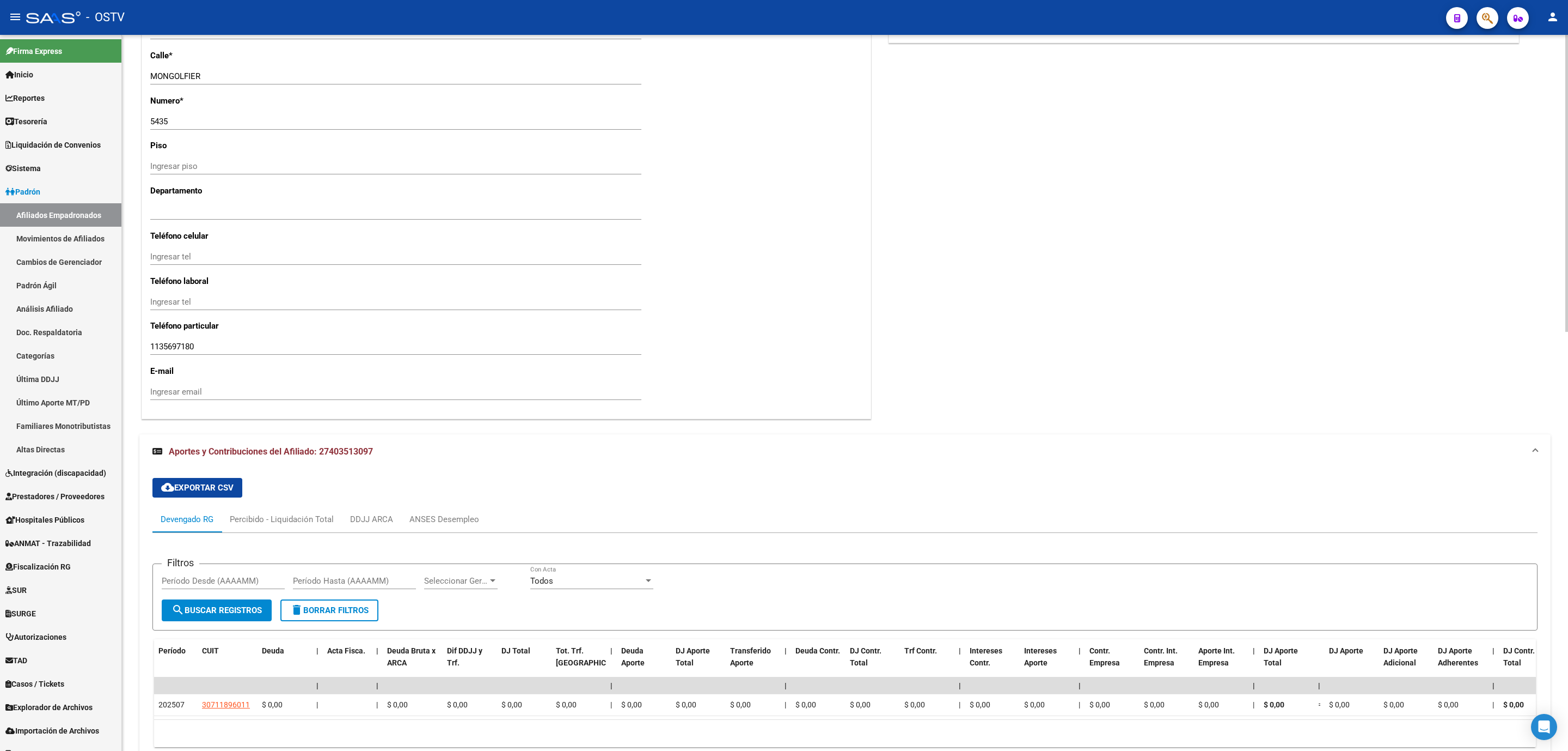
scroll to position [1009, 0]
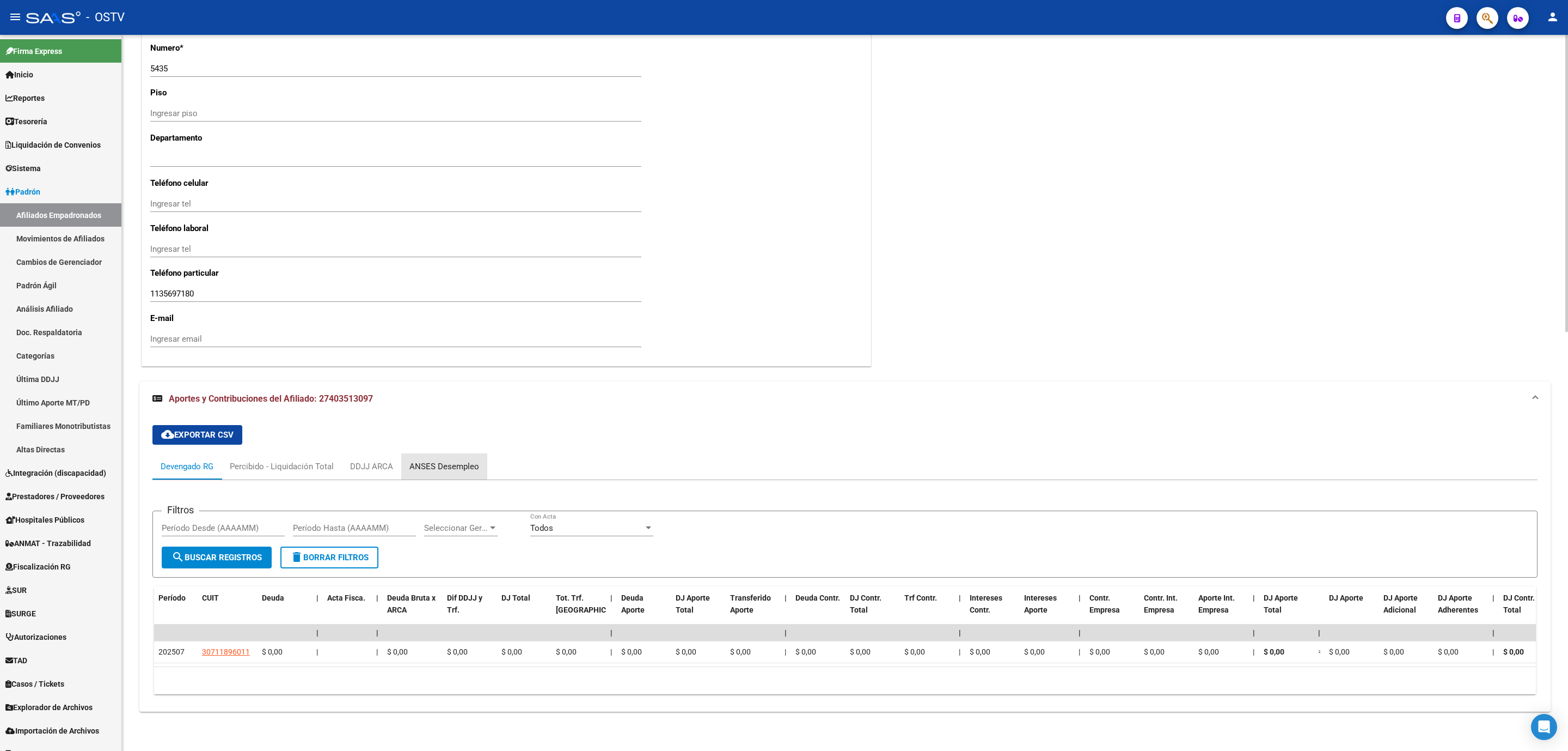
click at [451, 460] on div "ANSES Desempleo" at bounding box center [444, 466] width 70 height 12
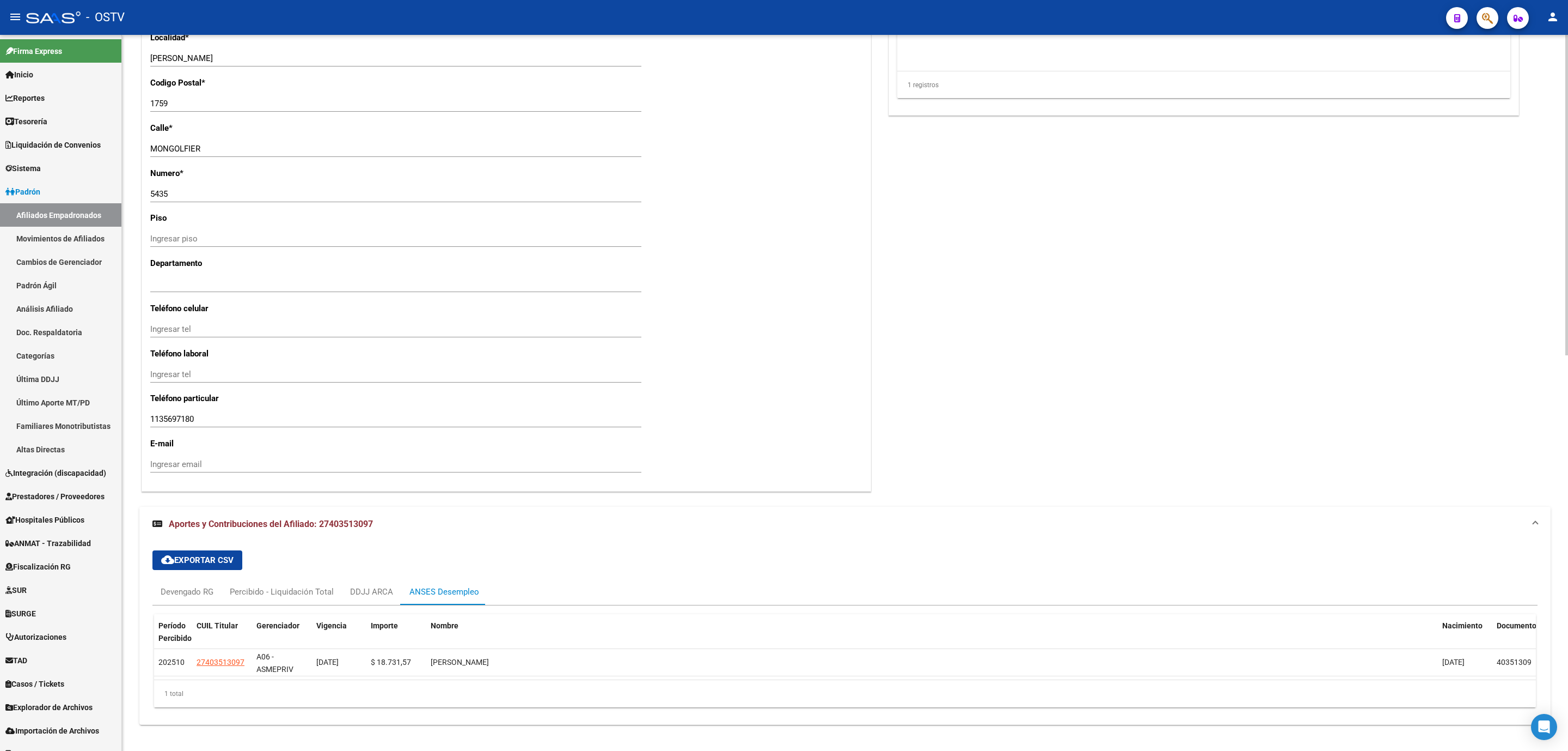
scroll to position [885, 0]
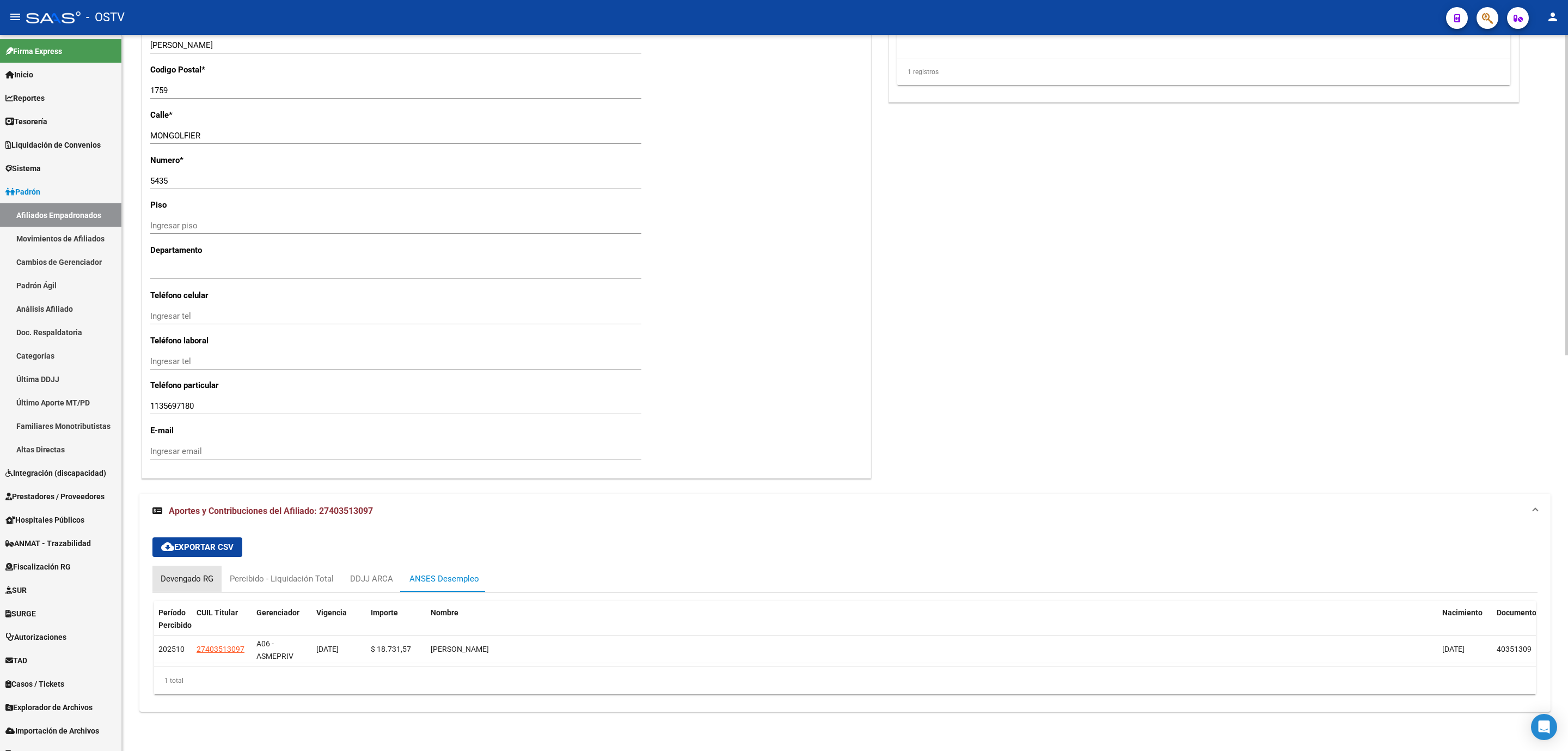
click at [177, 571] on div "Devengado RG" at bounding box center [187, 579] width 69 height 26
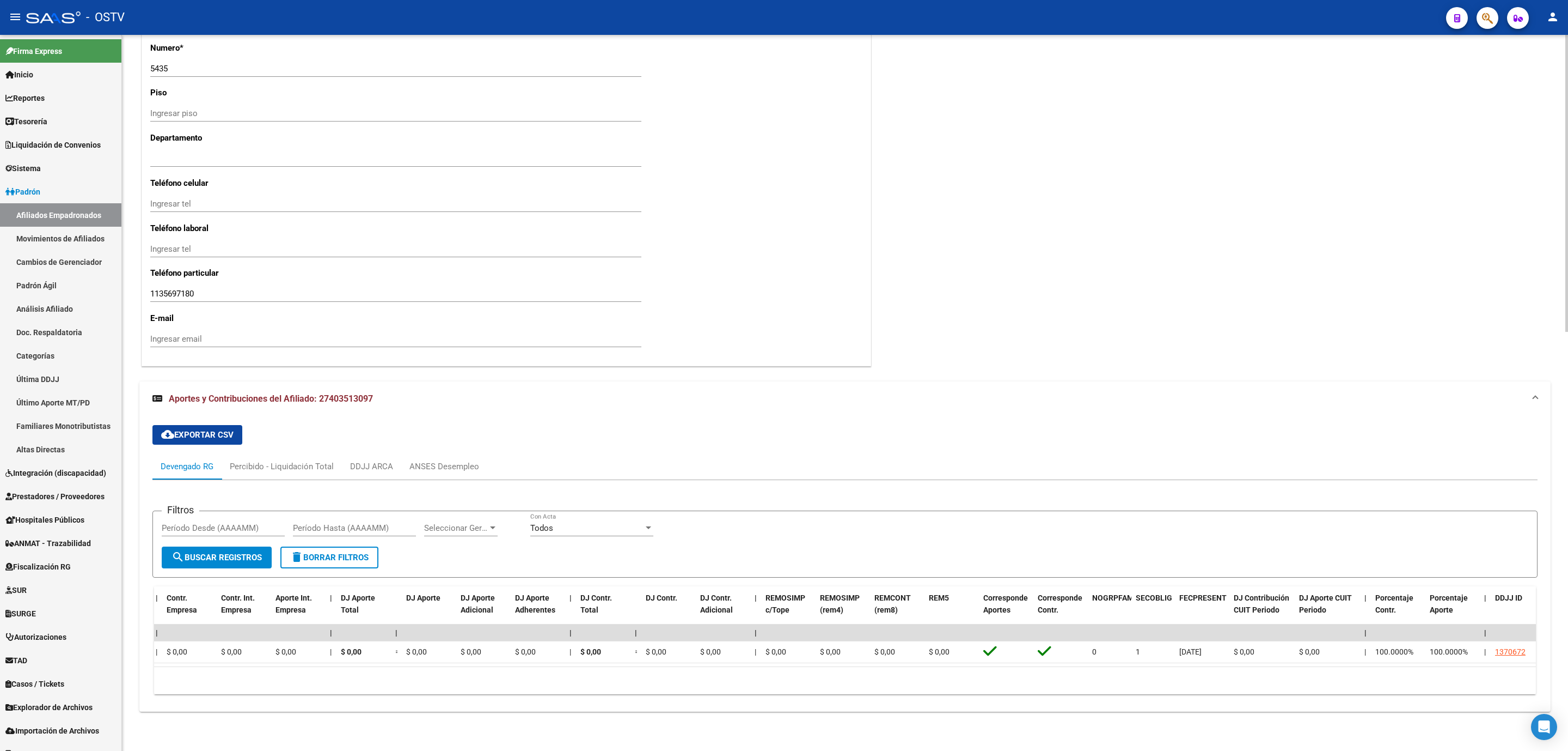
scroll to position [0, 927]
drag, startPoint x: 1202, startPoint y: 668, endPoint x: 624, endPoint y: 676, distance: 578.1
click at [624, 676] on div "10 total 1" at bounding box center [845, 681] width 1382 height 27
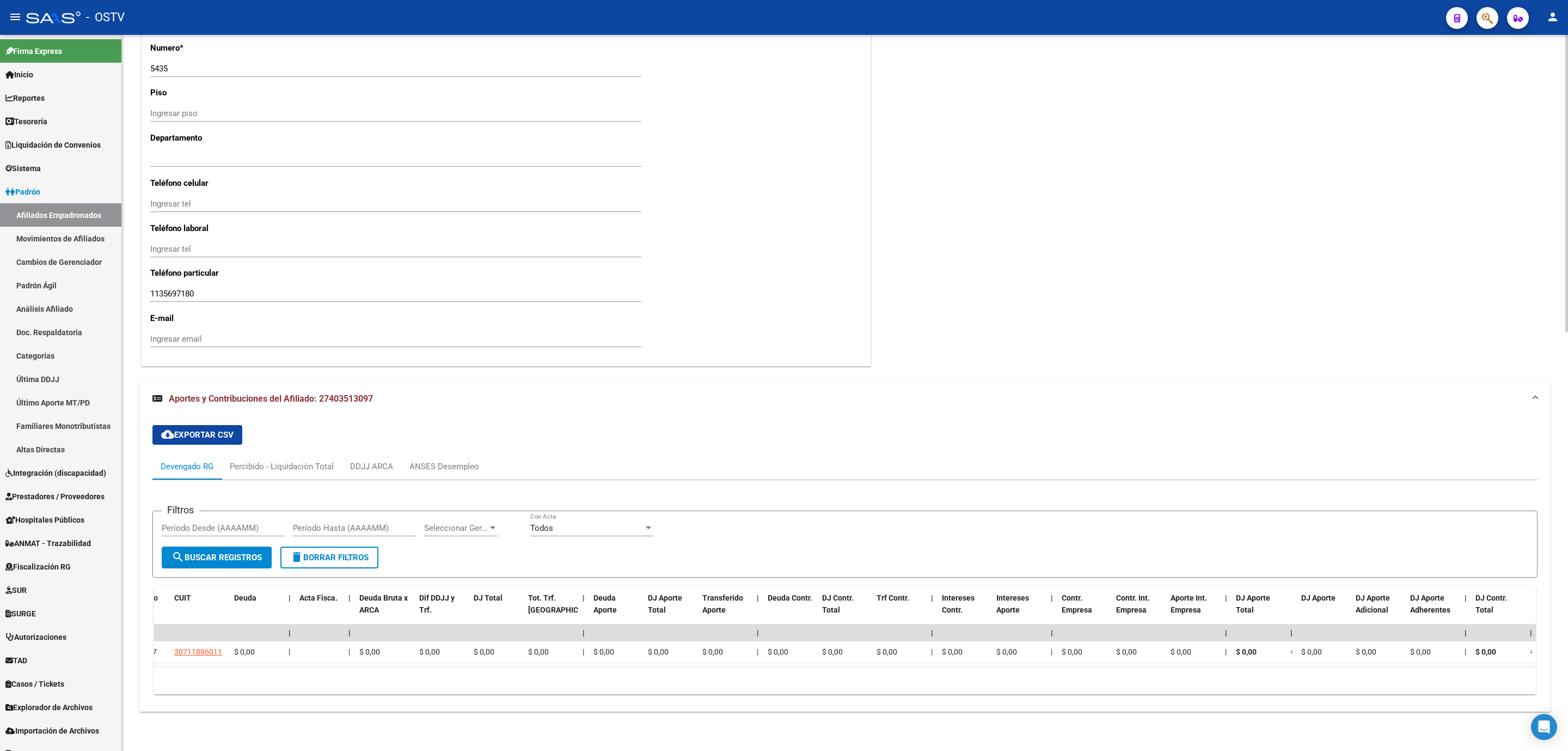
scroll to position [0, 0]
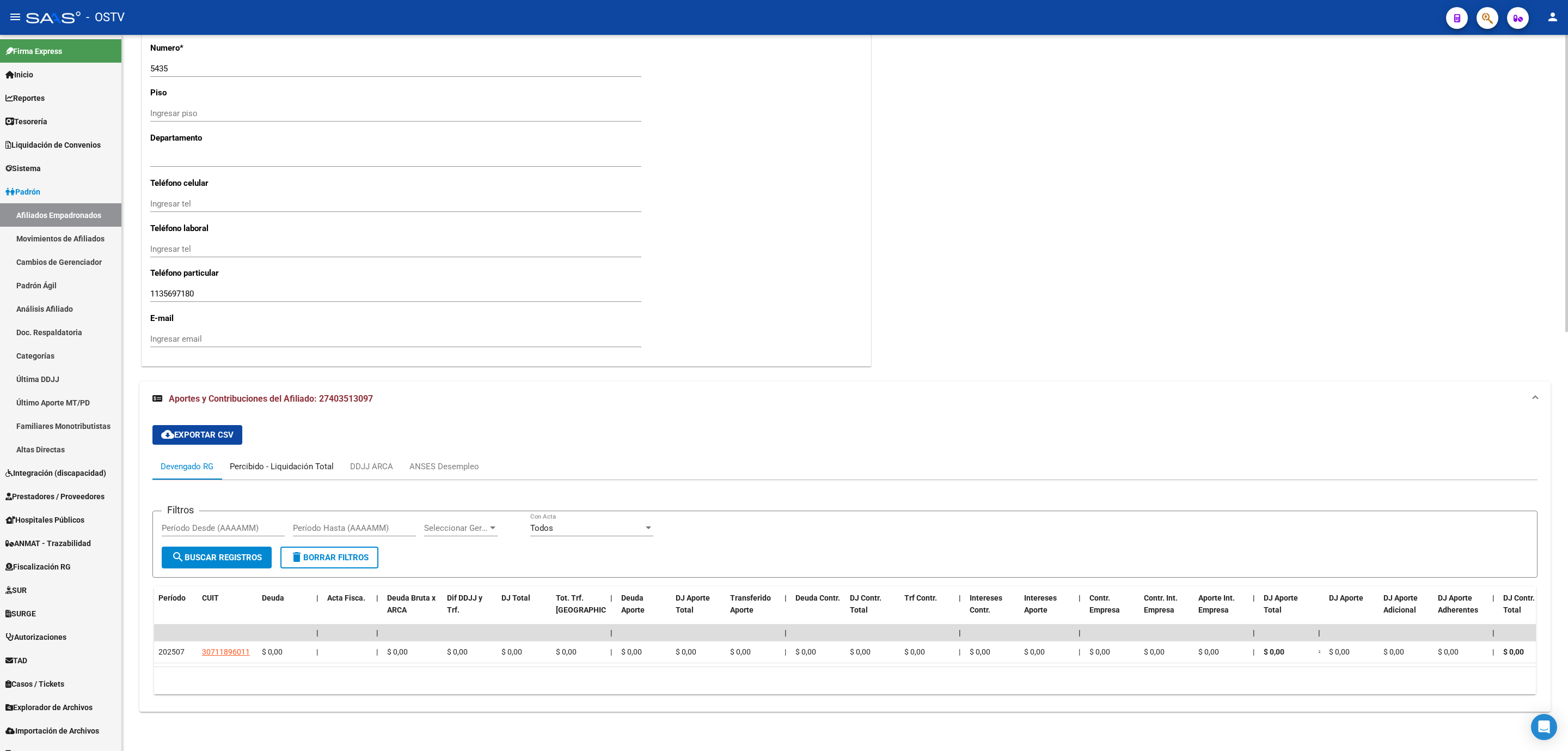
click at [327, 460] on div "Percibido - Liquidación Total" at bounding box center [282, 466] width 104 height 12
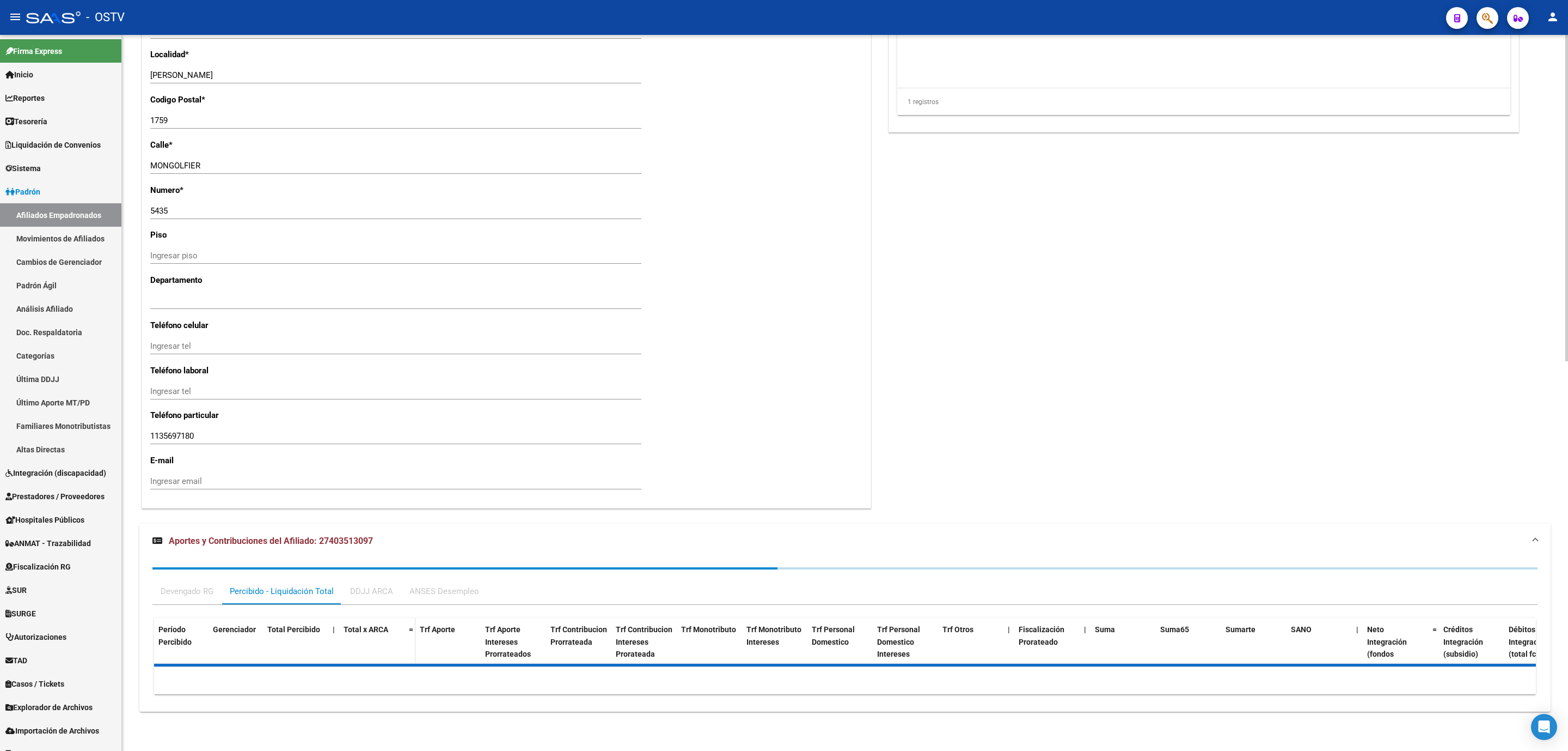
scroll to position [912, 0]
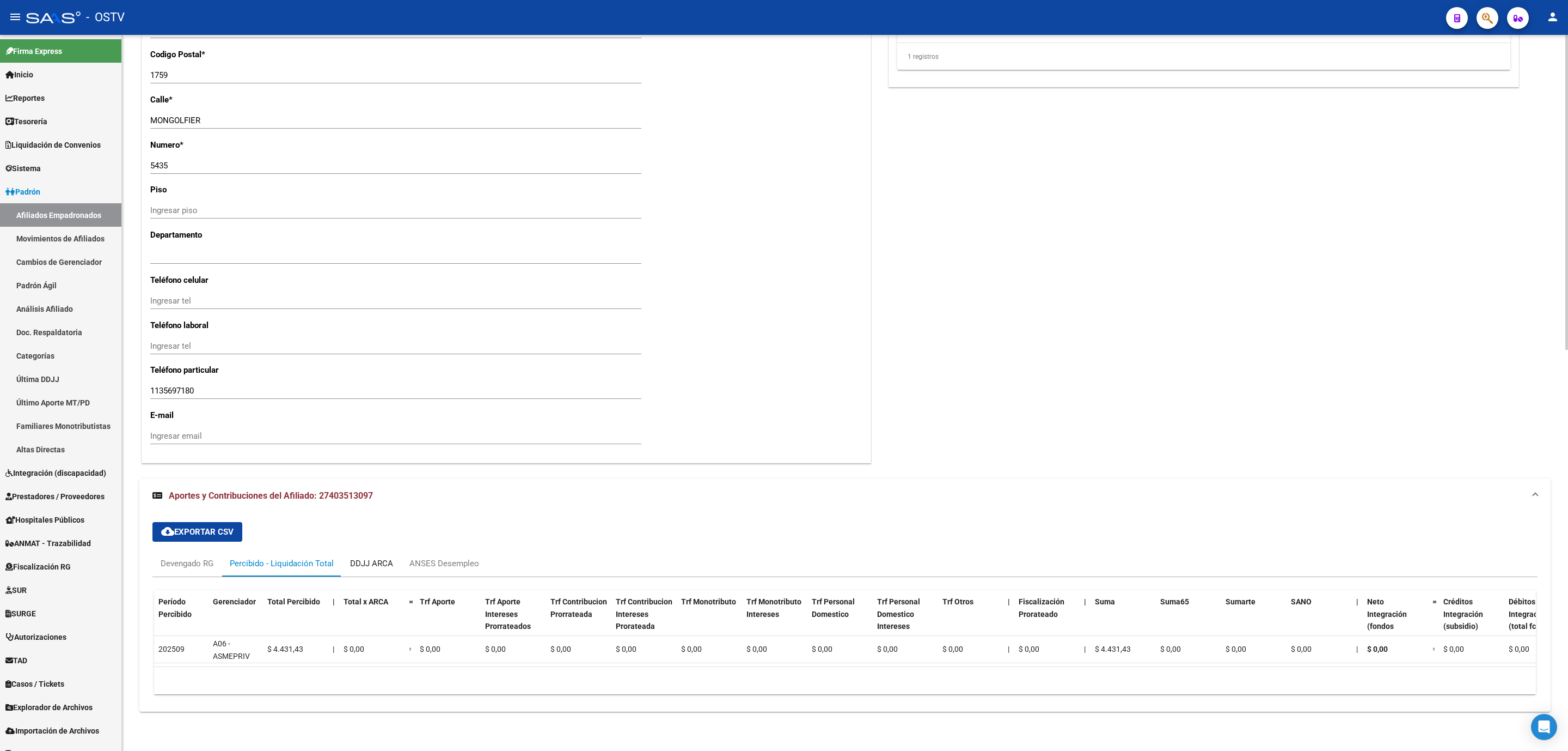
click at [377, 558] on div "DDJJ ARCA" at bounding box center [372, 563] width 43 height 12
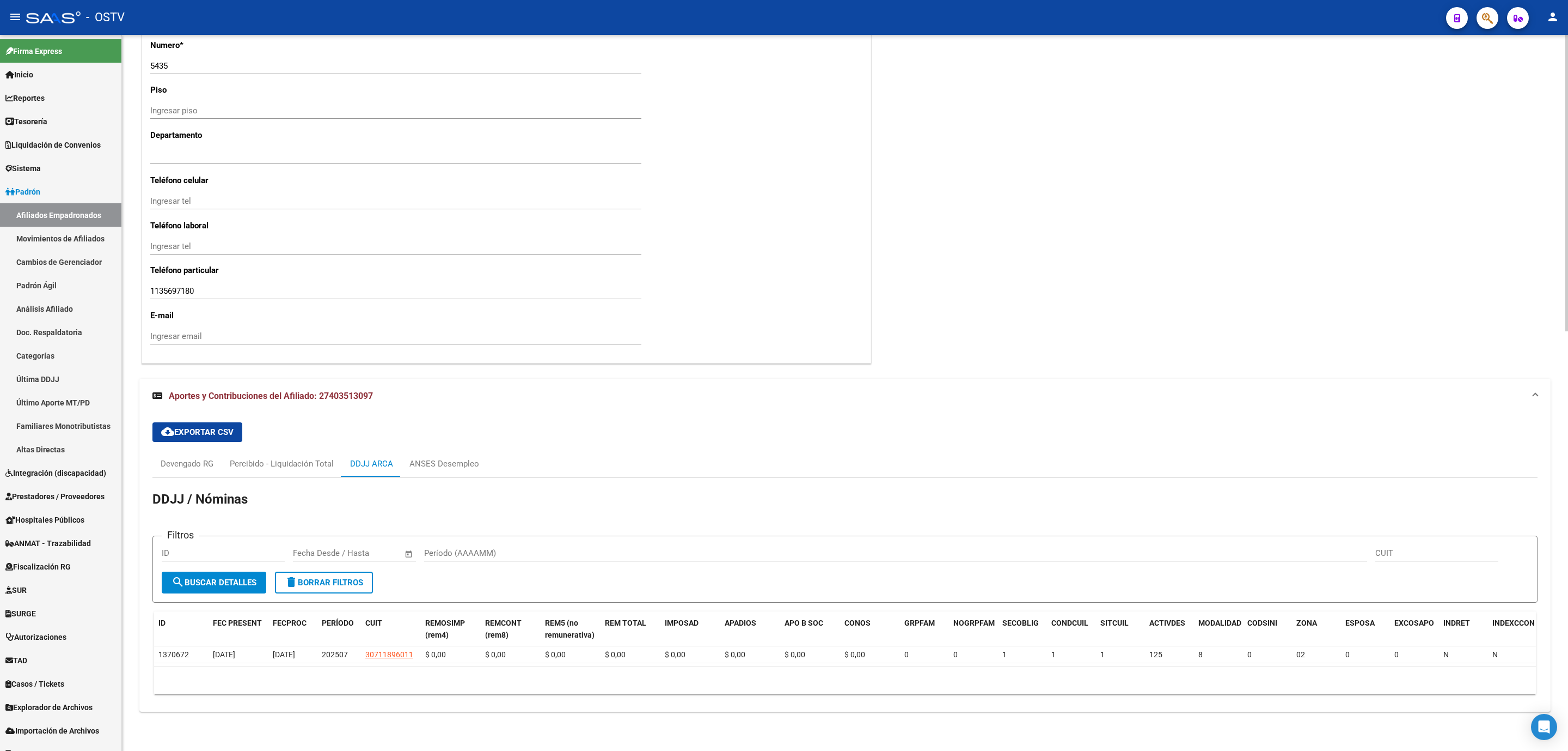
scroll to position [1012, 0]
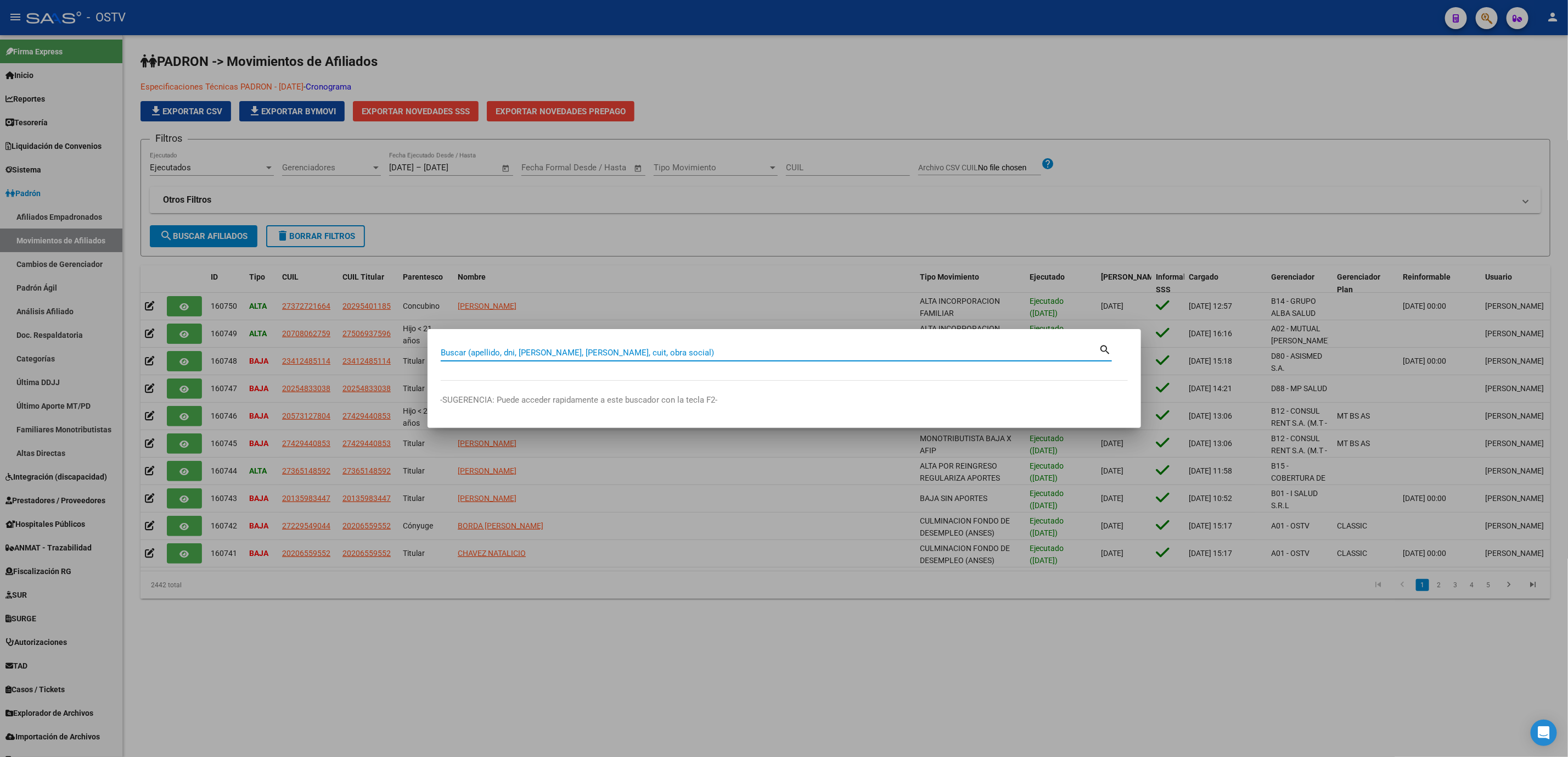
paste input "20-31536500-8"
type input "20315365008"
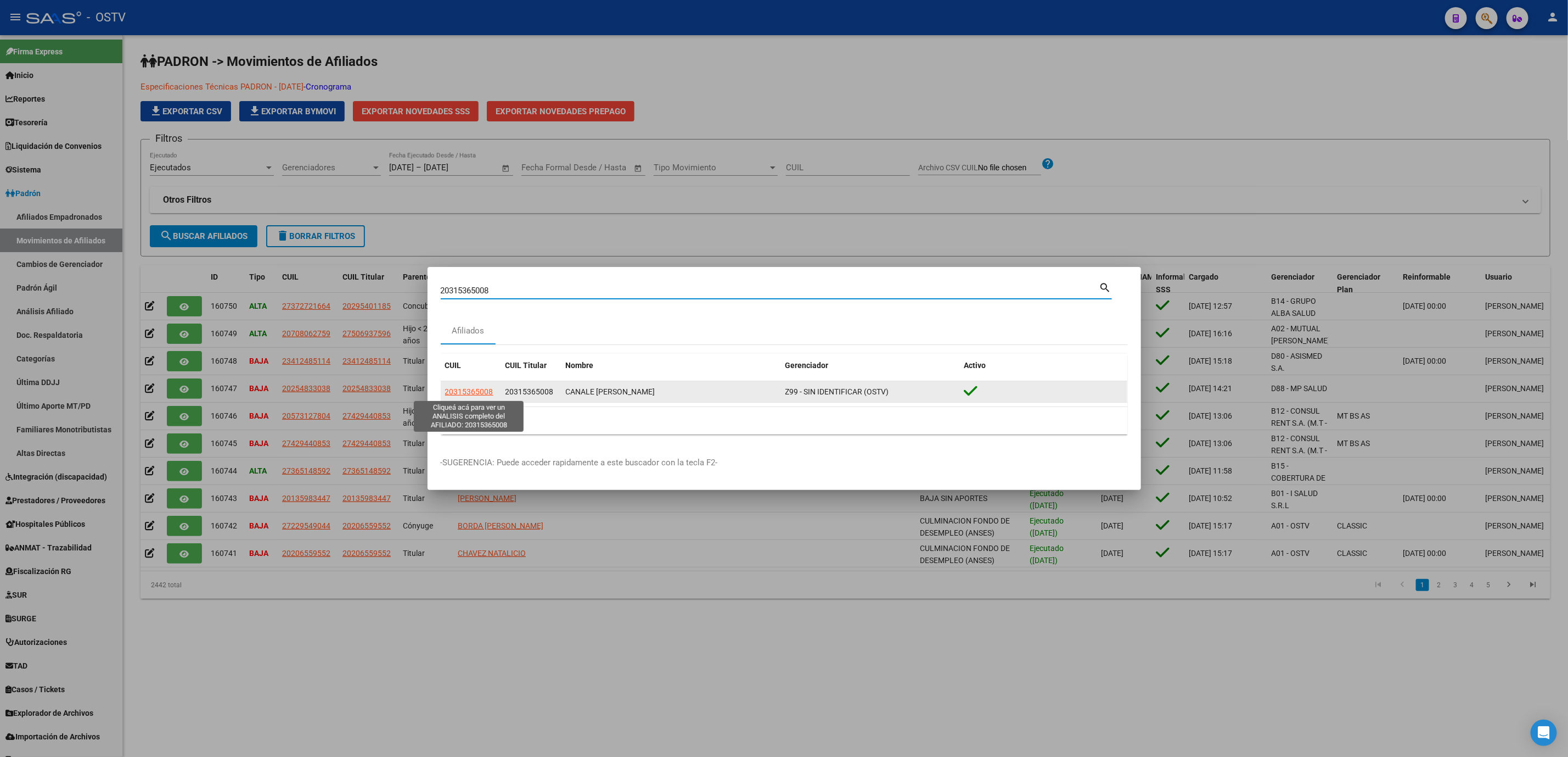
click at [475, 392] on span "20315365008" at bounding box center [470, 391] width 49 height 9
type textarea "20315365008"
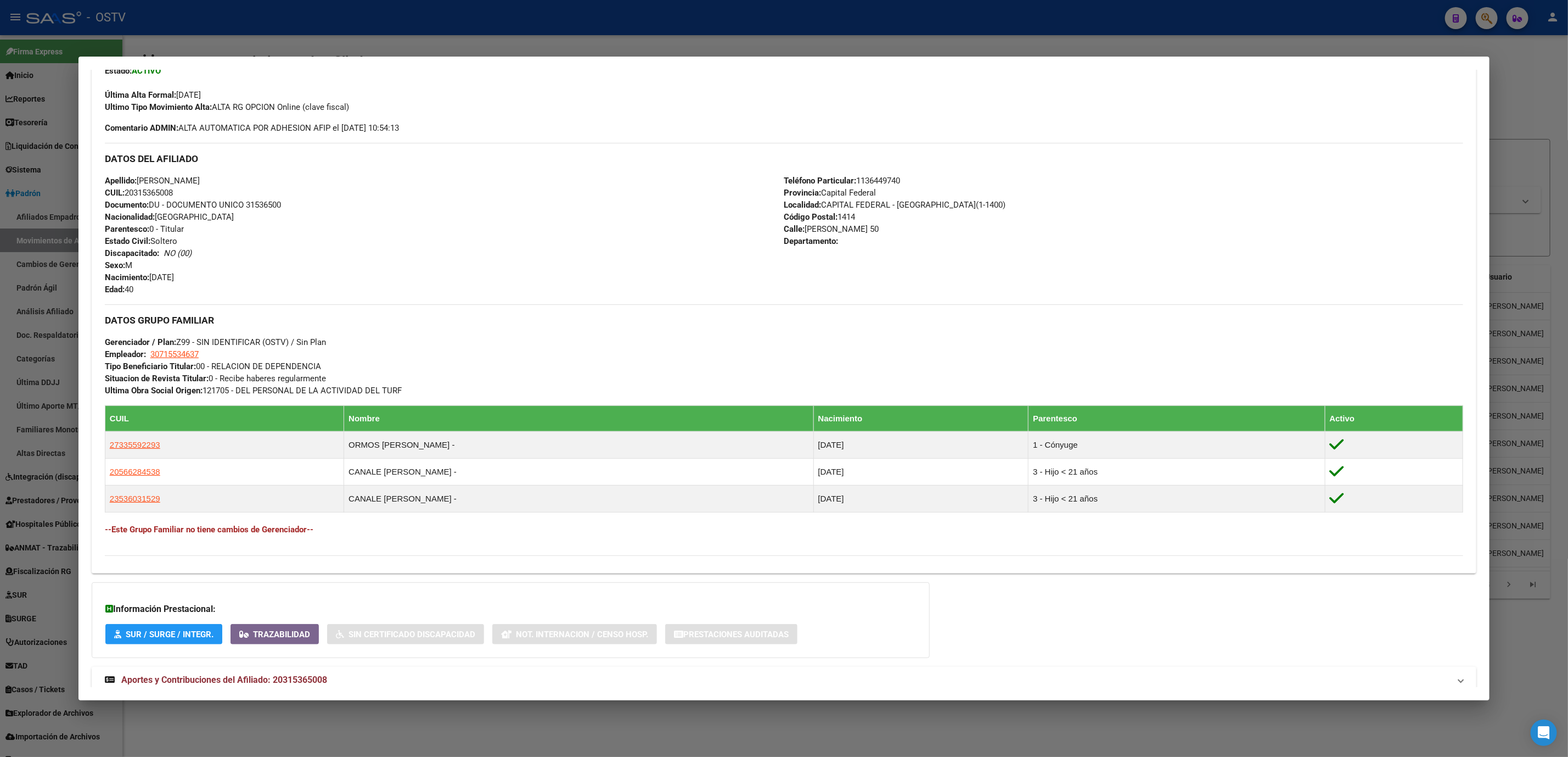
scroll to position [325, 0]
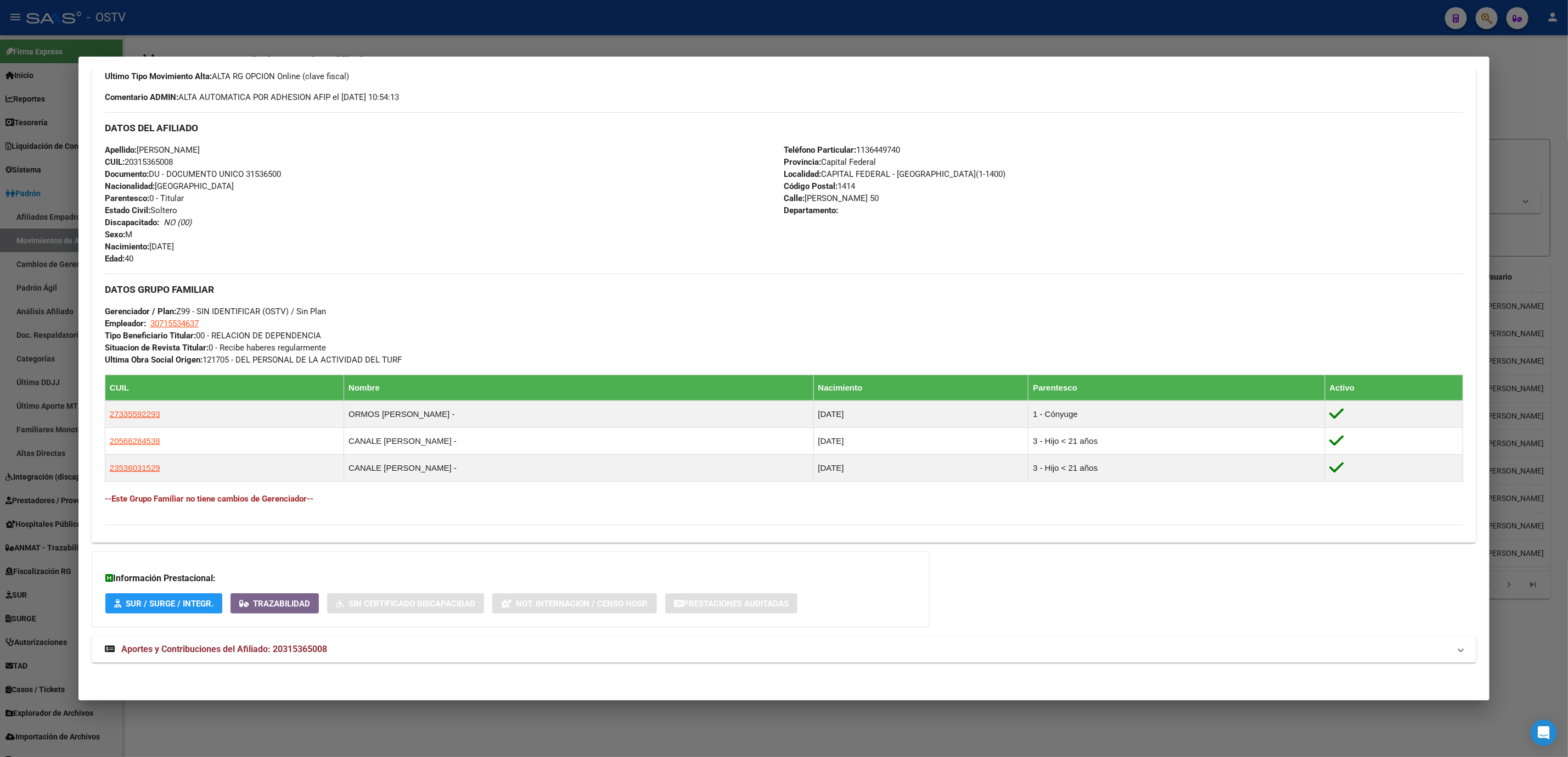
click at [326, 653] on mat-panel-title "Aportes y Contribuciones del Afiliado: 20315365008" at bounding box center [777, 649] width 1345 height 13
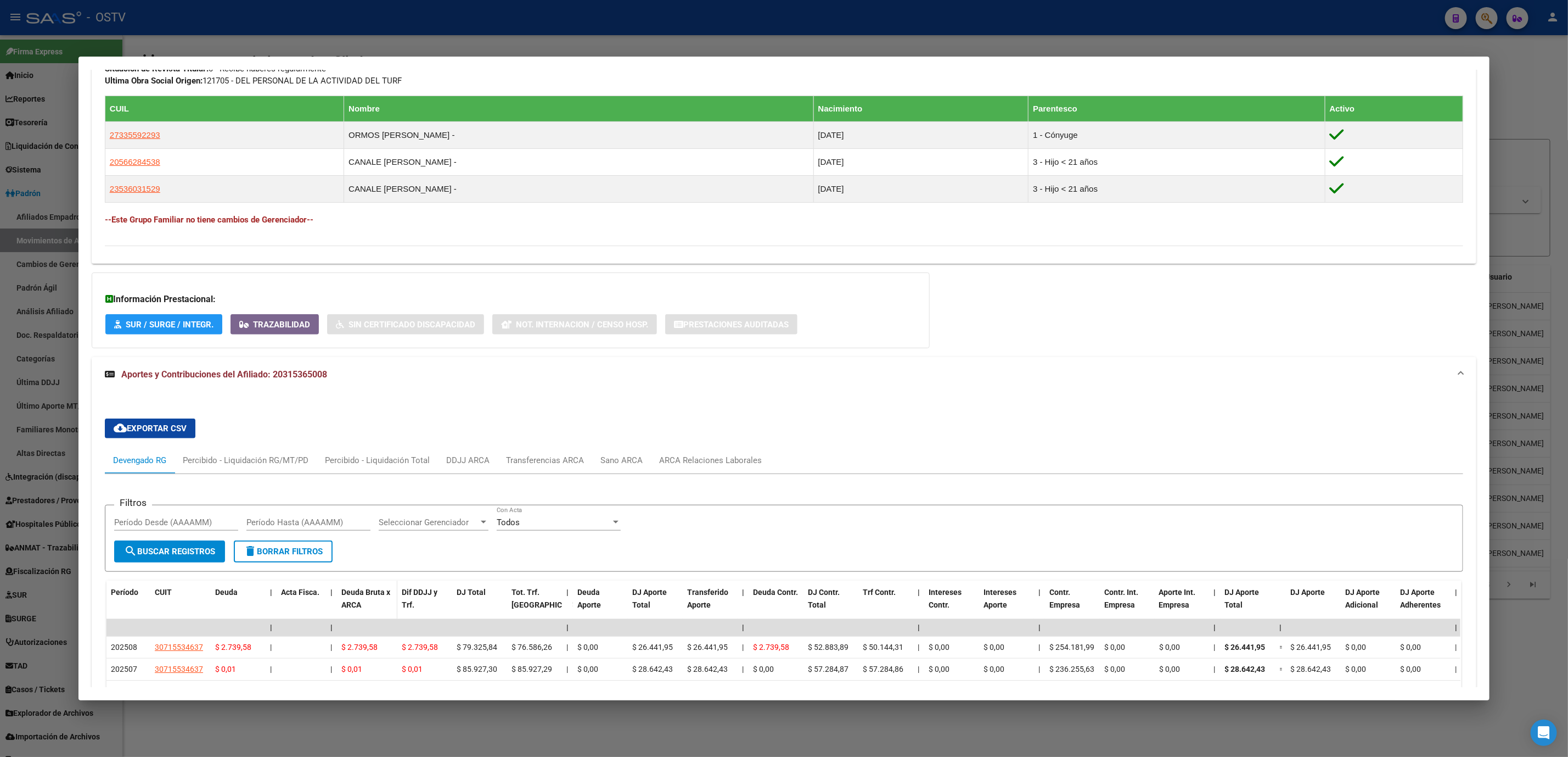
scroll to position [868, 0]
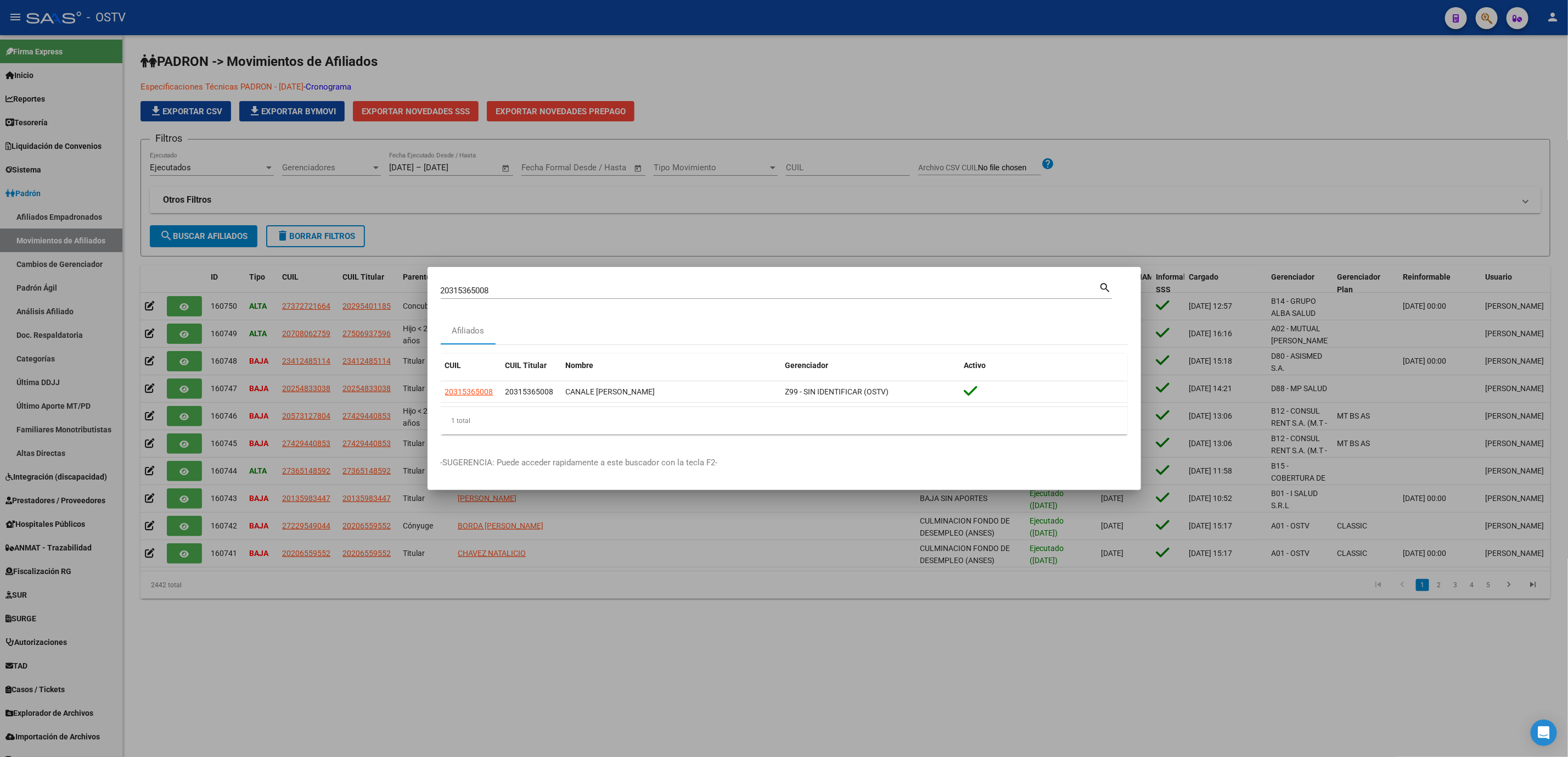
drag, startPoint x: 509, startPoint y: 295, endPoint x: 275, endPoint y: 293, distance: 234.0
click at [379, 293] on div "20315365008 Buscar (apellido, dni, cuil, nro traspaso, cuit, obra social) searc…" at bounding box center [784, 378] width 1568 height 757
paste input "32205989"
type input "32205989"
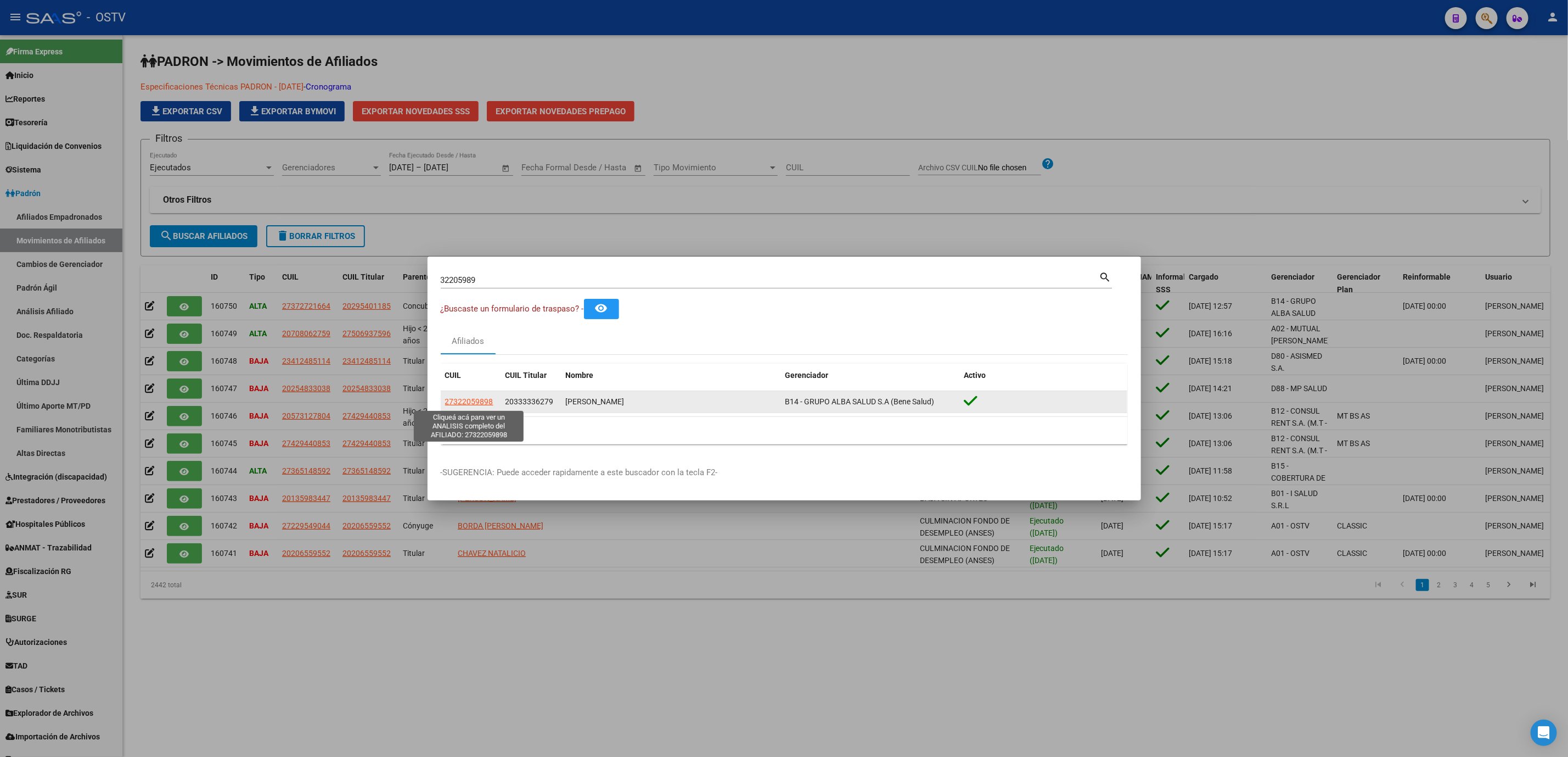
click at [456, 402] on span "27322059898" at bounding box center [470, 401] width 49 height 9
type textarea "27322059898"
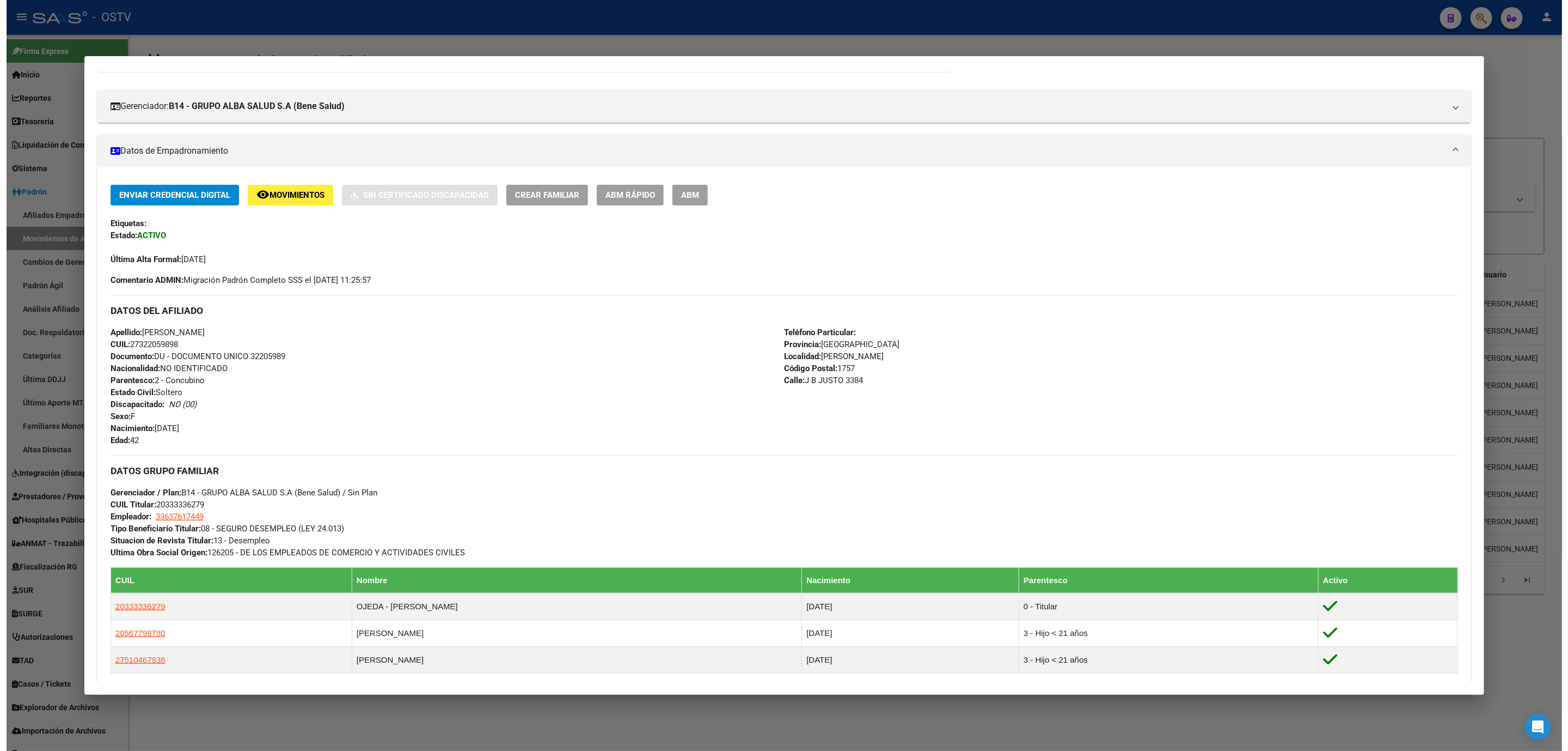
scroll to position [89, 0]
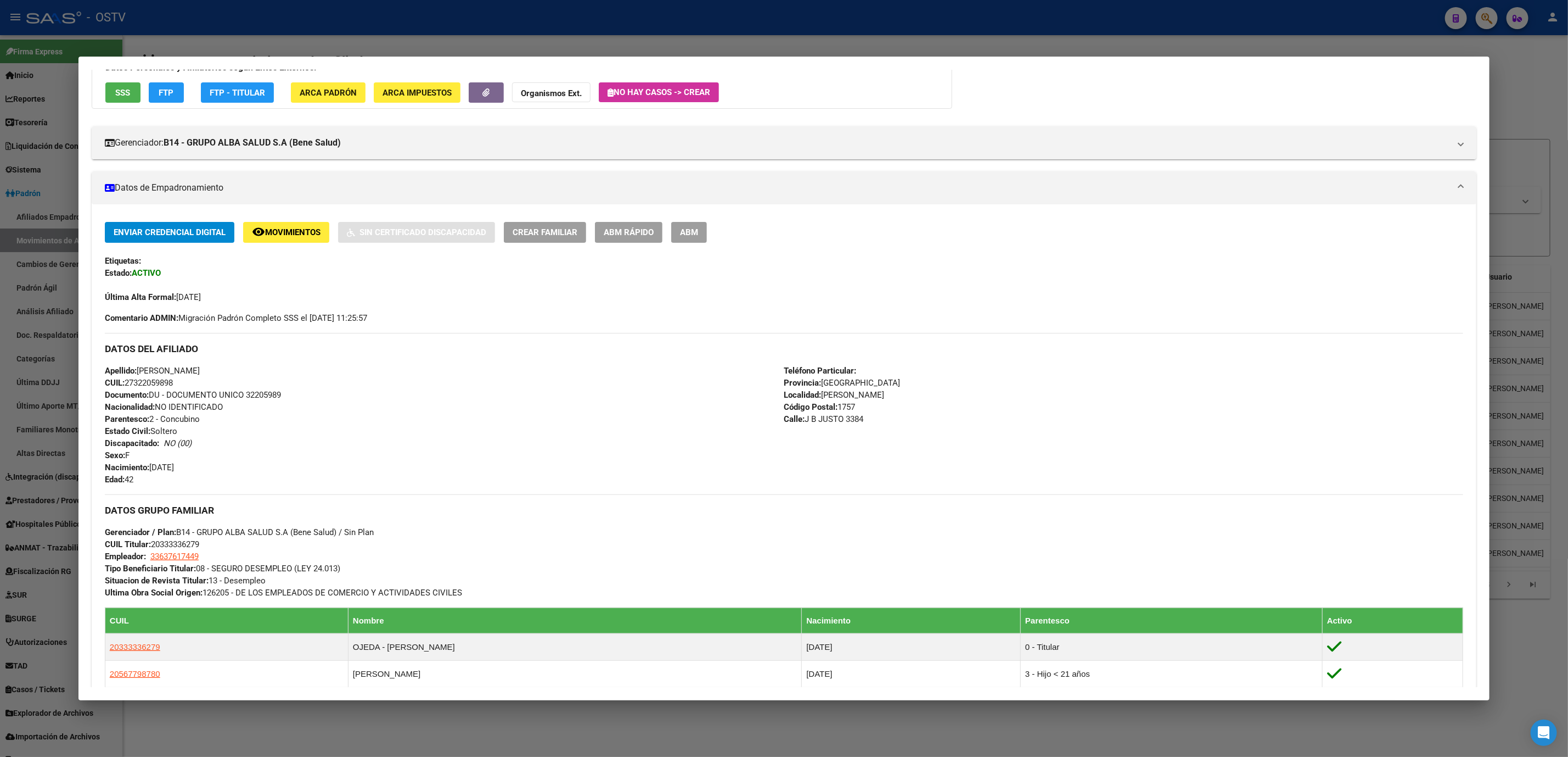
click at [697, 228] on button "ABM" at bounding box center [689, 232] width 35 height 21
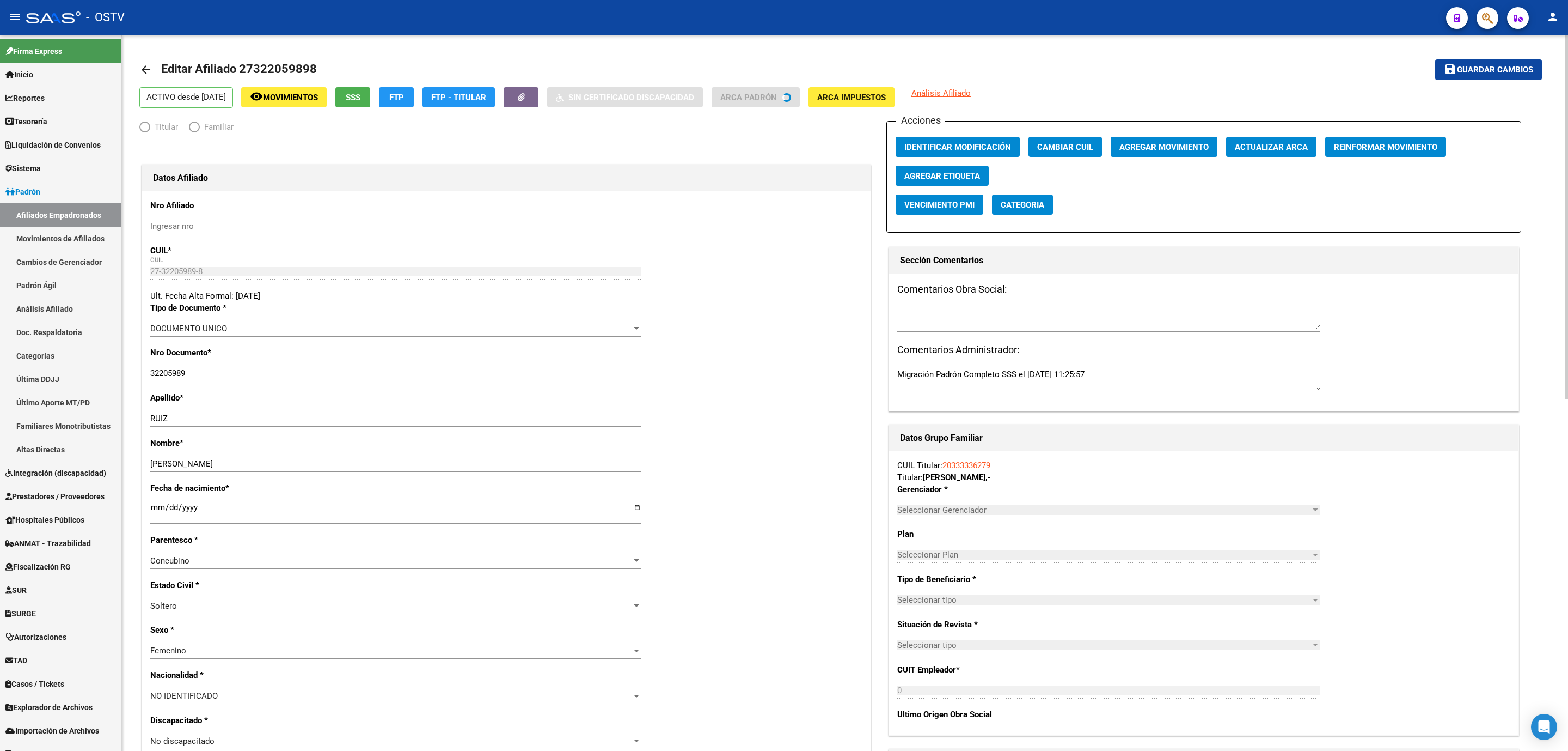
radio input "true"
type input "33-63761744-9"
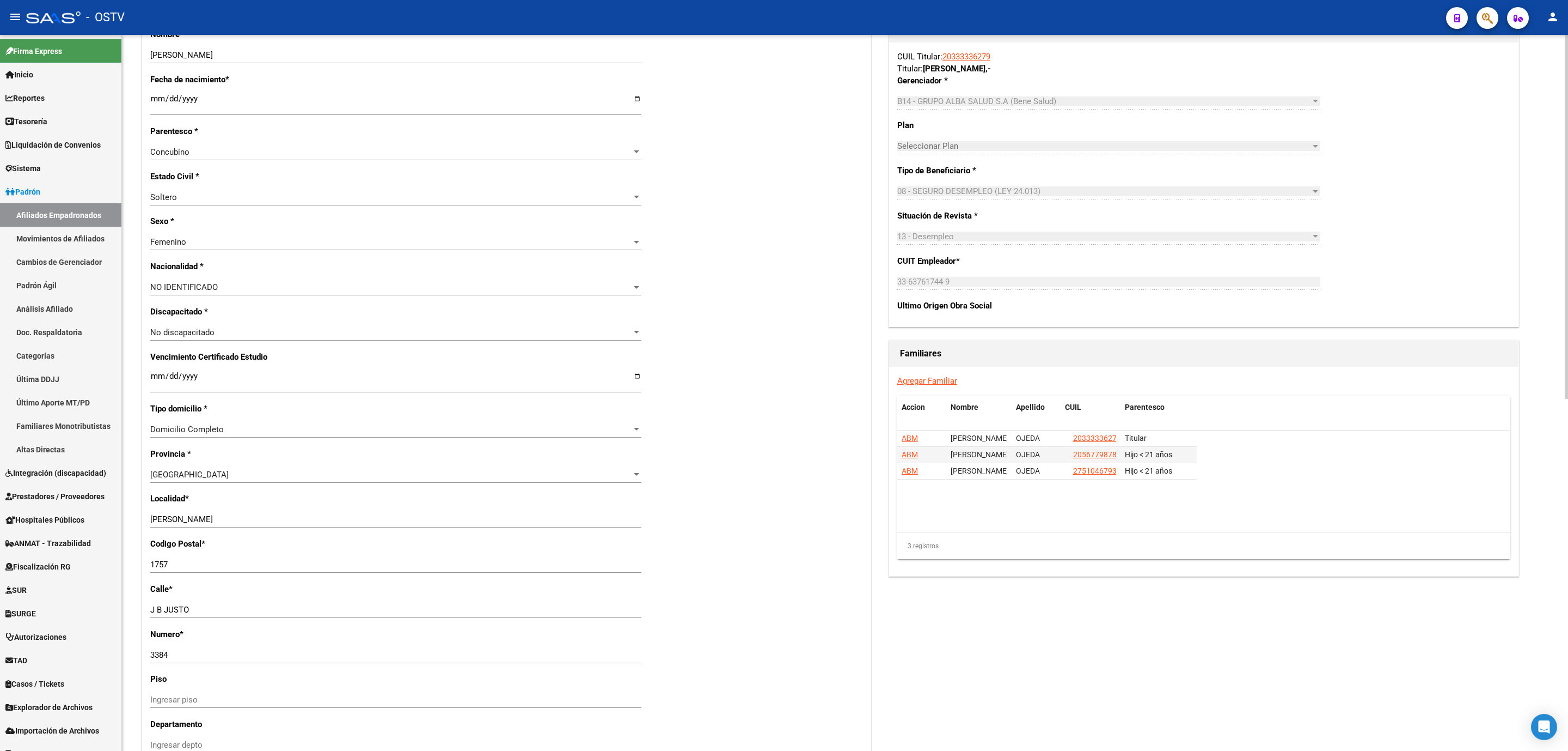
scroll to position [365, 0]
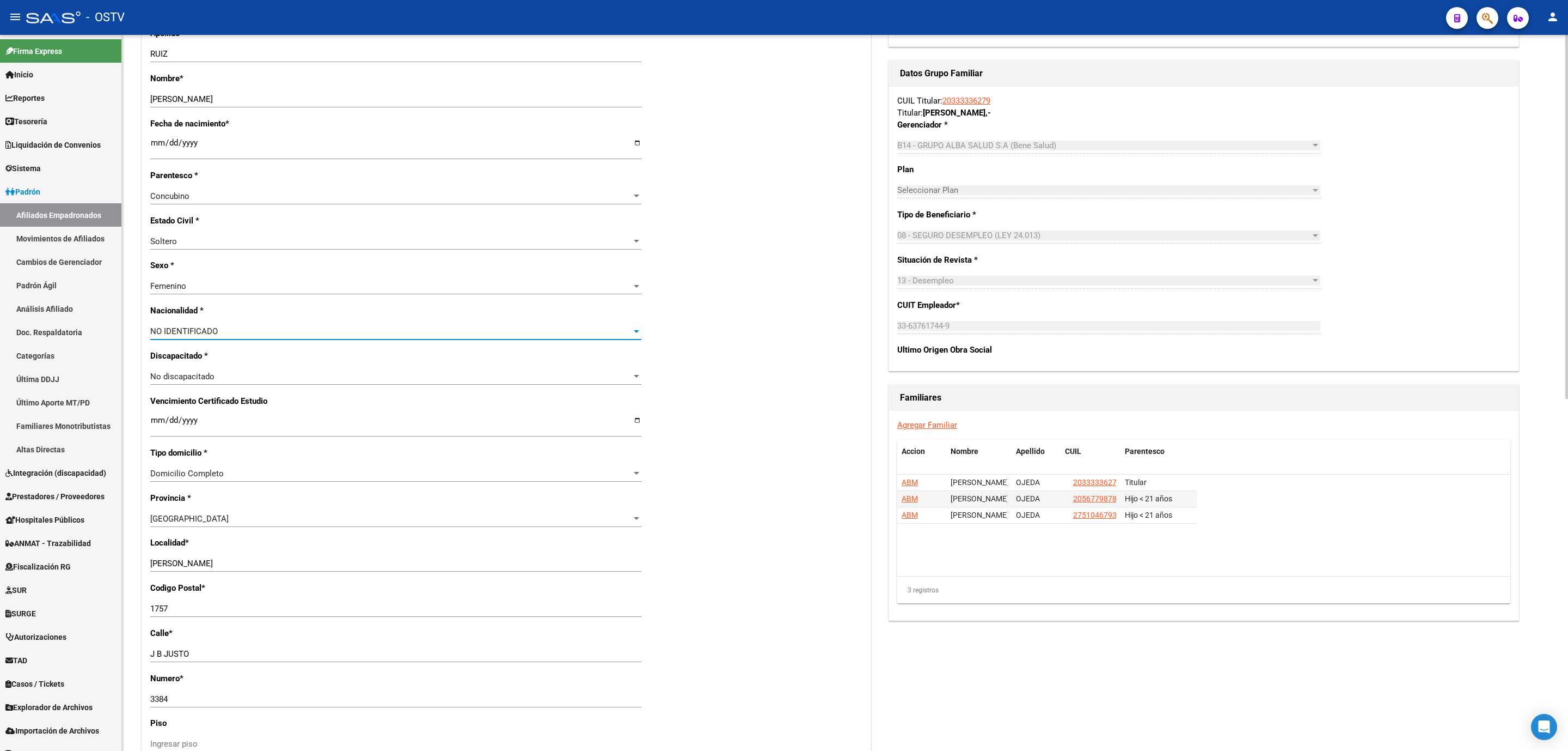
click at [219, 333] on div "NO IDENTIFICADO" at bounding box center [390, 331] width 481 height 10
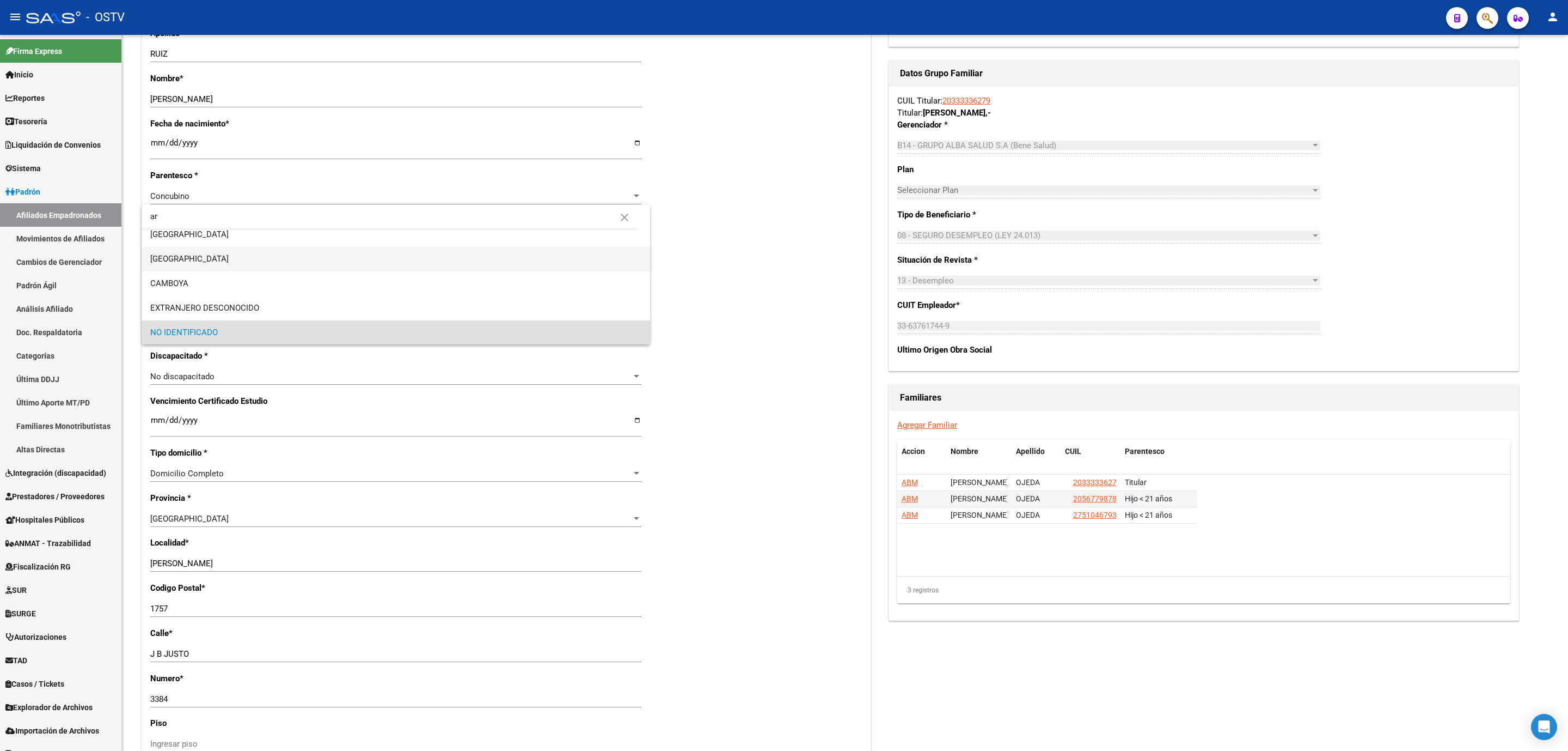
scroll to position [0, 0]
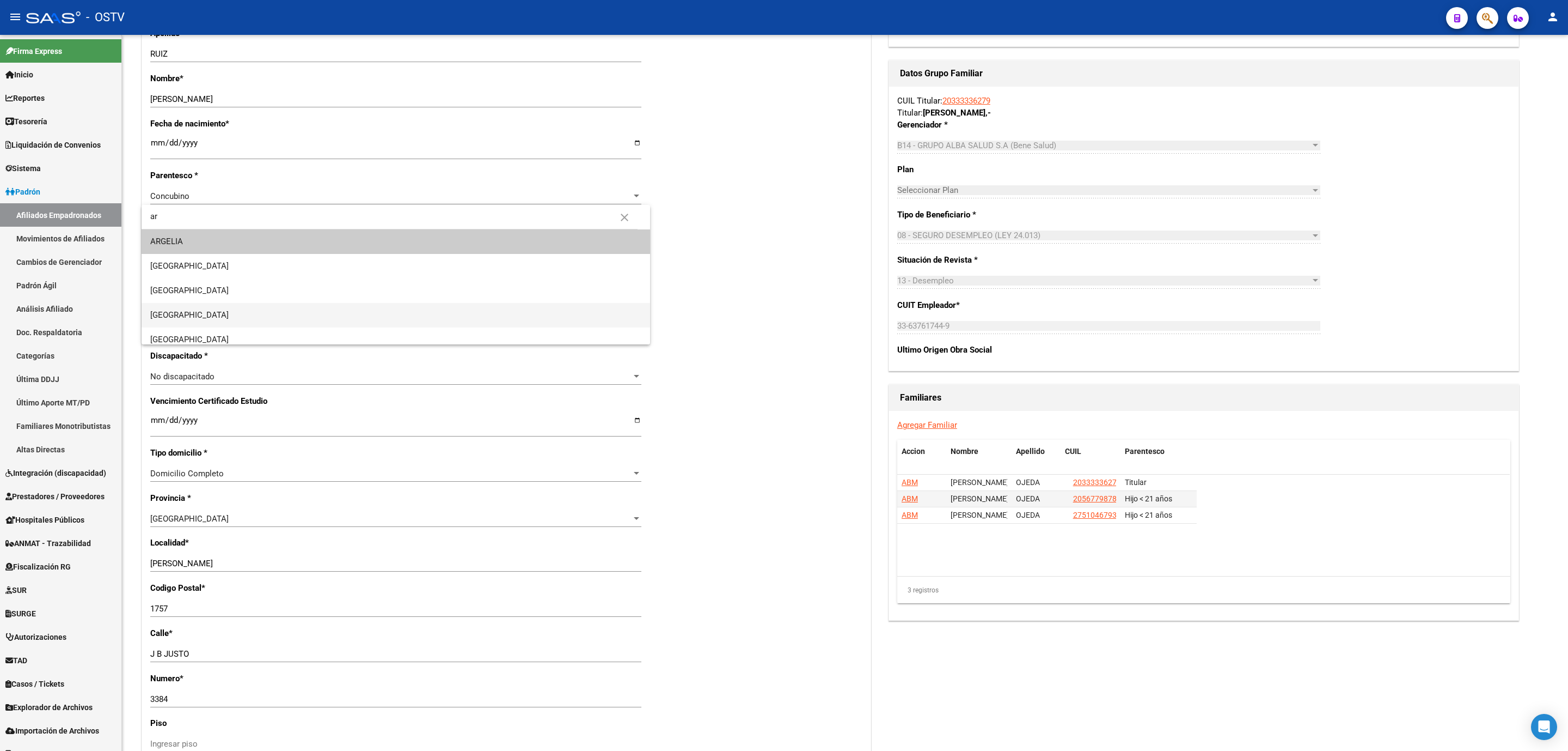
type input "ar"
click at [211, 303] on span "ARGENTINA" at bounding box center [395, 315] width 491 height 25
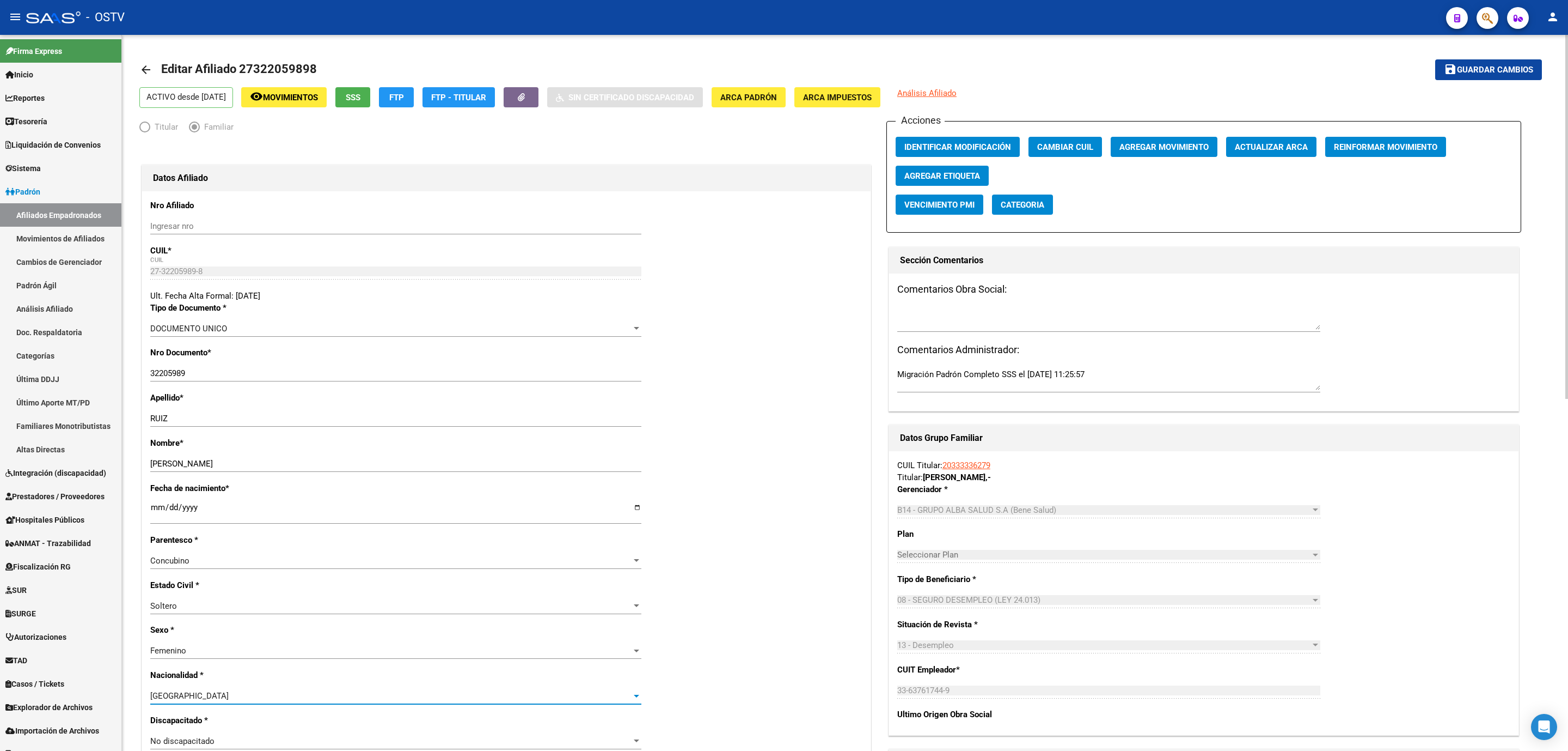
click at [1503, 66] on span "Guardar cambios" at bounding box center [1495, 70] width 76 height 10
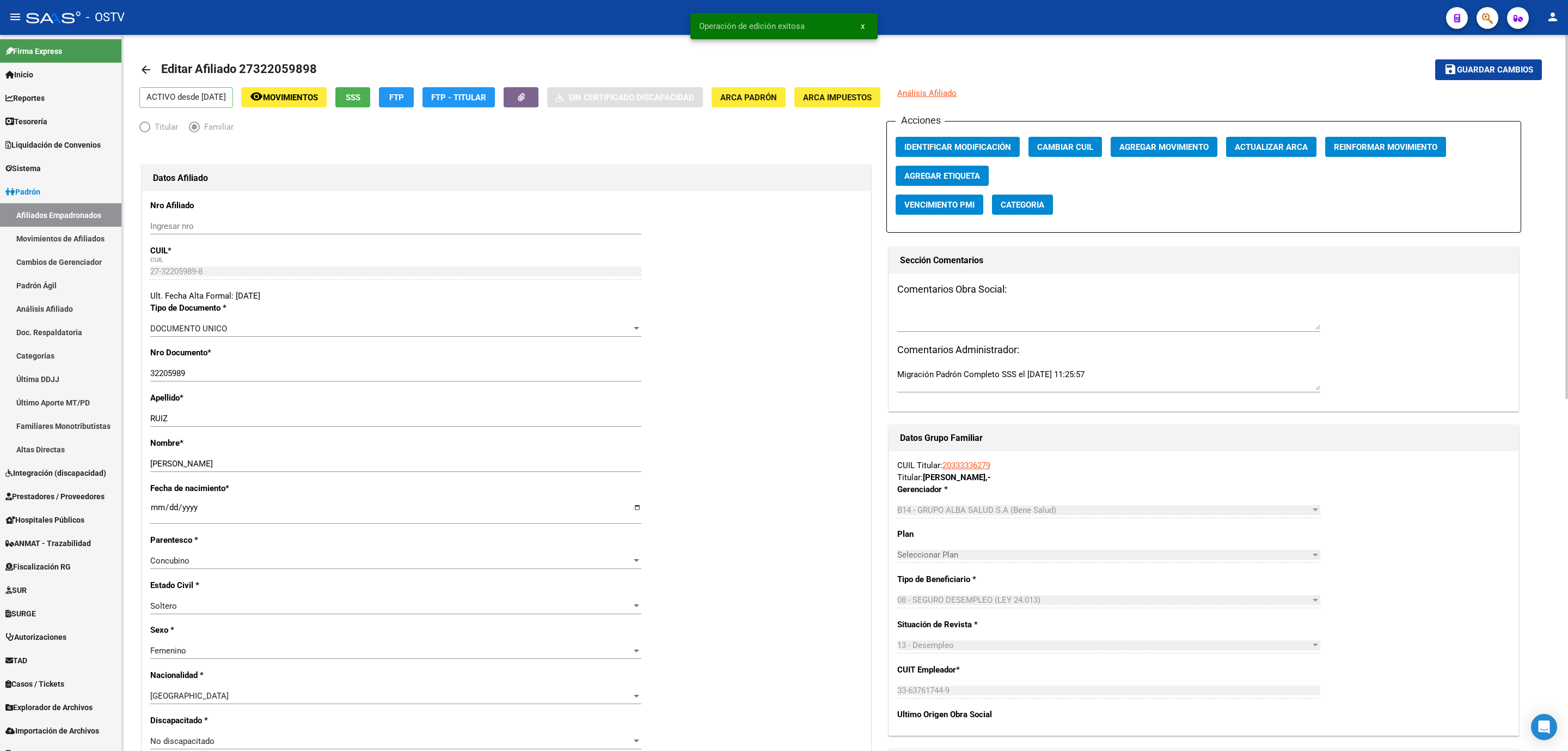
scroll to position [409, 0]
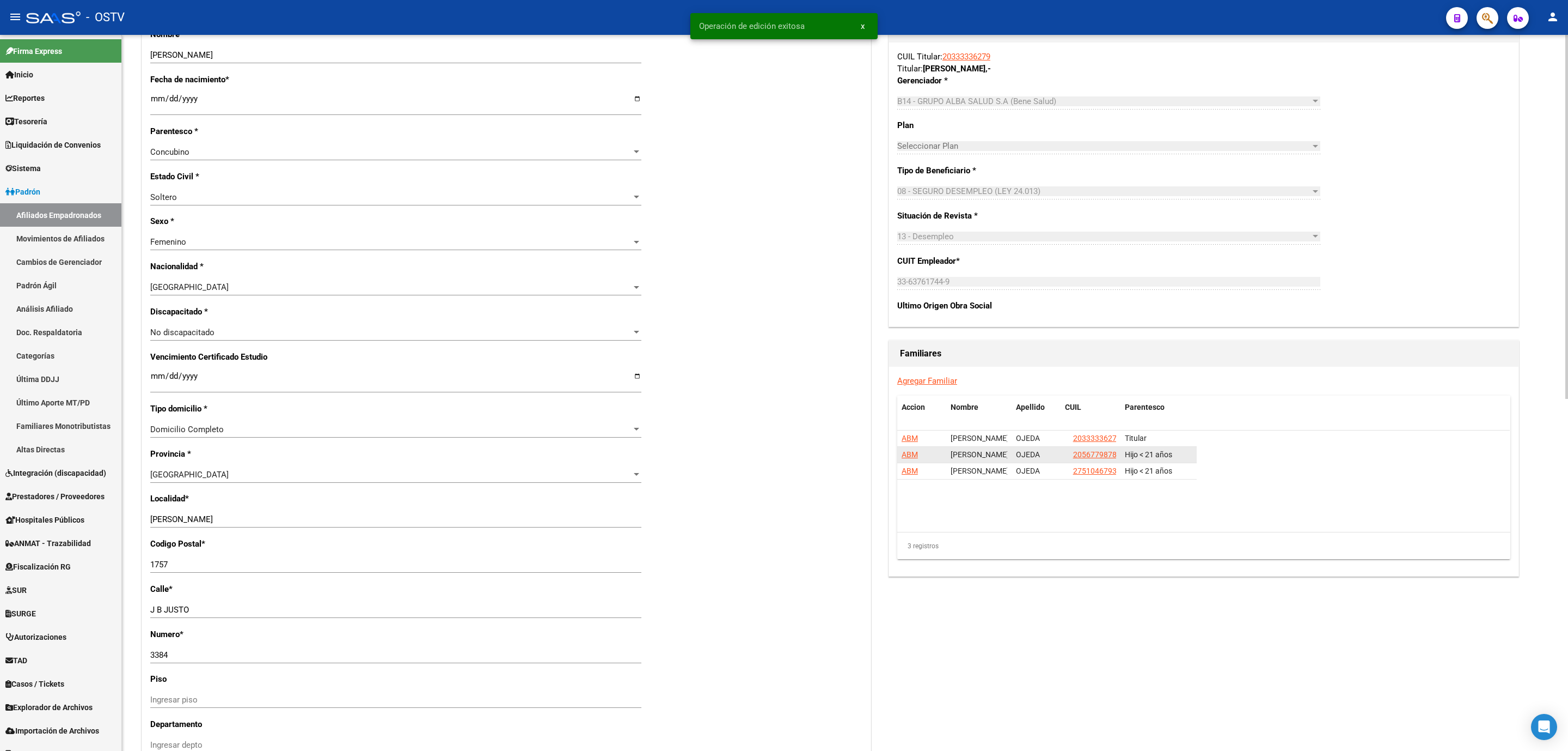
click at [909, 459] on span "ABM" at bounding box center [910, 454] width 16 height 9
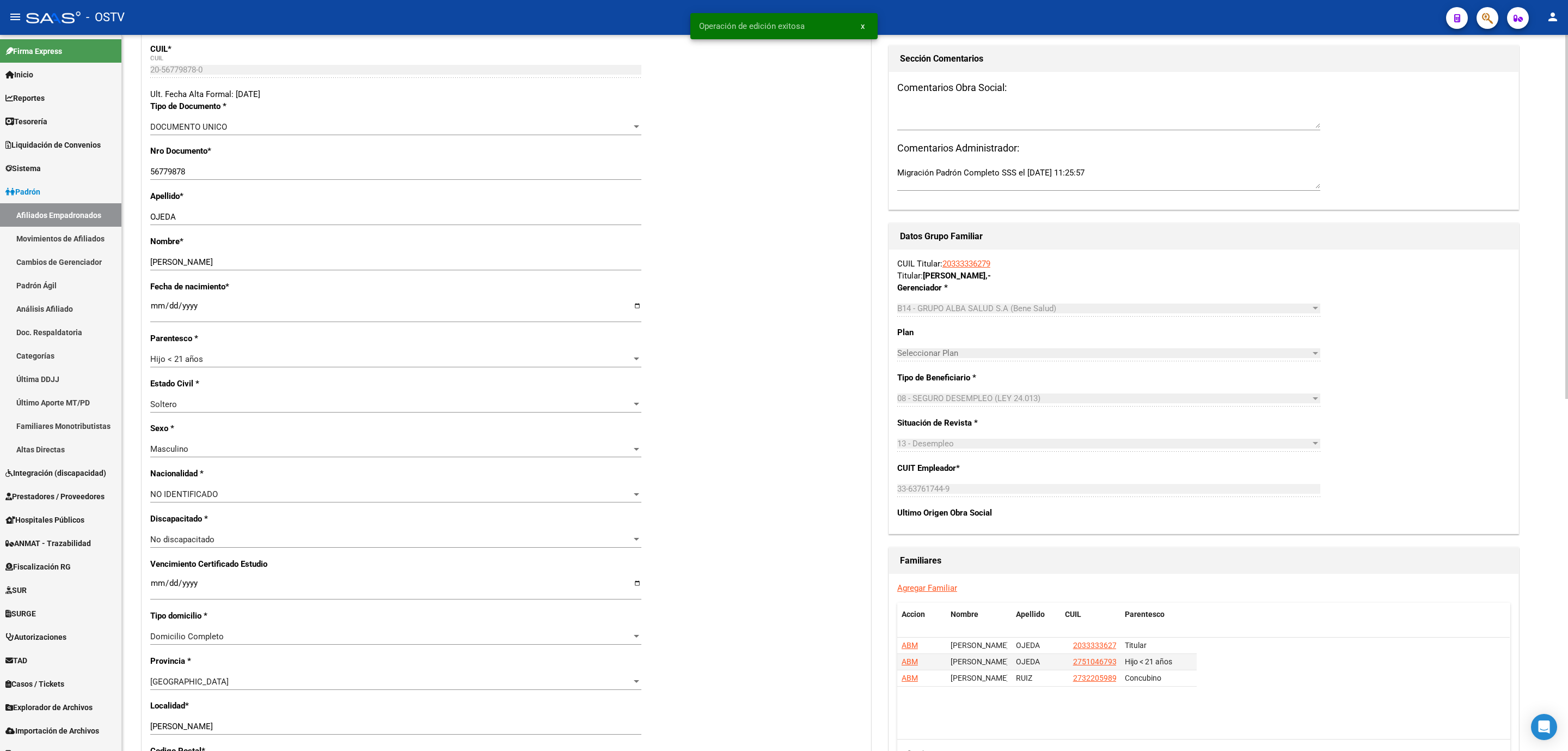
scroll to position [490, 0]
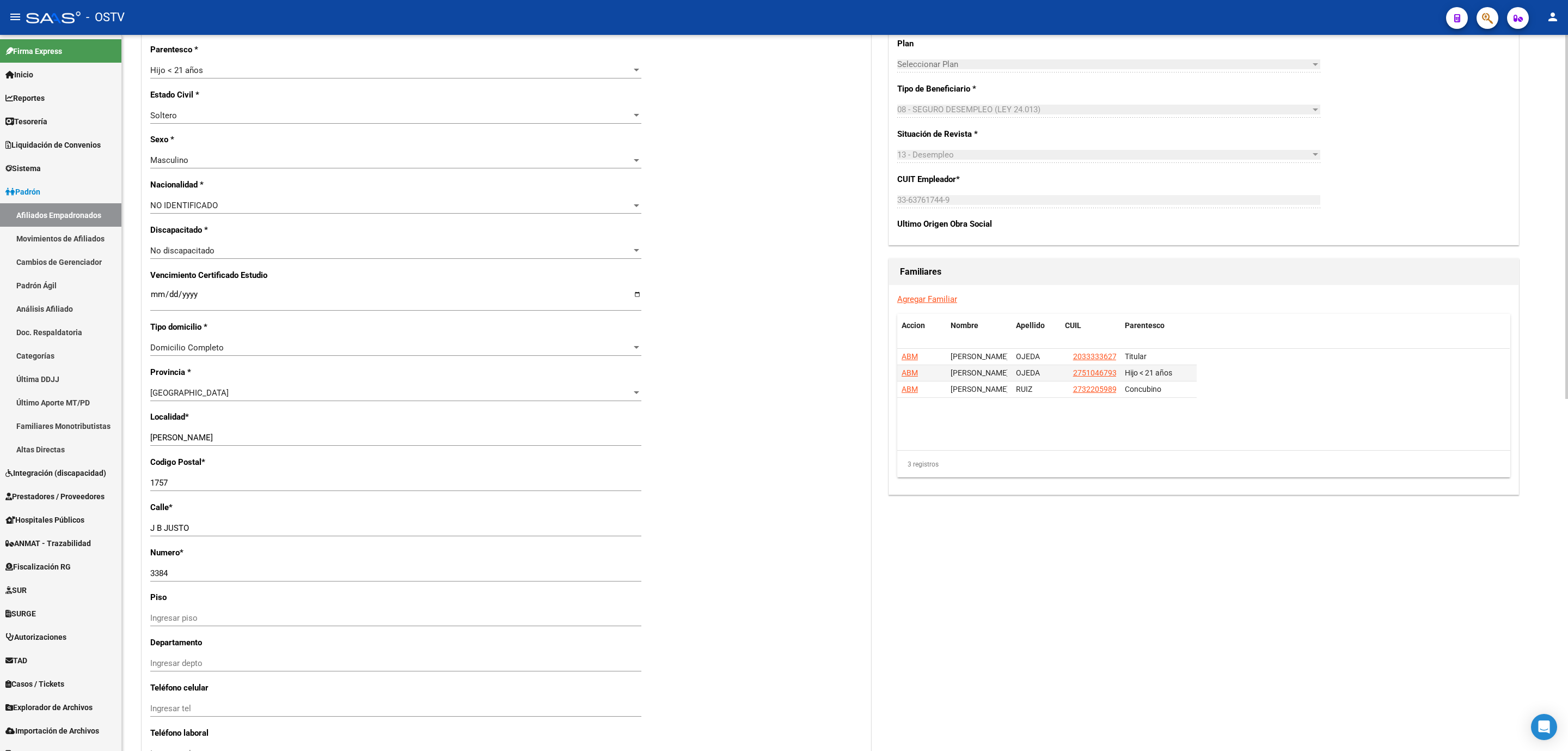
click at [172, 201] on span "NO IDENTIFICADO" at bounding box center [183, 205] width 67 height 10
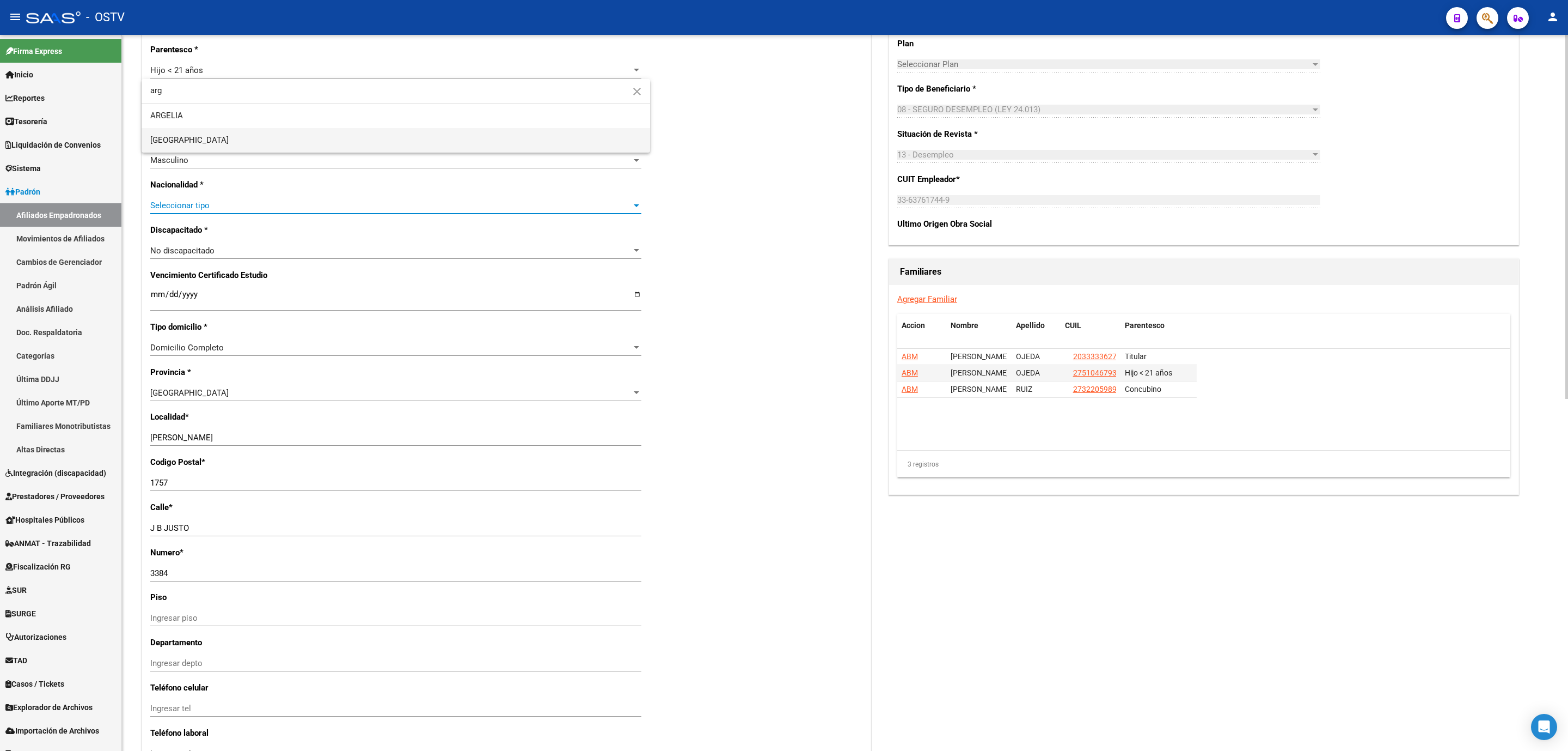
type input "arg"
click at [198, 145] on span "ARGENTINA" at bounding box center [395, 140] width 491 height 25
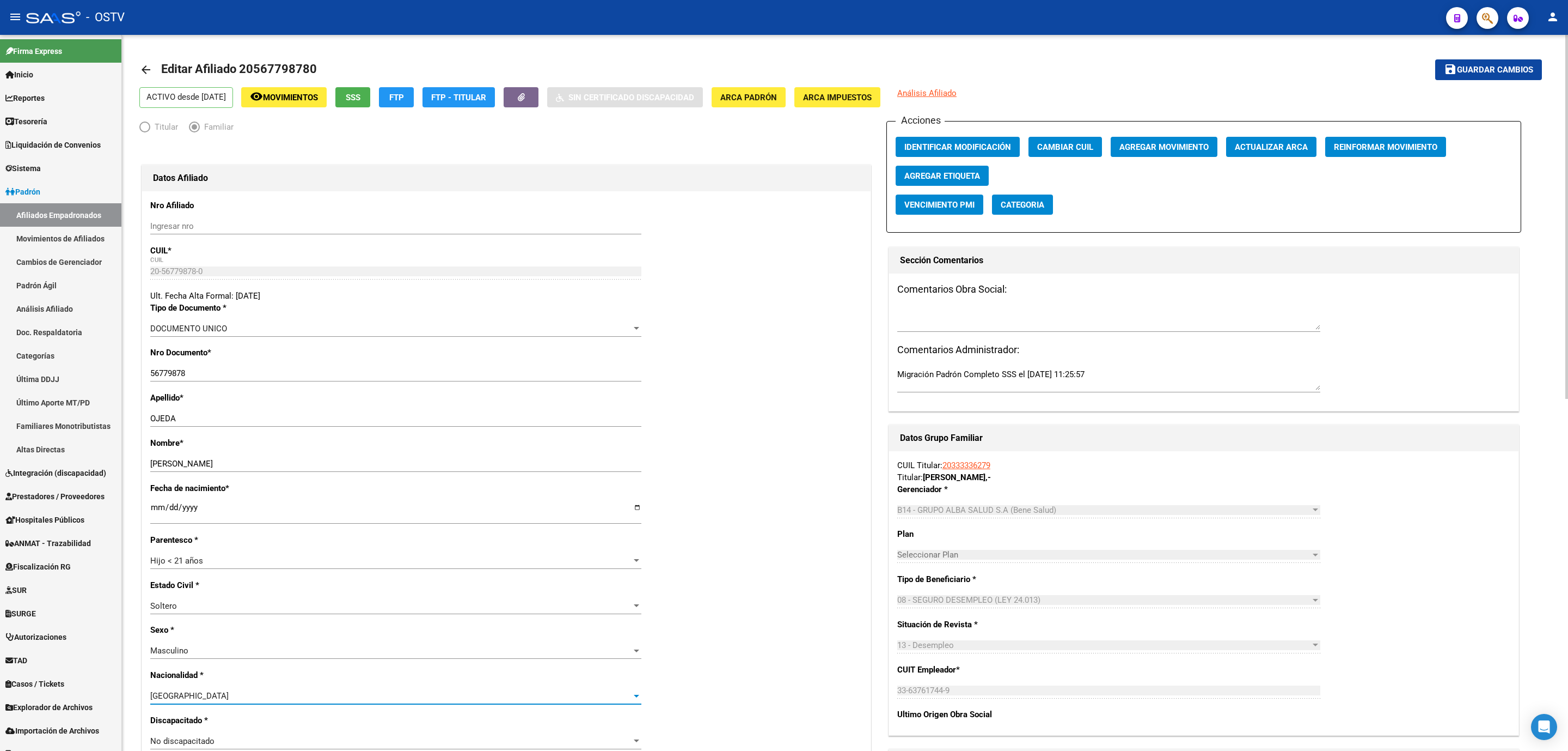
click at [1479, 72] on span "Guardar cambios" at bounding box center [1495, 70] width 76 height 10
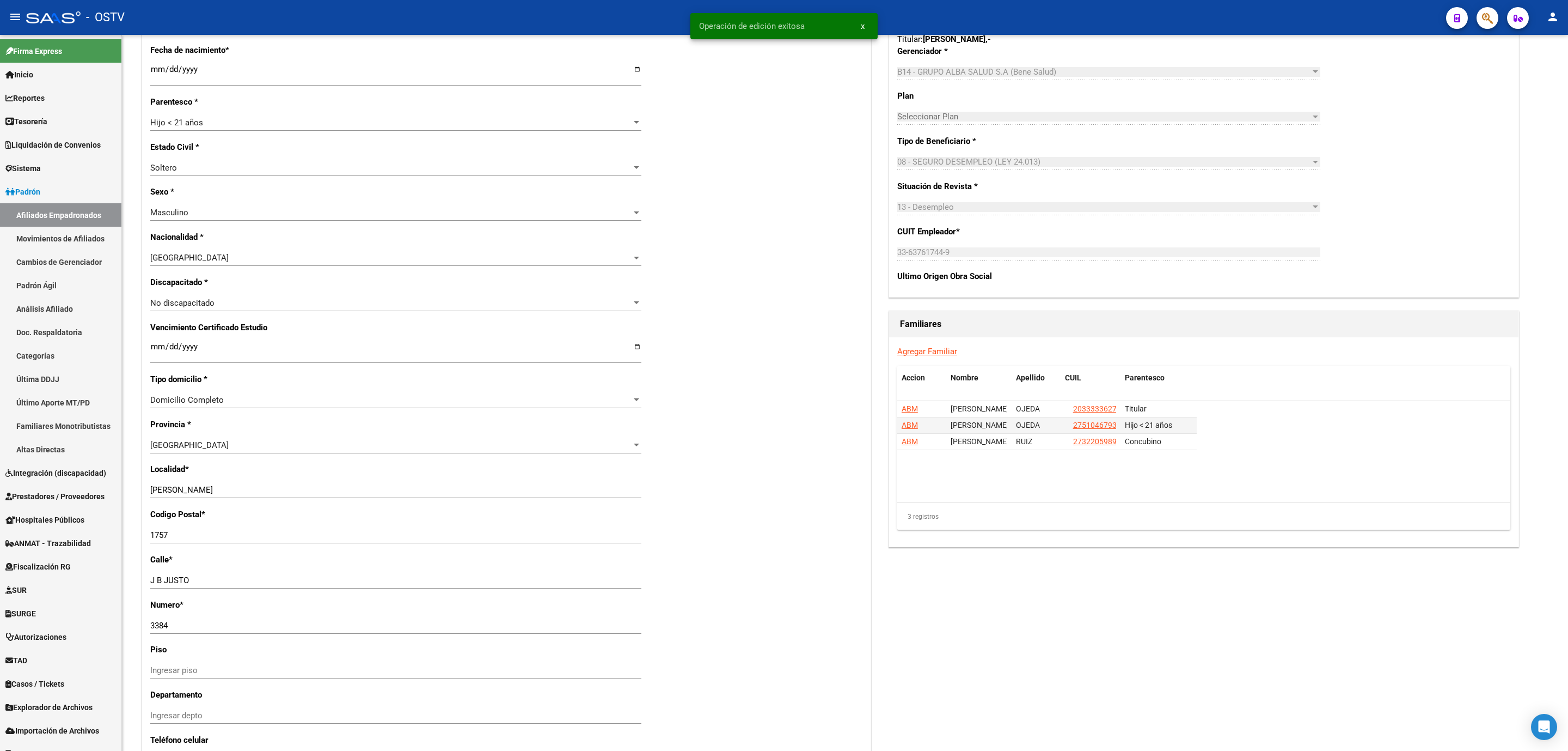
scroll to position [365, 0]
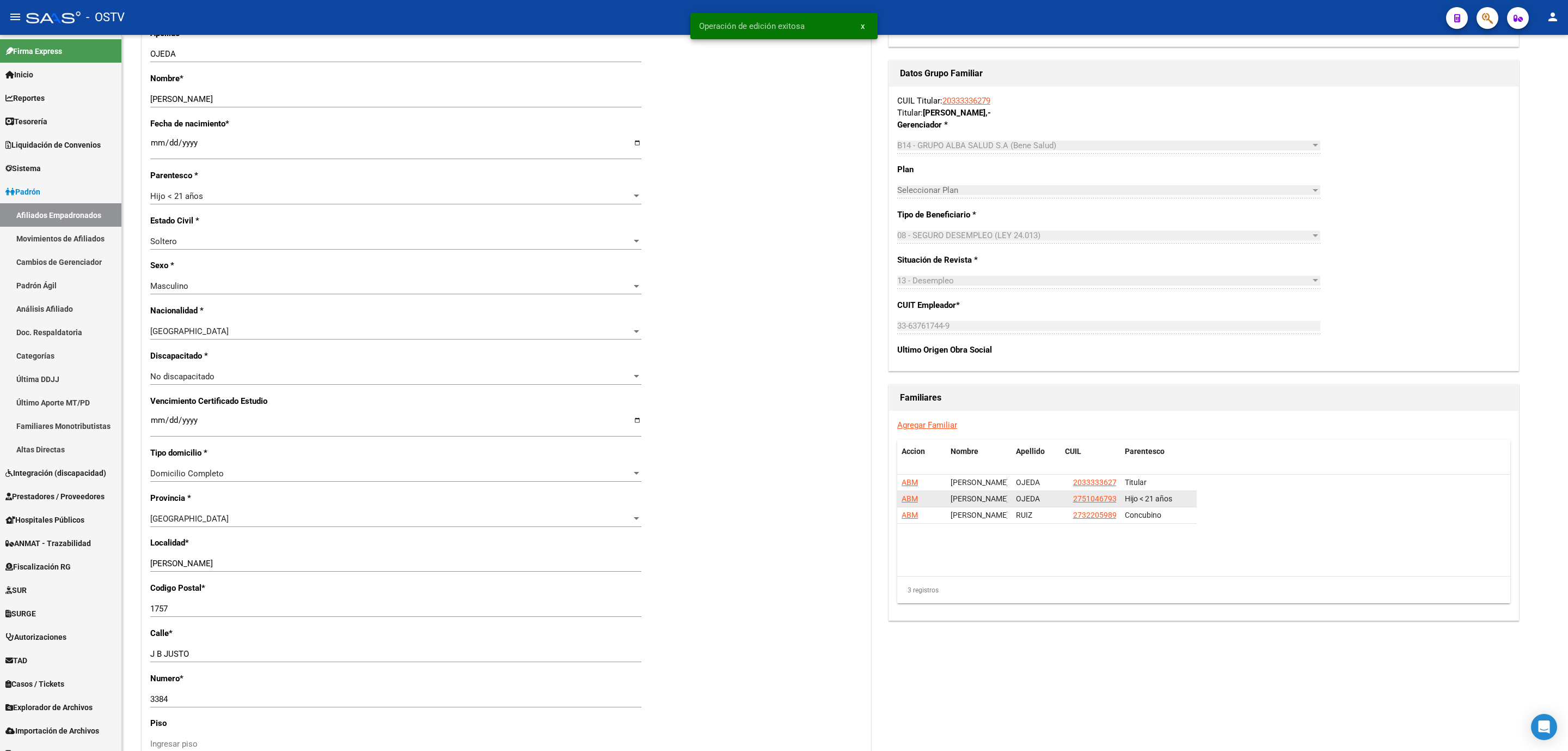
click at [911, 499] on span "ABM" at bounding box center [910, 498] width 16 height 9
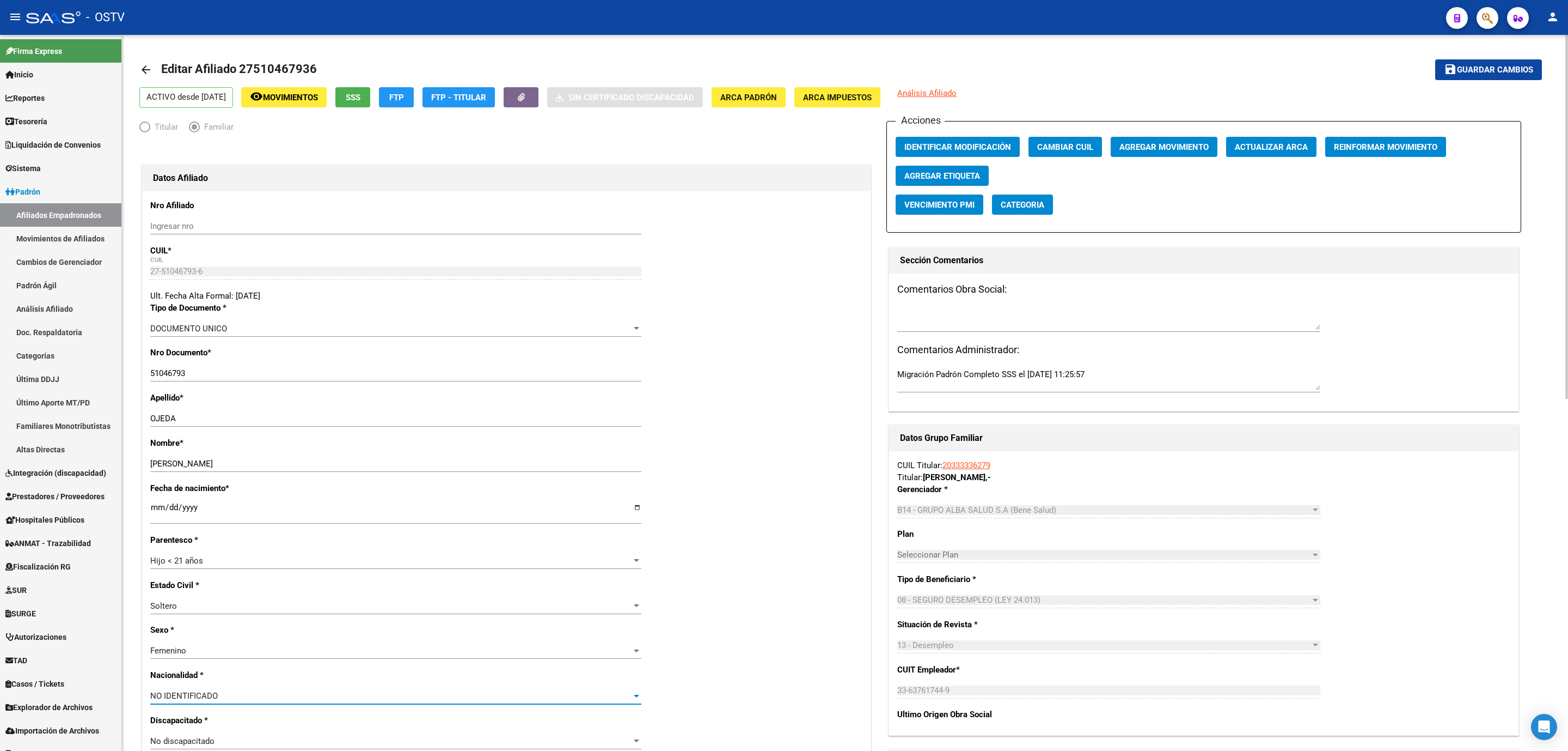
click at [209, 695] on span "NO IDENTIFICADO" at bounding box center [183, 696] width 67 height 10
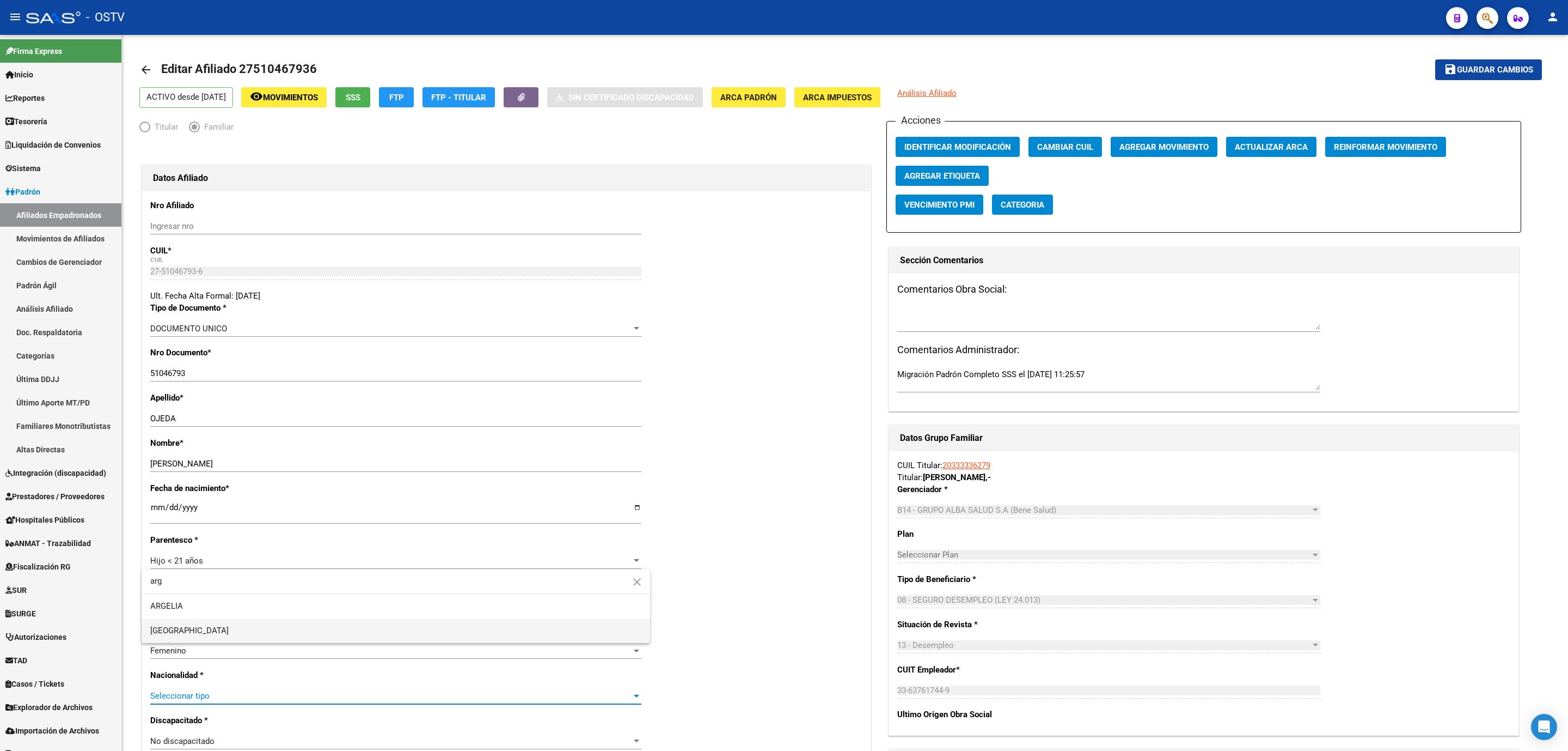
type input "arg"
drag, startPoint x: 216, startPoint y: 624, endPoint x: 585, endPoint y: 615, distance: 369.1
click at [217, 625] on span "ARGENTINA" at bounding box center [395, 630] width 491 height 25
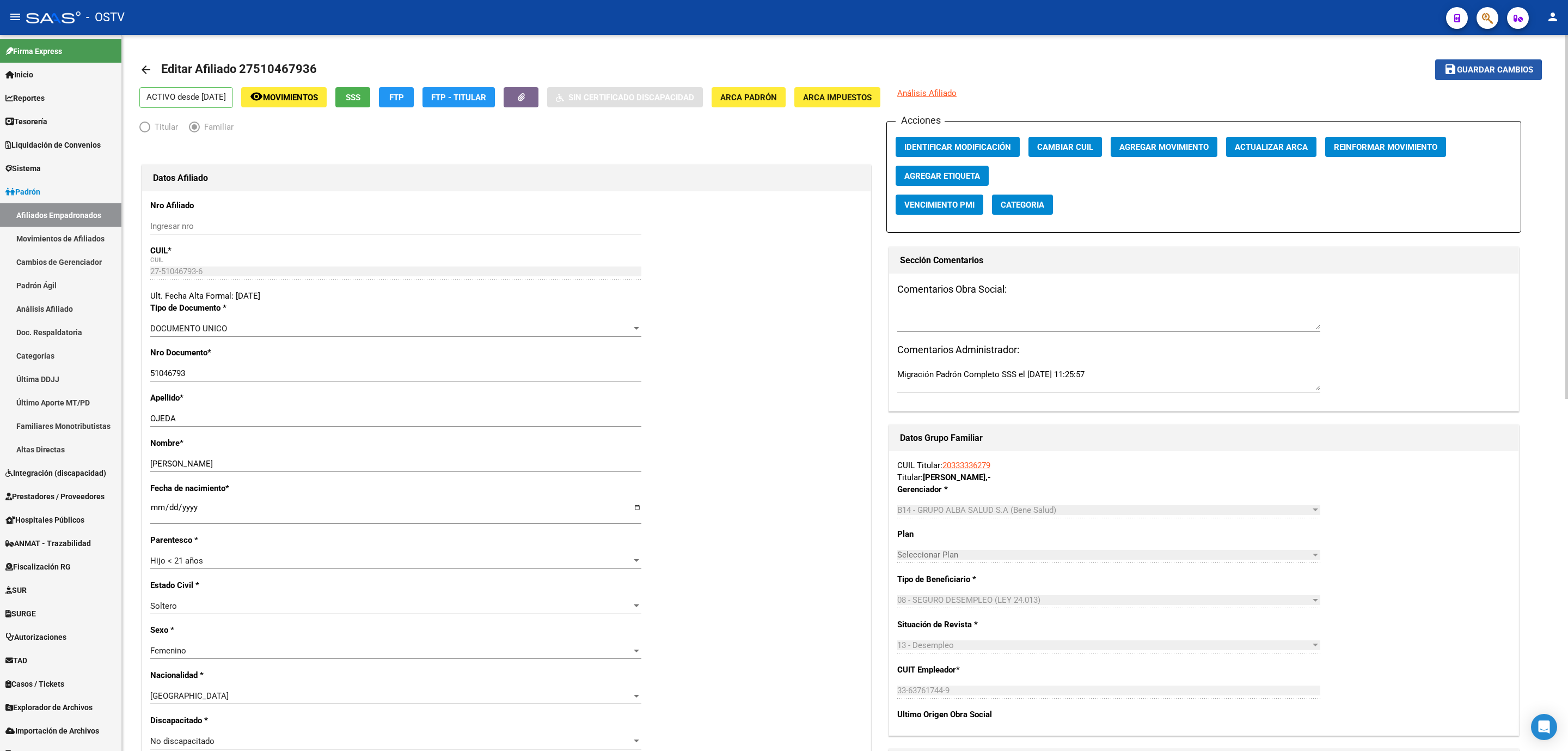
click at [1489, 72] on span "Guardar cambios" at bounding box center [1495, 70] width 76 height 10
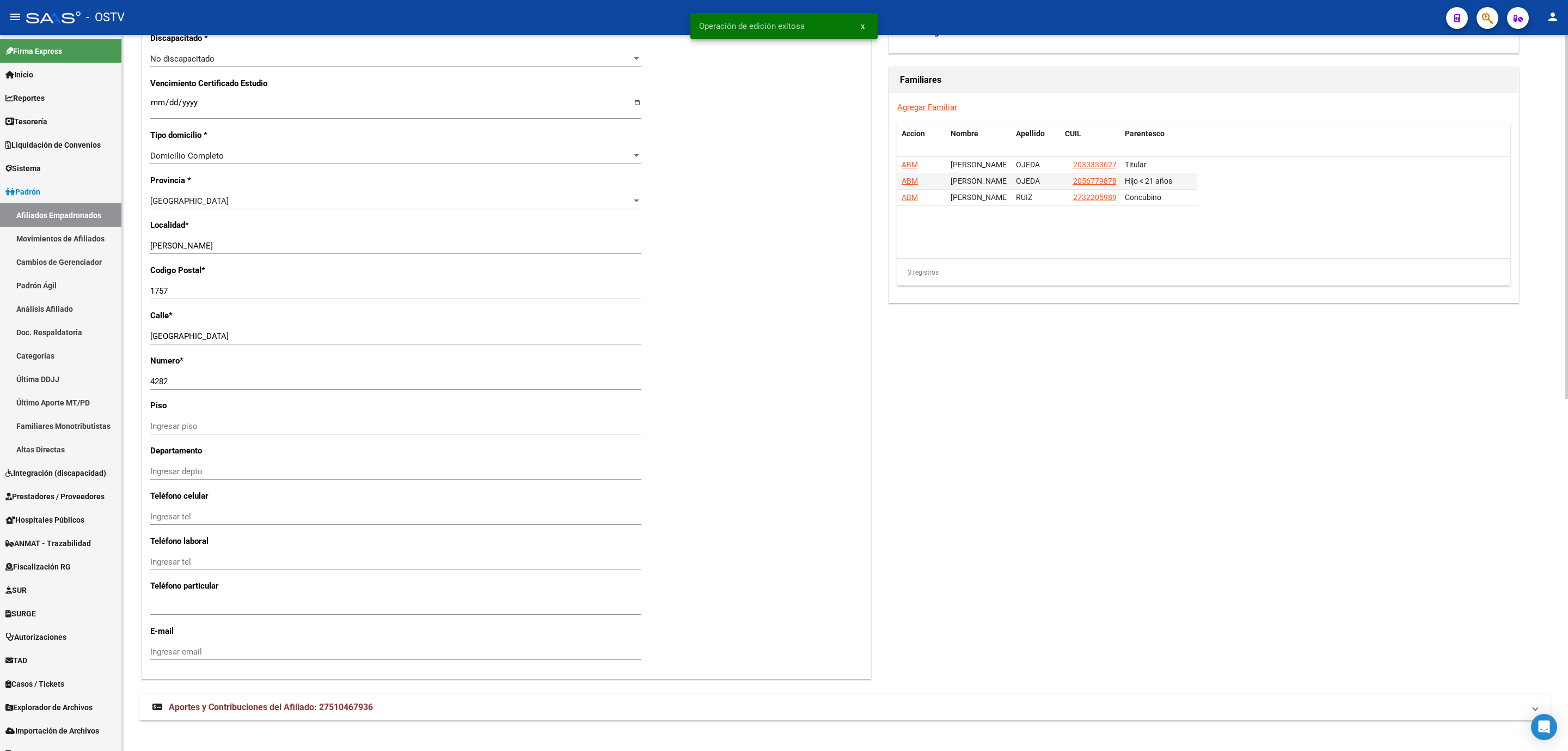
scroll to position [692, 0]
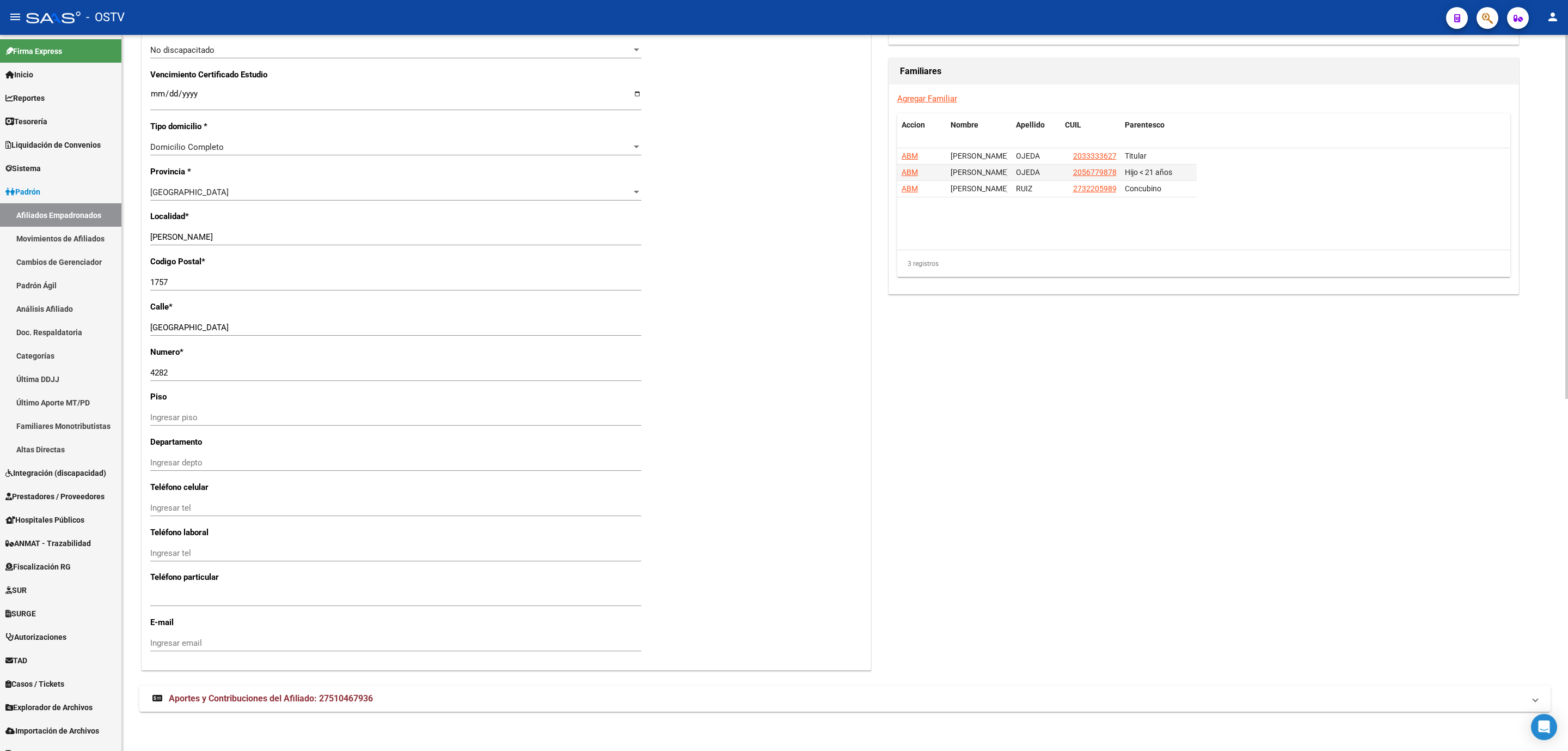
click at [282, 701] on span "Aportes y Contribuciones del Afiliado: 27510467936" at bounding box center [271, 698] width 204 height 11
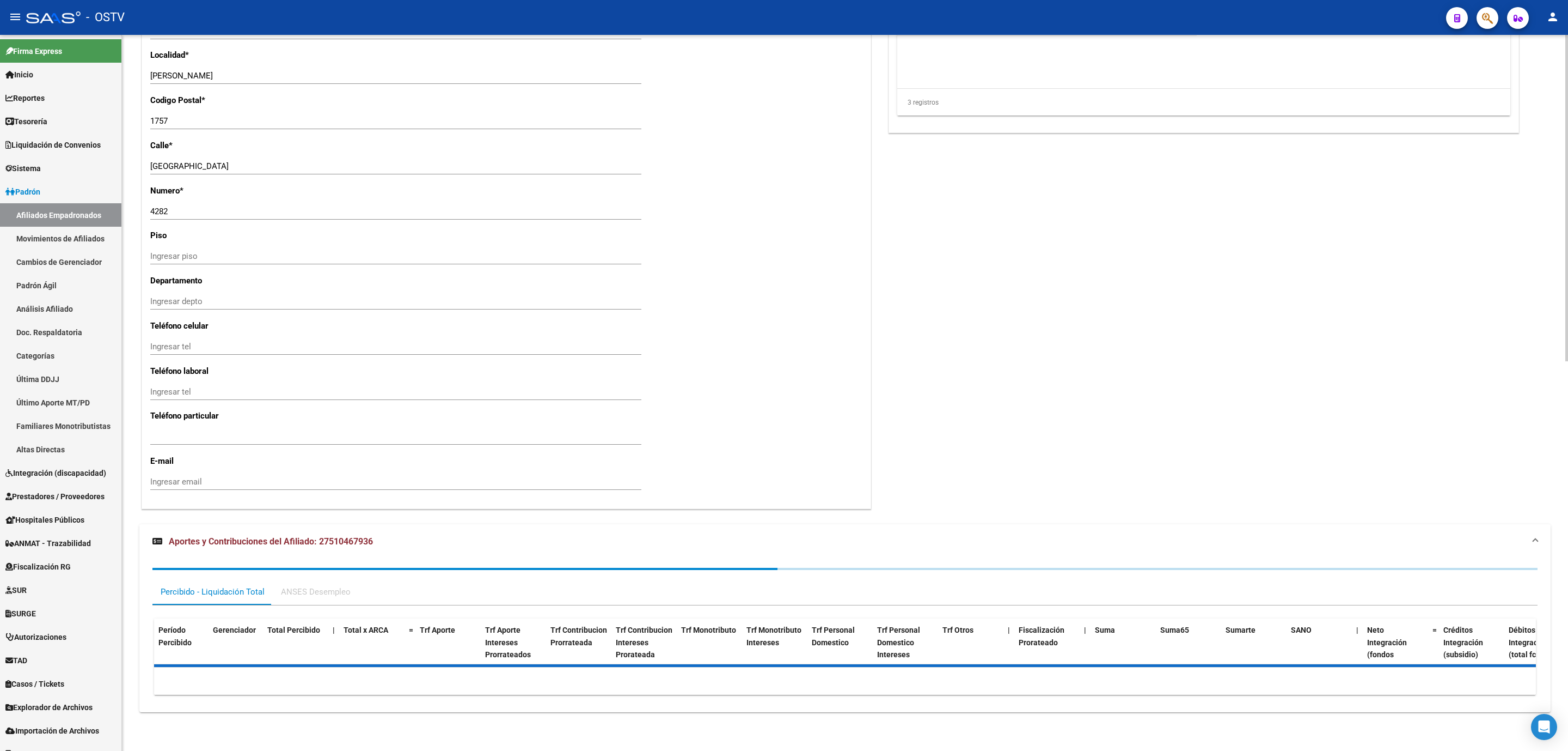
scroll to position [854, 0]
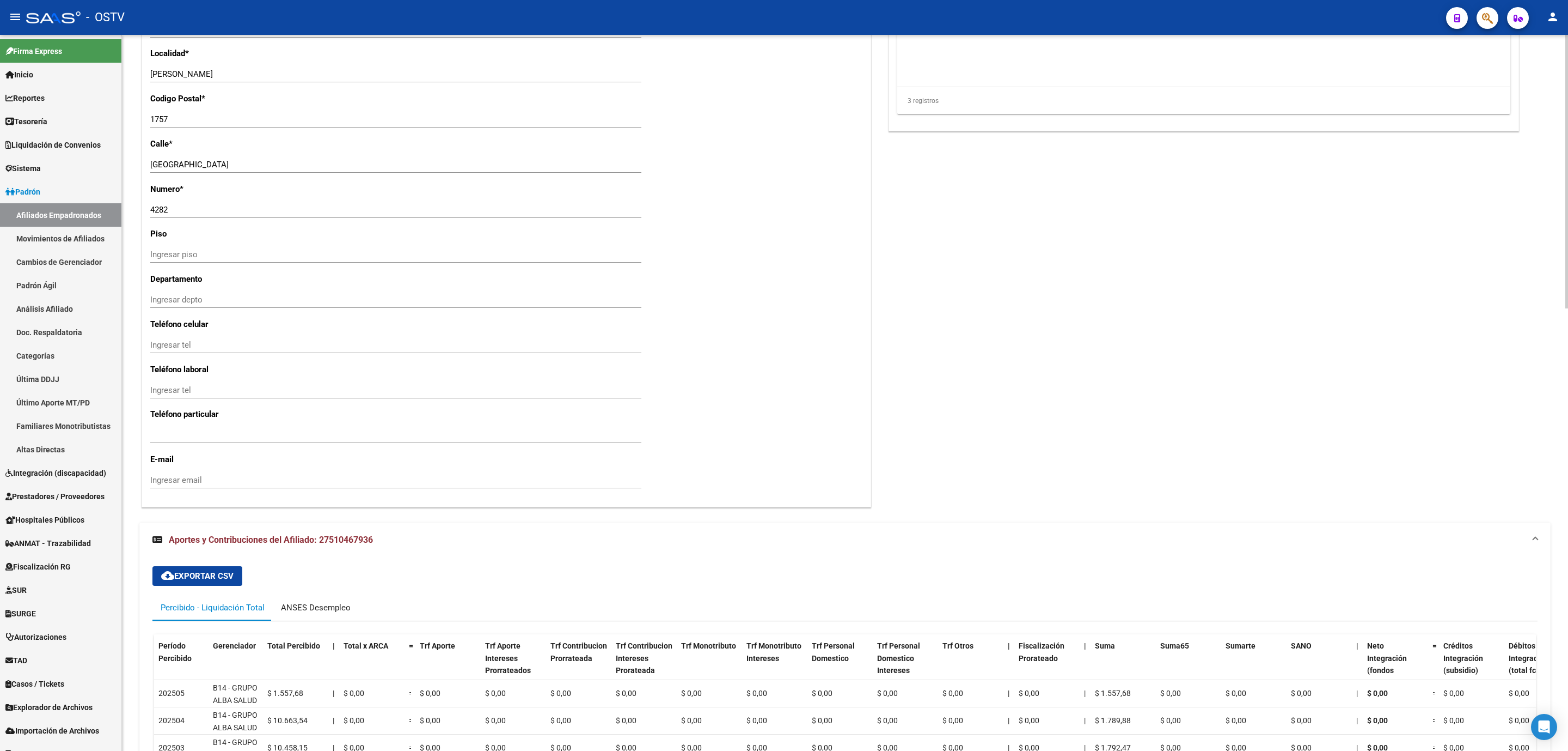
click at [331, 611] on div "ANSES Desempleo" at bounding box center [316, 607] width 70 height 12
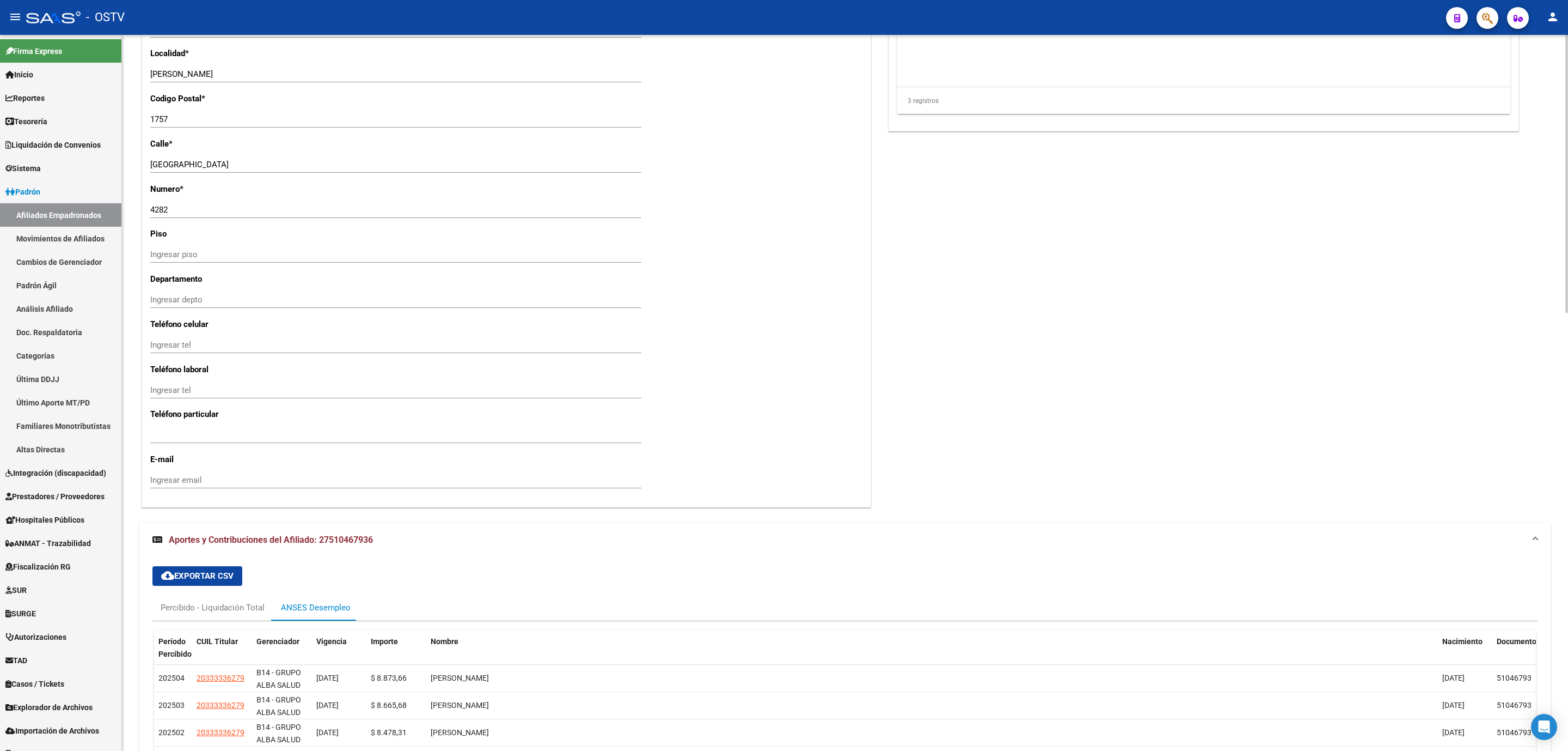
scroll to position [363, 0]
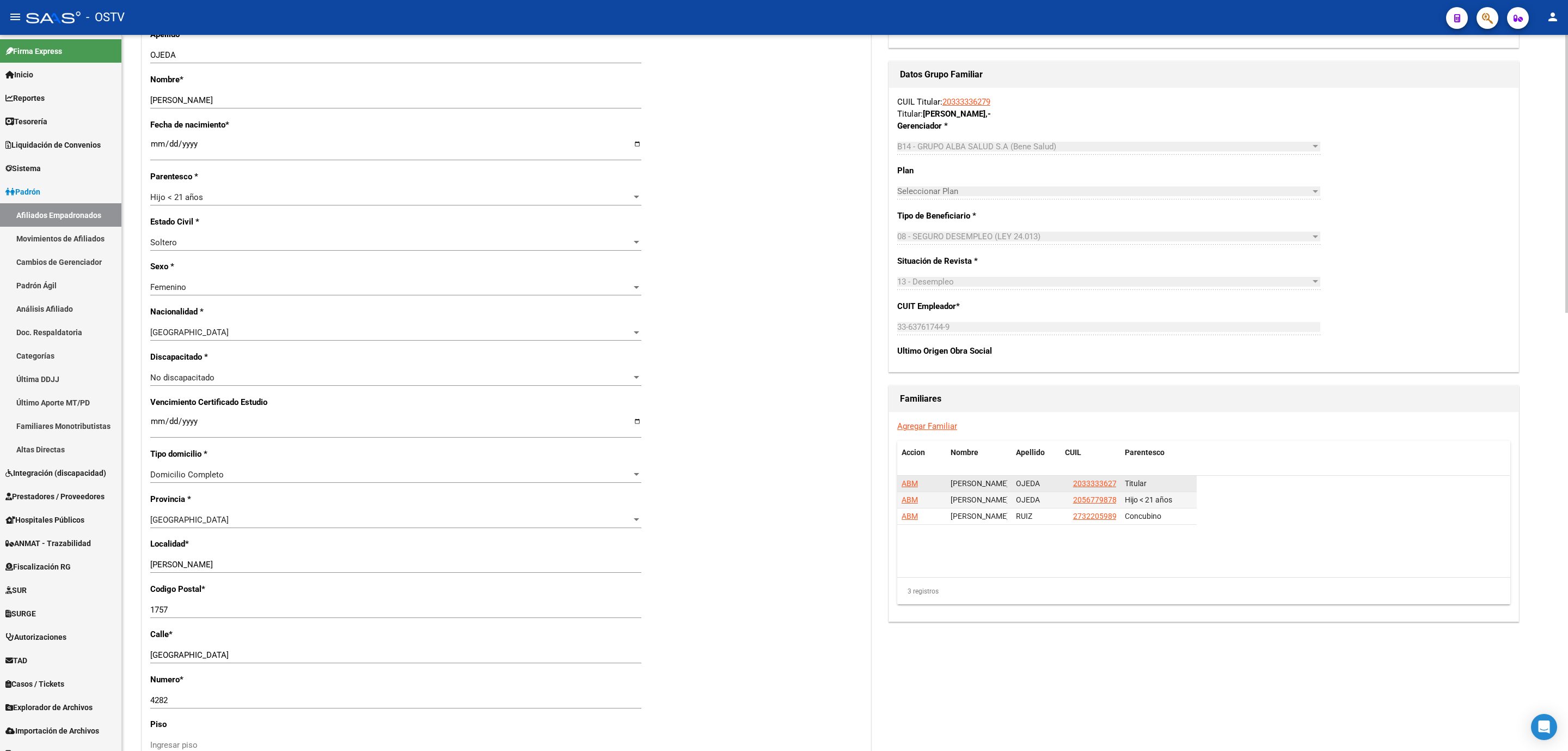
click at [909, 487] on span "ABM" at bounding box center [910, 483] width 16 height 9
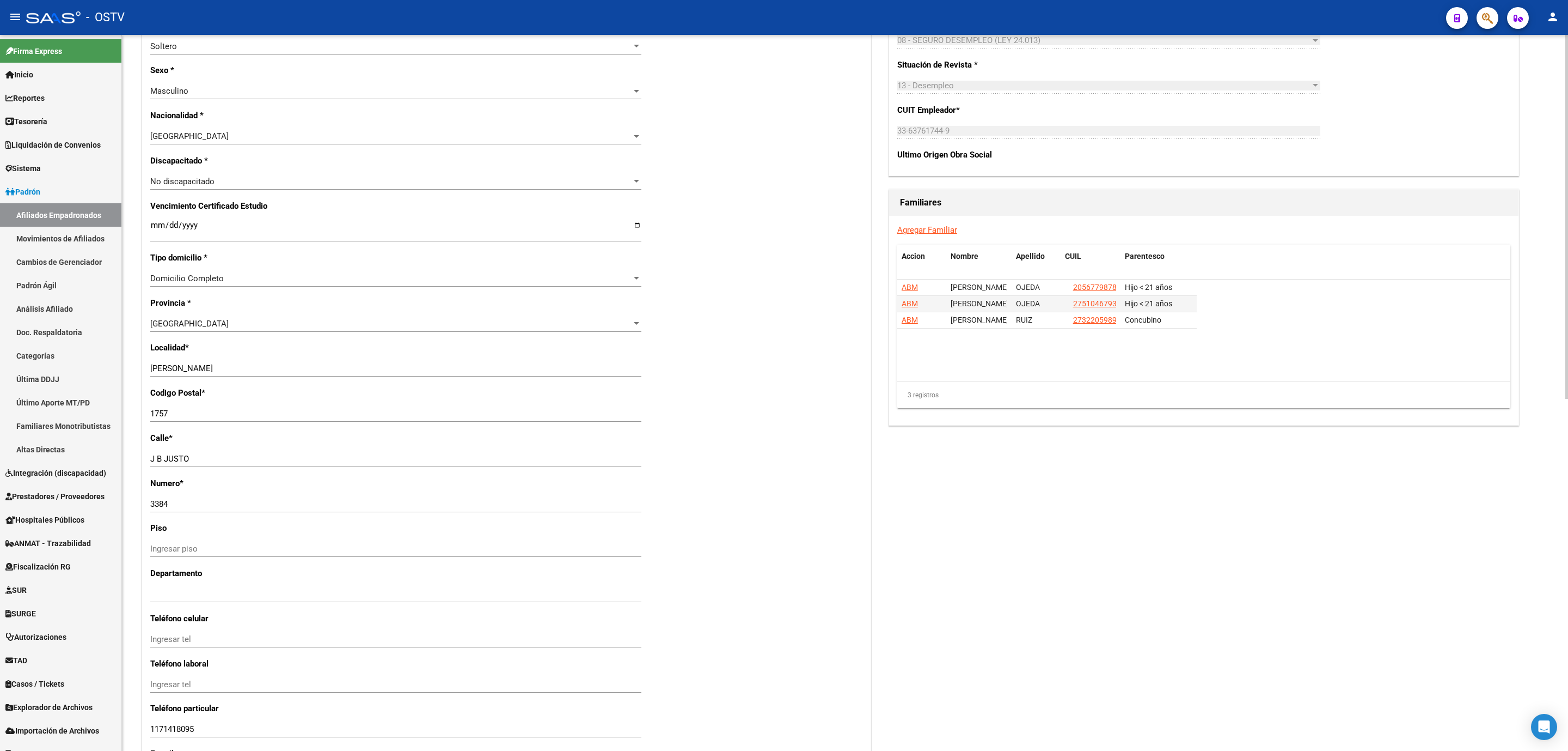
scroll to position [692, 0]
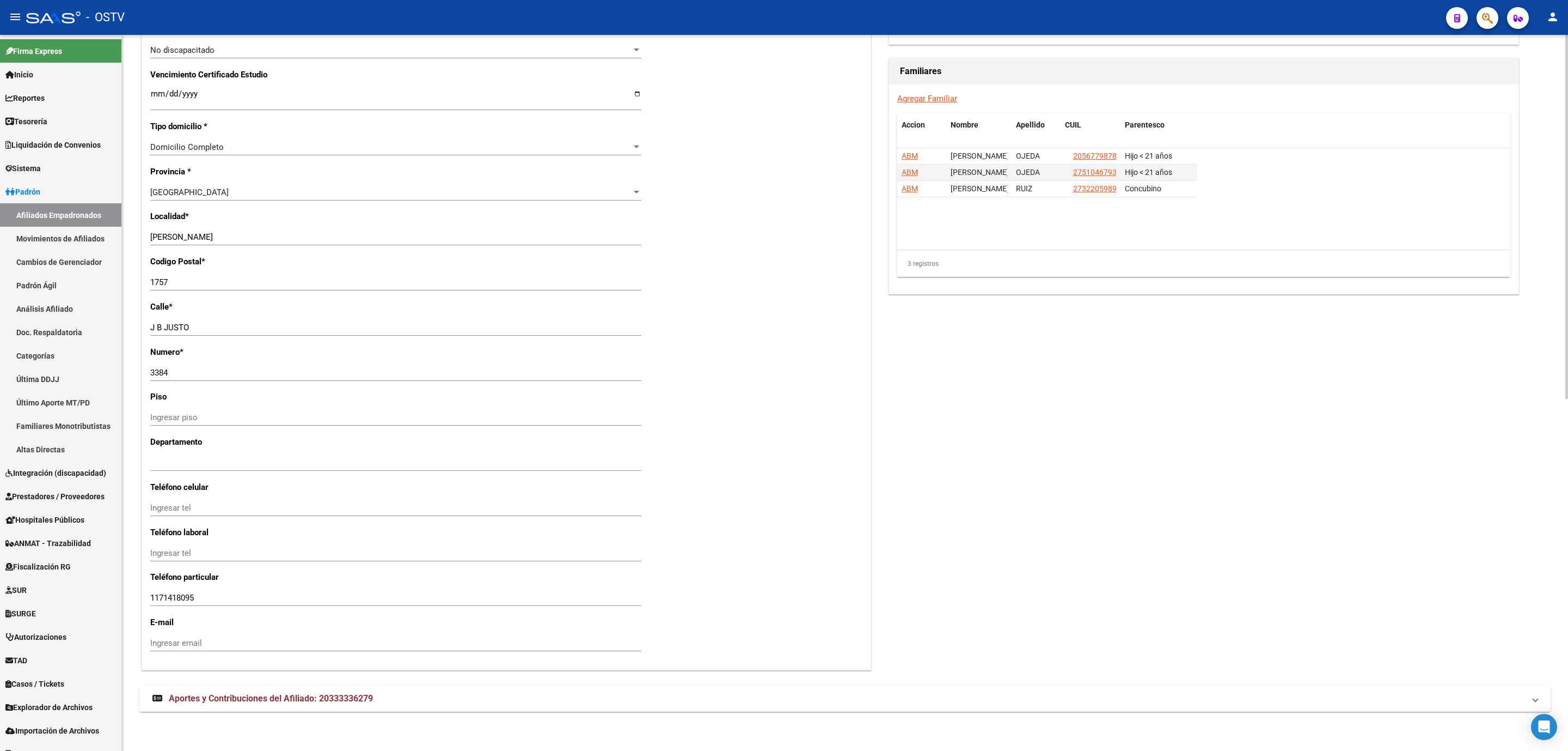
click at [201, 695] on span "Aportes y Contribuciones del Afiliado: 20333336279" at bounding box center [271, 698] width 204 height 11
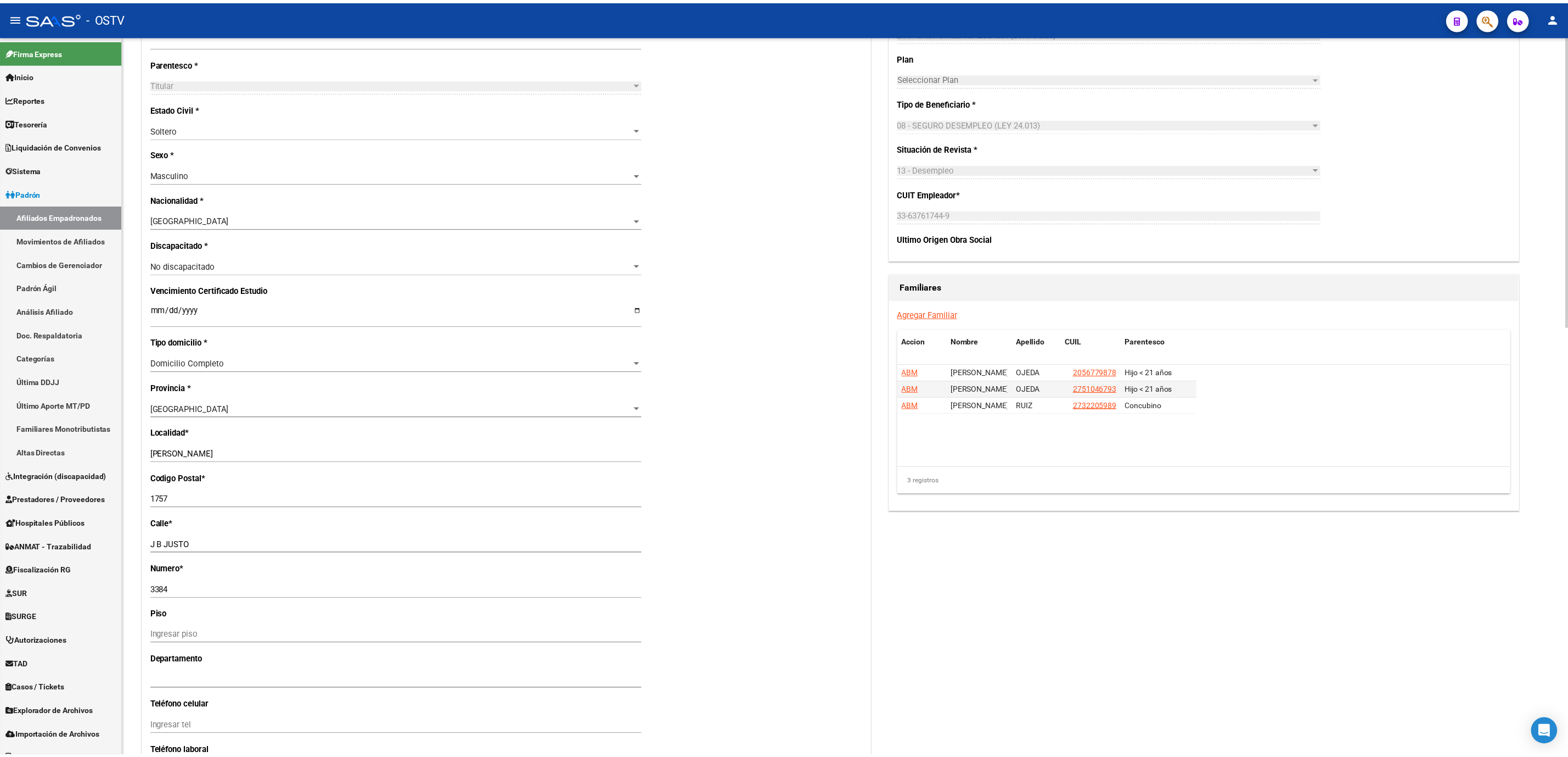
scroll to position [0, 0]
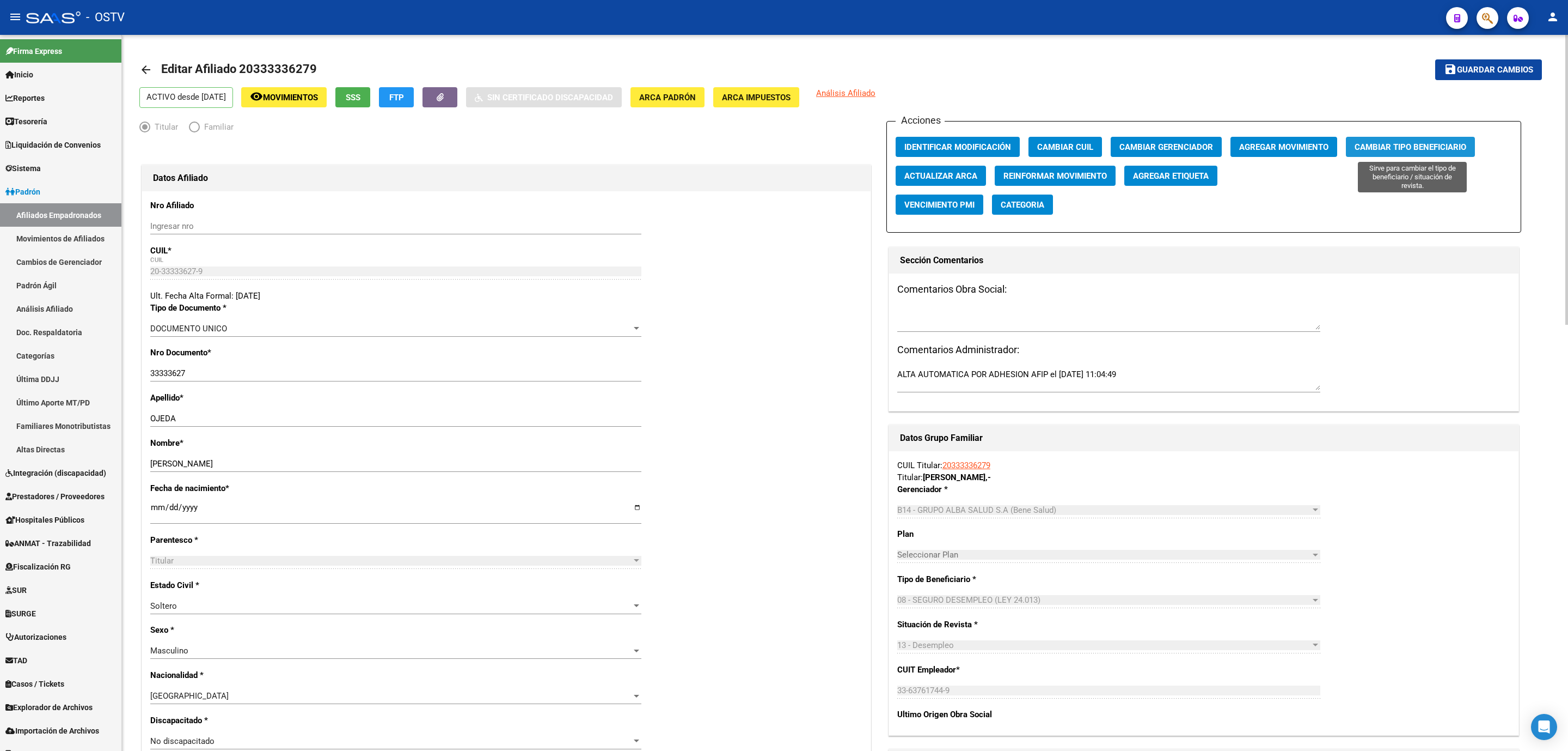
click at [1415, 154] on button "Cambiar Tipo Beneficiario" at bounding box center [1410, 146] width 129 height 20
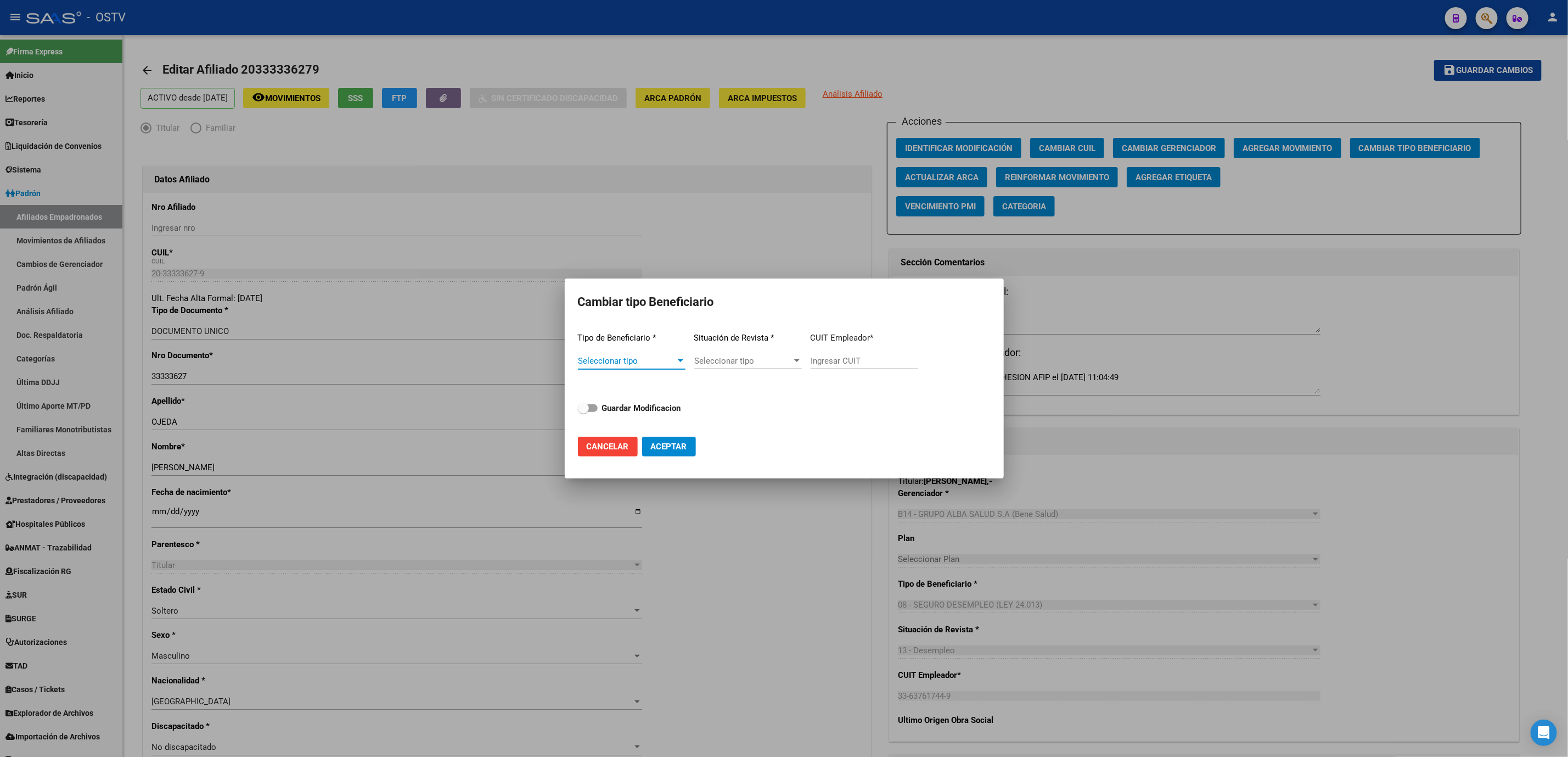
click at [614, 361] on span "Seleccionar tipo" at bounding box center [626, 361] width 98 height 10
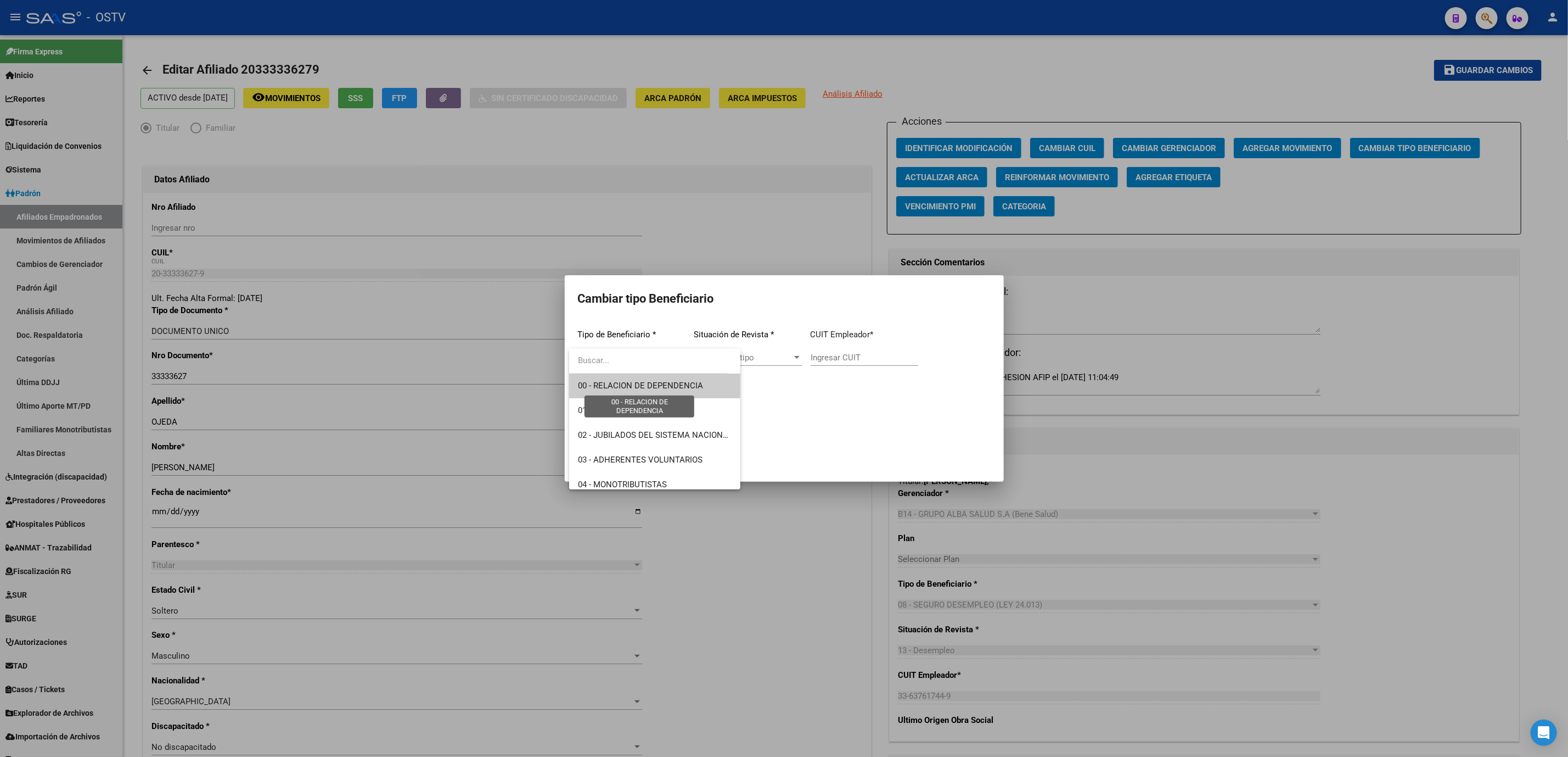
click at [613, 387] on span "00 - RELACION DE DEPENDENCIA" at bounding box center [640, 386] width 125 height 10
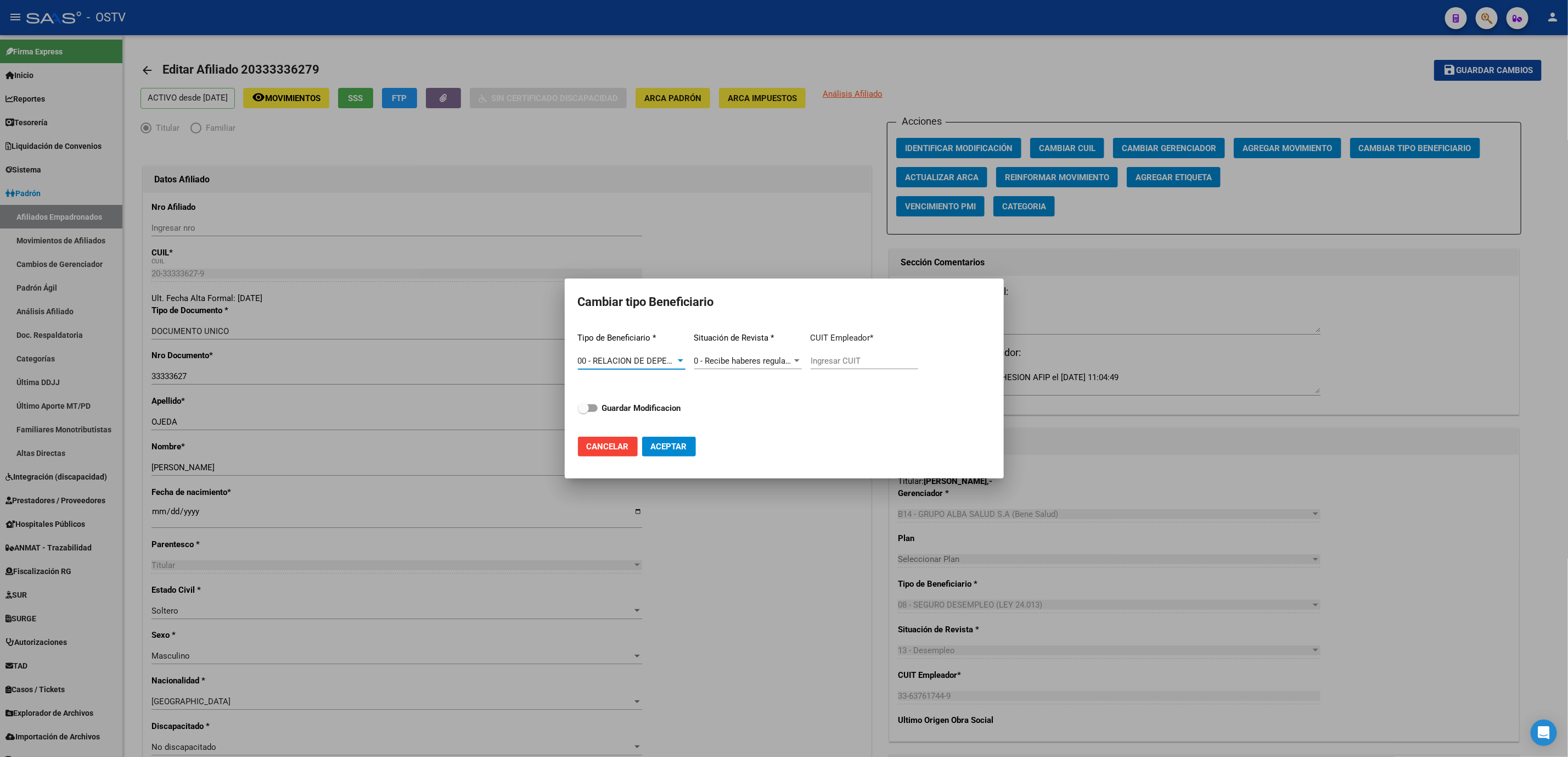
type input "30-60854384-4"
click at [656, 445] on span "Aceptar" at bounding box center [669, 447] width 36 height 10
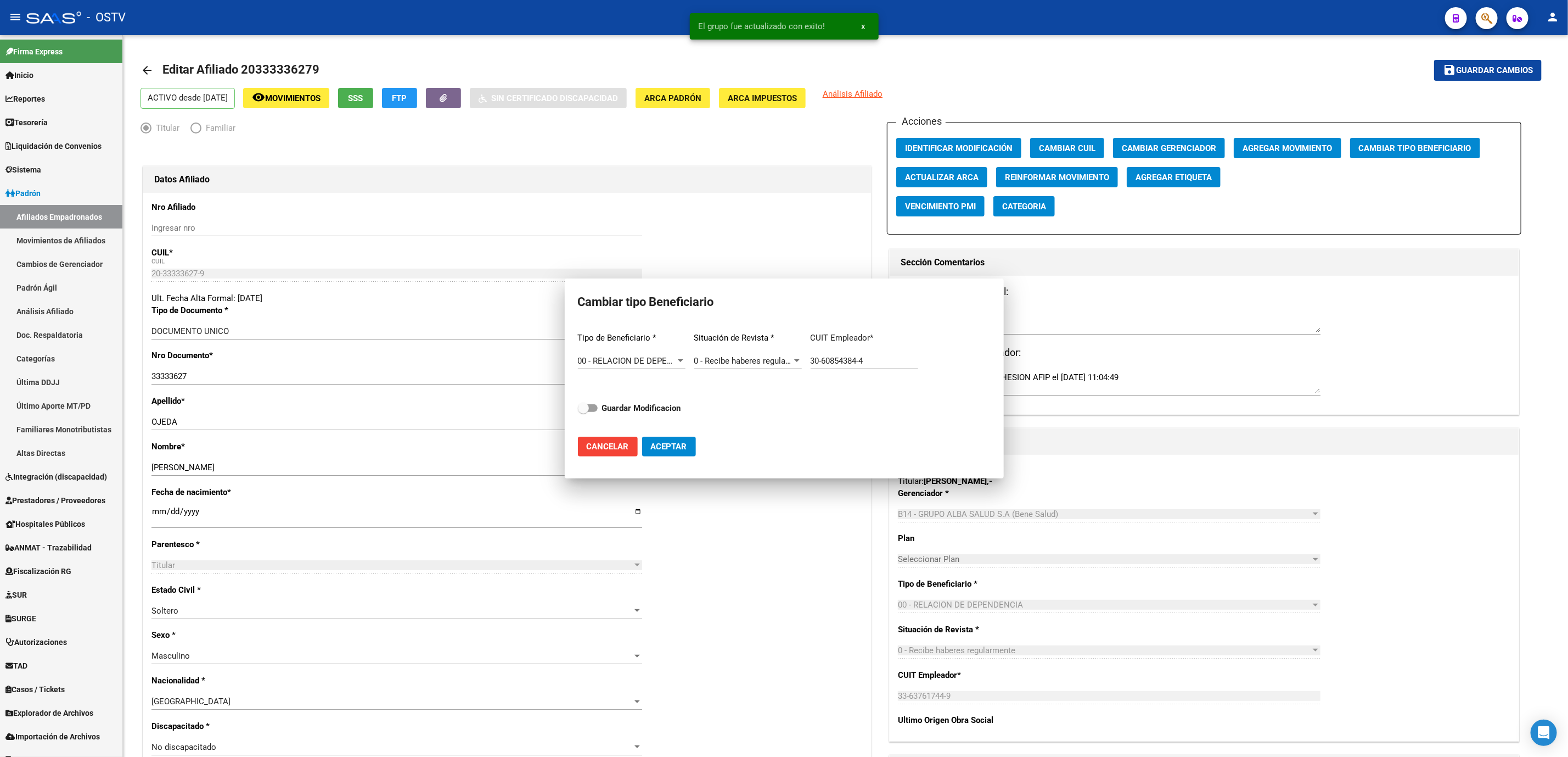
type input "30-60854384-4"
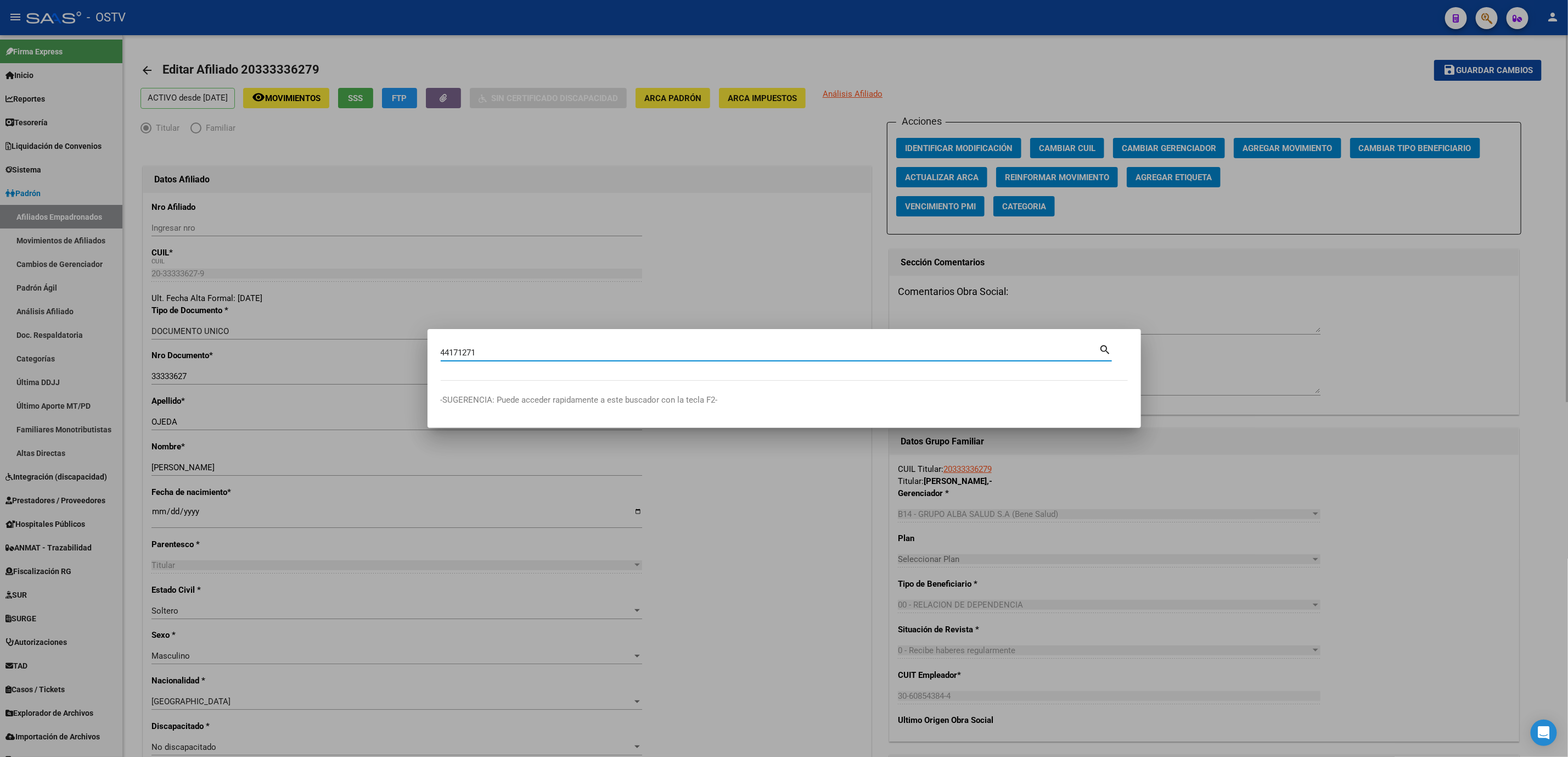
type input "44171271"
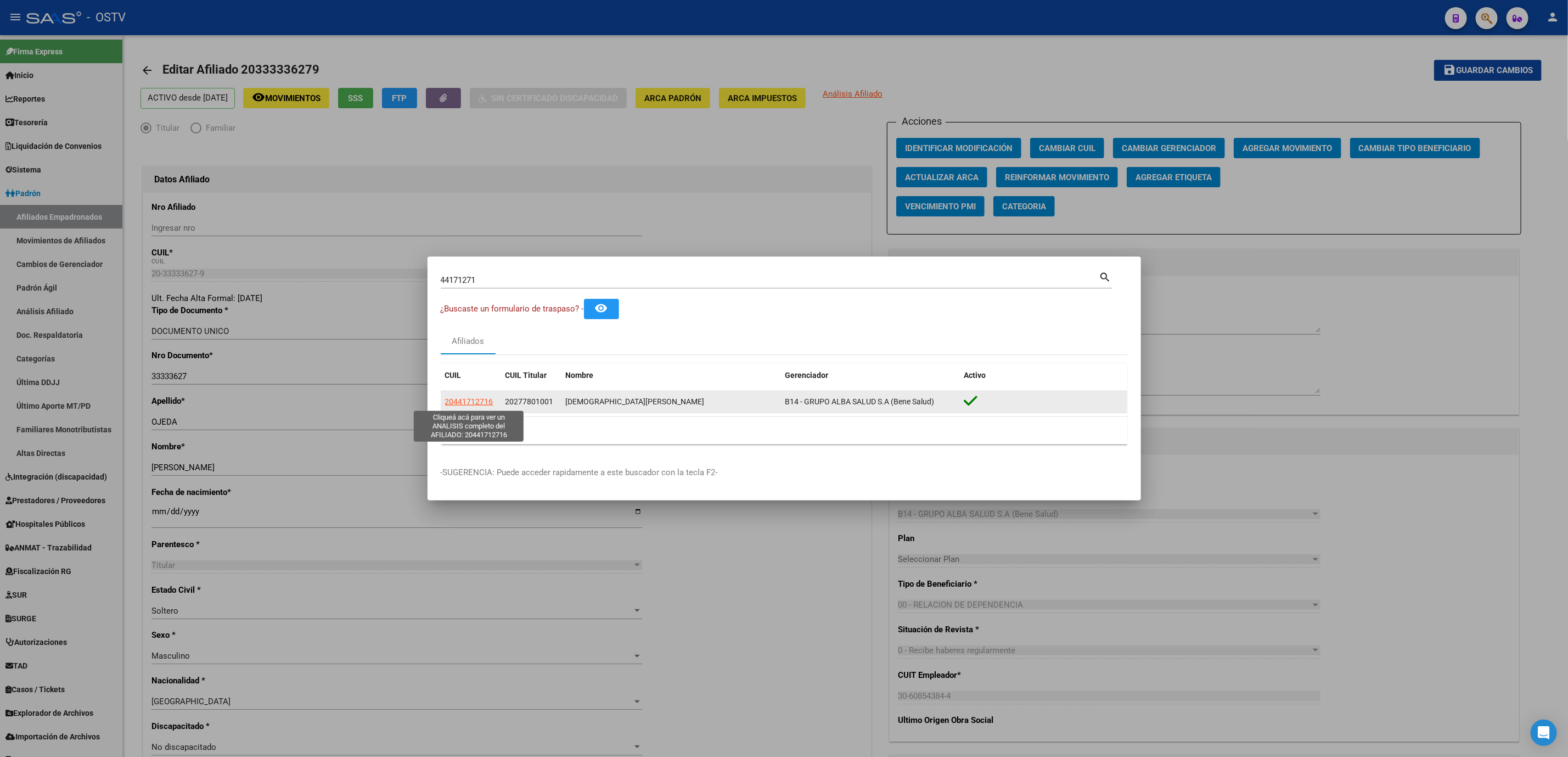
click at [479, 399] on span "20441712716" at bounding box center [470, 401] width 49 height 9
type textarea "20441712716"
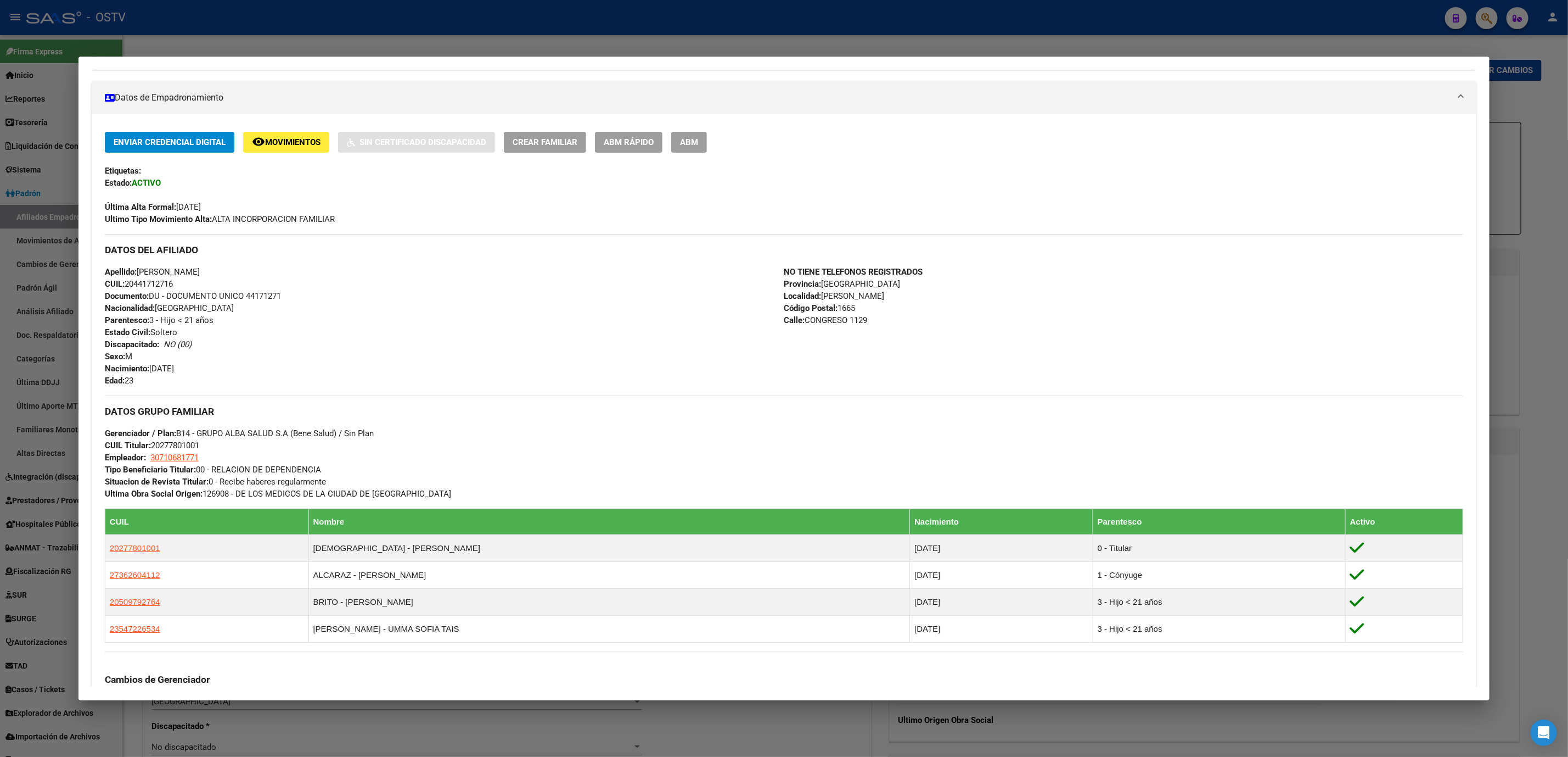
scroll to position [438, 0]
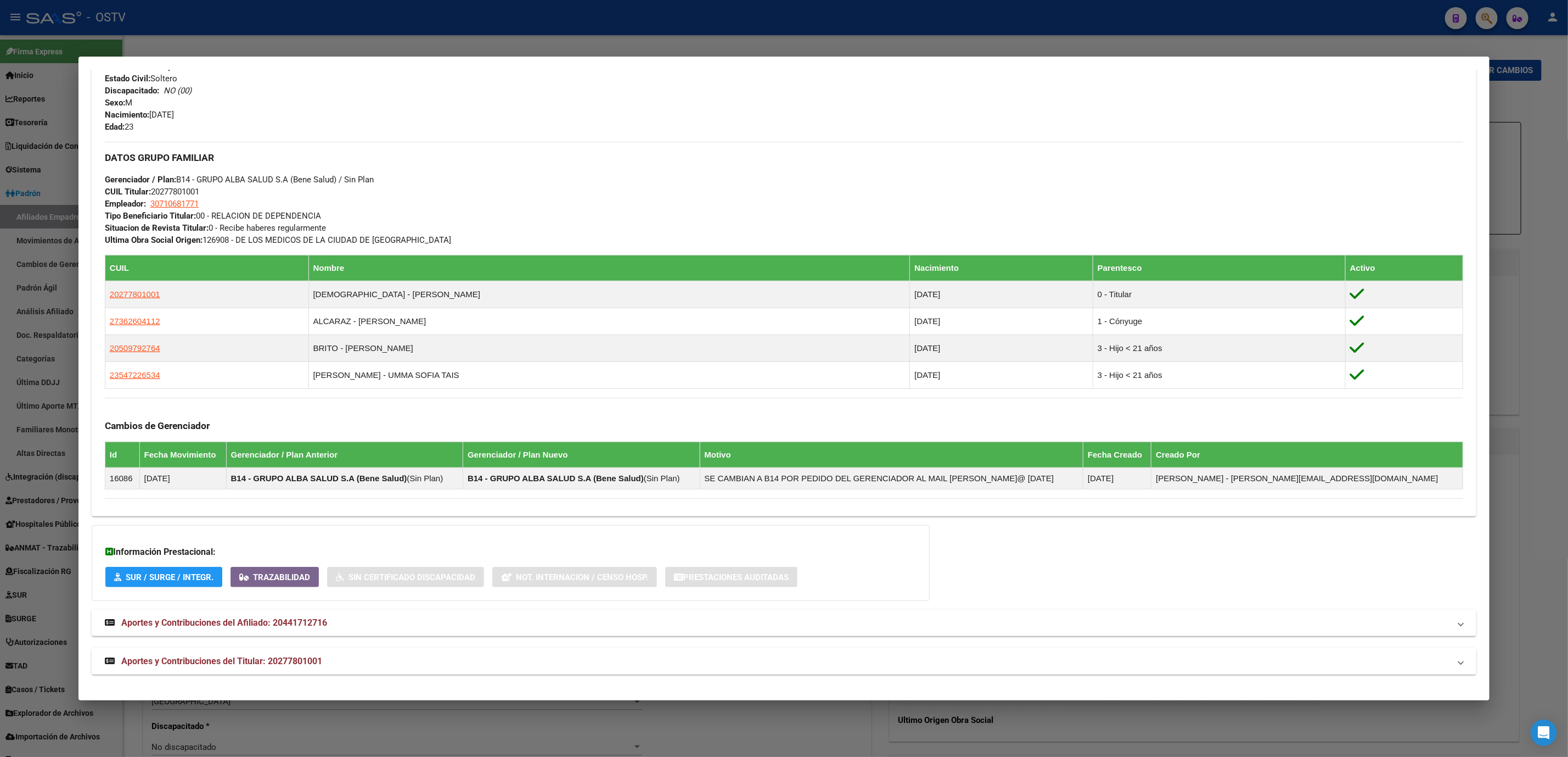
click at [234, 663] on span "Aportes y Contribuciones del Titular: 20277801001" at bounding box center [222, 660] width 201 height 11
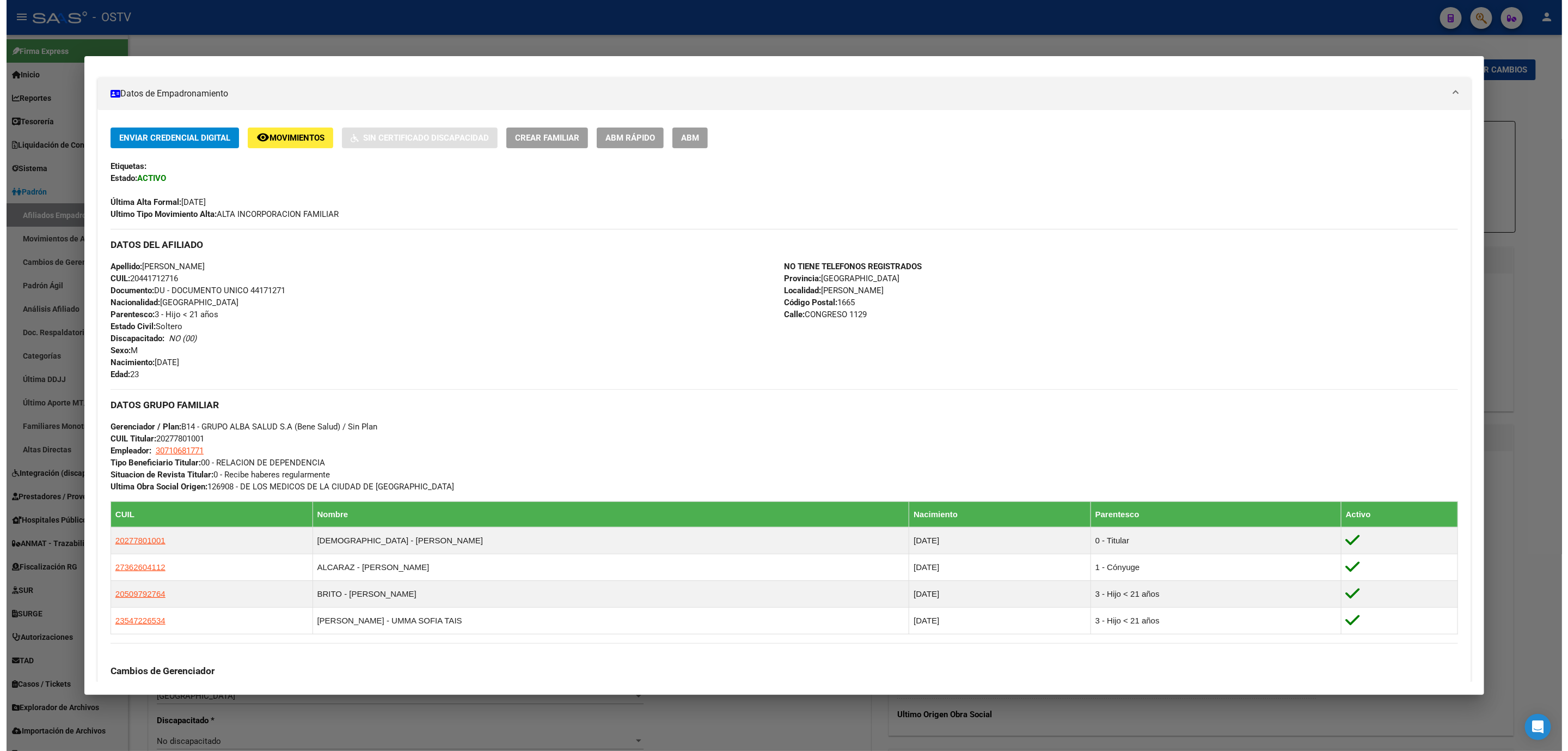
scroll to position [108, 0]
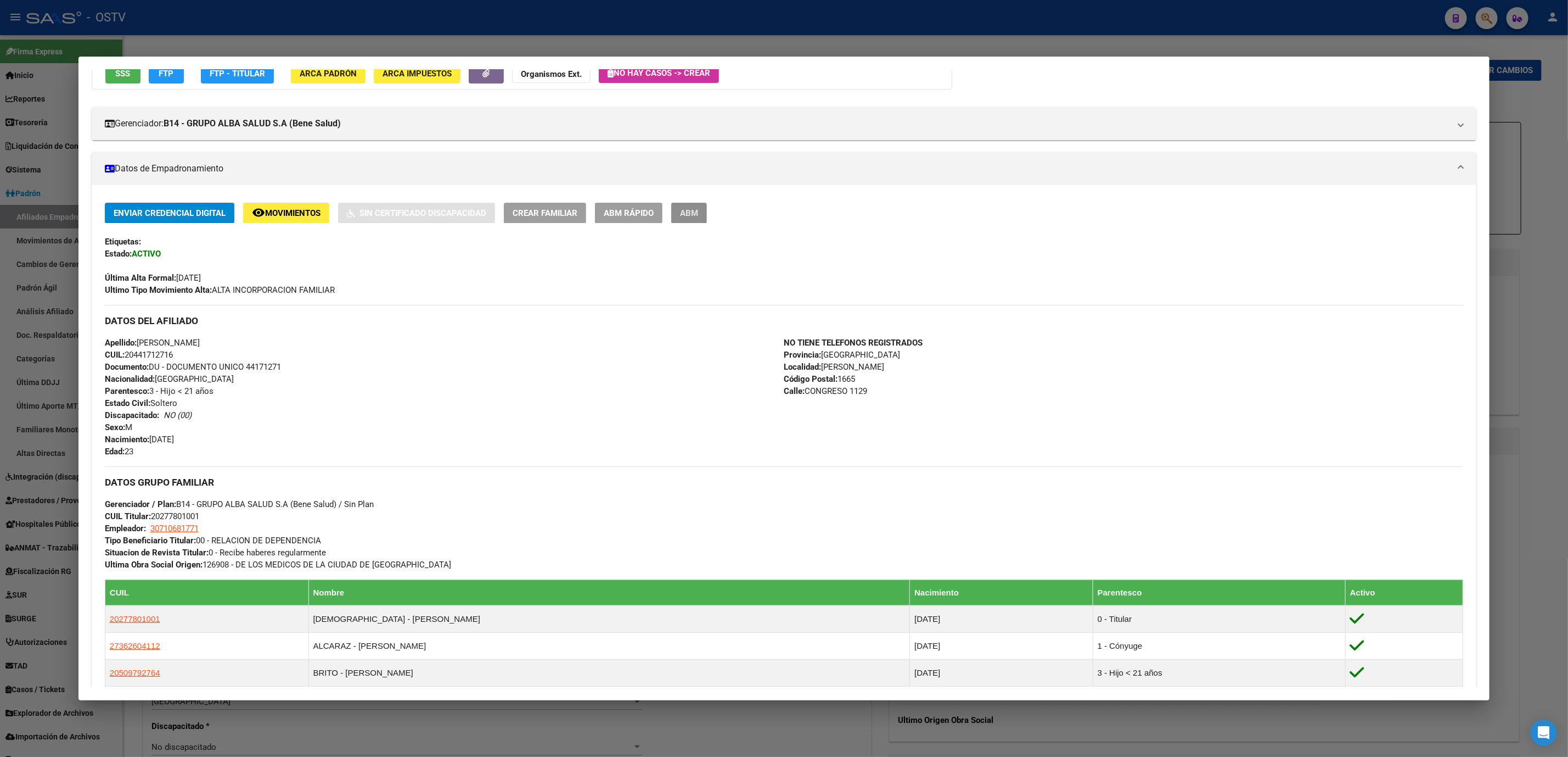
click at [689, 211] on span "ABM" at bounding box center [689, 214] width 18 height 10
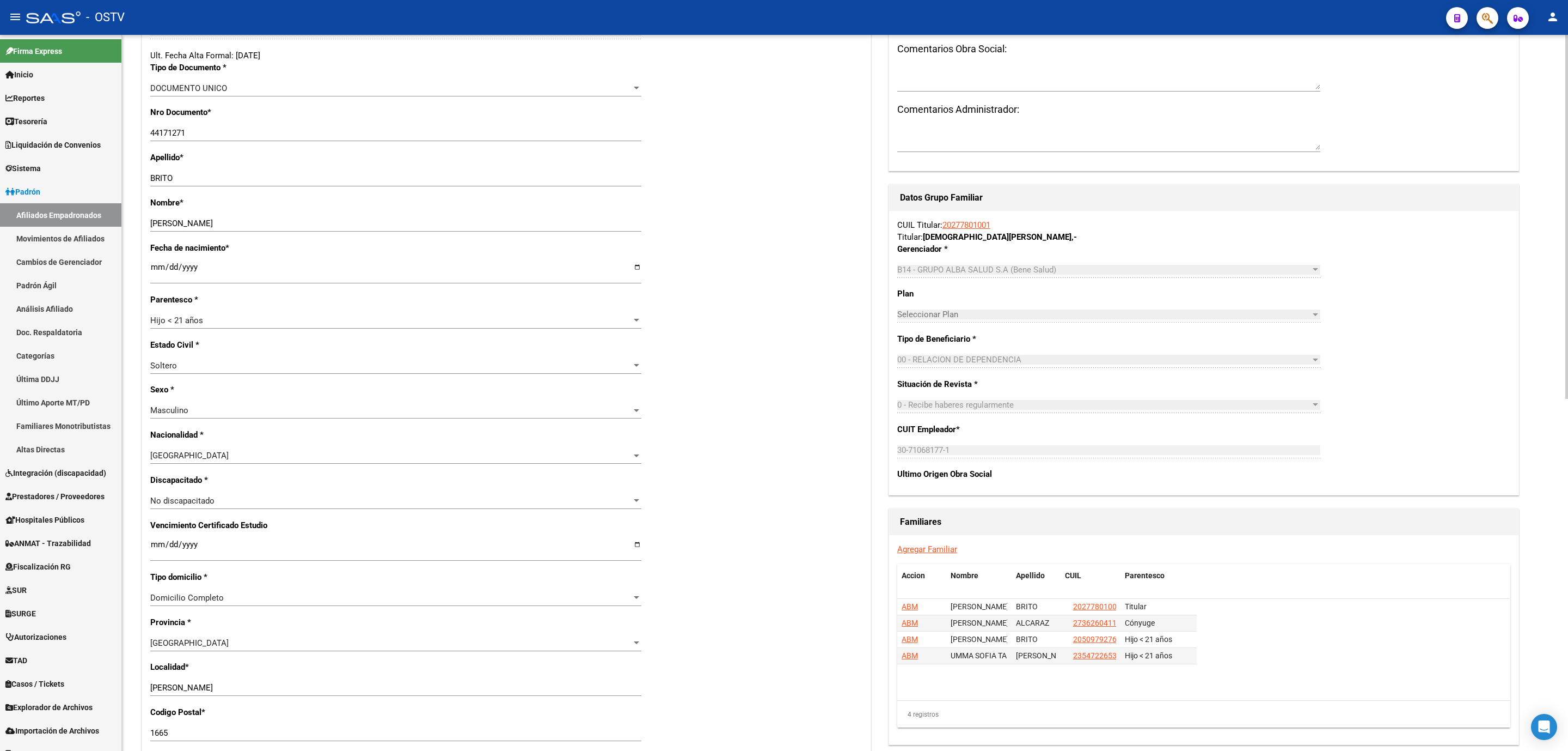
scroll to position [245, 0]
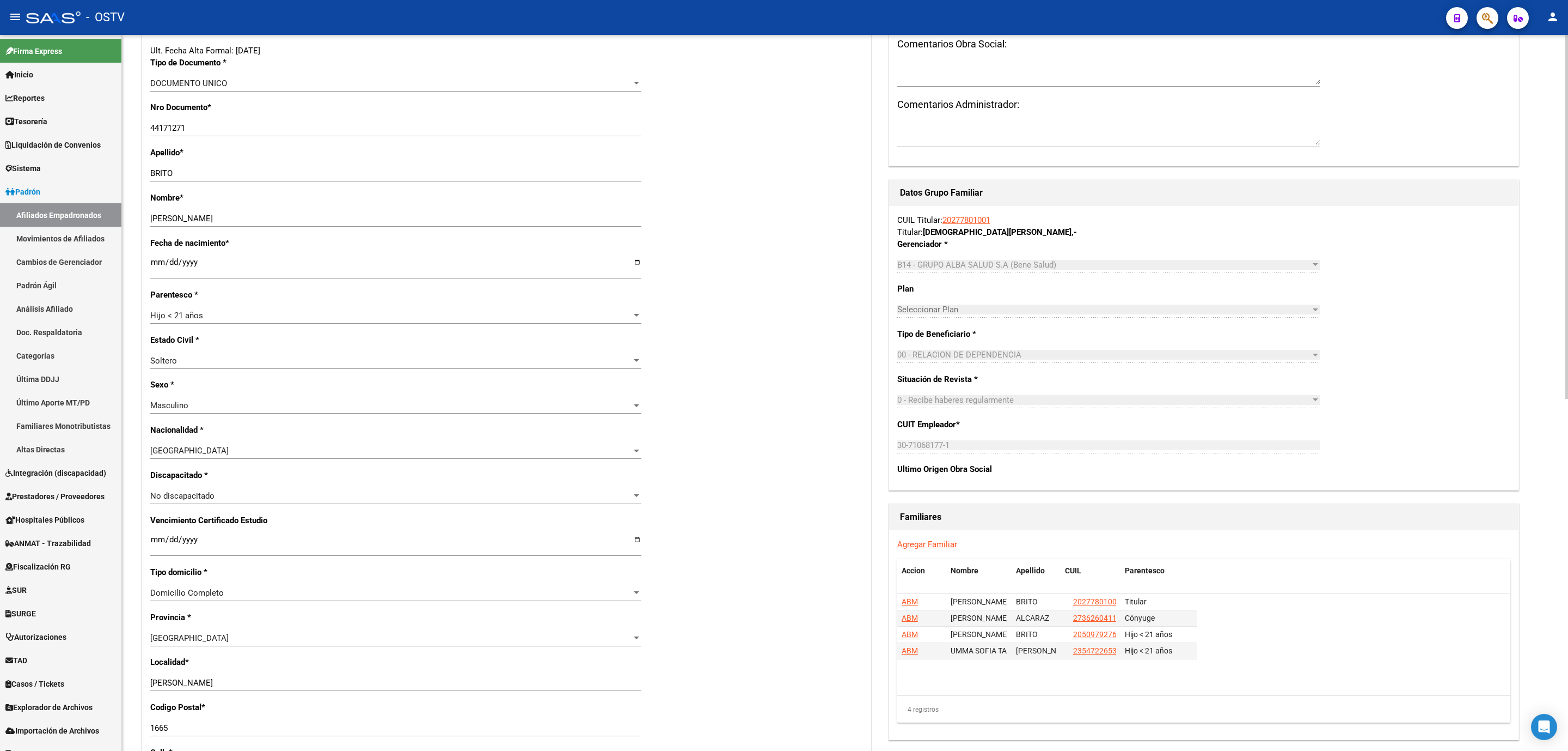
click at [187, 320] on span "Hijo < 21 años" at bounding box center [176, 315] width 53 height 10
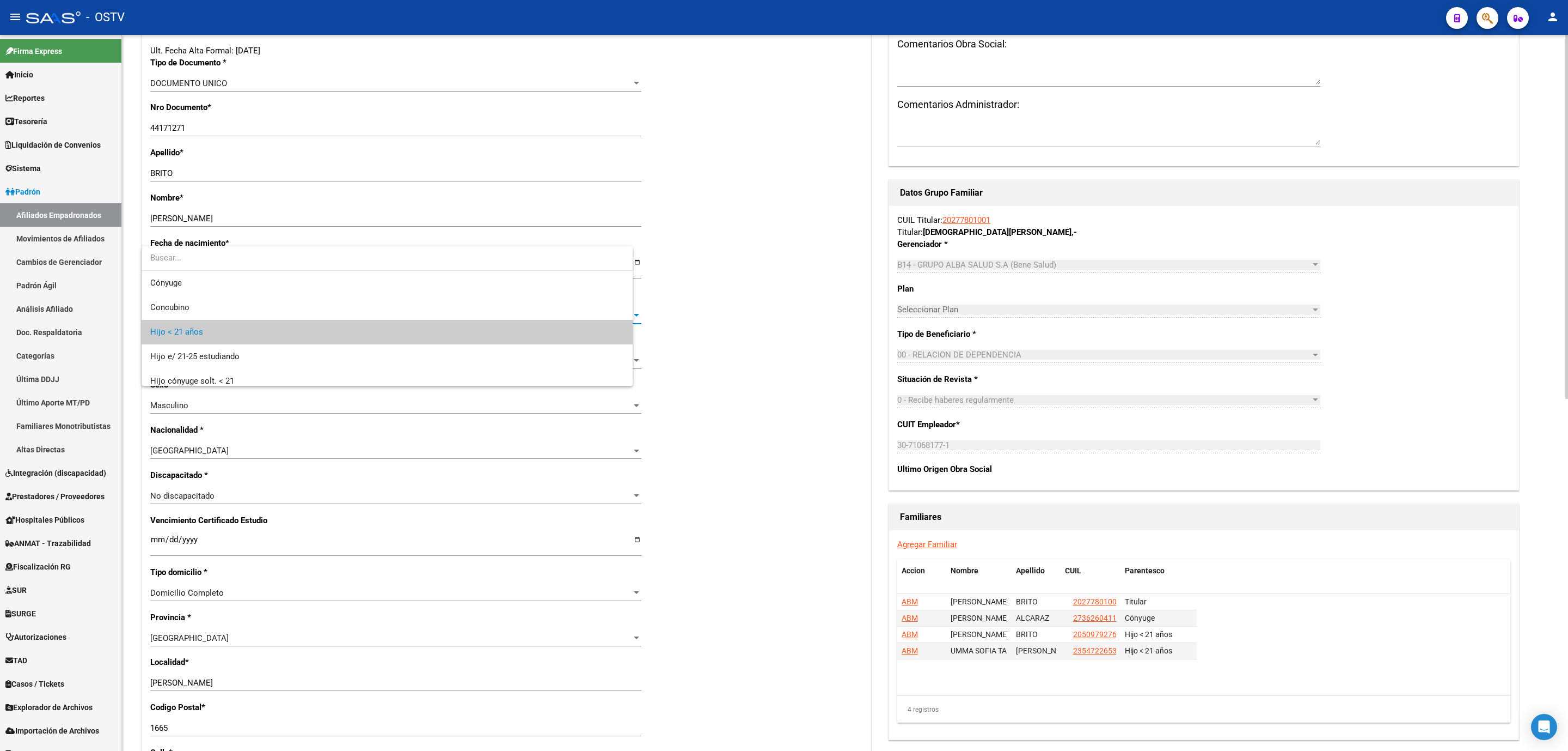
scroll to position [16, 0]
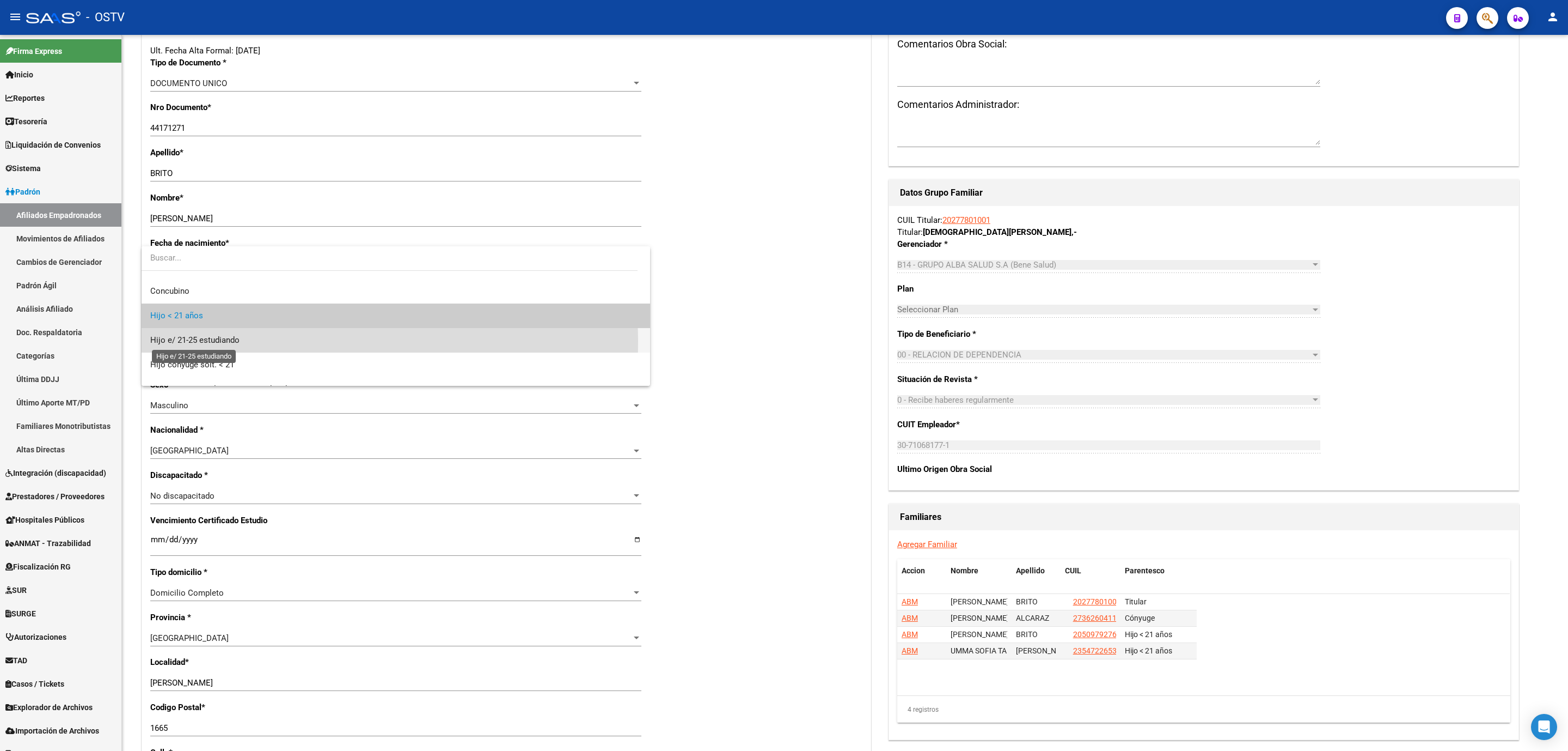
click at [188, 341] on span "Hijo e/ 21-25 estudiando" at bounding box center [195, 340] width 90 height 10
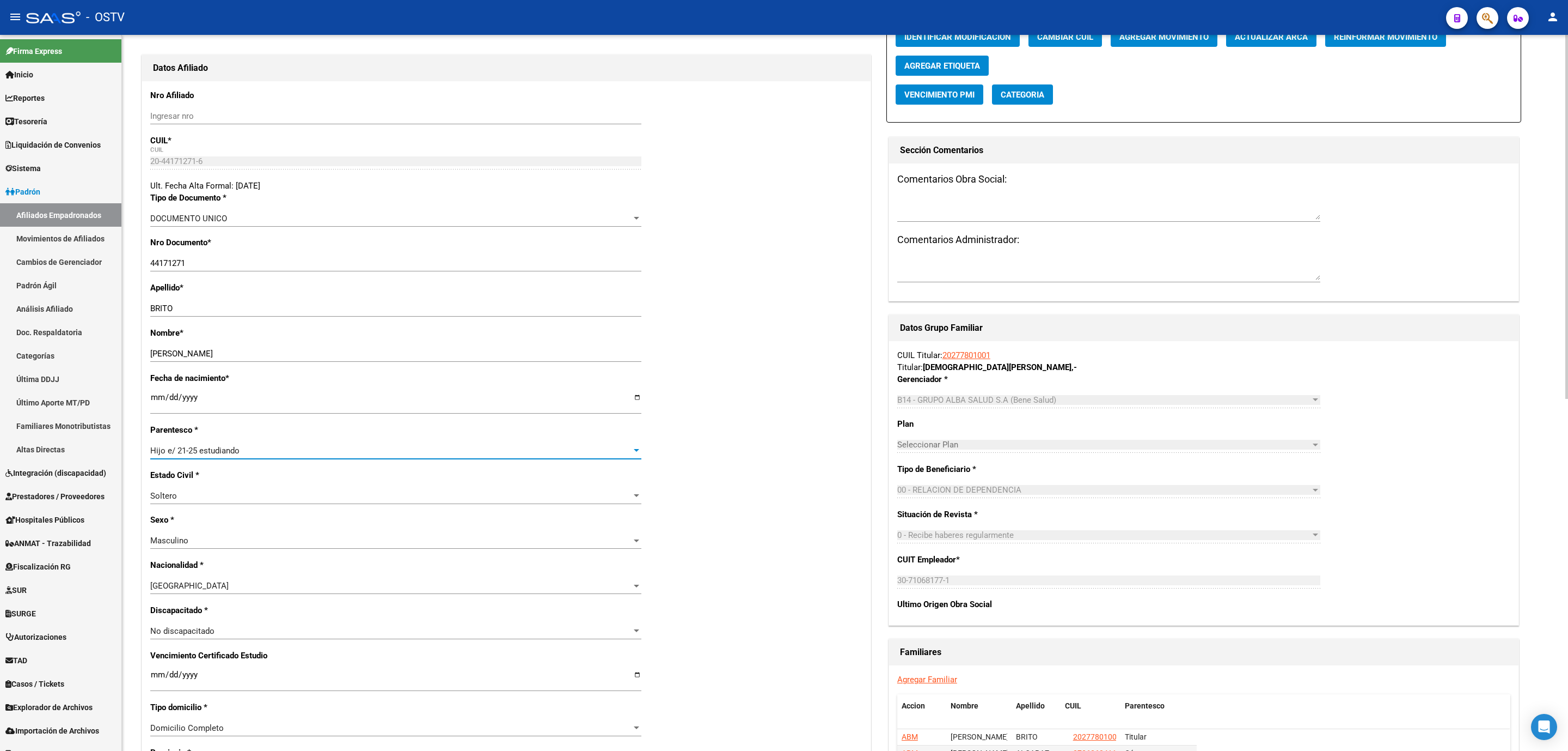
scroll to position [0, 0]
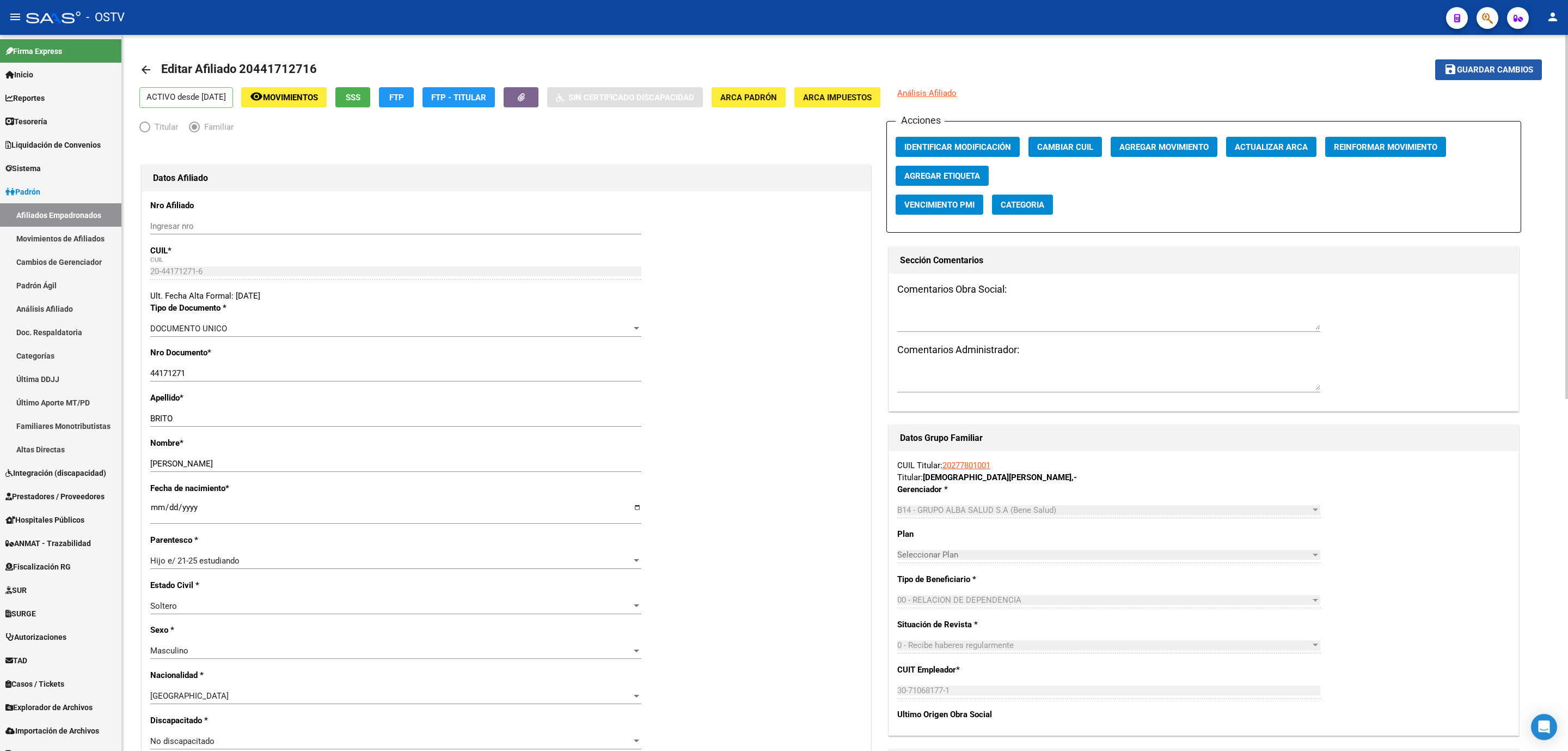
click at [1483, 72] on span "Guardar cambios" at bounding box center [1495, 70] width 76 height 10
click at [129, 223] on div "arrow_back Editar Afiliado 20441712716 save Guardar cambios ACTIVO desde 01/08/…" at bounding box center [845, 738] width 1446 height 1407
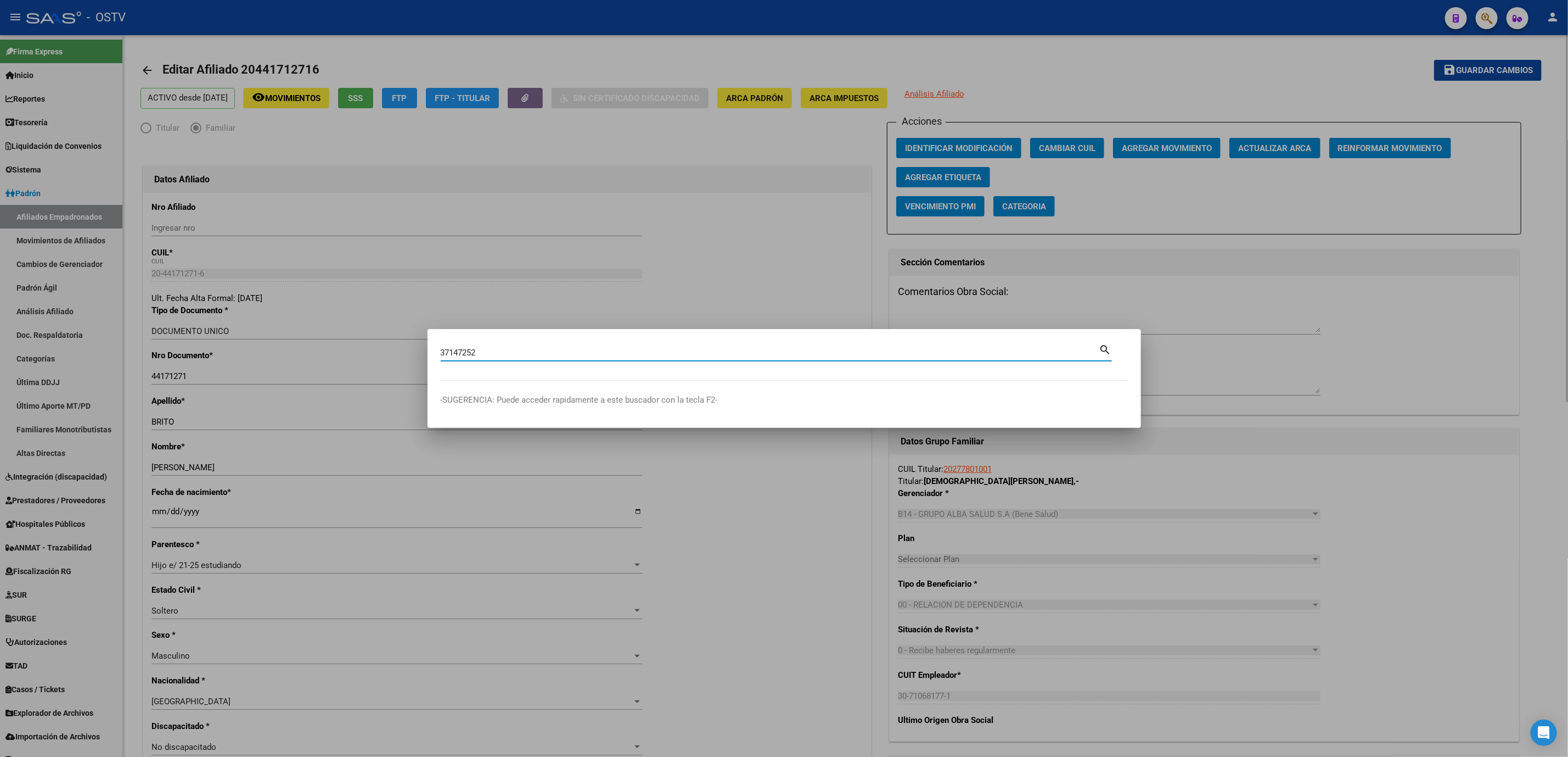
type input "37147252"
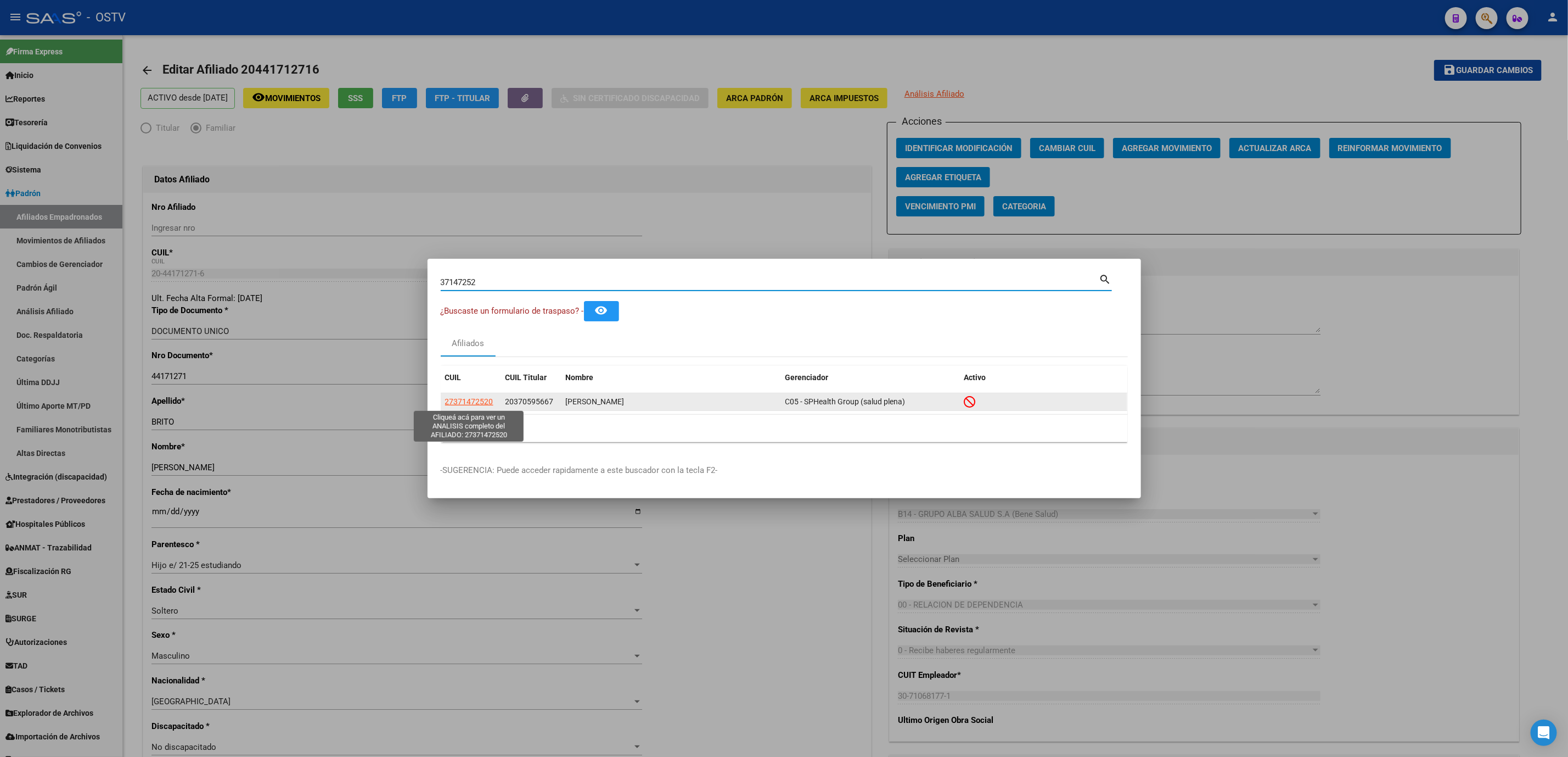
click at [465, 402] on span "27371472520" at bounding box center [470, 401] width 49 height 9
type textarea "27371472520"
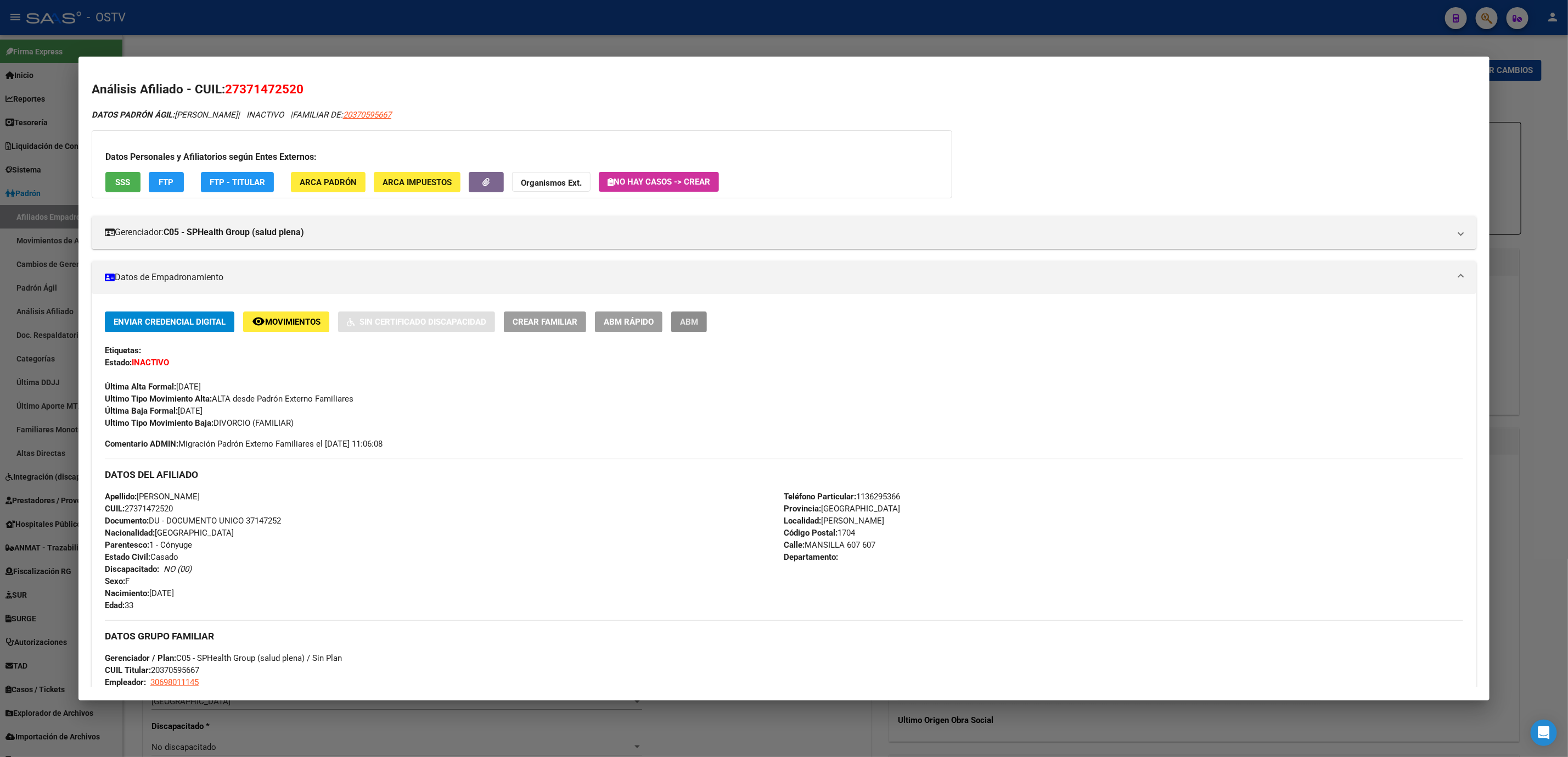
click at [673, 321] on button "ABM" at bounding box center [689, 321] width 35 height 21
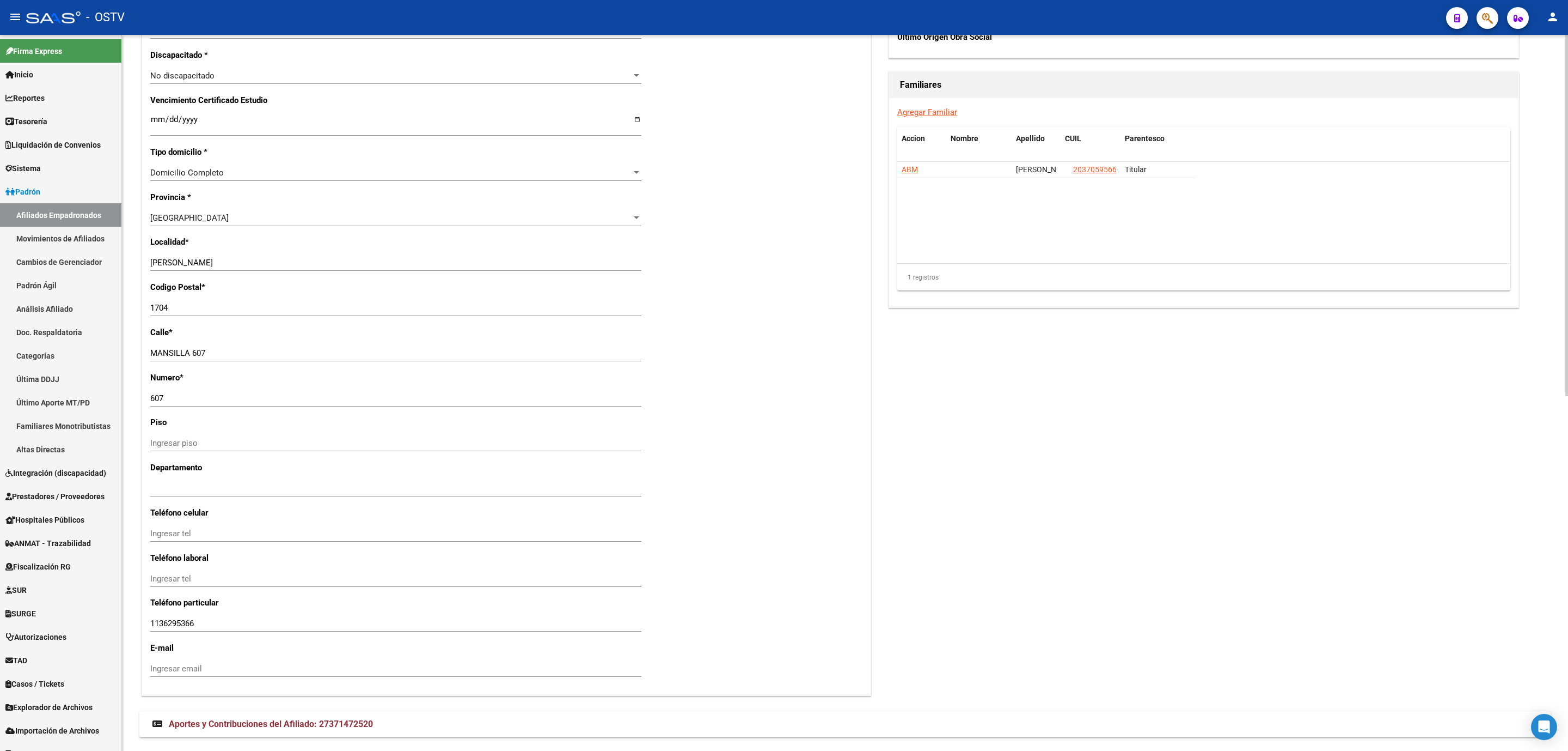
scroll to position [703, 0]
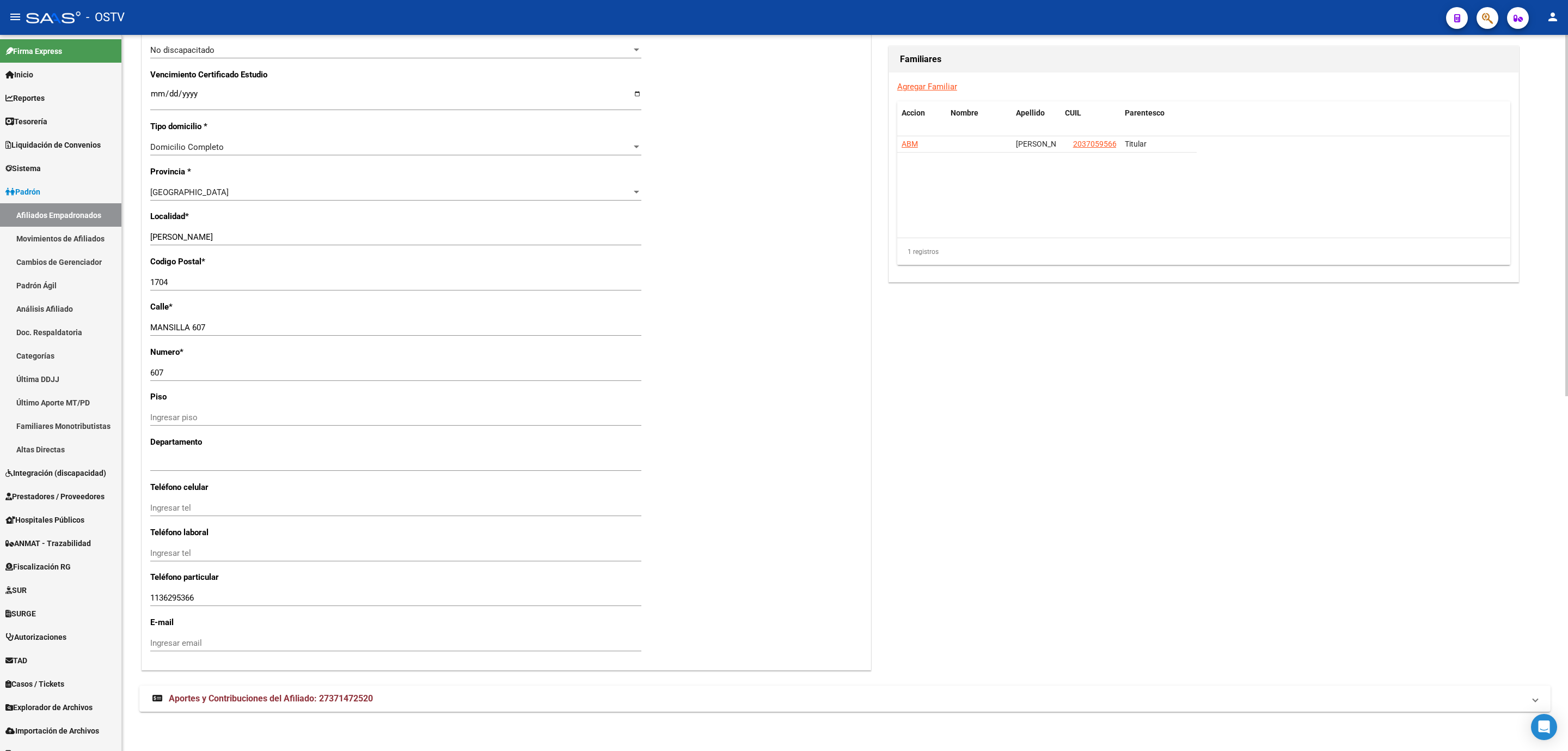
click at [143, 363] on div "Nro Afiliado Ingresar nro CUIL * 27-37147252-0 CUIL ARCA Padrón Ult. Fecha Alta…" at bounding box center [506, 78] width 728 height 1181
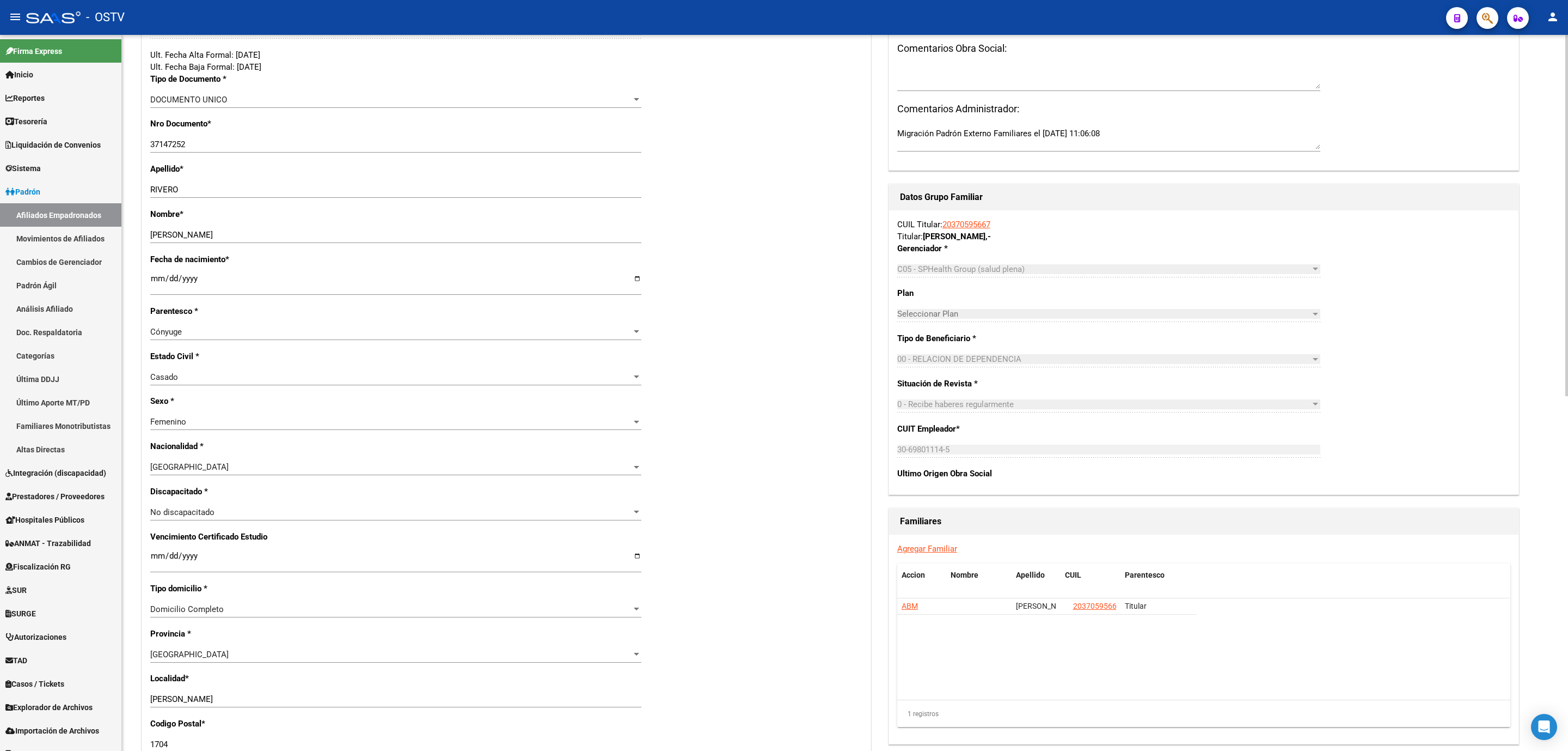
scroll to position [213, 0]
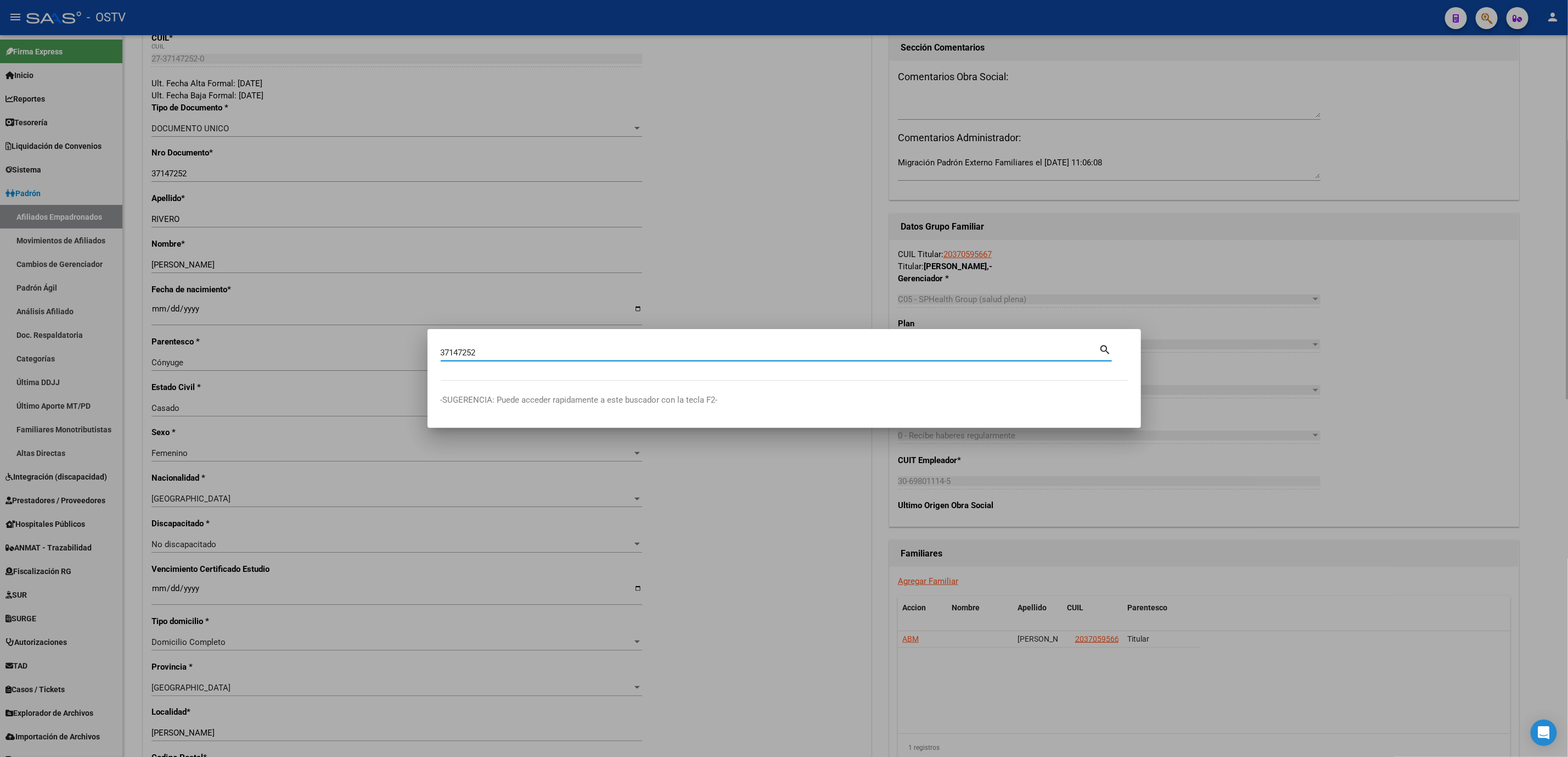
type input "37147252"
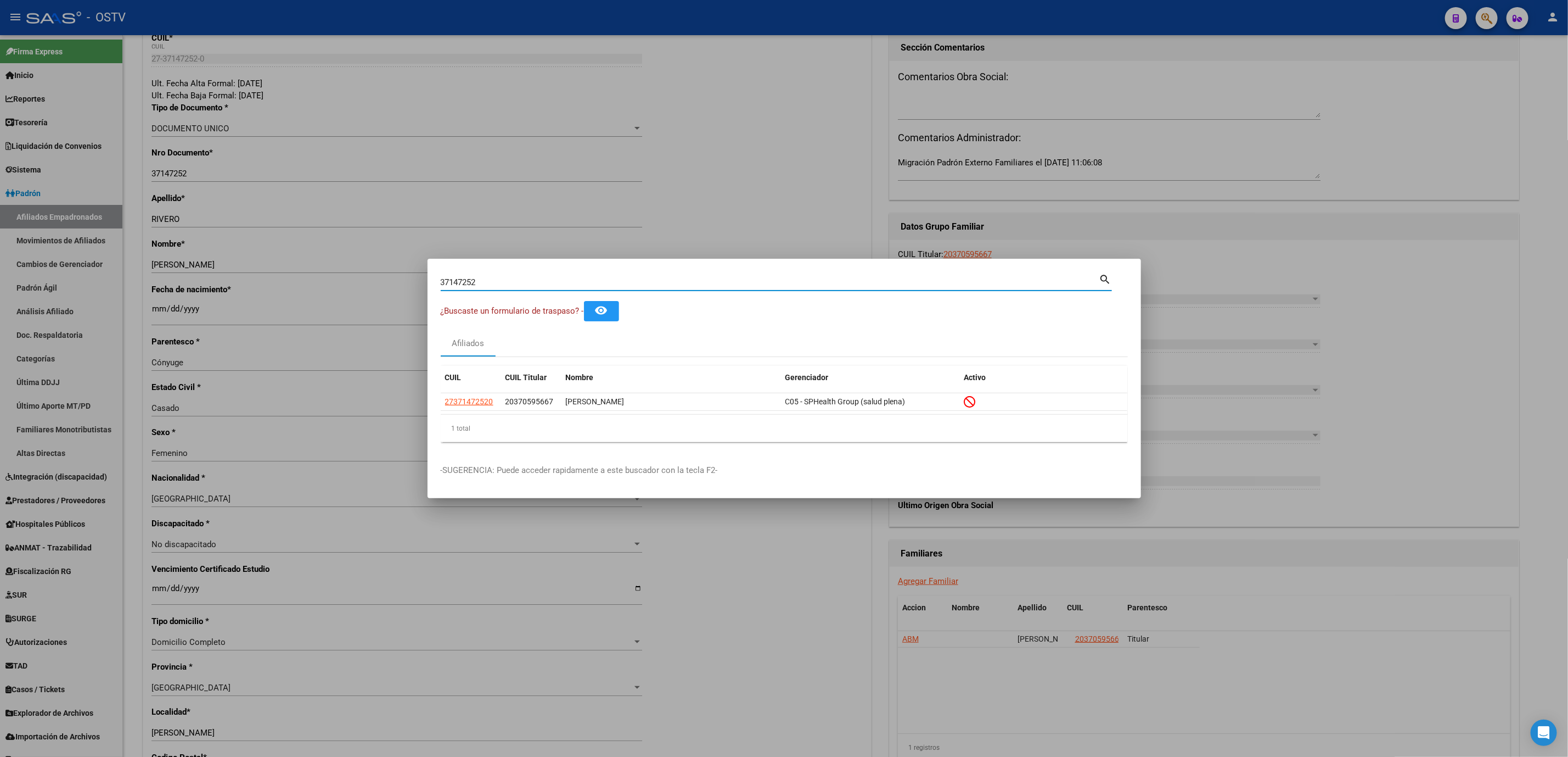
click at [229, 425] on div at bounding box center [784, 378] width 1568 height 757
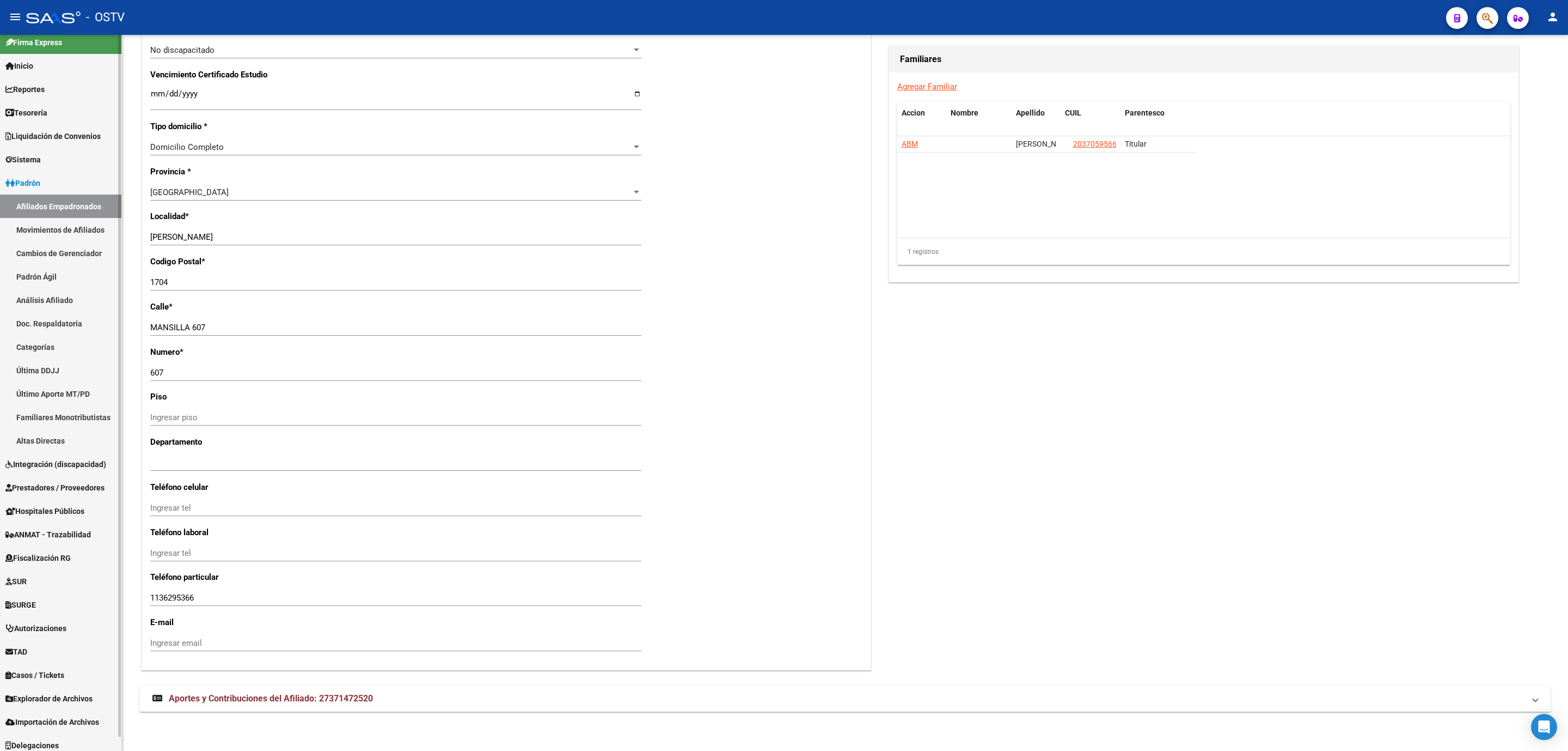
scroll to position [14, 0]
click at [40, 553] on span "Fiscalización RG" at bounding box center [38, 553] width 65 height 12
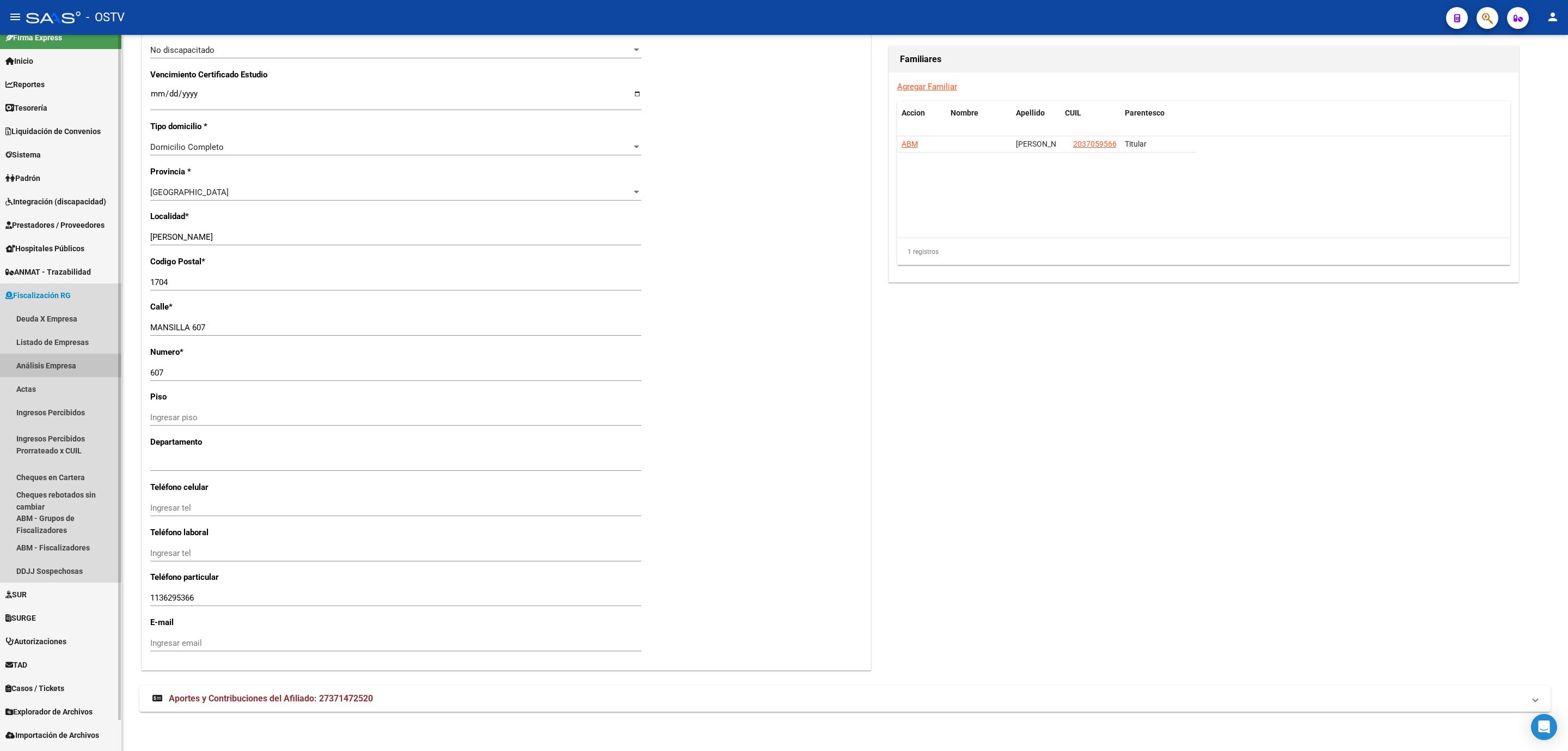
click at [43, 368] on link "Análisis Empresa" at bounding box center [61, 365] width 122 height 23
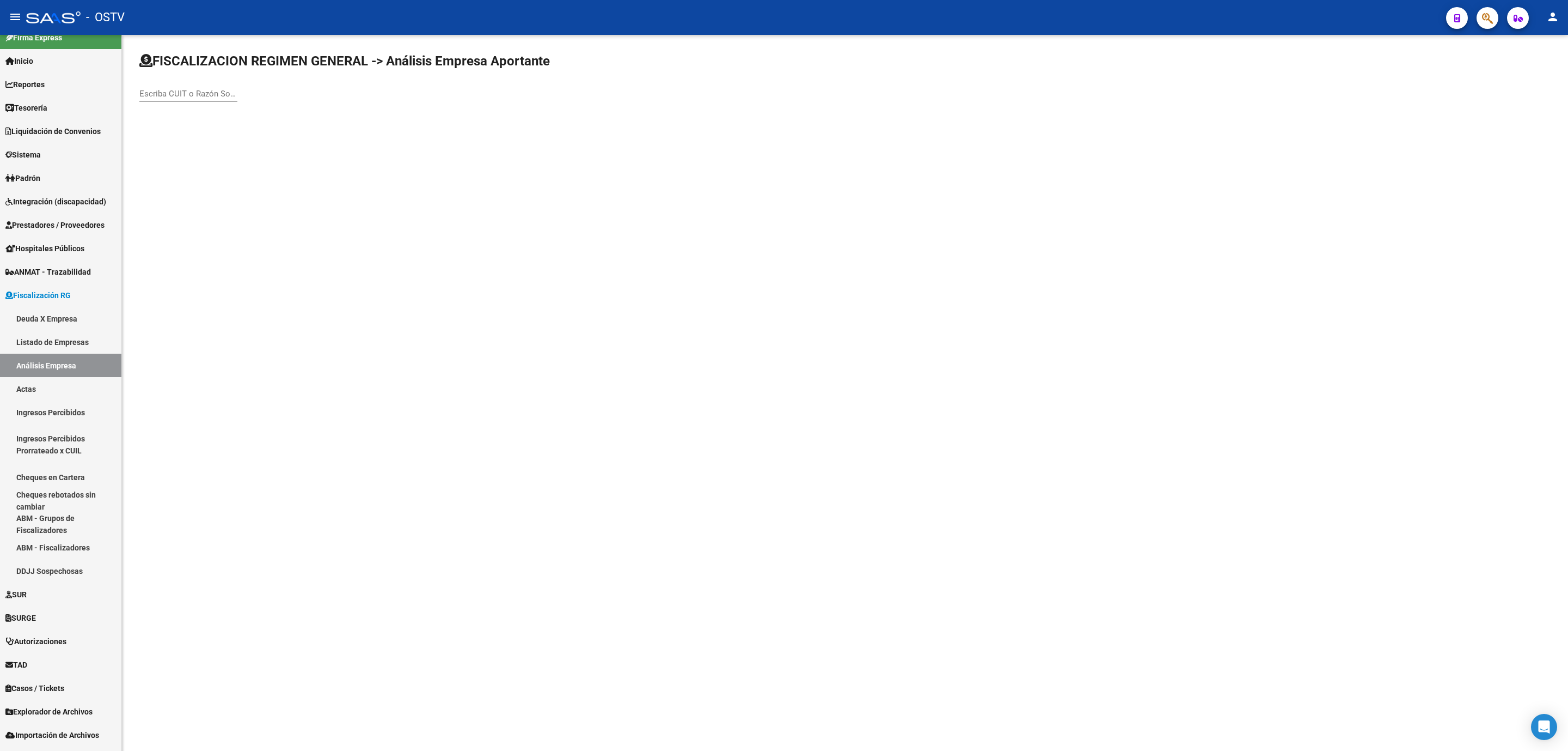
click at [227, 96] on input "Escriba CUIT o Razón Social para buscar" at bounding box center [188, 94] width 98 height 10
type input "janos"
click at [208, 143] on span "JANOS GROUP SRL" at bounding box center [303, 141] width 310 height 26
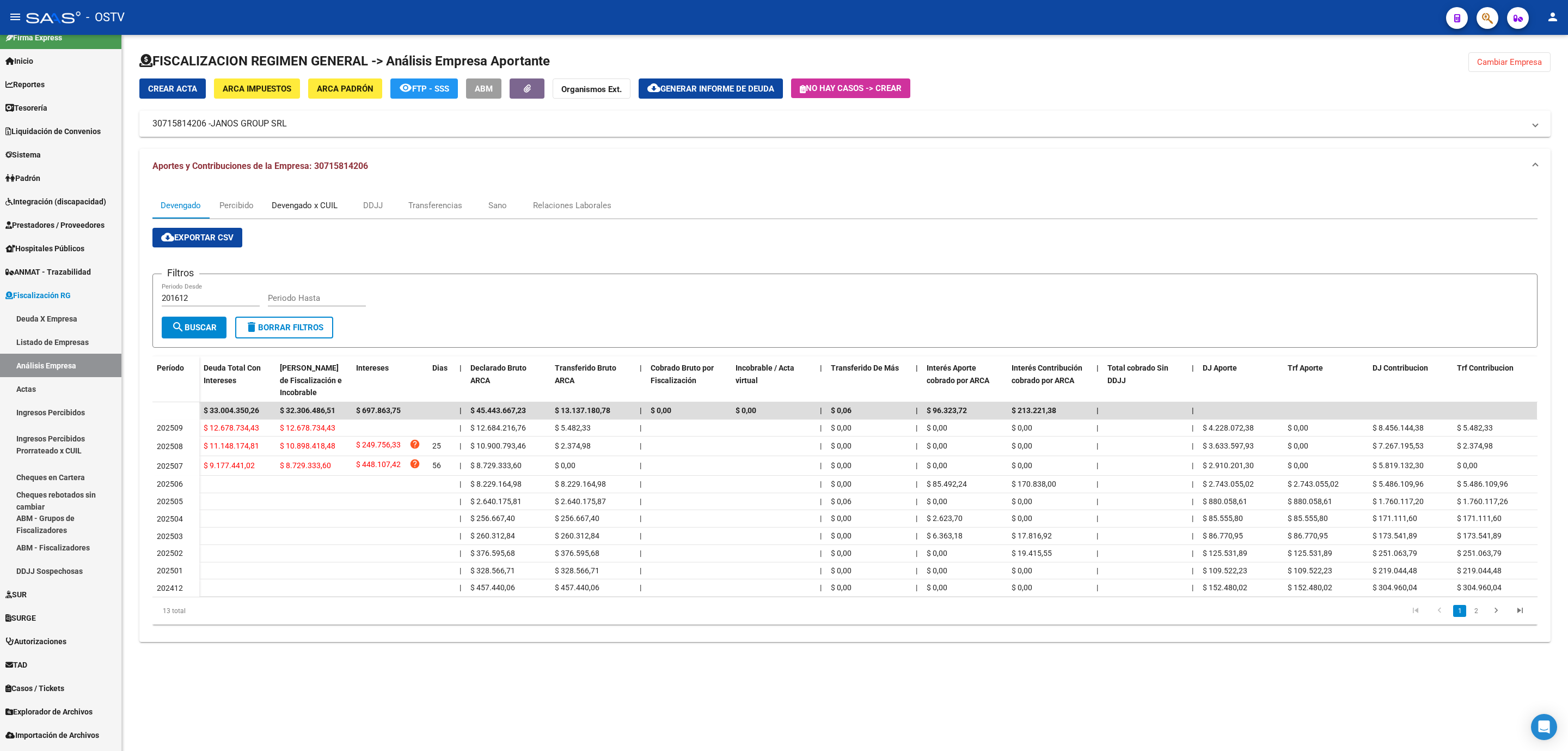
click at [331, 203] on div "Devengado x CUIL" at bounding box center [305, 205] width 66 height 12
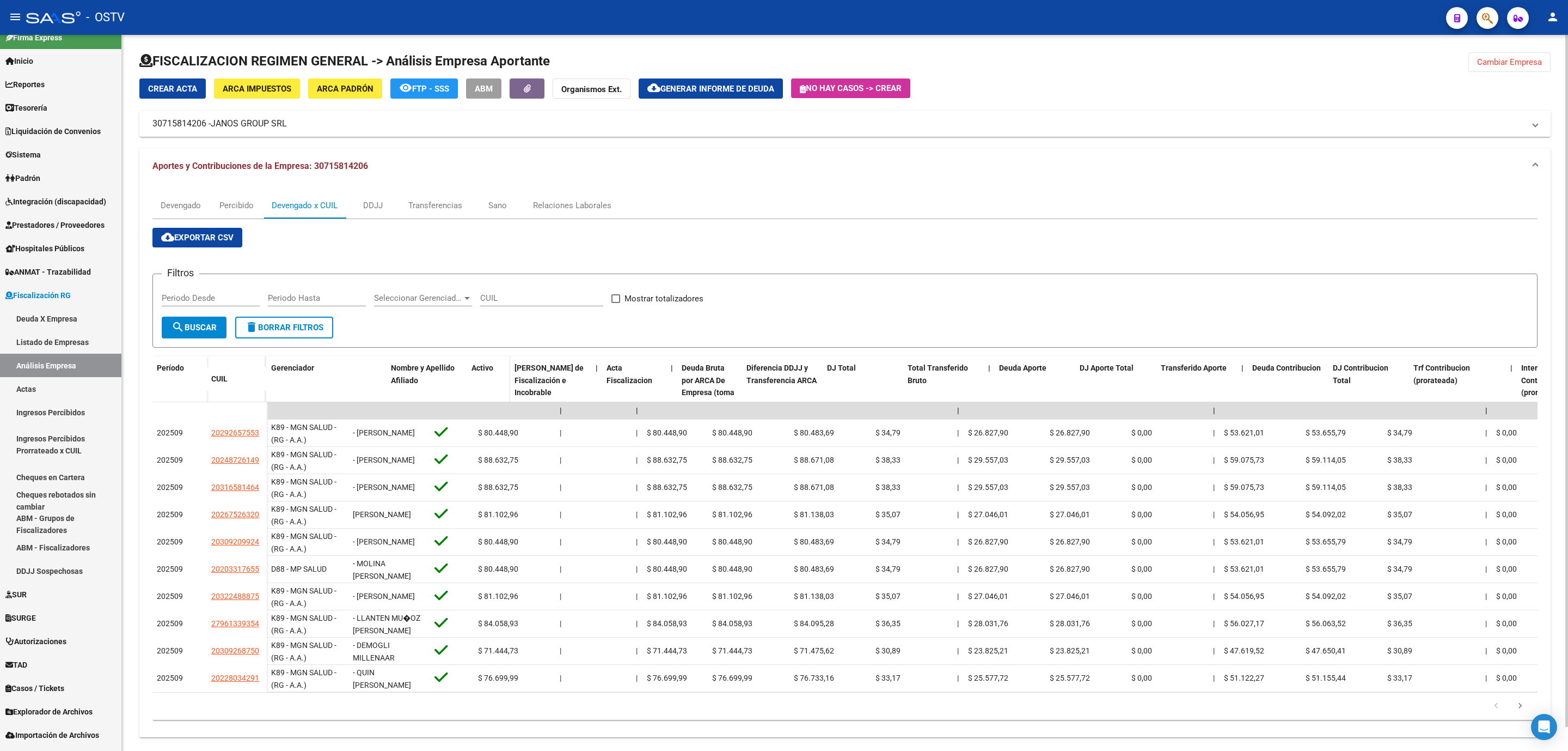
drag, startPoint x: 345, startPoint y: 378, endPoint x: 549, endPoint y: 375, distance: 204.0
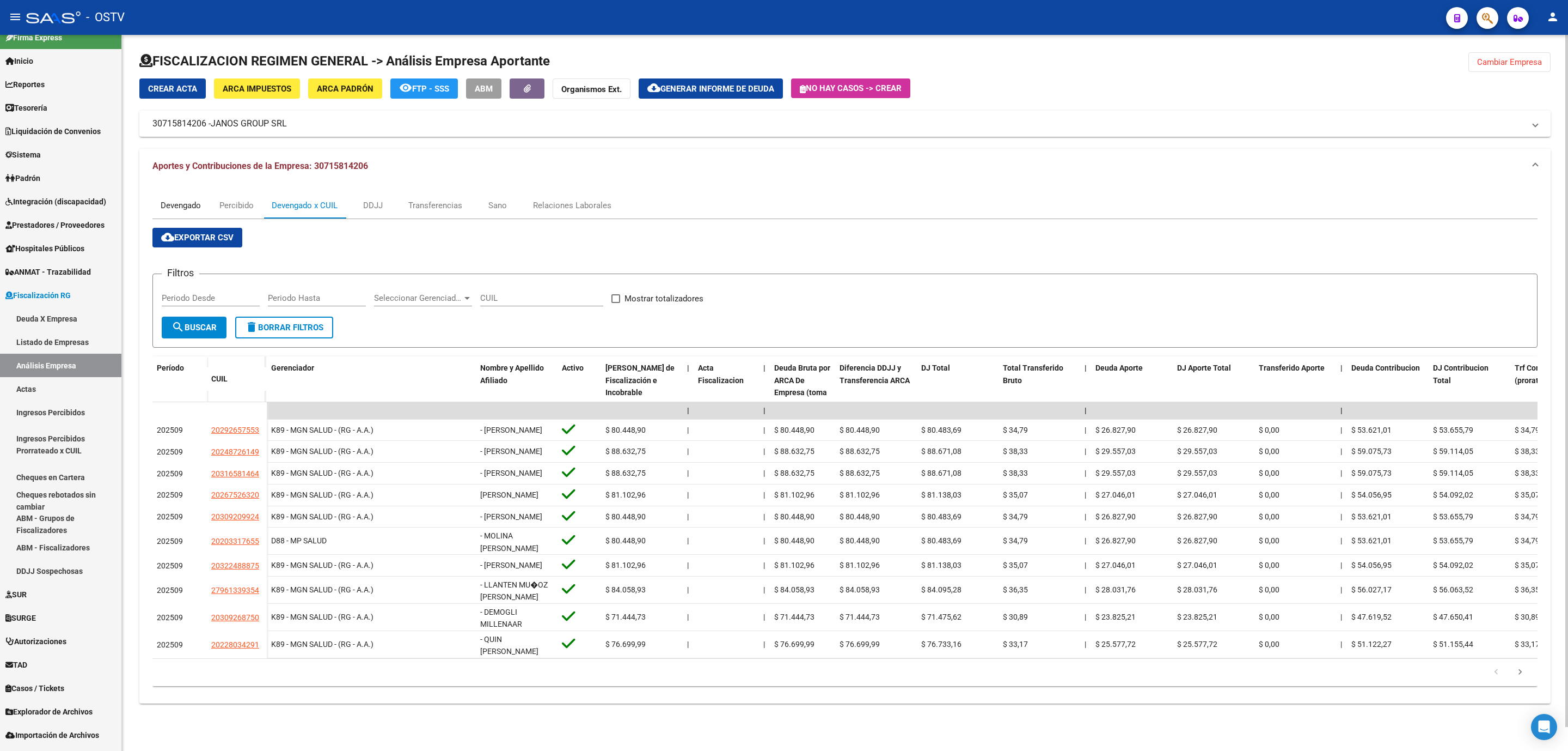
click at [183, 205] on div "Devengado" at bounding box center [180, 205] width 40 height 12
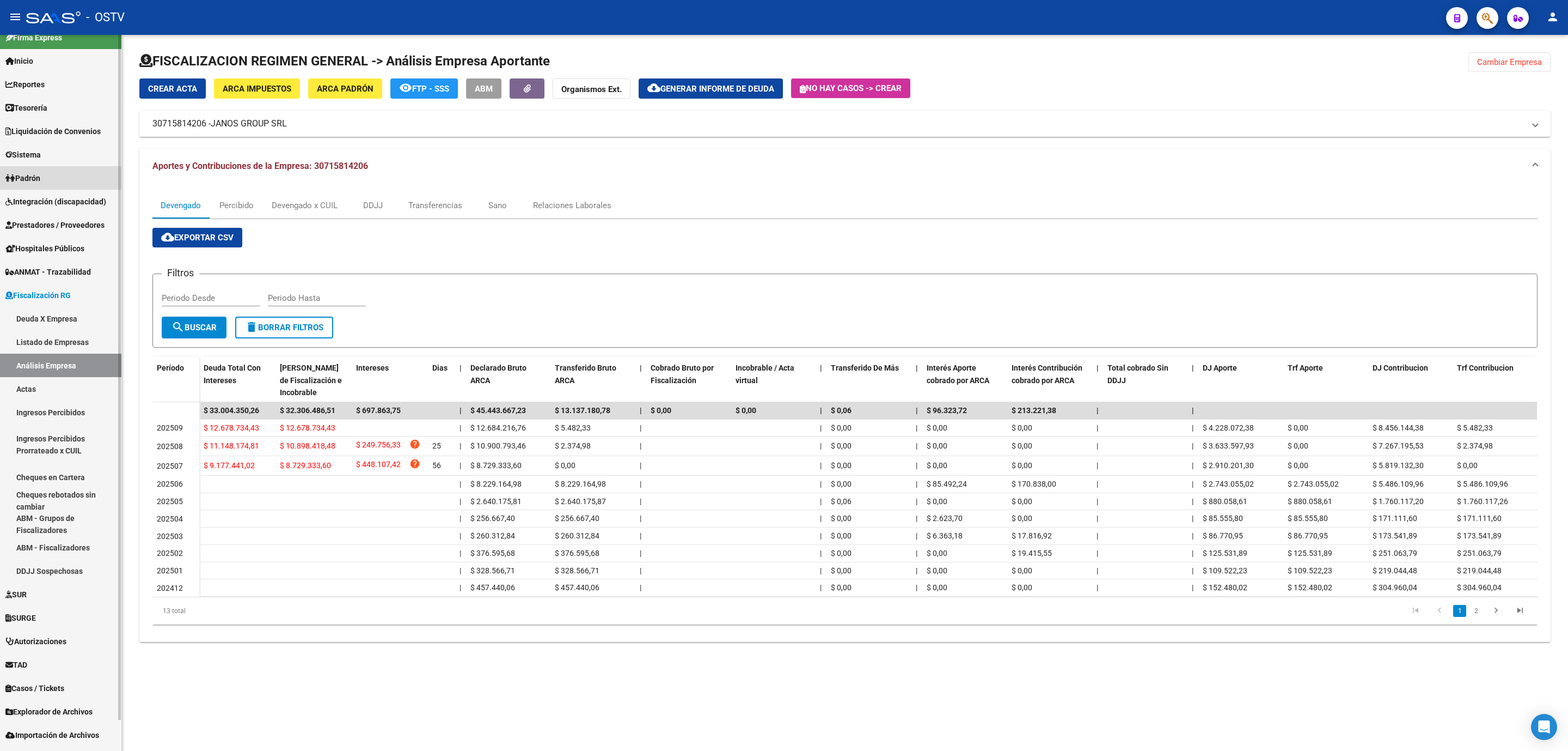
click at [40, 177] on span "Padrón" at bounding box center [23, 178] width 35 height 12
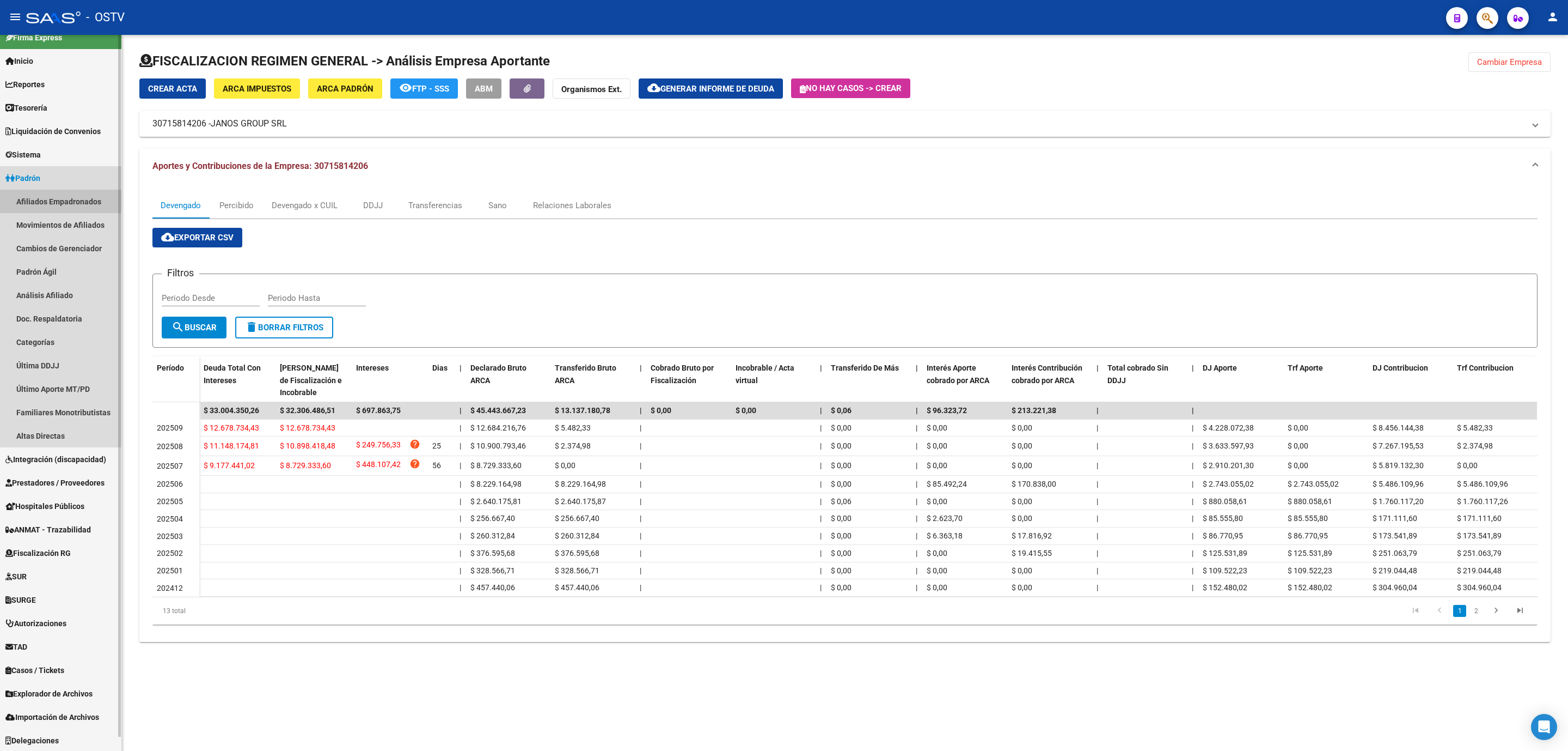
click at [49, 198] on link "Afiliados Empadronados" at bounding box center [61, 202] width 122 height 23
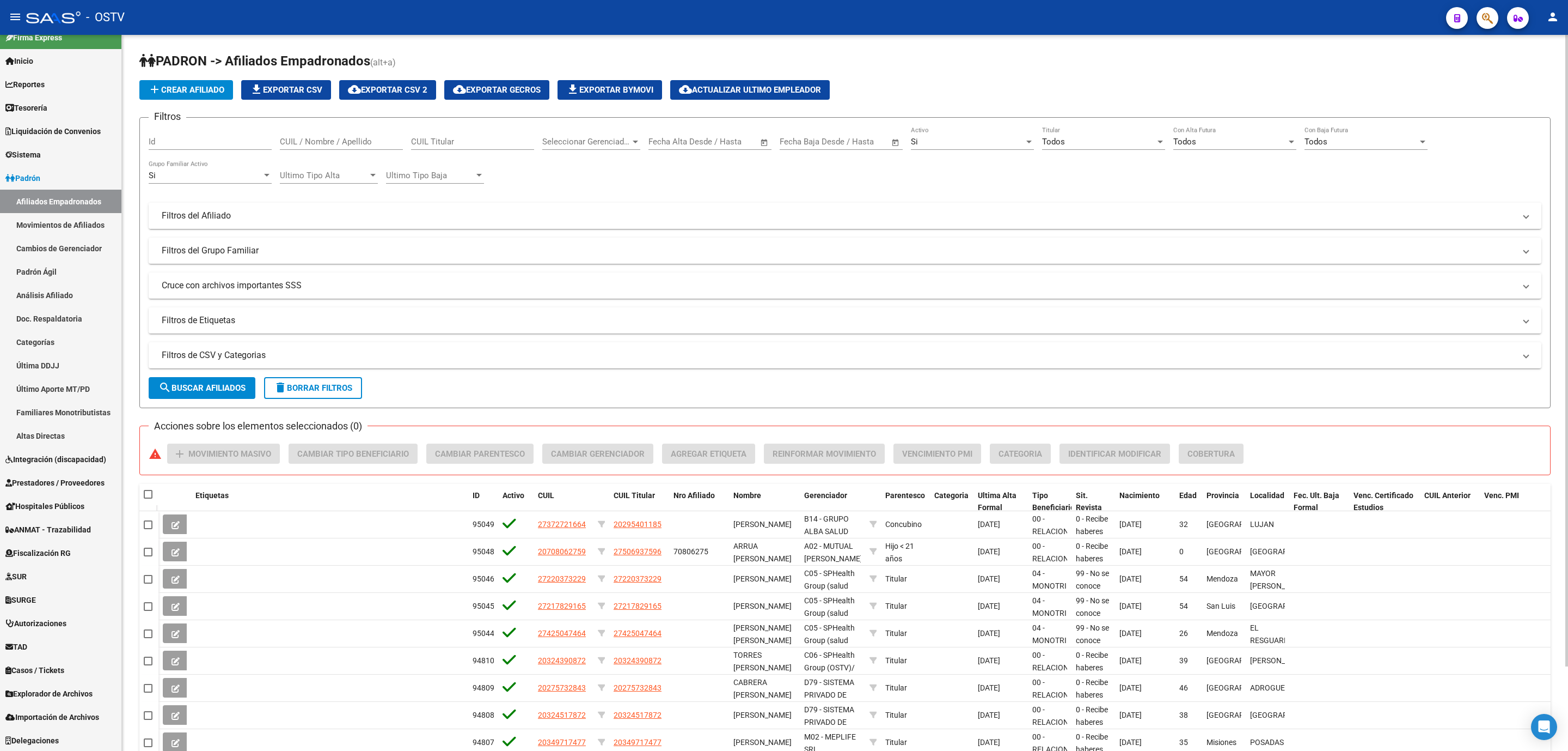
click at [377, 229] on mat-expansion-panel-header "Filtros del Afiliado" at bounding box center [845, 216] width 1393 height 26
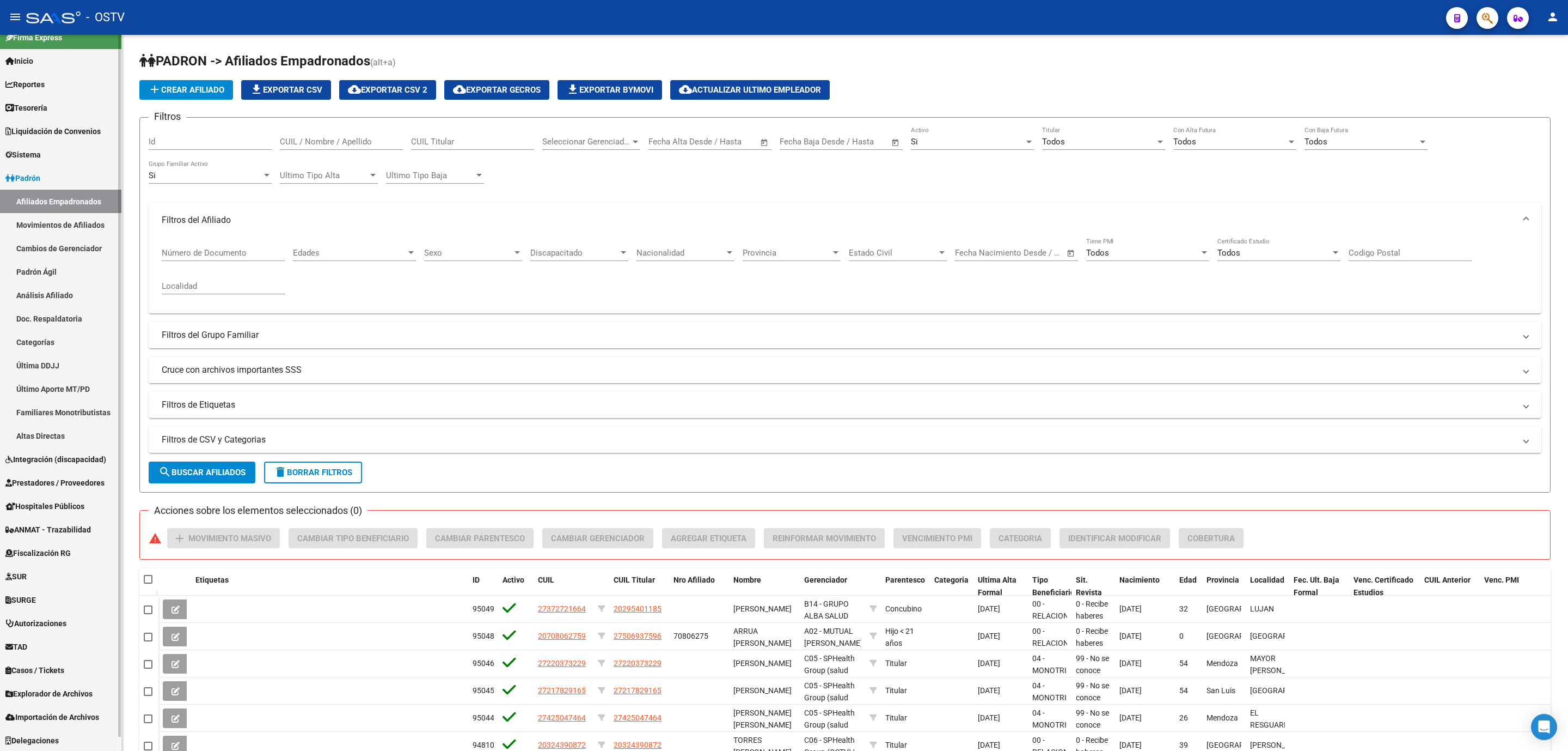
drag, startPoint x: 46, startPoint y: 549, endPoint x: 51, endPoint y: 541, distance: 9.4
click at [48, 548] on span "Fiscalización RG" at bounding box center [38, 553] width 65 height 12
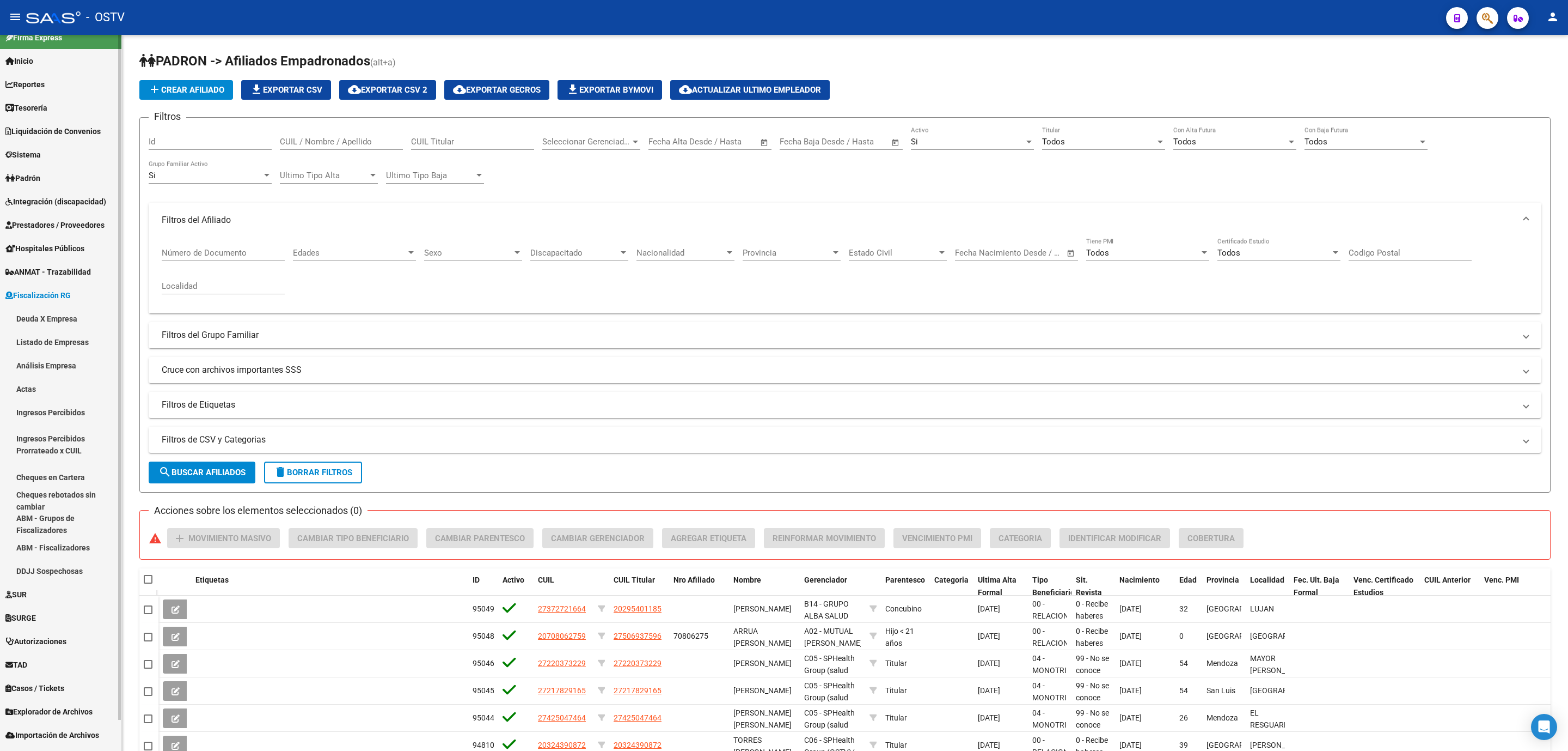
click at [40, 370] on link "Análisis Empresa" at bounding box center [61, 365] width 122 height 23
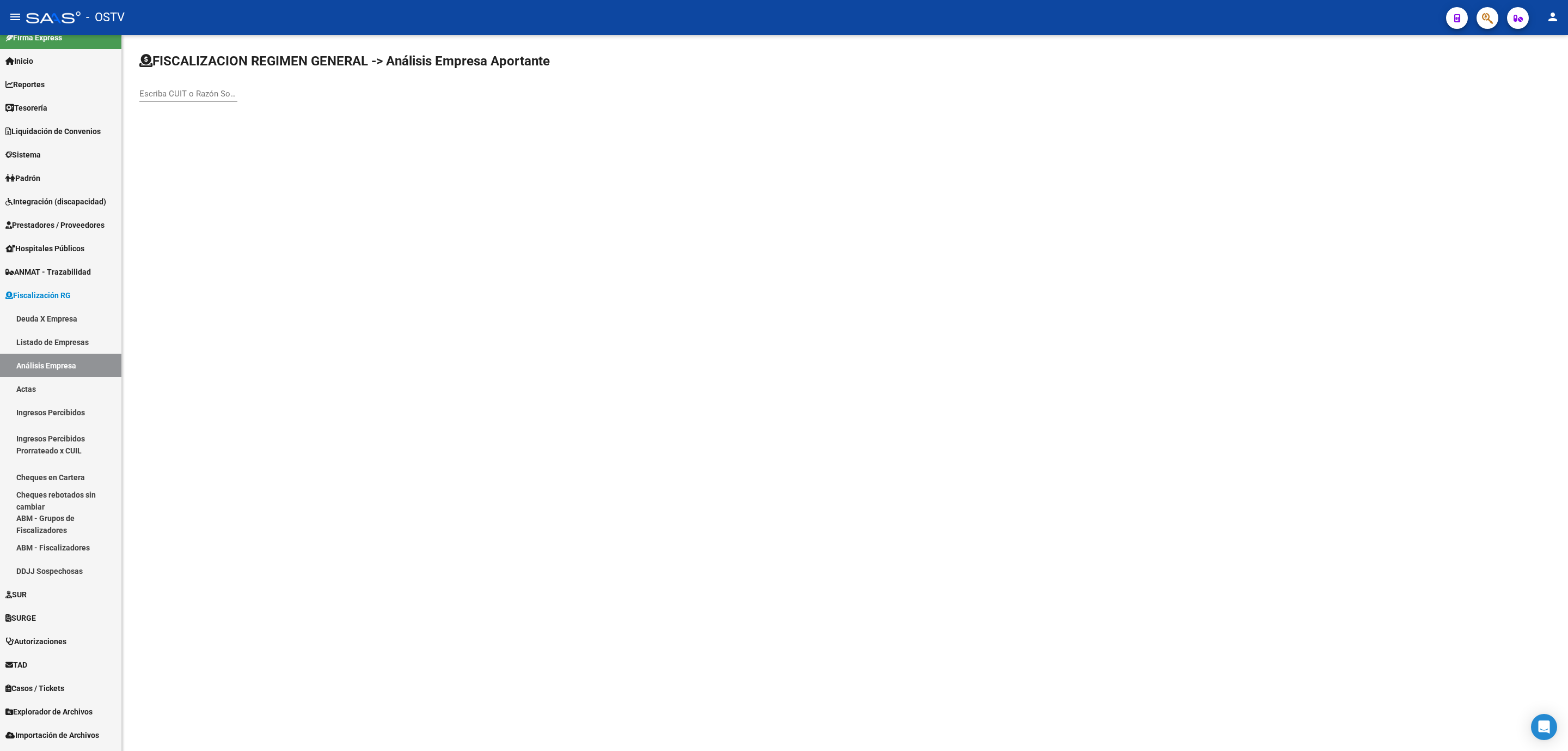
click at [183, 95] on input "Escriba CUIT o Razón Social para buscar" at bounding box center [188, 94] width 98 height 10
type input "janos"
click at [161, 142] on span "JANOS GROUP SRL" at bounding box center [303, 141] width 310 height 26
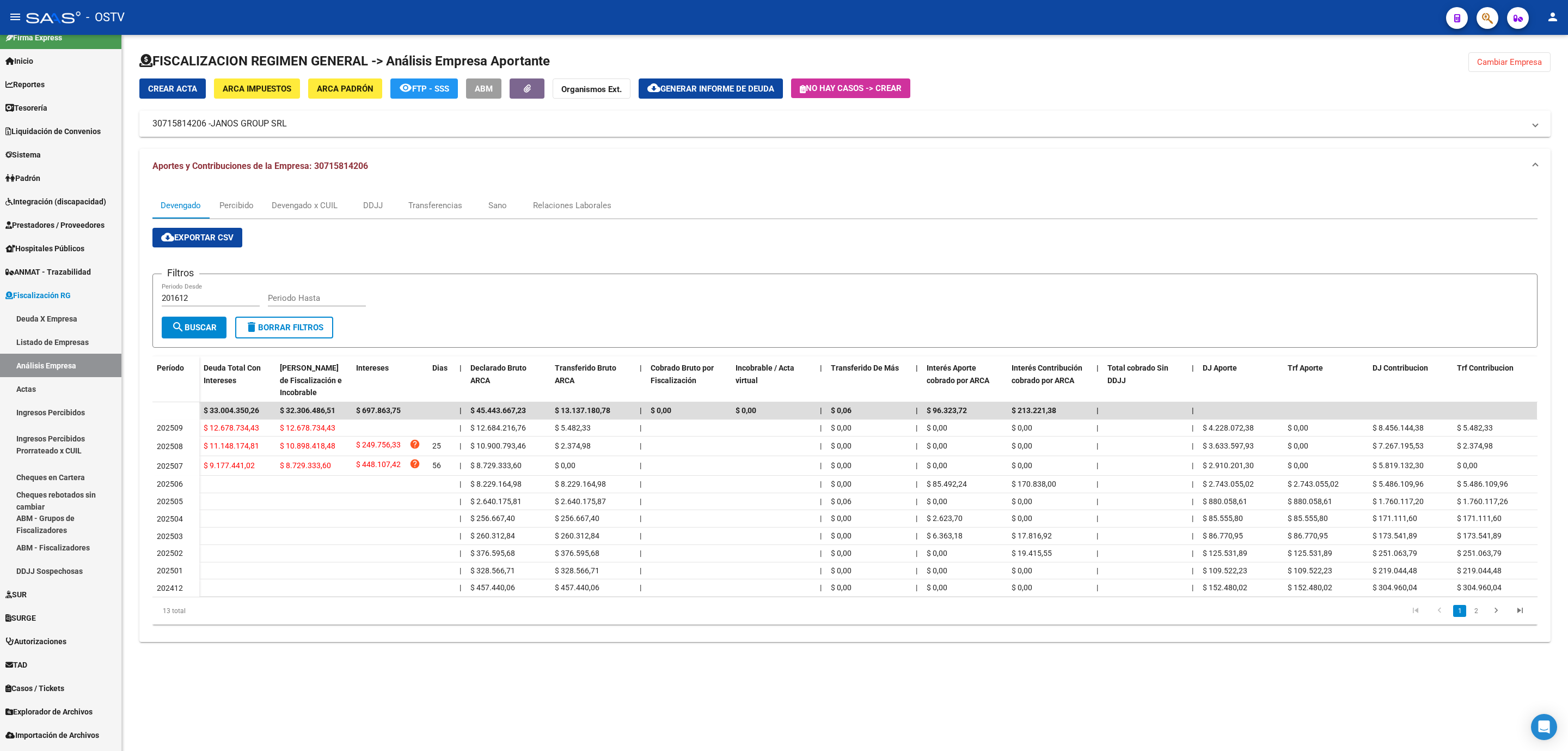
drag, startPoint x: 145, startPoint y: 123, endPoint x: 204, endPoint y: 127, distance: 59.1
click at [204, 127] on mat-expansion-panel-header "30715814206 - JANOS GROUP SRL" at bounding box center [845, 124] width 1412 height 26
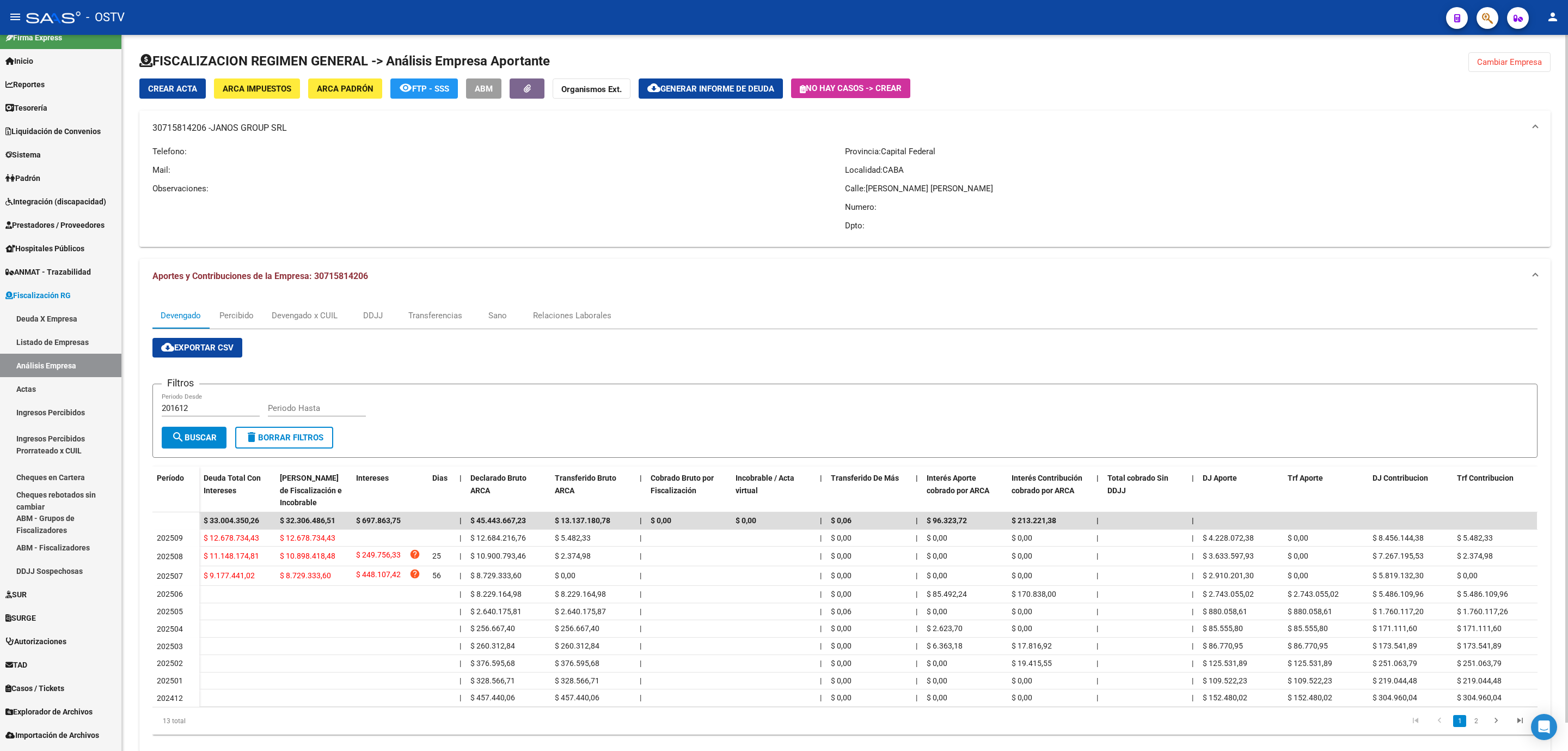
copy mat-panel-title "30715814206"
click at [40, 179] on span "Padrón" at bounding box center [23, 178] width 35 height 12
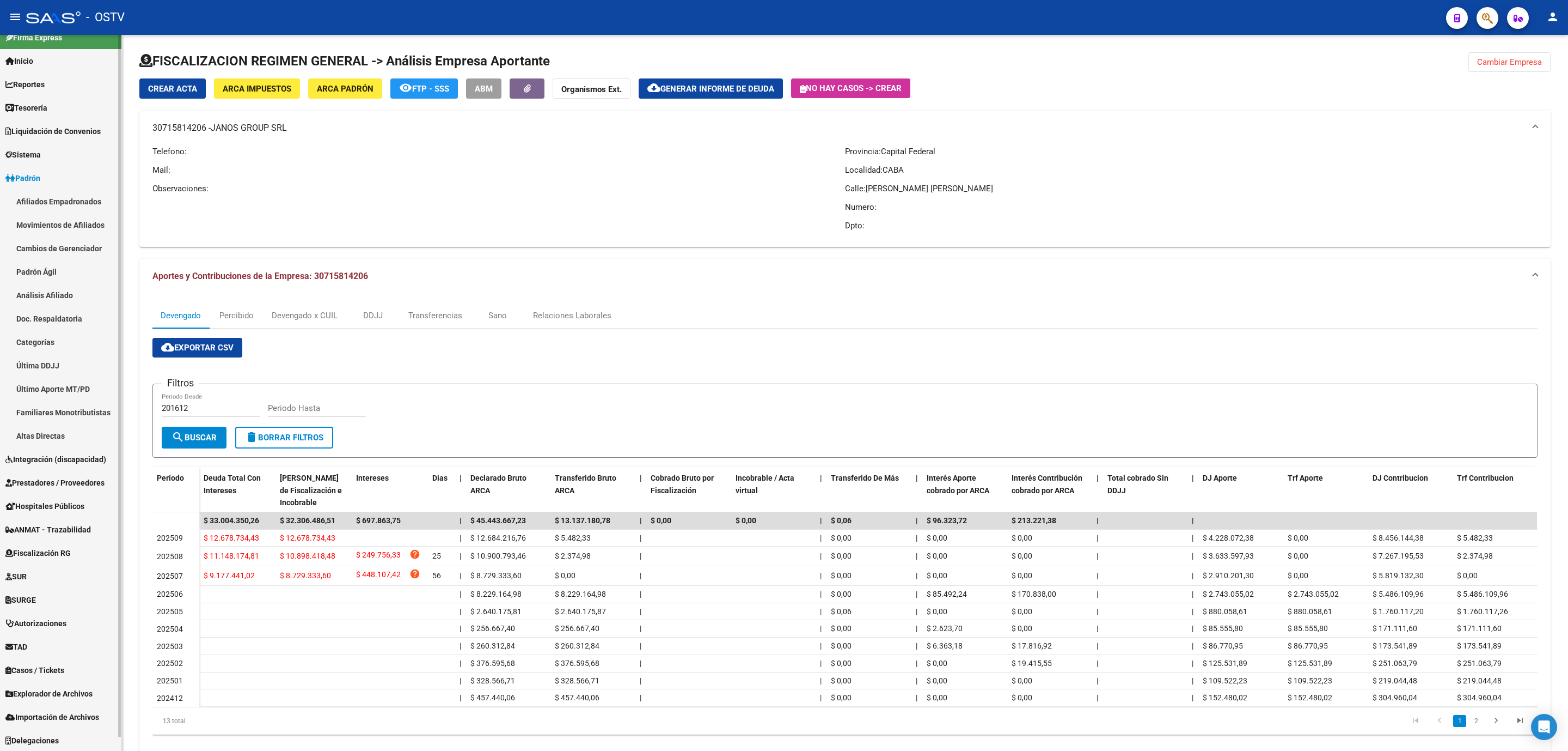
click at [49, 206] on link "Afiliados Empadronados" at bounding box center [61, 202] width 122 height 23
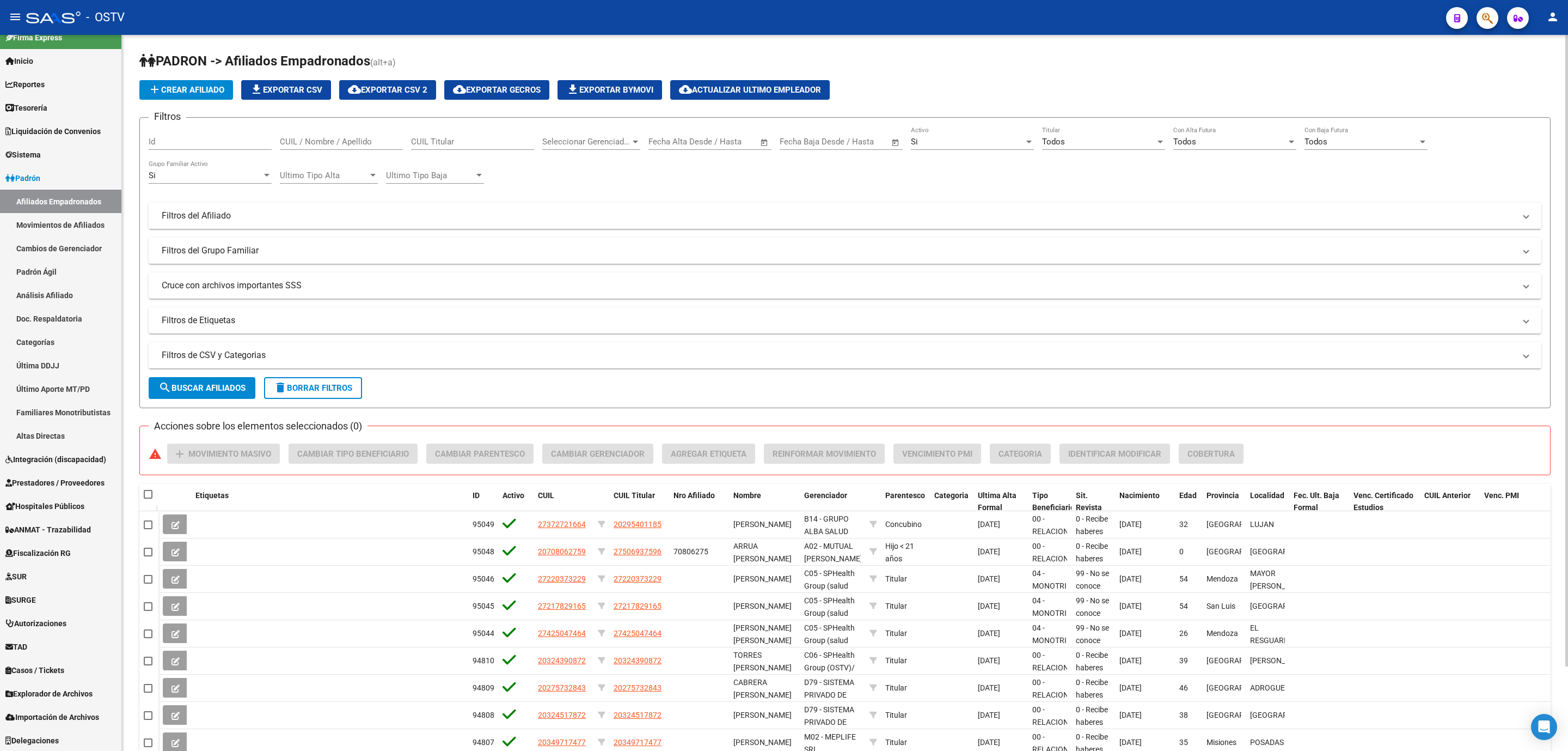
click at [504, 218] on mat-panel-title "Filtros del Afiliado" at bounding box center [838, 215] width 1354 height 12
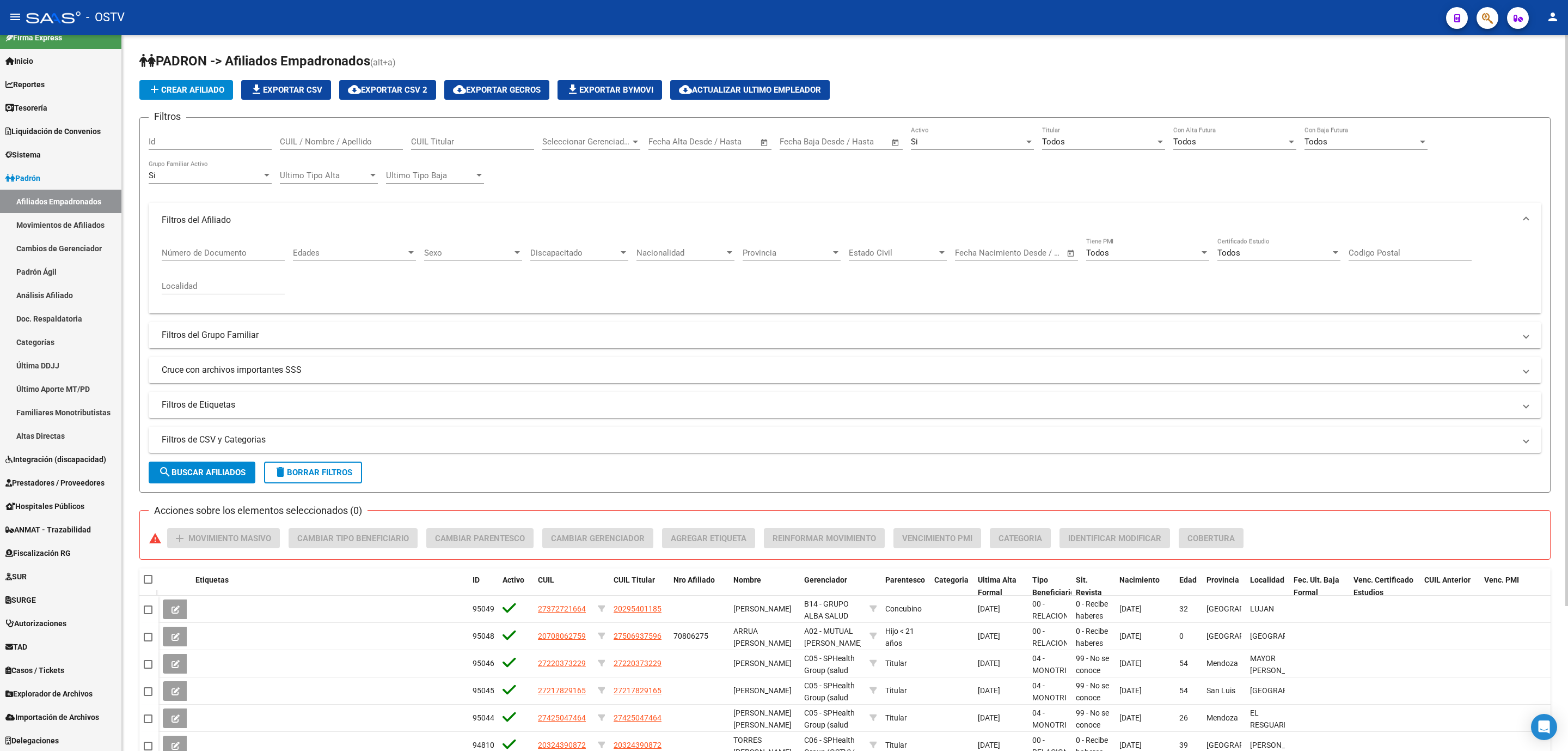
click at [460, 341] on mat-panel-title "Filtros del Grupo Familiar" at bounding box center [838, 334] width 1354 height 12
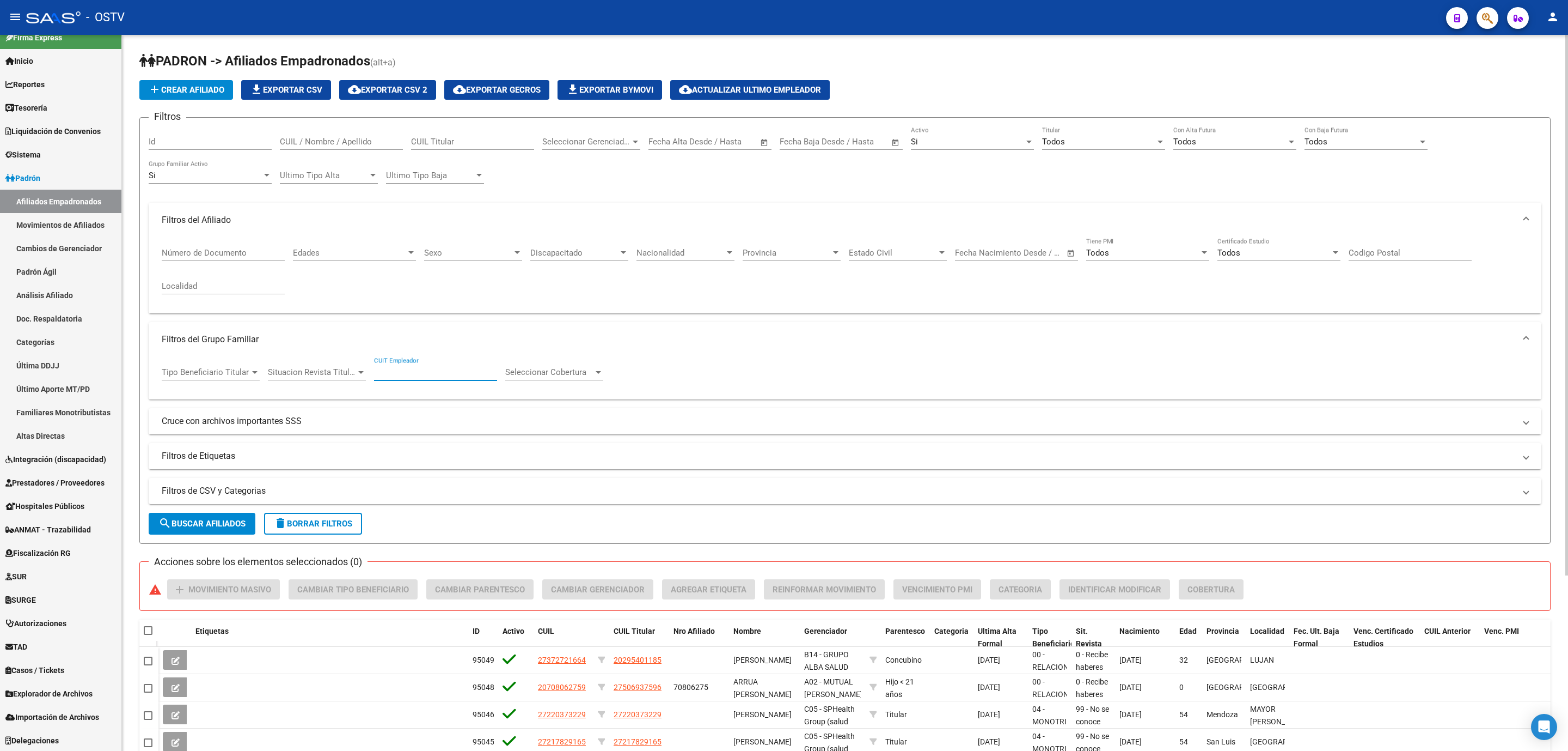
paste input "30-71581420-6"
type input "30-71581420-6"
click at [213, 522] on span "search Buscar Afiliados" at bounding box center [201, 524] width 87 height 10
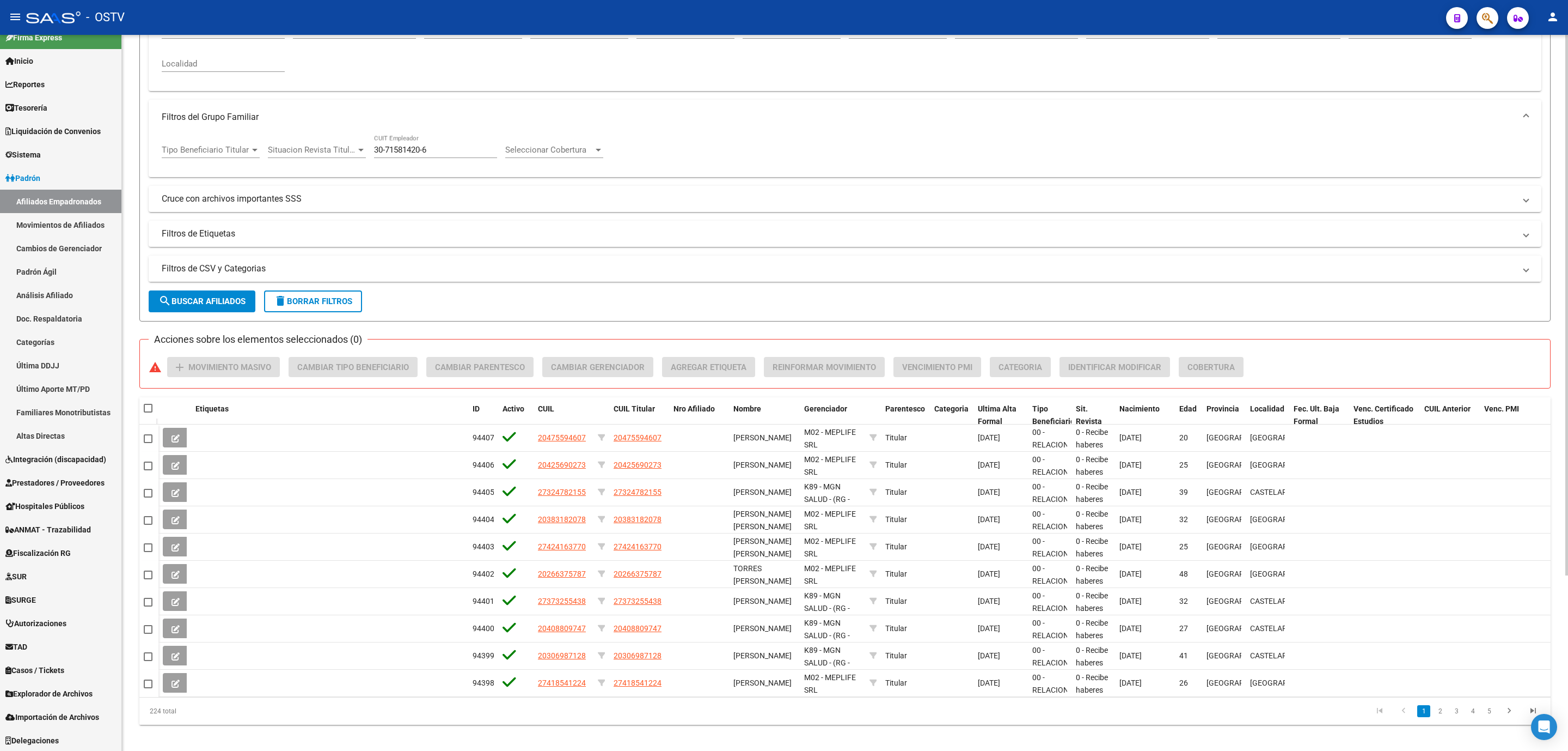
scroll to position [232, 0]
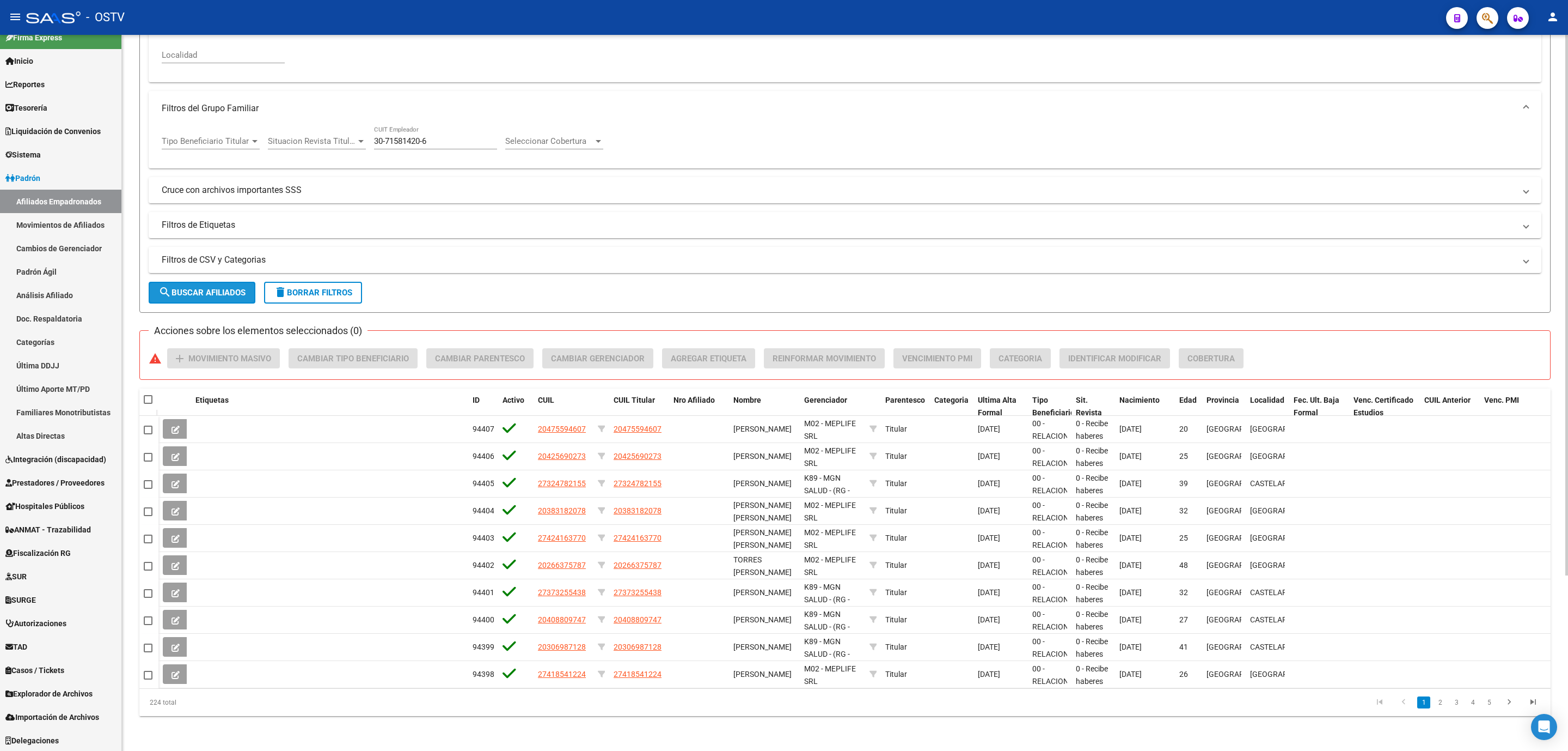
click at [196, 297] on span "search Buscar Afiliados" at bounding box center [201, 292] width 87 height 10
drag, startPoint x: 667, startPoint y: 401, endPoint x: 756, endPoint y: 397, distance: 89.1
click at [756, 397] on div "Etiquetas ID Activo CUIL CUIL Titular Nro Afiliado Nombre Gerenciador Parentesc…" at bounding box center [854, 406] width 1393 height 36
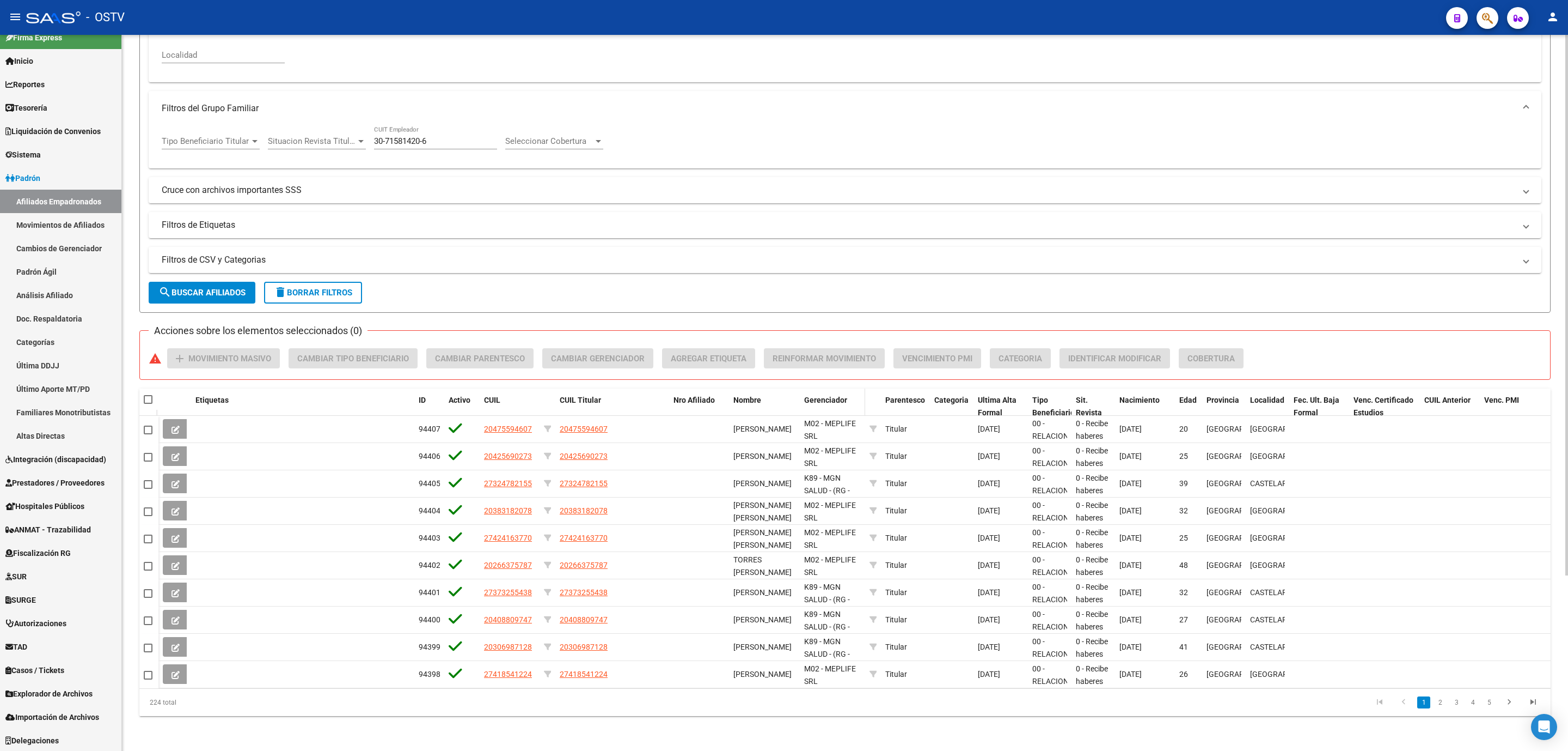
click at [819, 402] on span "Gerenciador" at bounding box center [826, 400] width 43 height 9
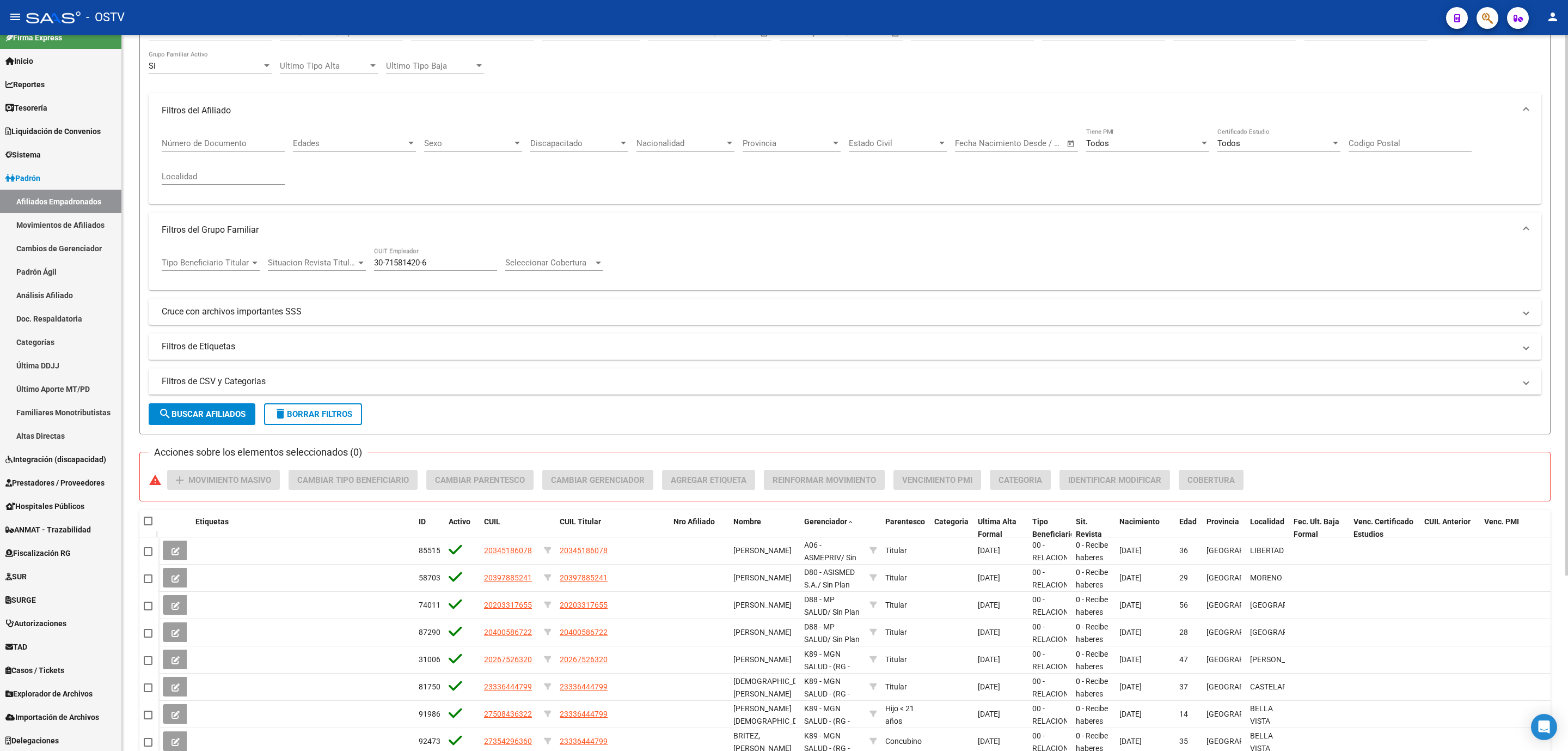
scroll to position [0, 0]
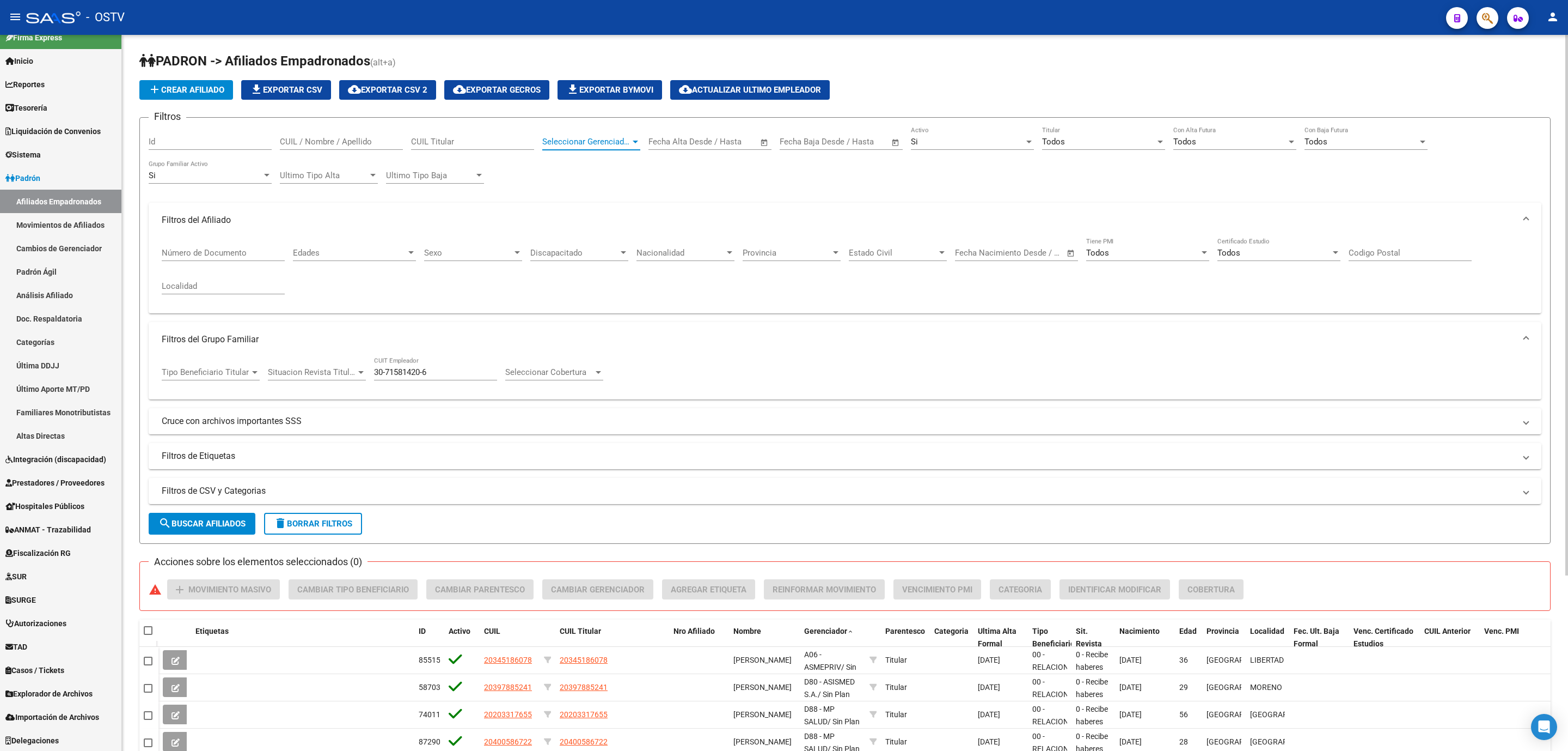
click at [578, 141] on span "Seleccionar Gerenciador" at bounding box center [586, 142] width 88 height 10
click at [605, 241] on span "K89 - MGN SALUD - (RG - A.A.)" at bounding box center [597, 240] width 111 height 10
click at [248, 522] on button "search Buscar Afiliados" at bounding box center [202, 523] width 107 height 22
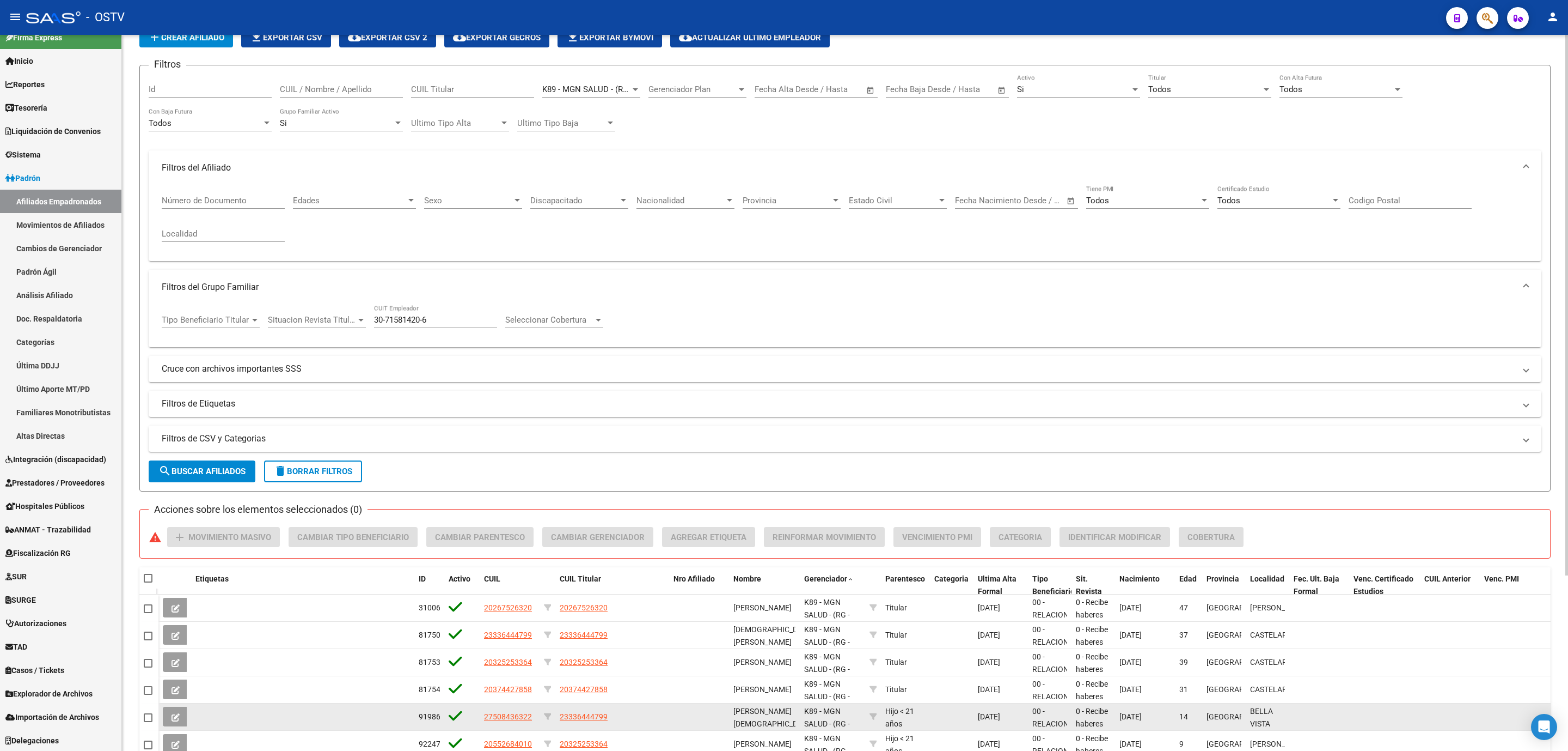
scroll to position [232, 0]
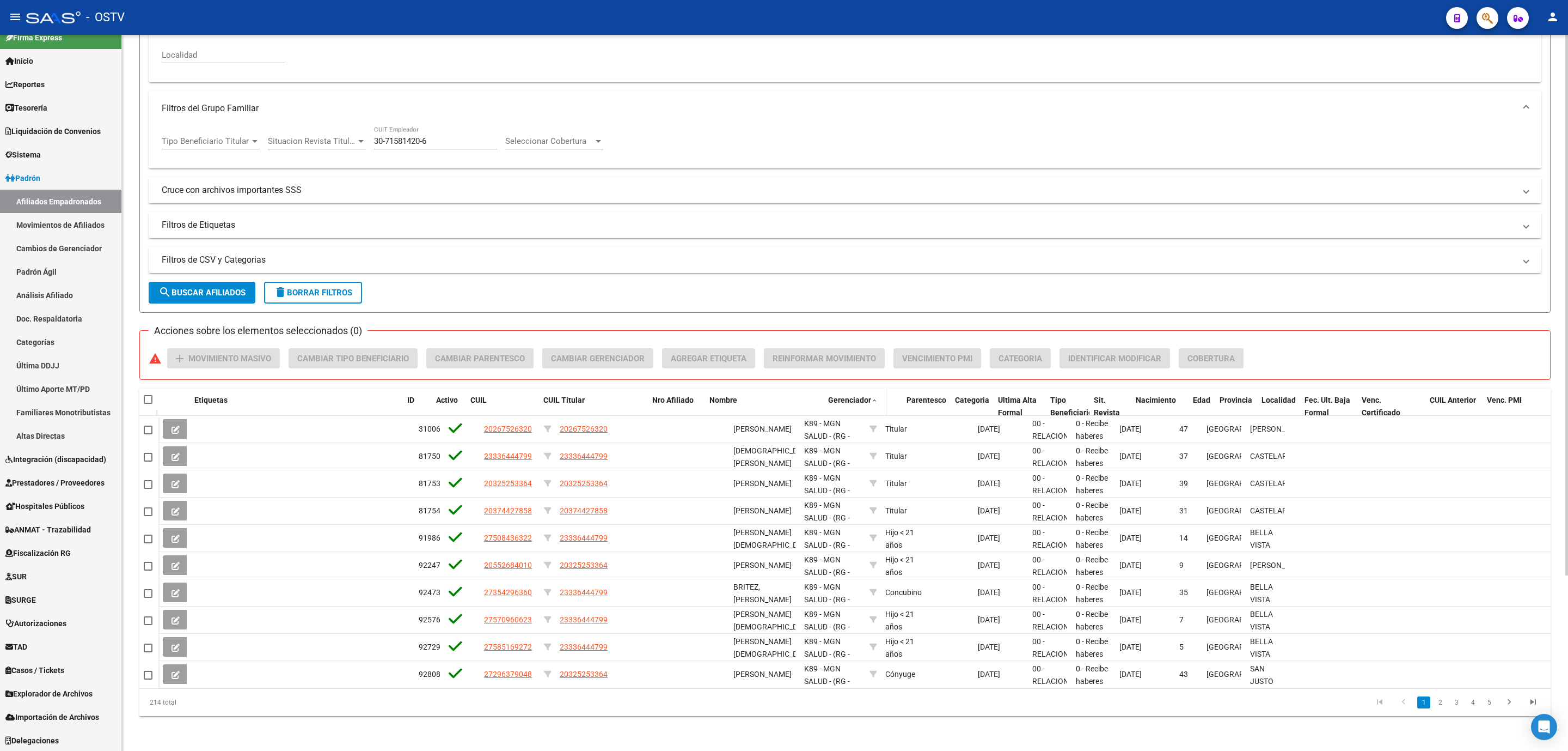
drag, startPoint x: 796, startPoint y: 405, endPoint x: 875, endPoint y: 402, distance: 79.1
click at [875, 402] on div "Etiquetas ID Activo CUIL CUIL Titular Nro Afiliado Nombre Gerenciador Parentesc…" at bounding box center [854, 412] width 1393 height 48
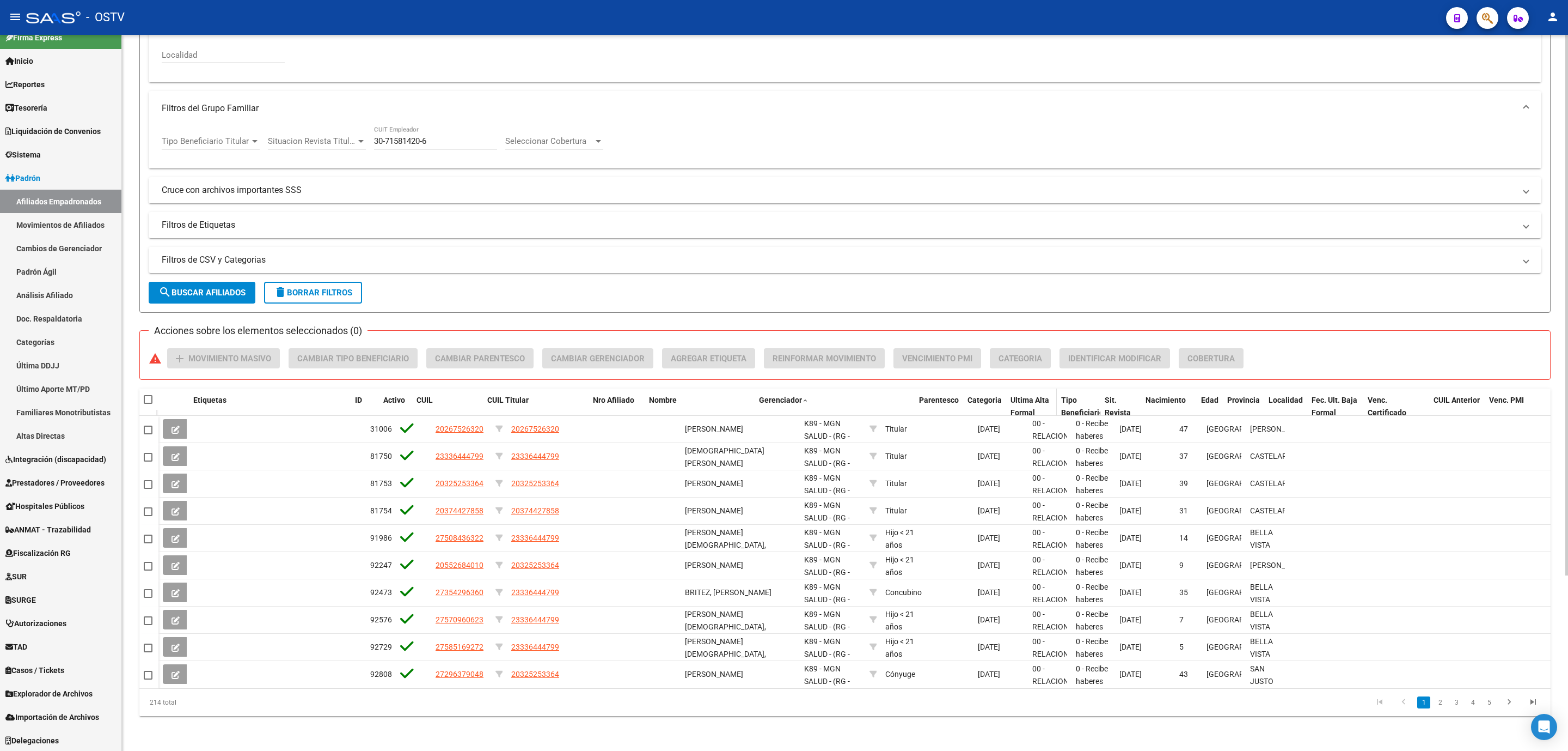
drag, startPoint x: 878, startPoint y: 399, endPoint x: 1014, endPoint y: 401, distance: 136.0
click at [1014, 401] on div "Etiquetas ID Activo CUIL CUIL Titular Nro Afiliado Nombre Gerenciador Parentesc…" at bounding box center [854, 412] width 1393 height 48
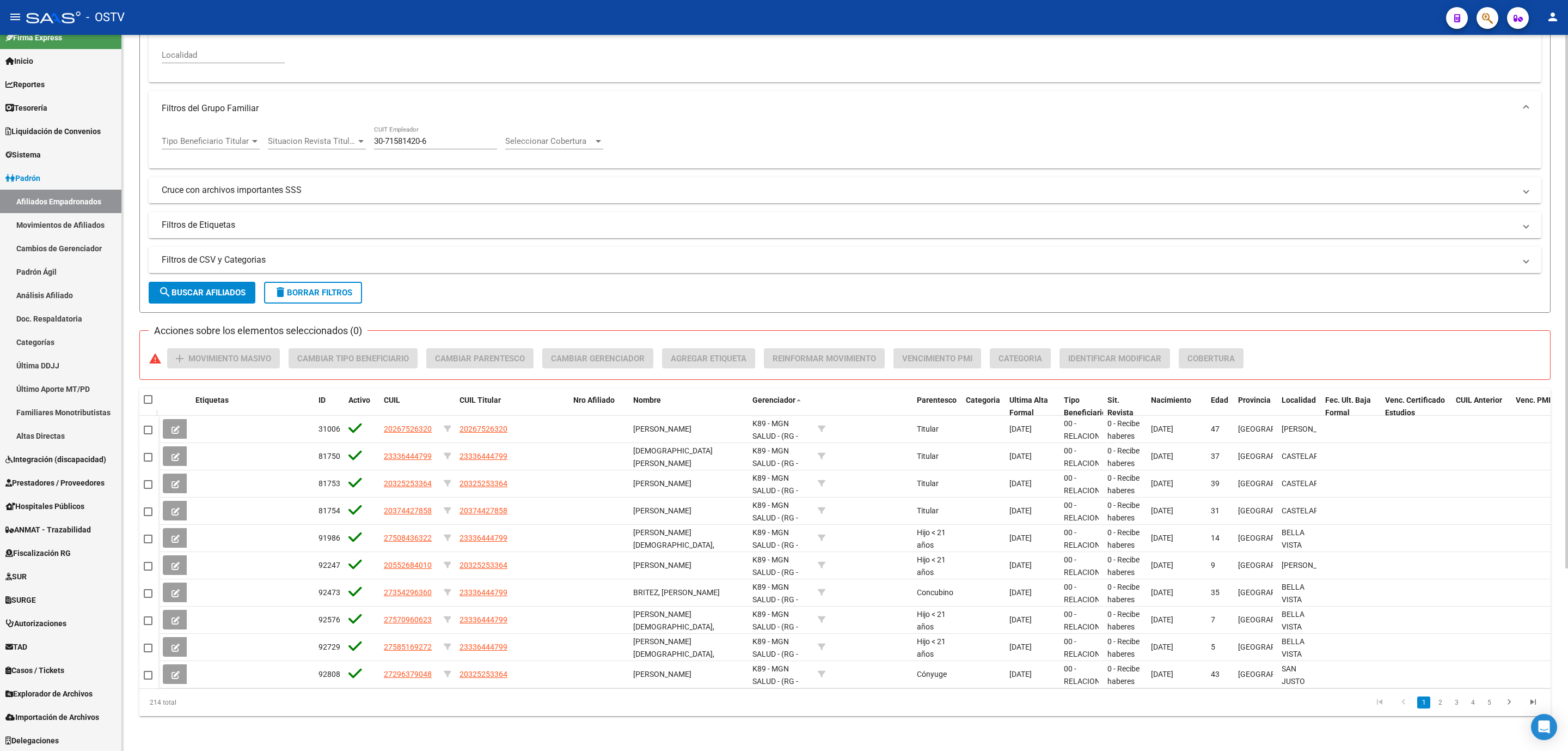
scroll to position [0, 32]
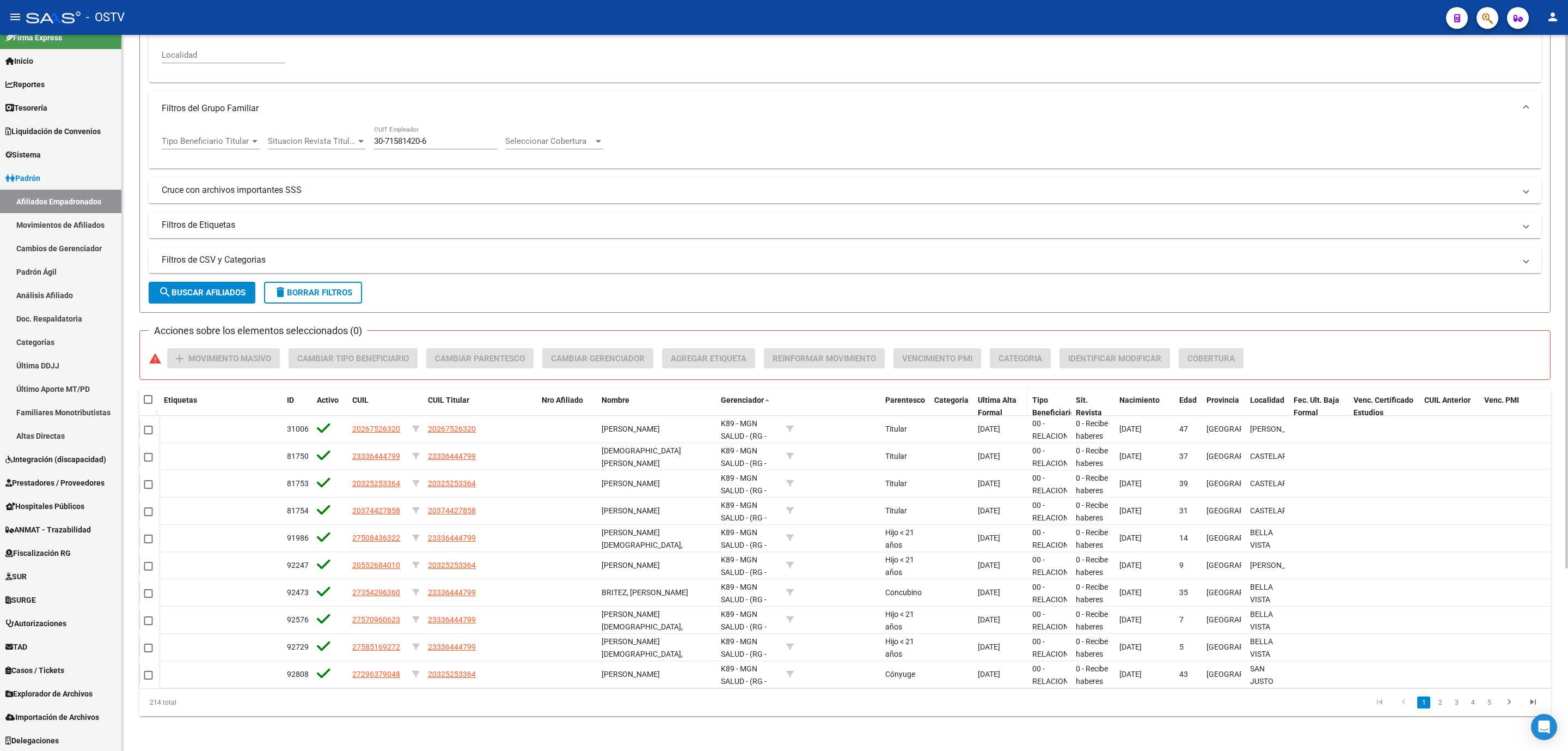
click at [992, 405] on div "Ultima Alta Formal" at bounding box center [1001, 406] width 46 height 25
click at [993, 399] on span "Ultima Alta Formal" at bounding box center [997, 406] width 39 height 21
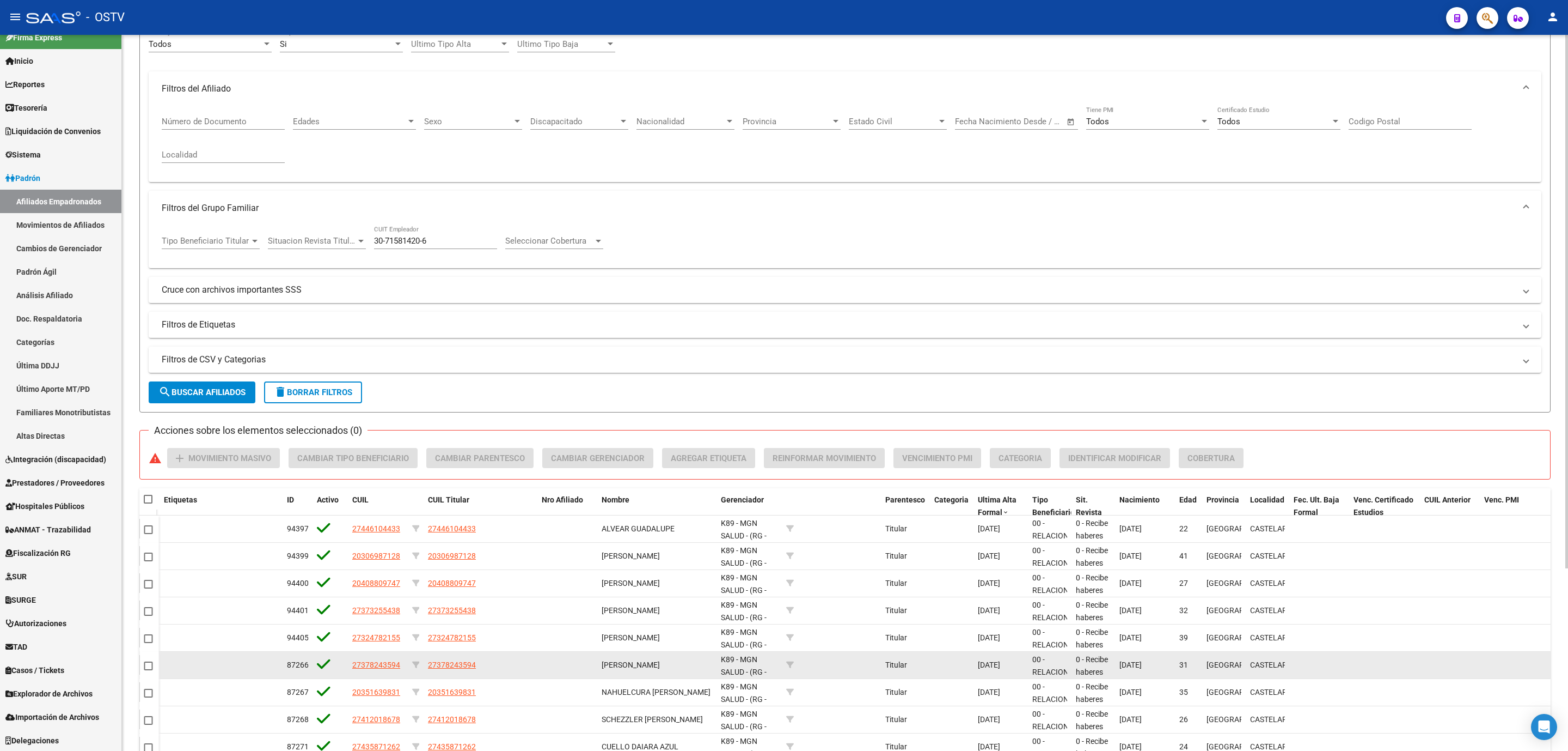
scroll to position [0, 0]
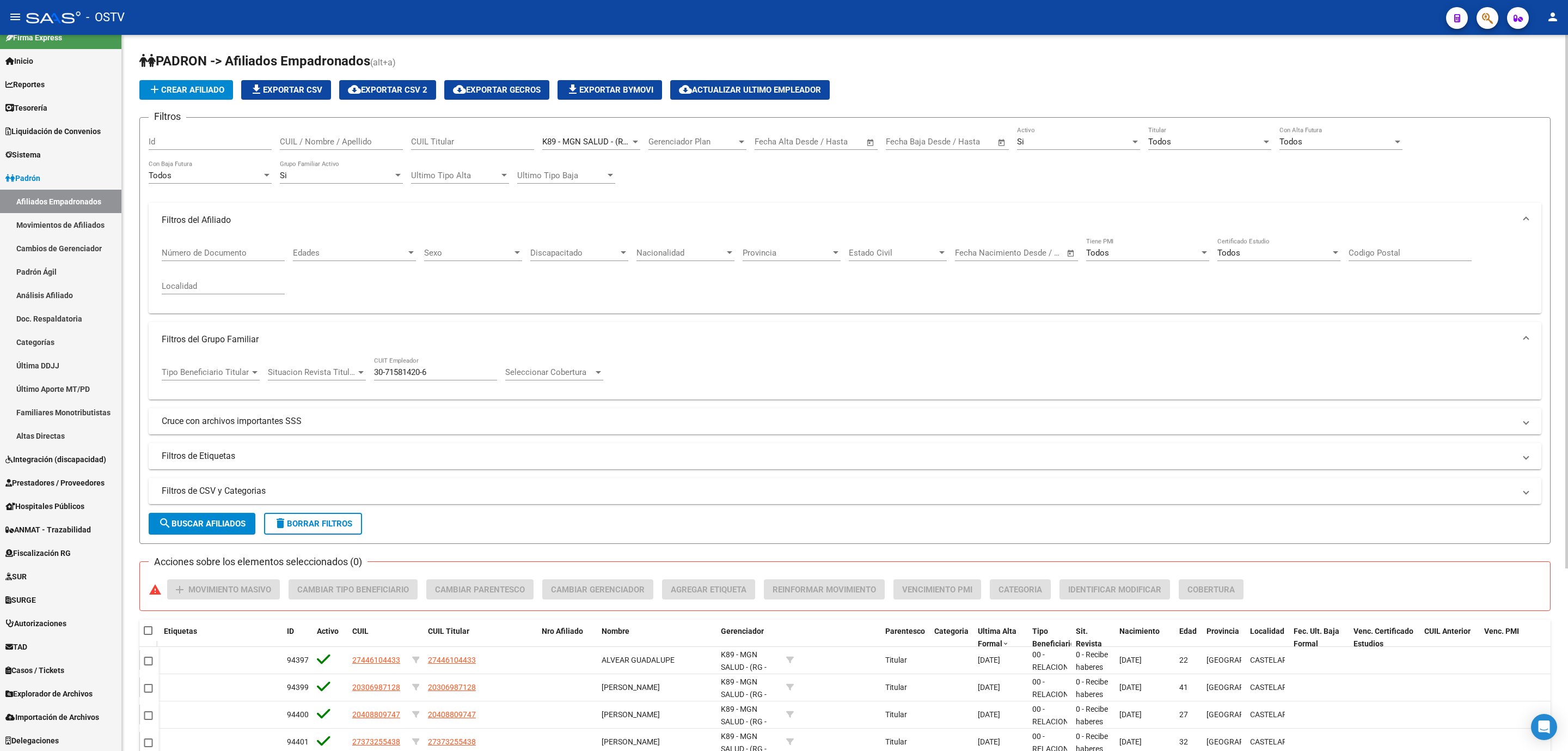
click at [1001, 141] on span "Open calendar" at bounding box center [1002, 142] width 26 height 26
click at [872, 142] on div at bounding box center [784, 375] width 1568 height 751
click at [872, 142] on span "Open calendar" at bounding box center [870, 142] width 26 height 26
click at [877, 173] on span "Previous month" at bounding box center [880, 173] width 22 height 22
click at [786, 239] on span "1" at bounding box center [792, 242] width 20 height 20
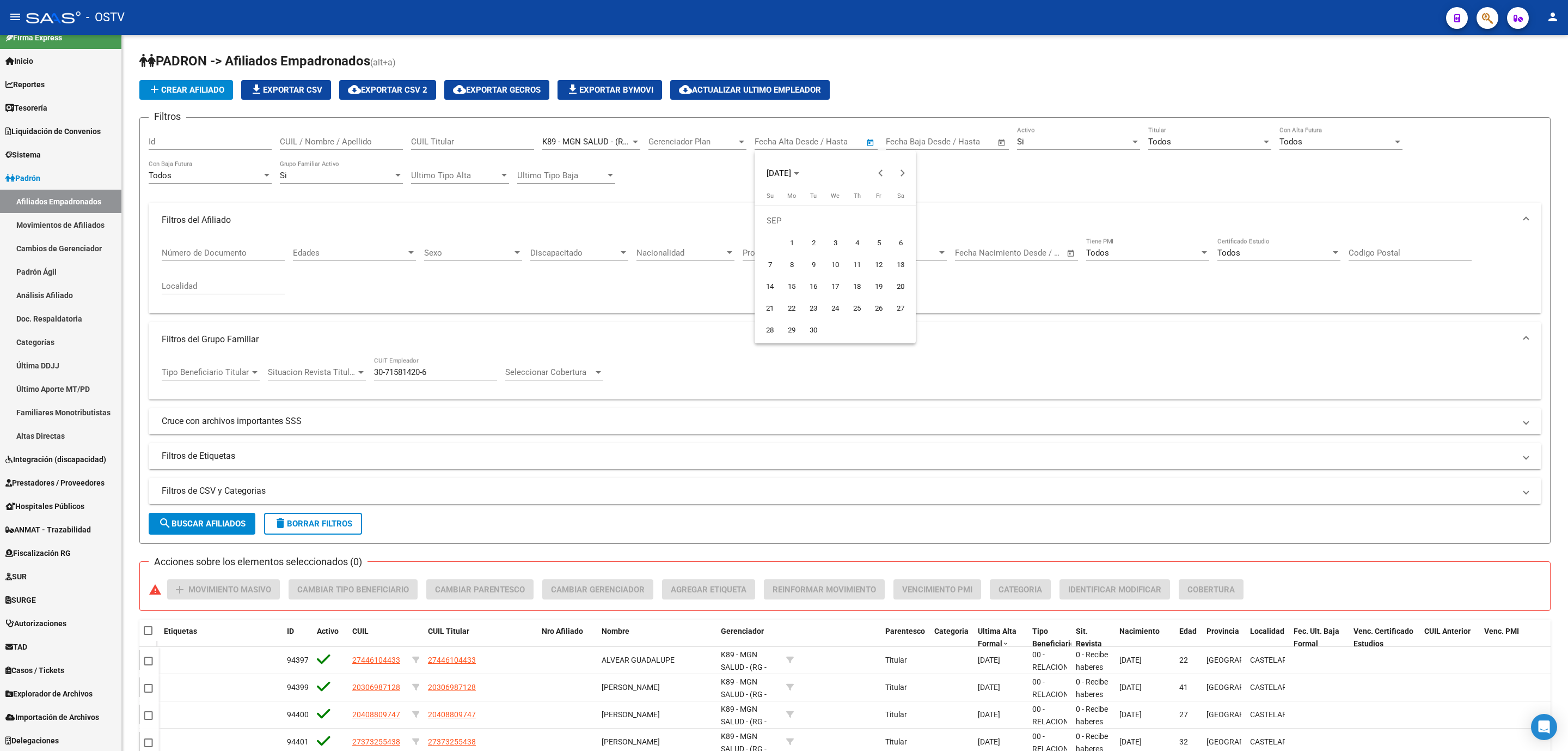
type input "01/09/2025"
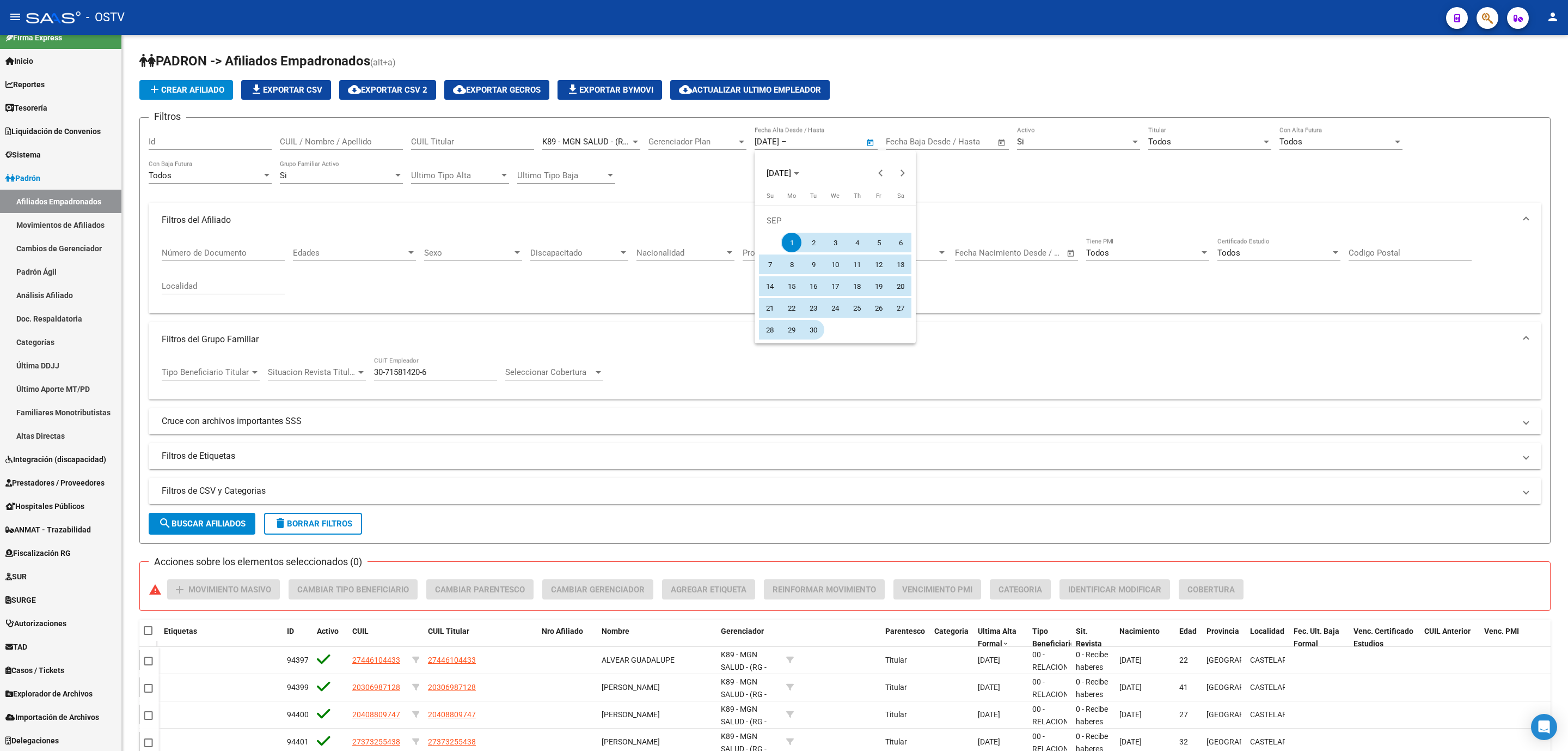
click at [817, 331] on span "30" at bounding box center [814, 329] width 20 height 20
type input "30/09/2025"
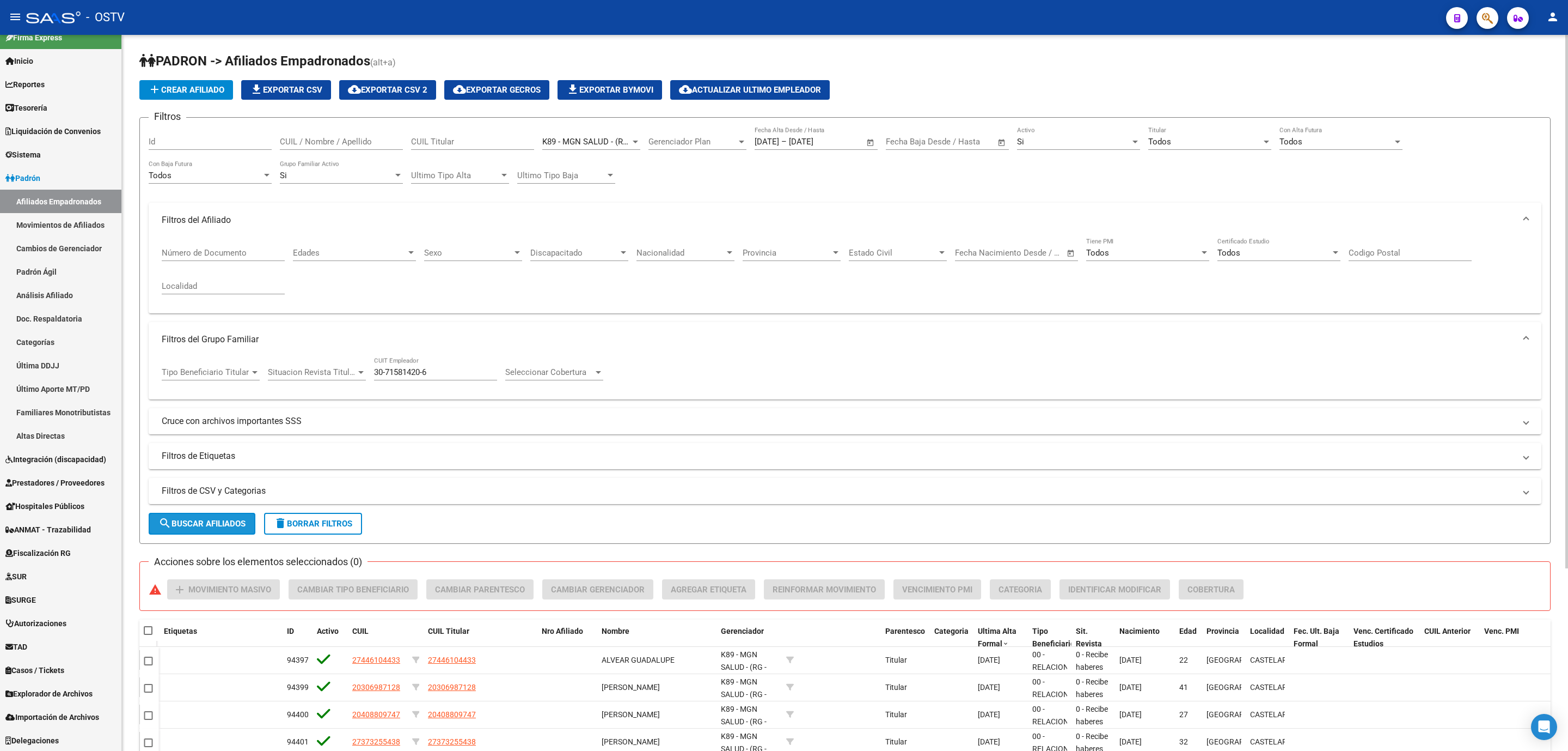
click at [226, 522] on span "search Buscar Afiliados" at bounding box center [201, 524] width 87 height 10
click at [1202, 140] on div "Todos" at bounding box center [1205, 142] width 113 height 10
click at [1181, 168] on span "Si" at bounding box center [1210, 167] width 123 height 25
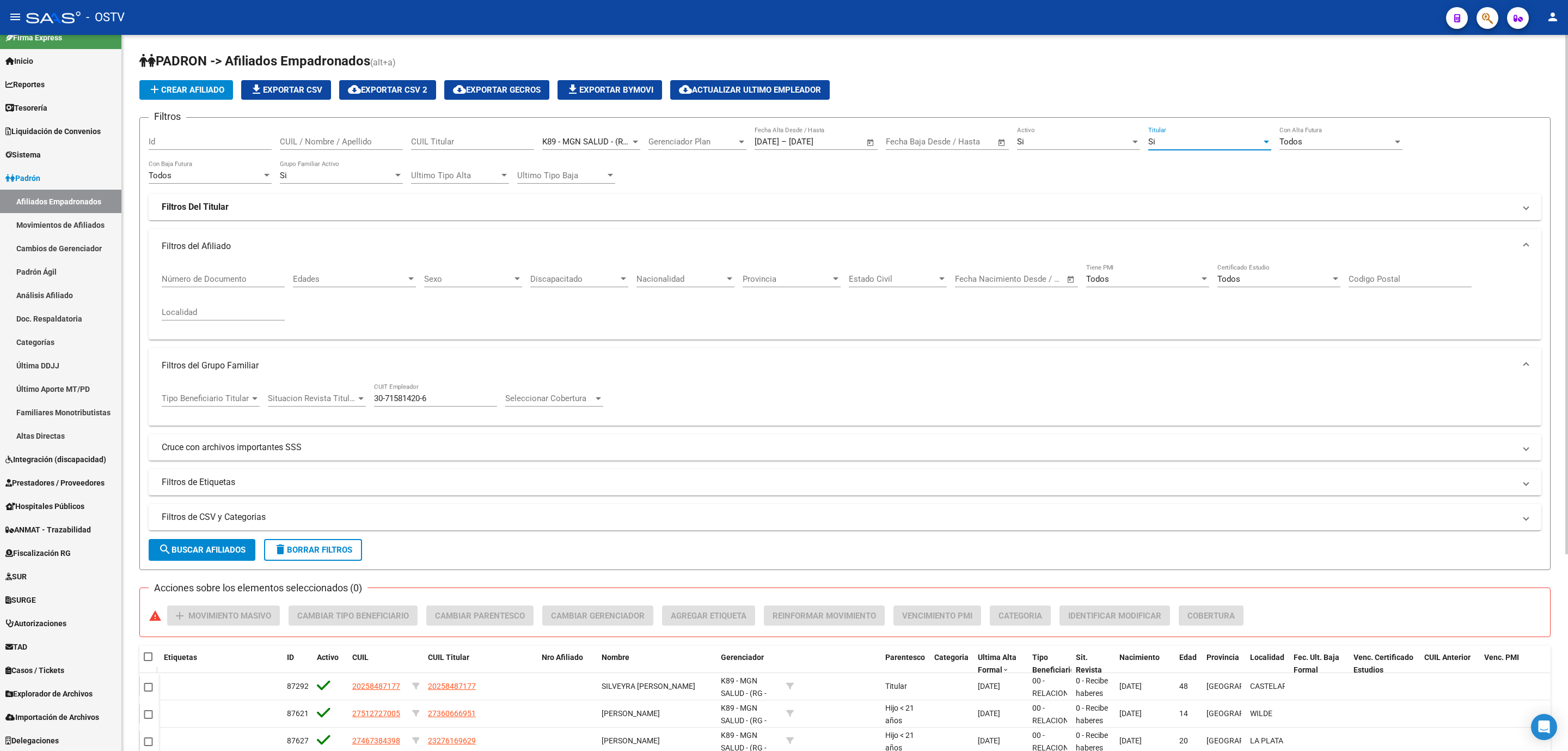
click at [221, 546] on span "search Buscar Afiliados" at bounding box center [201, 549] width 87 height 10
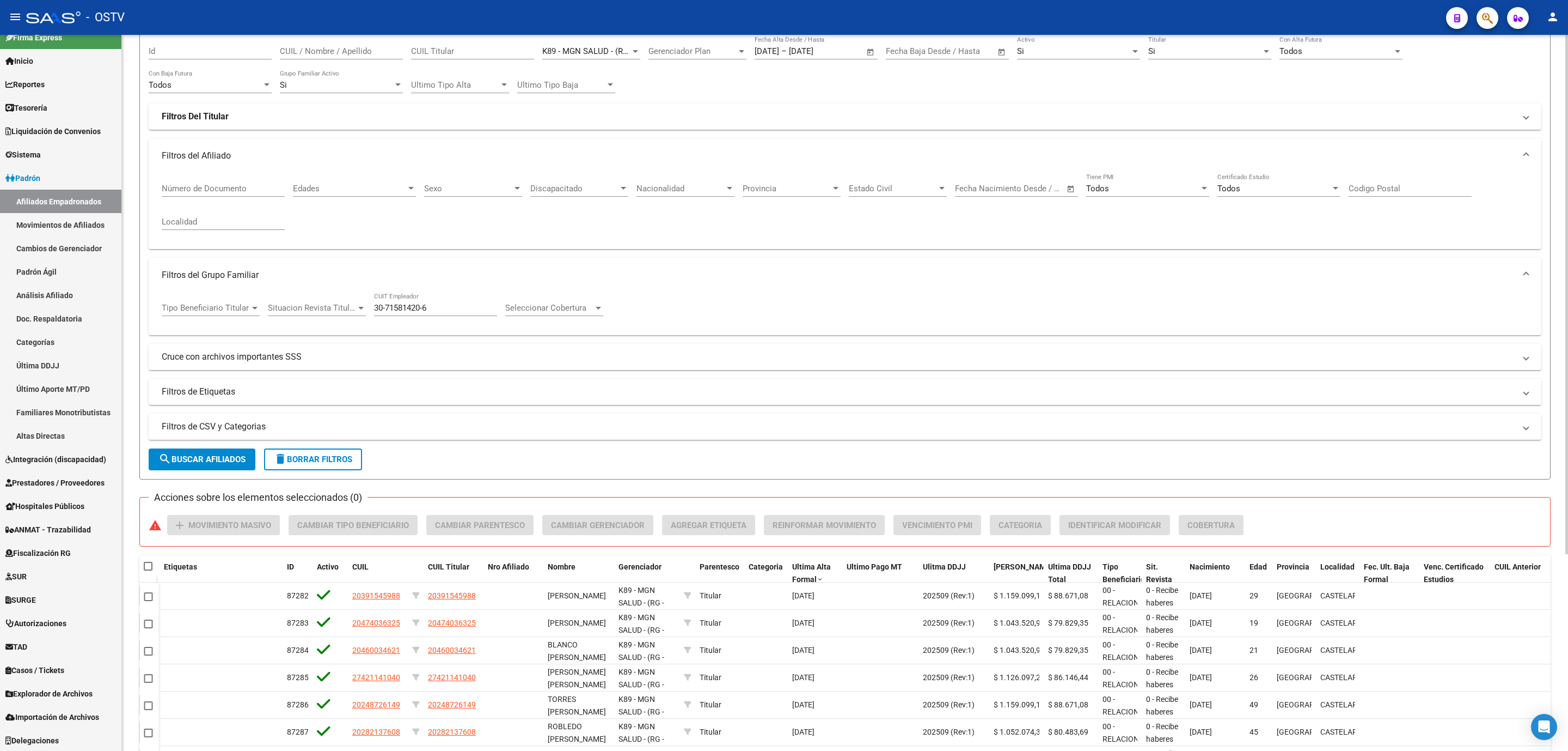
scroll to position [270, 0]
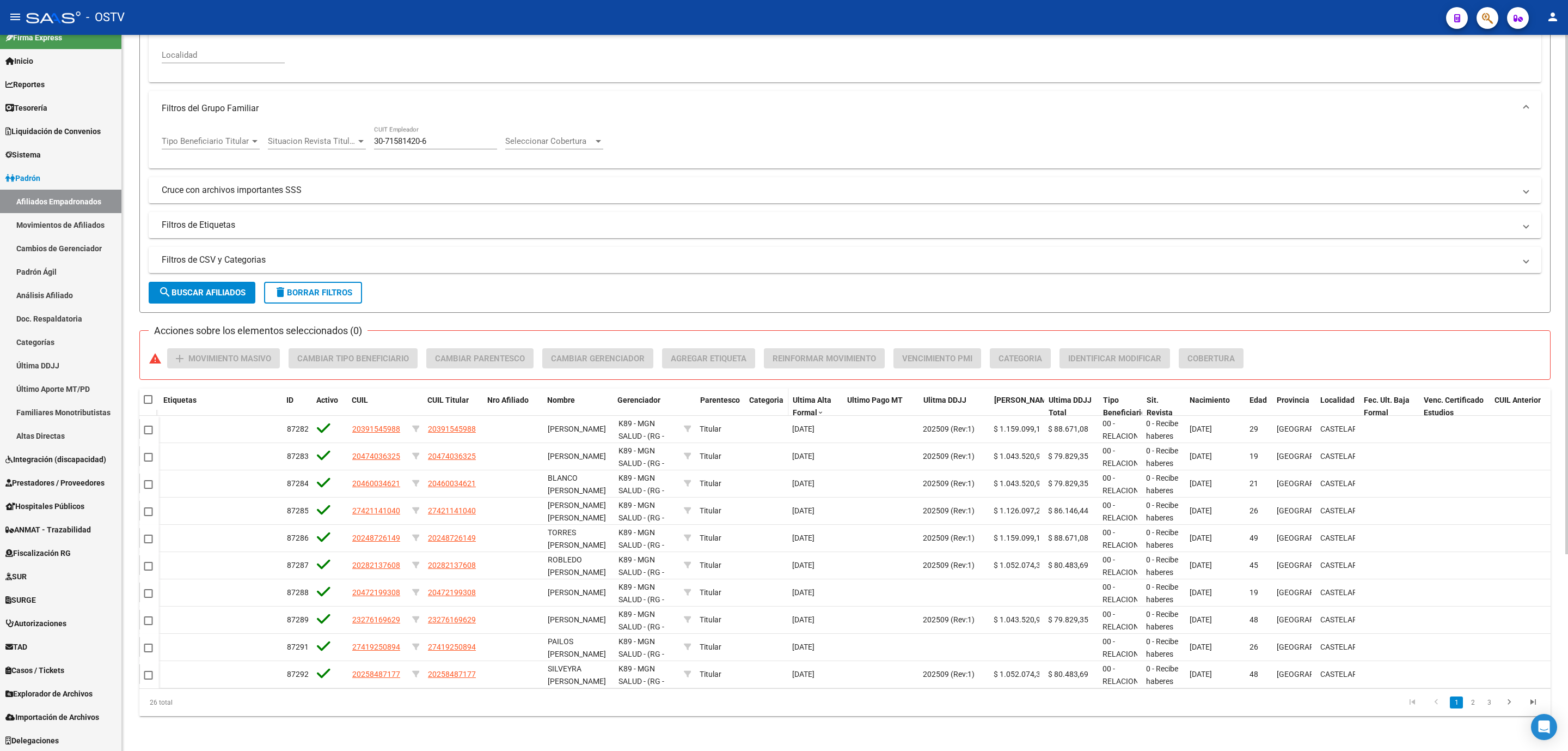
drag, startPoint x: 690, startPoint y: 388, endPoint x: 890, endPoint y: 391, distance: 200.0
click at [888, 391] on div "Etiquetas ID Activo CUIL CUIL Titular Nro Afiliado Nombre Gerenciador Parentesc…" at bounding box center [874, 406] width 1494 height 36
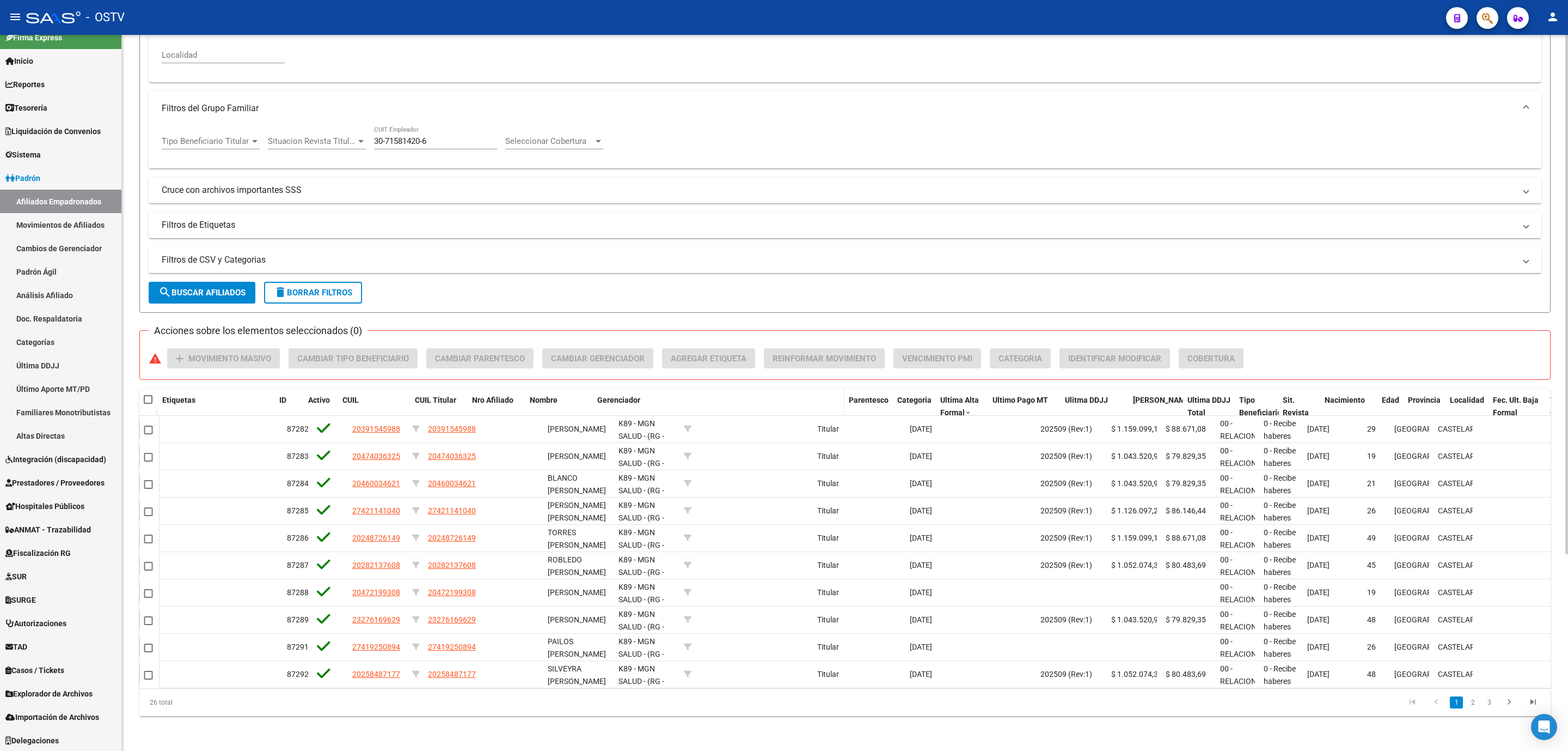
drag, startPoint x: 675, startPoint y: 392, endPoint x: 865, endPoint y: 392, distance: 190.0
click at [865, 392] on div "Etiquetas ID Activo CUIL CUIL Titular Nro Afiliado Nombre Gerenciador Parentesc…" at bounding box center [932, 412] width 1612 height 48
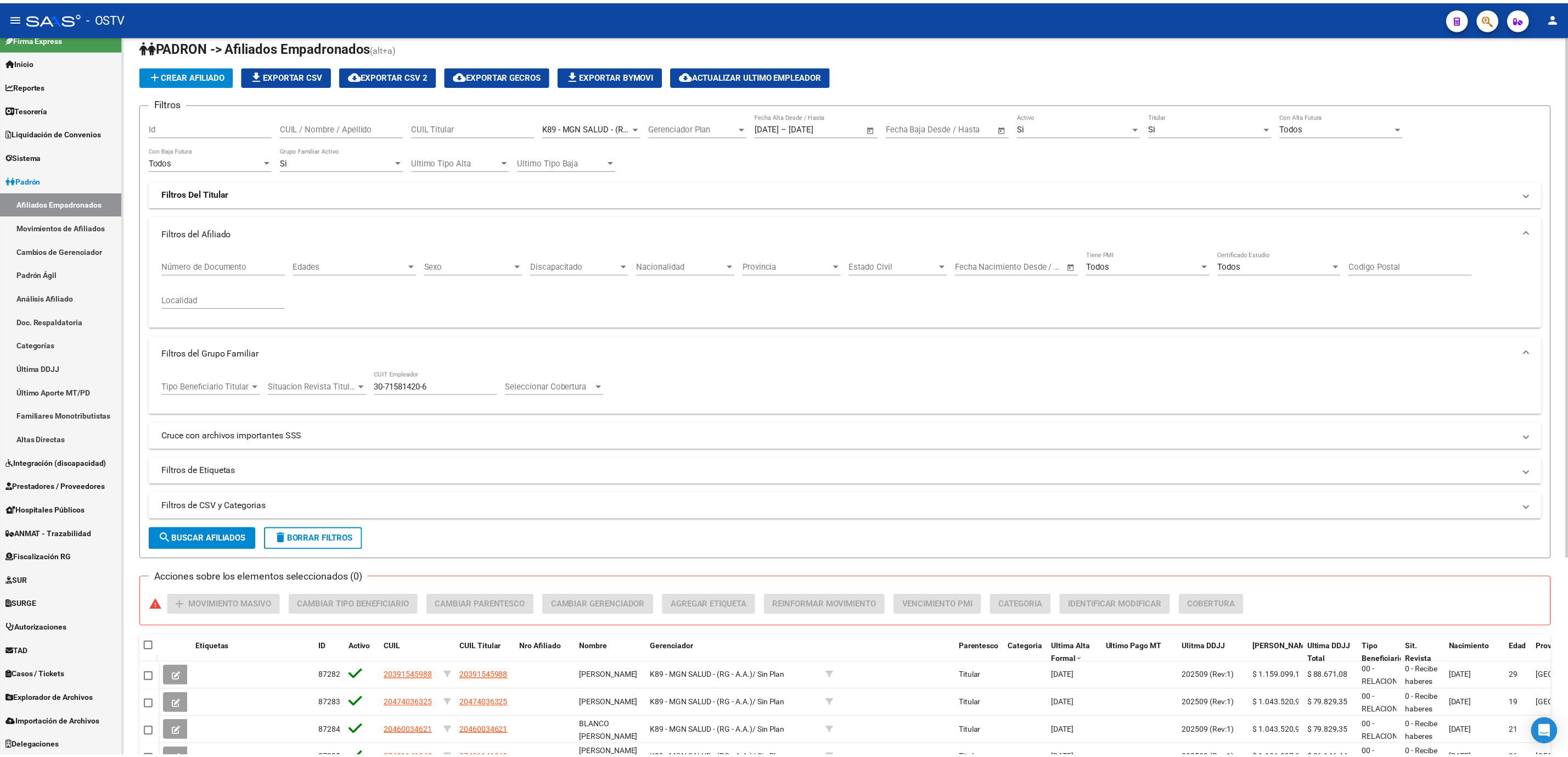
scroll to position [0, 0]
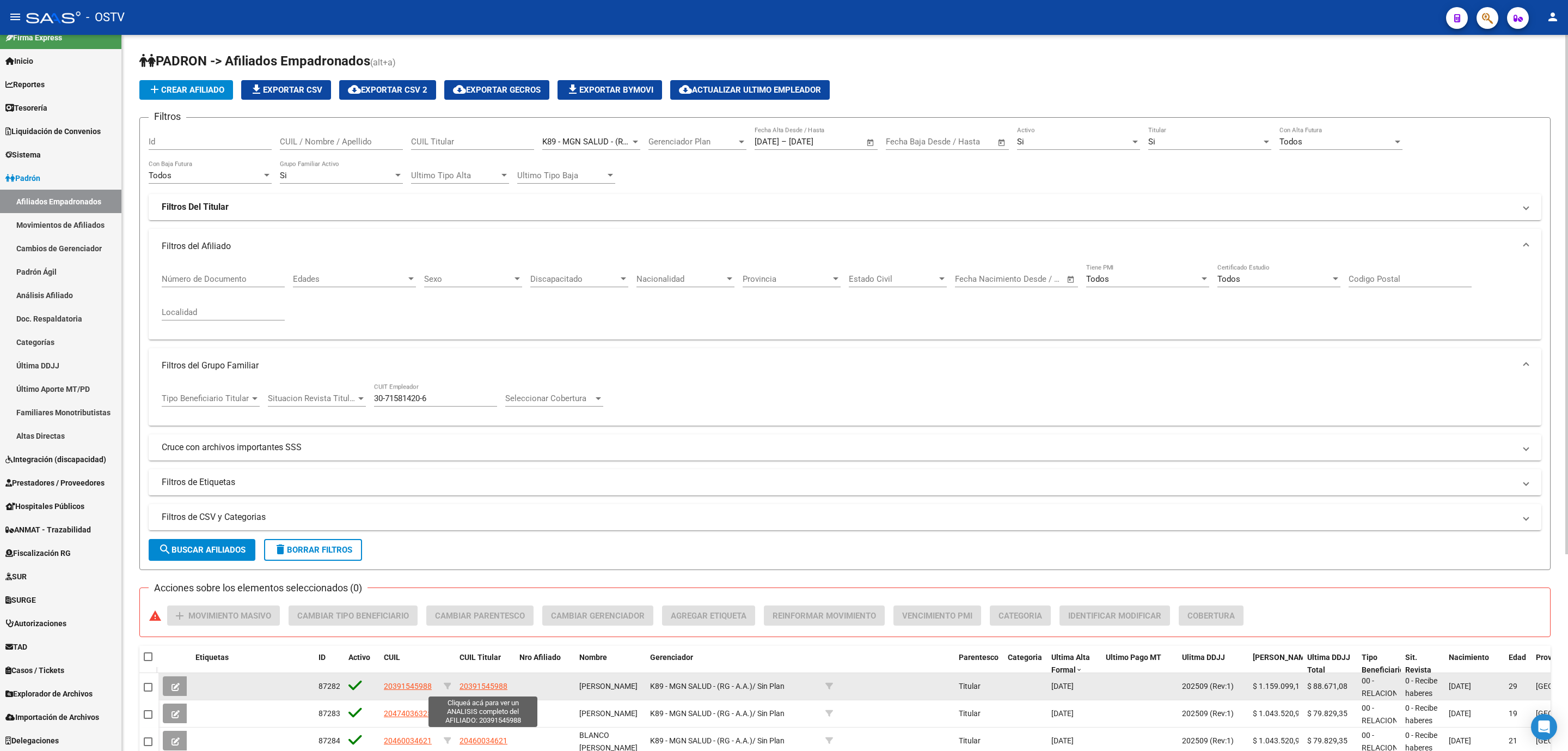
click at [466, 689] on span "20391545988" at bounding box center [484, 686] width 48 height 9
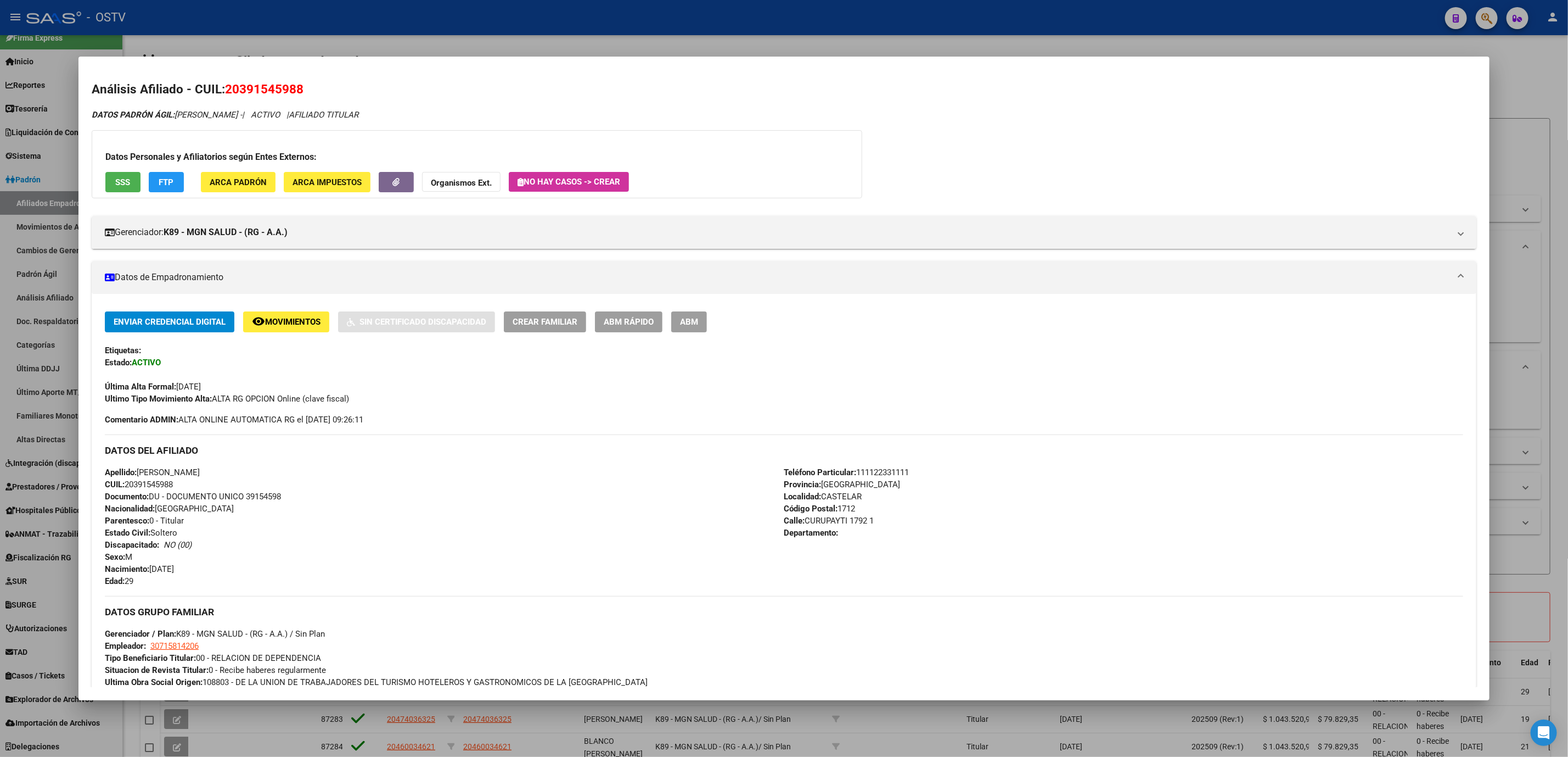
scroll to position [231, 0]
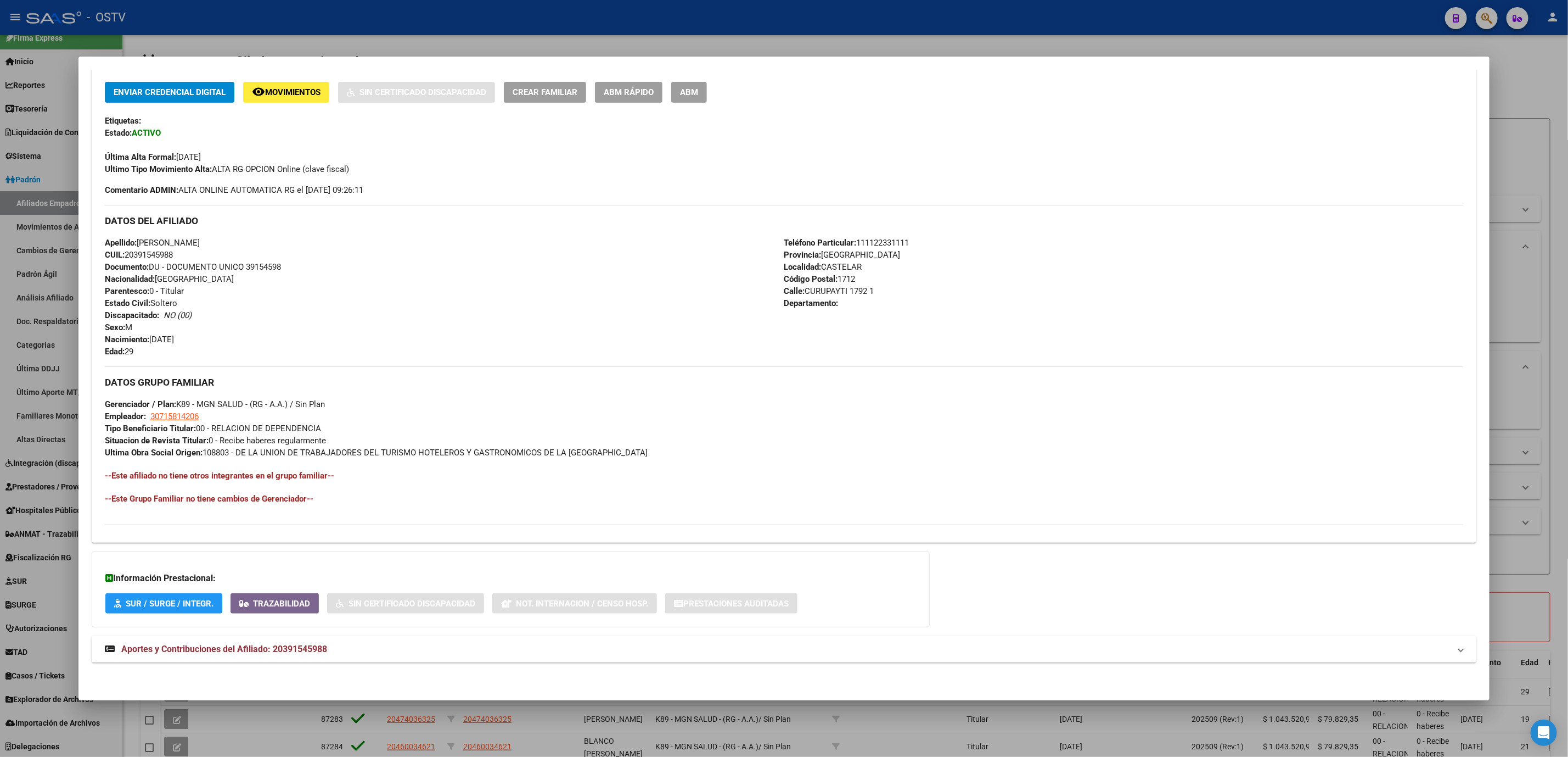
click at [326, 649] on mat-panel-title "Aportes y Contribuciones del Afiliado: 20391545988" at bounding box center [777, 649] width 1345 height 13
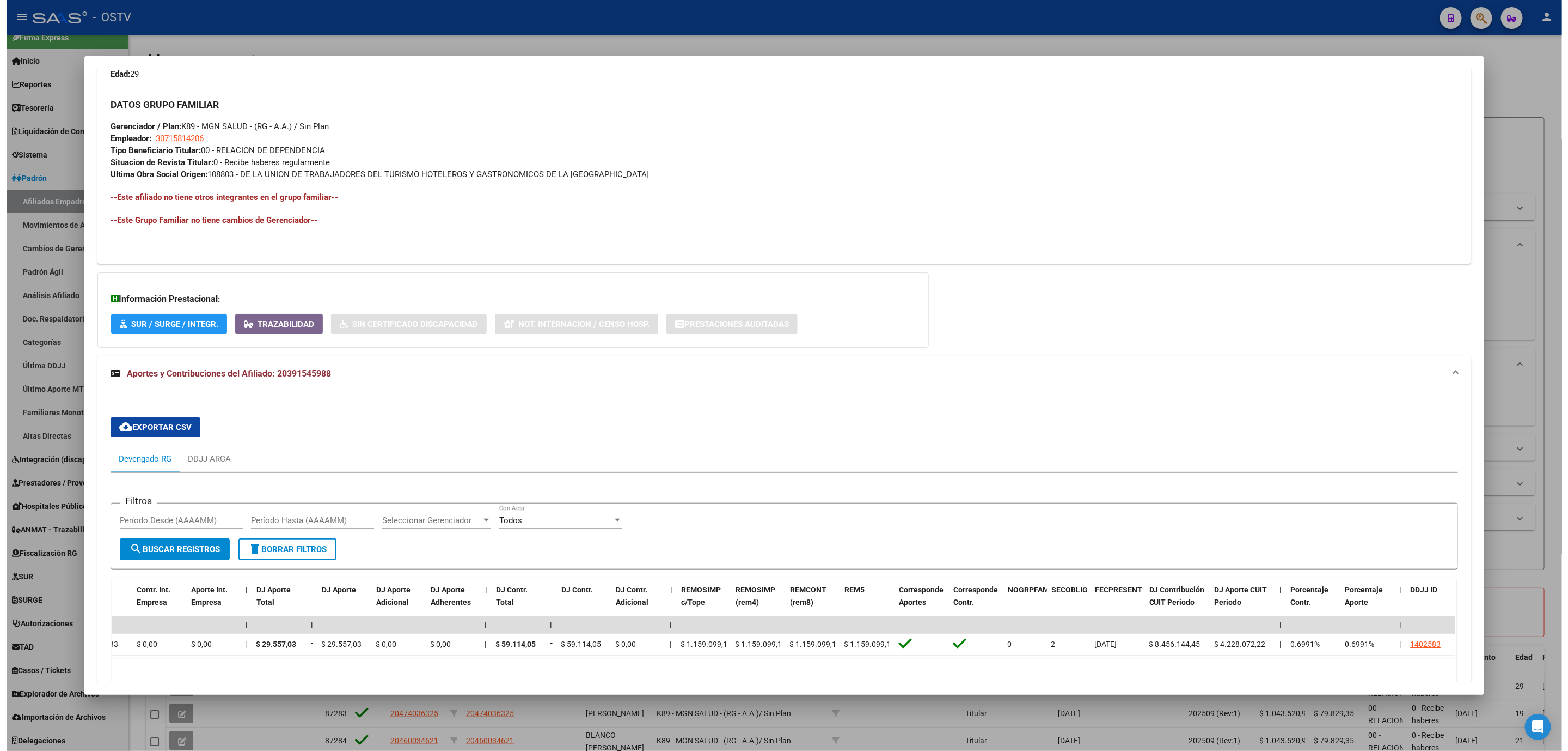
scroll to position [0, 0]
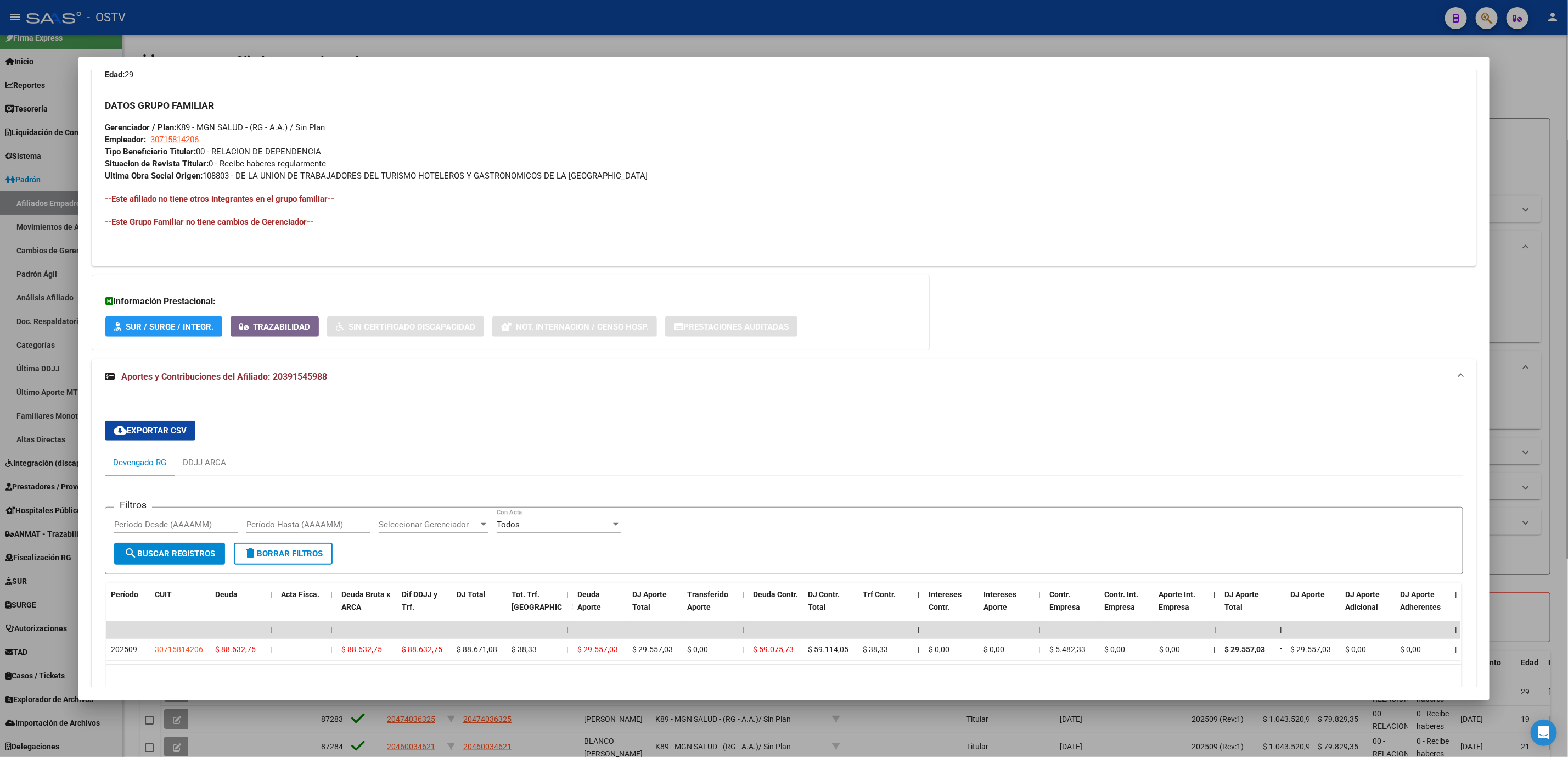
drag, startPoint x: 127, startPoint y: 727, endPoint x: 139, endPoint y: 727, distance: 12.0
click at [127, 728] on div at bounding box center [784, 378] width 1568 height 757
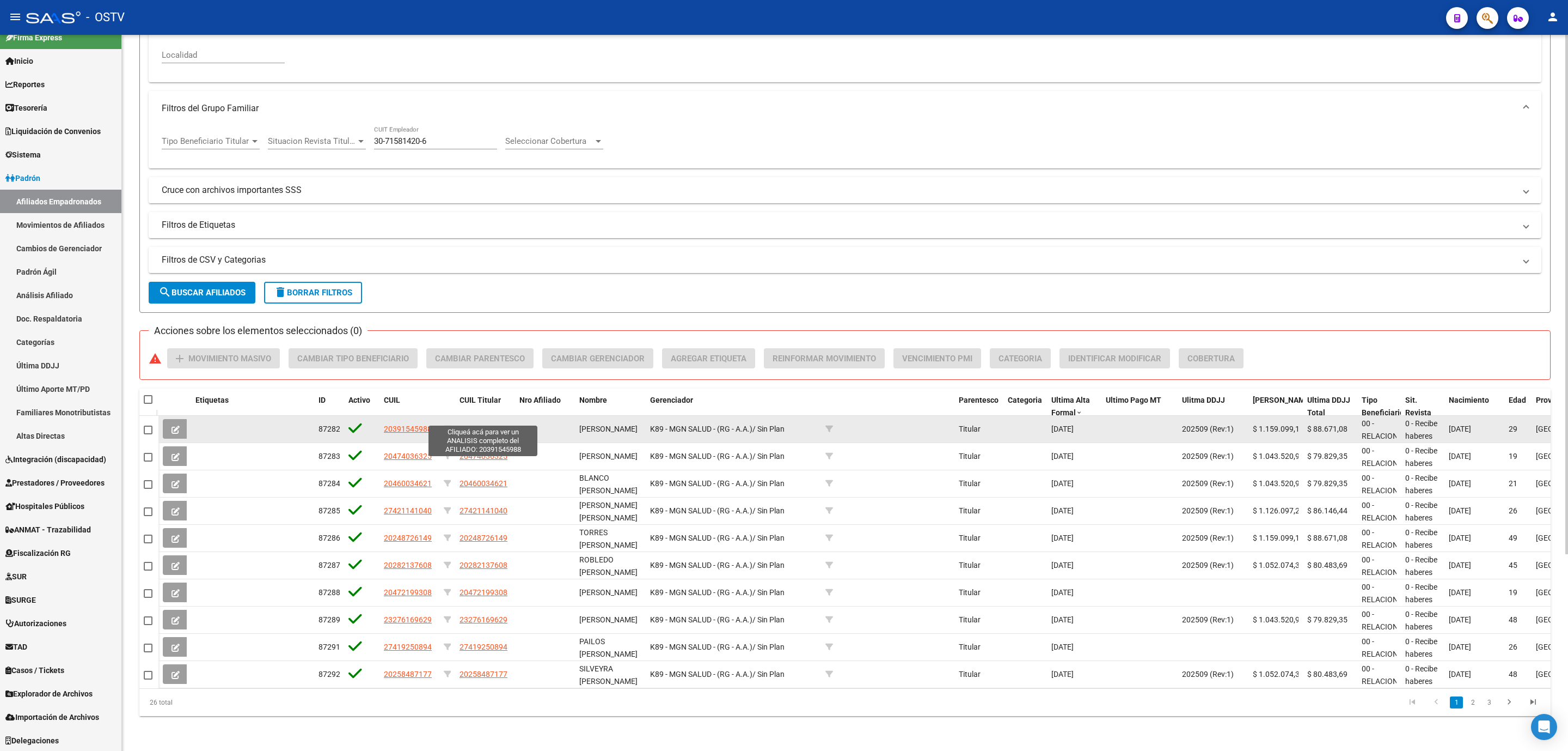
click at [489, 425] on span "20391545988" at bounding box center [484, 429] width 48 height 9
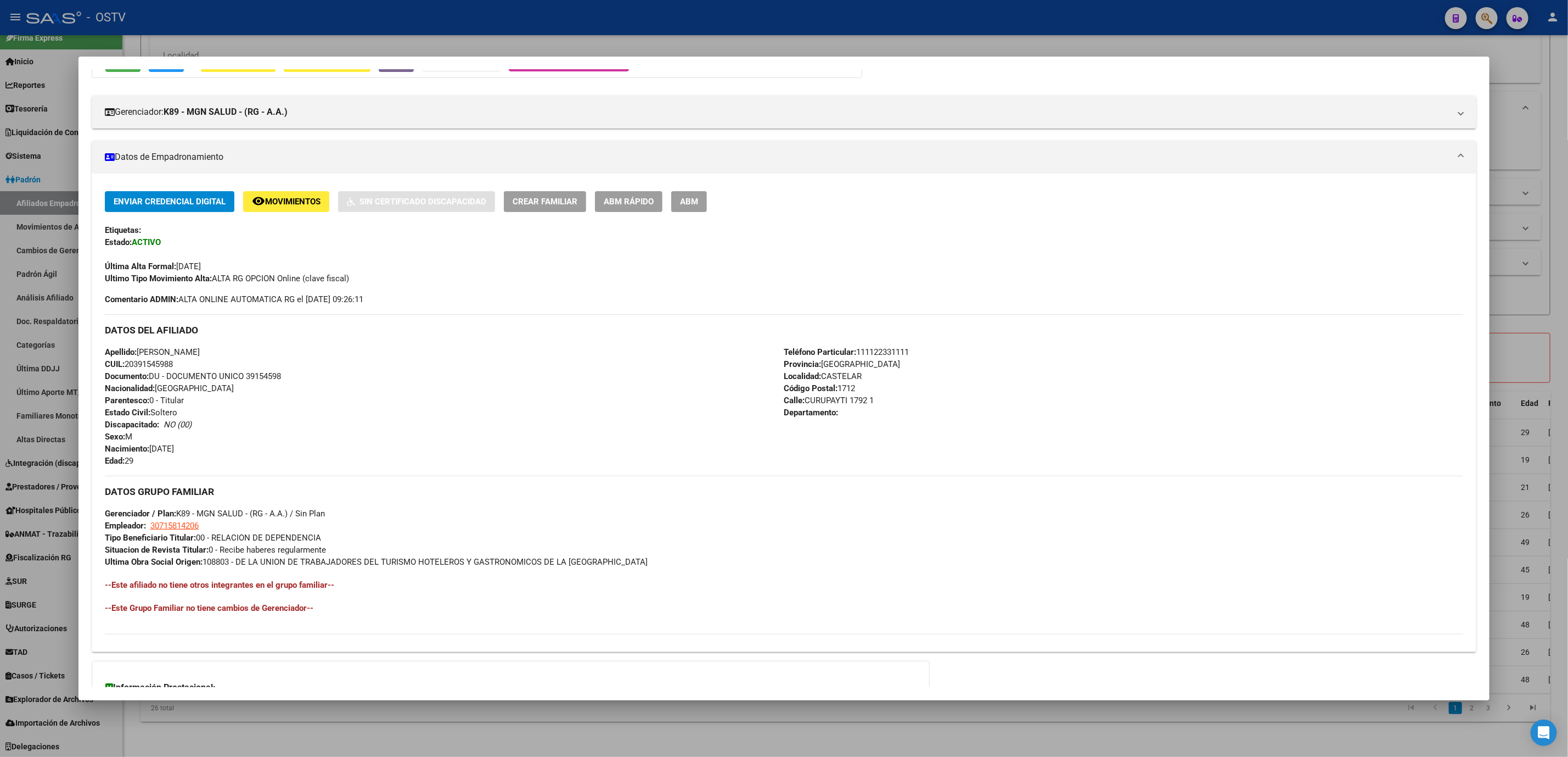
scroll to position [231, 0]
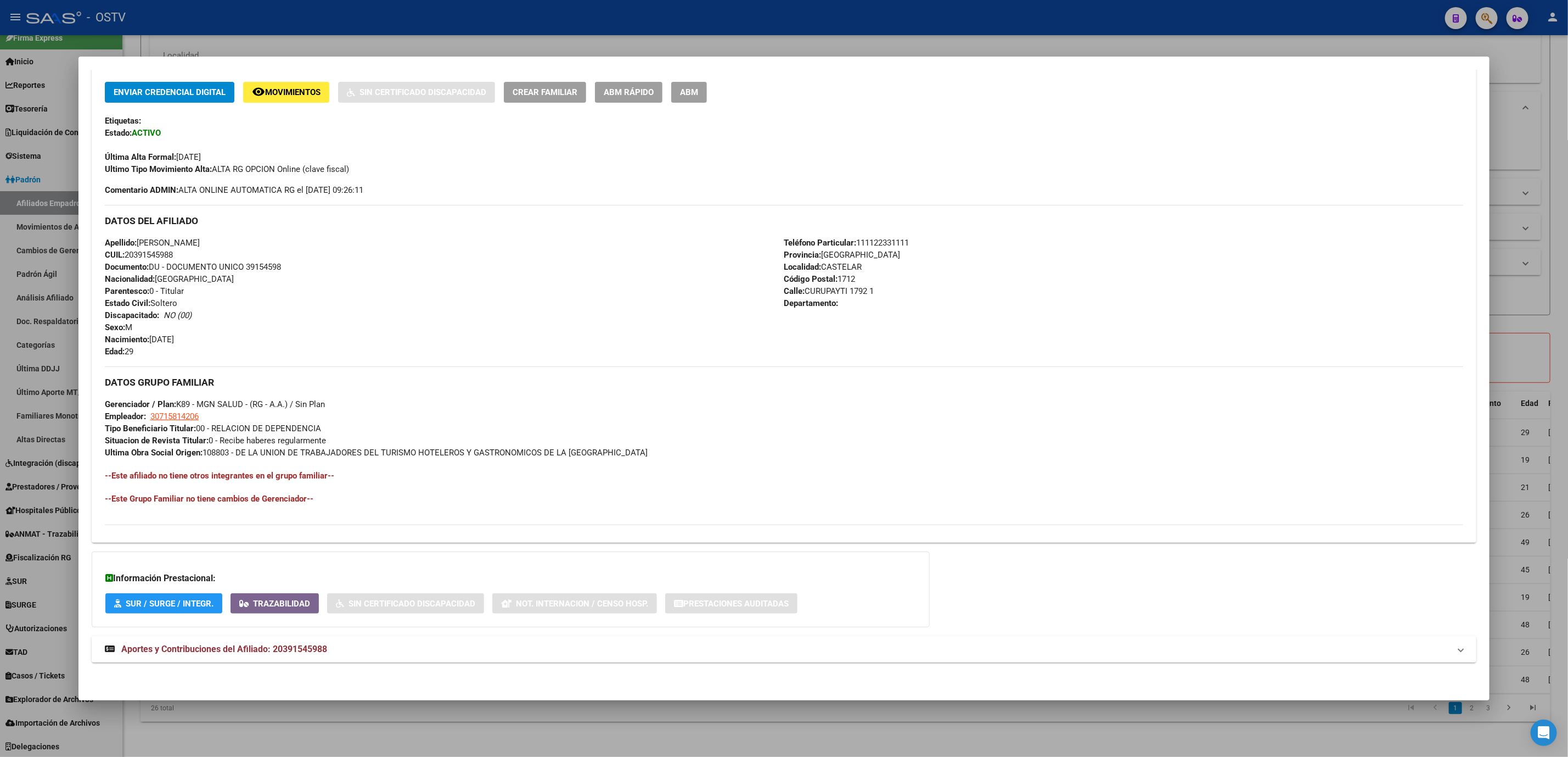
click at [297, 653] on span "Aportes y Contribuciones del Afiliado: 20391545988" at bounding box center [224, 649] width 206 height 11
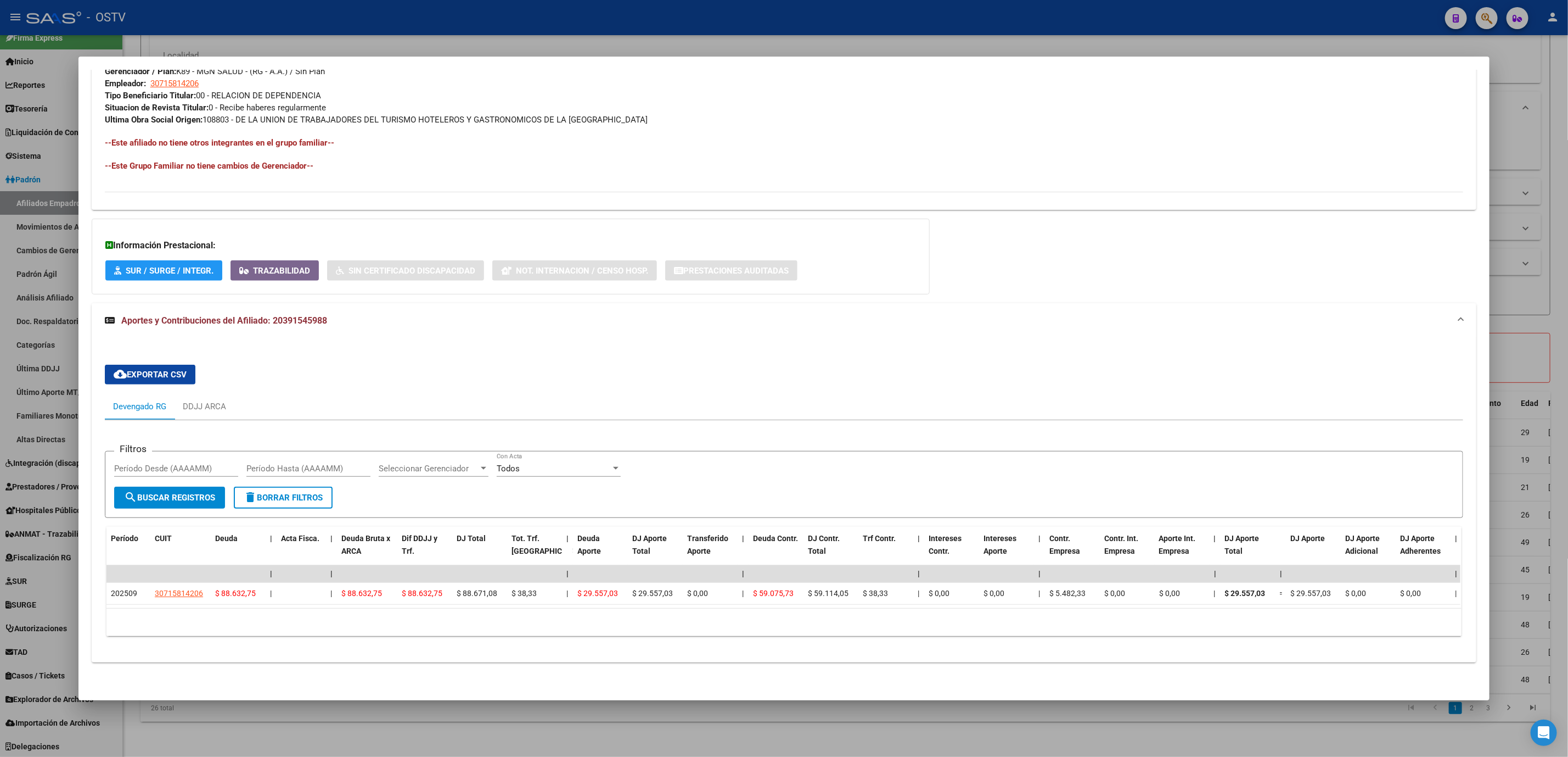
scroll to position [576, 0]
click at [363, 726] on div at bounding box center [784, 378] width 1568 height 757
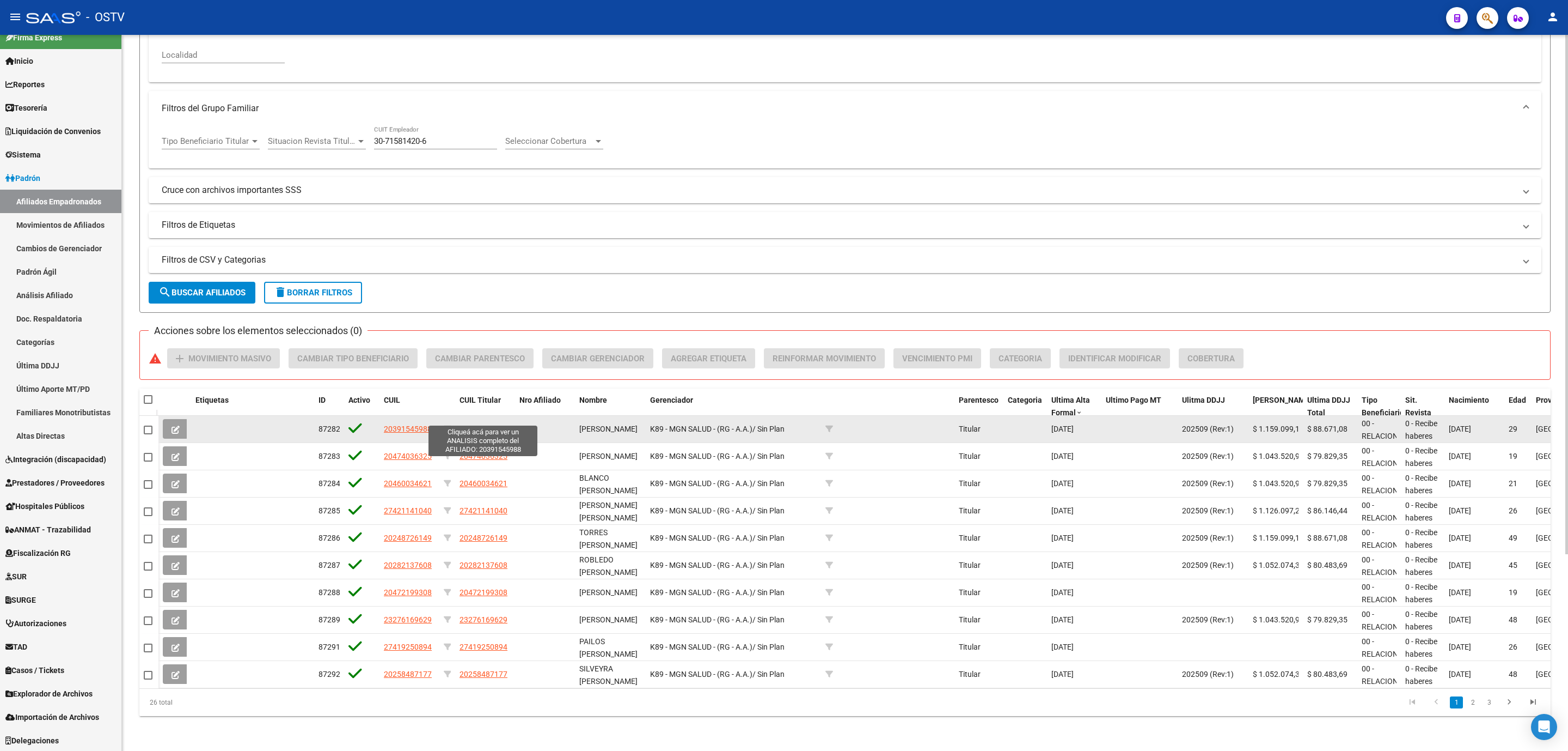
click at [471, 425] on span "20391545988" at bounding box center [484, 429] width 48 height 9
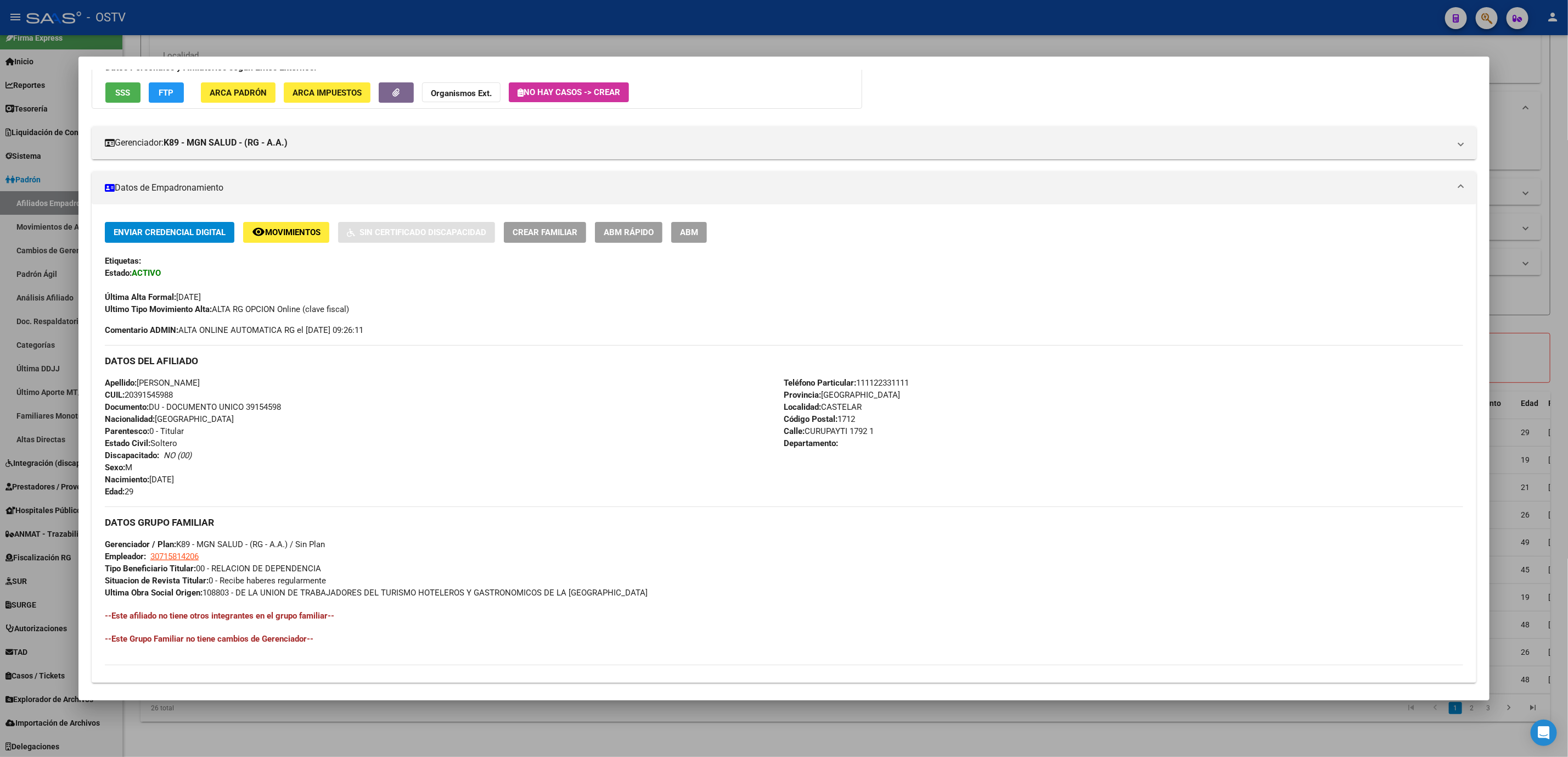
scroll to position [231, 0]
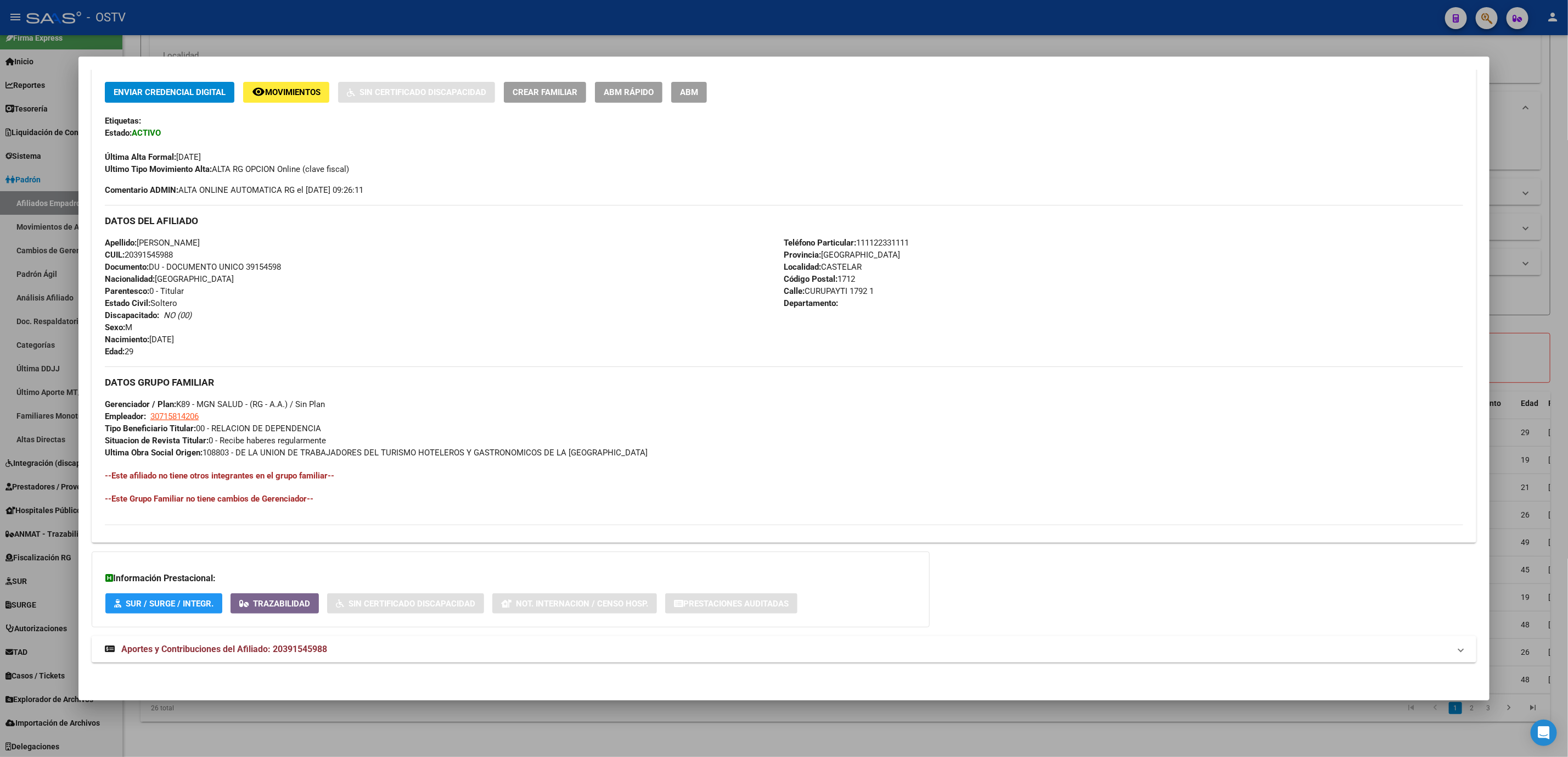
click at [257, 646] on span "Aportes y Contribuciones del Afiliado: 20391545988" at bounding box center [224, 649] width 206 height 11
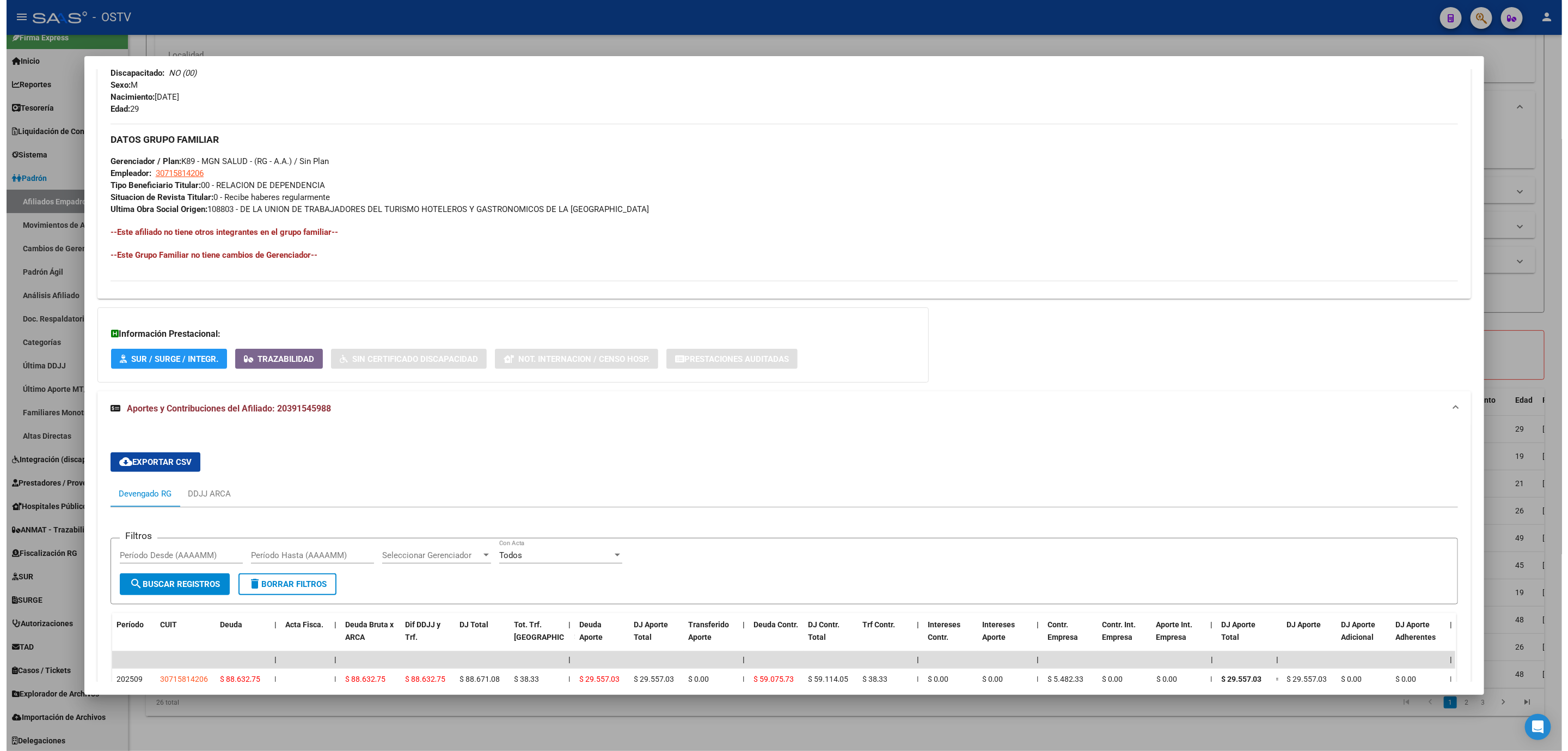
scroll to position [572, 0]
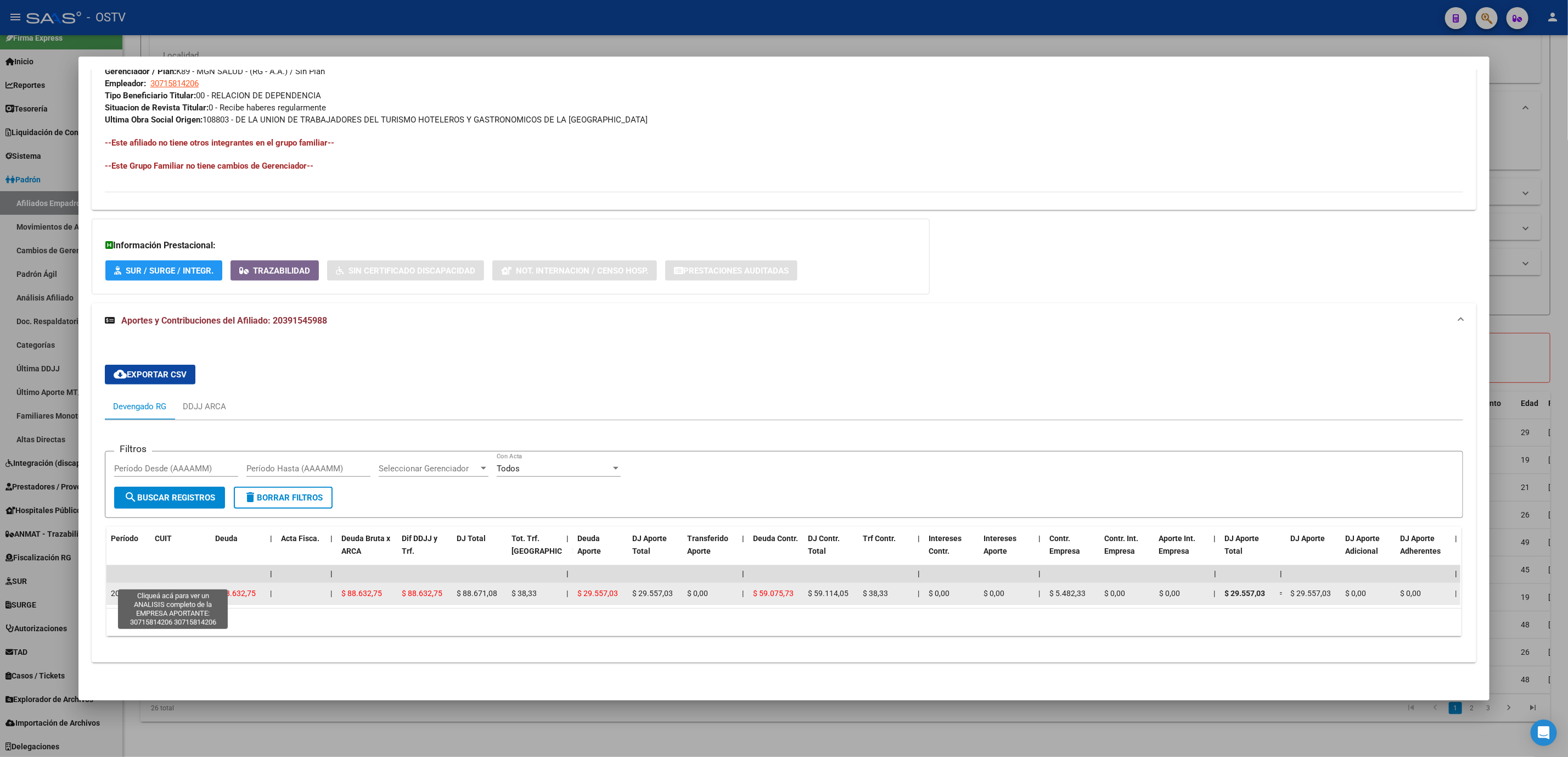
click at [164, 589] on span "30715814206" at bounding box center [179, 593] width 49 height 9
type textarea "30715814206"
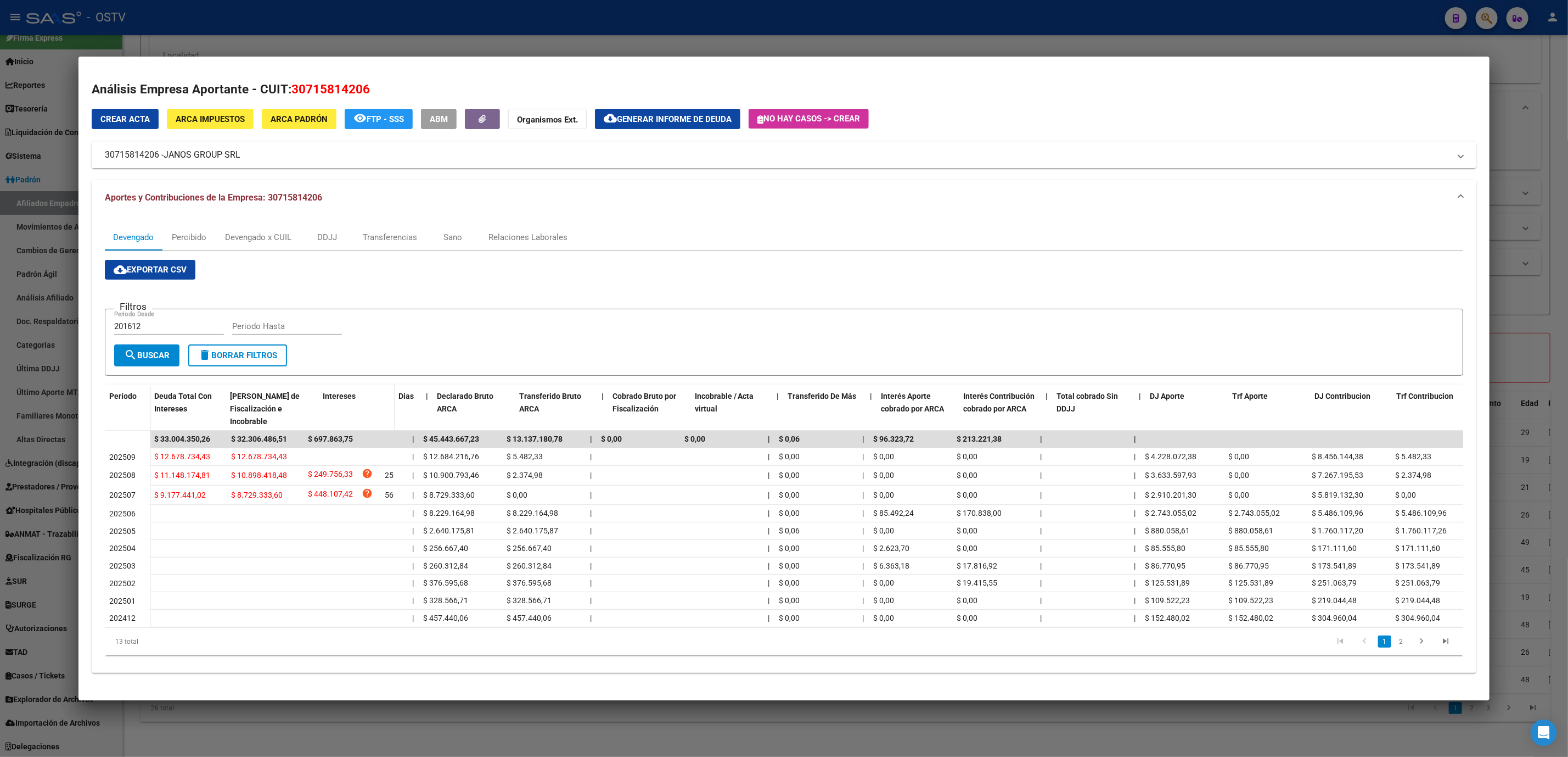
drag, startPoint x: 295, startPoint y: 405, endPoint x: 322, endPoint y: 404, distance: 27.0
click at [322, 404] on div "Deuda Total Con Intereses Deuda Bruta Neto de Fiscalización e Incobrable Intere…" at bounding box center [813, 409] width 1325 height 49
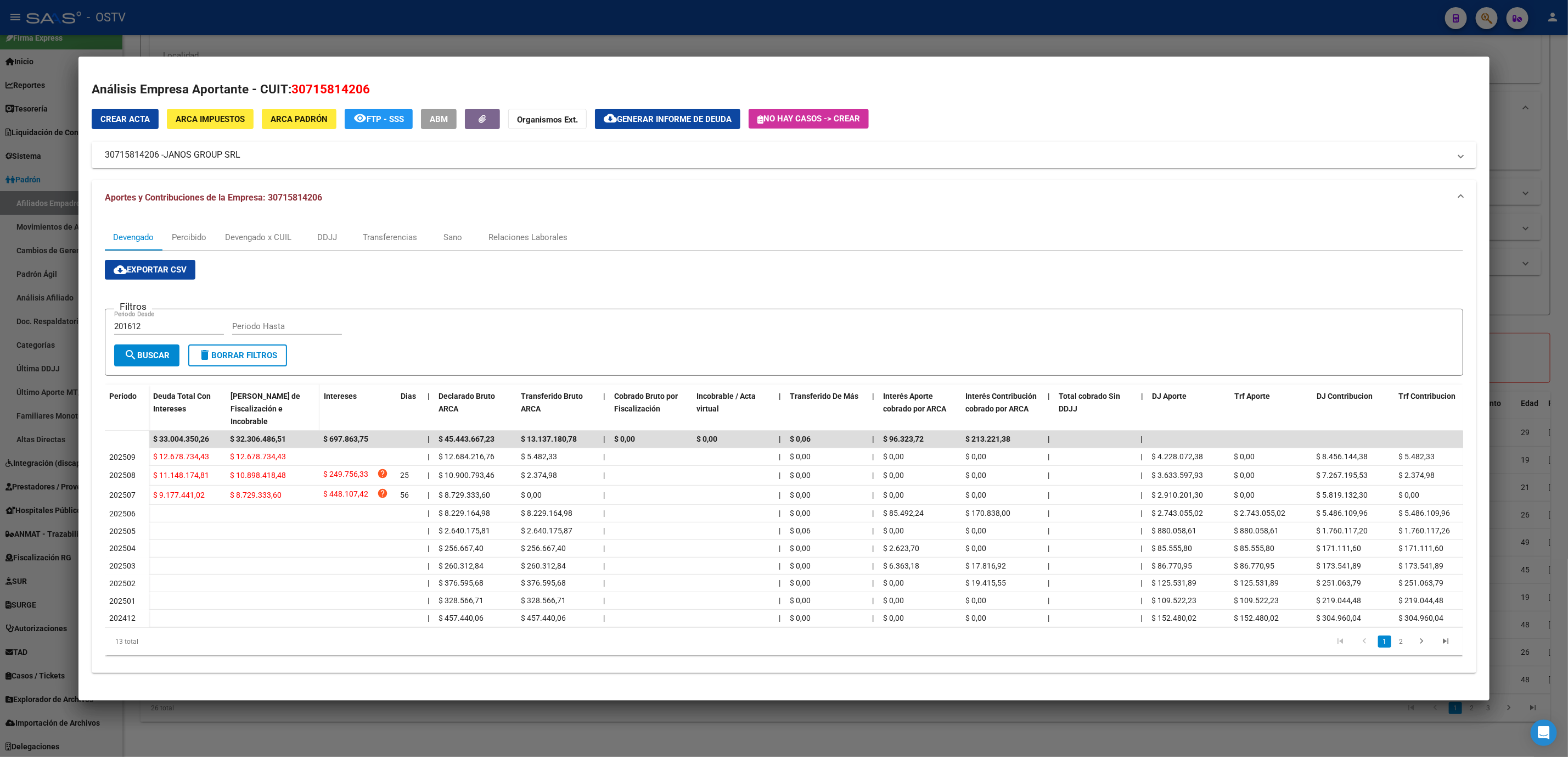
drag, startPoint x: 217, startPoint y: 410, endPoint x: 267, endPoint y: 409, distance: 50.0
click at [265, 409] on div "Deuda Total Con Intereses Deuda Bruta Neto de Fiscalización e Incobrable Intere…" at bounding box center [813, 409] width 1328 height 49
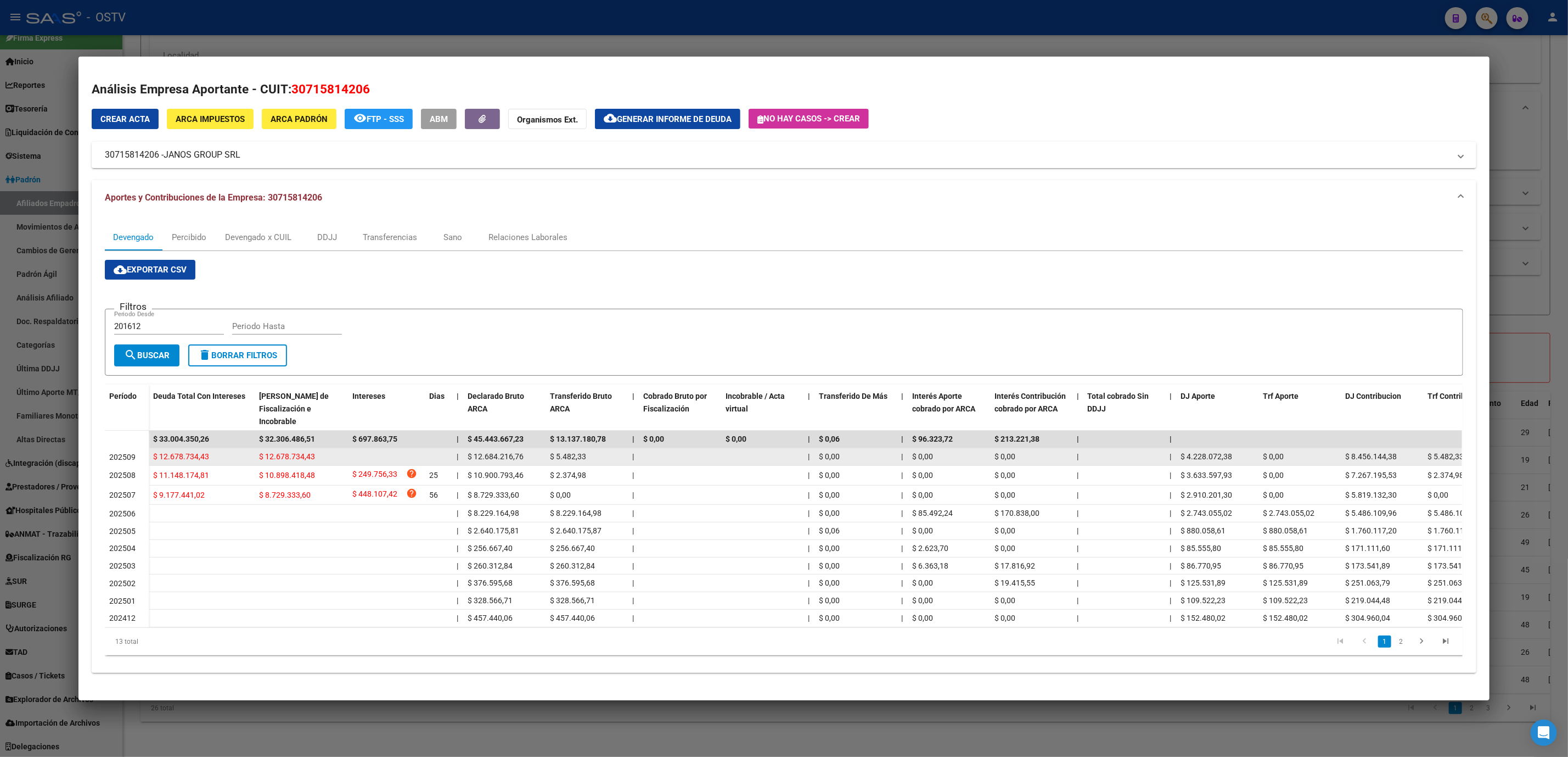
click at [187, 455] on span "$ 12.678.734,43" at bounding box center [181, 456] width 56 height 9
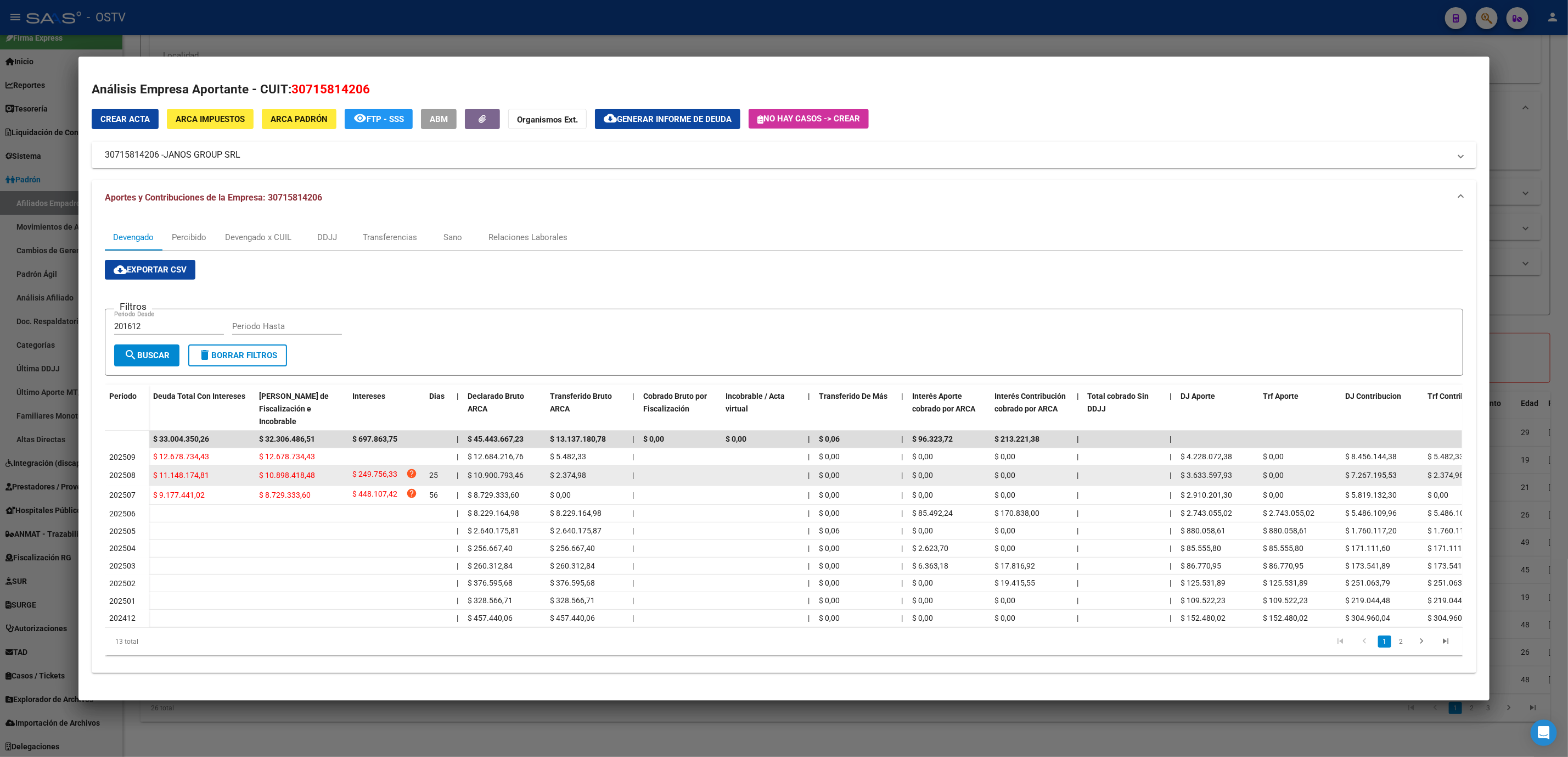
drag, startPoint x: 177, startPoint y: 470, endPoint x: 179, endPoint y: 483, distance: 13.2
click at [177, 470] on div "$ 11.148.174,81" at bounding box center [202, 475] width 97 height 12
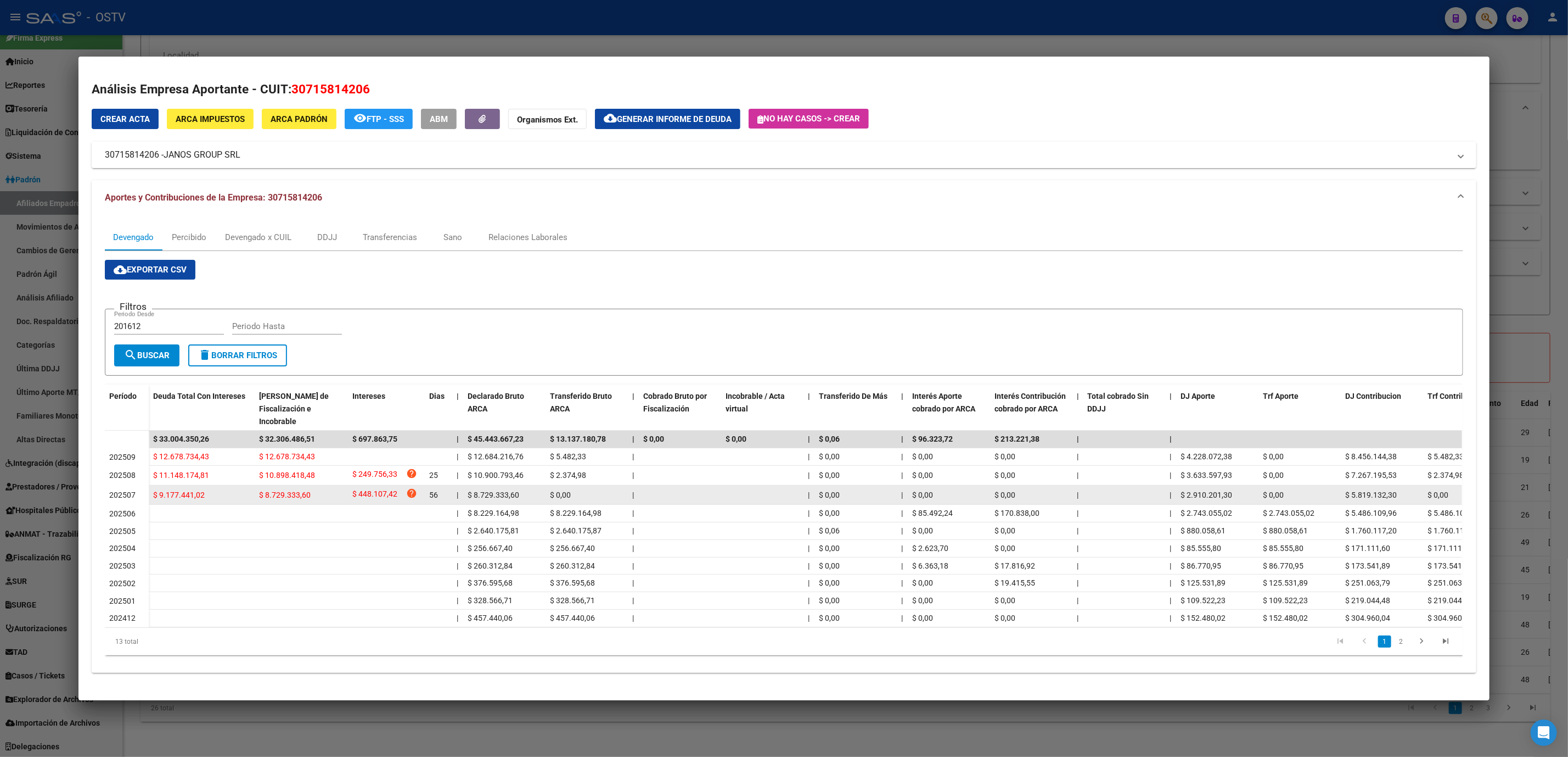
click at [179, 492] on span "$ 9.177.441,02" at bounding box center [179, 495] width 52 height 9
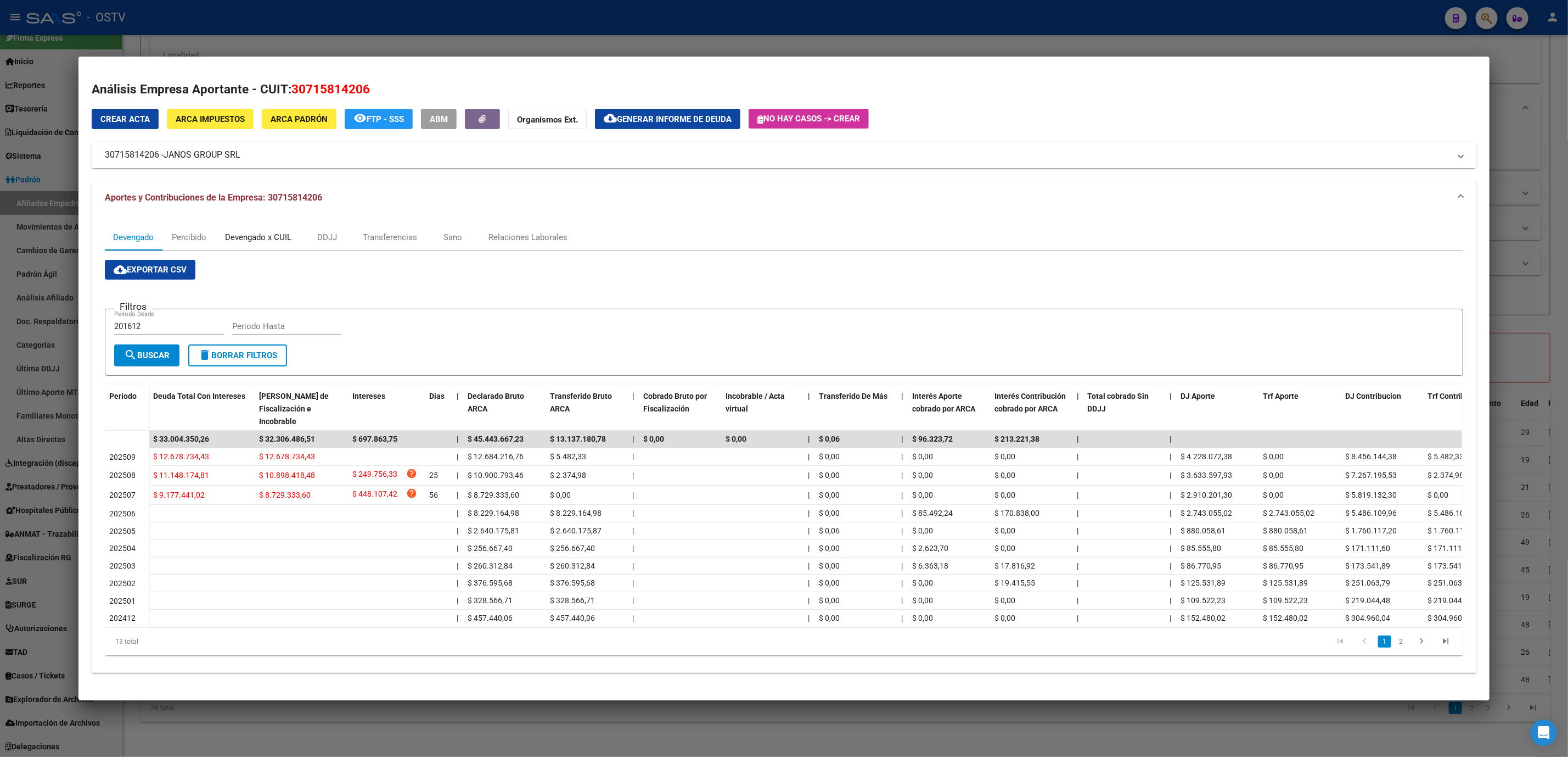
click at [245, 238] on div "Devengado x CUIL" at bounding box center [258, 237] width 67 height 12
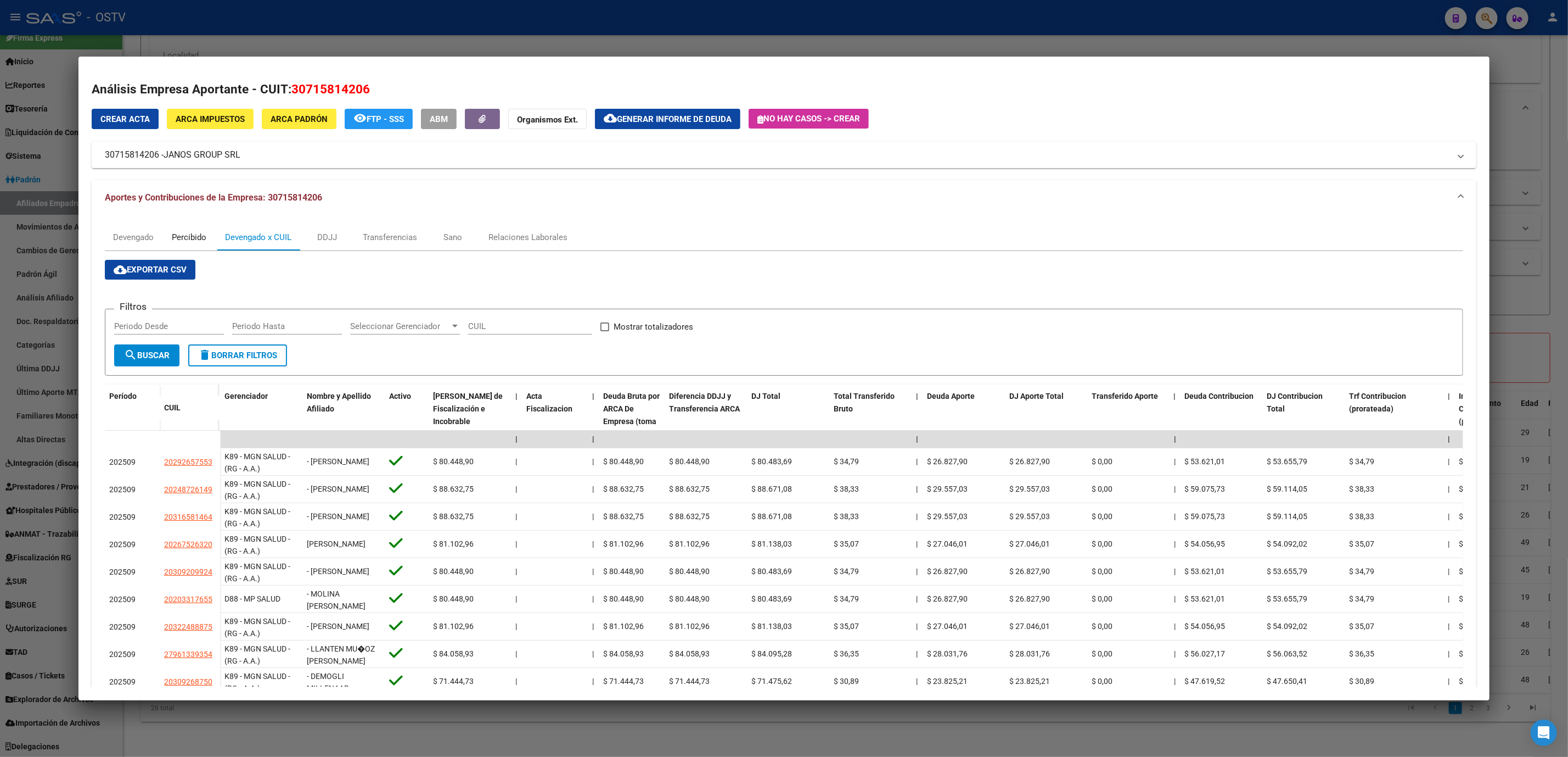
click at [192, 237] on div "Percibido" at bounding box center [189, 237] width 35 height 12
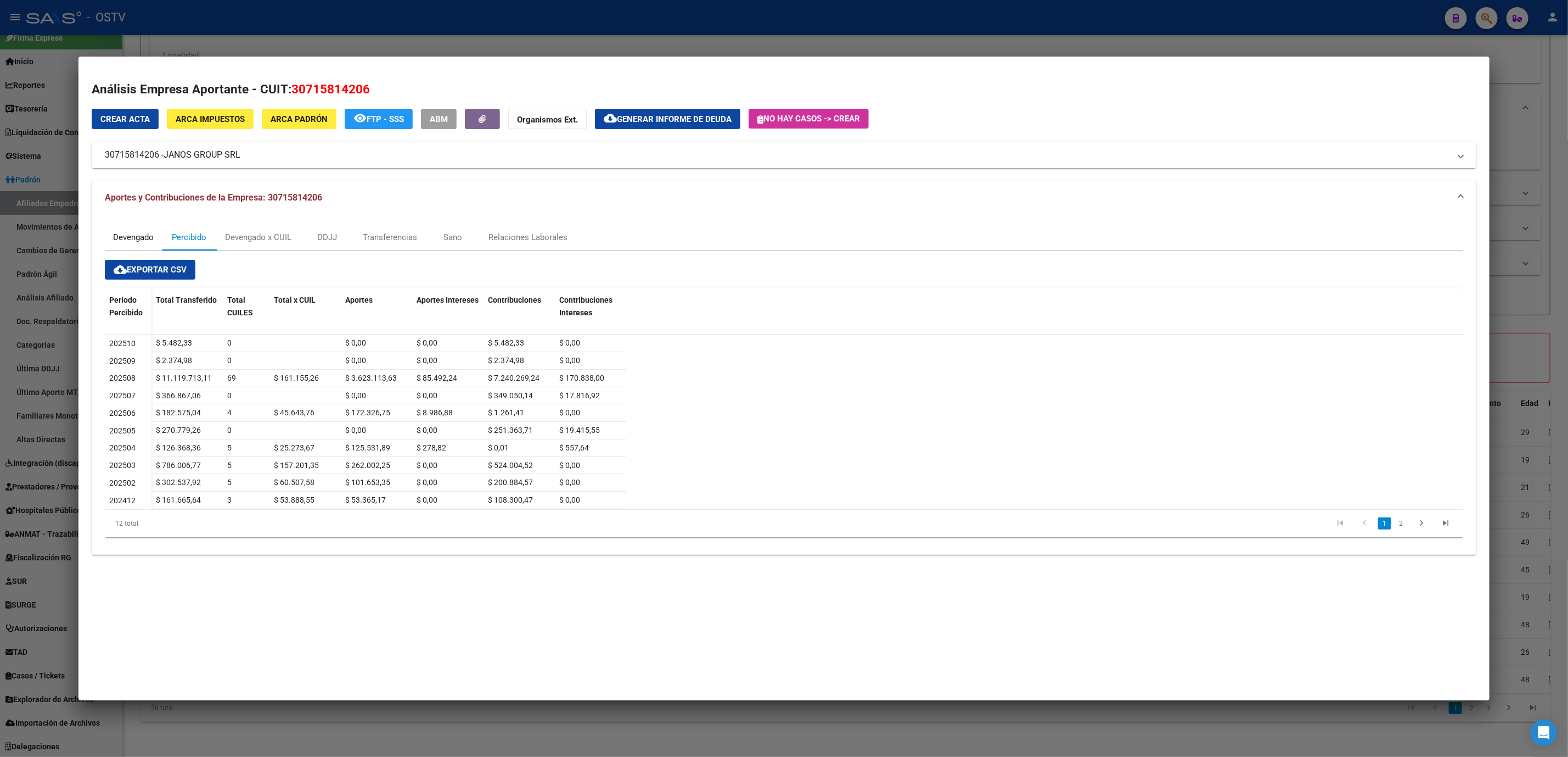
click at [131, 239] on div "Devengado" at bounding box center [133, 237] width 40 height 12
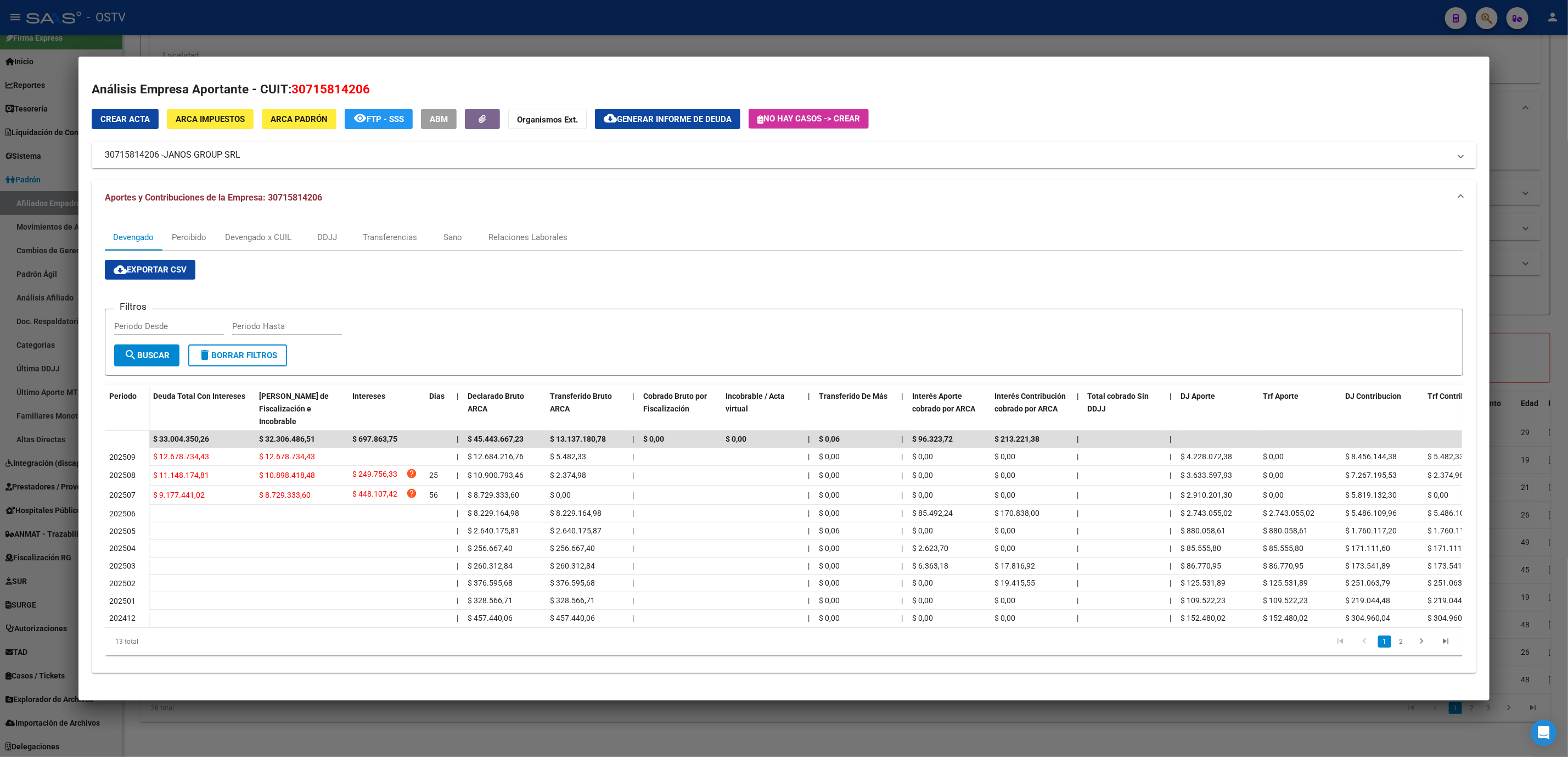
click at [229, 735] on div at bounding box center [784, 378] width 1568 height 757
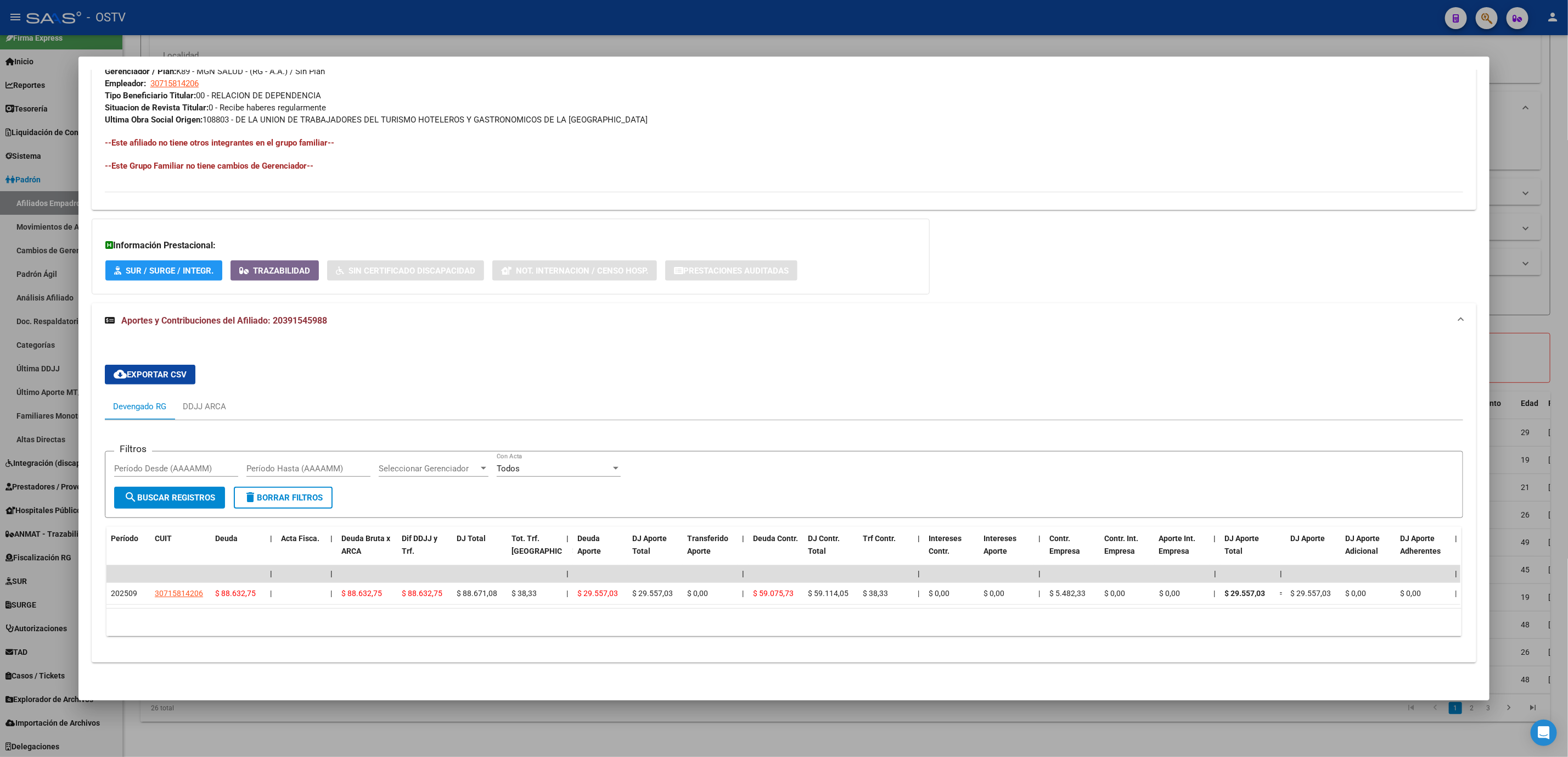
click at [229, 735] on div at bounding box center [784, 378] width 1568 height 757
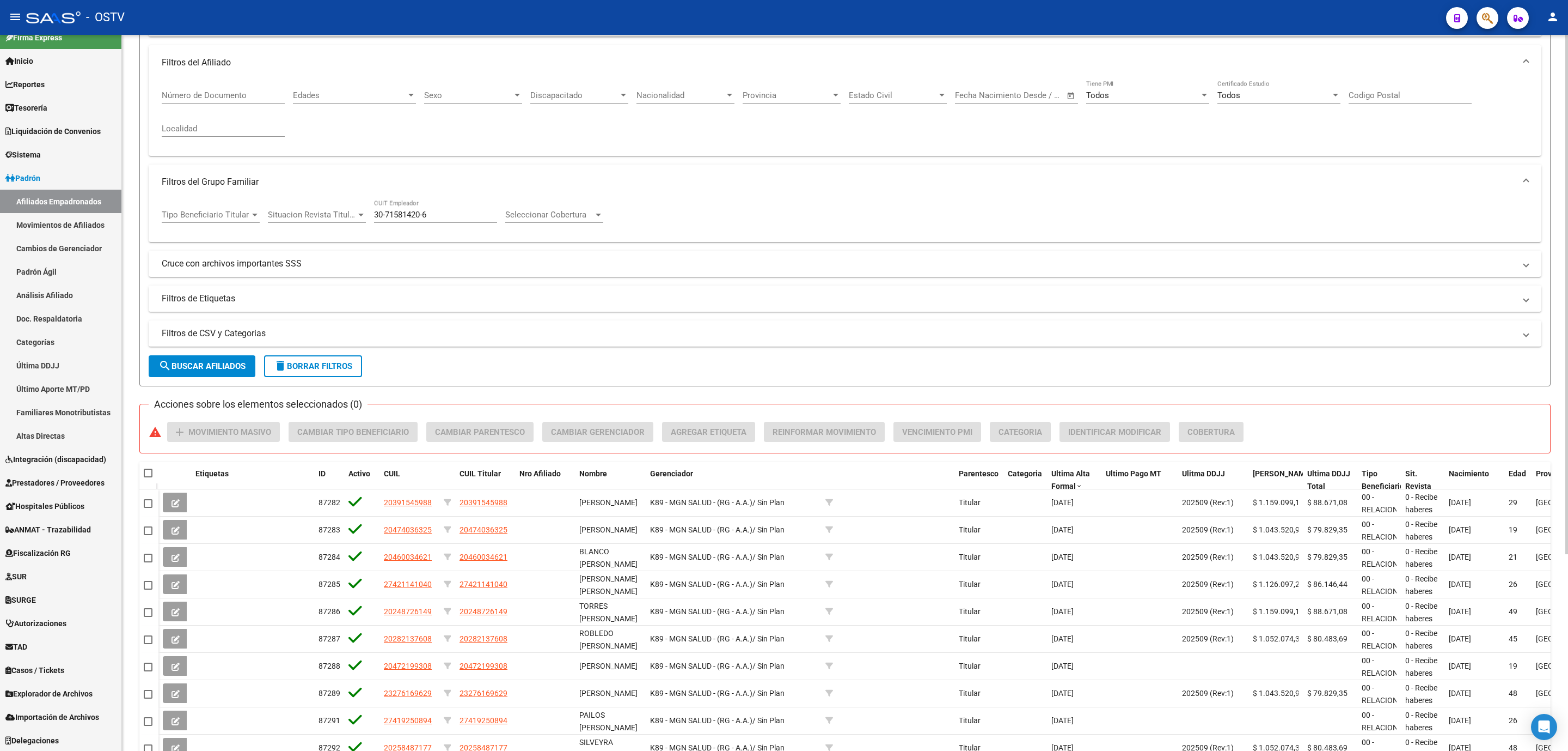
scroll to position [0, 0]
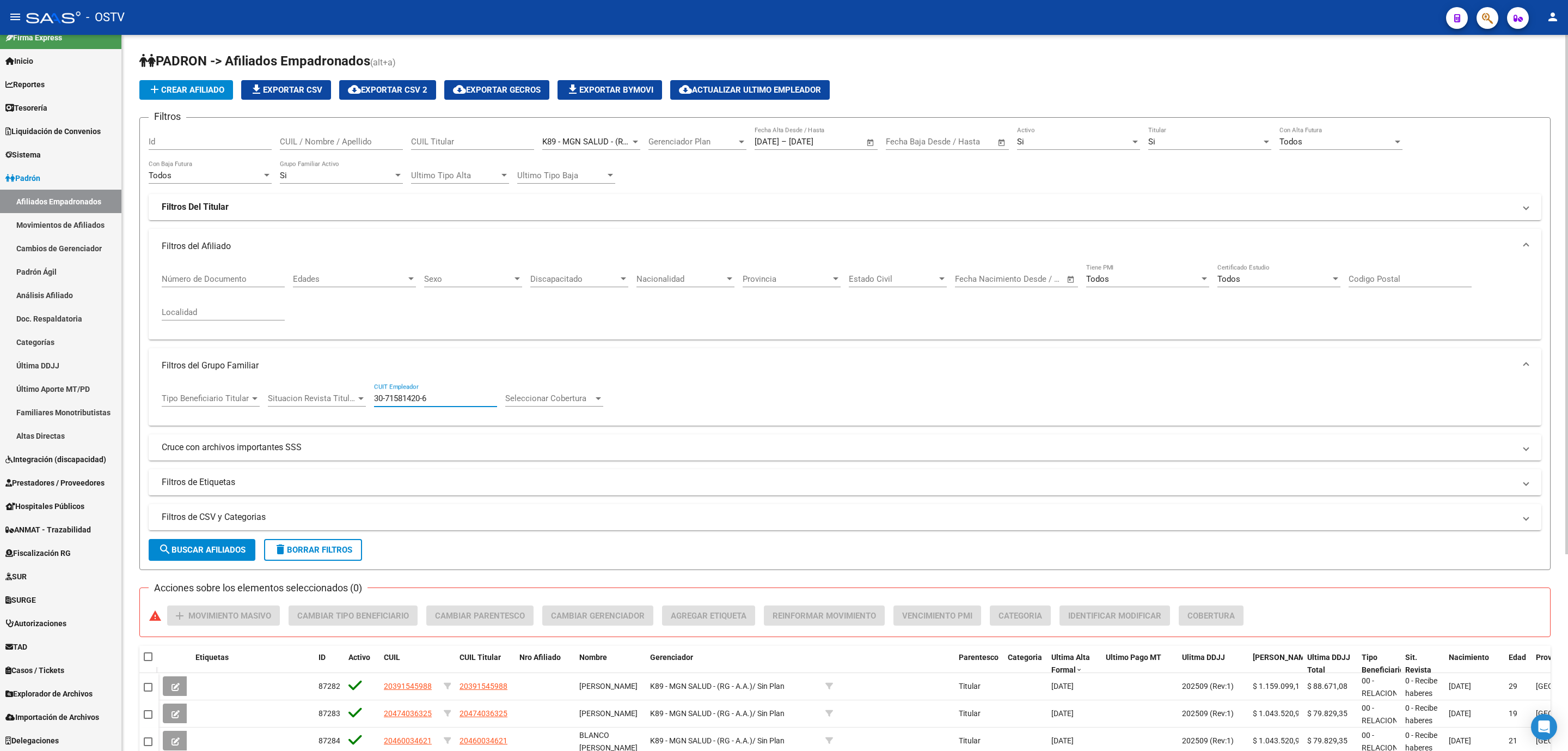
drag, startPoint x: 444, startPoint y: 402, endPoint x: 292, endPoint y: 401, distance: 152.0
click at [292, 401] on div "Tipo Beneficiario Titular Tipo Beneficiario Titular Situacion Revista Titular S…" at bounding box center [387, 400] width 450 height 34
click at [348, 548] on span "delete Borrar Filtros" at bounding box center [313, 549] width 78 height 10
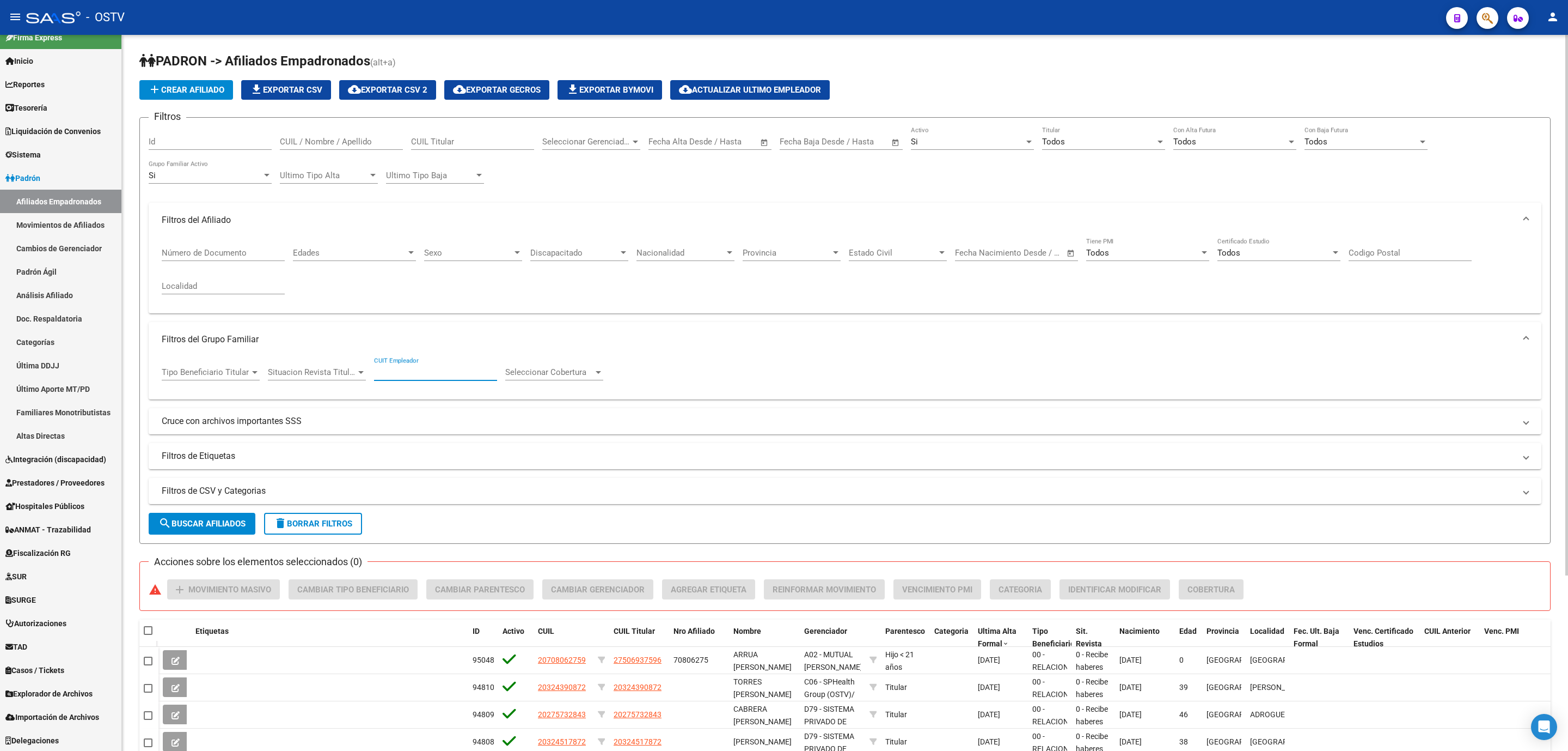
paste input "30-71581420-6"
type input "30-71581420-6"
click at [558, 140] on span "Seleccionar Gerenciador" at bounding box center [586, 142] width 88 height 10
click at [570, 240] on span "K89 - MGN SALUD - (RG - A.A.)" at bounding box center [597, 240] width 111 height 10
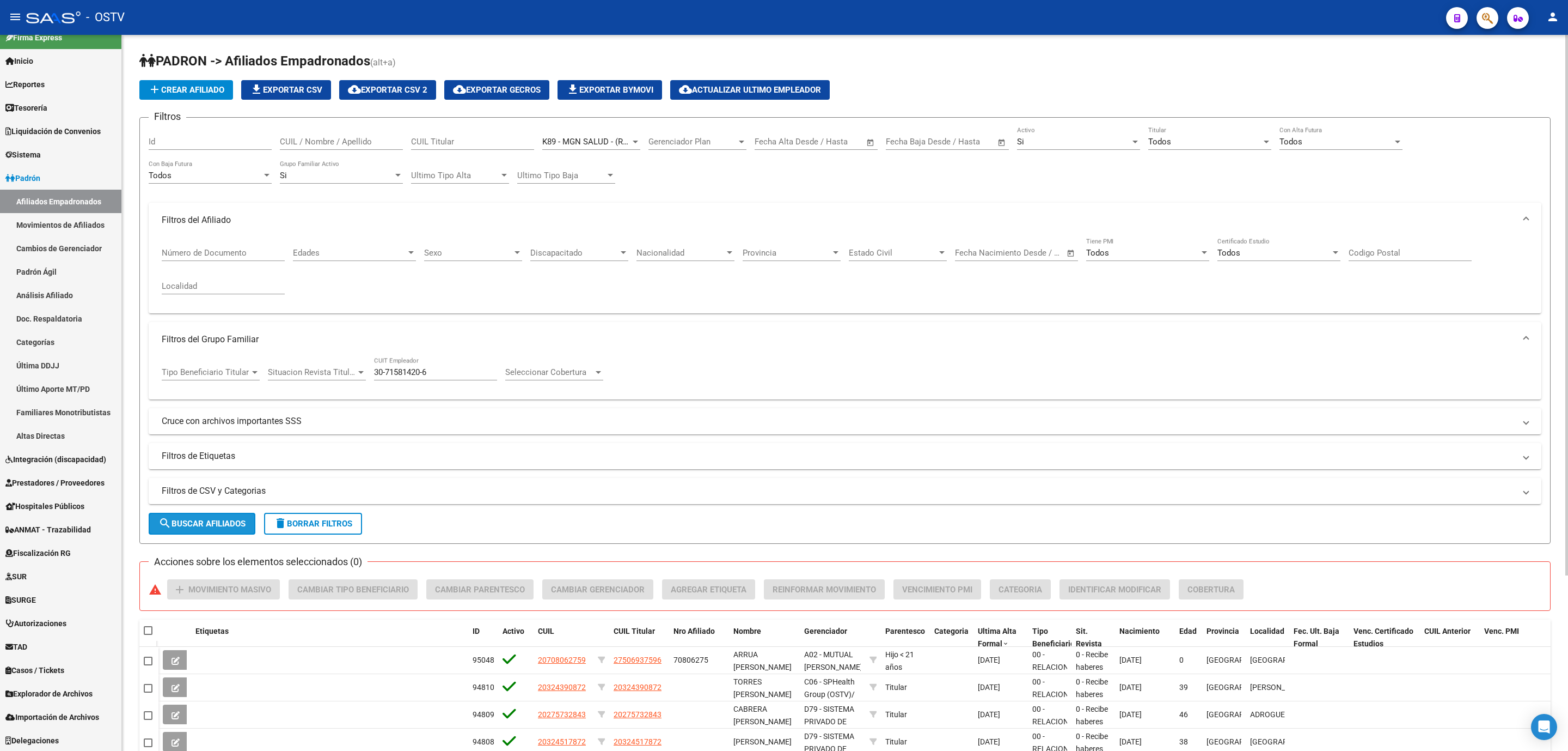
click at [214, 528] on span "search Buscar Afiliados" at bounding box center [201, 524] width 87 height 10
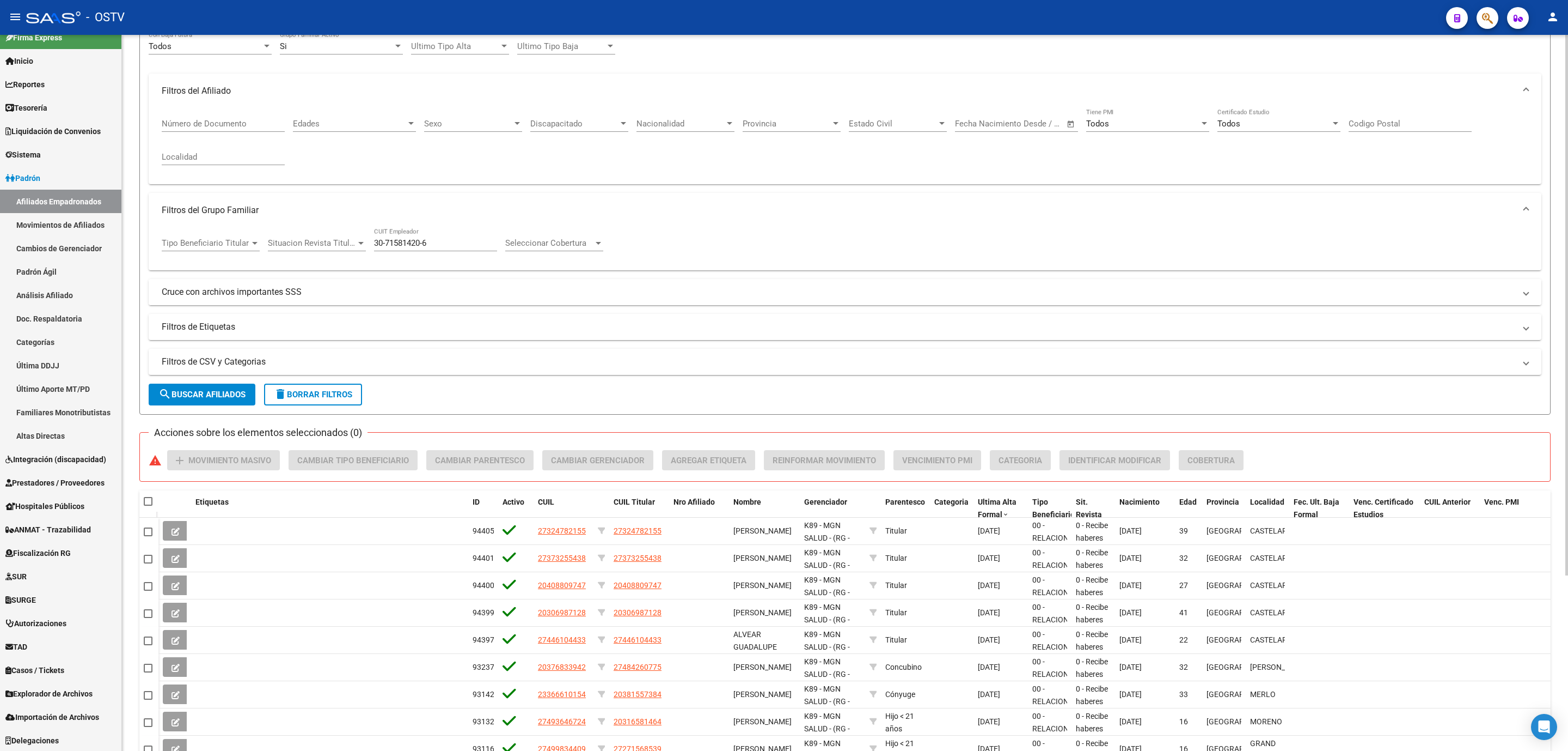
scroll to position [0, 0]
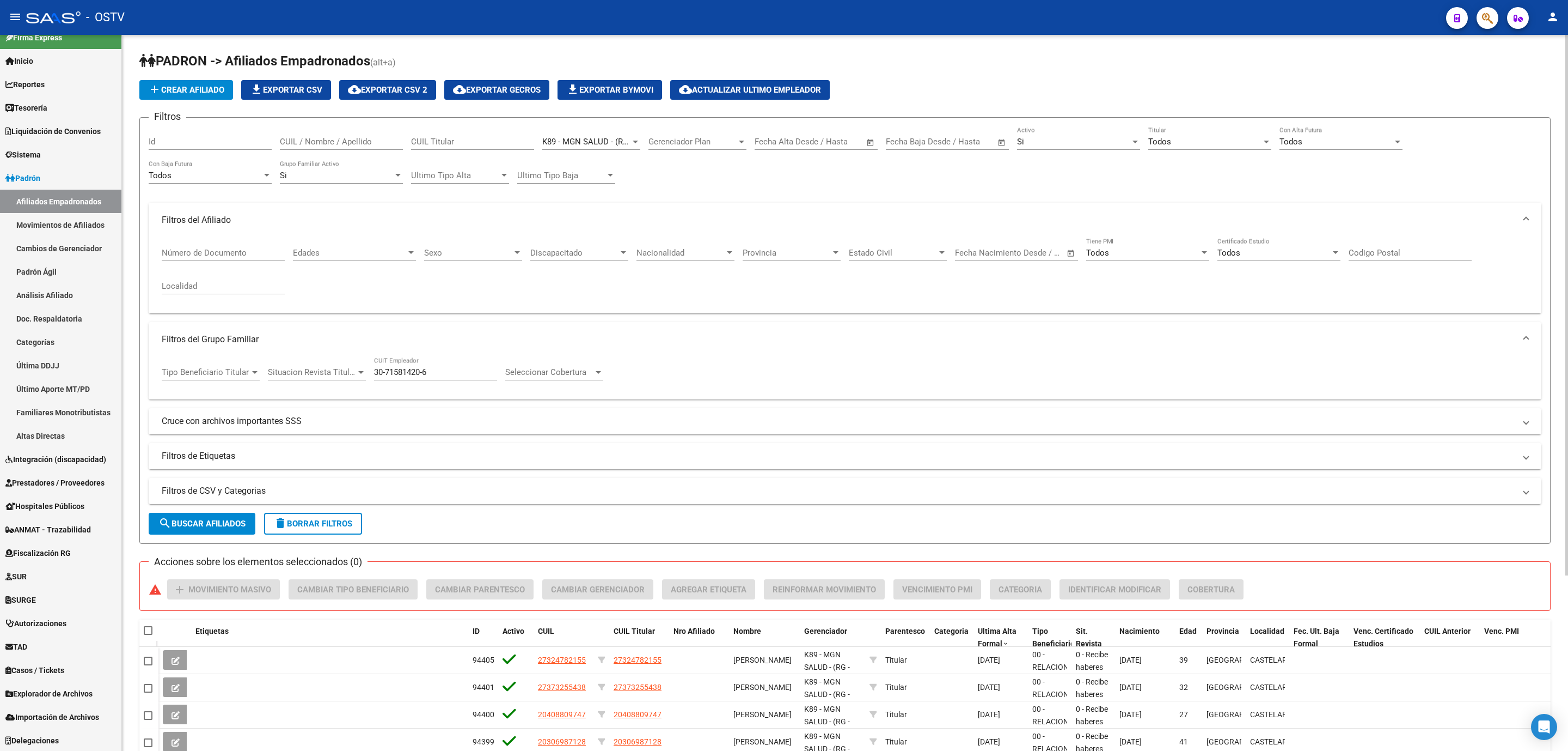
click at [222, 532] on button "search Buscar Afiliados" at bounding box center [202, 523] width 107 height 22
click at [570, 146] on span "K89 - MGN SALUD - (RG - A.A.)" at bounding box center [597, 142] width 111 height 10
click at [579, 110] on span "Todos" at bounding box center [618, 109] width 153 height 25
click at [237, 528] on span "search Buscar Afiliados" at bounding box center [201, 524] width 87 height 10
click at [562, 145] on span "Todos" at bounding box center [554, 142] width 23 height 10
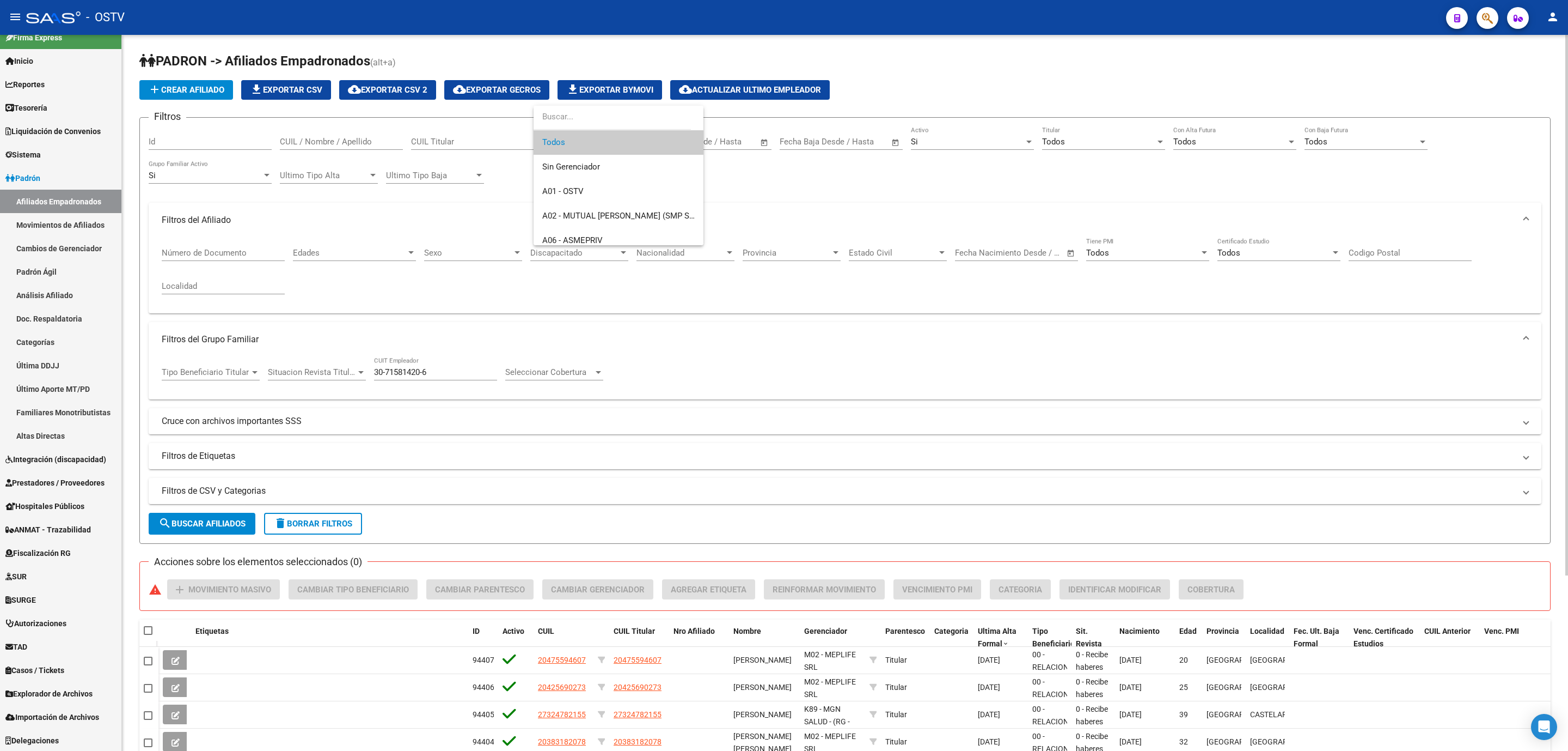
click at [562, 145] on span "Todos" at bounding box center [618, 143] width 153 height 25
click at [555, 140] on span "Todos" at bounding box center [554, 142] width 23 height 10
click at [128, 672] on div at bounding box center [784, 375] width 1568 height 751
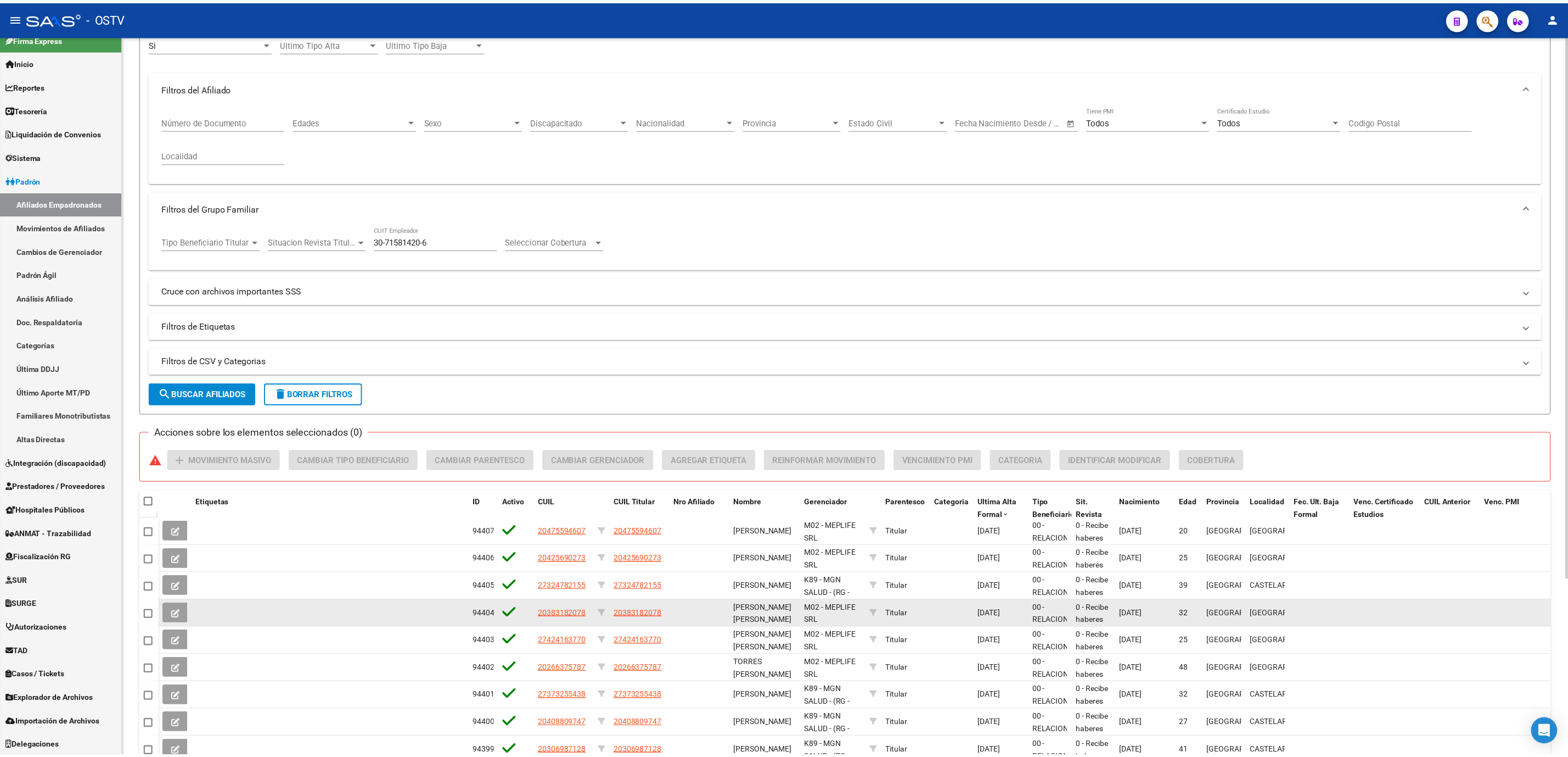
scroll to position [0, 0]
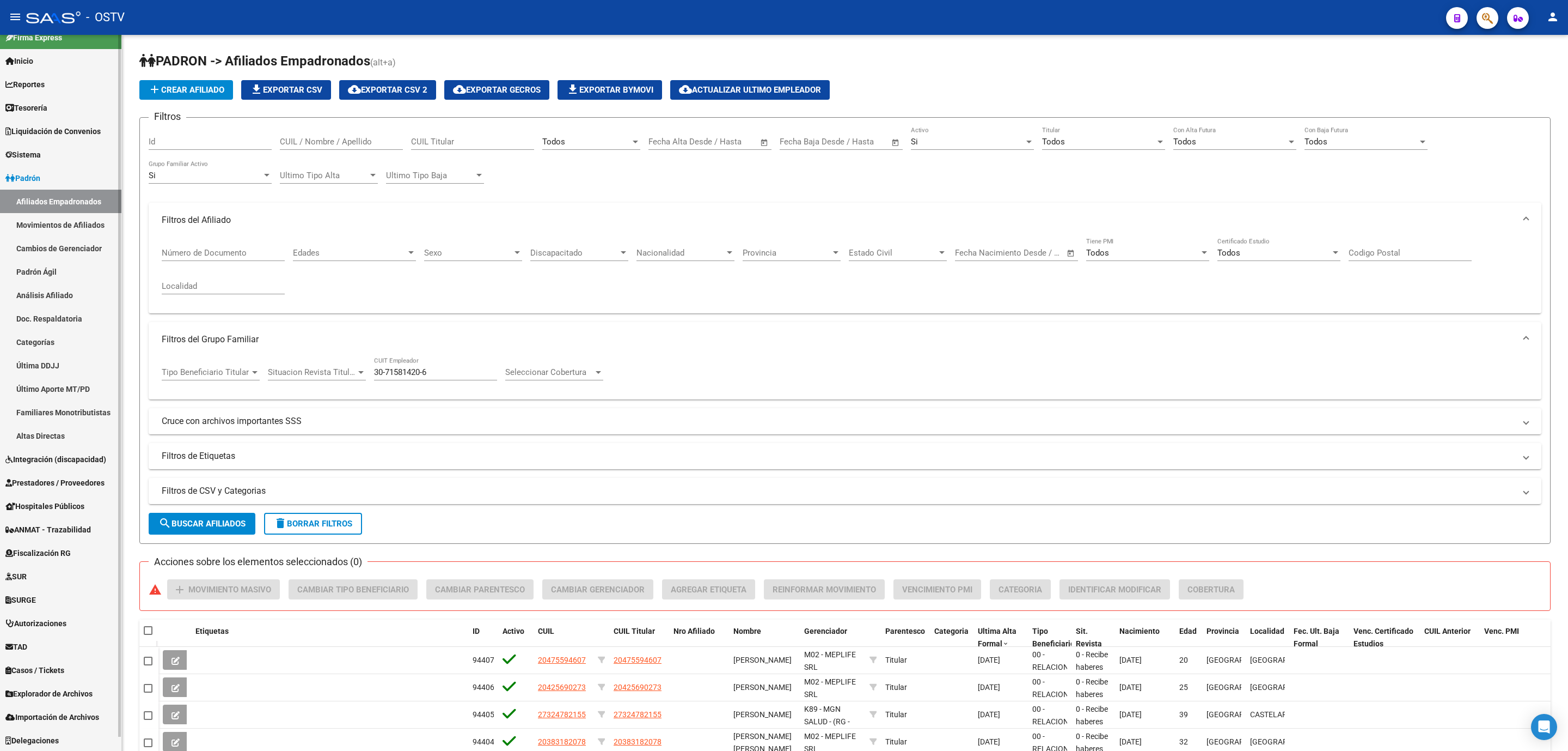
click at [30, 553] on span "Fiscalización RG" at bounding box center [38, 553] width 65 height 12
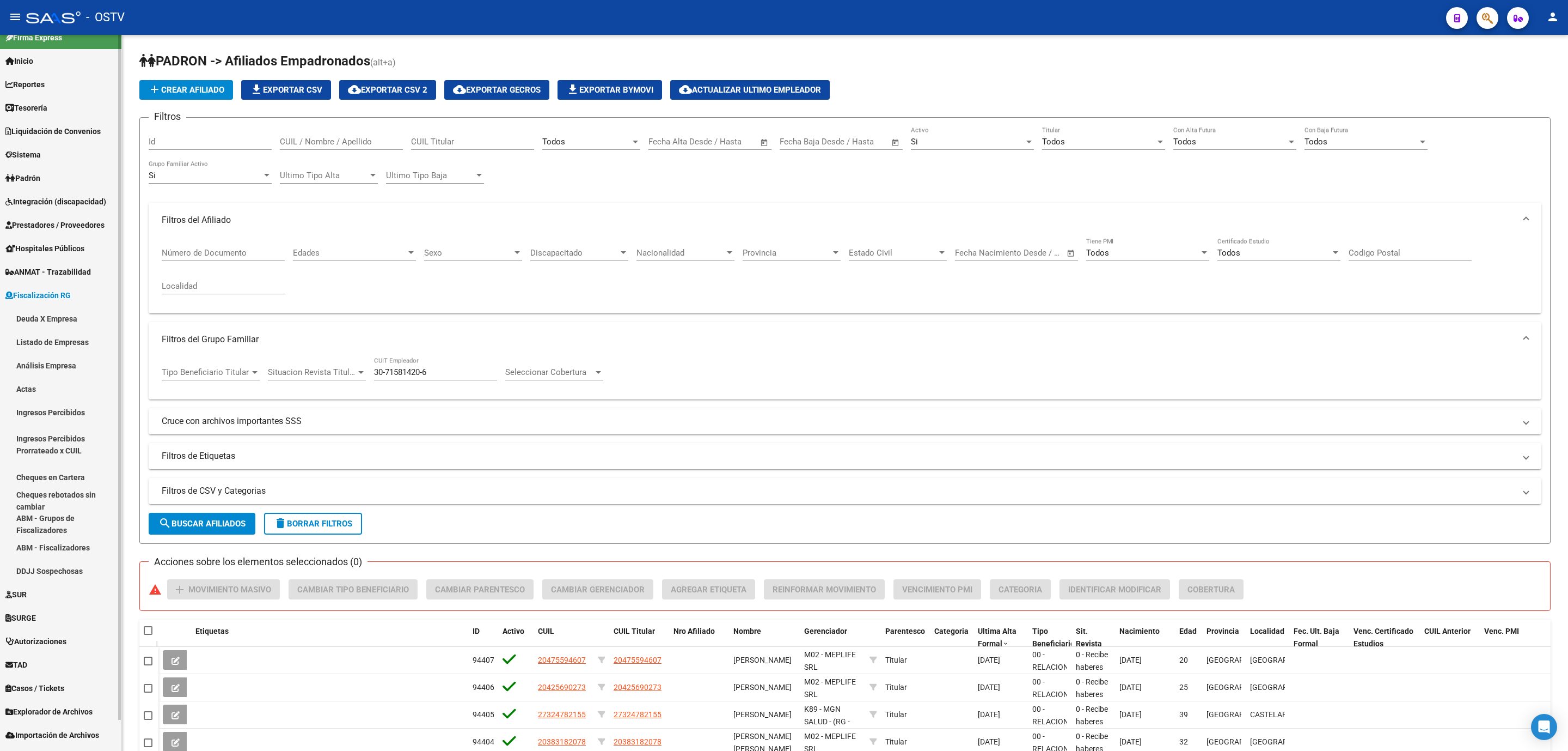
click at [46, 319] on link "Deuda X Empresa" at bounding box center [61, 318] width 122 height 23
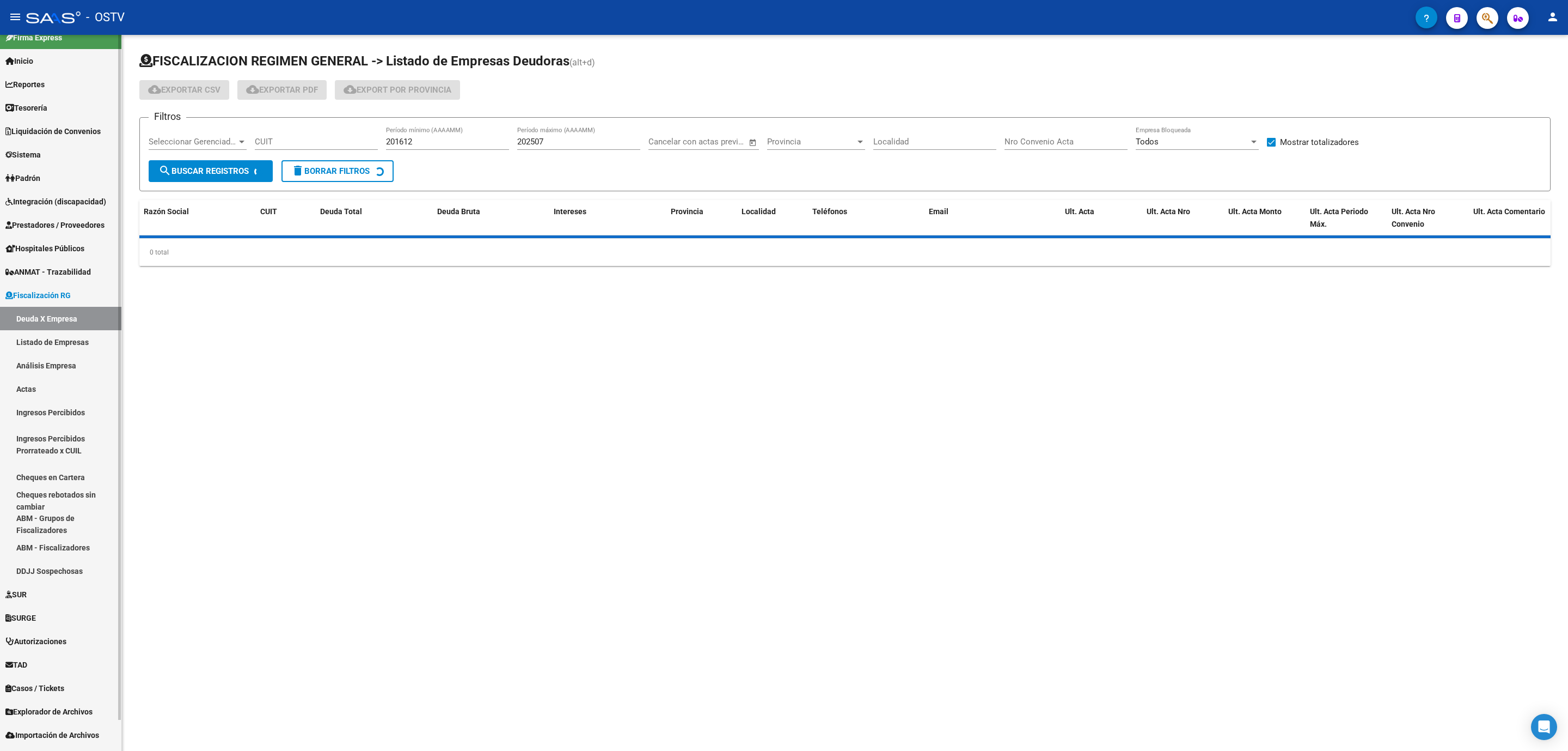
click at [48, 368] on link "Análisis Empresa" at bounding box center [61, 365] width 122 height 23
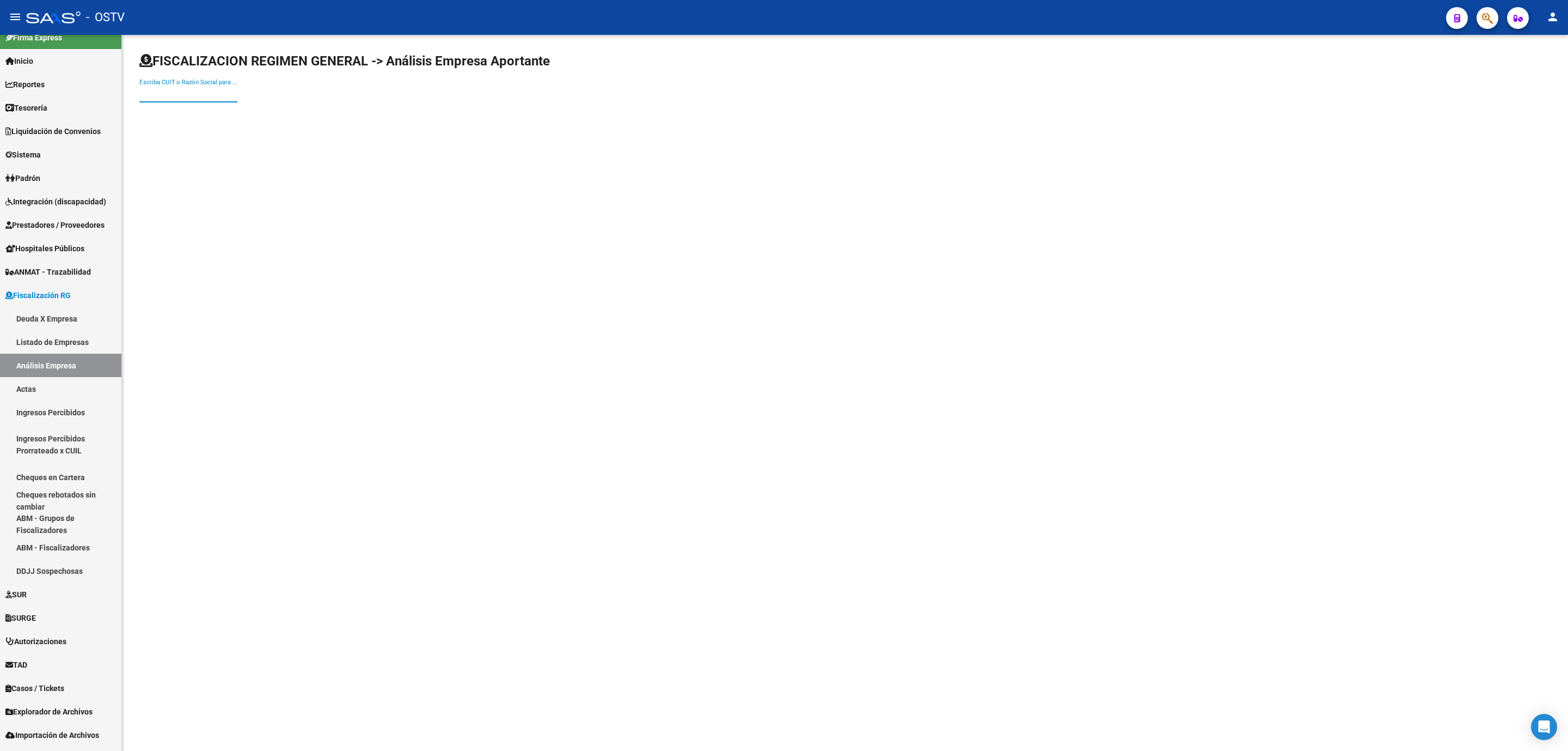
paste input "30-71581420-6"
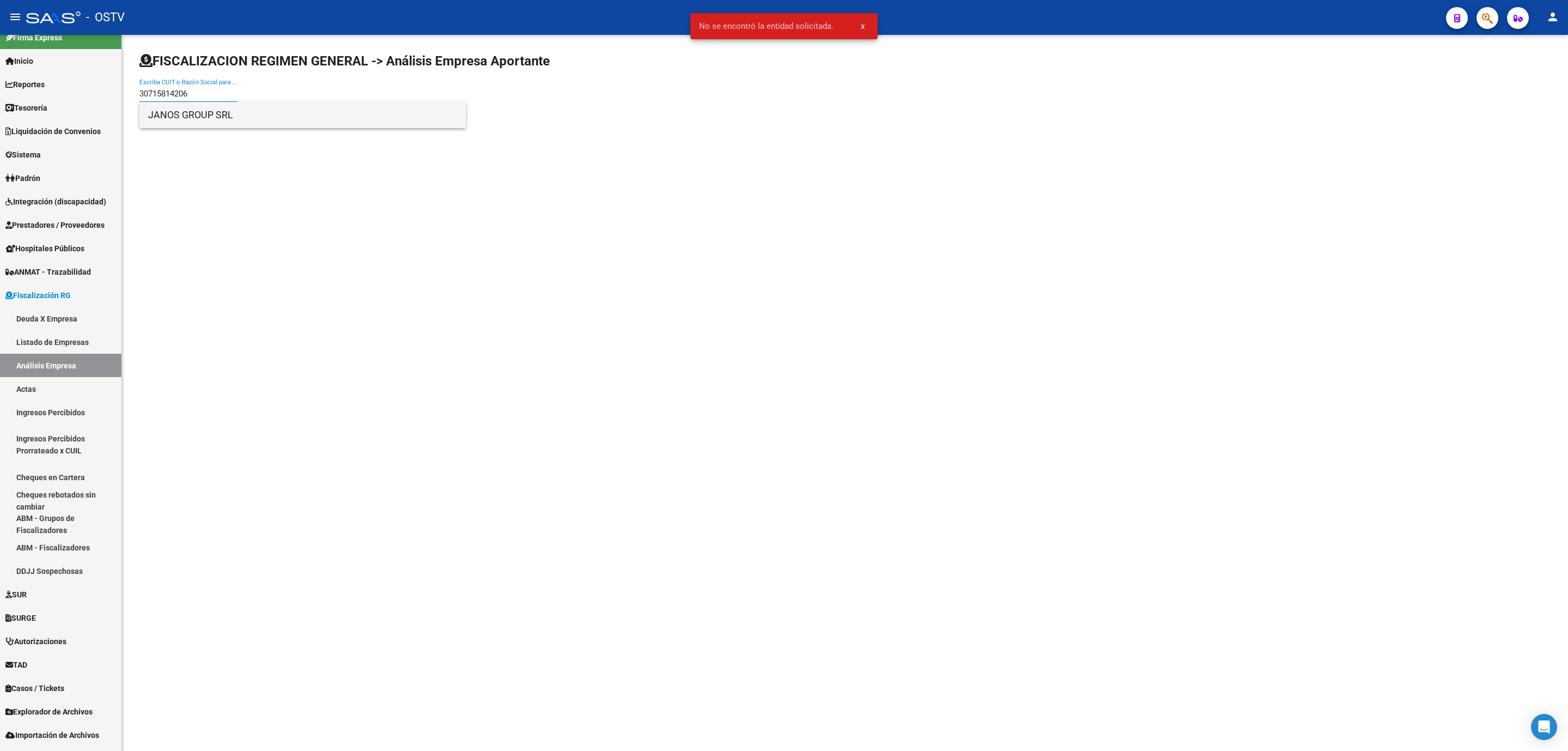
type input "30715814206"
click at [226, 120] on span "JANOS GROUP SRL" at bounding box center [303, 115] width 310 height 26
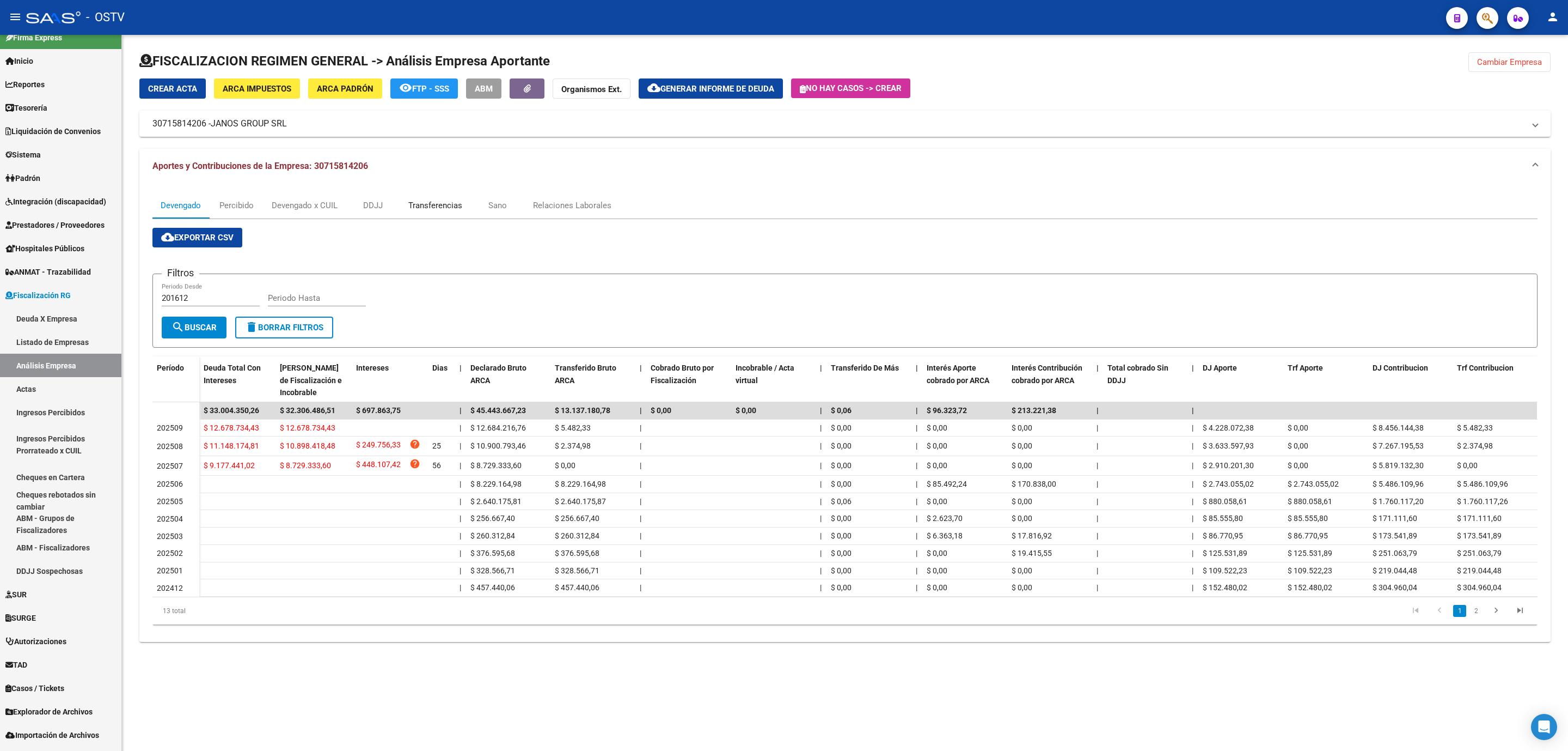
click at [424, 206] on div "Transferencias" at bounding box center [435, 205] width 54 height 12
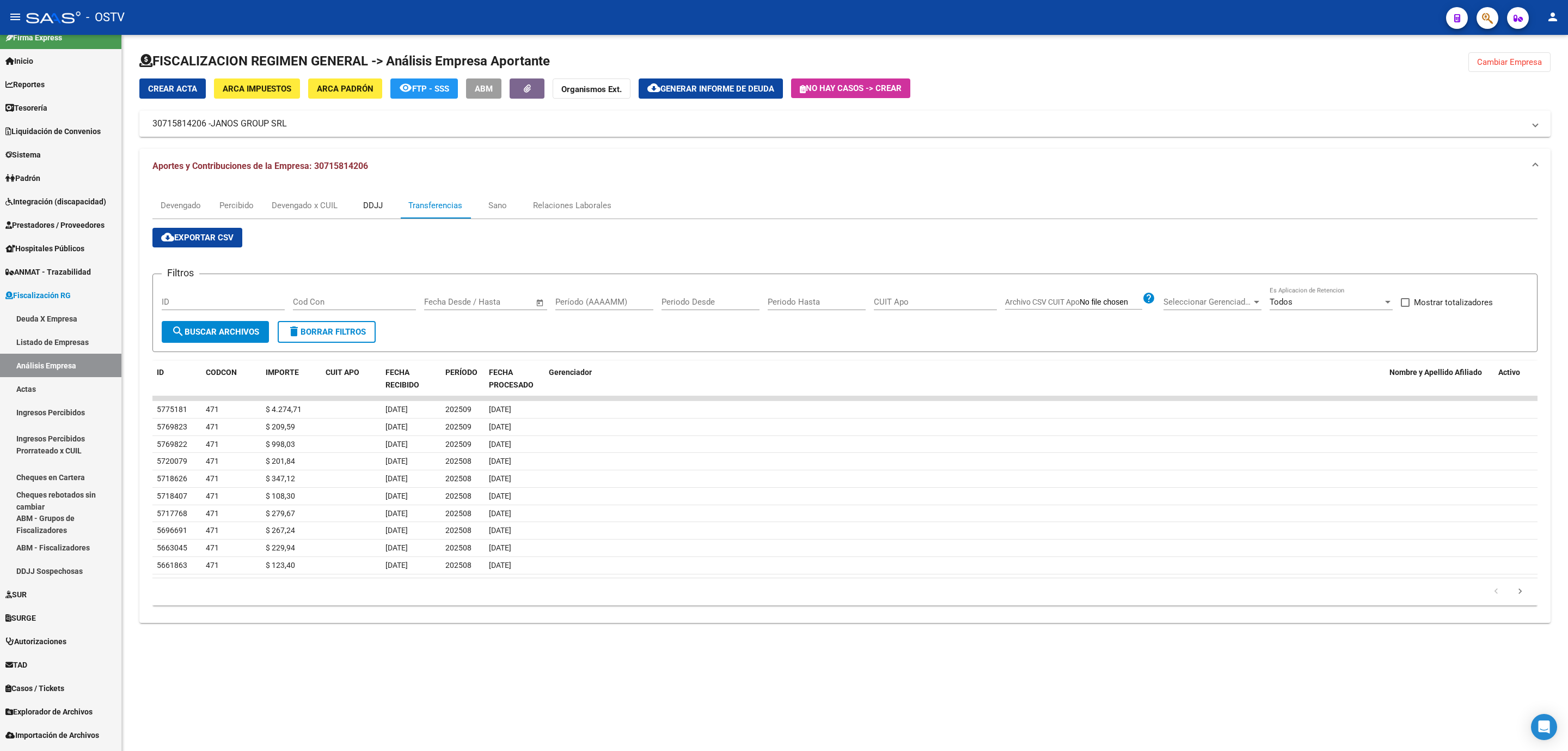
click at [381, 208] on div "DDJJ" at bounding box center [373, 205] width 20 height 12
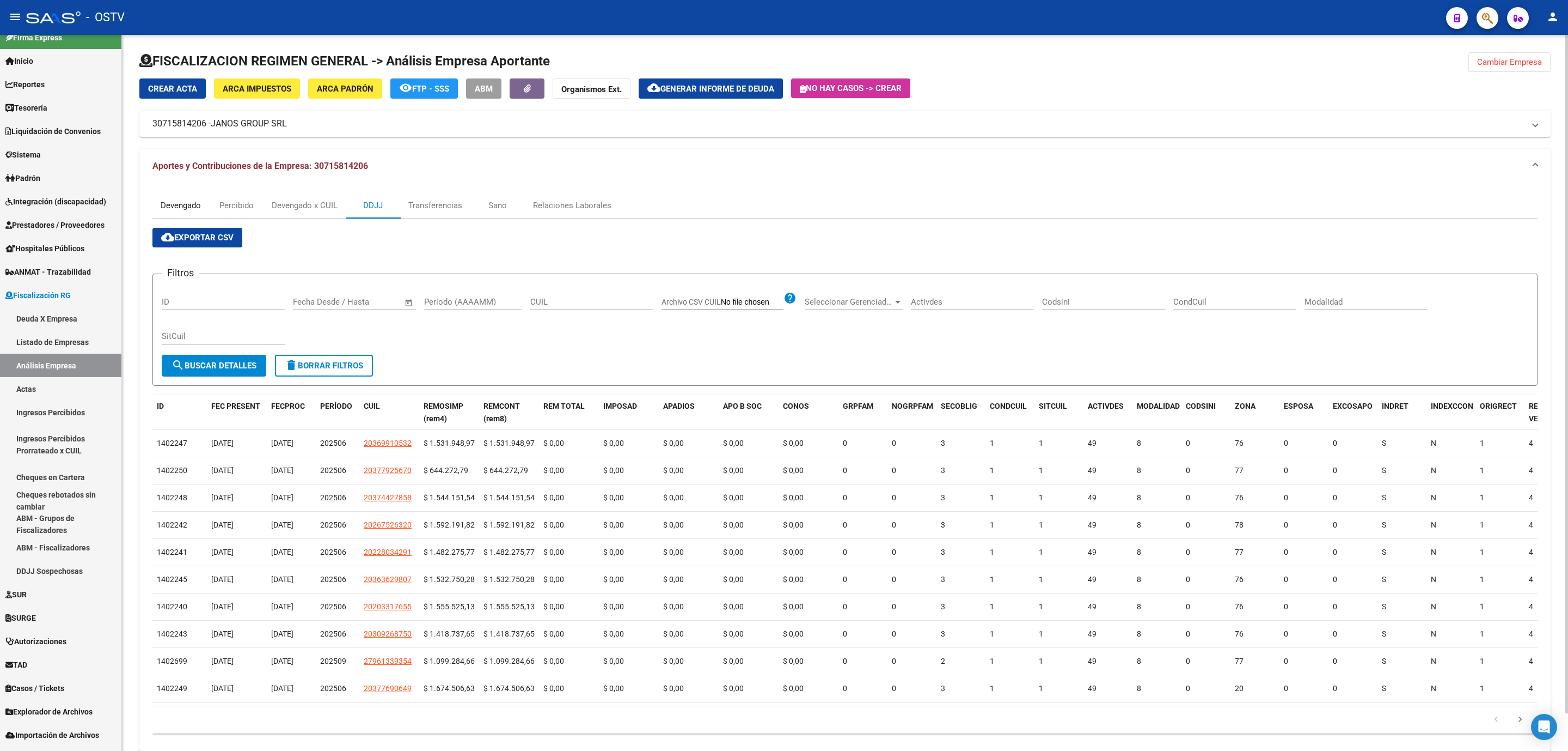
click at [182, 205] on div "Devengado" at bounding box center [180, 205] width 40 height 12
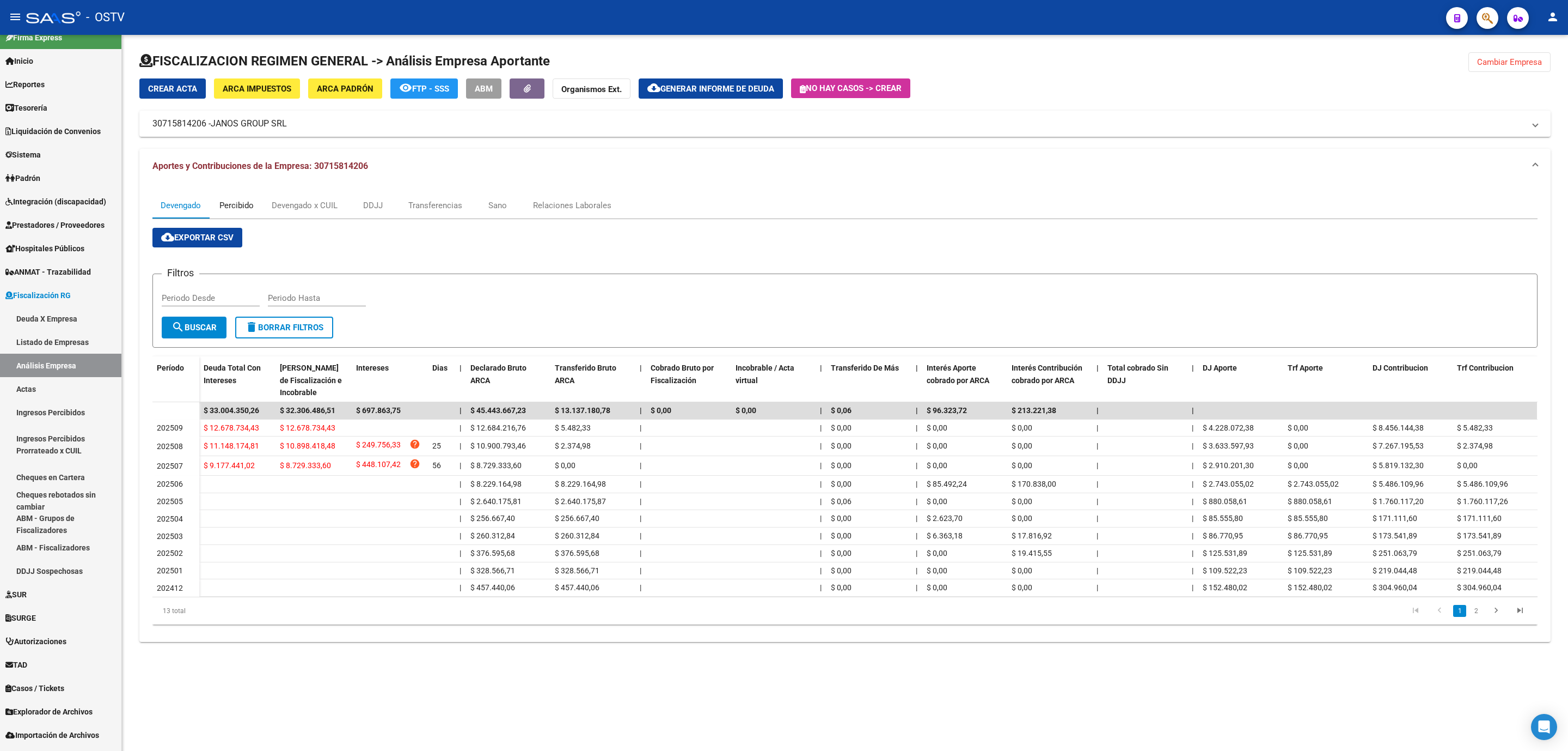
click at [242, 208] on div "Percibido" at bounding box center [237, 205] width 35 height 12
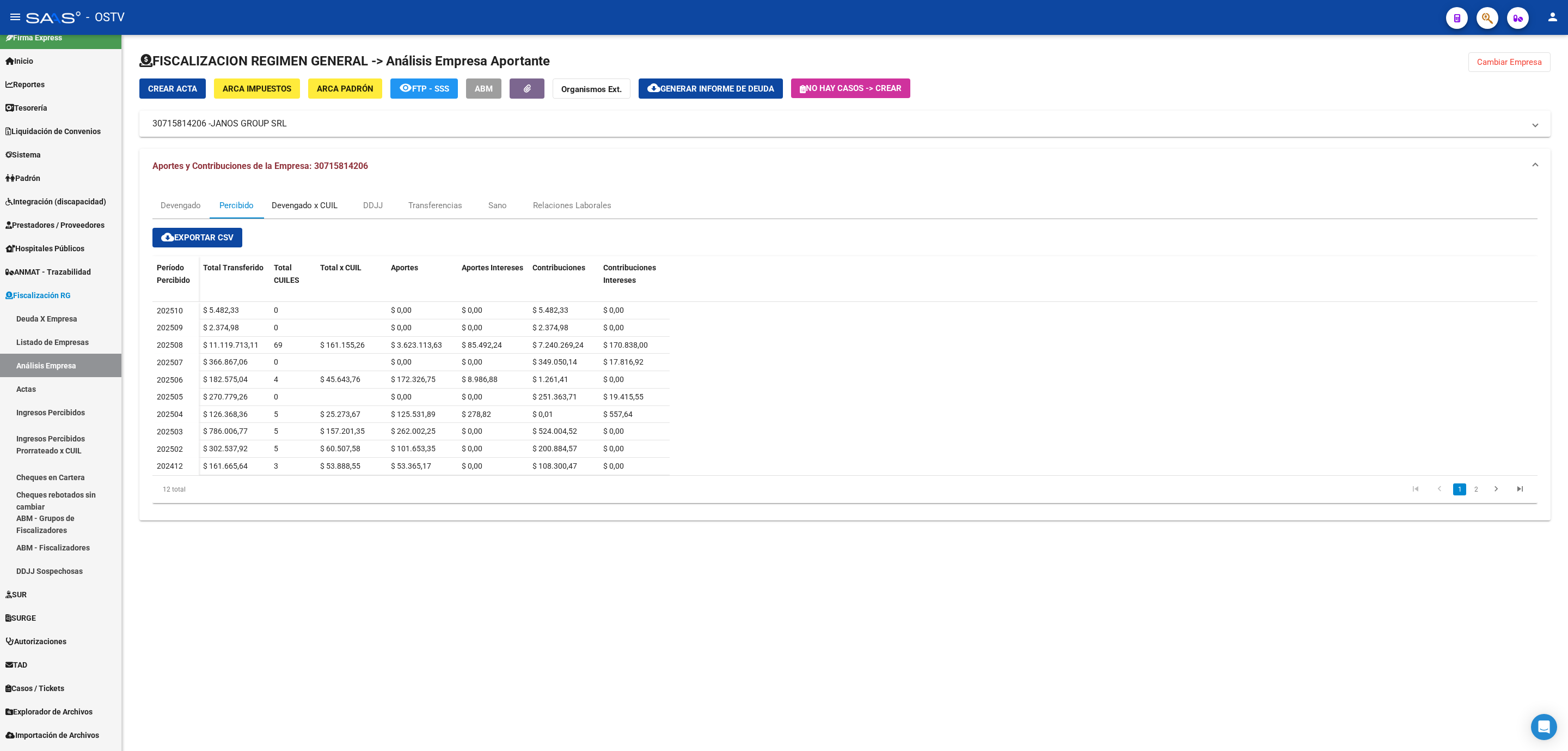
click at [296, 208] on div "Devengado x CUIL" at bounding box center [305, 205] width 66 height 12
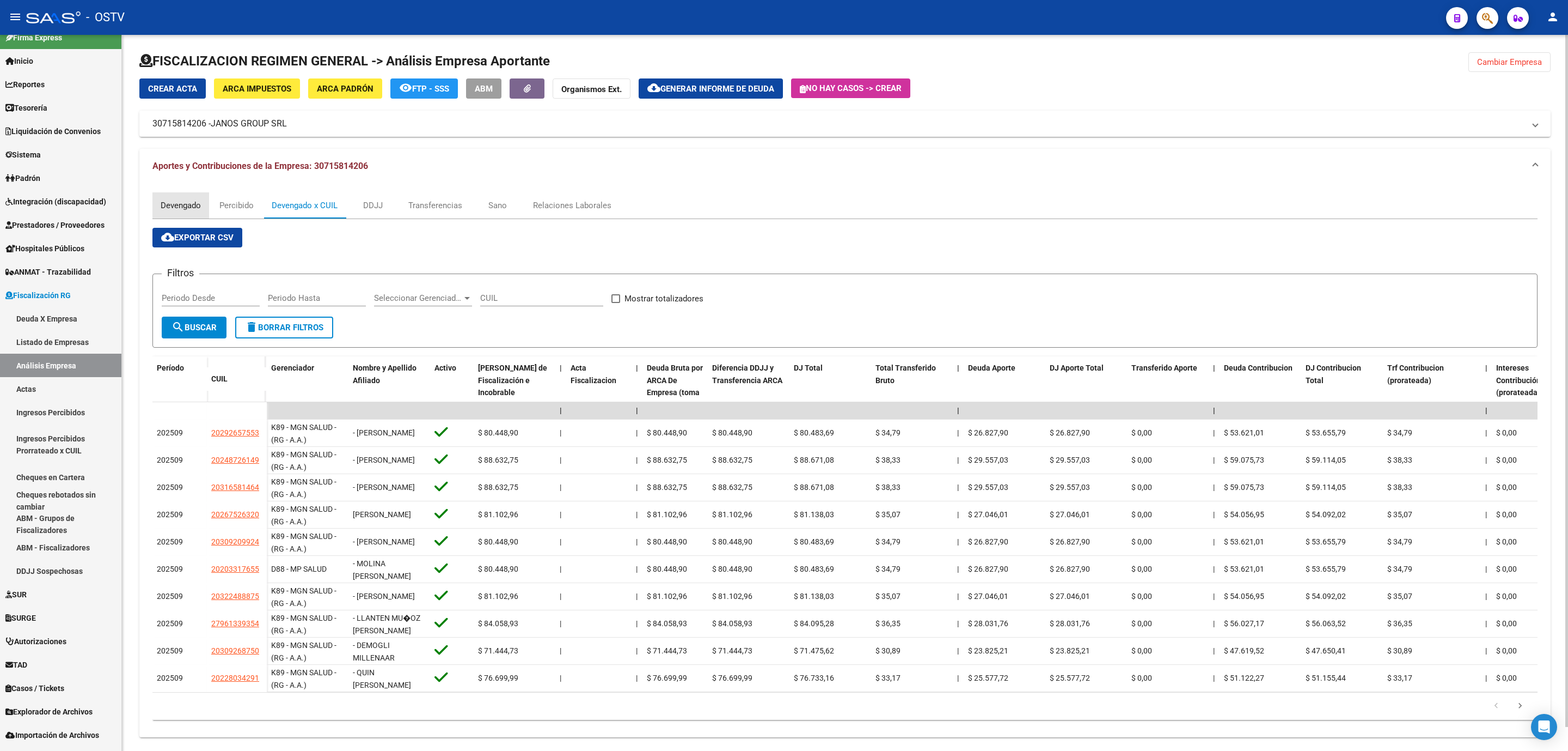
click at [195, 200] on div "Devengado" at bounding box center [180, 205] width 40 height 12
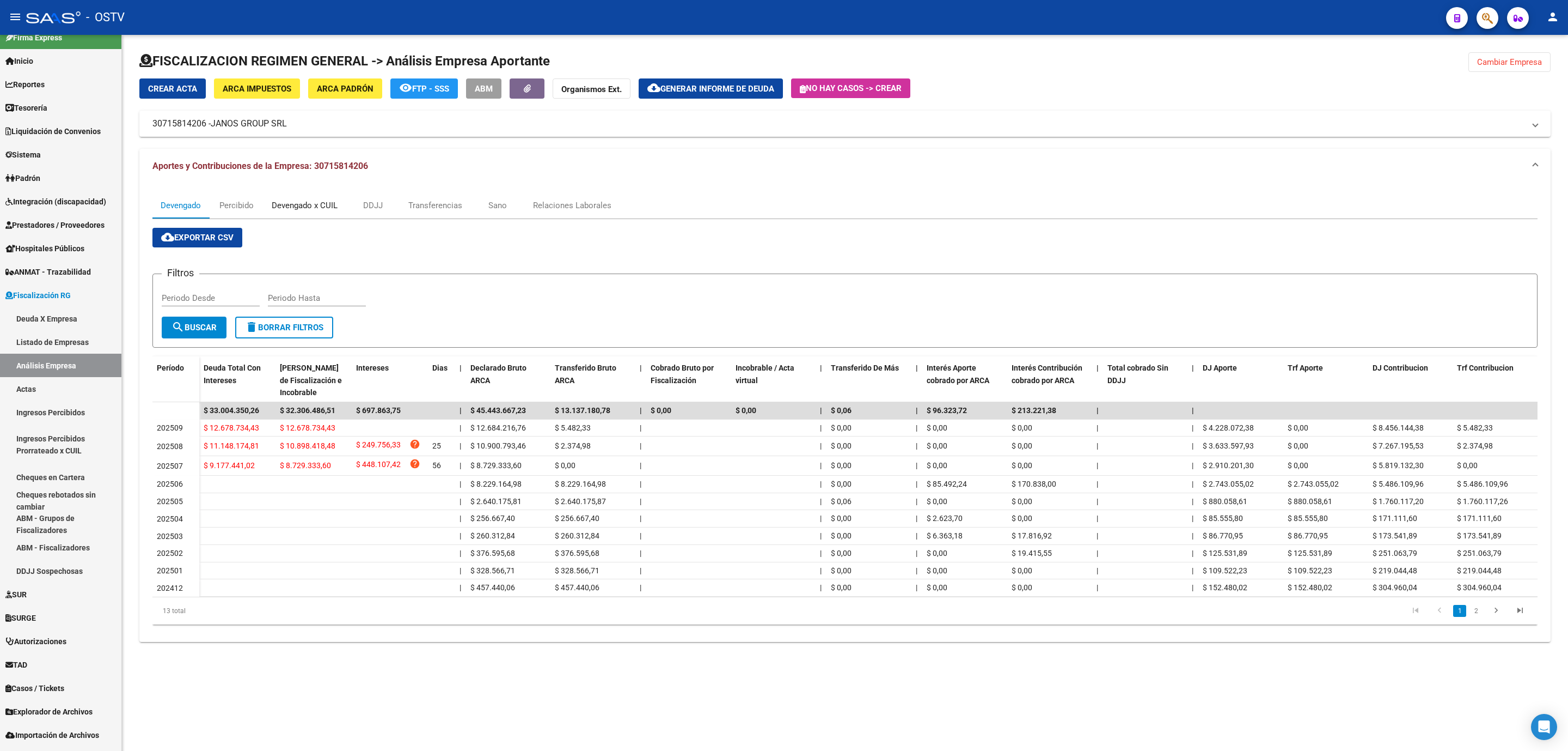
click at [310, 206] on div "Devengado x CUIL" at bounding box center [305, 205] width 66 height 12
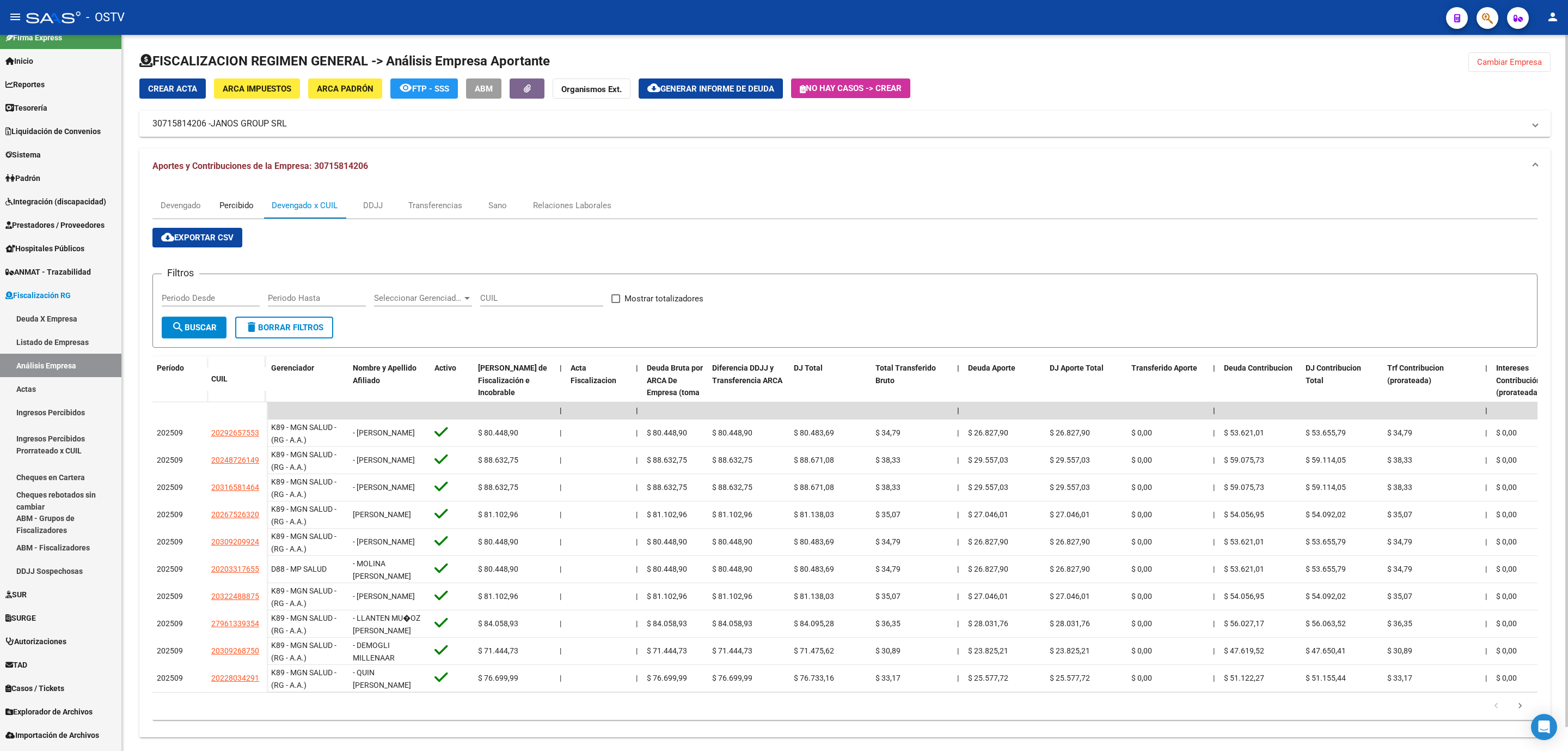
click at [247, 206] on div "Percibido" at bounding box center [237, 205] width 35 height 12
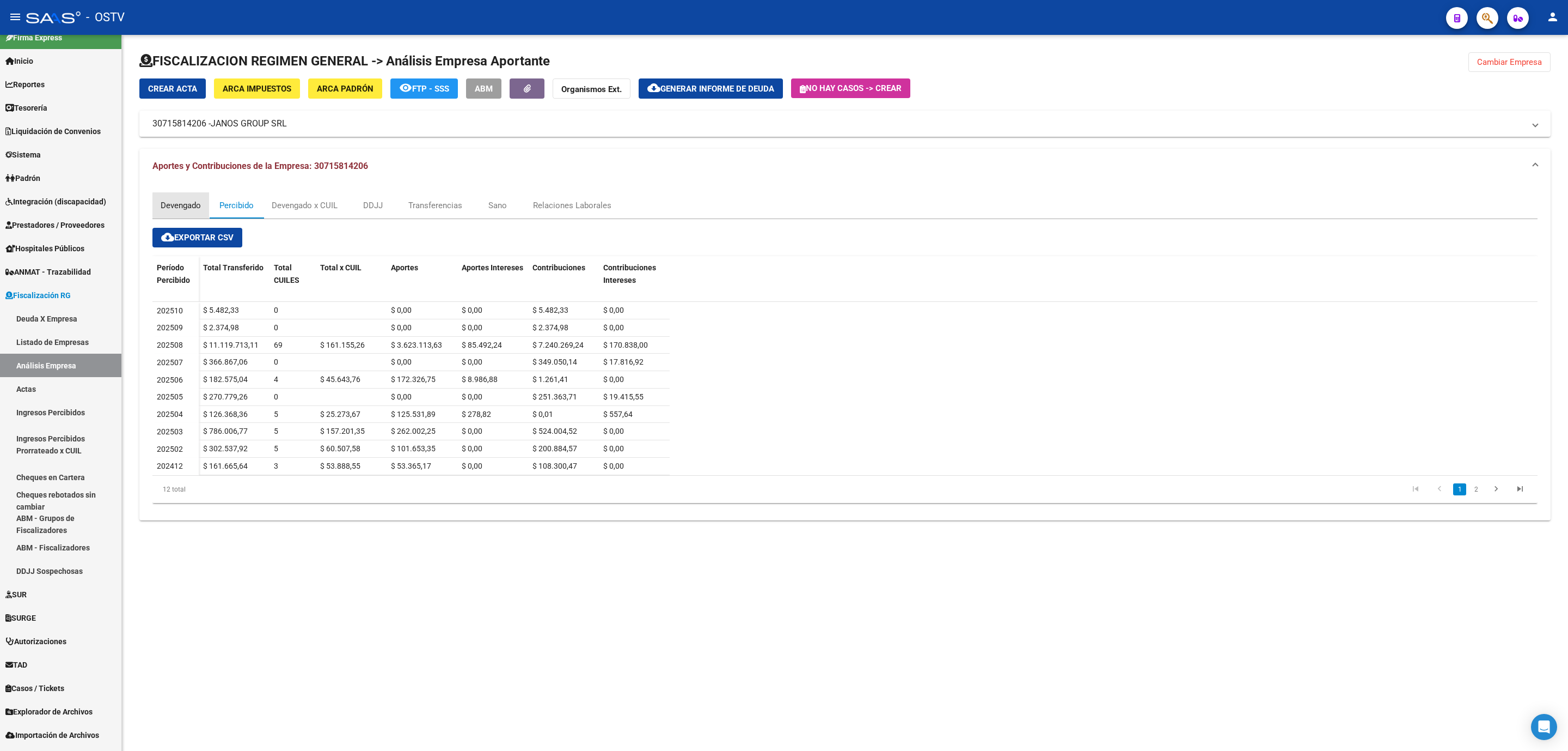
click at [195, 206] on div "Devengado" at bounding box center [180, 205] width 40 height 12
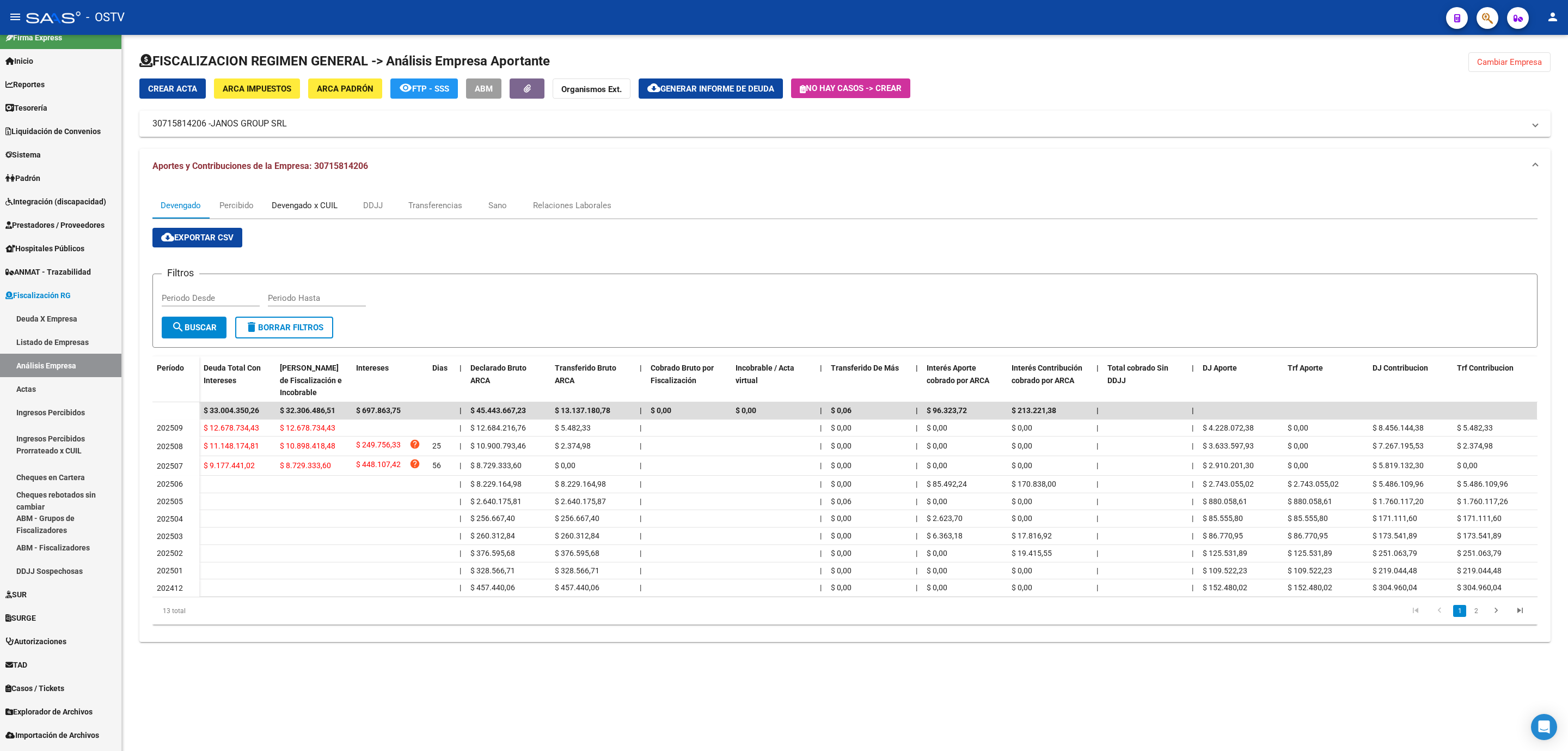
click at [318, 208] on div "Devengado x CUIL" at bounding box center [305, 205] width 66 height 12
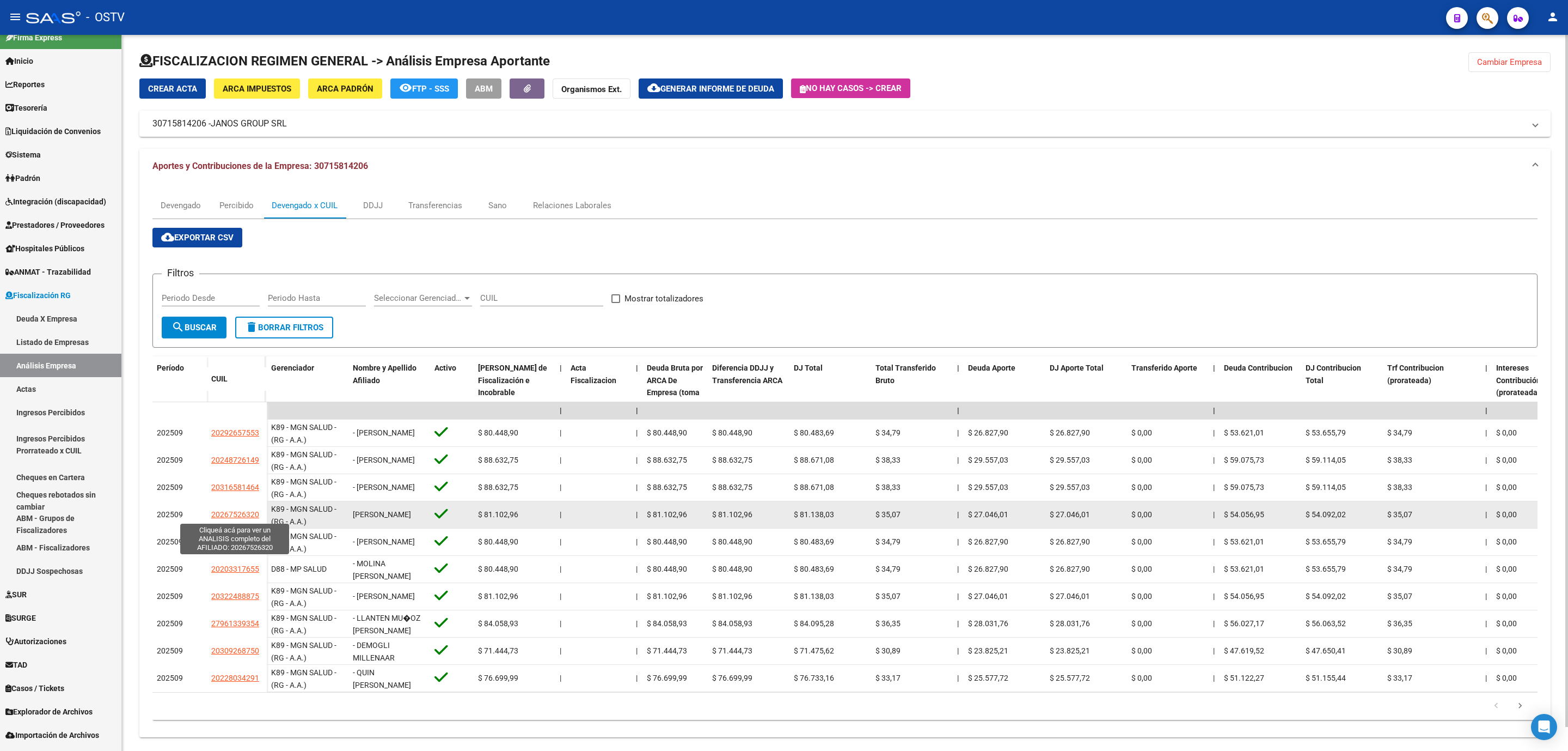
click at [240, 513] on span "20267526320" at bounding box center [235, 514] width 48 height 9
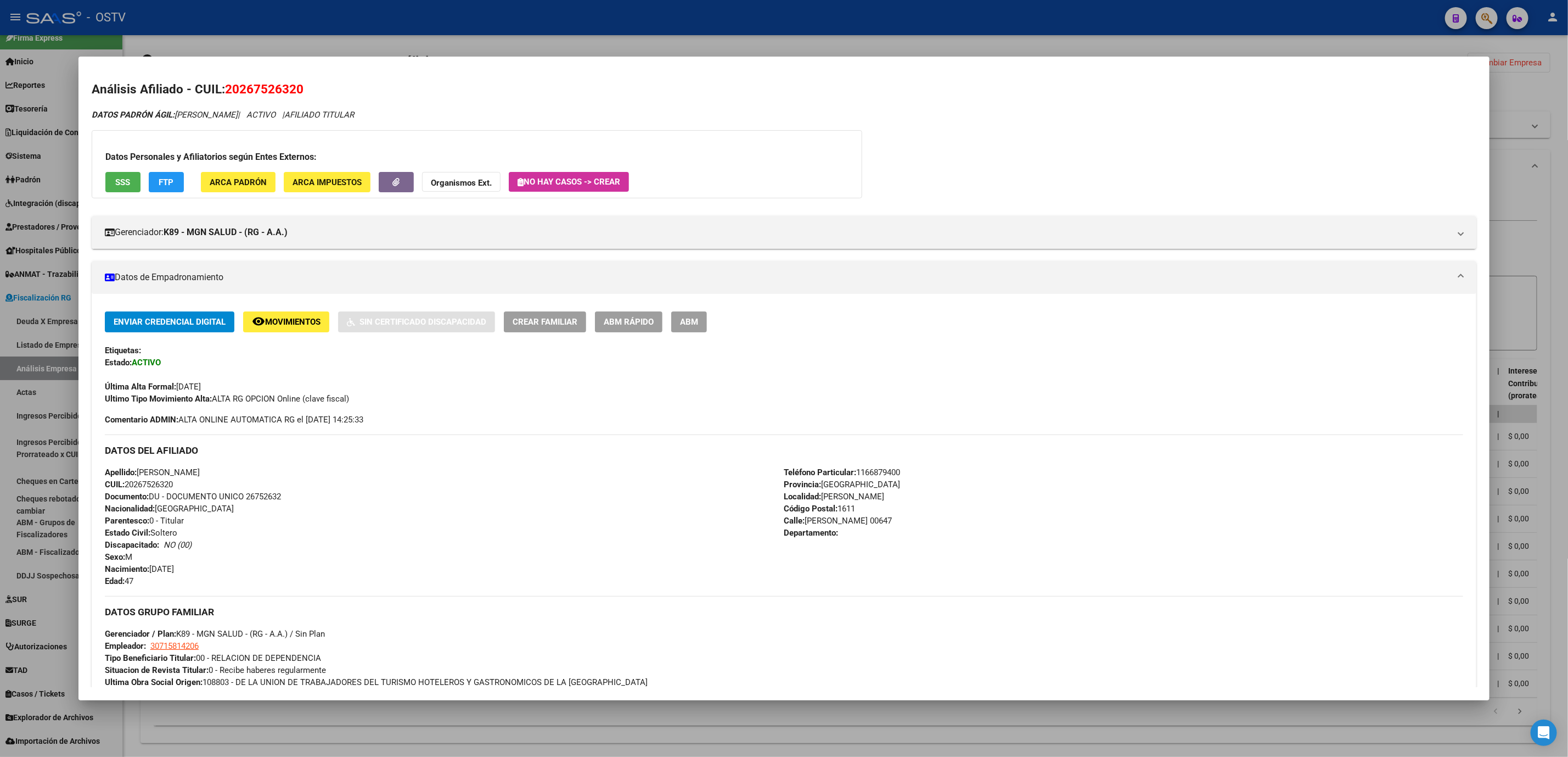
scroll to position [387, 0]
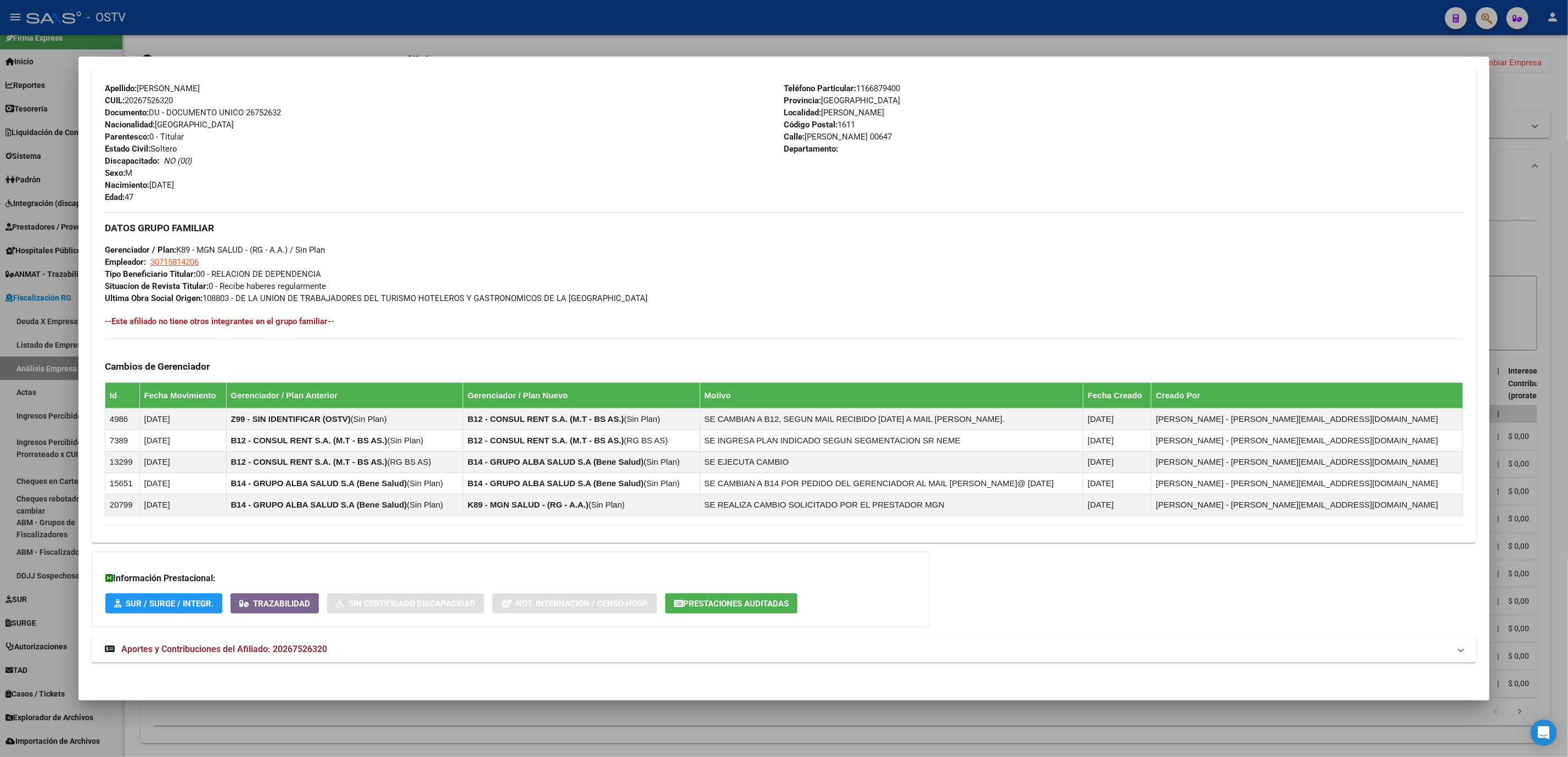
click at [331, 651] on mat-panel-title "Aportes y Contribuciones del Afiliado: 20267526320" at bounding box center [777, 649] width 1345 height 13
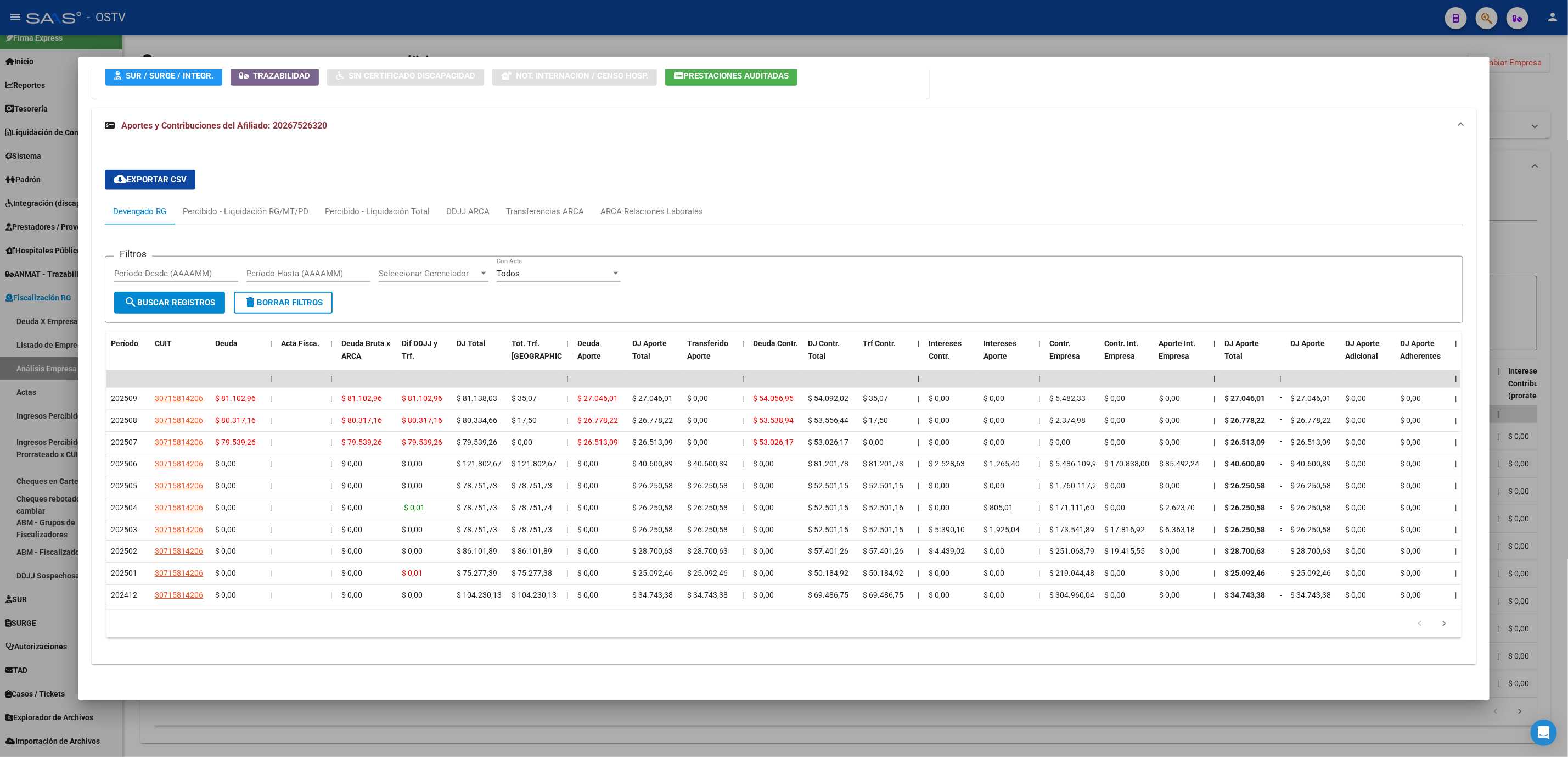
scroll to position [930, 0]
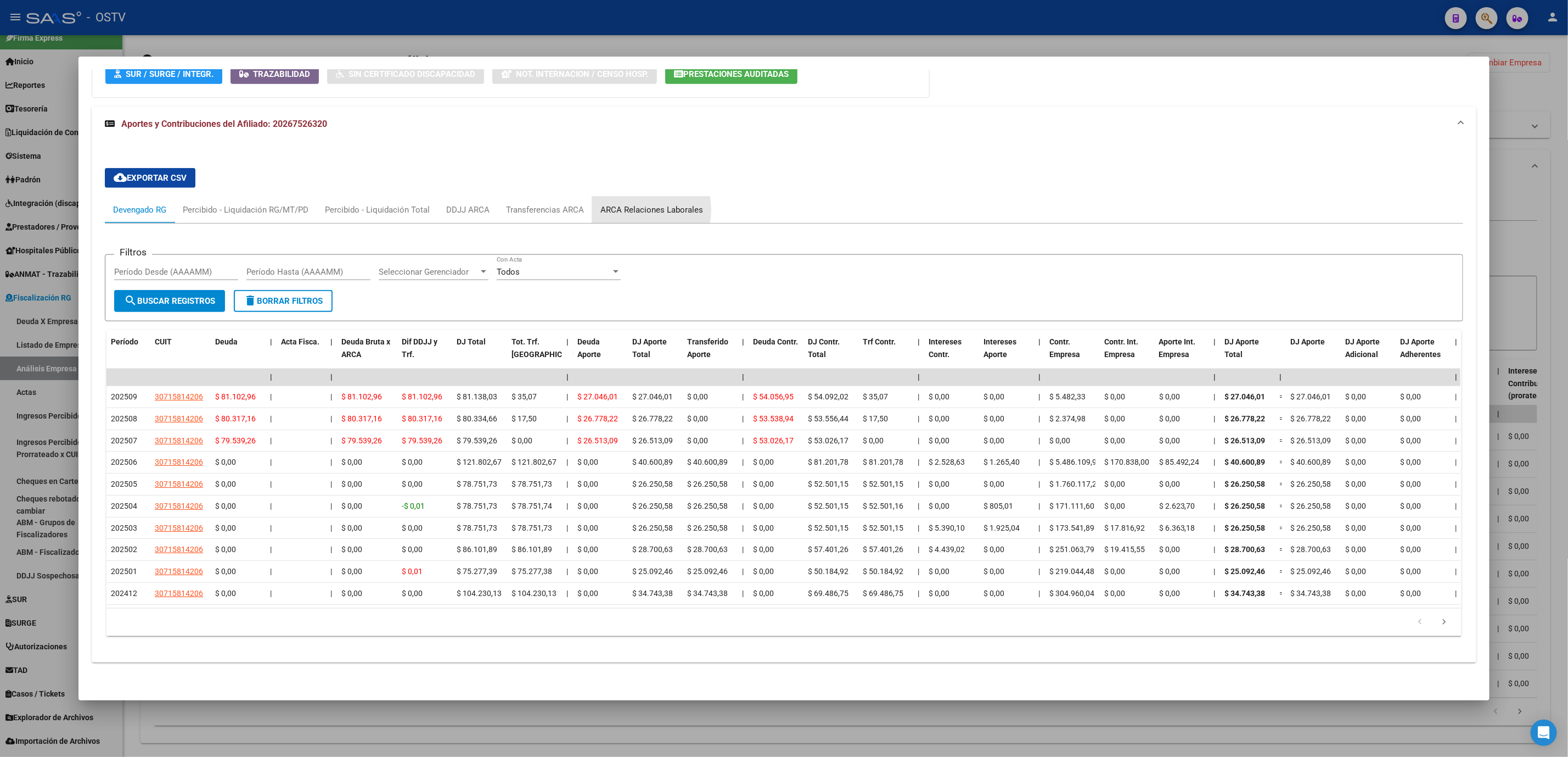
click at [621, 204] on div "ARCA Relaciones Laborales" at bounding box center [651, 209] width 103 height 12
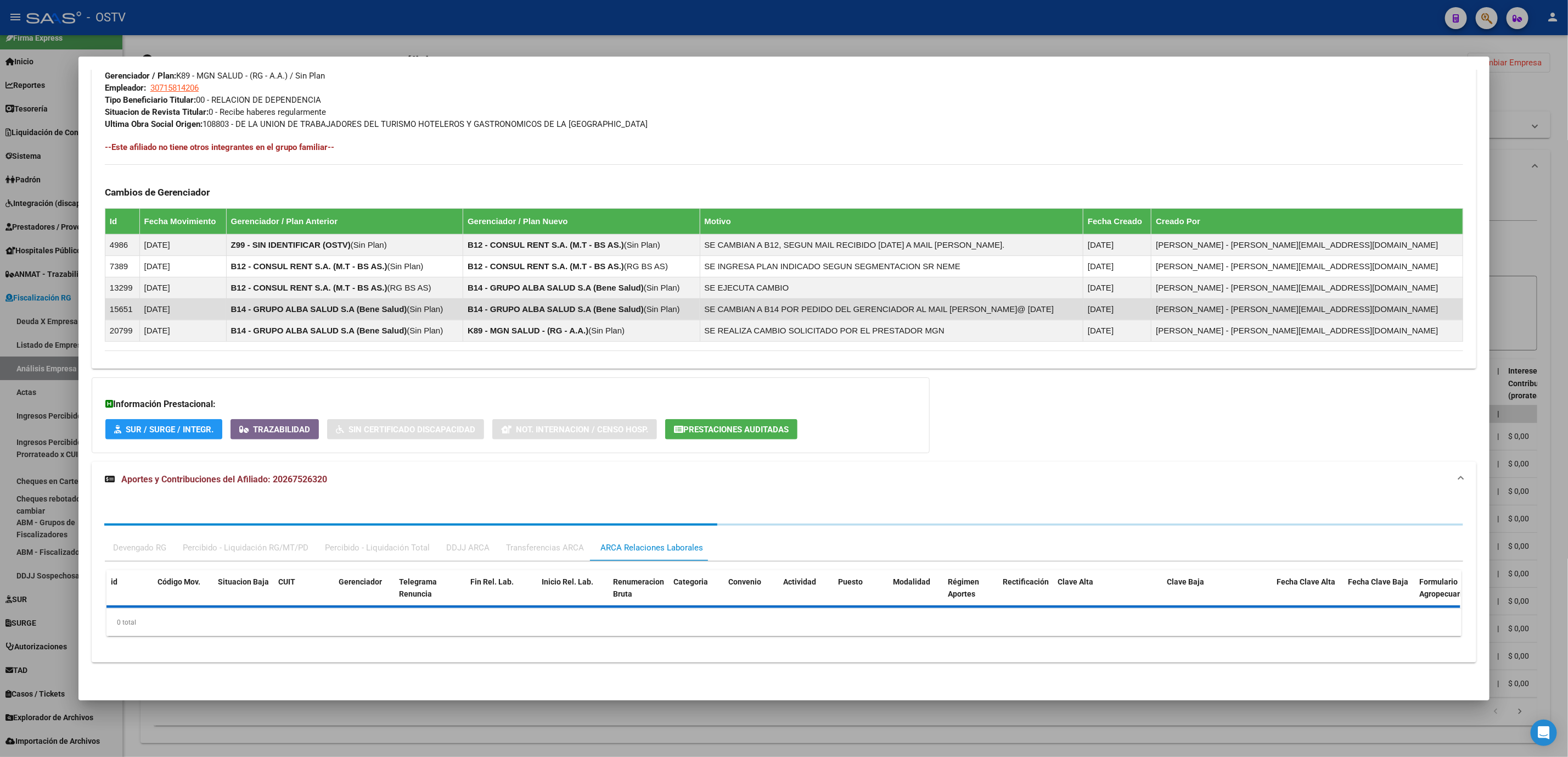
scroll to position [647, 0]
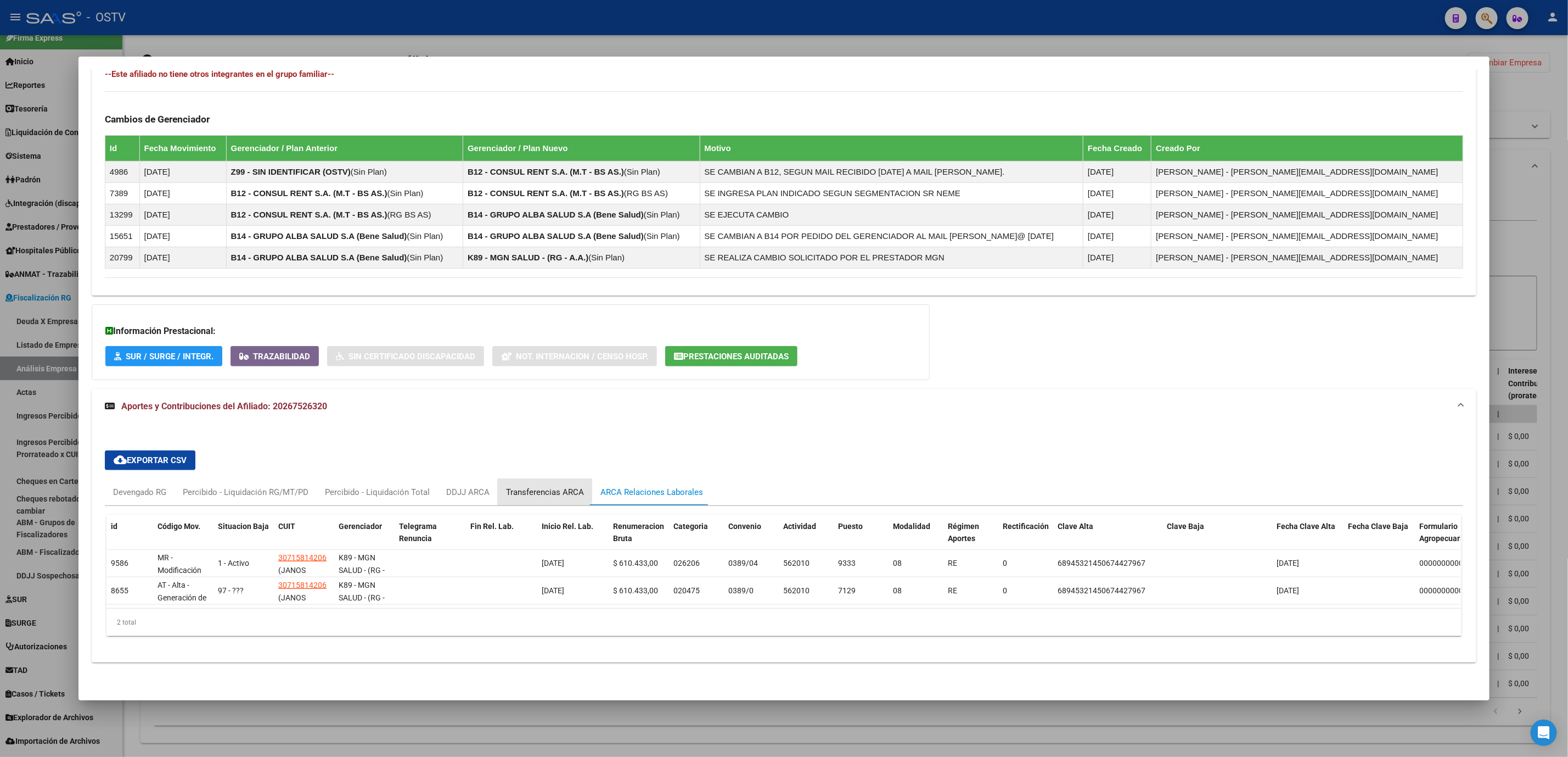
click at [522, 486] on div "Transferencias ARCA" at bounding box center [545, 492] width 78 height 12
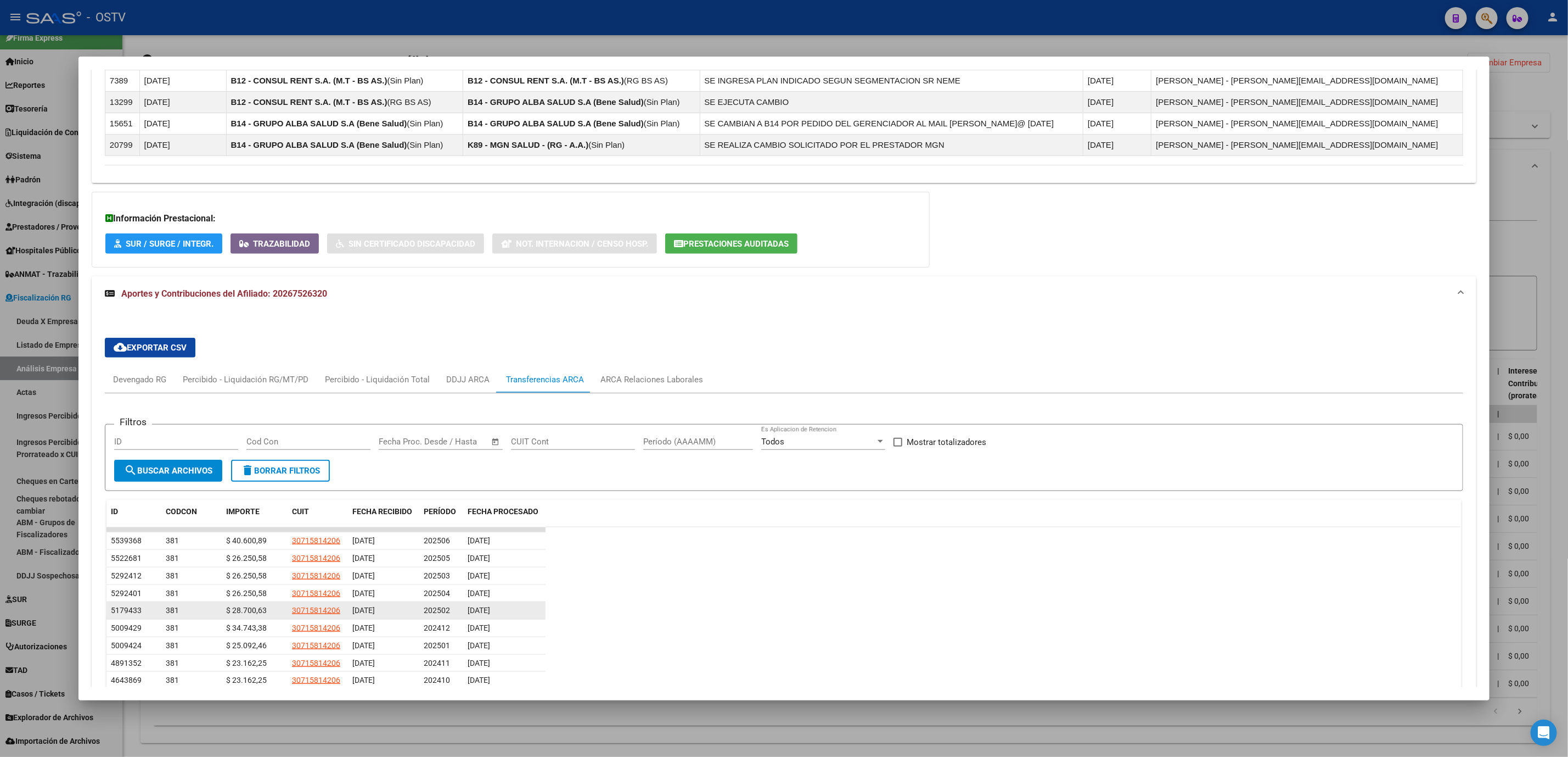
scroll to position [852, 0]
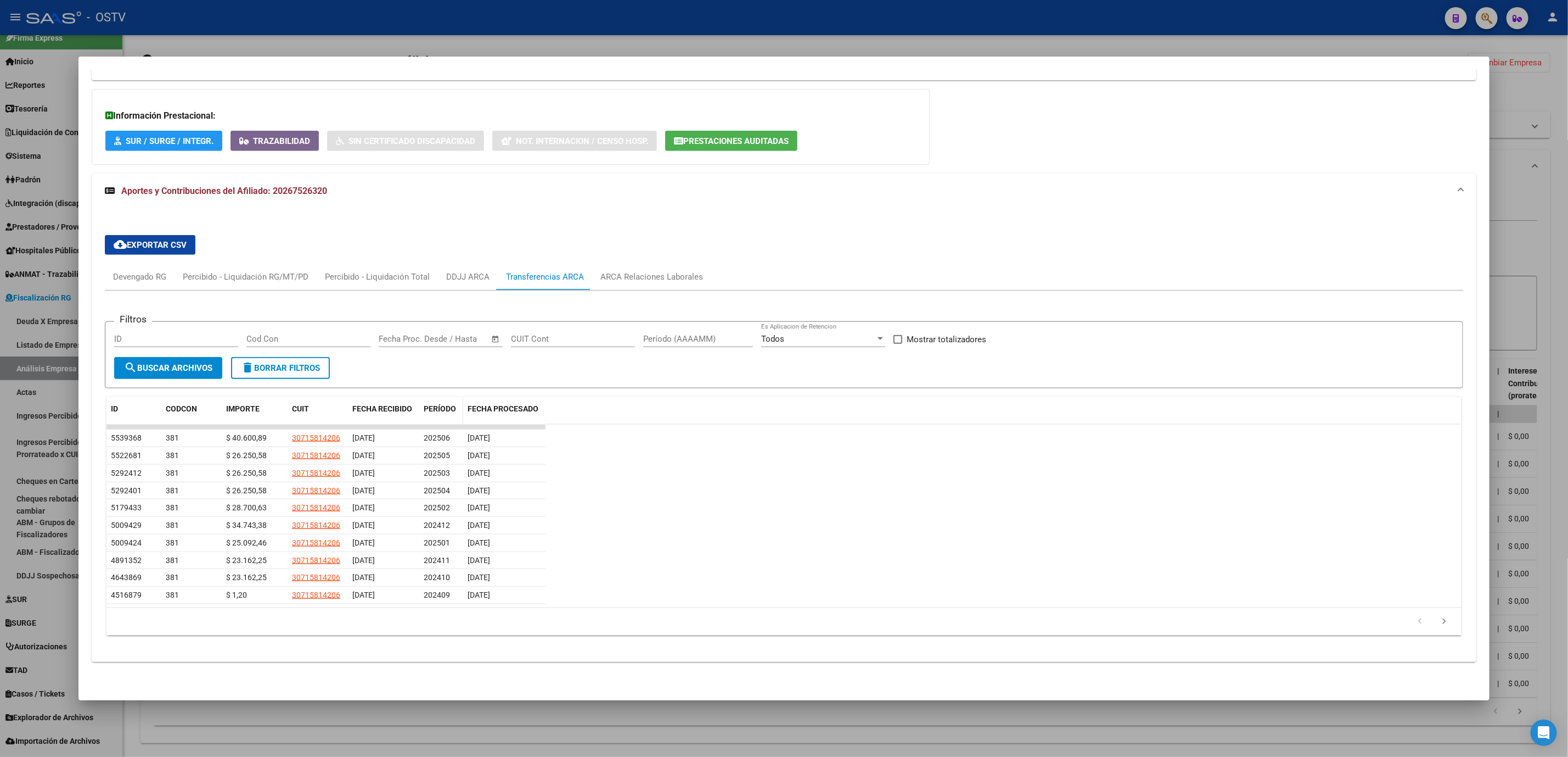
click at [433, 407] on span "PERÍODO" at bounding box center [440, 409] width 32 height 9
click at [438, 404] on span "PERÍODO" at bounding box center [440, 409] width 32 height 9
click at [371, 729] on div at bounding box center [784, 378] width 1568 height 757
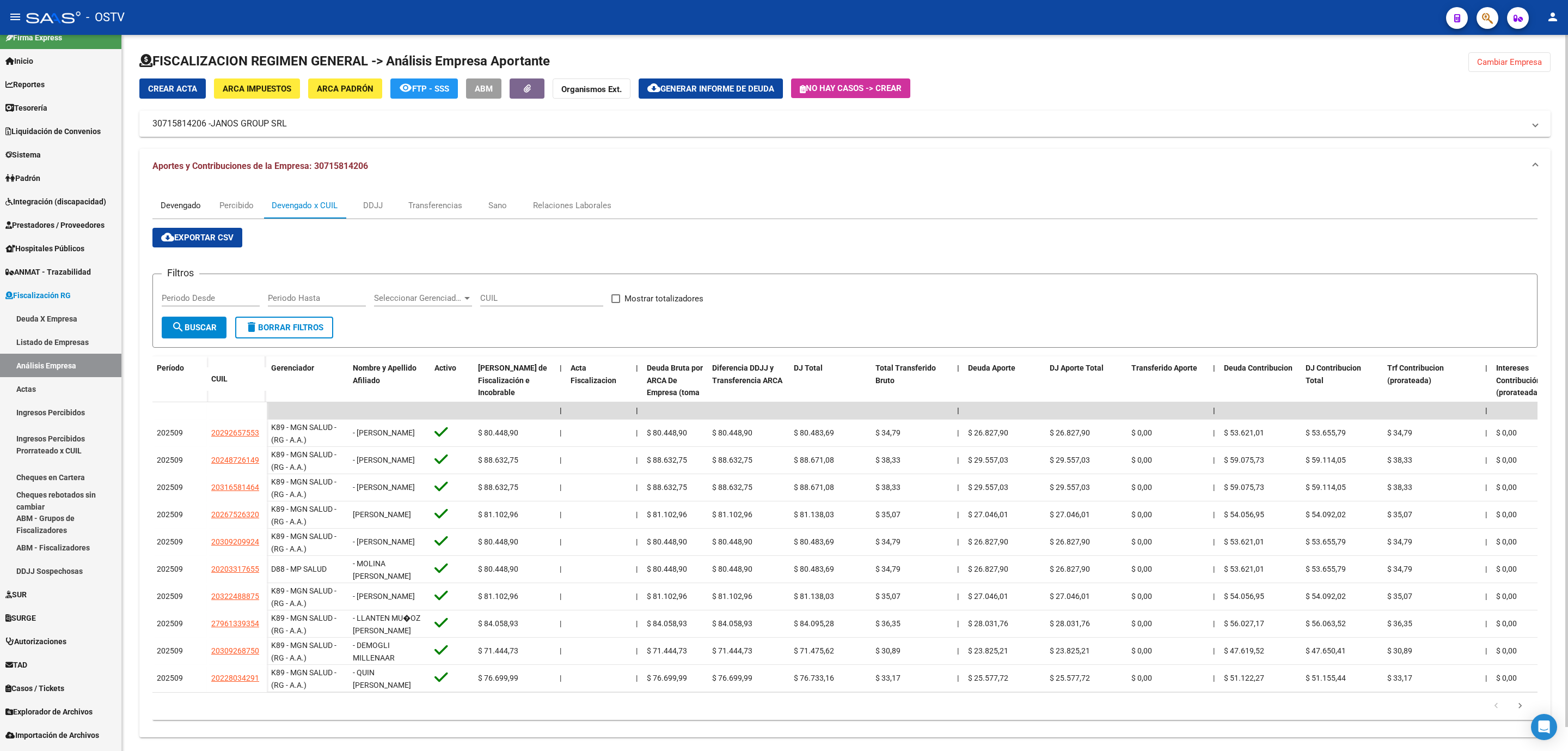
click at [170, 208] on div "Devengado" at bounding box center [180, 205] width 40 height 12
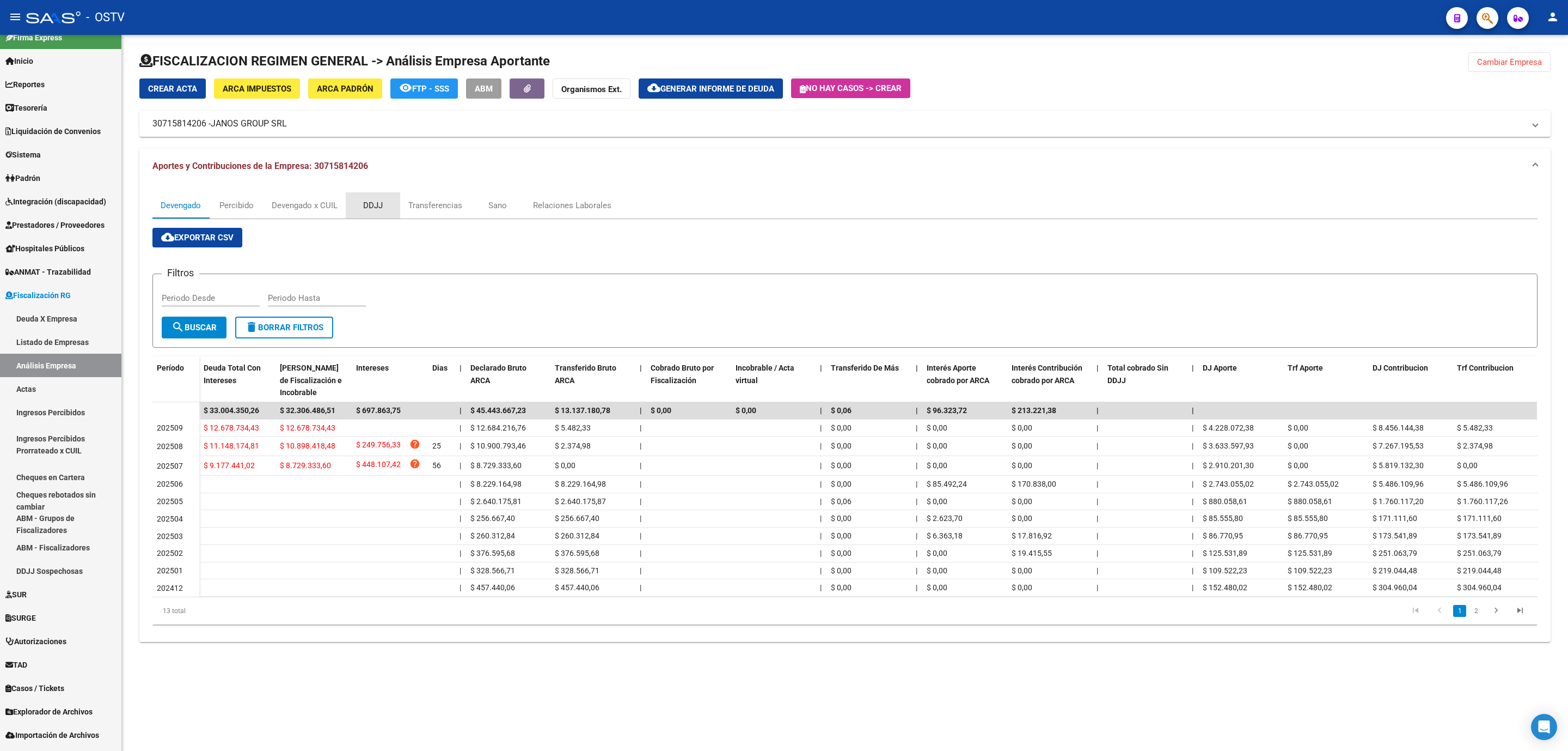
click at [374, 210] on div "DDJJ" at bounding box center [373, 205] width 20 height 12
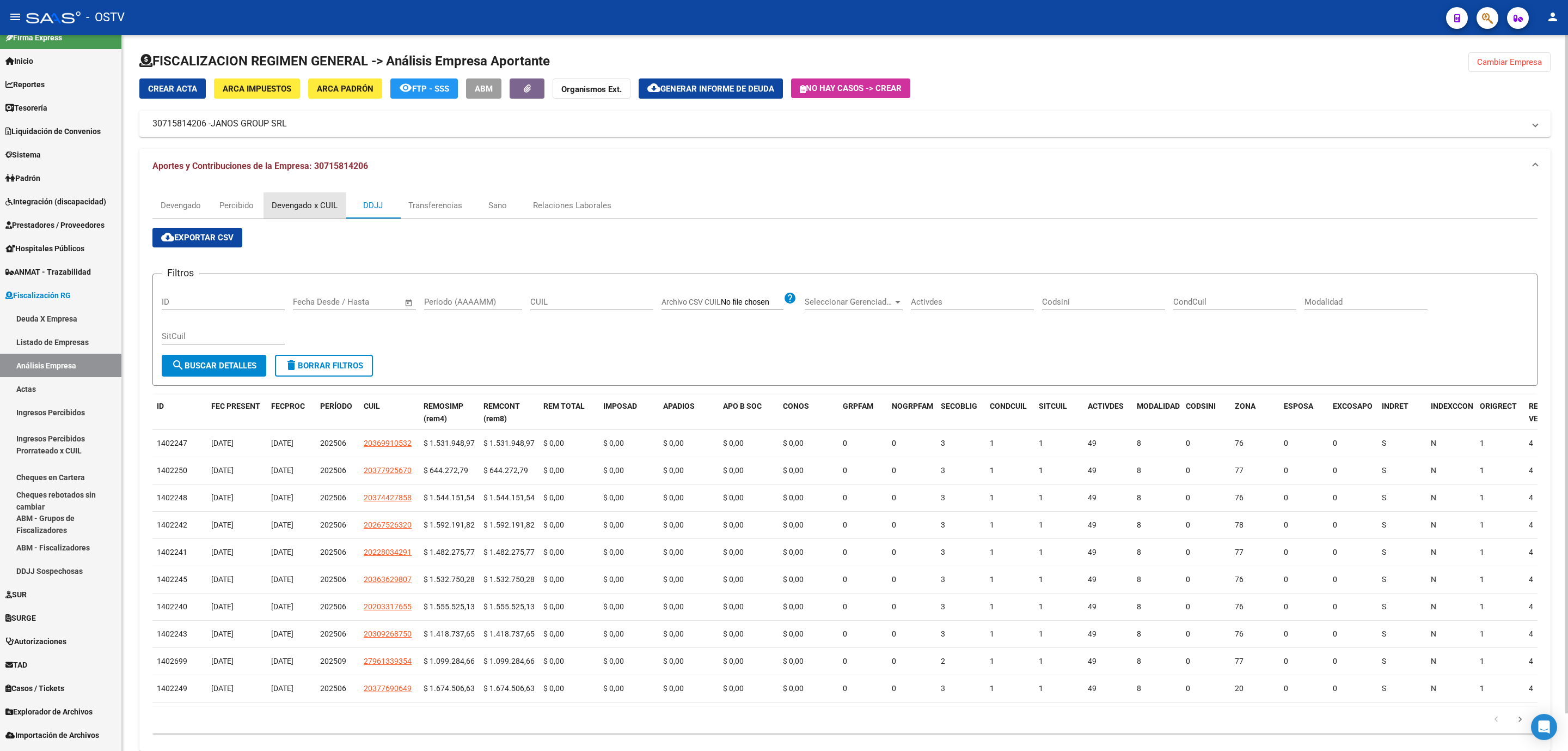
drag, startPoint x: 301, startPoint y: 213, endPoint x: 301, endPoint y: 231, distance: 18.0
click at [301, 213] on div "Devengado x CUIL" at bounding box center [305, 205] width 82 height 26
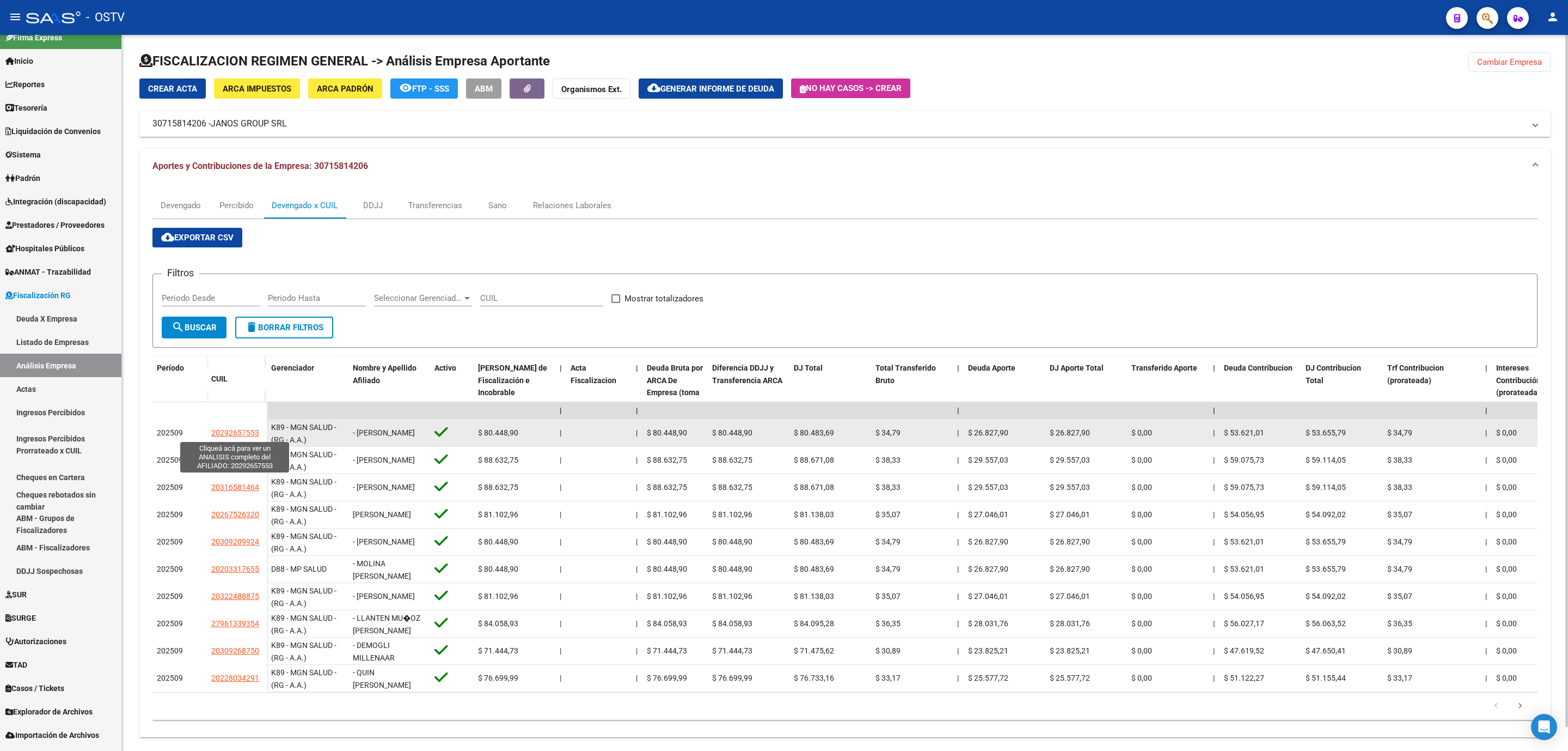
click at [235, 432] on span "20292657553" at bounding box center [235, 433] width 48 height 9
type textarea "20292657553"
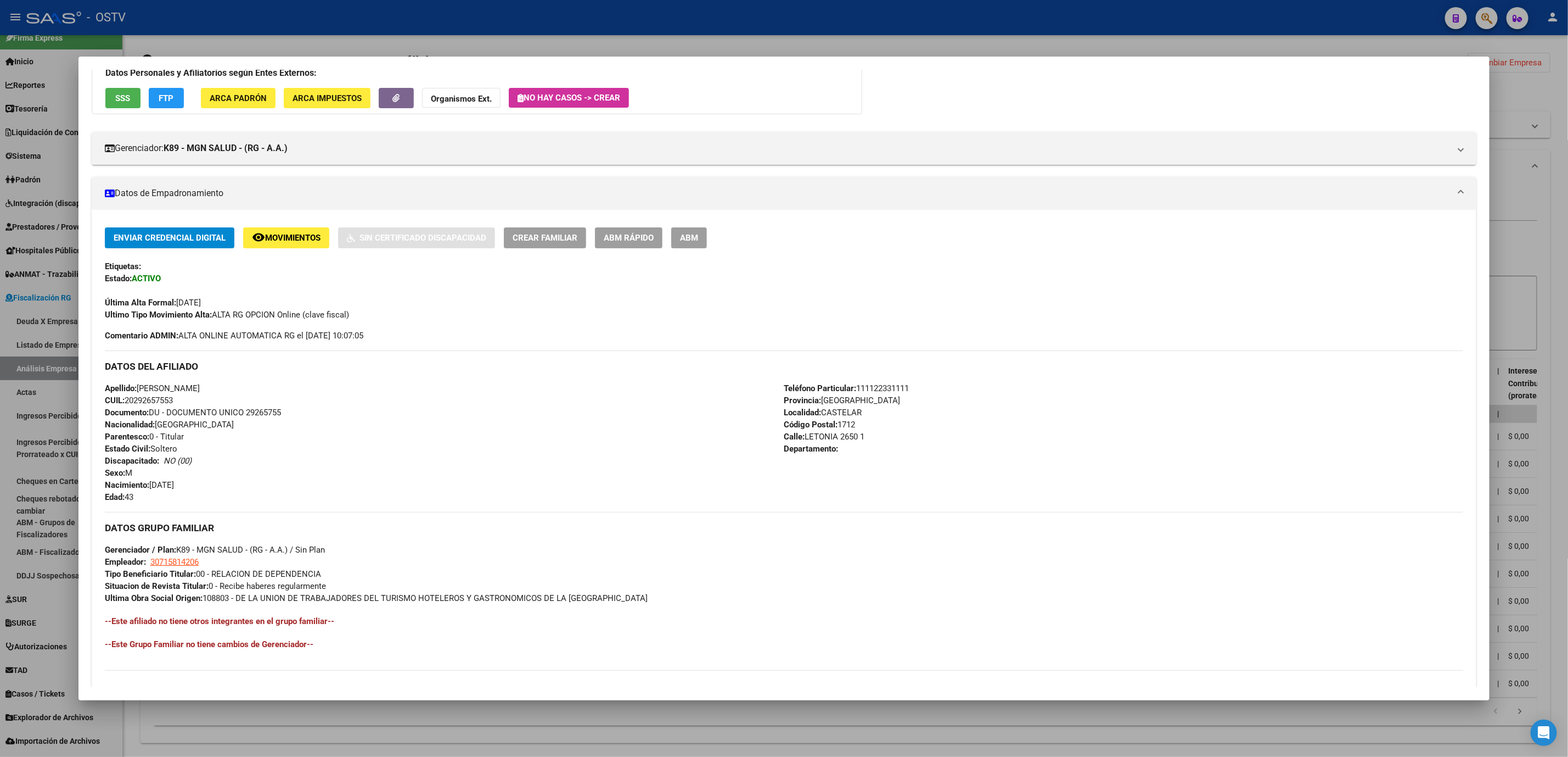
scroll to position [231, 0]
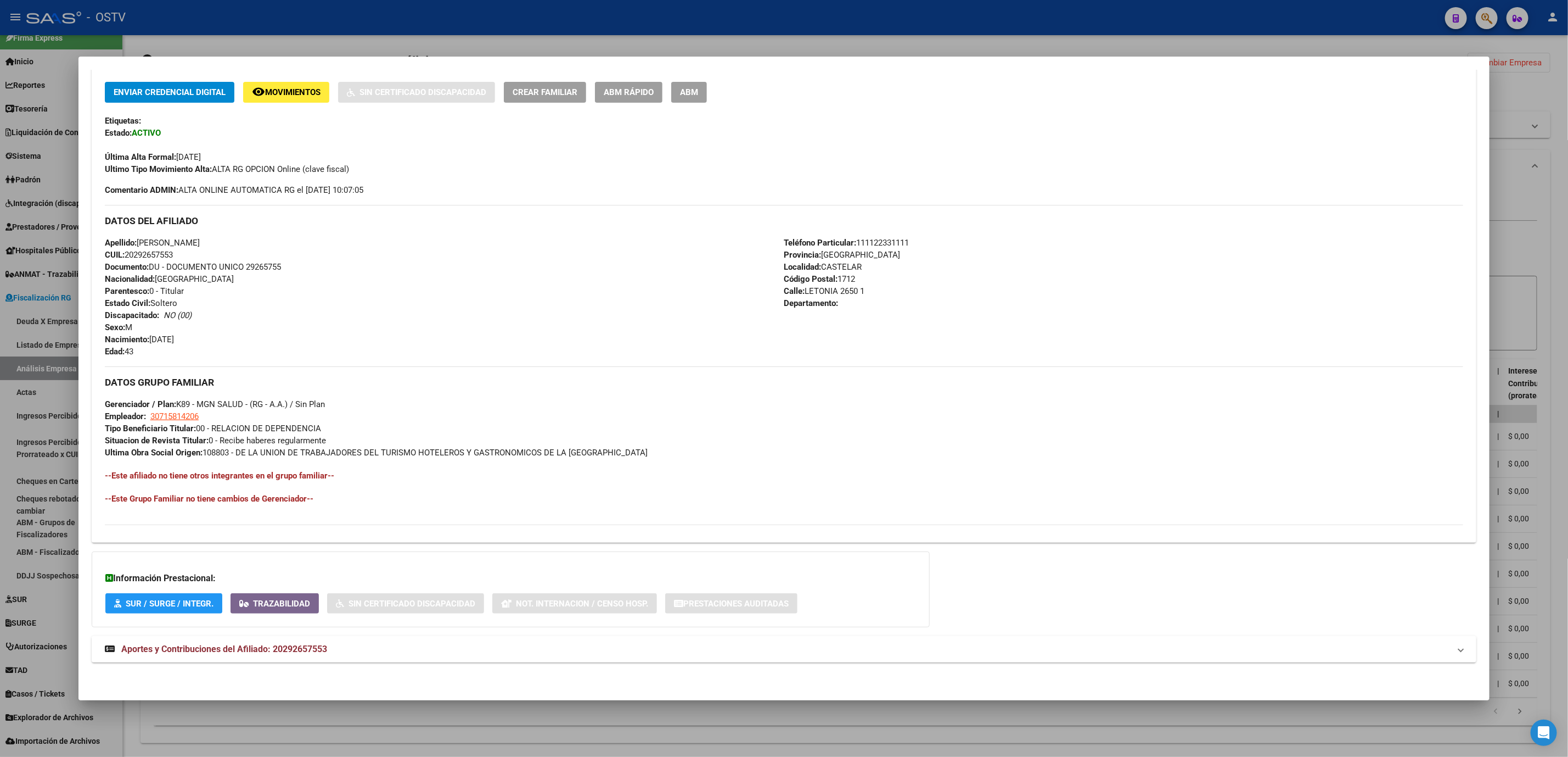
click at [229, 655] on strong "Aportes y Contribuciones del Afiliado: 20292657553" at bounding box center [215, 649] width 222 height 13
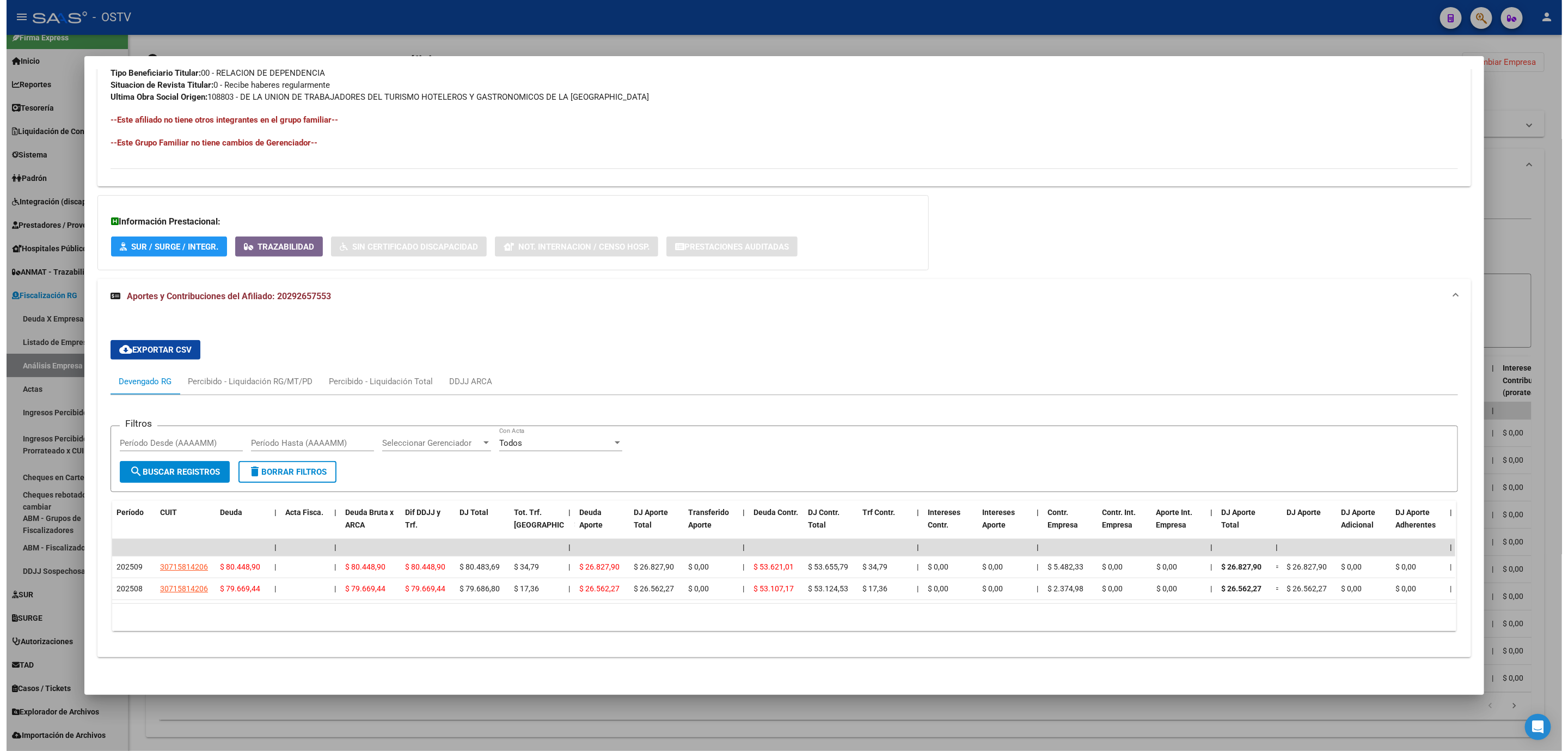
scroll to position [594, 0]
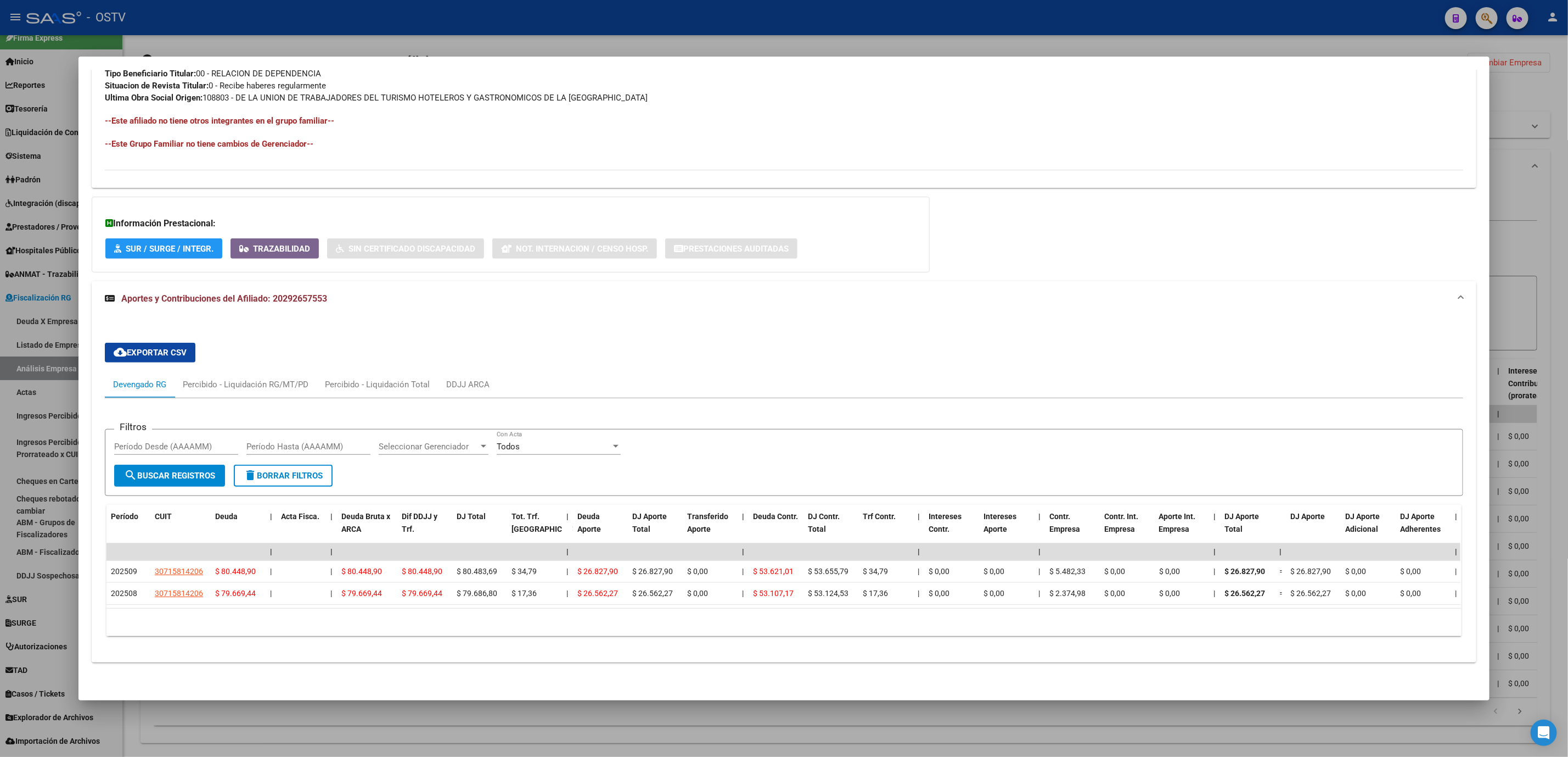
click at [349, 743] on div at bounding box center [784, 378] width 1568 height 757
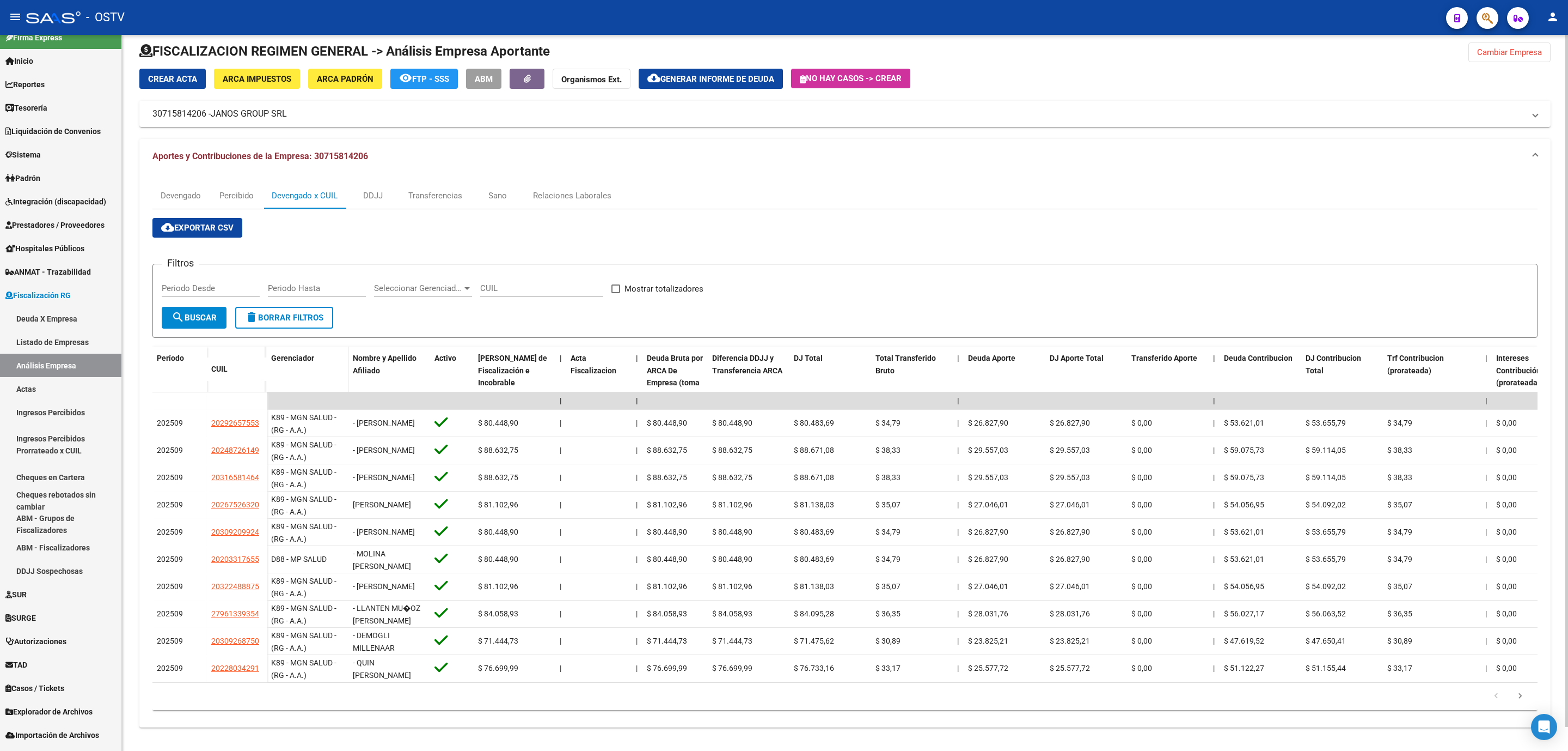
scroll to position [0, 0]
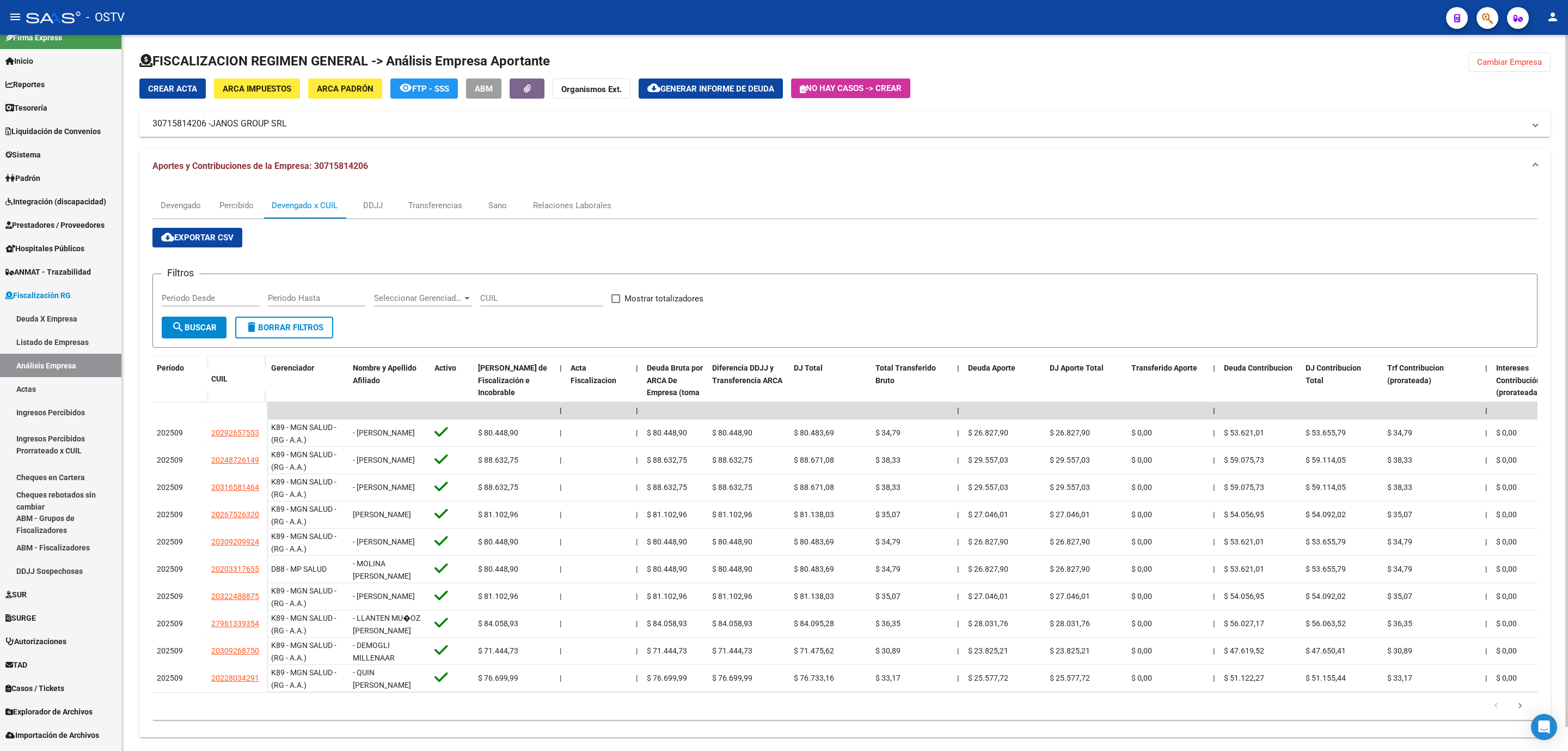
drag, startPoint x: 158, startPoint y: 123, endPoint x: 198, endPoint y: 126, distance: 40.1
click at [206, 126] on mat-panel-title "30715814206 - JANOS GROUP SRL" at bounding box center [838, 123] width 1372 height 12
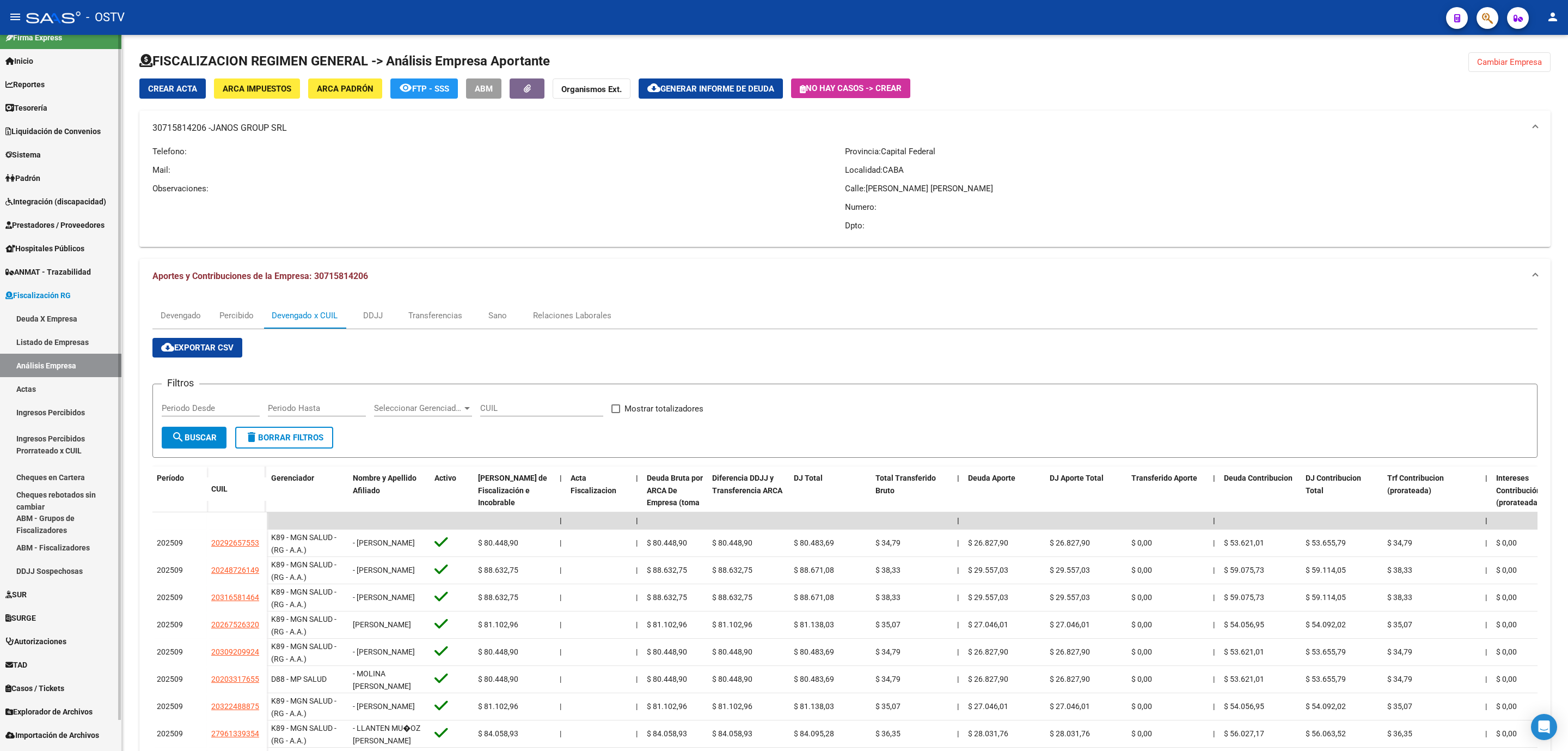
click at [56, 175] on link "Padrón" at bounding box center [61, 178] width 122 height 23
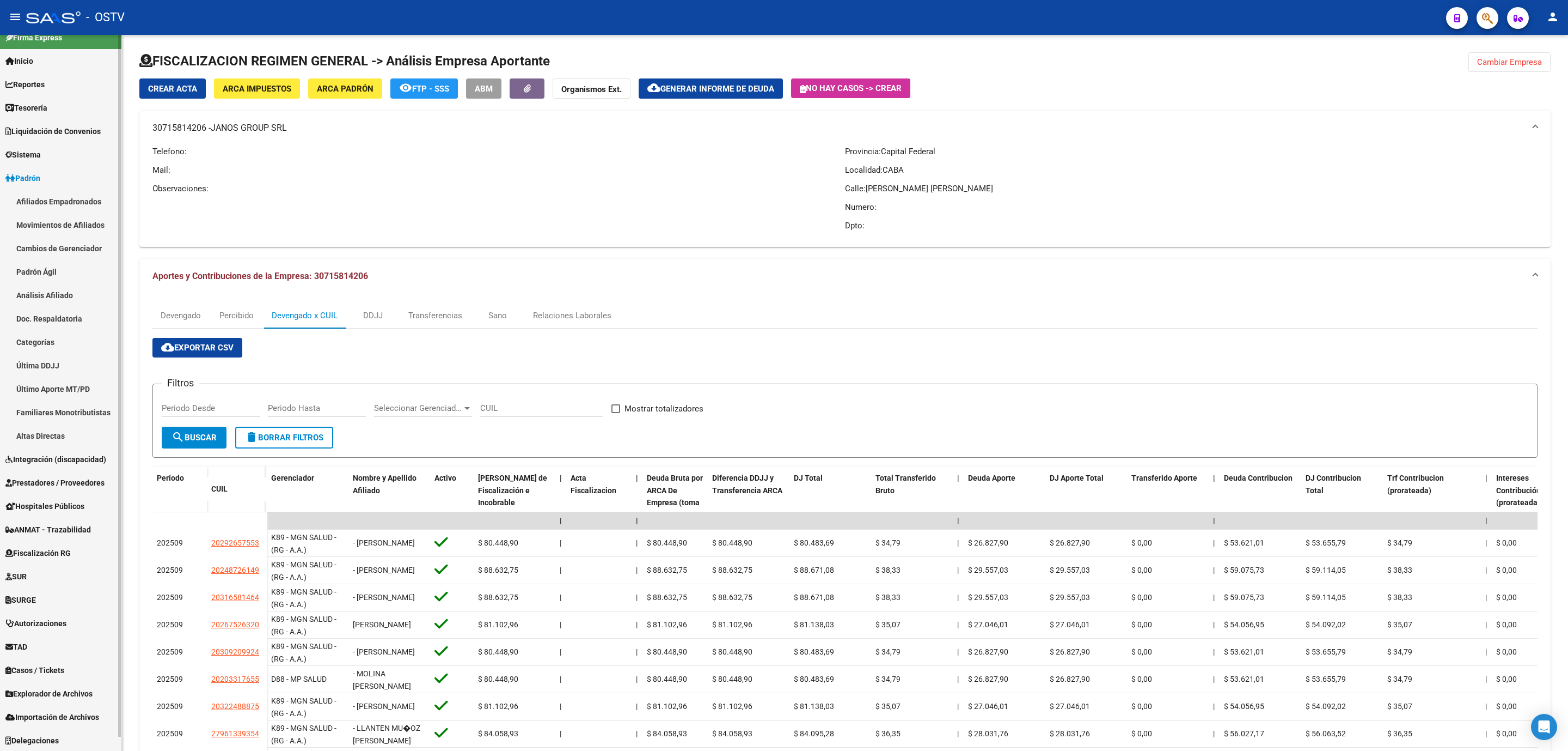
click at [56, 198] on link "Afiliados Empadronados" at bounding box center [61, 202] width 122 height 23
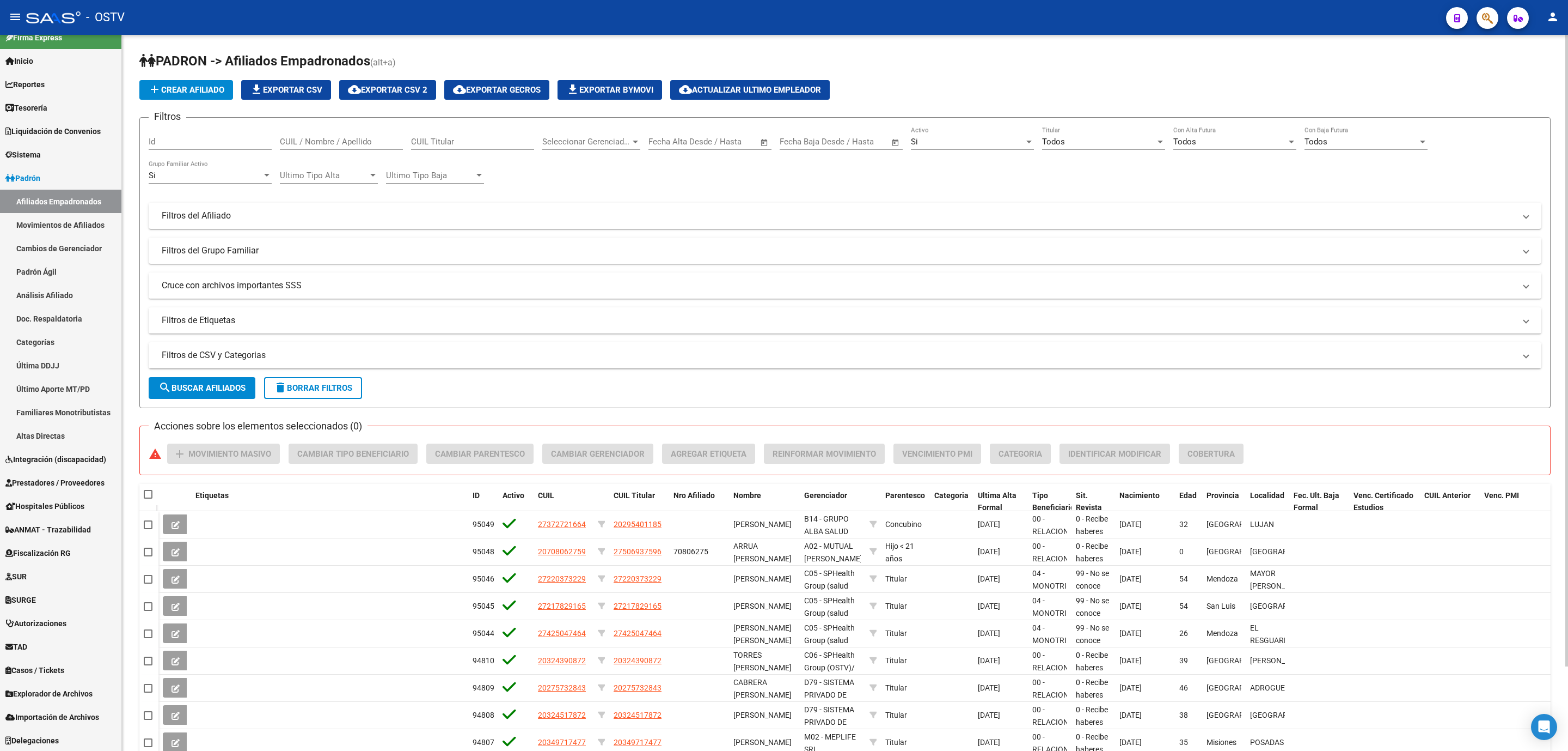
click at [308, 289] on mat-panel-title "Cruce con archivos importantes SSS" at bounding box center [838, 285] width 1354 height 12
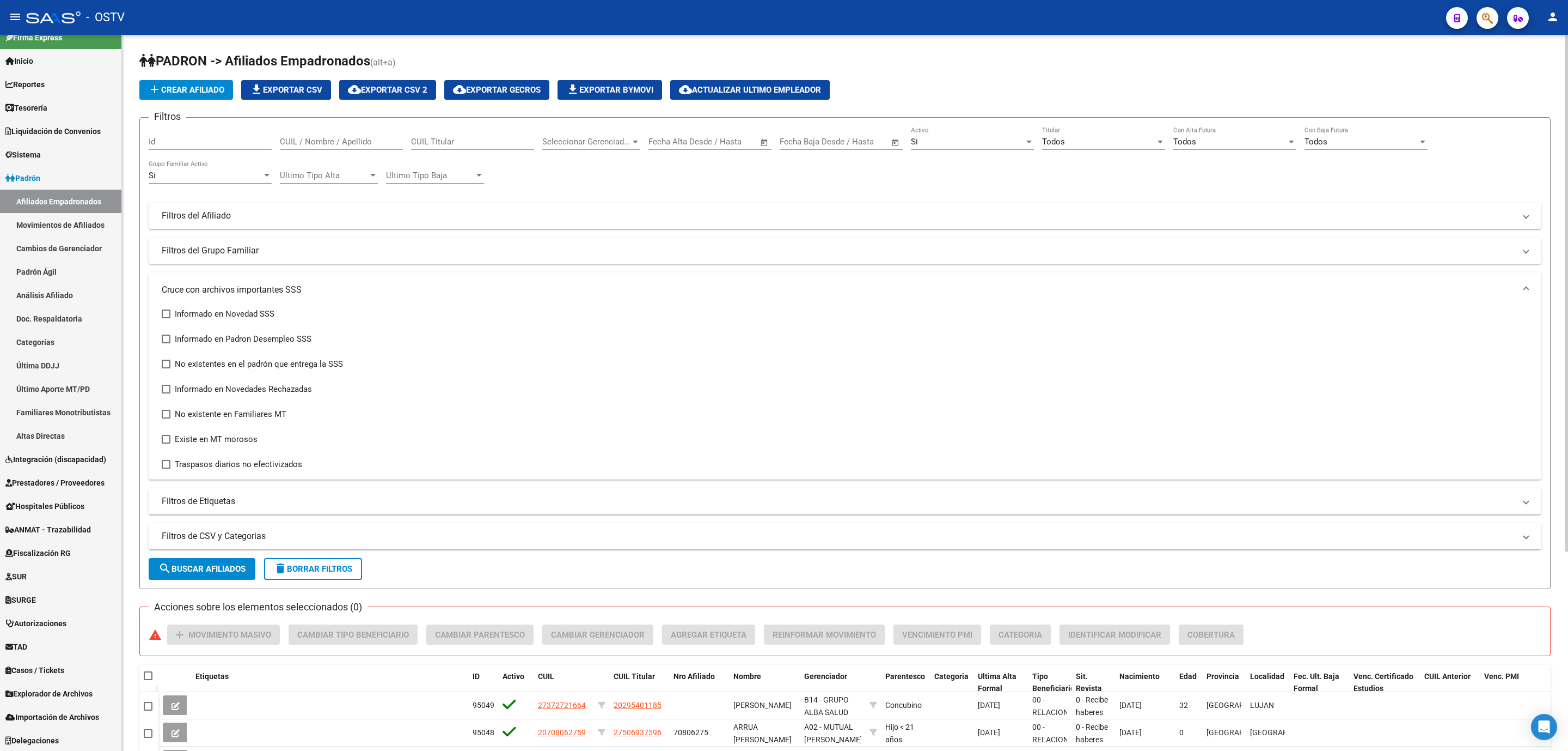
click at [358, 257] on mat-expansion-panel-header "Filtros del Grupo Familiar" at bounding box center [845, 250] width 1393 height 26
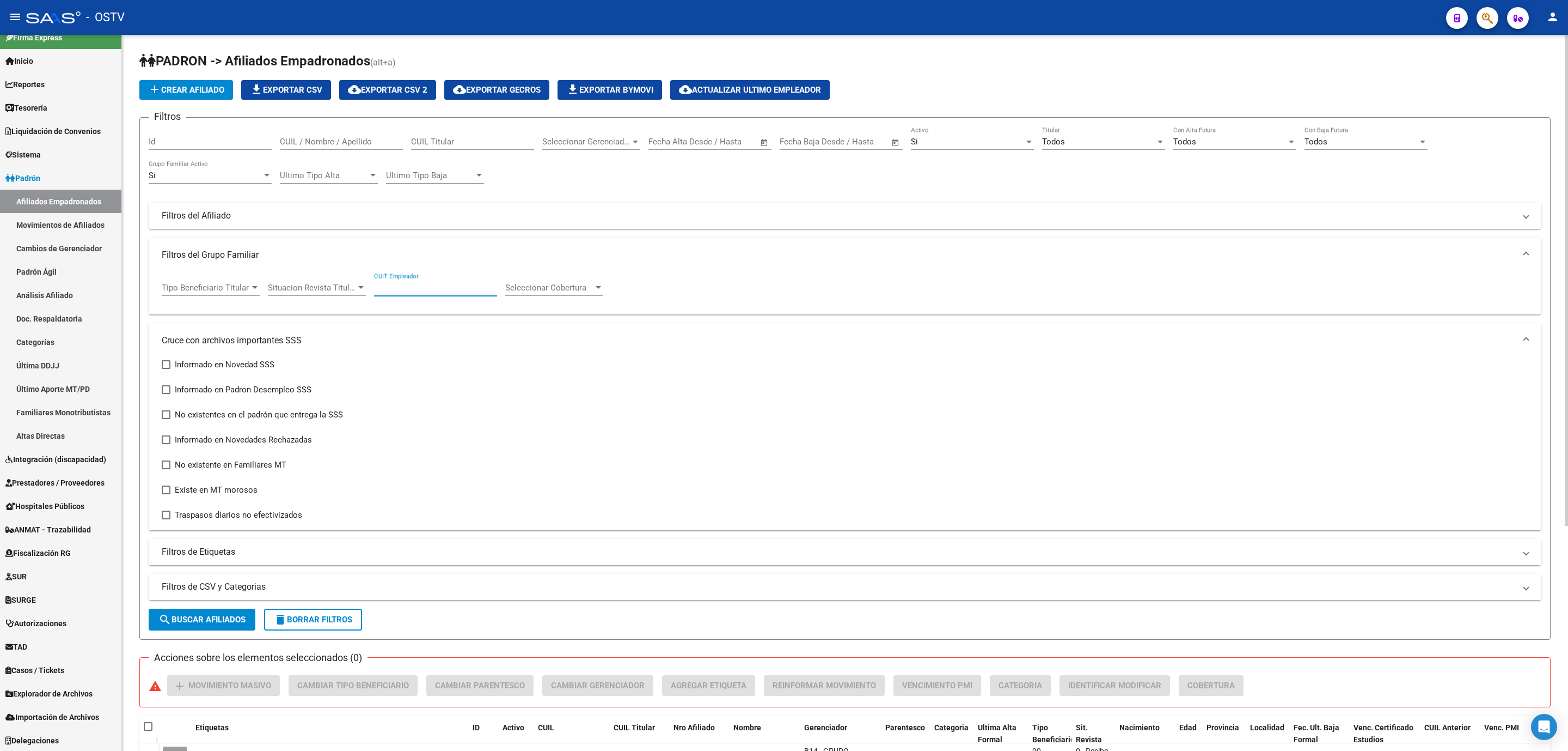
paste input "30-71581420-6"
type input "30-71581420-6"
click at [237, 624] on span "search Buscar Afiliados" at bounding box center [201, 619] width 87 height 10
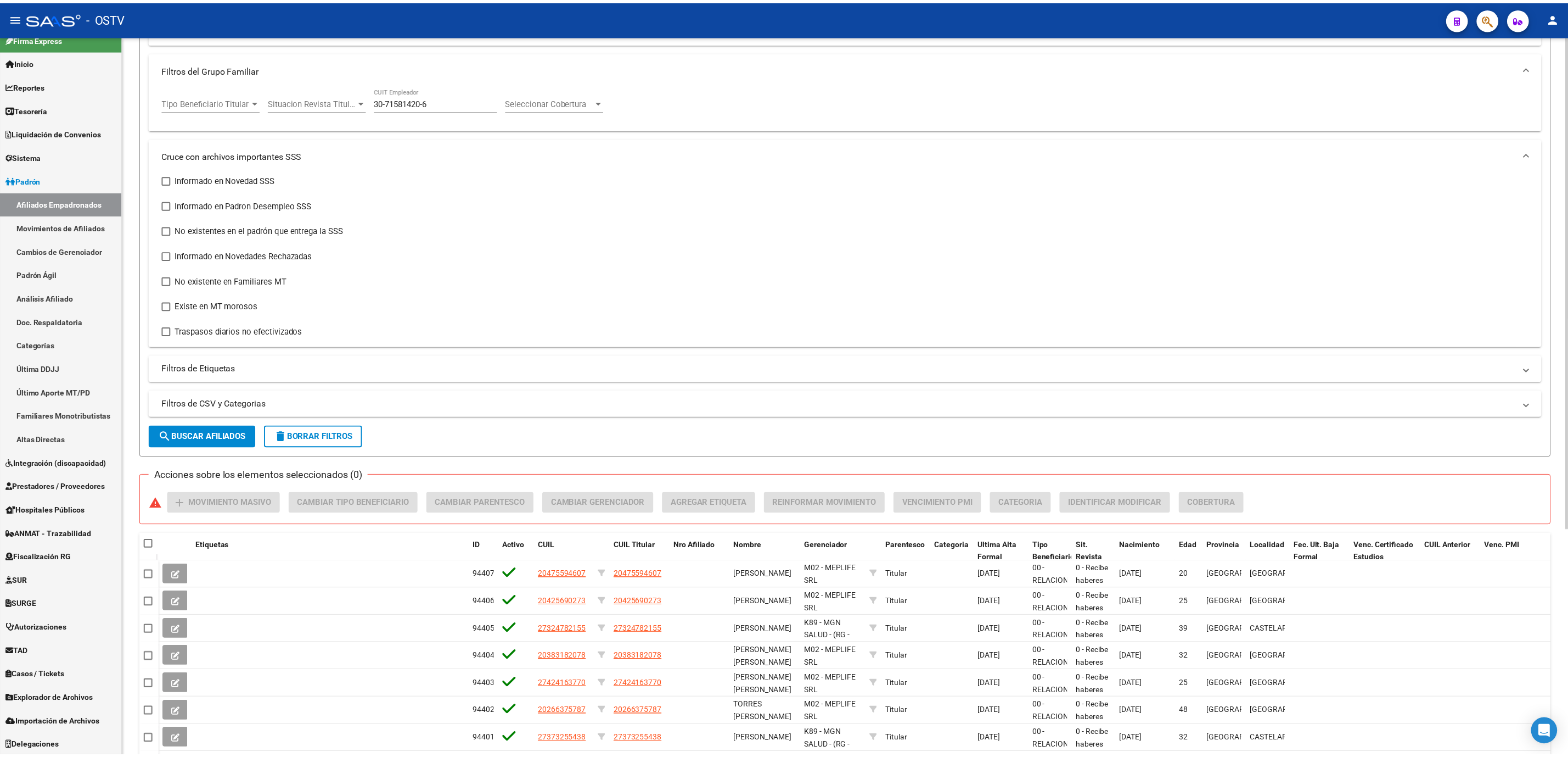
scroll to position [330, 0]
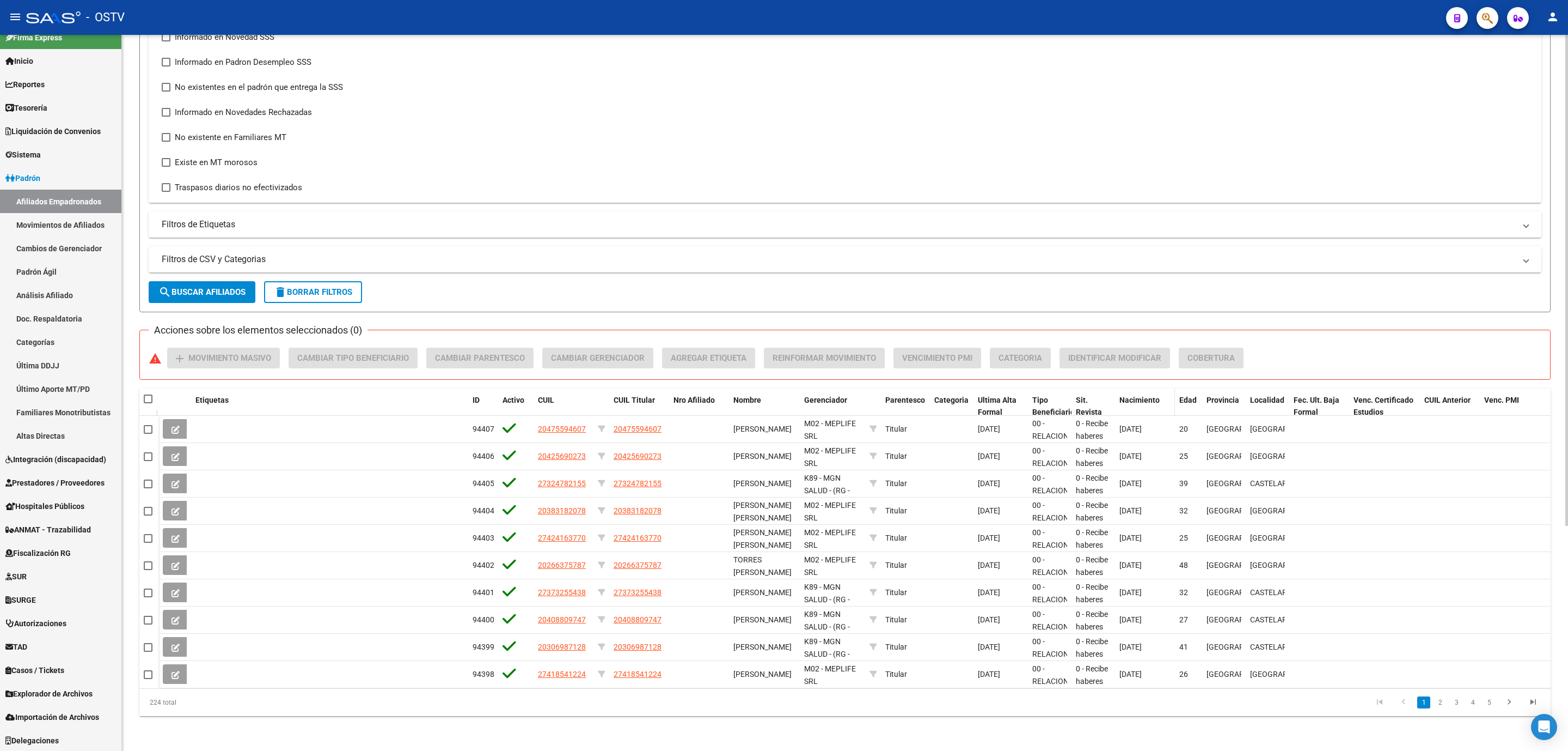
drag, startPoint x: 878, startPoint y: 402, endPoint x: 1144, endPoint y: 401, distance: 266.0
click at [1144, 401] on div "Etiquetas ID Activo CUIL CUIL Titular Nro Afiliado Nombre Gerenciador Parentesc…" at bounding box center [854, 406] width 1393 height 36
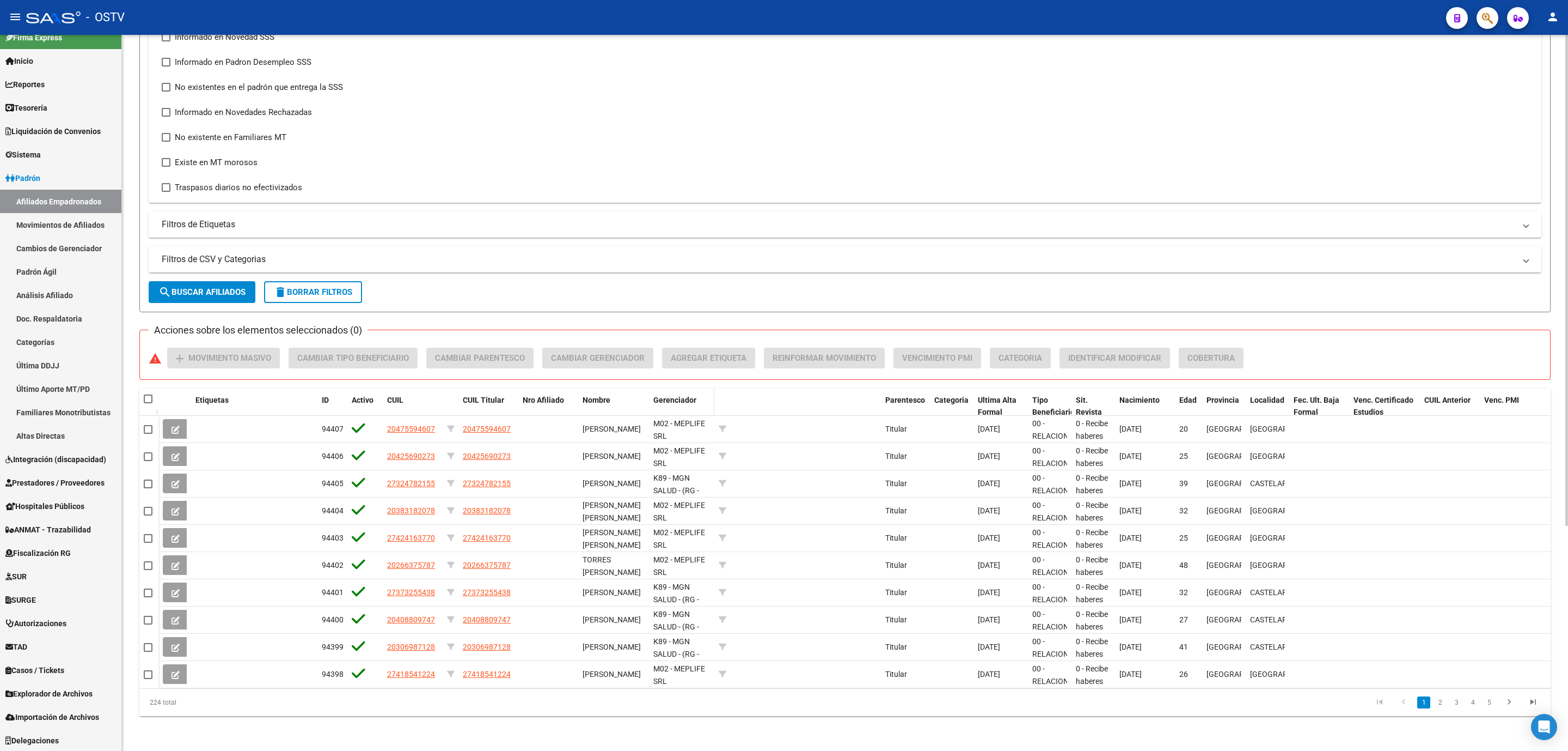
click at [682, 402] on span "Gerenciador" at bounding box center [675, 400] width 43 height 9
click at [995, 401] on span "Ultima Alta Formal" at bounding box center [997, 406] width 39 height 21
click at [1439, 705] on link "2" at bounding box center [1440, 702] width 13 height 12
click at [1453, 706] on link "3" at bounding box center [1456, 702] width 13 height 12
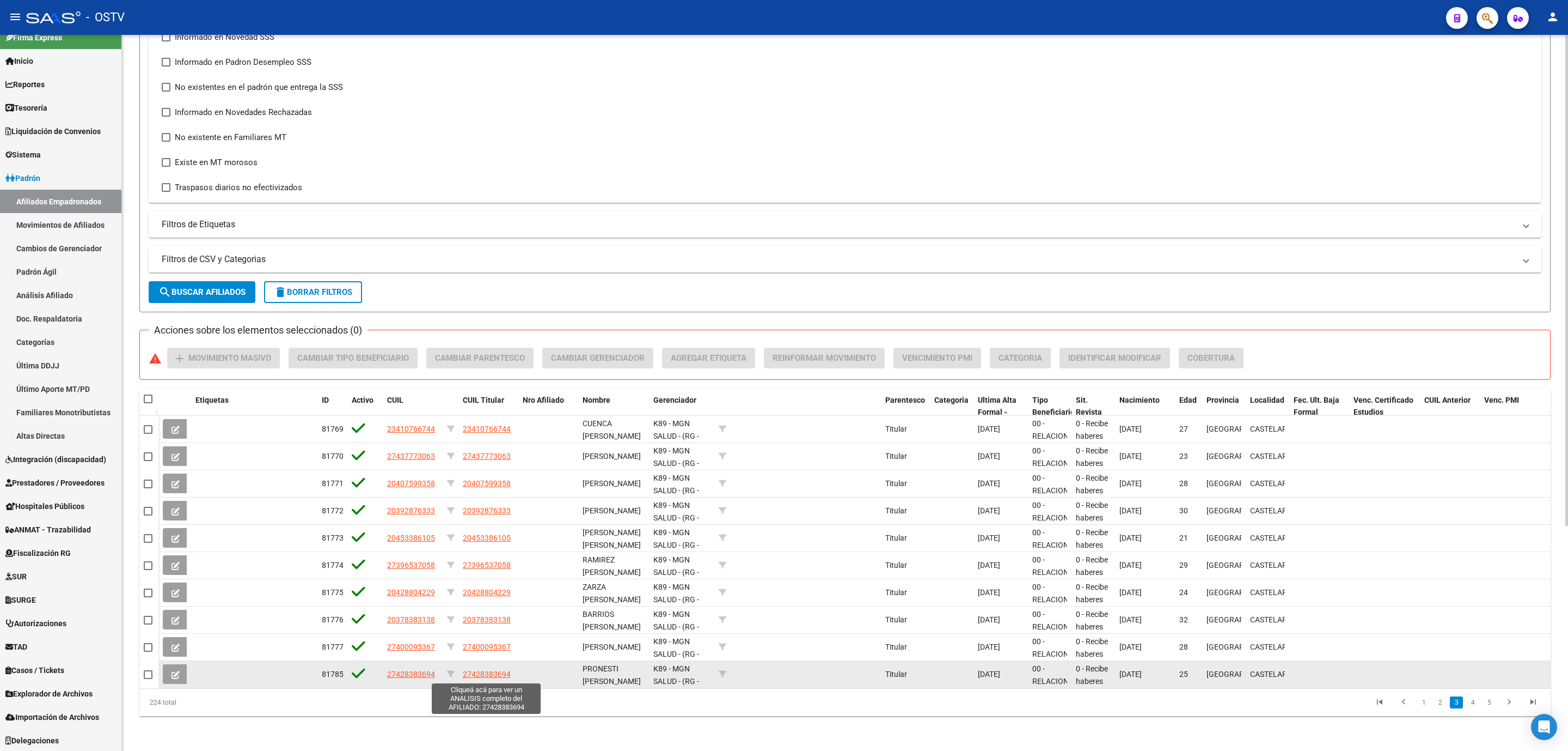
click at [480, 675] on span "27428383694" at bounding box center [487, 674] width 48 height 9
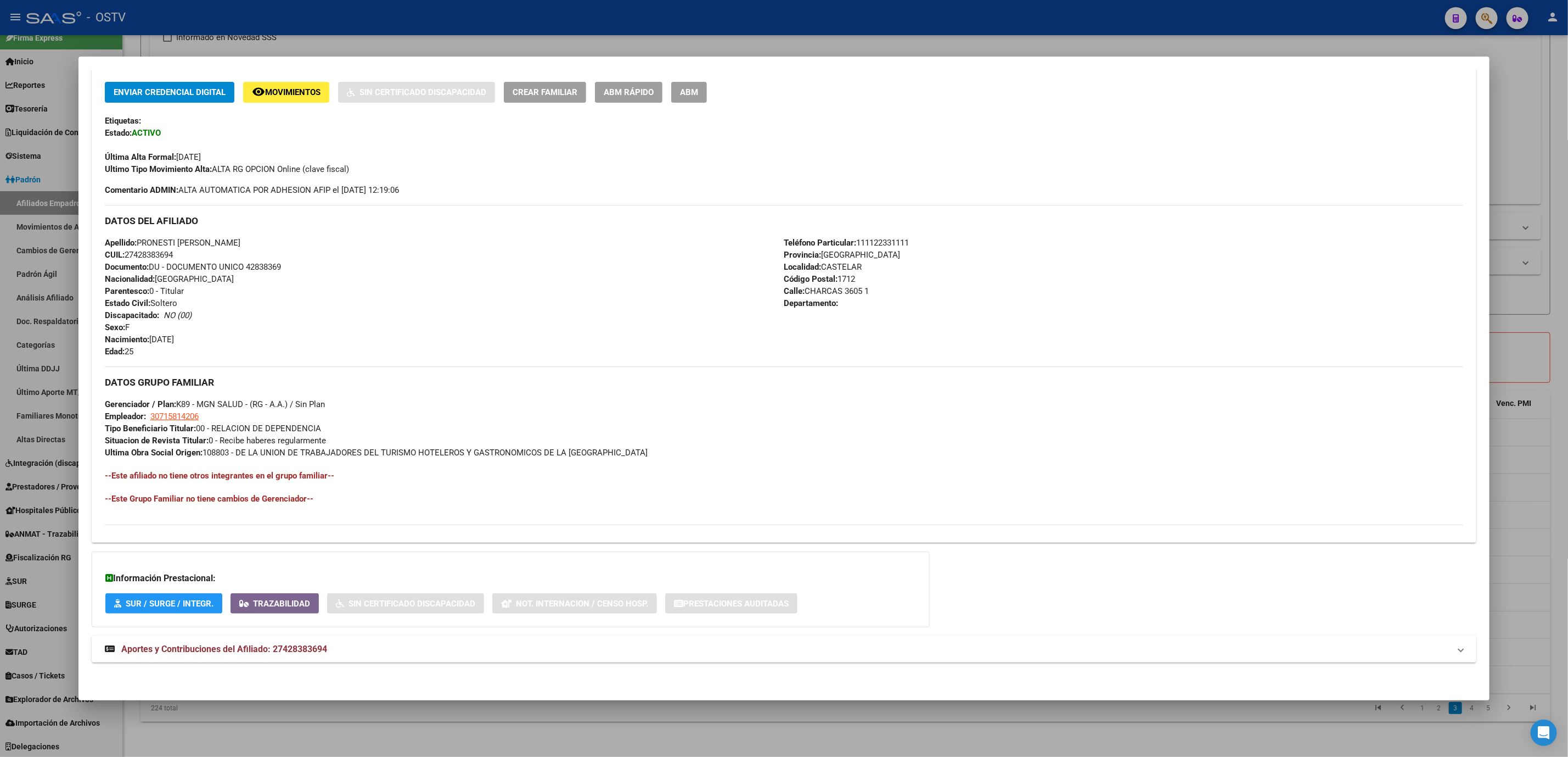
click at [323, 654] on mat-panel-title "Aportes y Contribuciones del Afiliado: 27428383694" at bounding box center [777, 649] width 1345 height 13
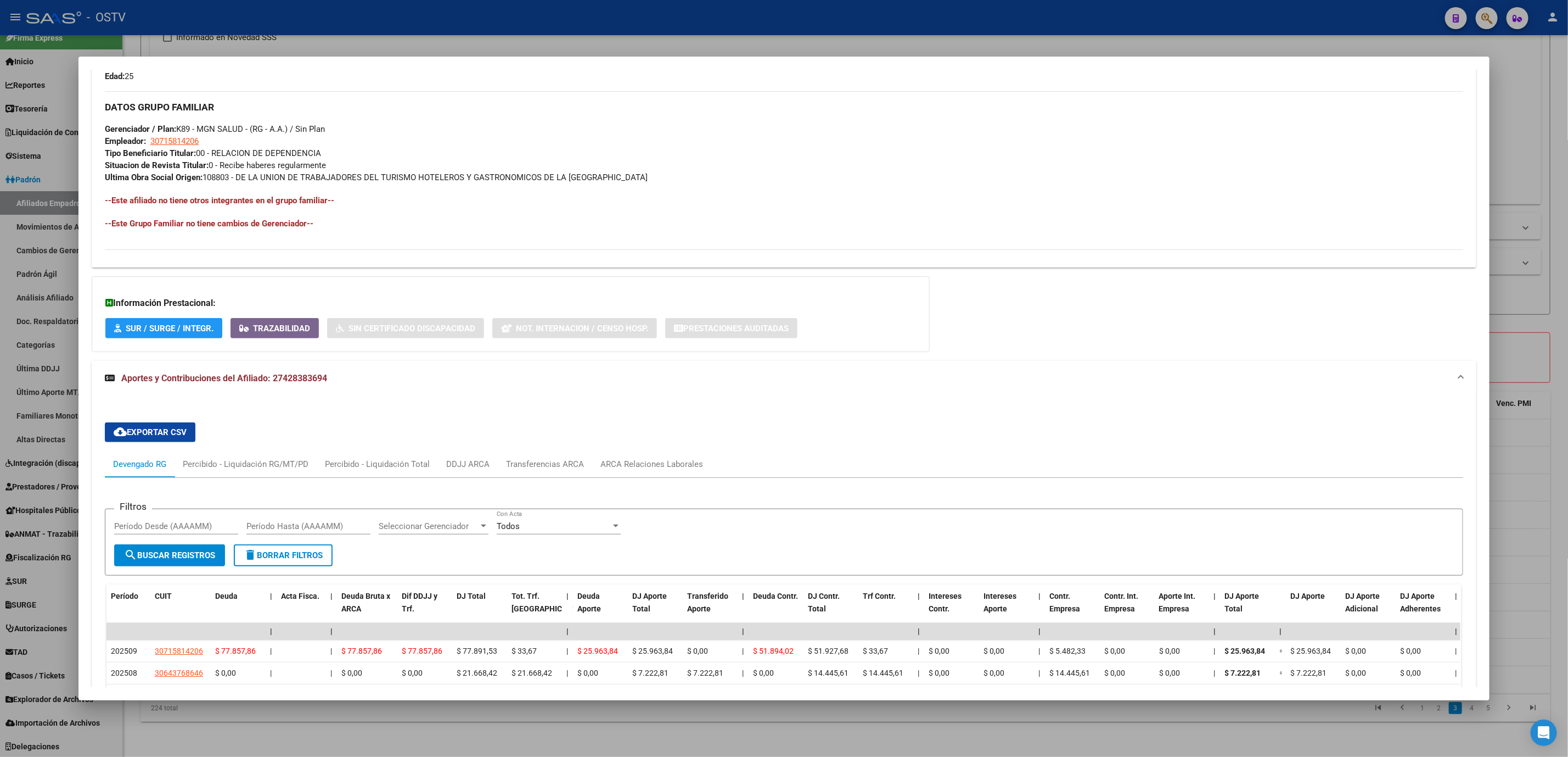
scroll to position [751, 0]
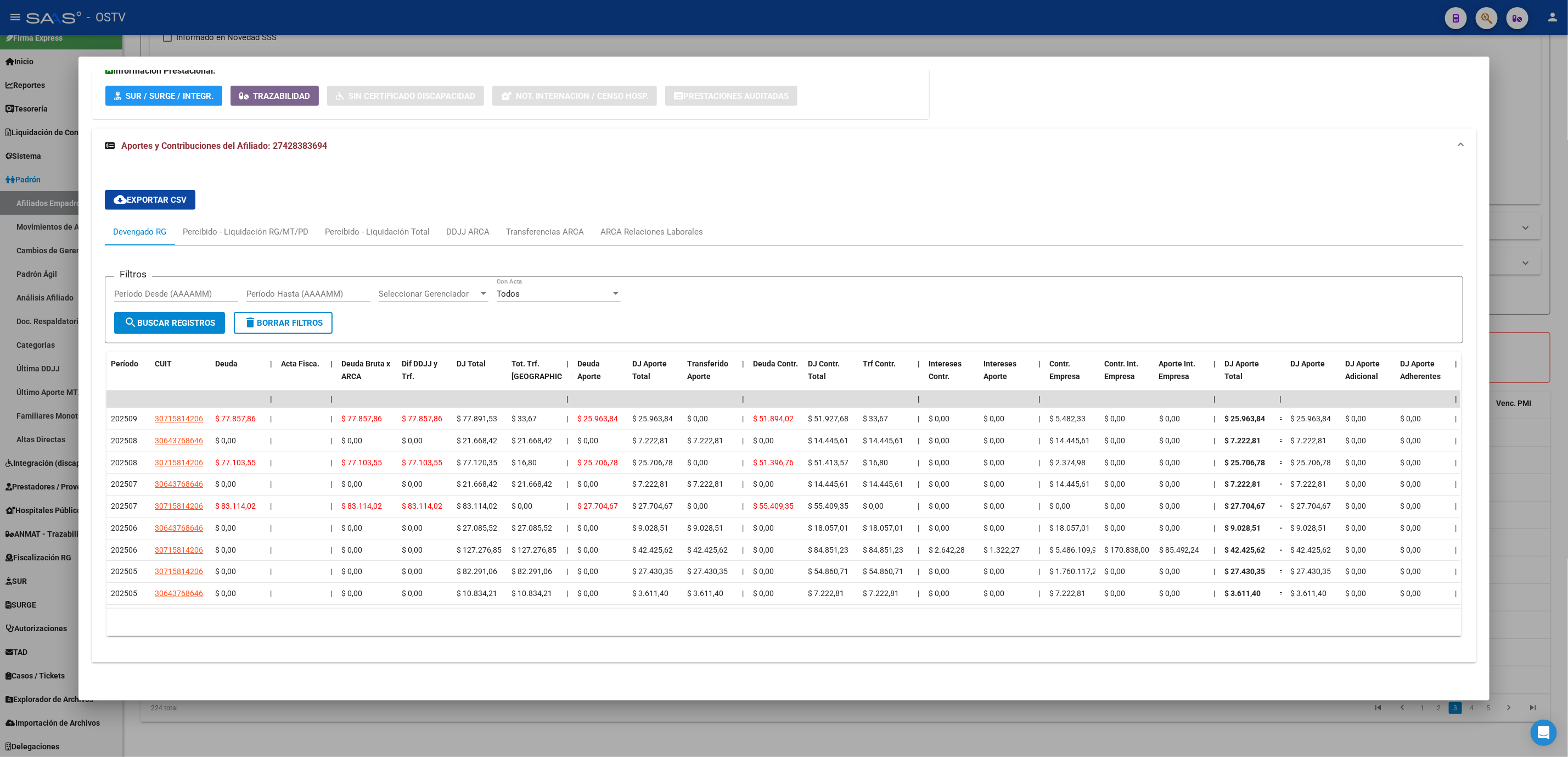
click at [476, 734] on div at bounding box center [784, 378] width 1568 height 757
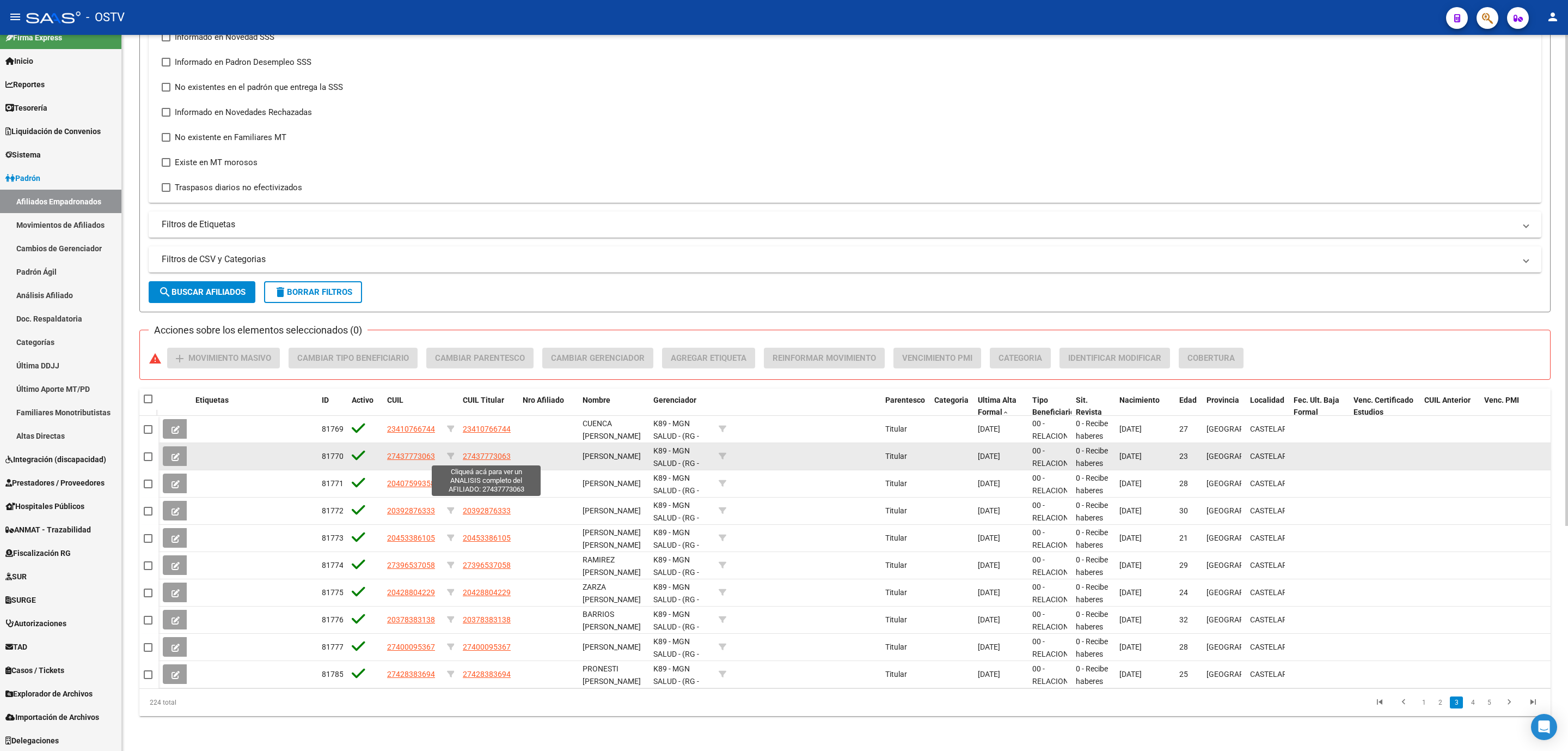
click at [479, 454] on span "27437773063" at bounding box center [487, 456] width 48 height 9
type textarea "27437773063"
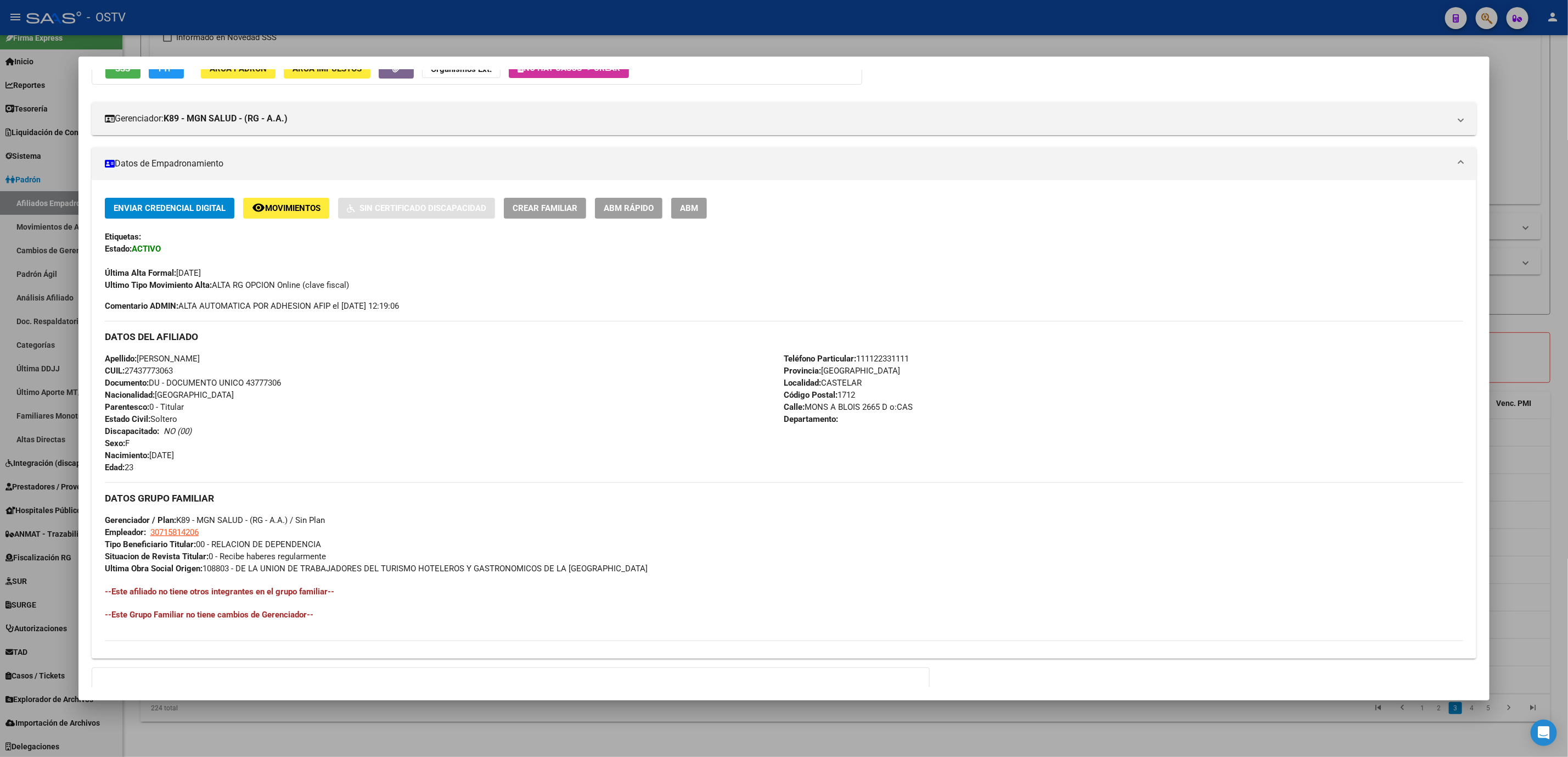
scroll to position [231, 0]
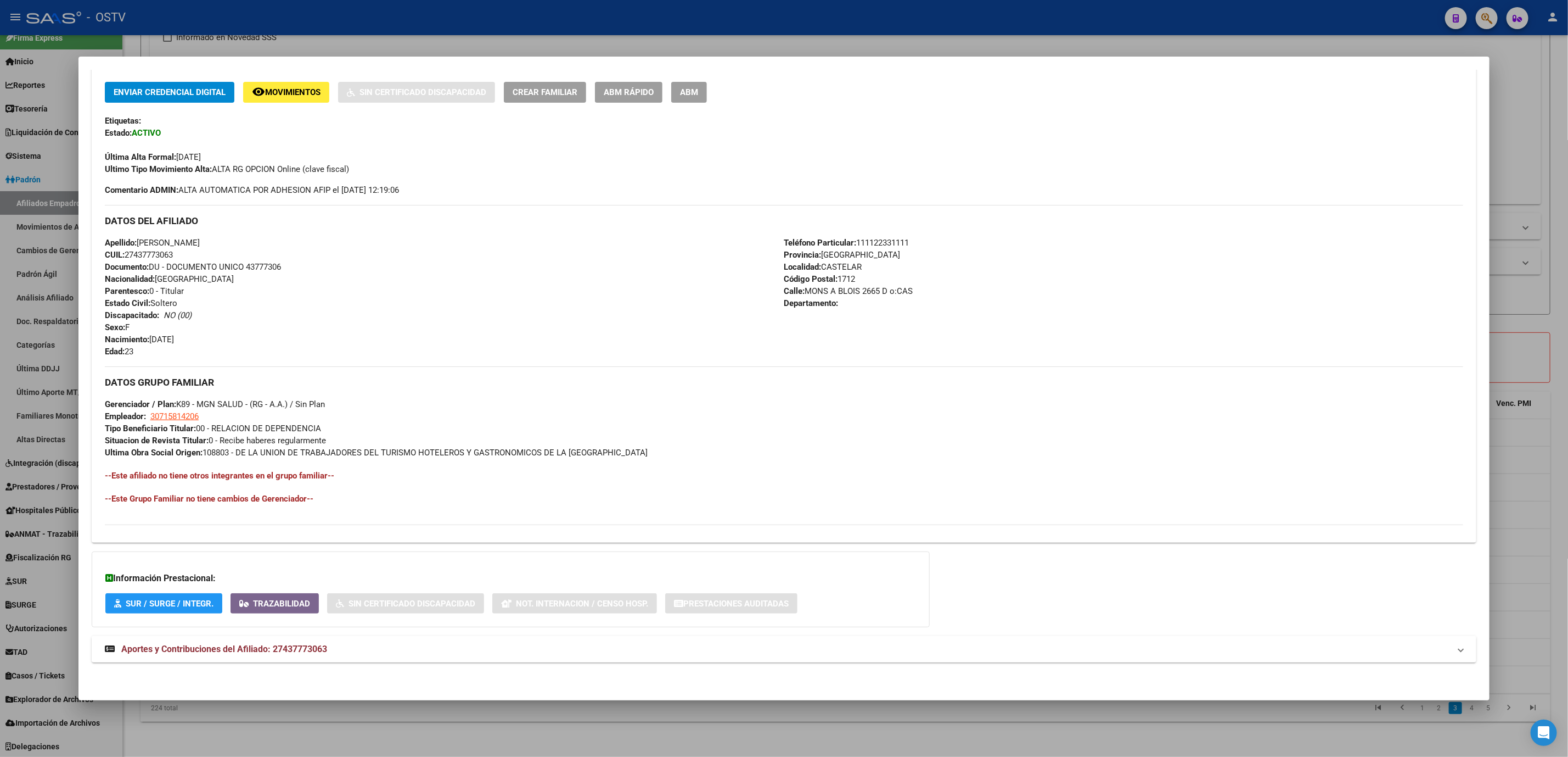
click at [288, 646] on span "Aportes y Contribuciones del Afiliado: 27437773063" at bounding box center [224, 649] width 206 height 11
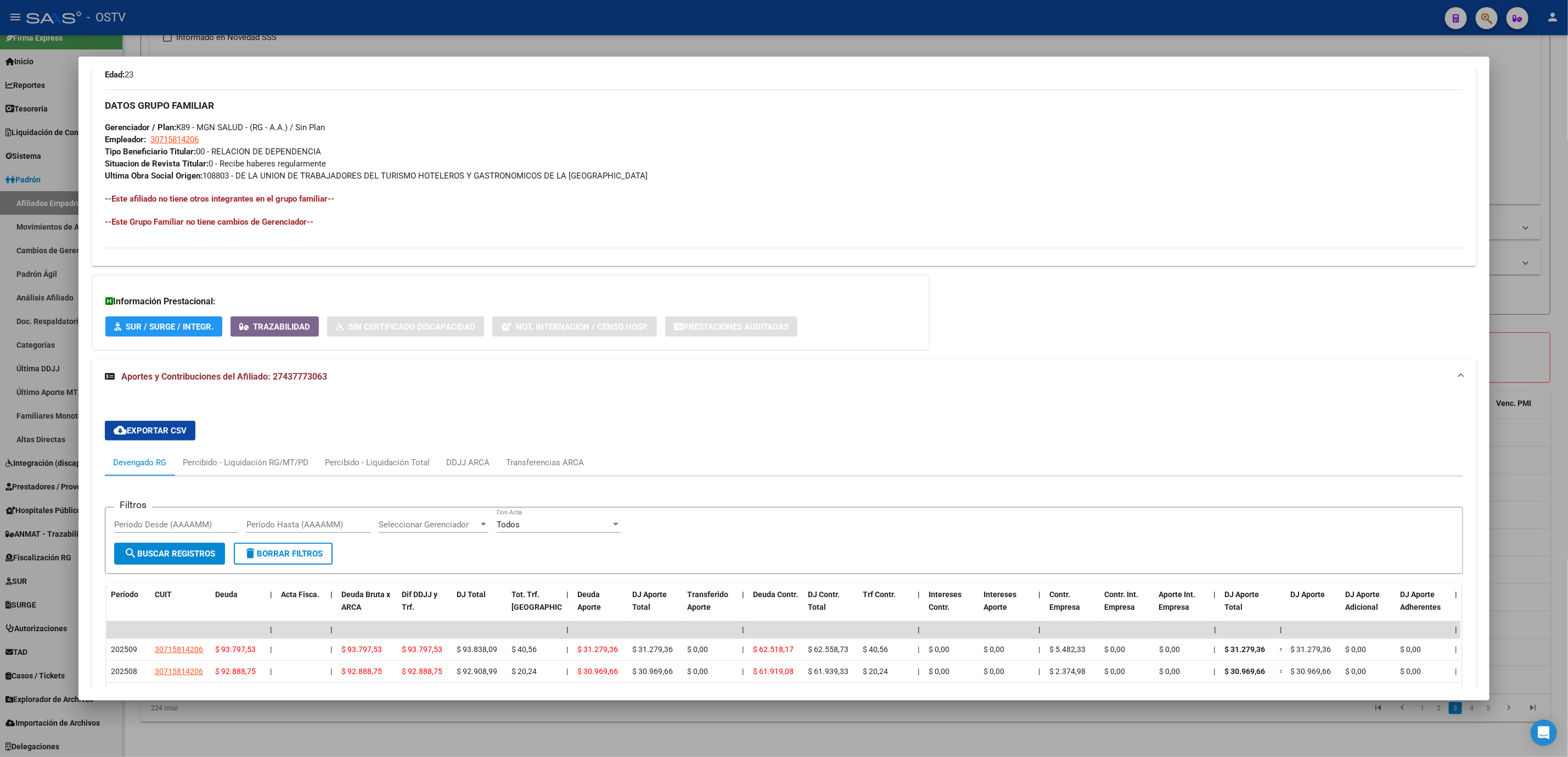
scroll to position [664, 0]
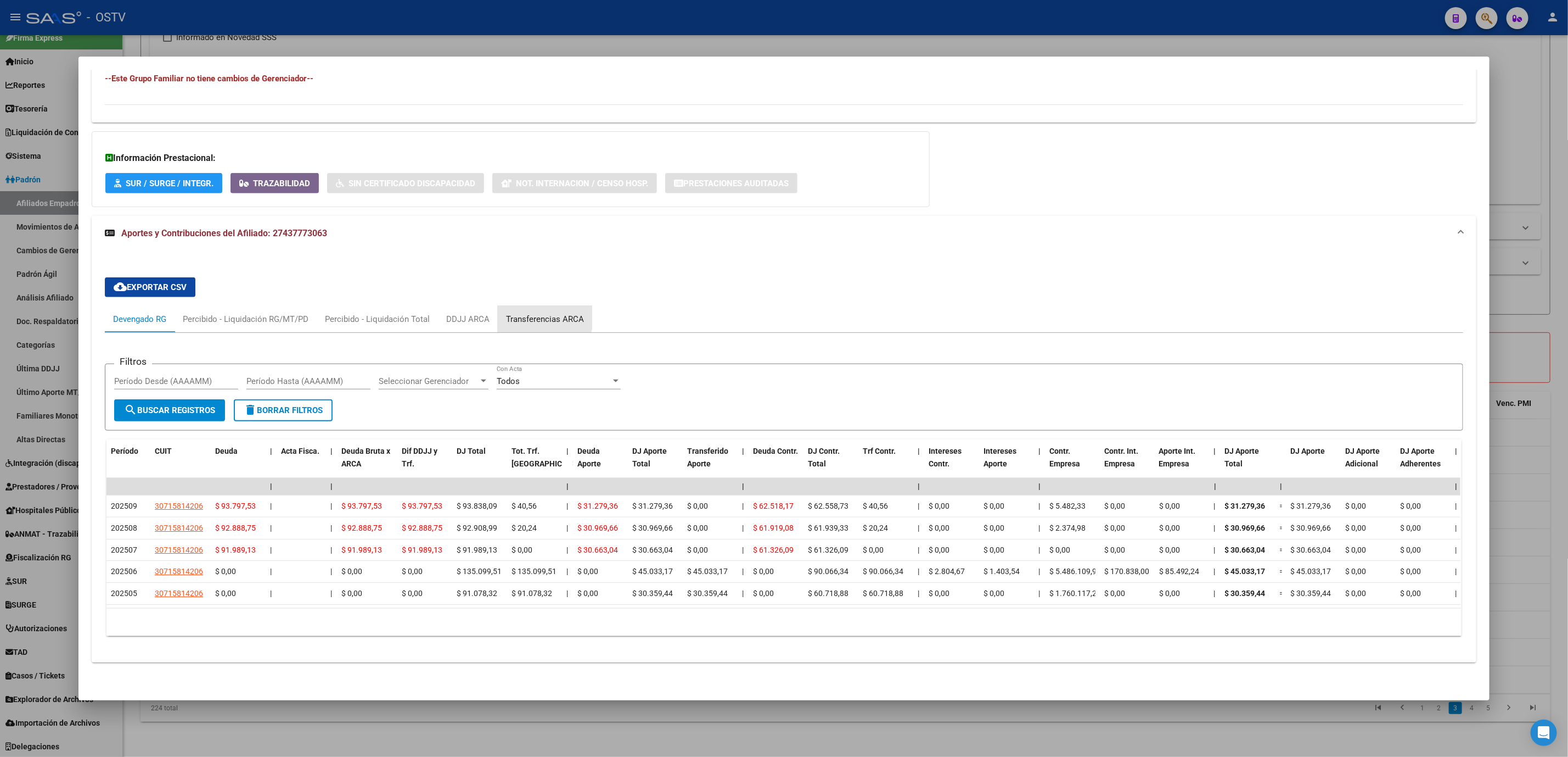
click at [509, 313] on div "Transferencias ARCA" at bounding box center [545, 318] width 78 height 12
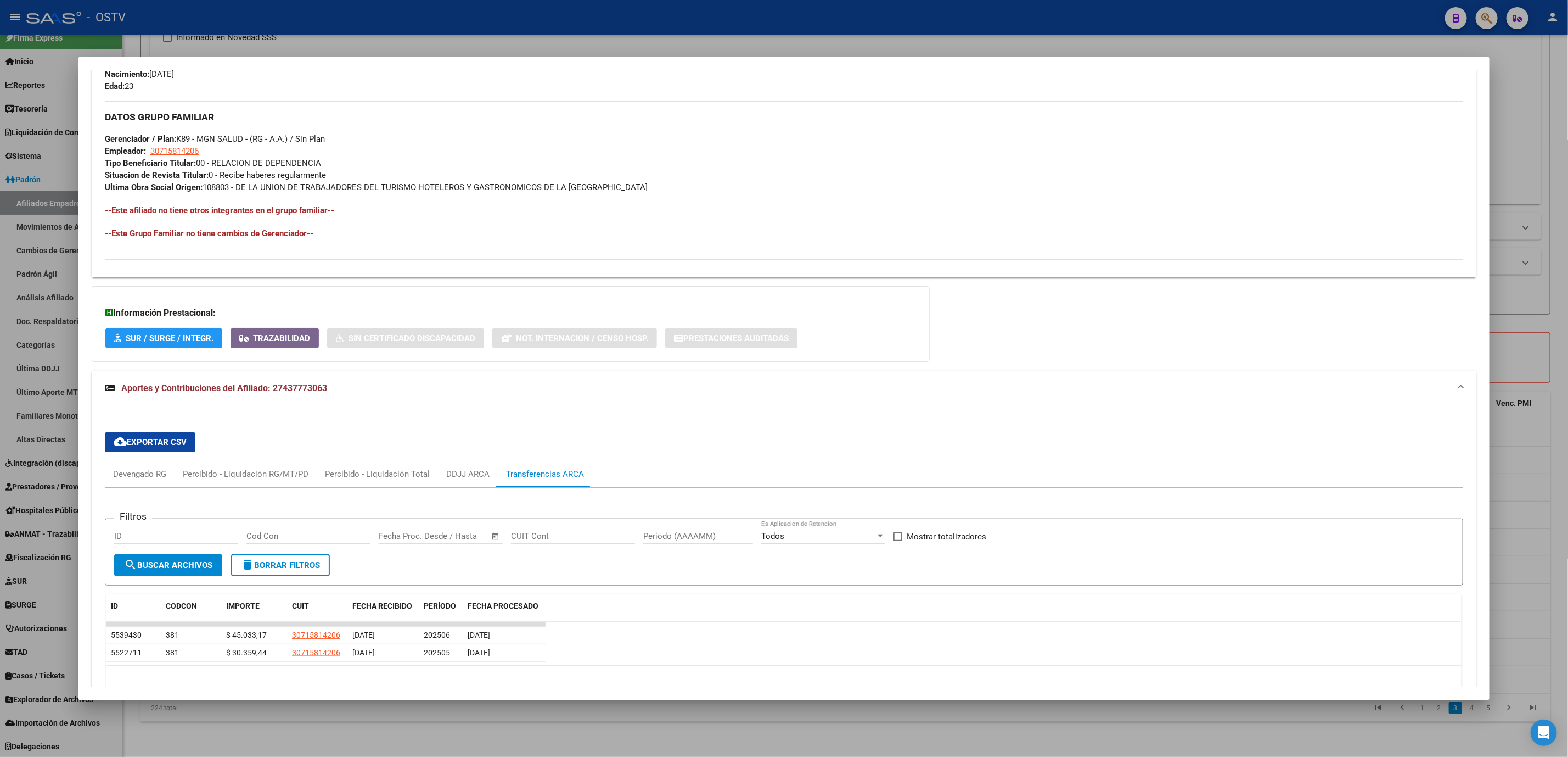
scroll to position [554, 0]
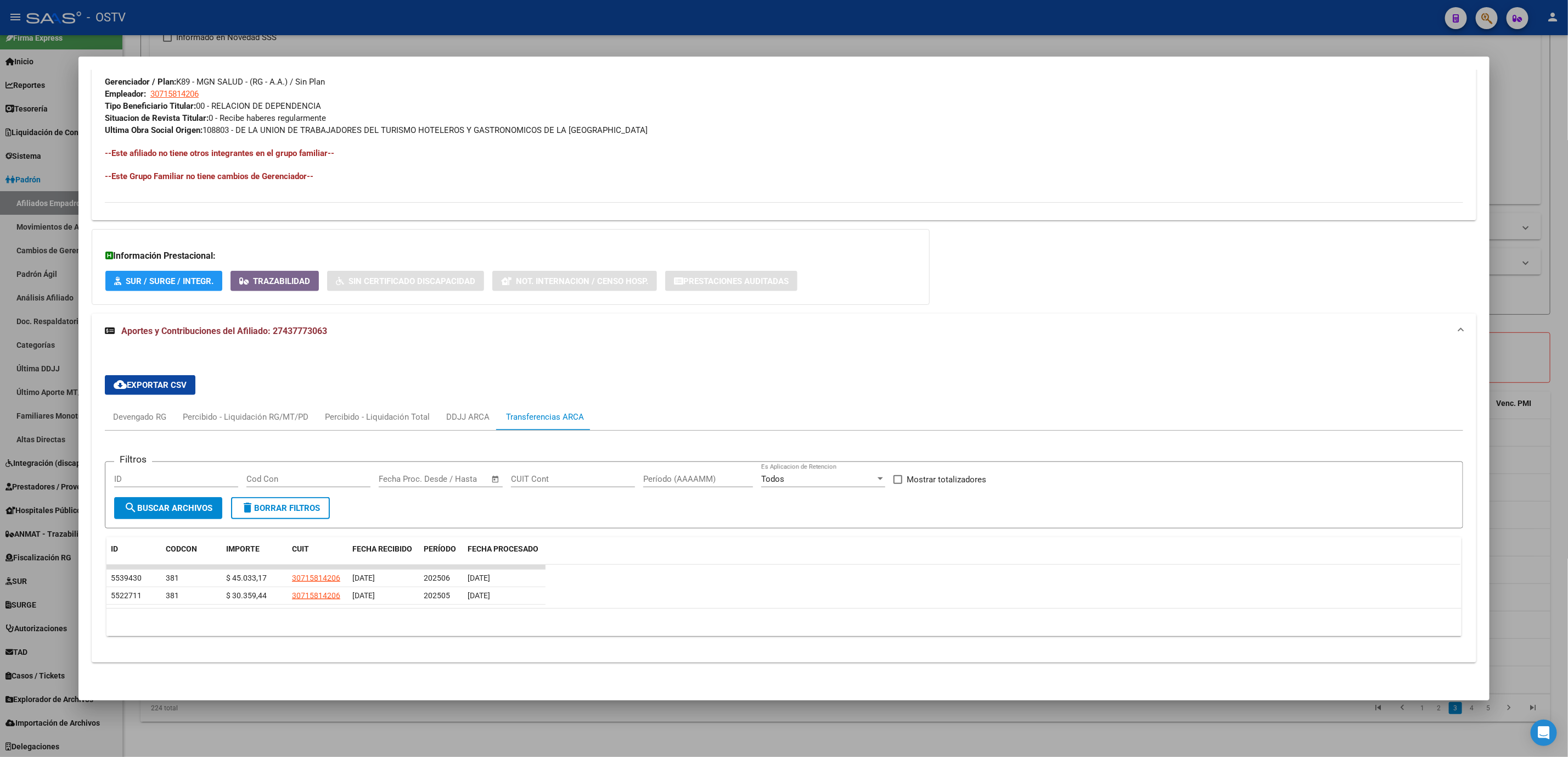
click at [391, 717] on div at bounding box center [784, 378] width 1568 height 757
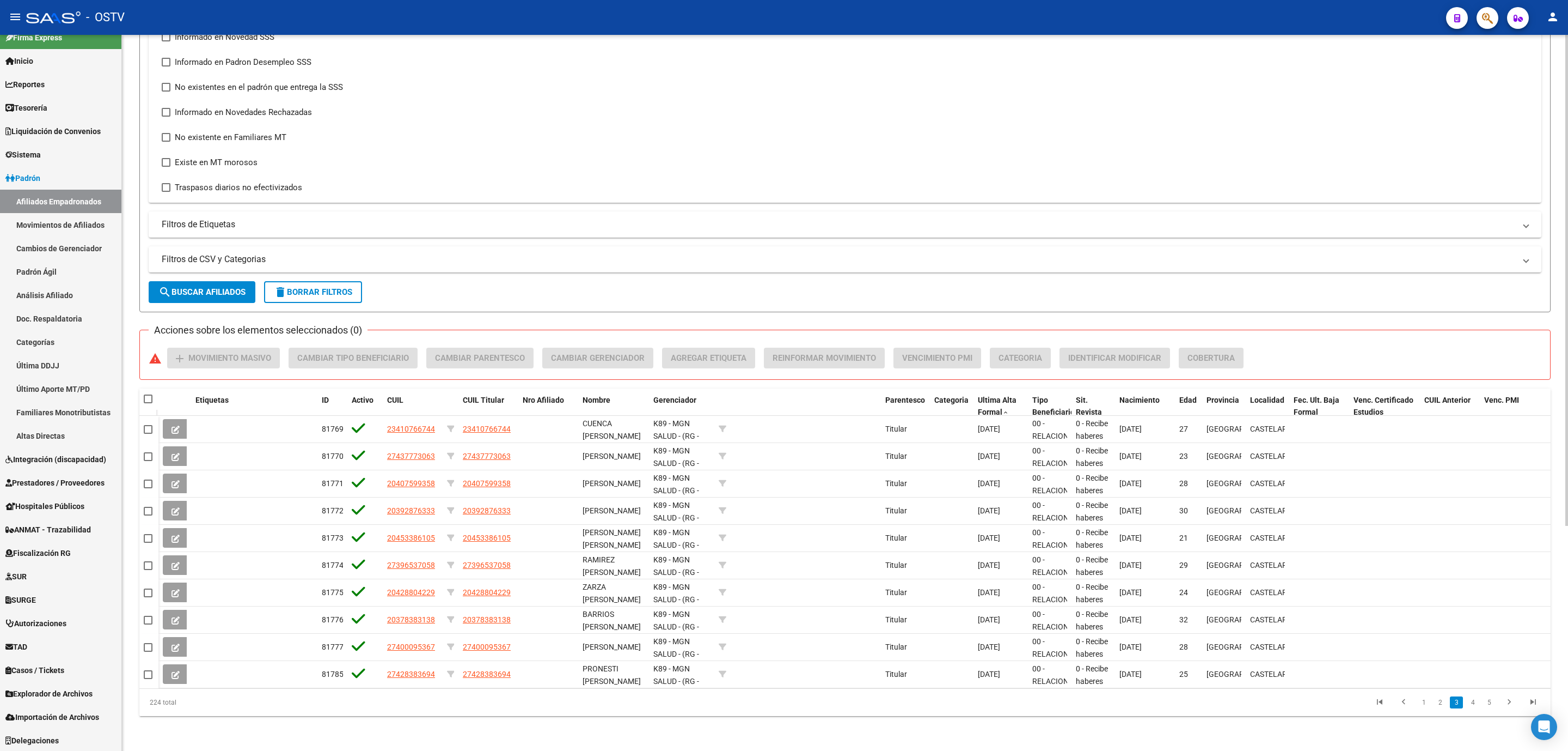
click at [131, 242] on div "PADRON -> Afiliados Empadronados (alt+a) add Crear Afiliado file_download Expor…" at bounding box center [845, 229] width 1446 height 1043
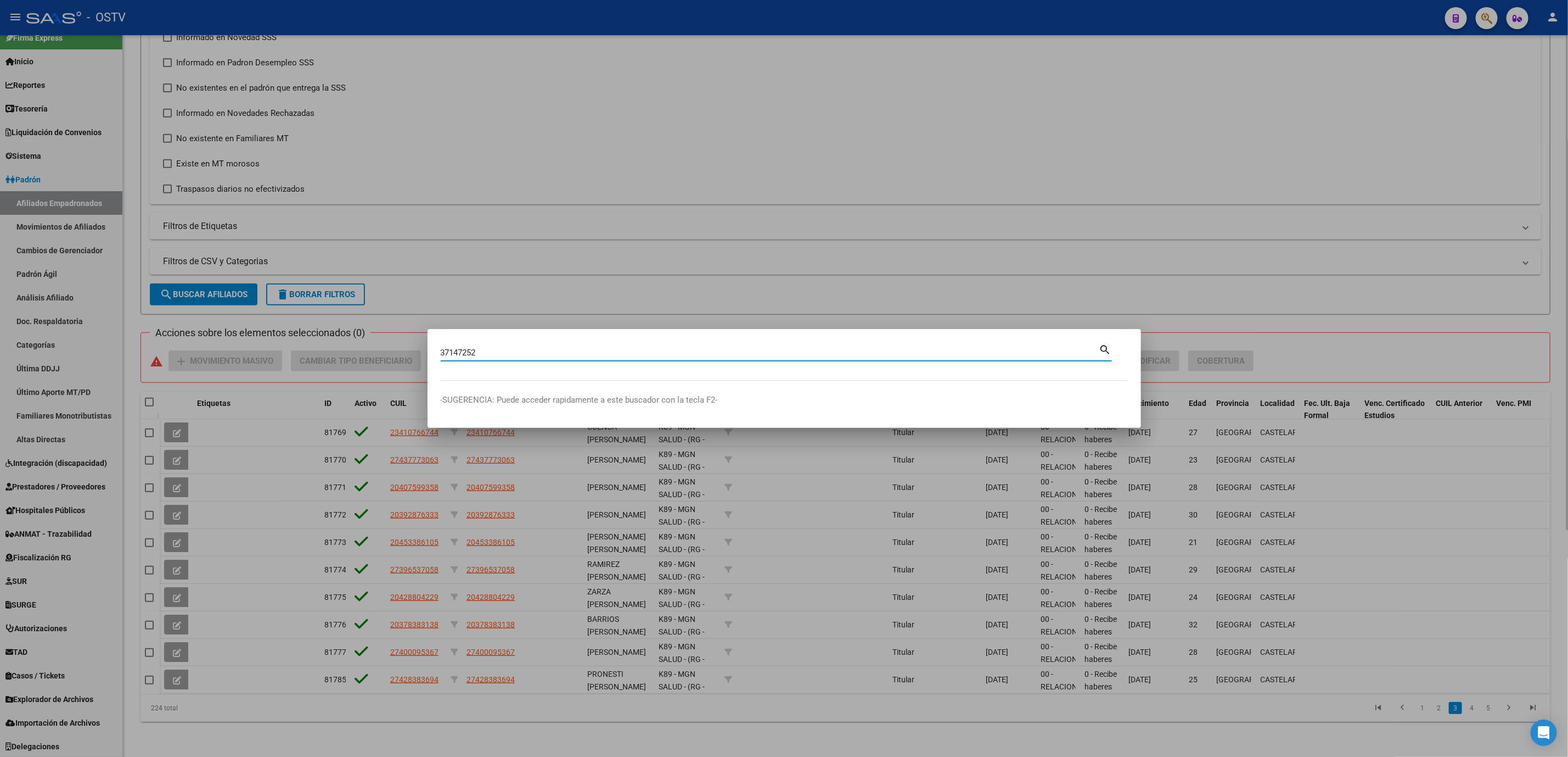
type input "37147252"
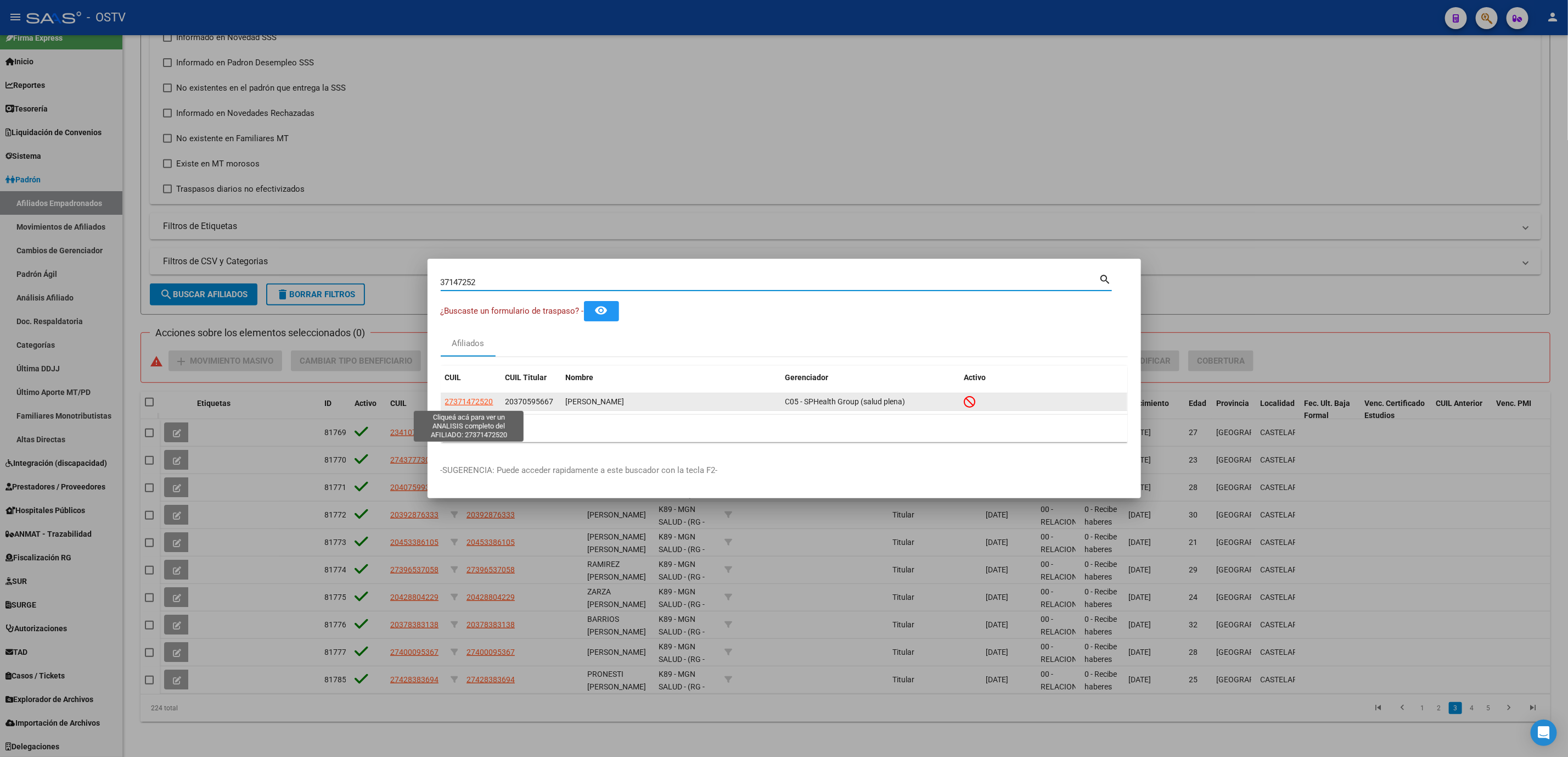
click at [468, 401] on span "27371472520" at bounding box center [470, 401] width 49 height 9
type textarea "27371472520"
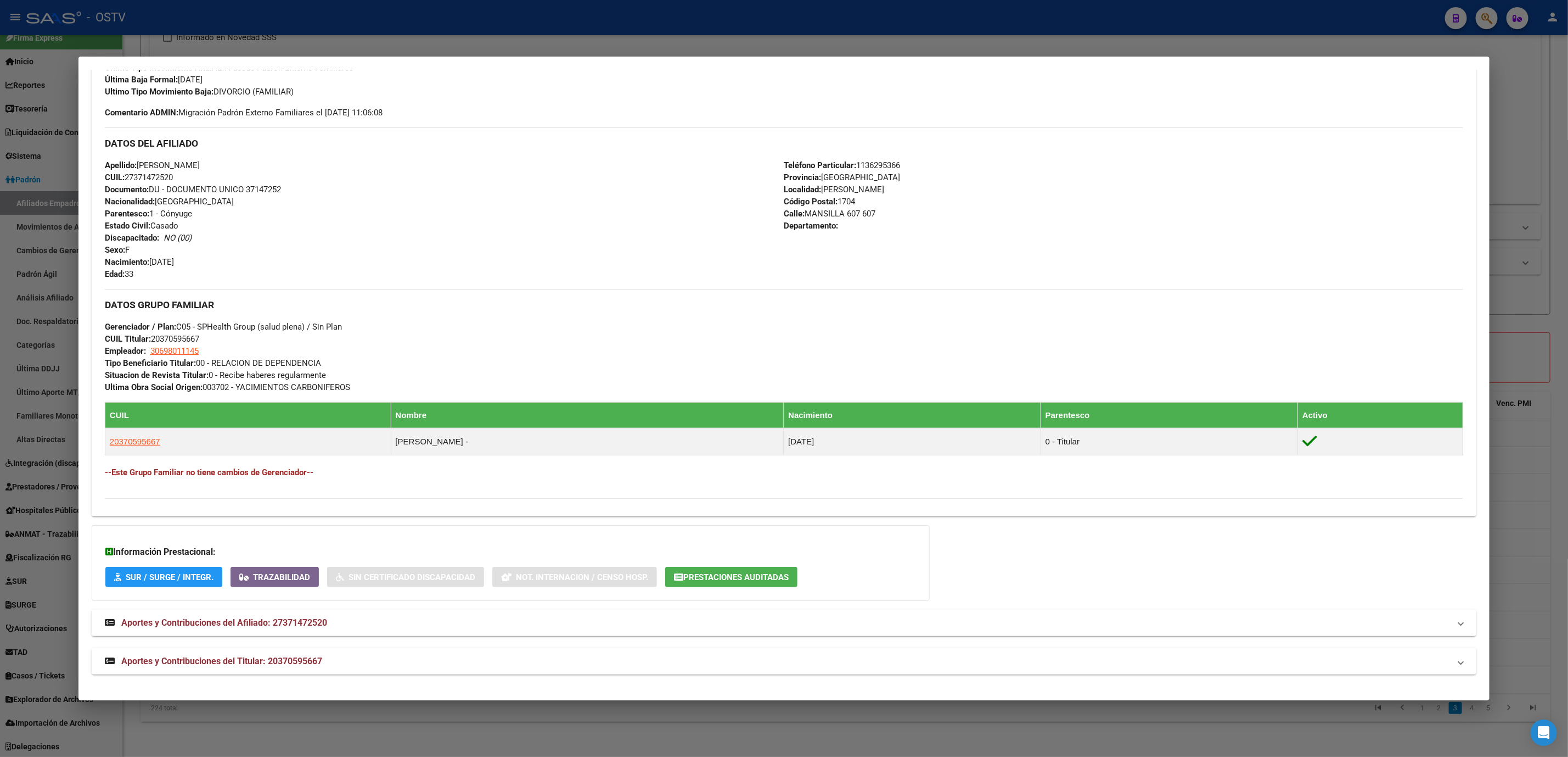
scroll to position [0, 0]
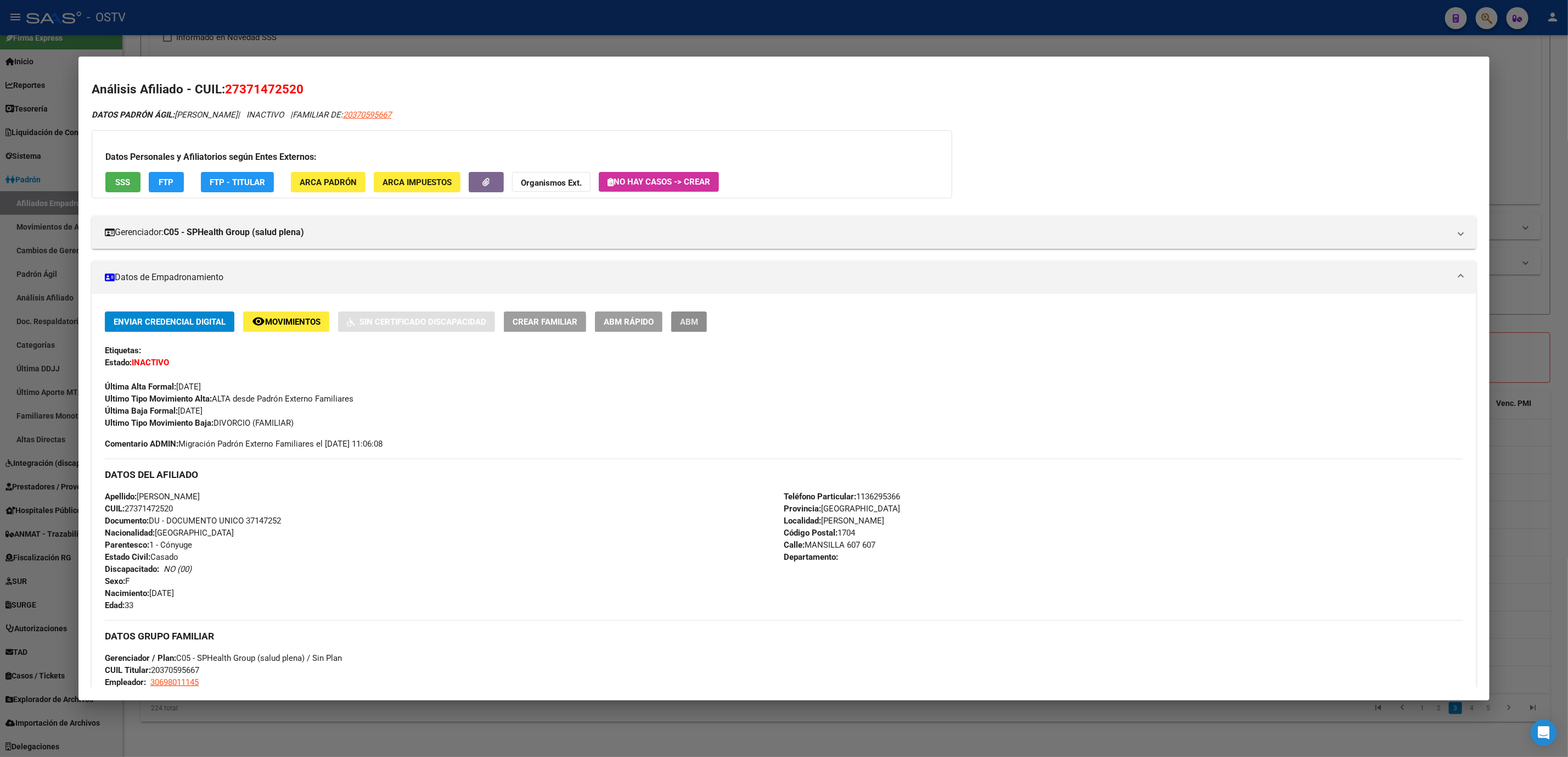
click at [682, 331] on button "ABM" at bounding box center [689, 321] width 35 height 21
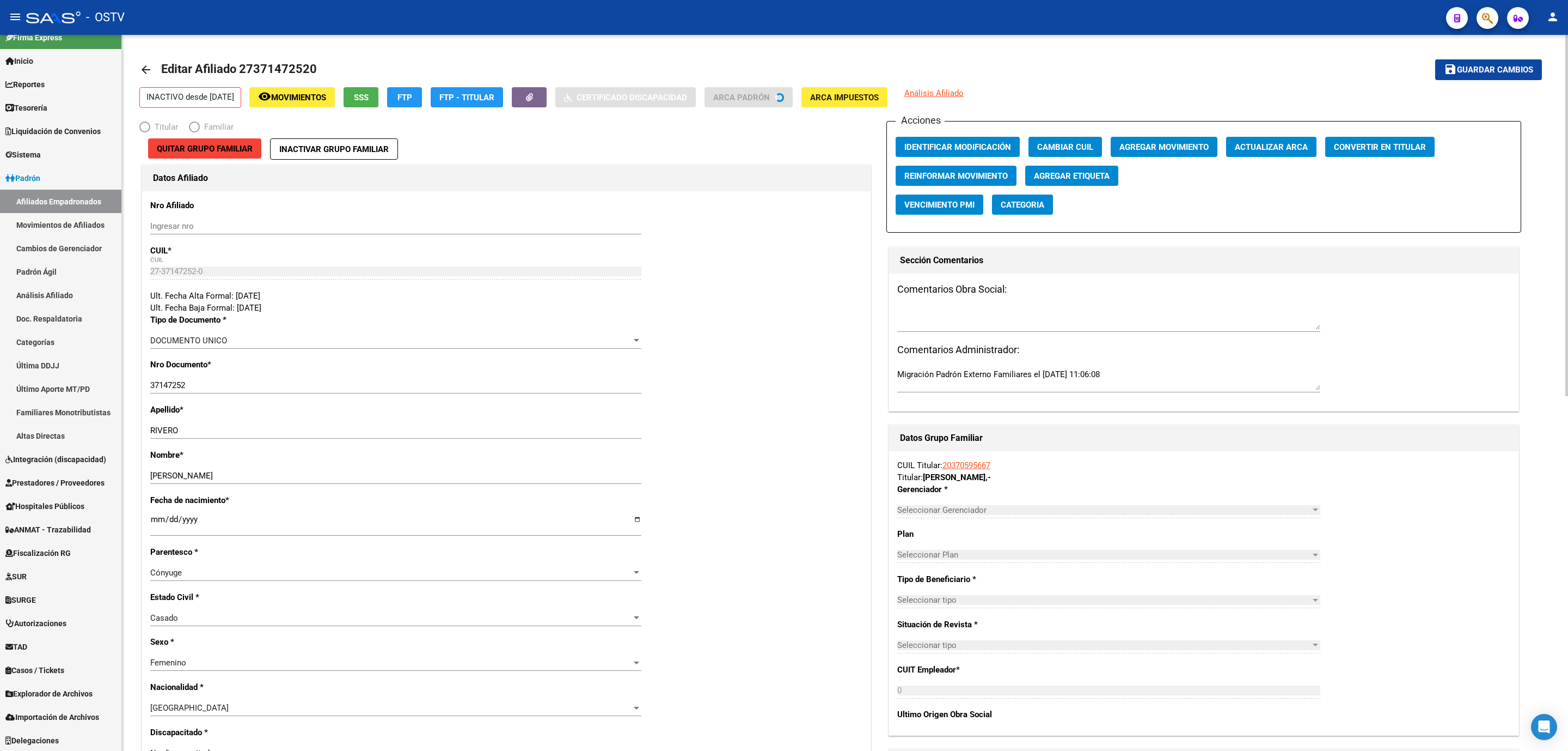
radio input "true"
type input "30-69801114-5"
click at [324, 102] on span "Movimientos" at bounding box center [298, 98] width 55 height 10
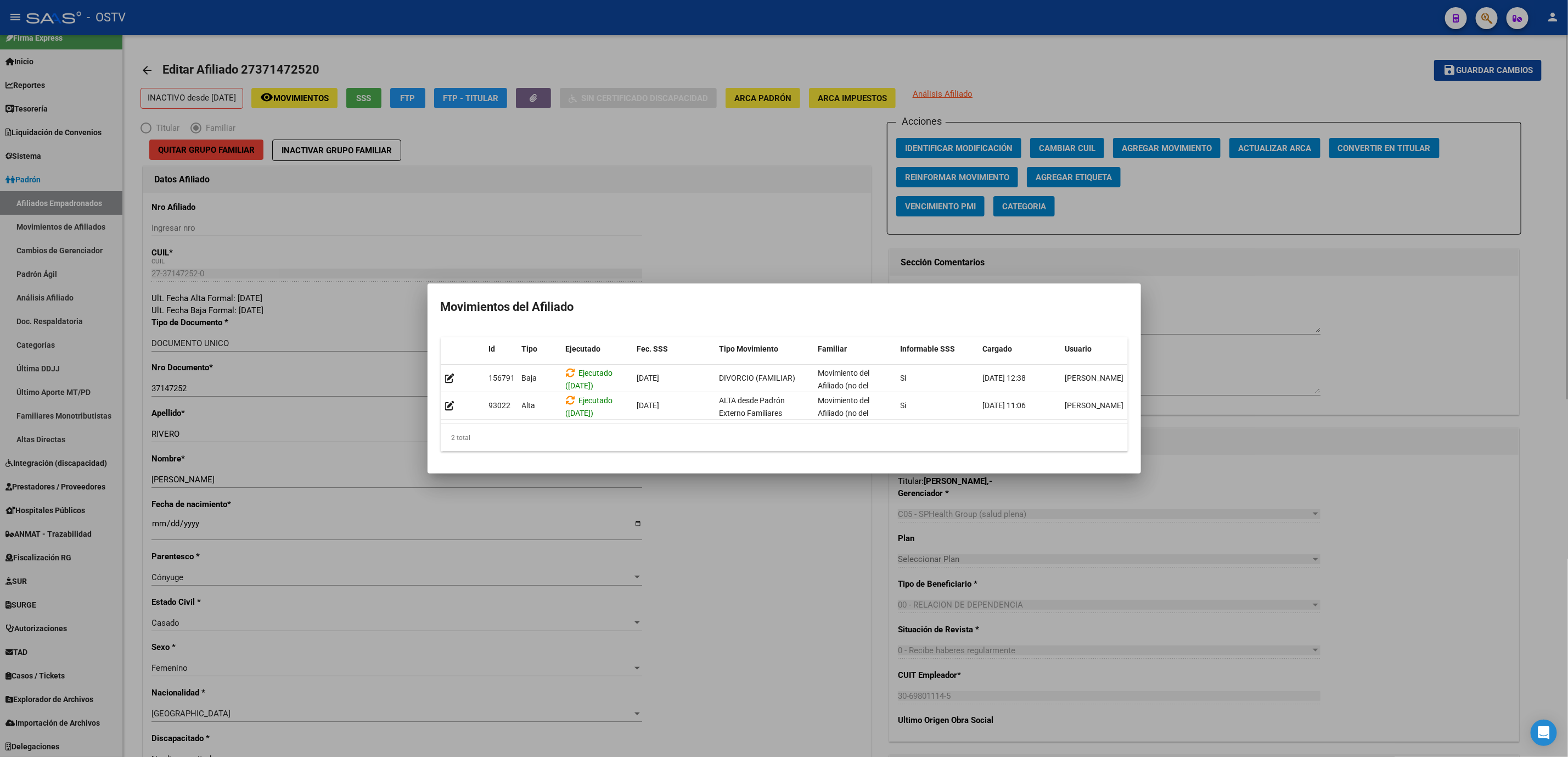
click at [729, 603] on div at bounding box center [784, 378] width 1568 height 757
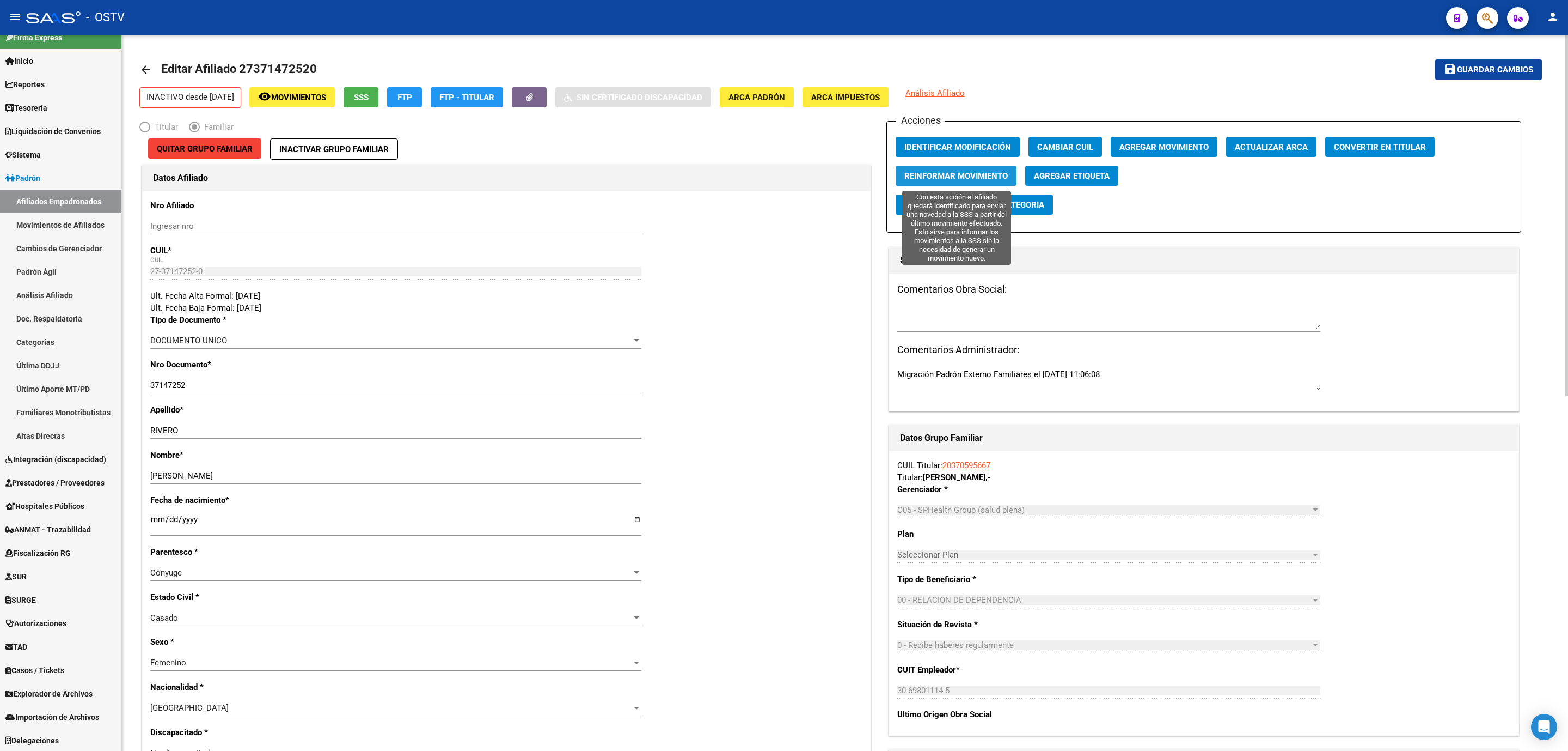
click at [928, 177] on span "Reinformar Movimiento" at bounding box center [956, 176] width 103 height 10
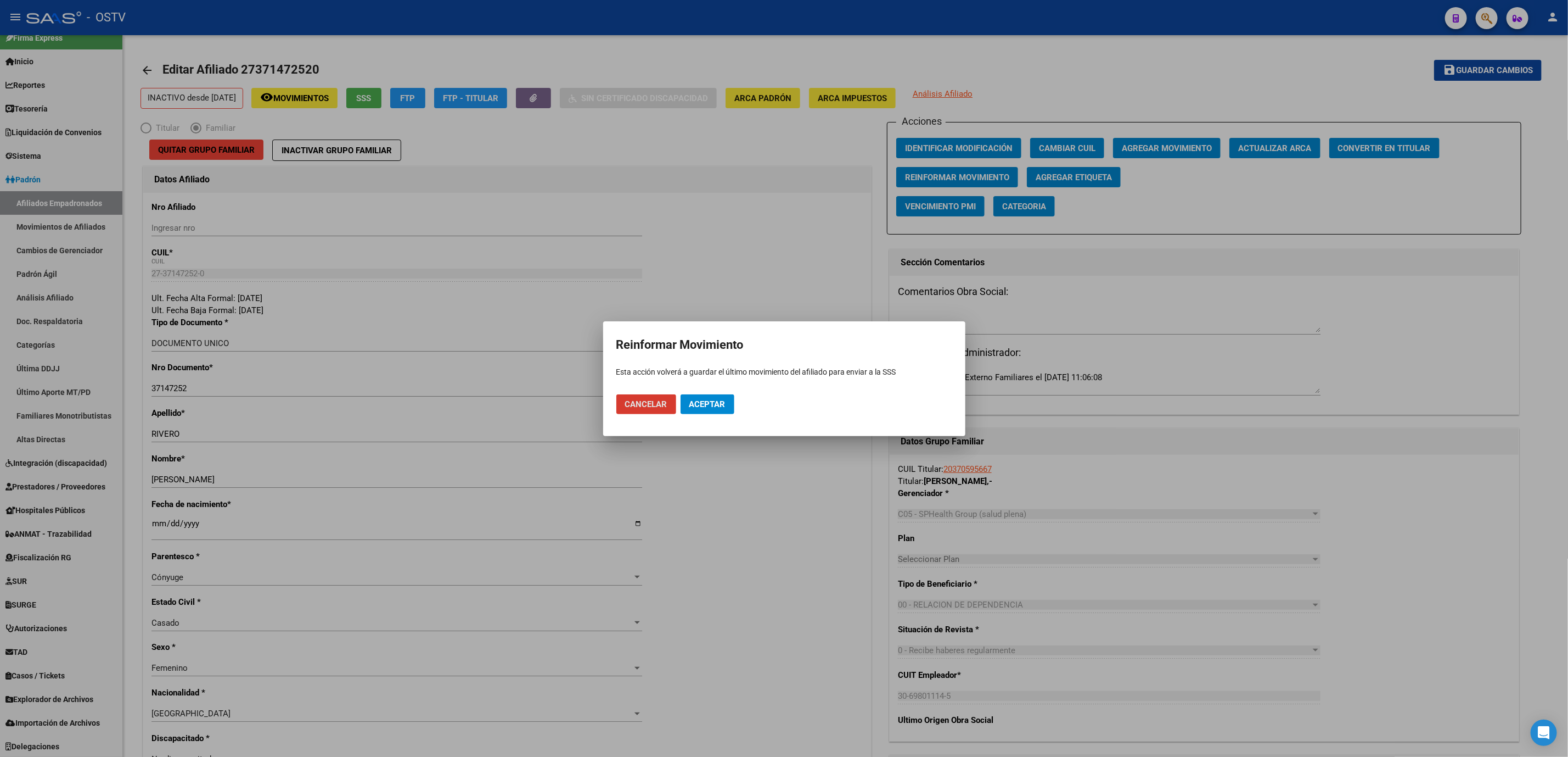
click at [704, 406] on span "Aceptar" at bounding box center [707, 404] width 36 height 10
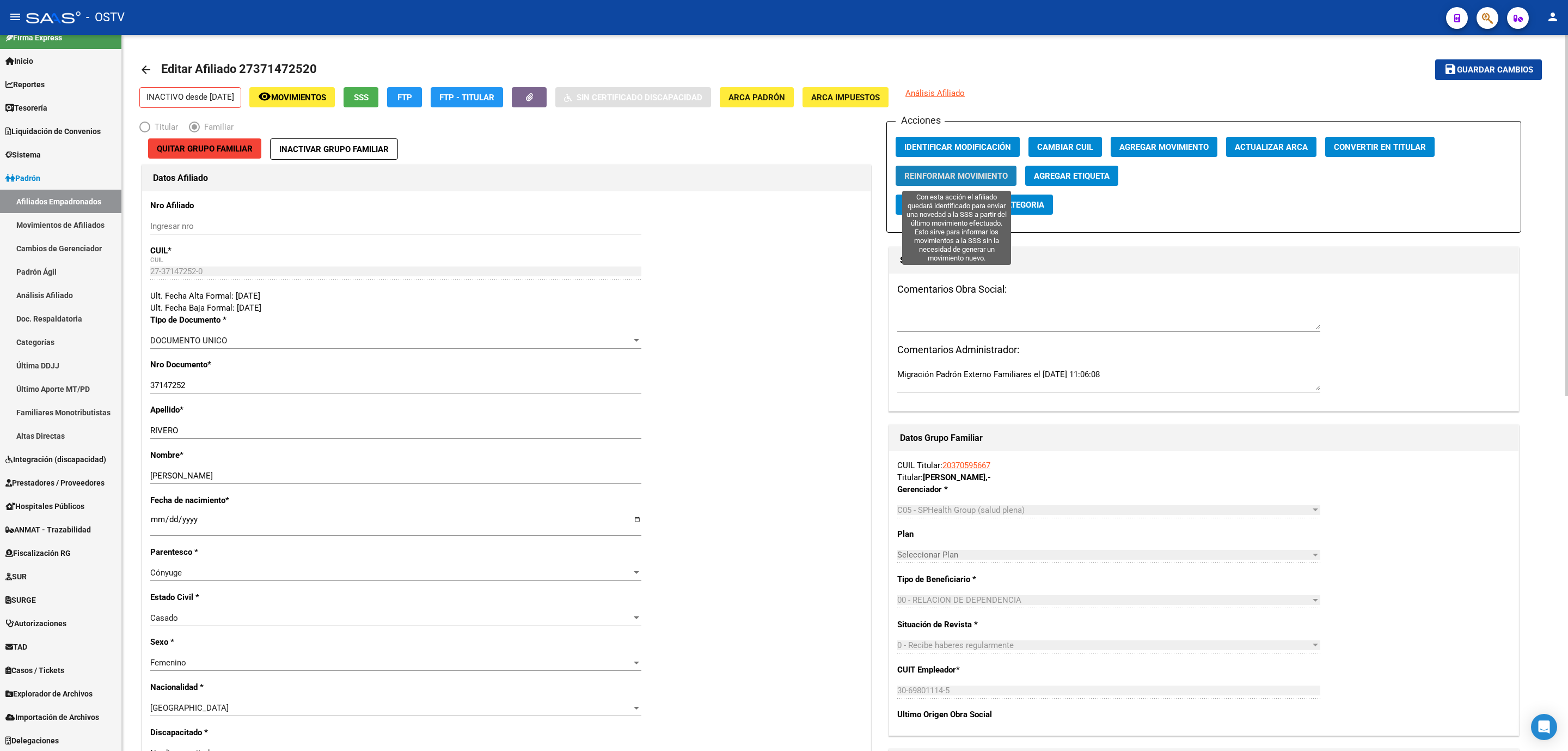
click at [962, 174] on span "Reinformar Movimiento" at bounding box center [956, 176] width 103 height 10
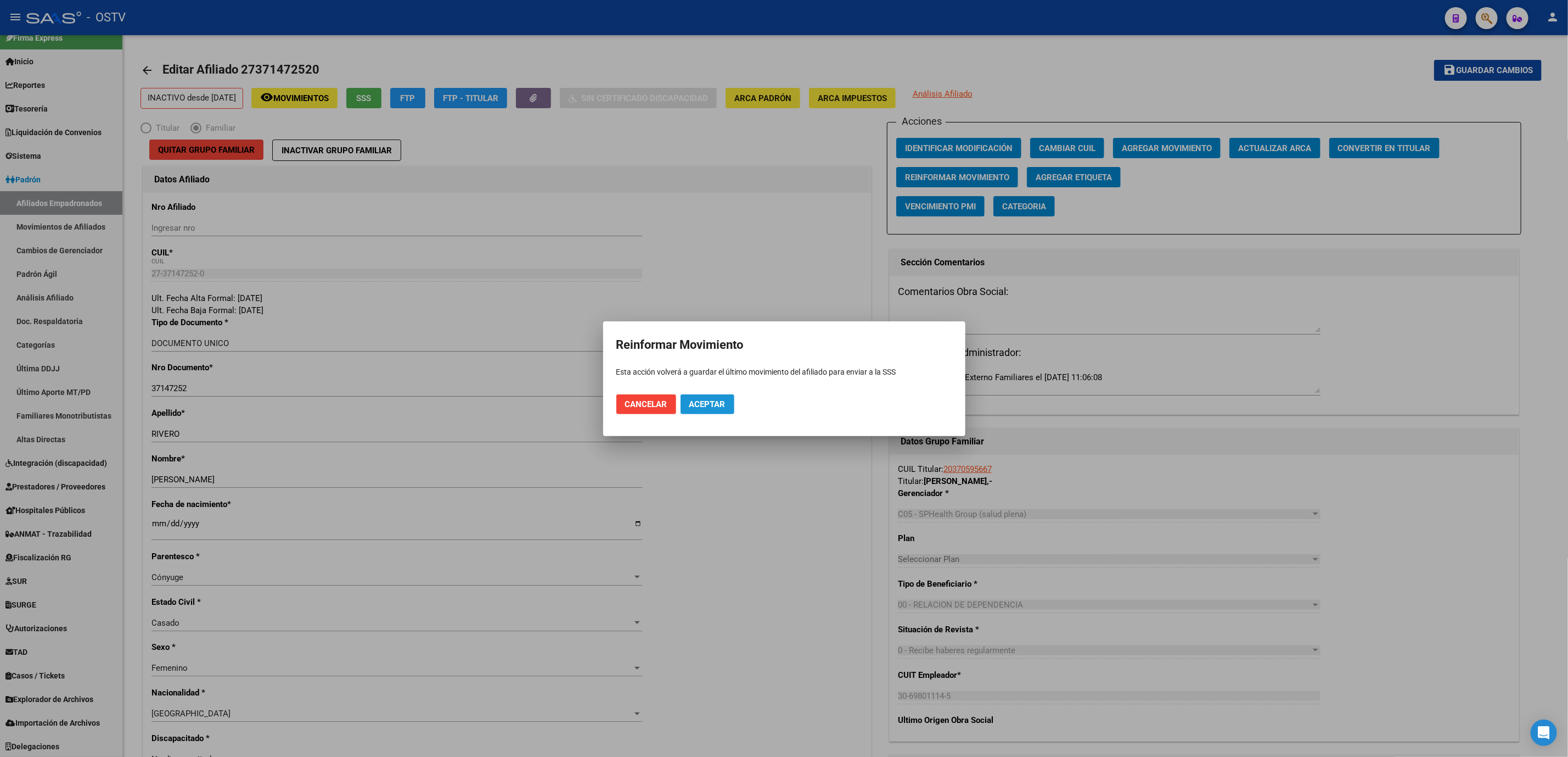
click at [701, 396] on button "Aceptar" at bounding box center [707, 404] width 54 height 20
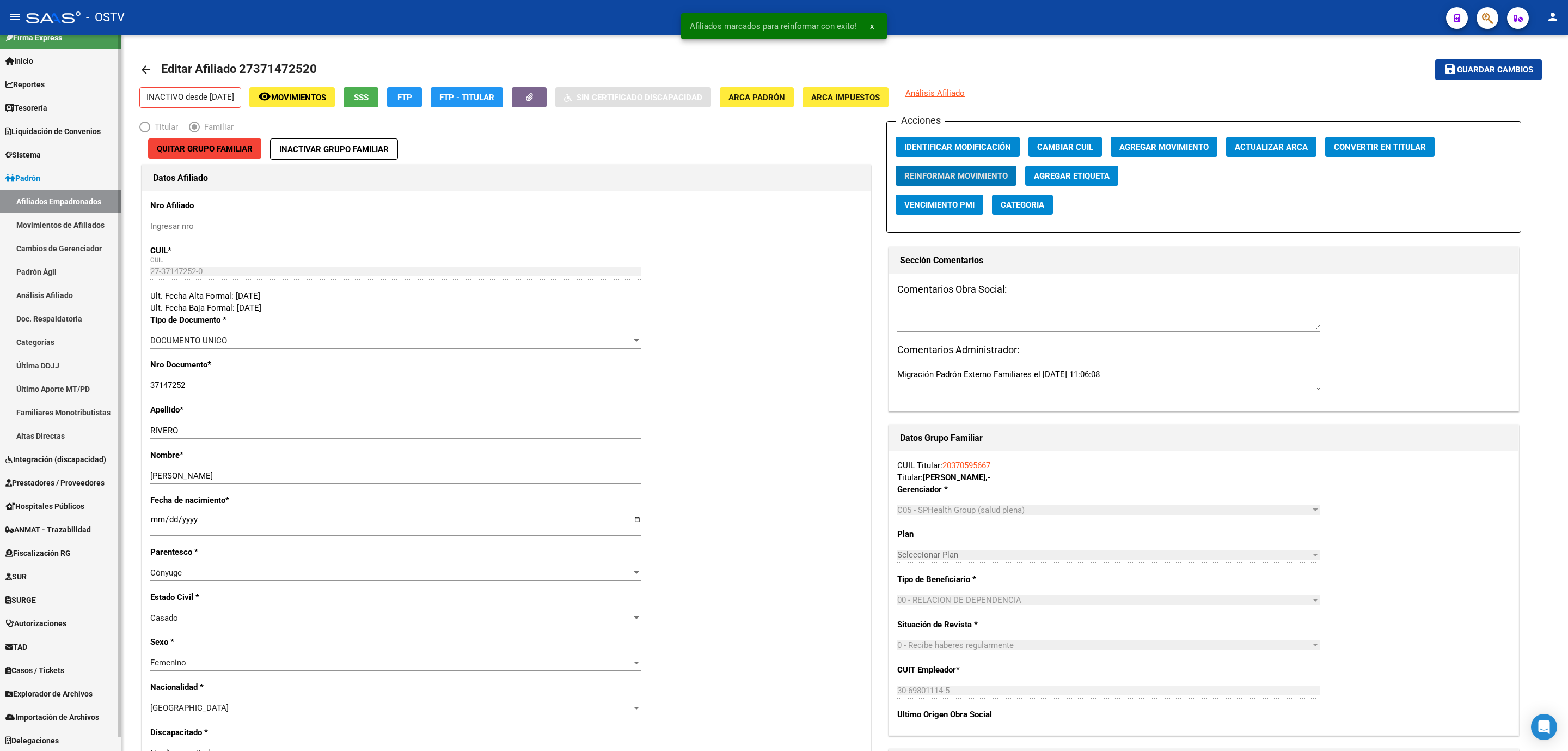
click at [56, 227] on link "Movimientos de Afiliados" at bounding box center [61, 225] width 122 height 23
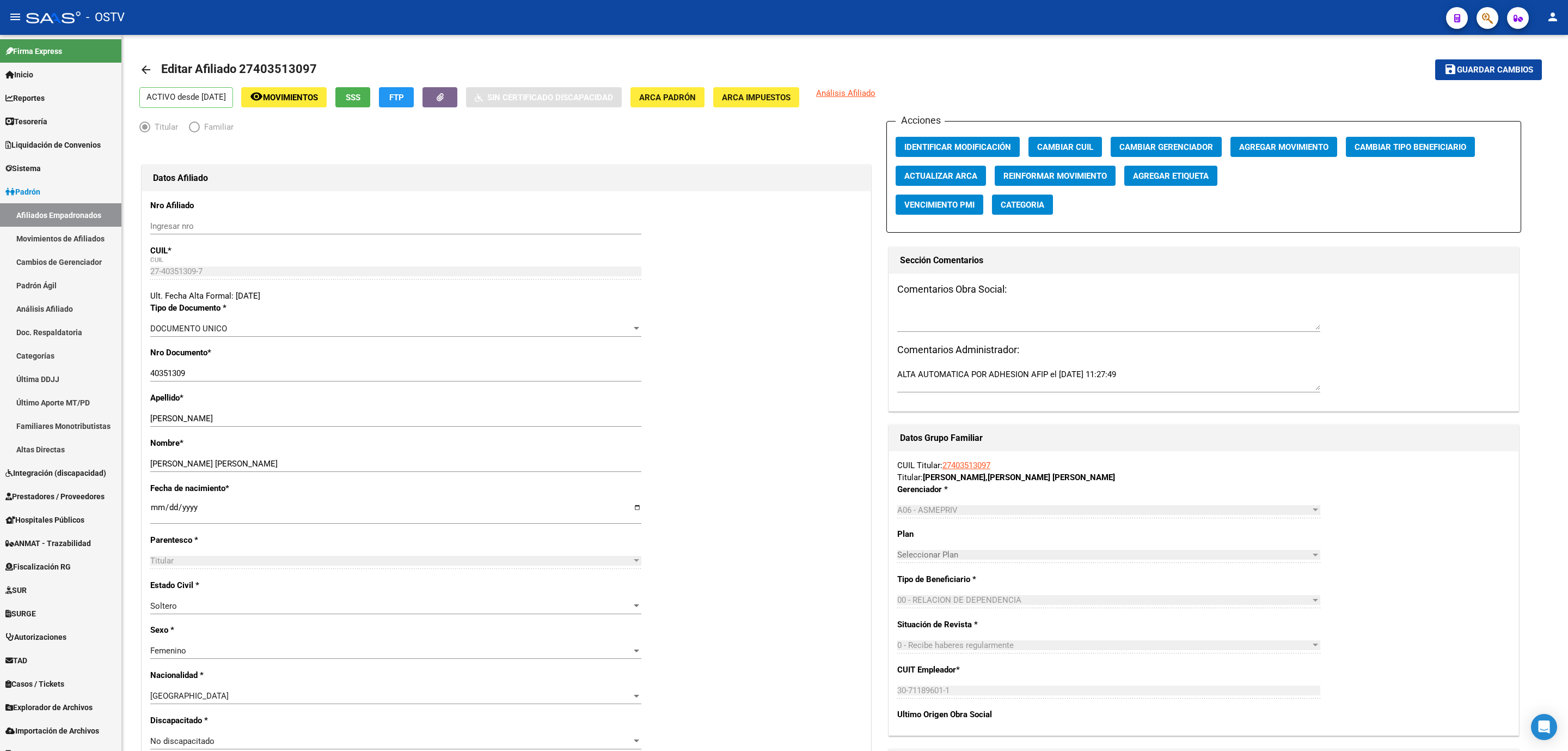
scroll to position [1012, 0]
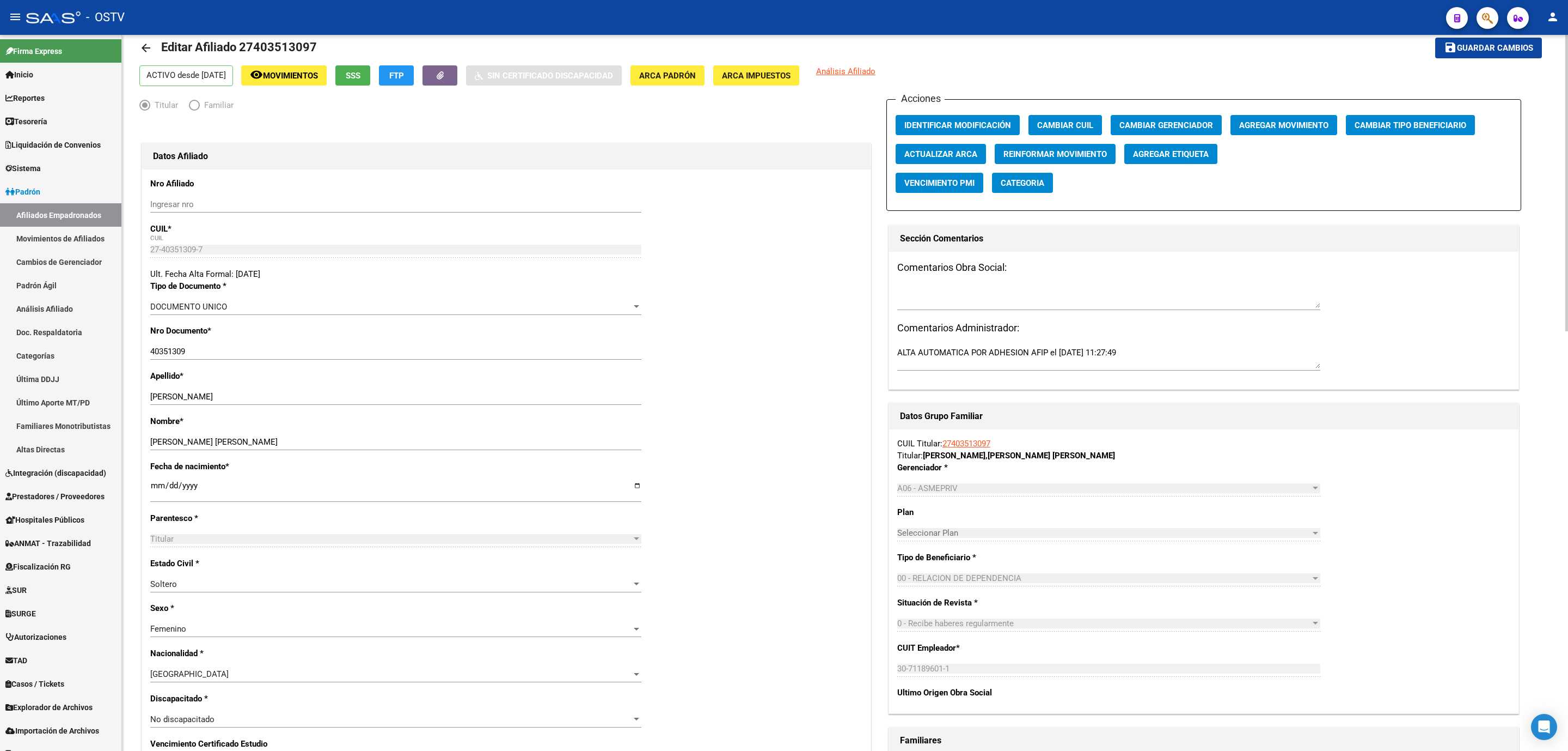
scroll to position [0, 0]
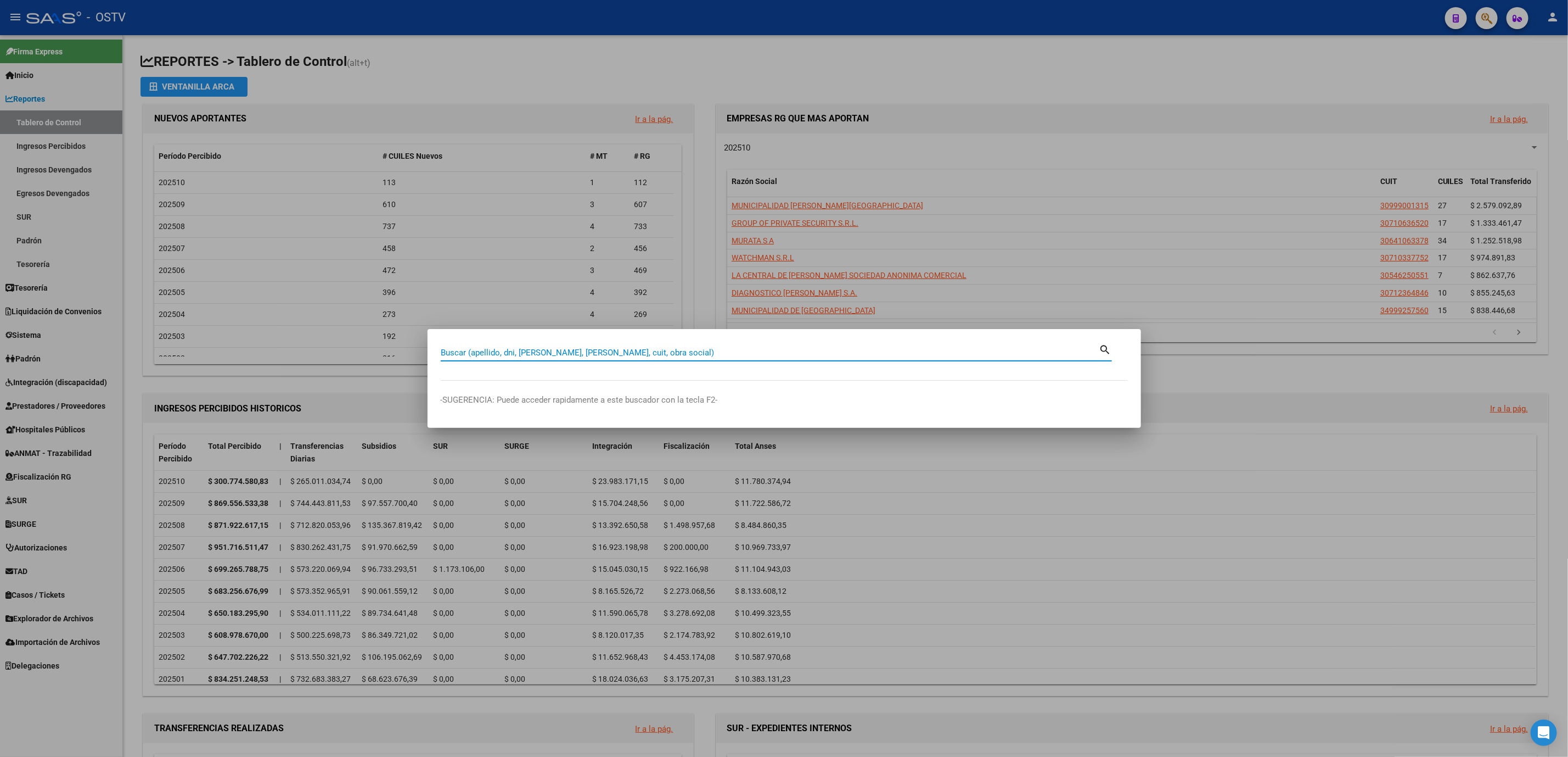
click at [136, 162] on div at bounding box center [784, 378] width 1568 height 757
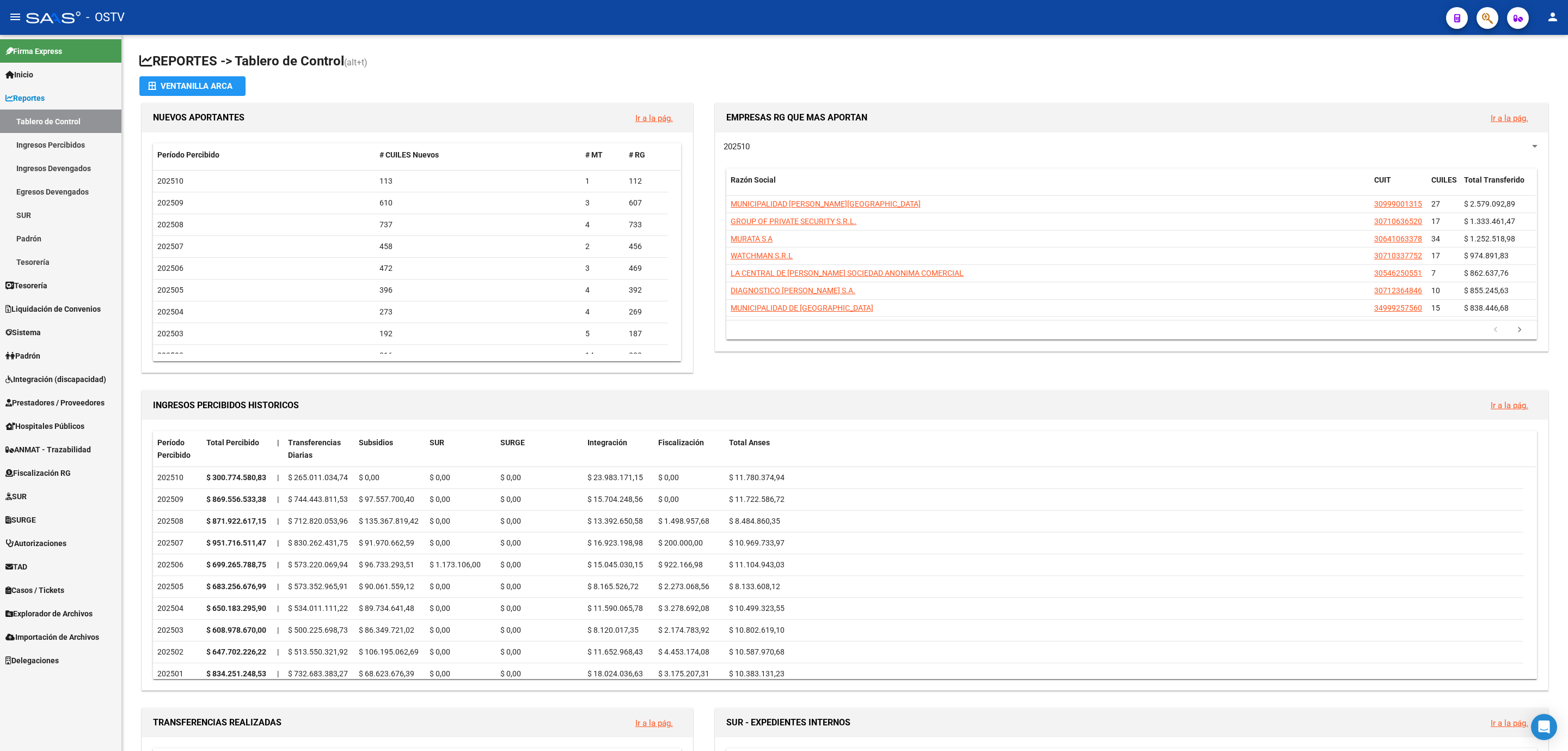
click at [74, 97] on link "Reportes" at bounding box center [61, 98] width 122 height 23
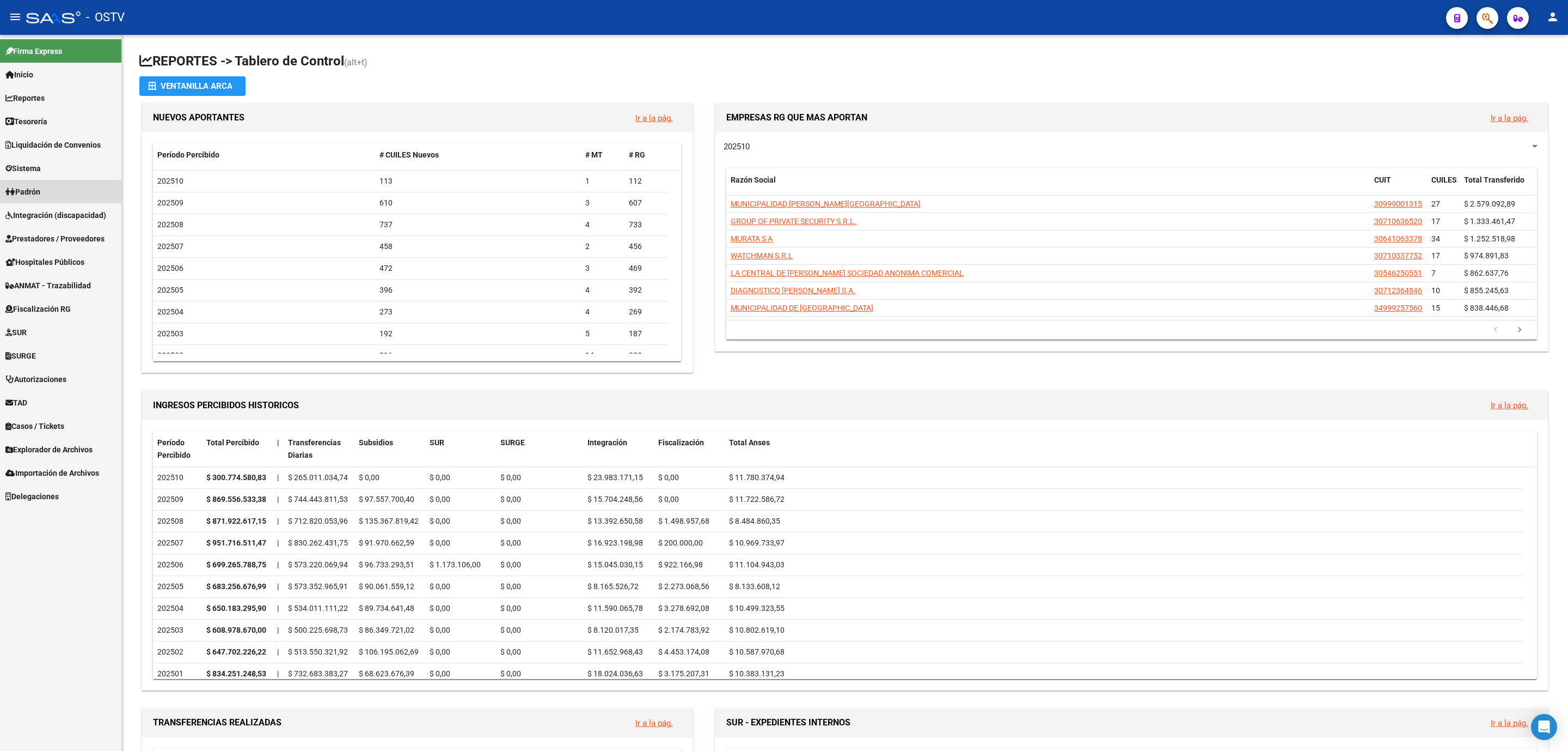
click at [69, 198] on link "Padrón" at bounding box center [61, 192] width 122 height 23
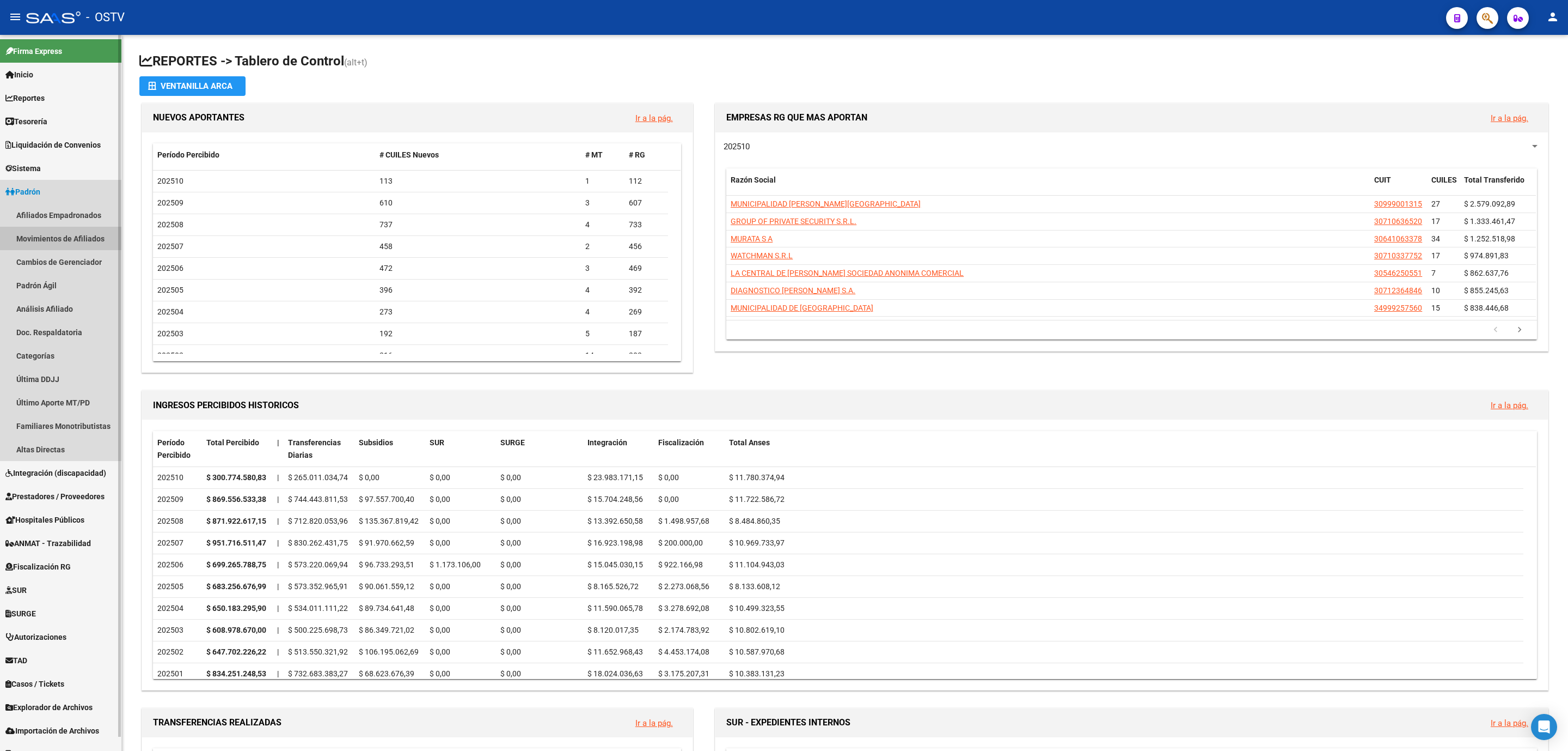
click at [80, 239] on link "Movimientos de Afiliados" at bounding box center [61, 239] width 122 height 23
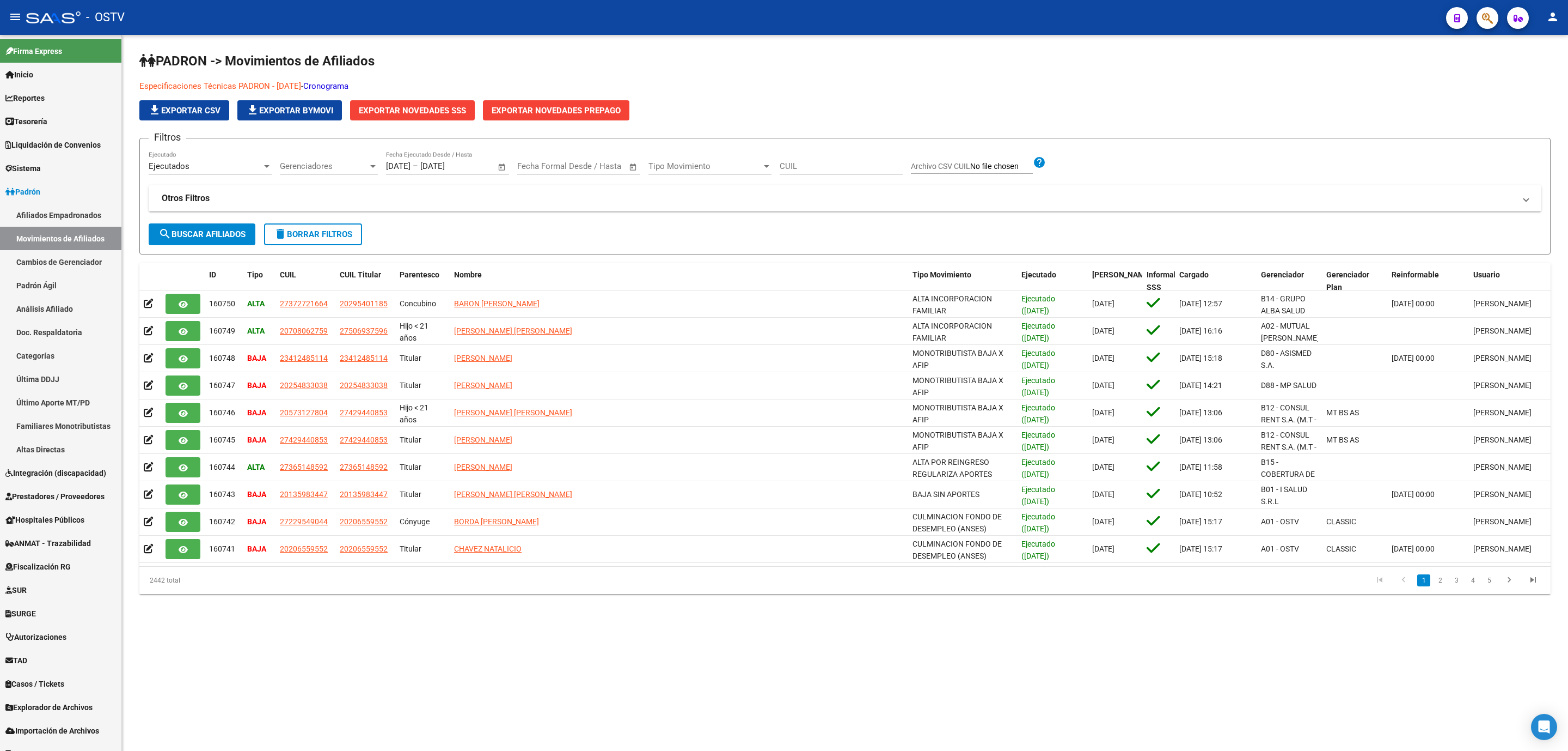
click at [410, 114] on span "Exportar Novedades SSS" at bounding box center [413, 111] width 107 height 10
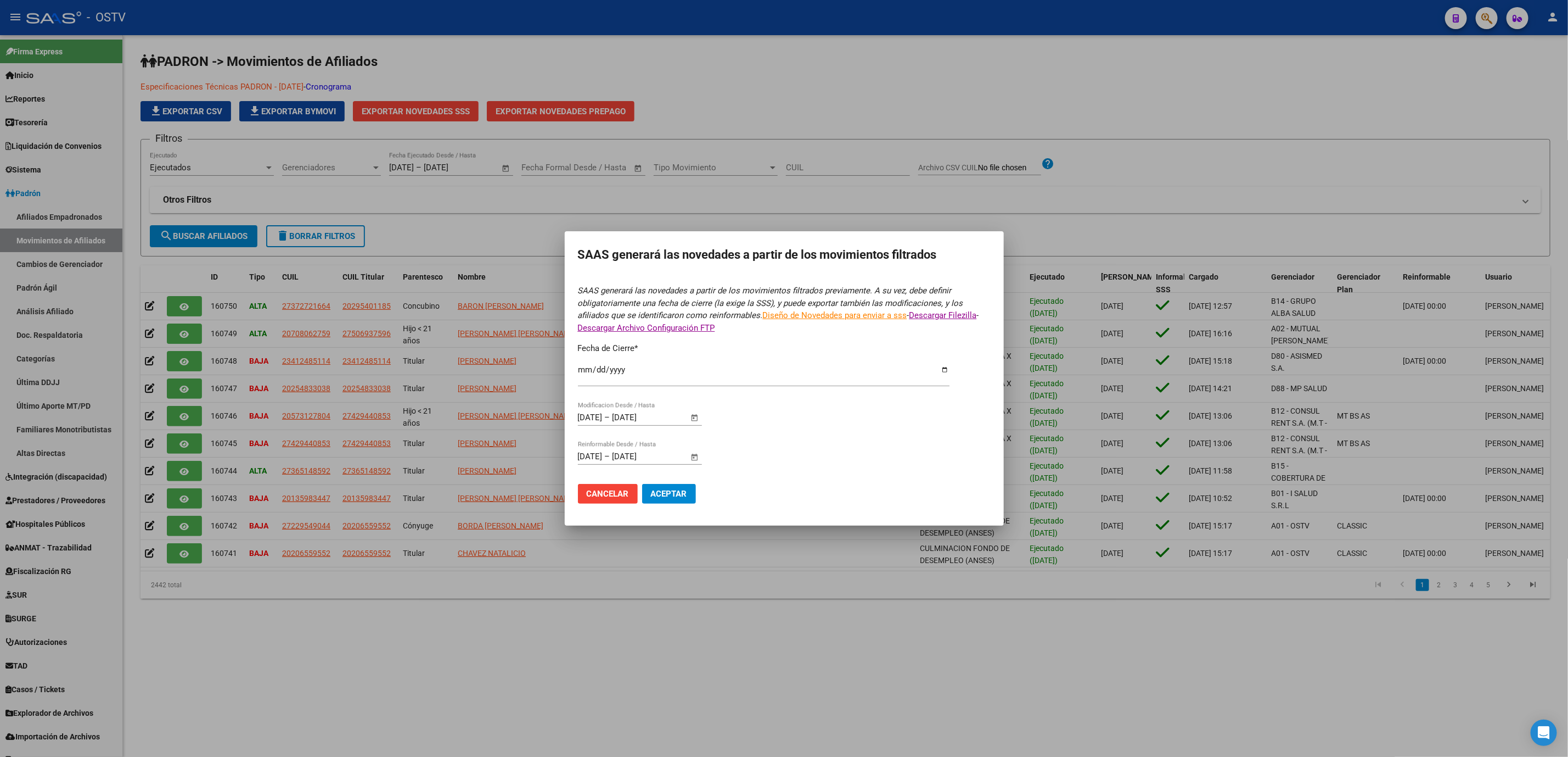
type input "[DATE]"
click at [677, 490] on span "Aceptar" at bounding box center [669, 493] width 36 height 10
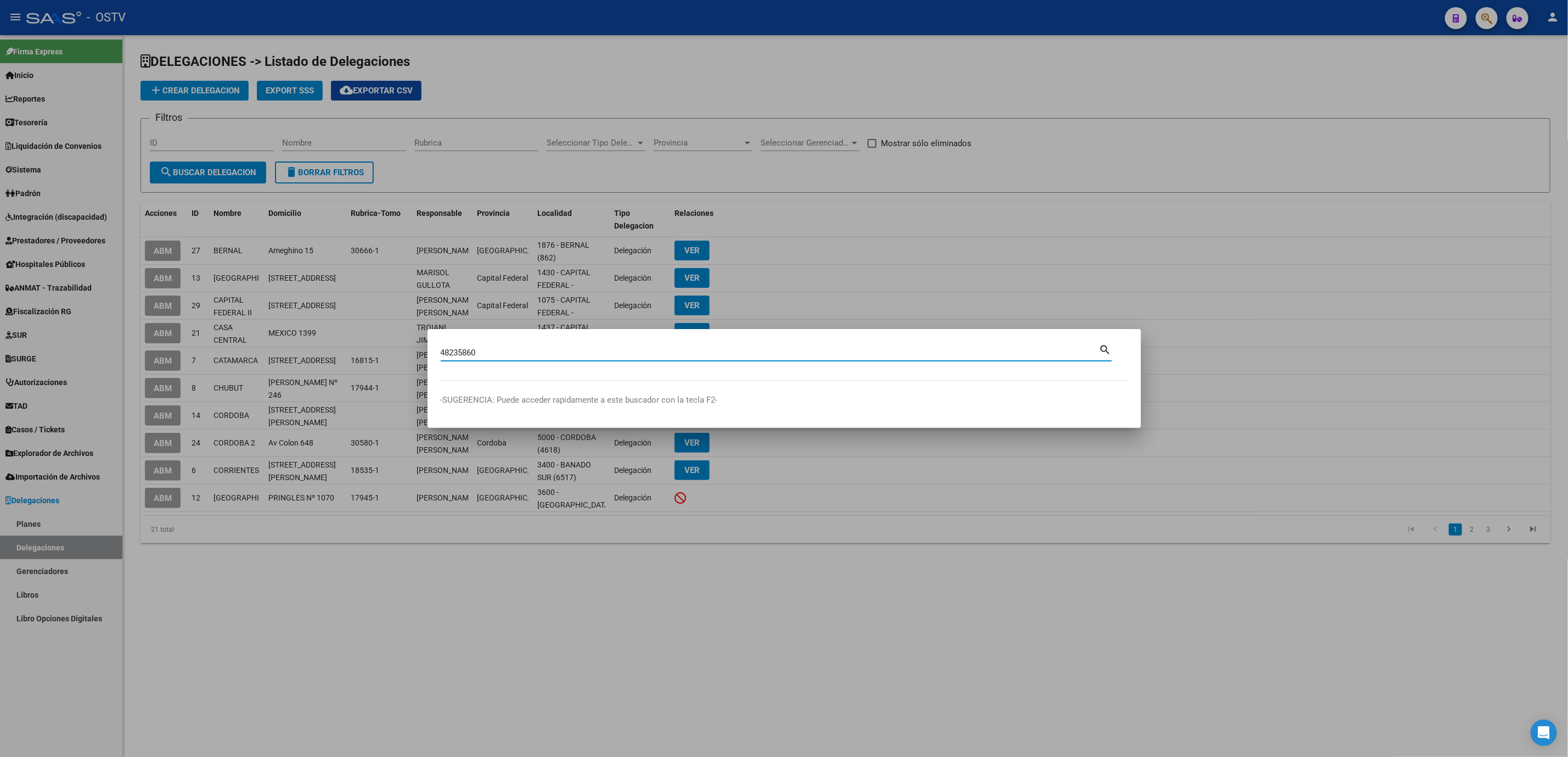
type input "48235860"
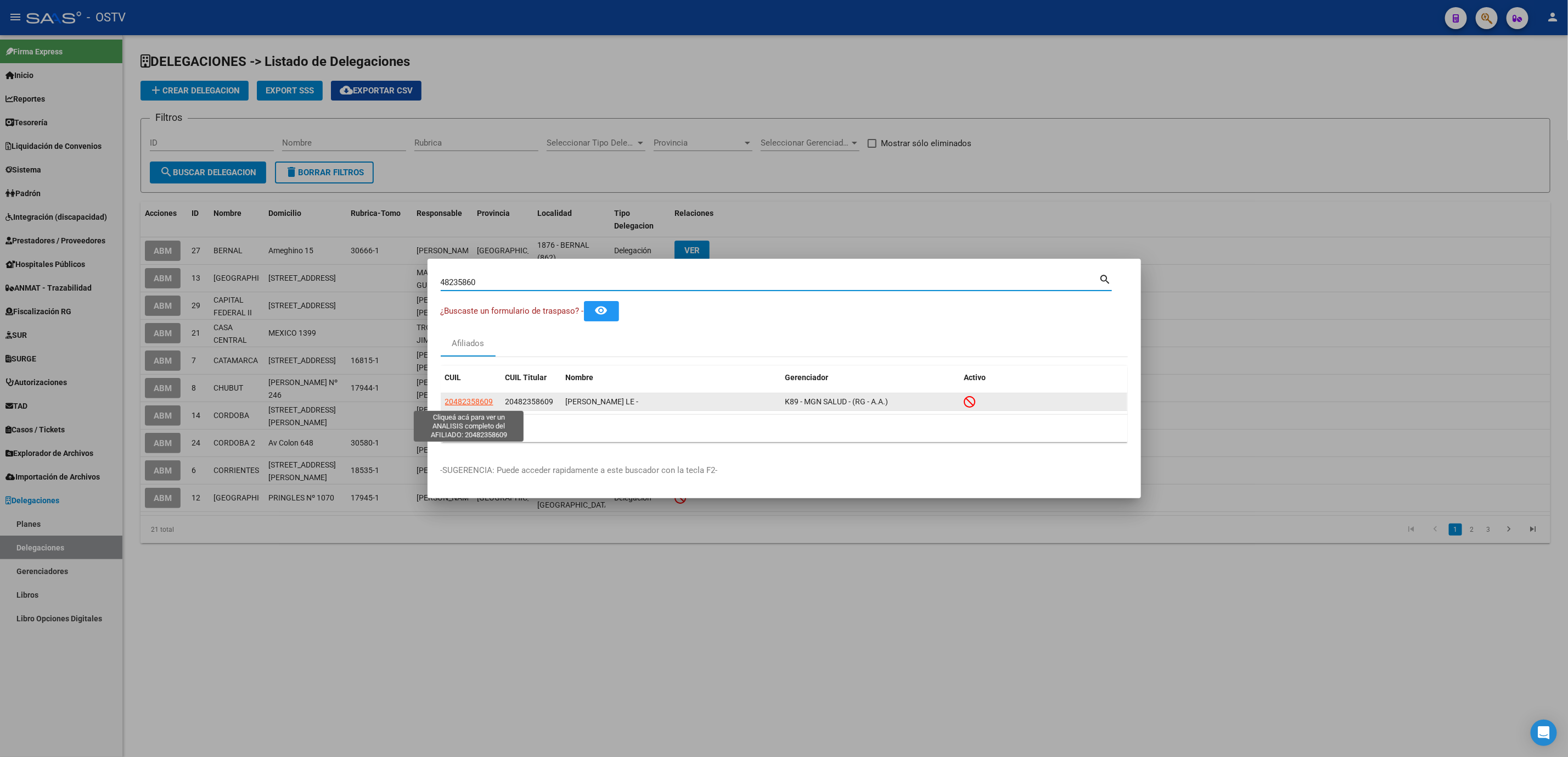
click at [481, 401] on span "20482358609" at bounding box center [470, 401] width 49 height 9
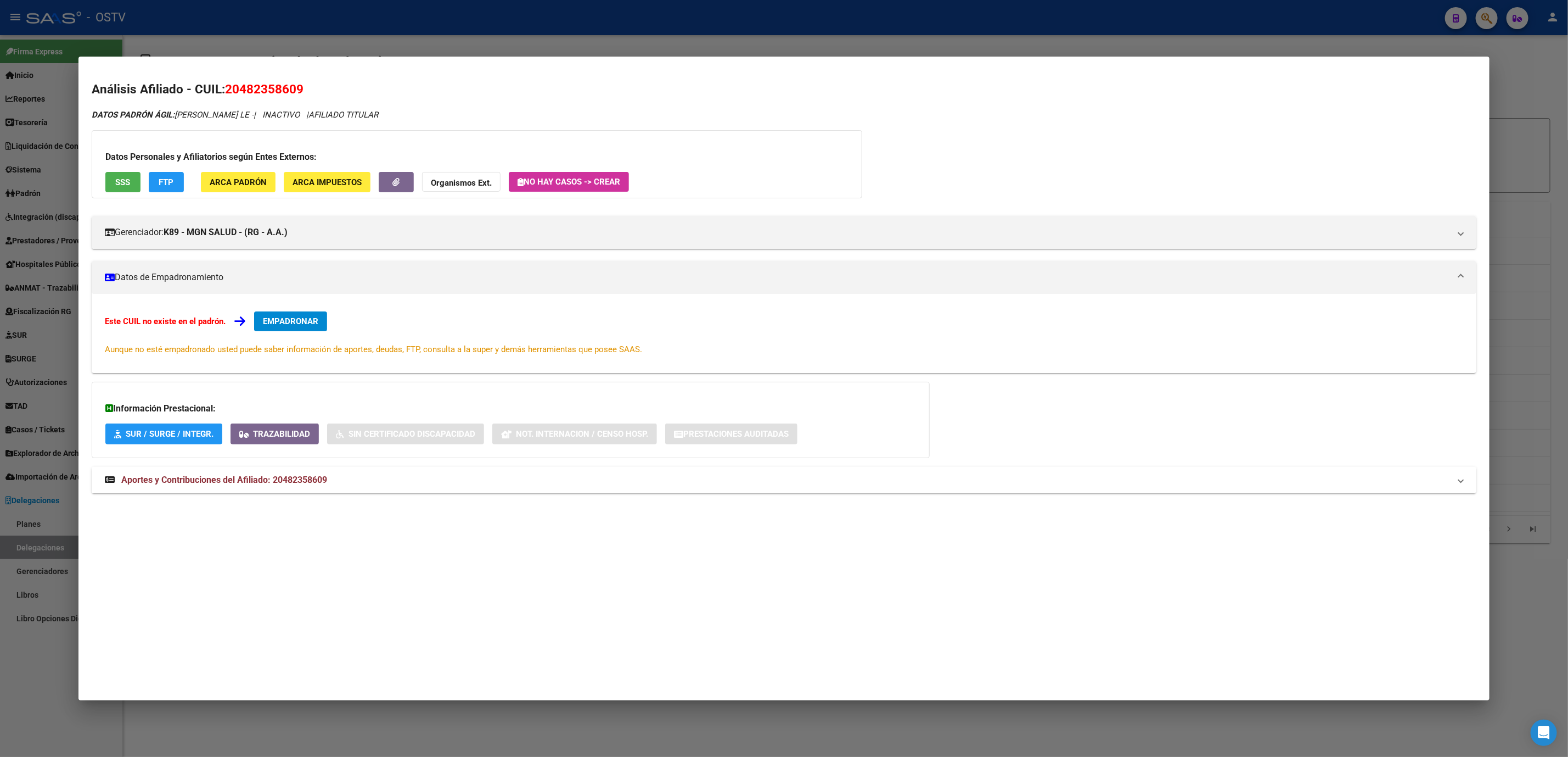
click at [302, 482] on span "Aportes y Contribuciones del Afiliado: 20482358609" at bounding box center [224, 480] width 206 height 11
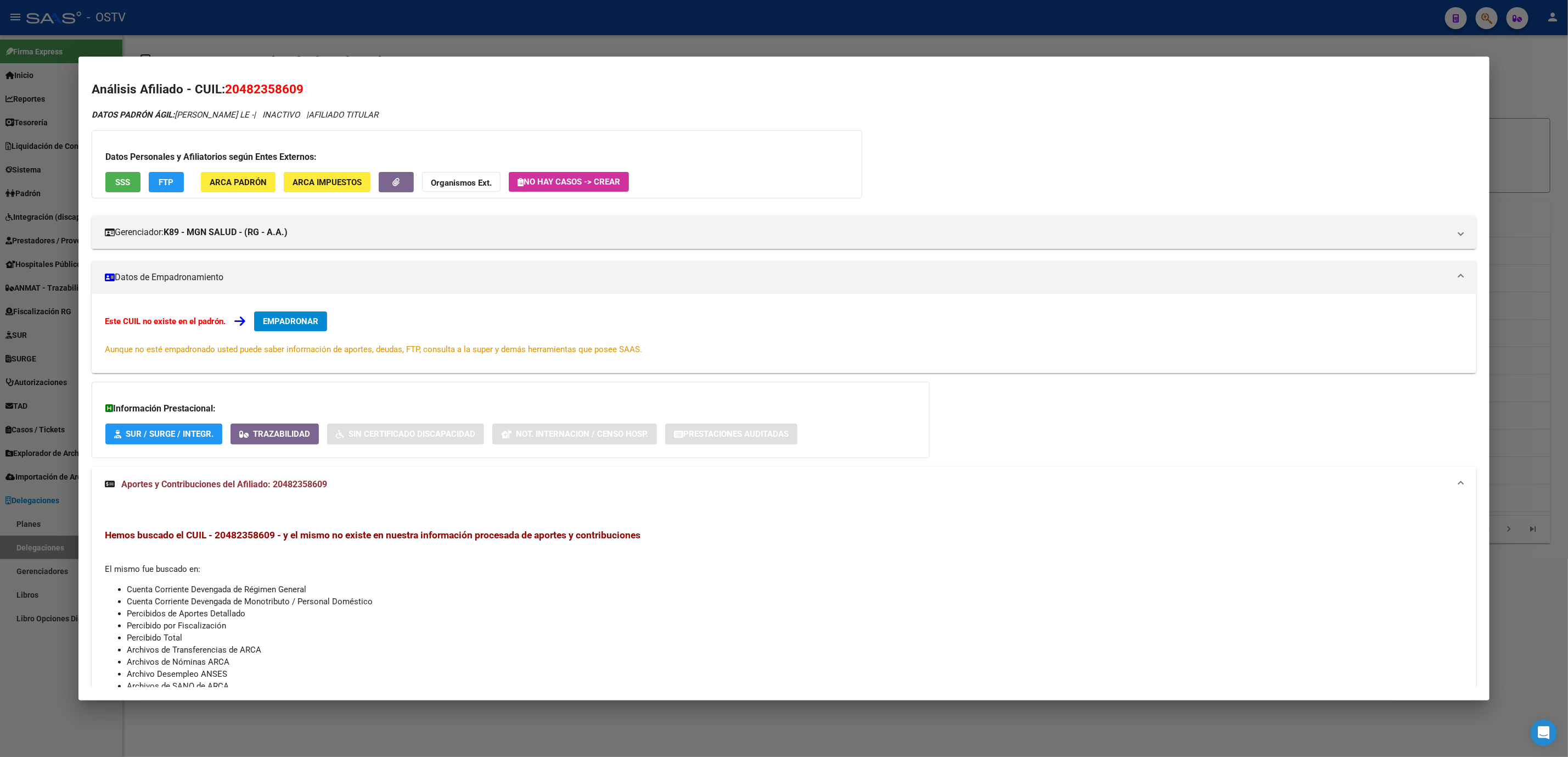
drag, startPoint x: 244, startPoint y: 90, endPoint x: 290, endPoint y: 82, distance: 46.7
click at [290, 82] on span "20482358609" at bounding box center [264, 88] width 78 height 14
copy span "48235860"
